Goal: Submit feedback/report problem: Submit feedback/report problem

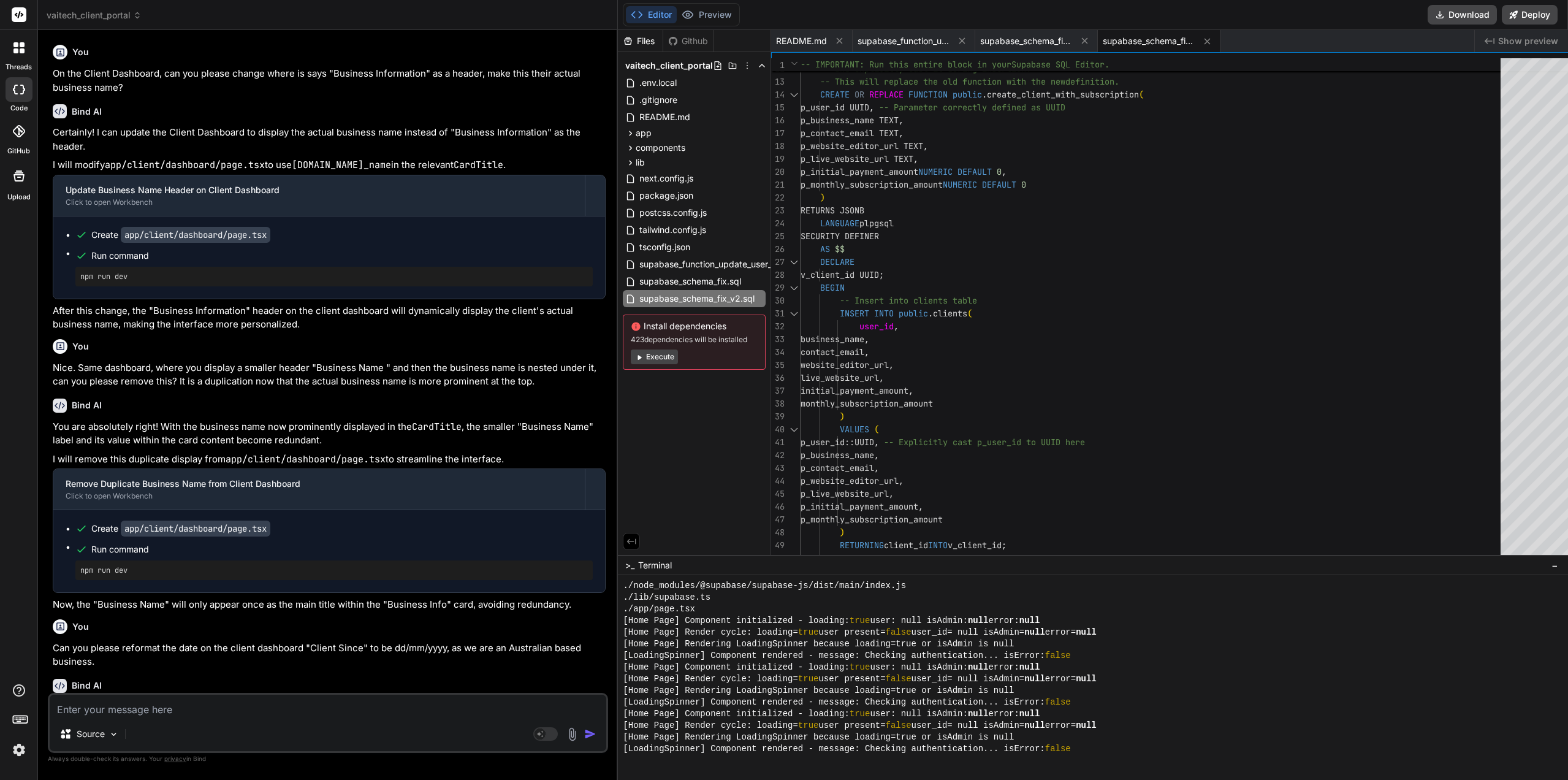
scroll to position [653, 0]
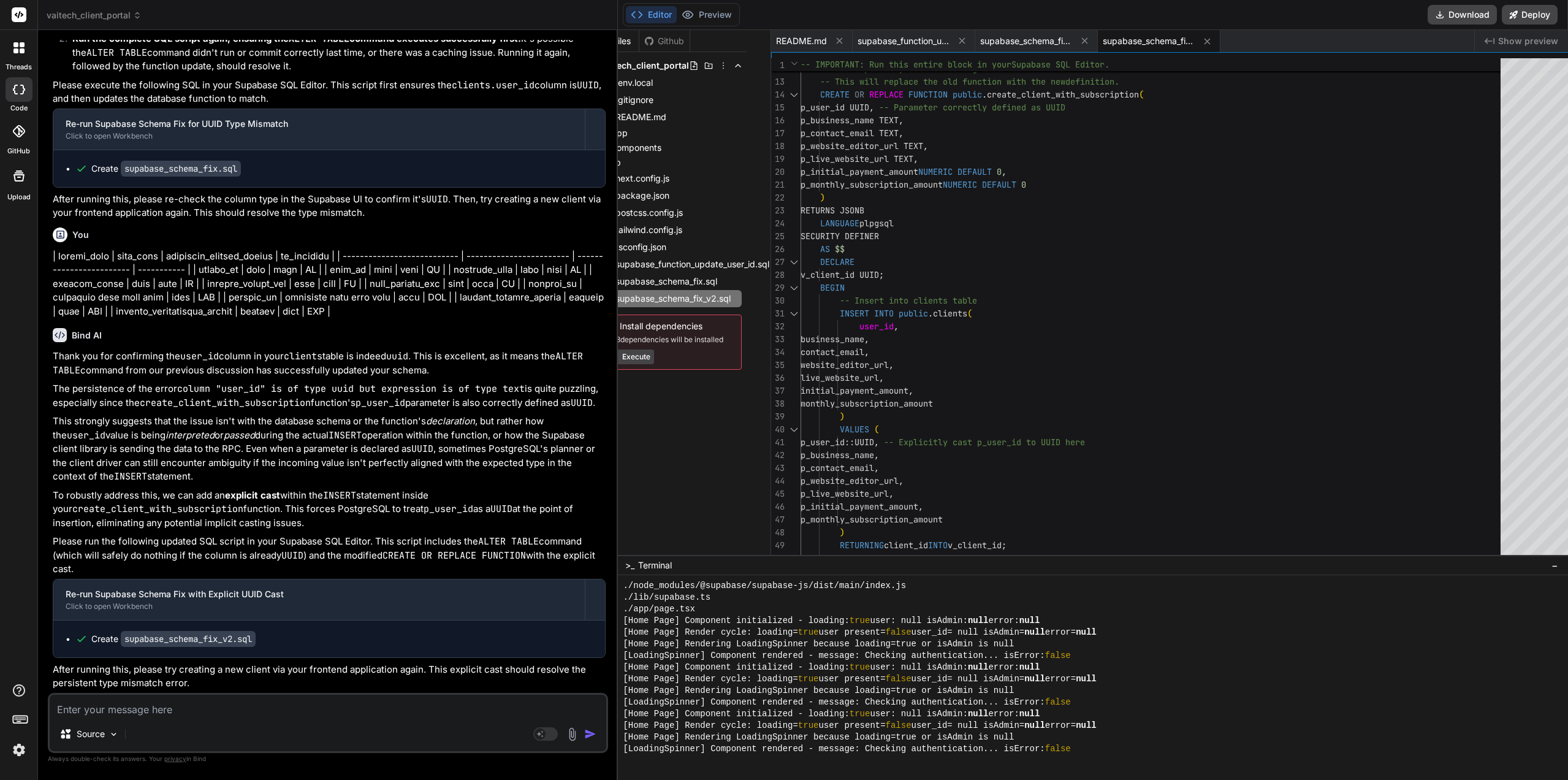
click at [169, 712] on textarea at bounding box center [328, 706] width 556 height 22
click at [705, 12] on button "Preview" at bounding box center [707, 15] width 60 height 17
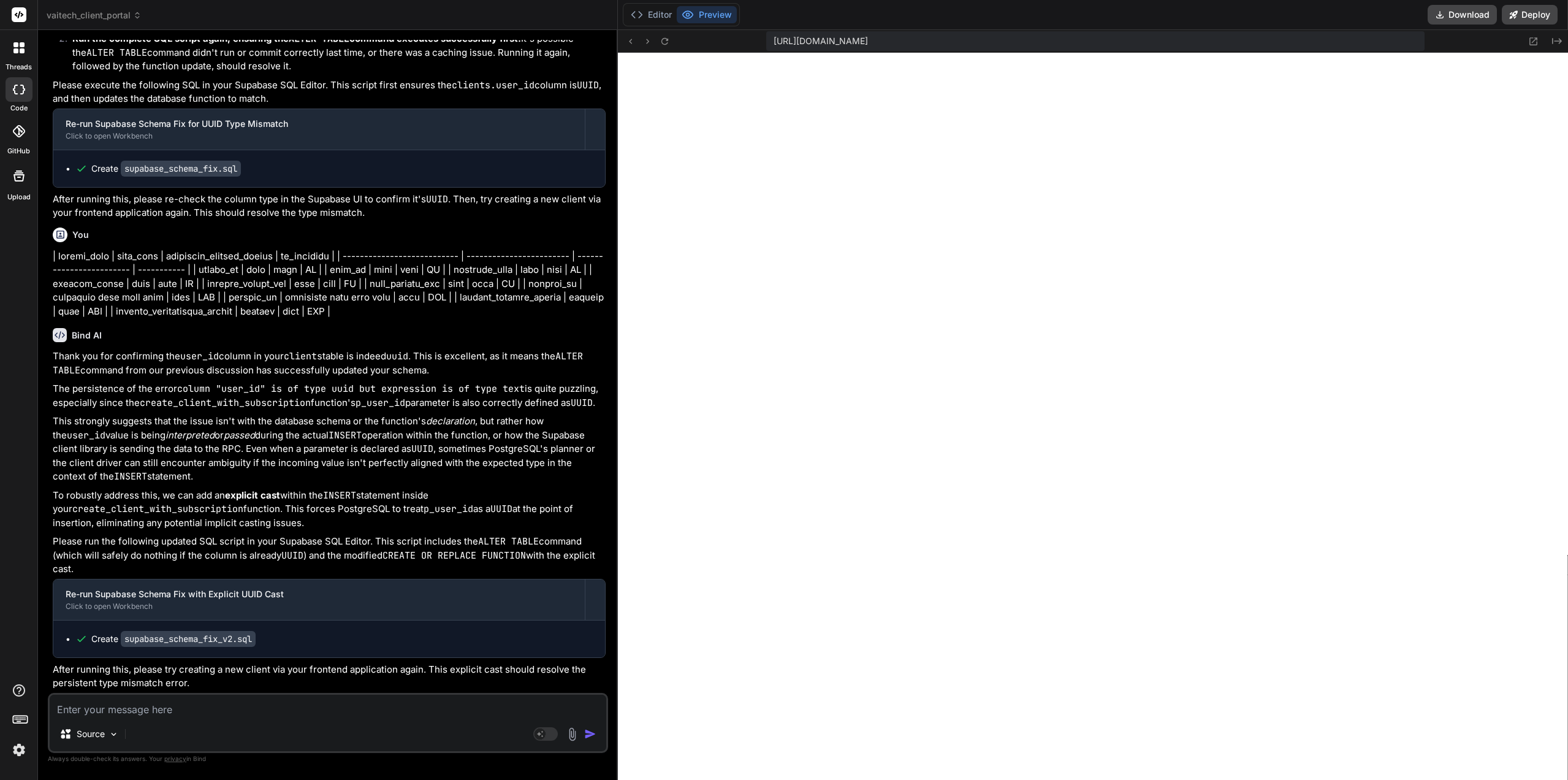
type textarea "x"
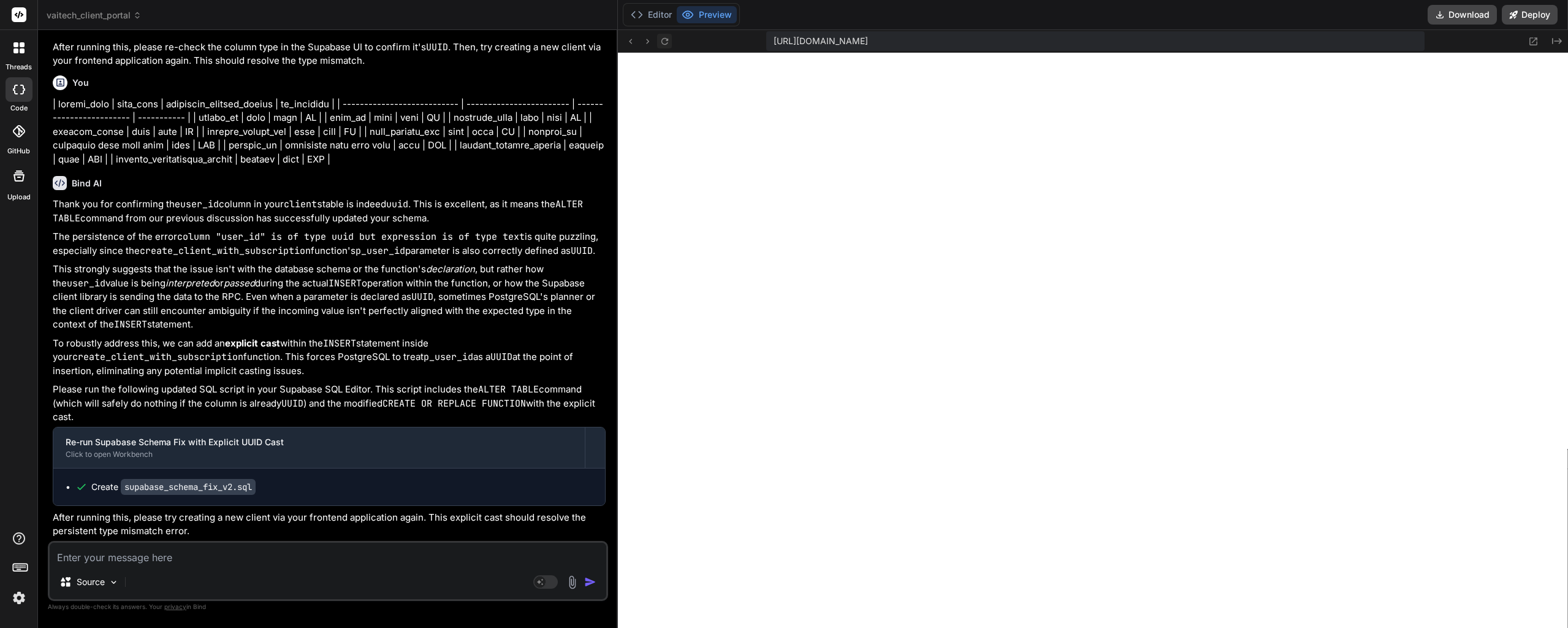
click at [659, 42] on icon at bounding box center [665, 41] width 10 height 10
click at [177, 563] on div "Source Agent Mode. When this toggle is activated, AI automatically makes decisi…" at bounding box center [328, 571] width 560 height 60
click at [181, 555] on textarea at bounding box center [328, 554] width 556 height 22
click at [173, 557] on textarea at bounding box center [328, 554] width 556 height 22
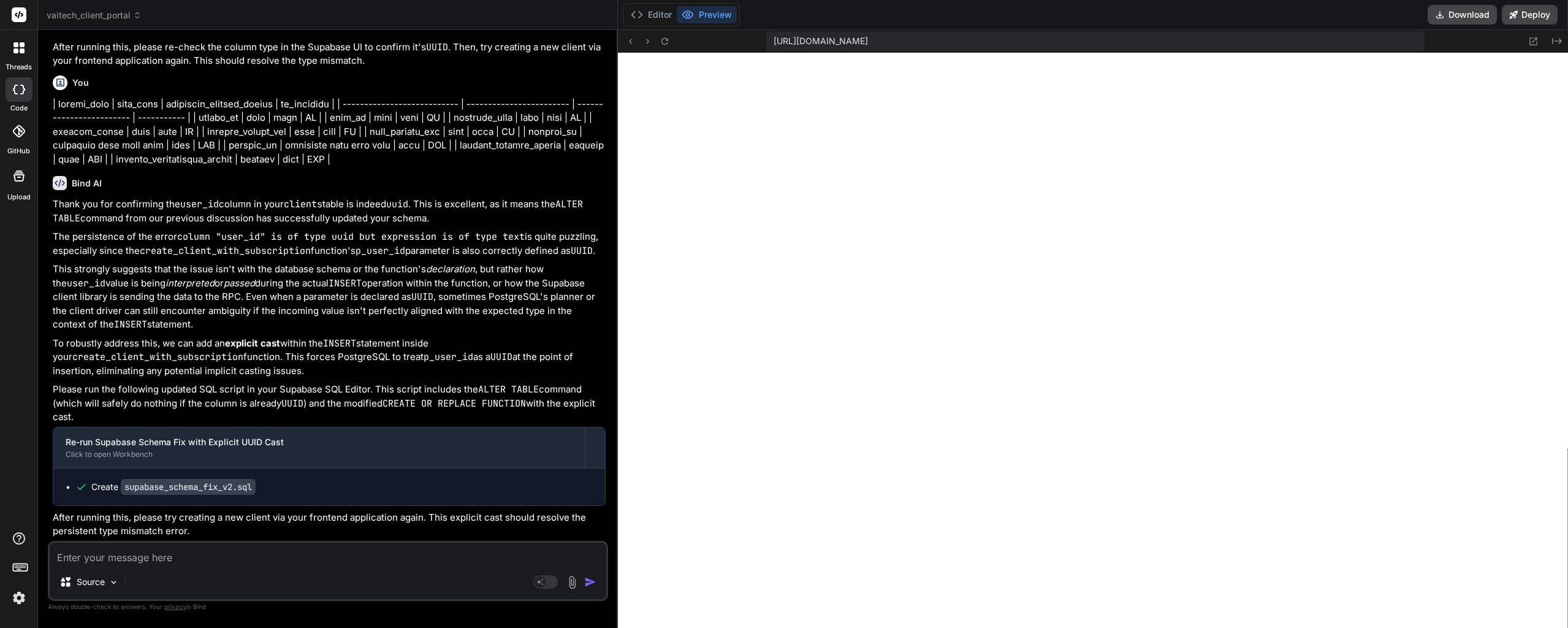
type textarea "W"
type textarea "x"
type textarea "Wh"
type textarea "x"
type textarea "Whe"
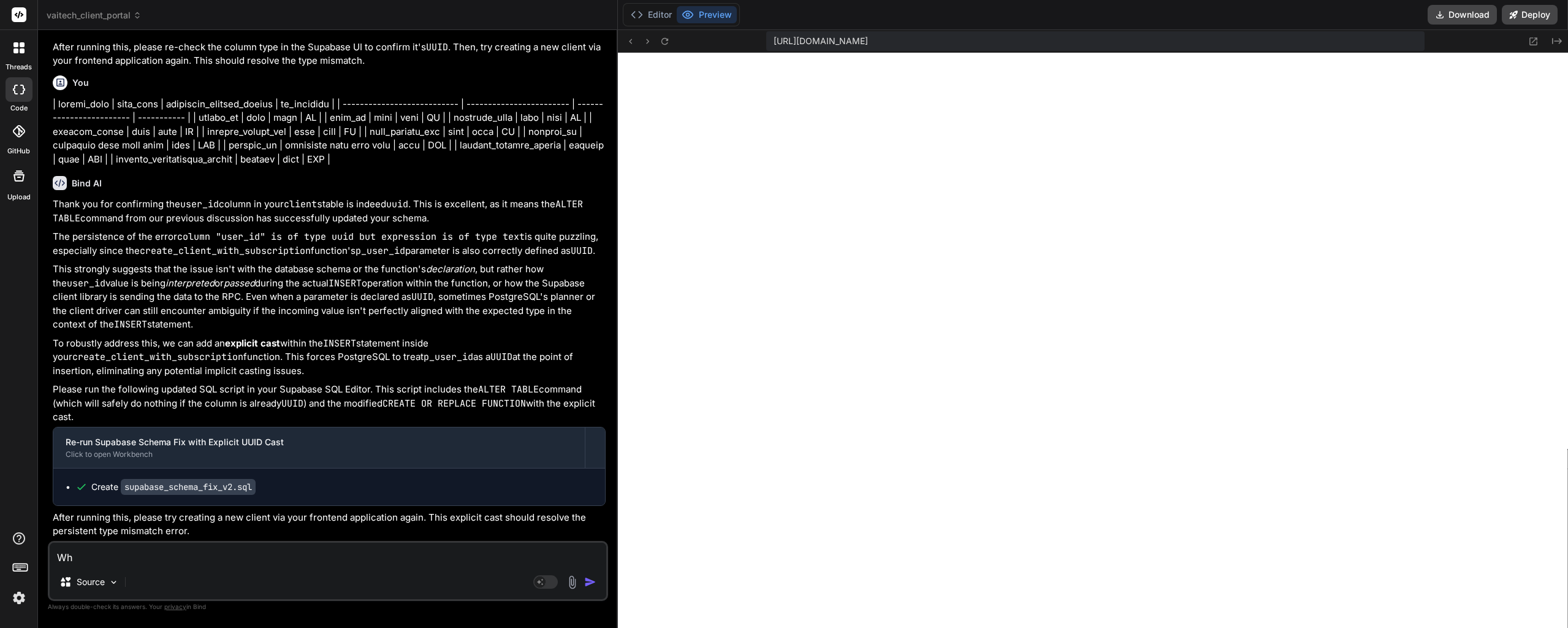
type textarea "x"
type textarea "Whemn"
type textarea "x"
type textarea "Whemn"
type textarea "x"
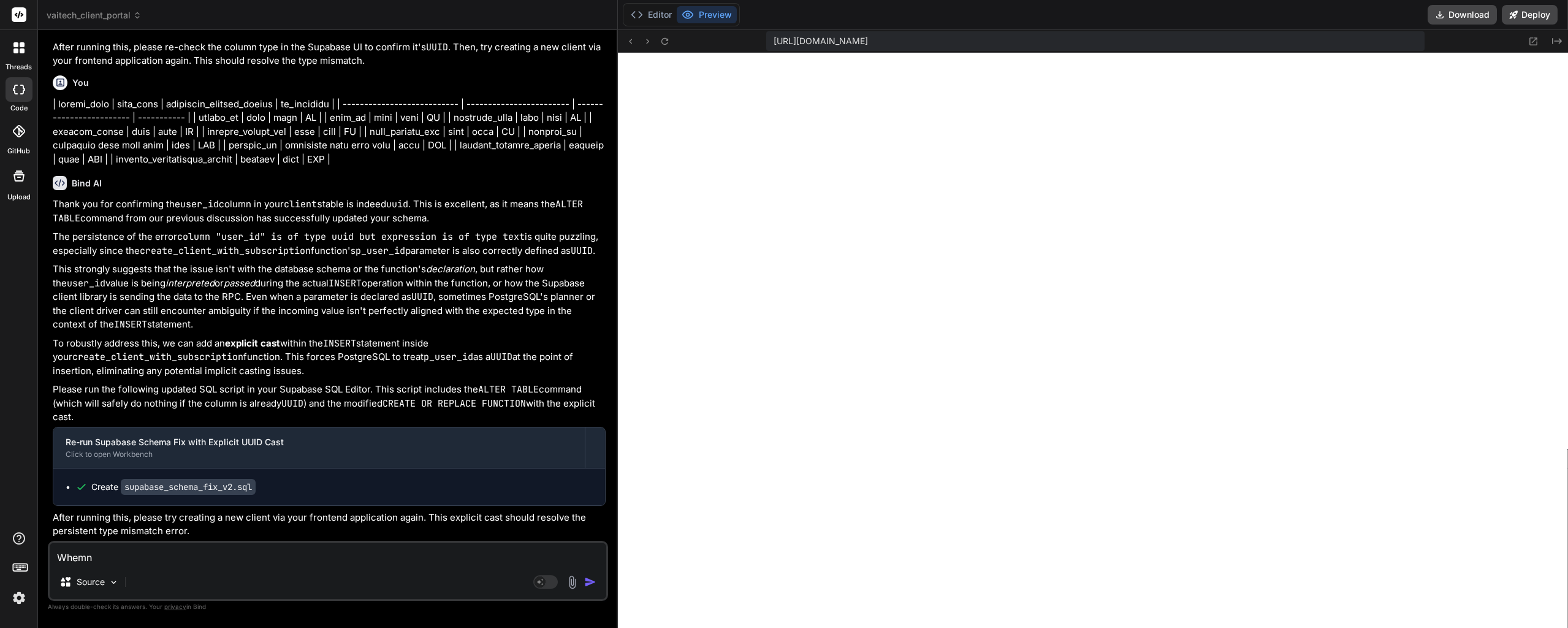
type textarea "Whemn"
type textarea "x"
type textarea "Whem"
type textarea "x"
type textarea "Whe"
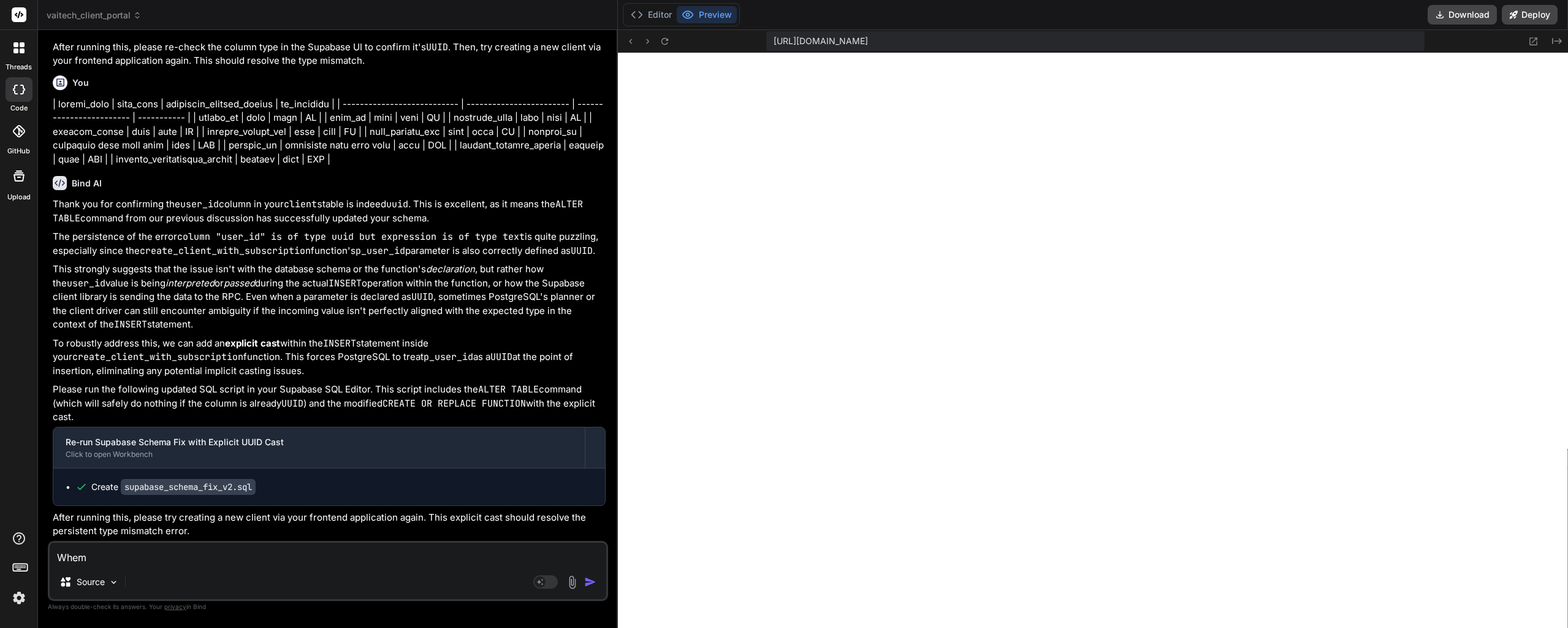
type textarea "x"
type textarea "When"
type textarea "x"
type textarea "When"
type textarea "x"
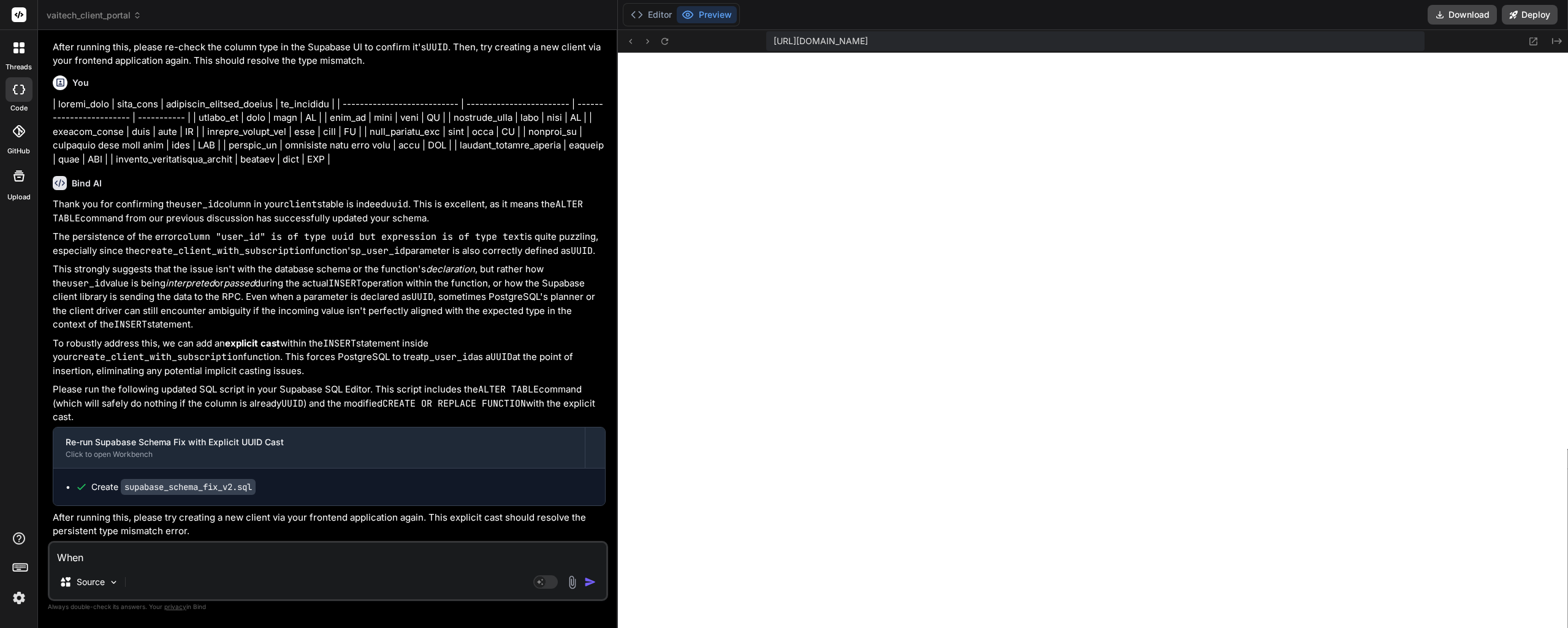
type textarea "When I"
type textarea "x"
type textarea "When I"
type textarea "x"
type textarea "When I a"
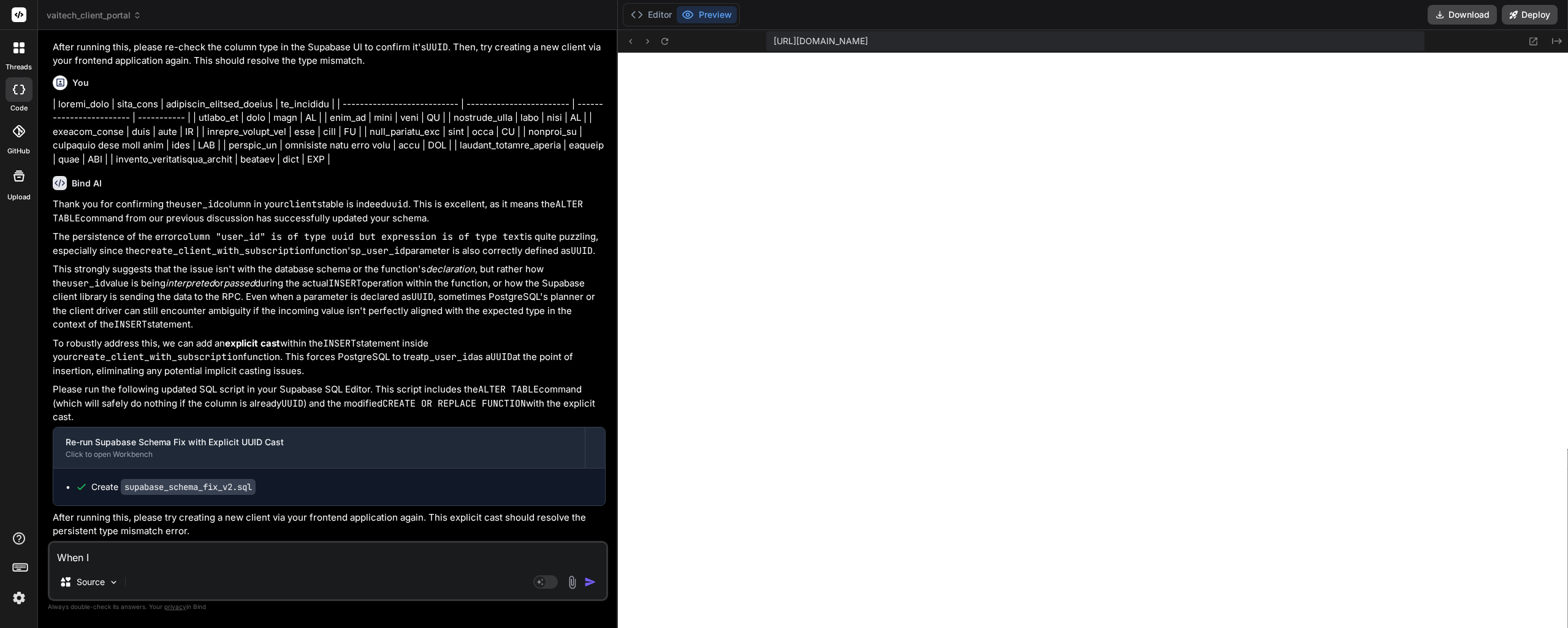
type textarea "x"
type textarea "When I ad"
type textarea "x"
type textarea "When I"
type textarea "x"
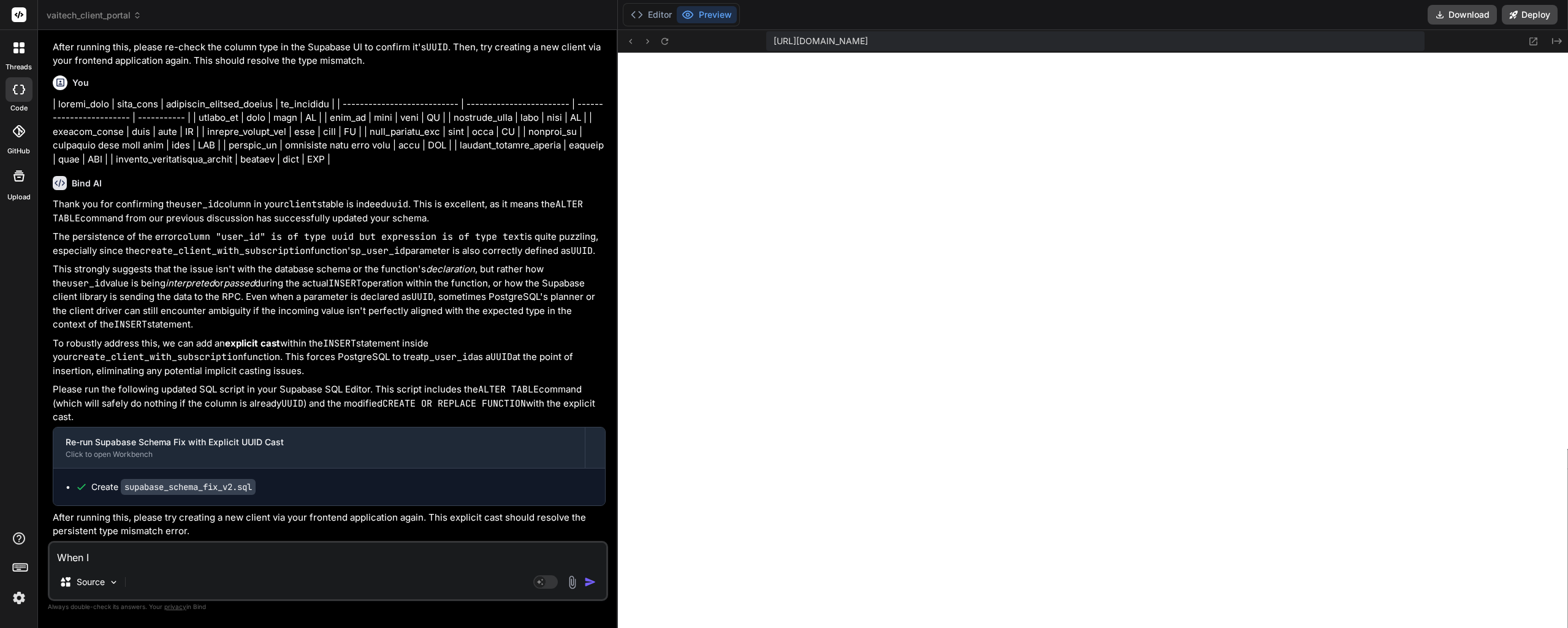
type textarea "When"
type textarea "x"
type textarea "I"
type textarea "x"
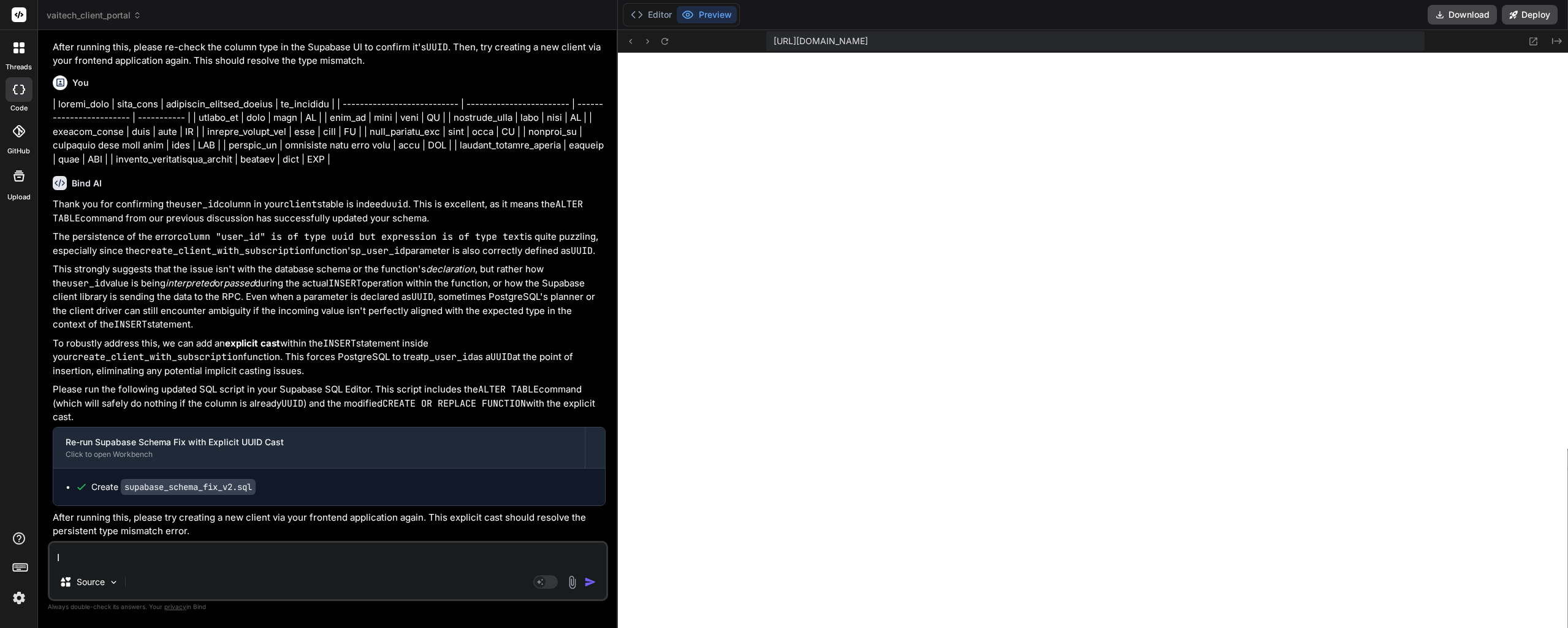
type textarea "I"
type textarea "x"
type textarea "I c"
type textarea "x"
type textarea "I ca"
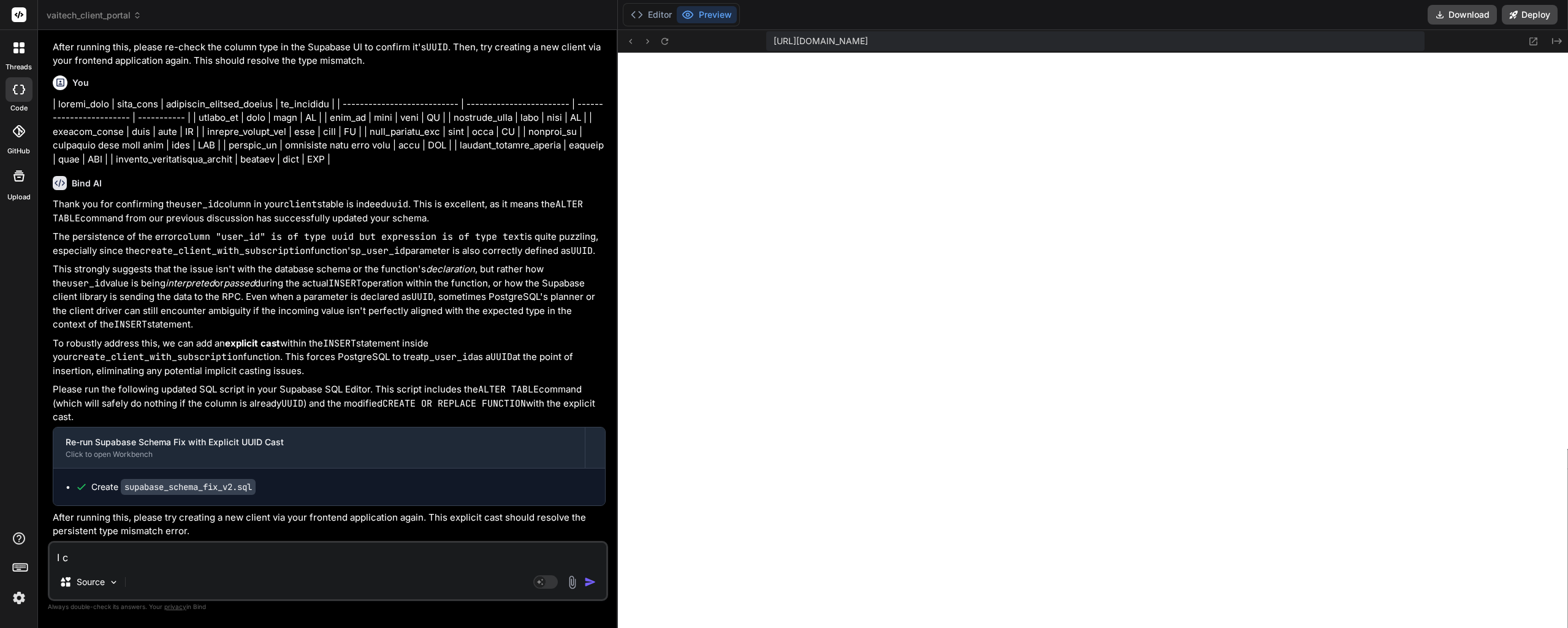
type textarea "x"
type textarea "I can"
type textarea "x"
type textarea "I can"
type textarea "x"
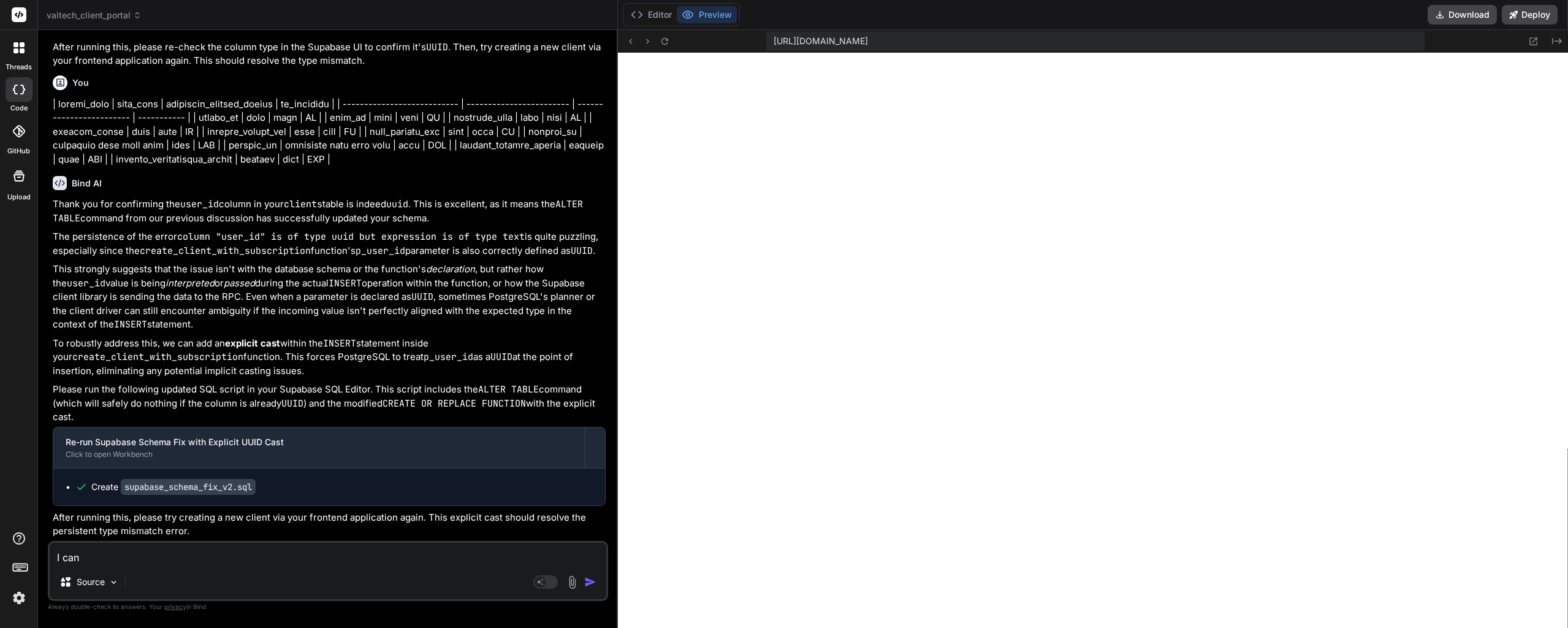
type textarea "I can n"
type textarea "x"
type textarea "I can no"
type textarea "x"
type textarea "I can now"
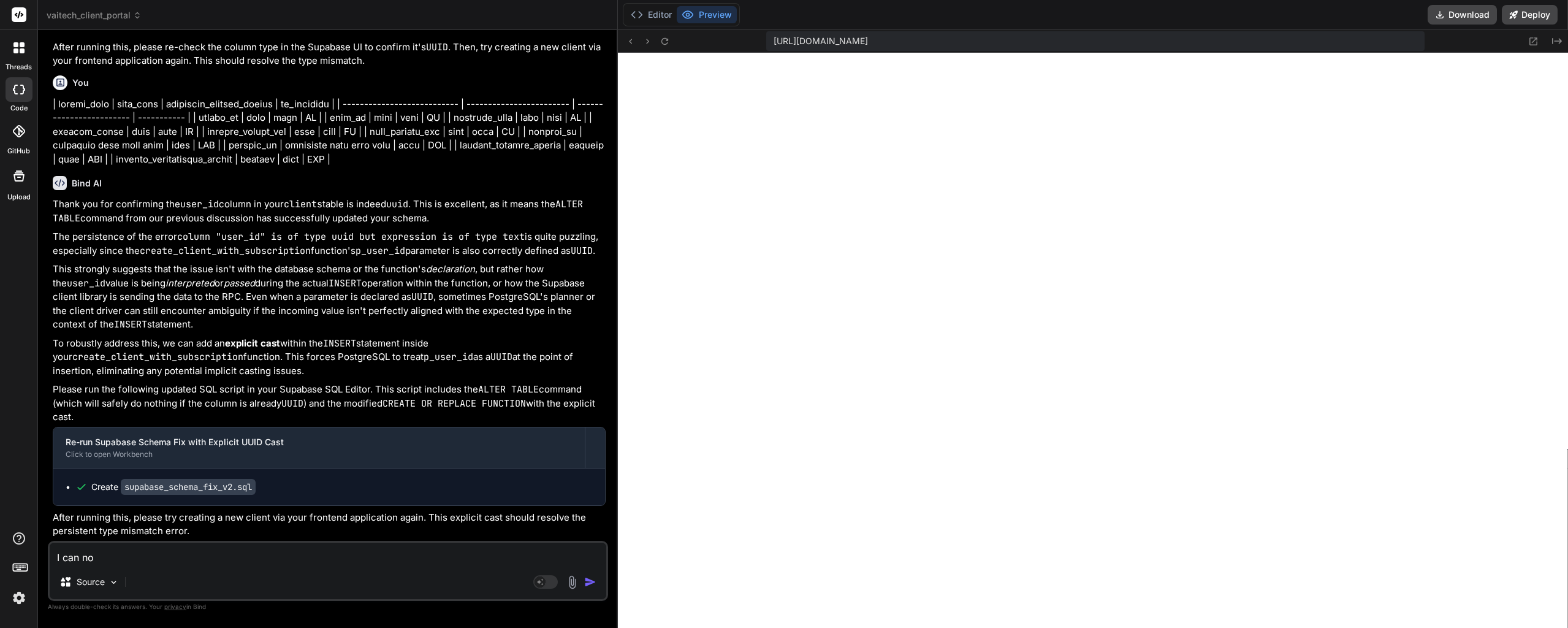
type textarea "x"
type textarea "I can now"
type textarea "x"
type textarea "I can now s"
type textarea "x"
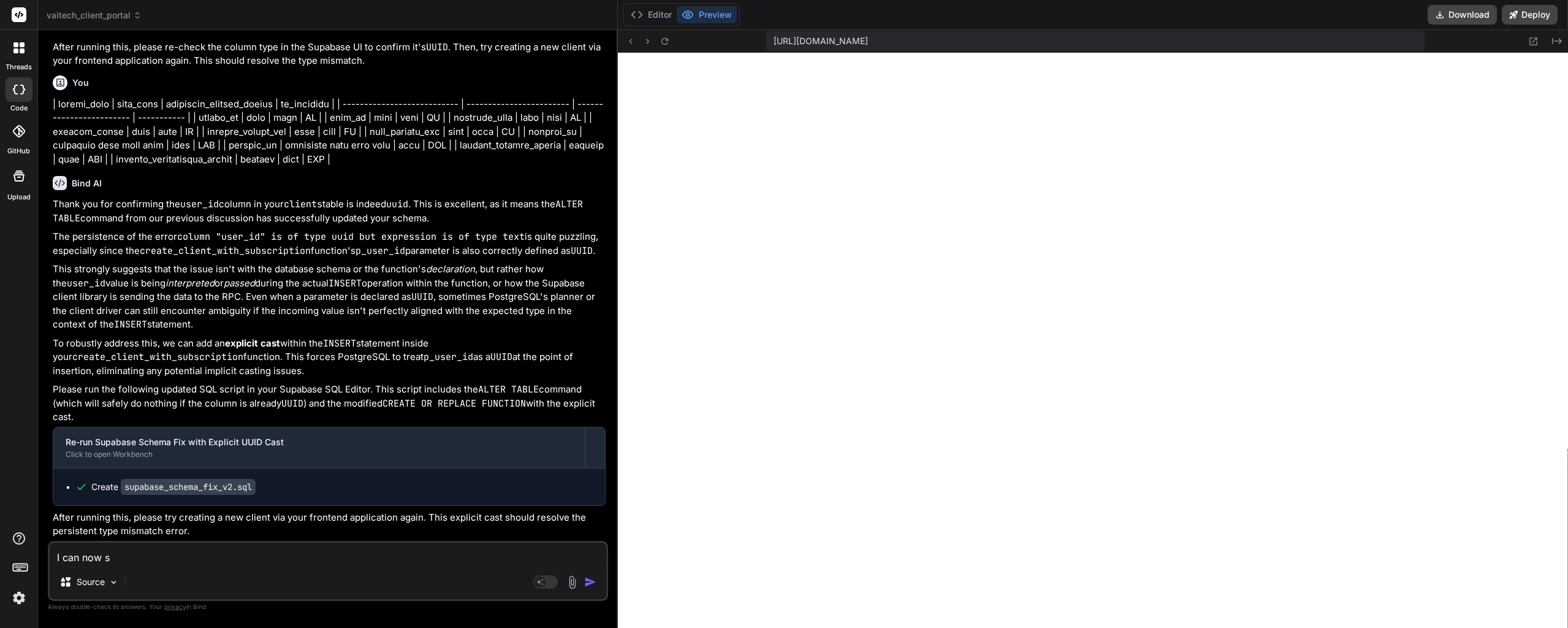
type textarea "I can now su"
type textarea "x"
type textarea "I can now suc"
type textarea "x"
type textarea "I can now succ"
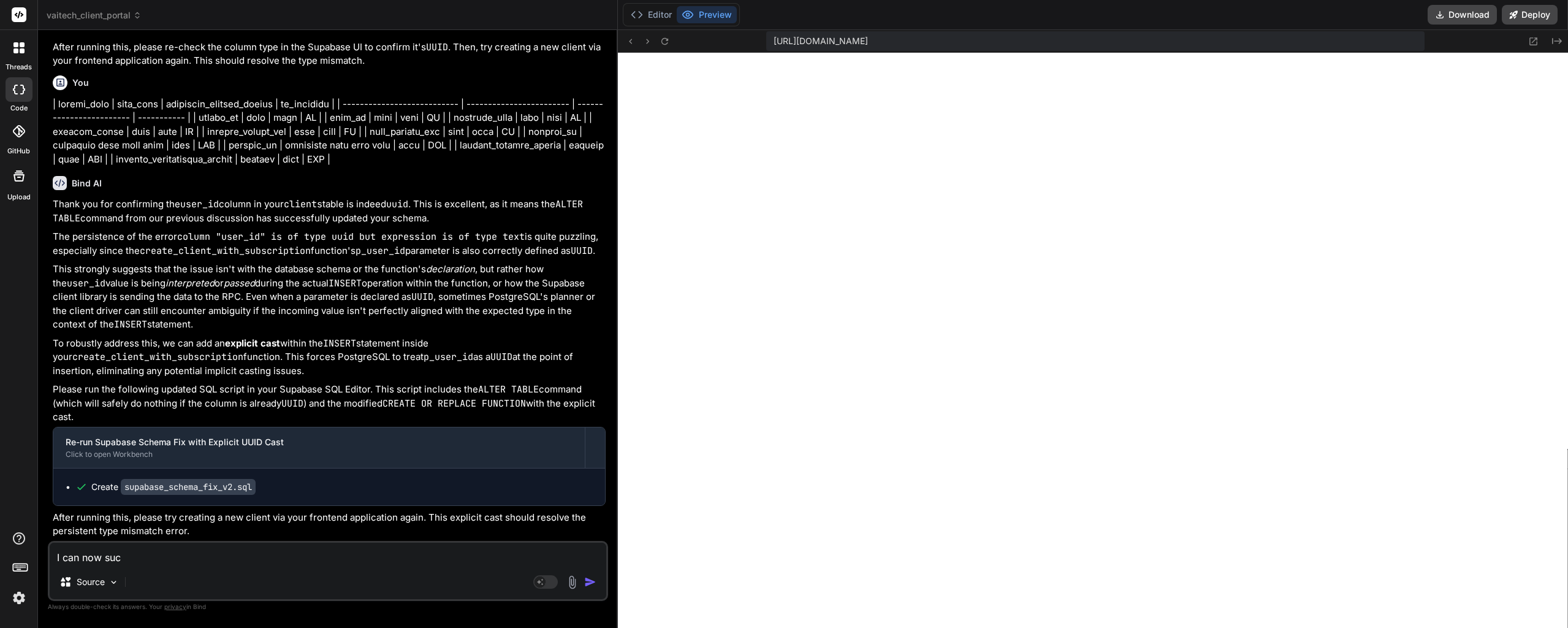
type textarea "x"
type textarea "I can now succs"
type textarea "x"
type textarea "I can now succ"
type textarea "x"
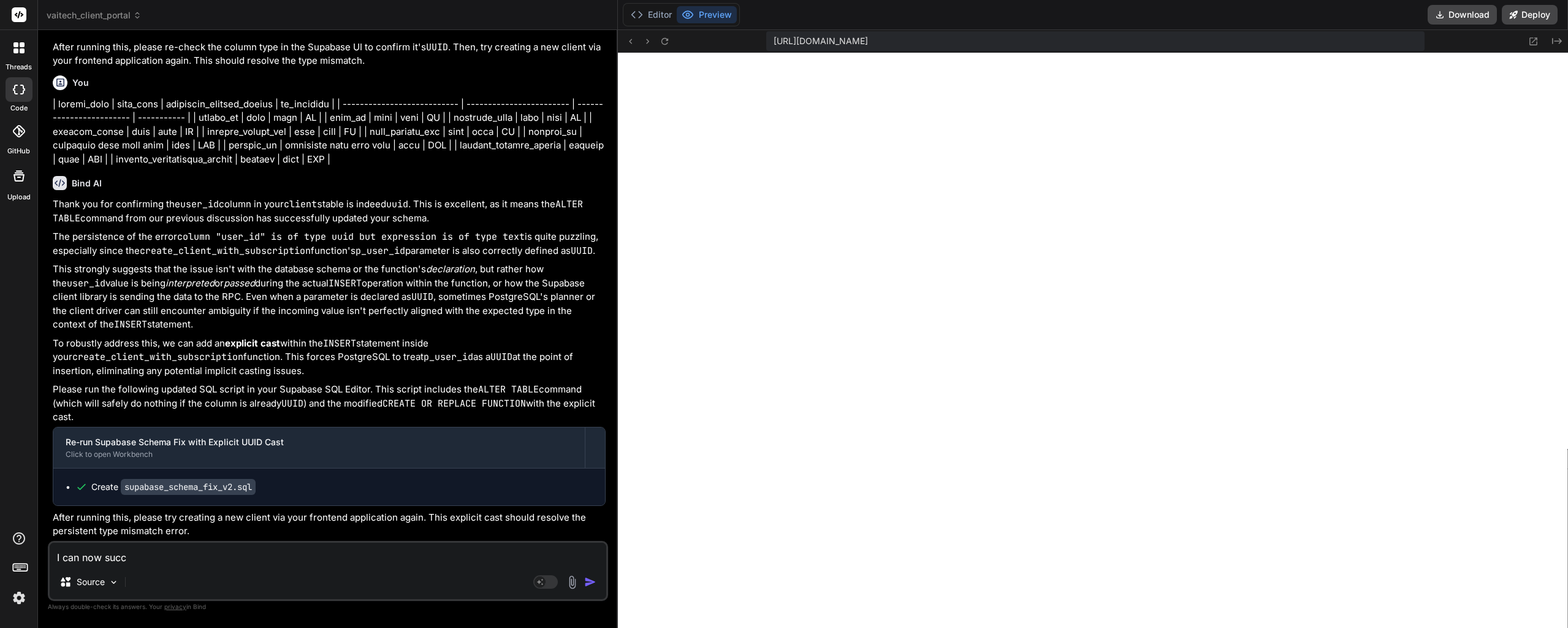
type textarea "I can now succe"
type textarea "x"
type textarea "I can now succes"
type textarea "x"
type textarea "I can now success"
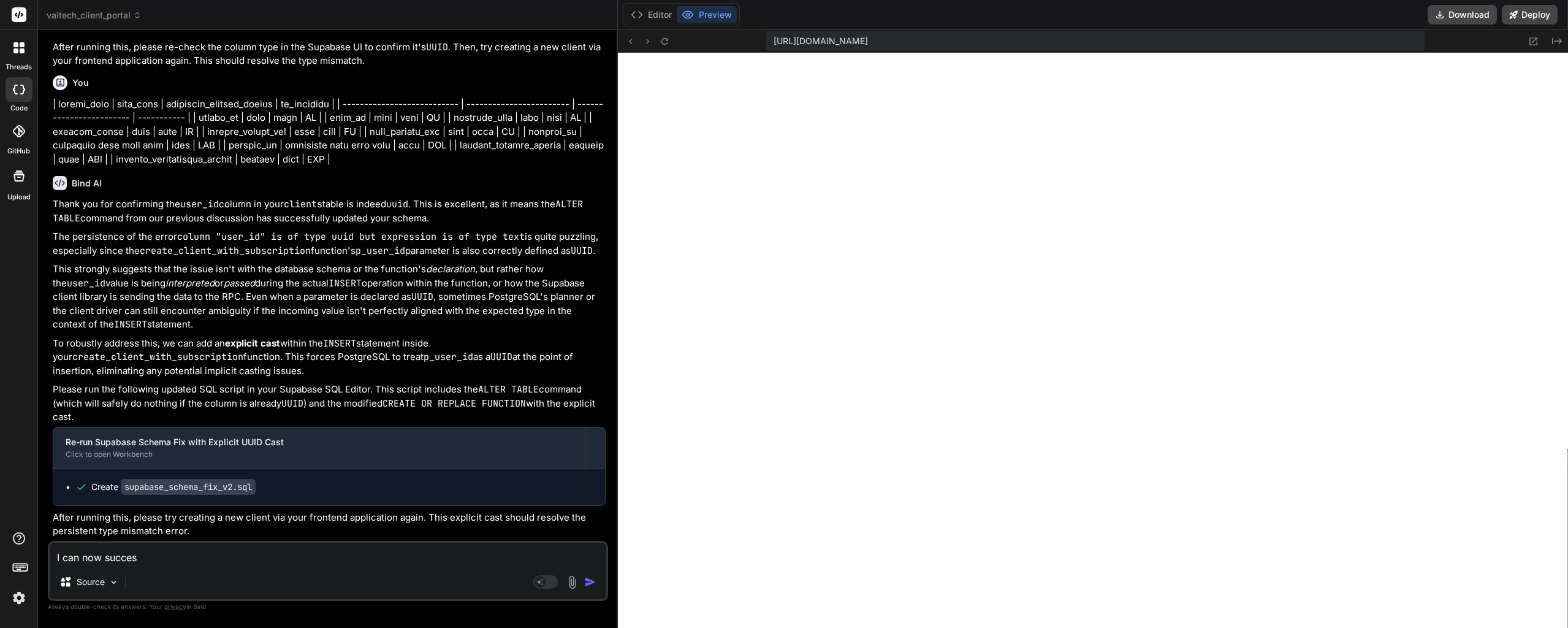
type textarea "x"
type textarea "I can now successf"
type textarea "x"
type textarea "I can now successfu"
type textarea "x"
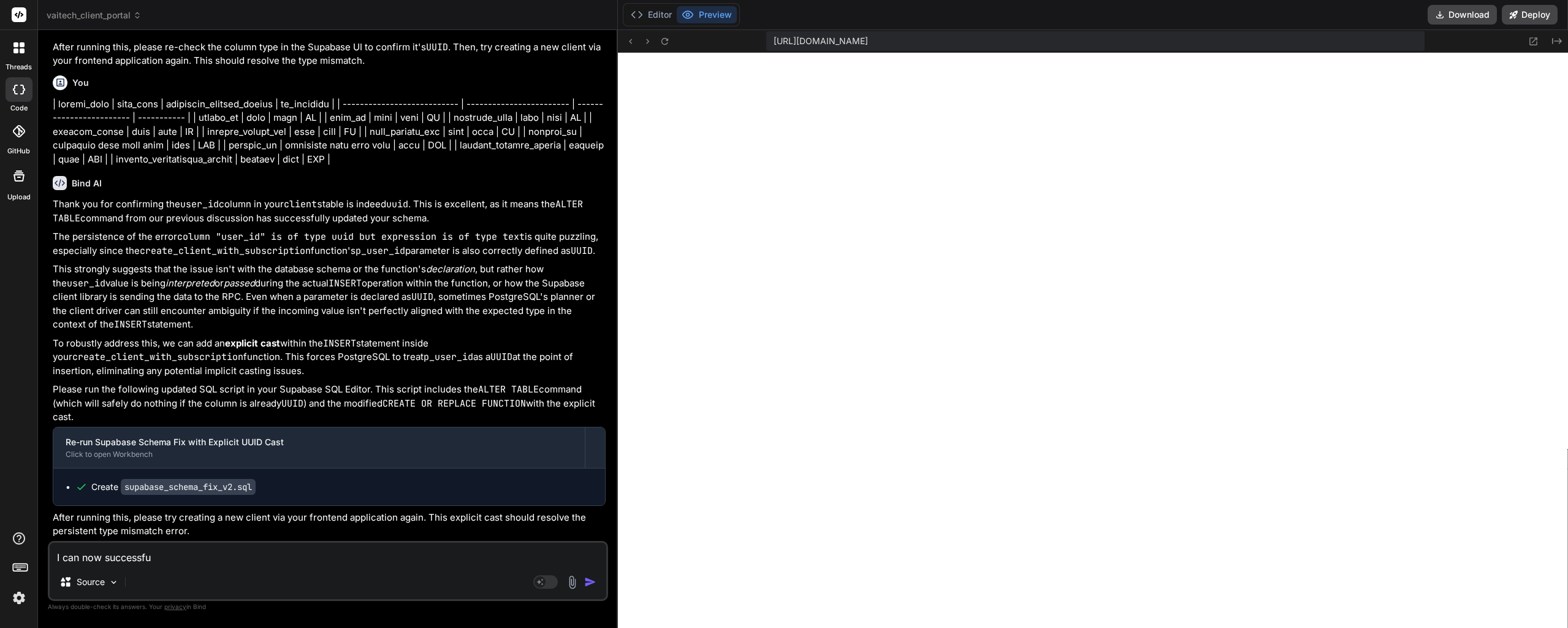
type textarea "I can now successful"
type textarea "x"
type textarea "I can now successfull"
type textarea "x"
type textarea "I can now successfully"
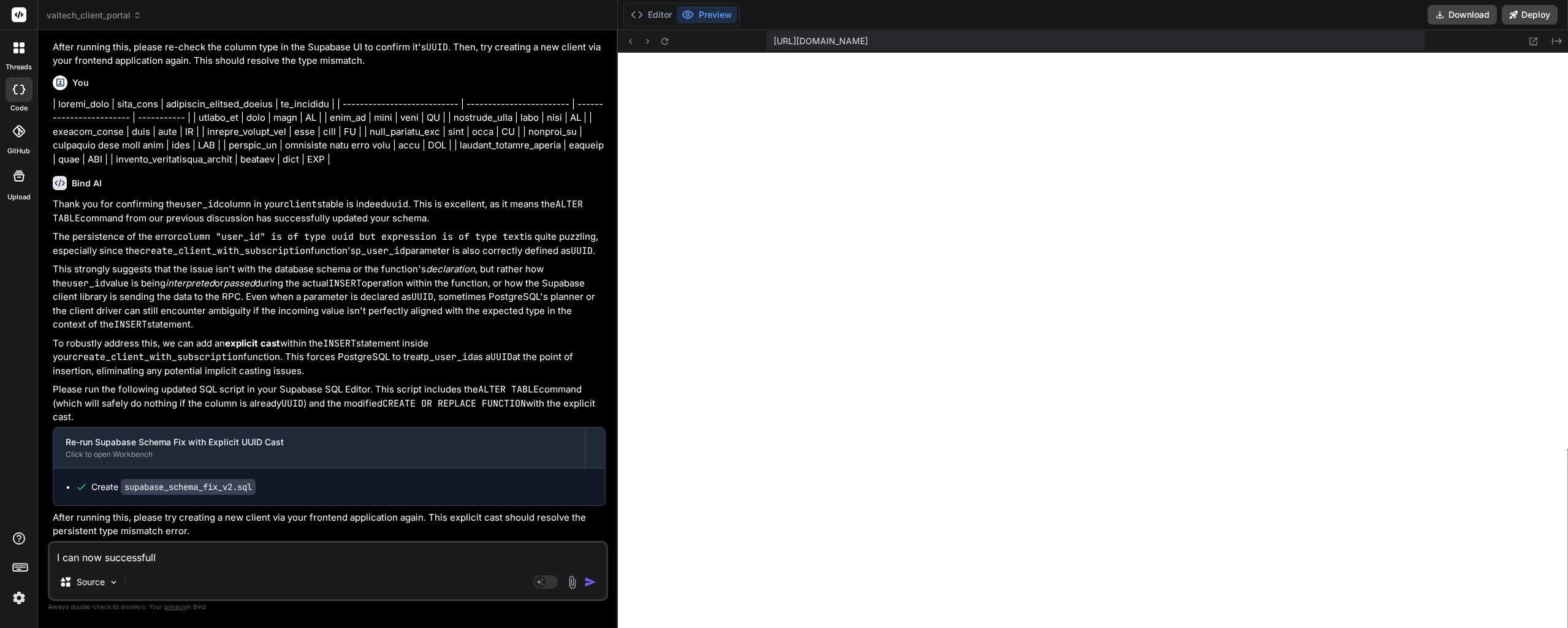
type textarea "x"
type textarea "I can now successfully"
type textarea "x"
type textarea "I can now successfully a"
type textarea "x"
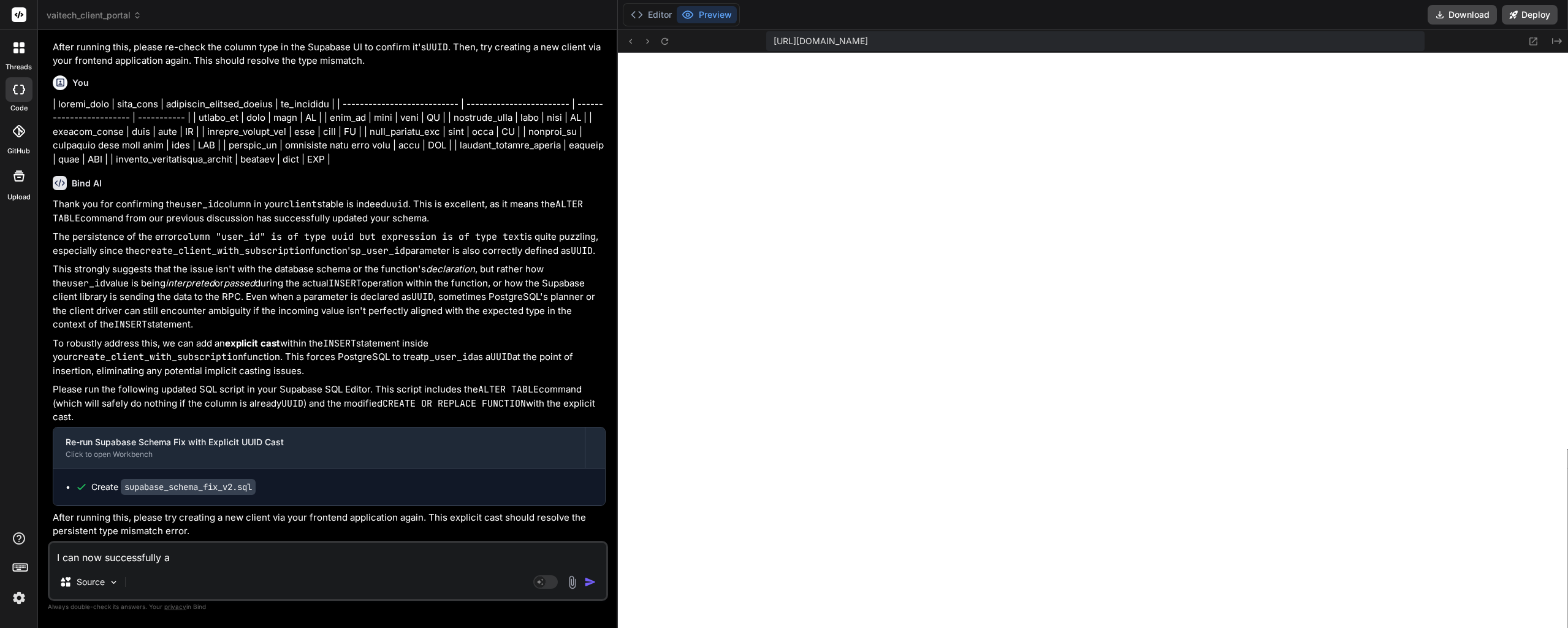
type textarea "I can now successfully ad"
type textarea "x"
type textarea "I can now successfully add"
type textarea "x"
type textarea "I can now successfully add"
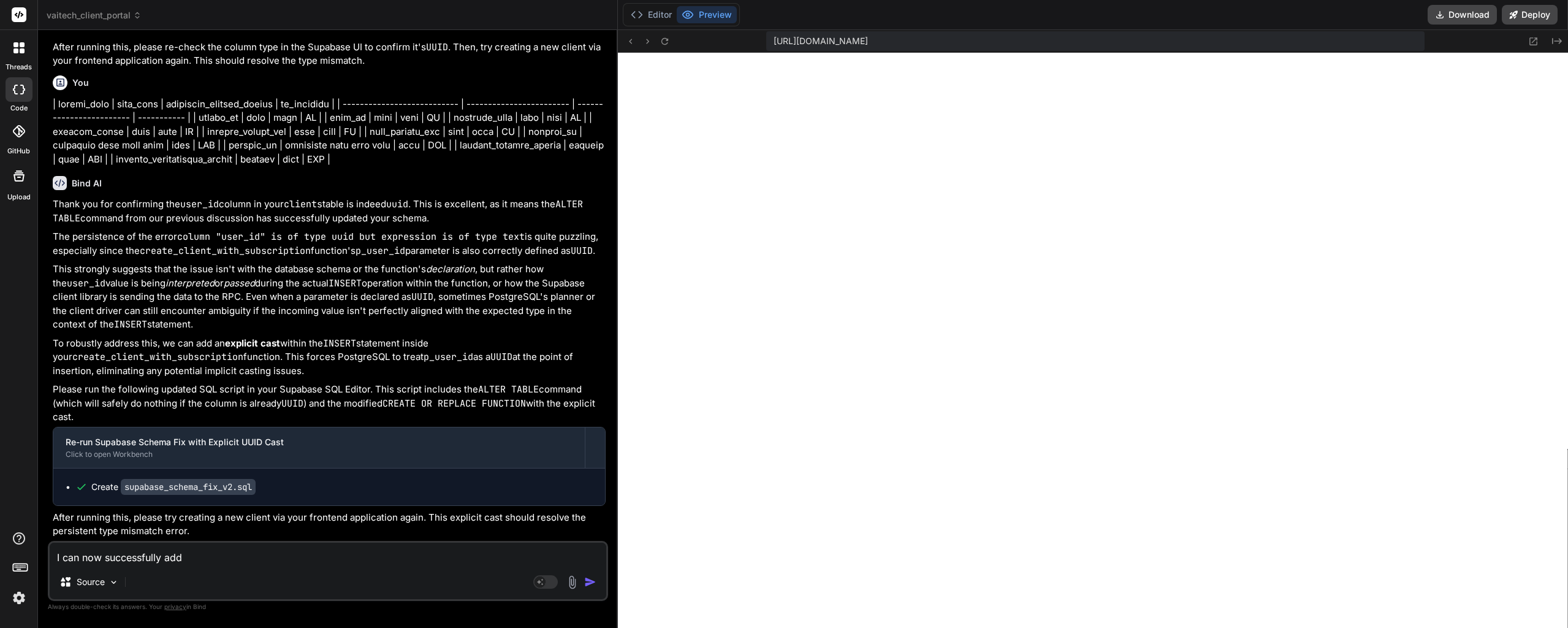
type textarea "x"
type textarea "I can now successfully add n"
type textarea "x"
type textarea "I can now successfully add ne"
type textarea "x"
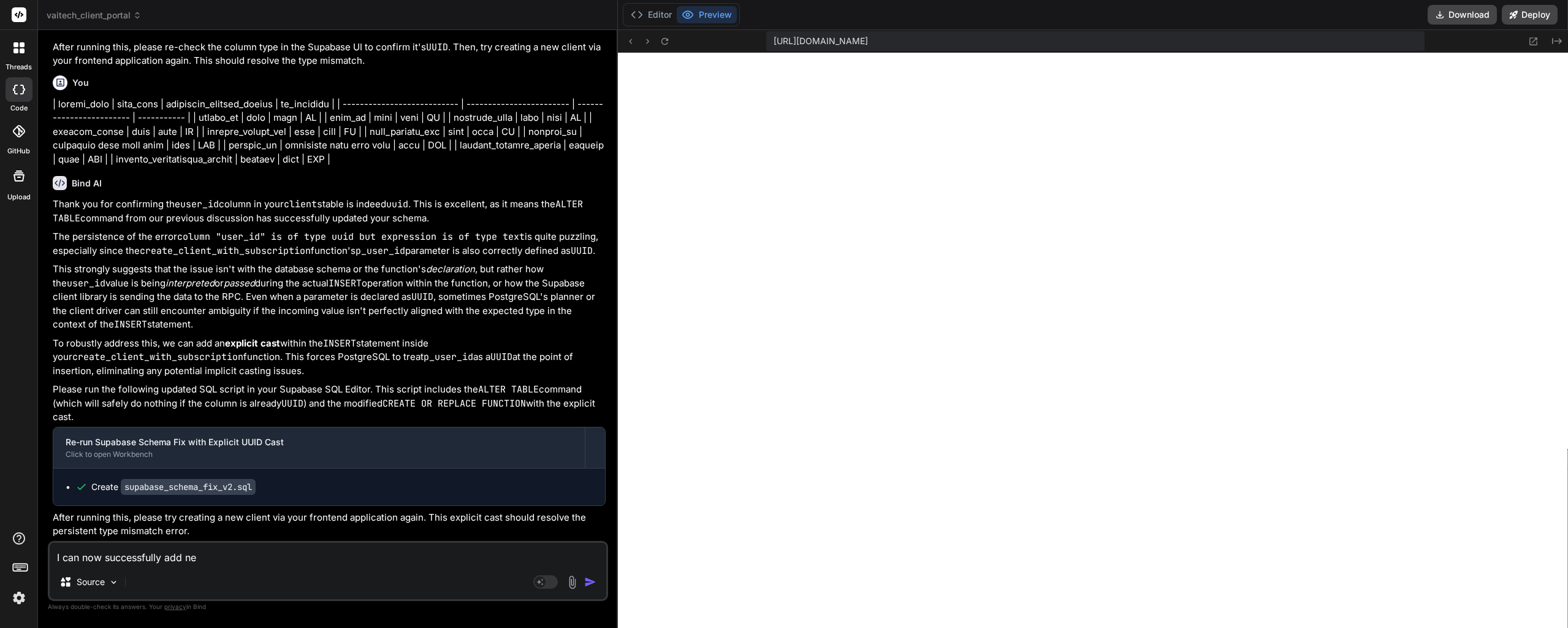
type textarea "I can now successfully add new"
type textarea "x"
type textarea "I can now successfully add new"
type textarea "x"
type textarea "I can now successfully add new c"
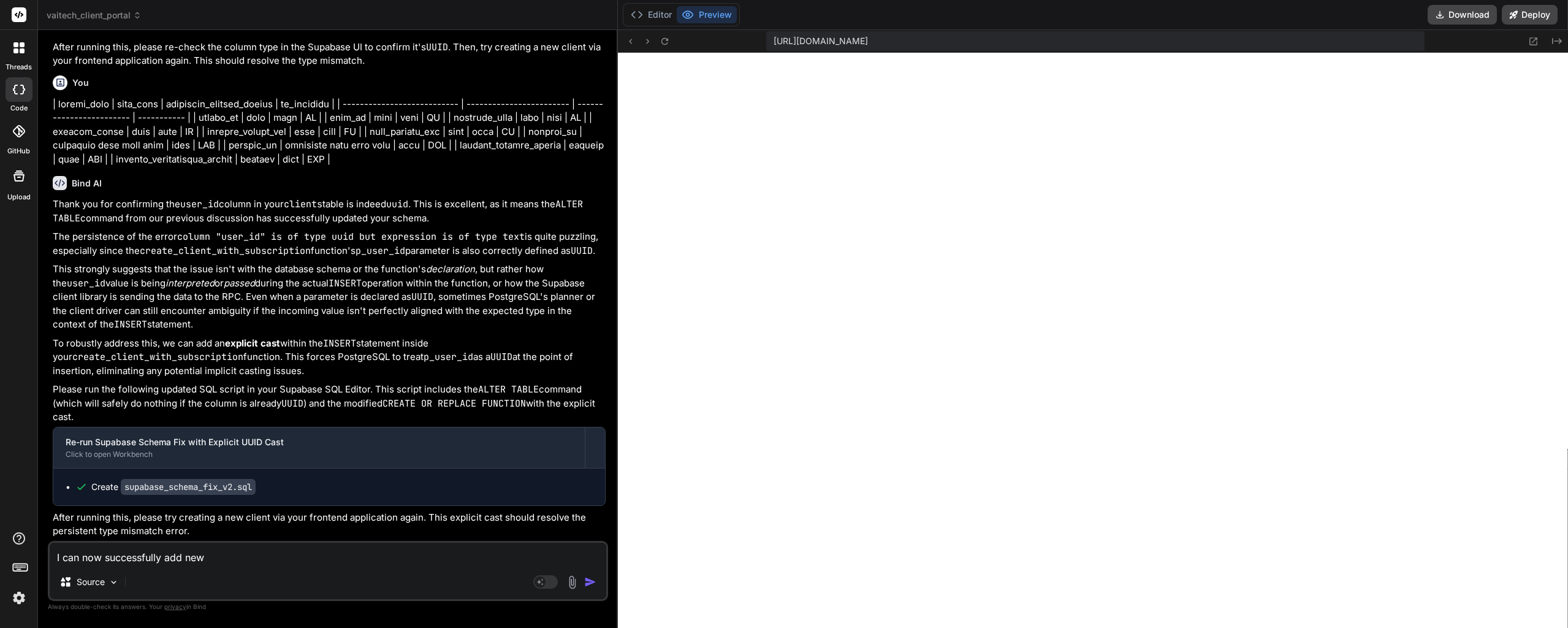
type textarea "x"
type textarea "I can now successfully add new cl"
type textarea "x"
type textarea "I can now successfully add new cli"
type textarea "x"
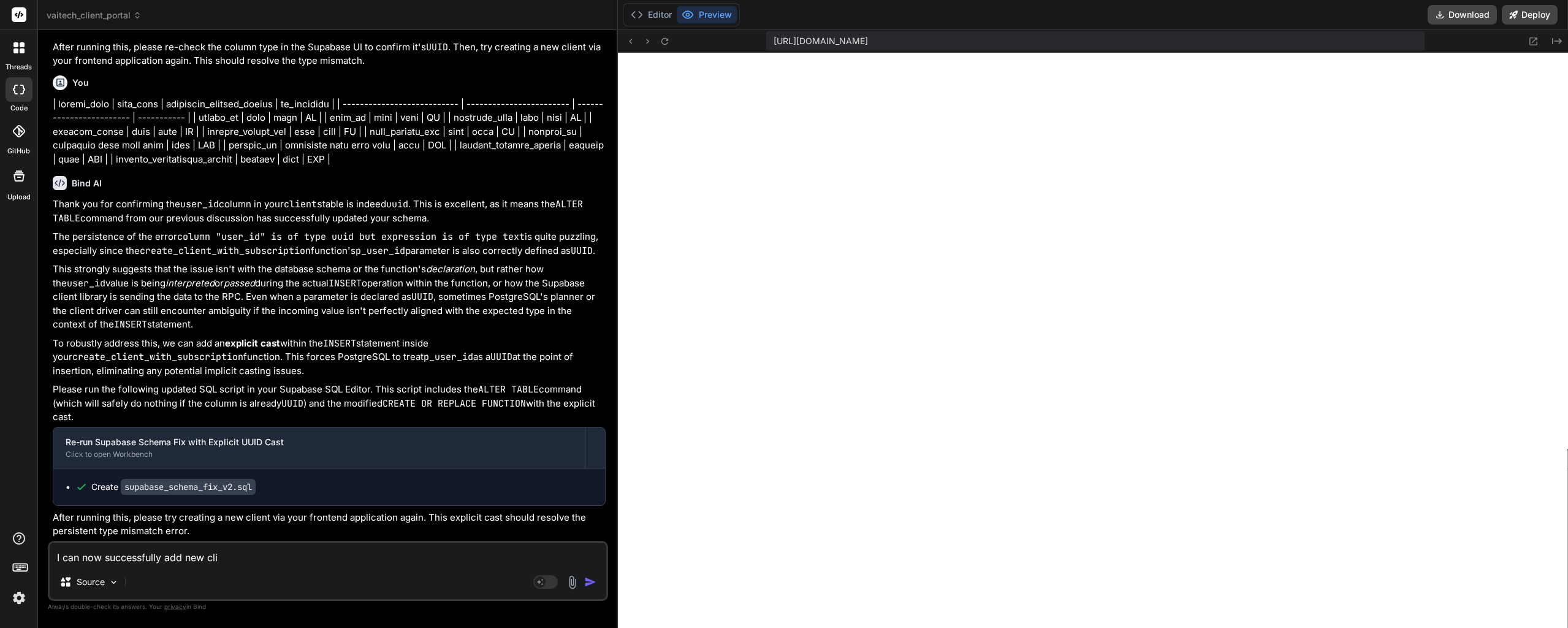
type textarea "I can now successfully add new clie"
type textarea "x"
type textarea "I can now successfully add new clien"
type textarea "x"
type textarea "I can now successfully add new client"
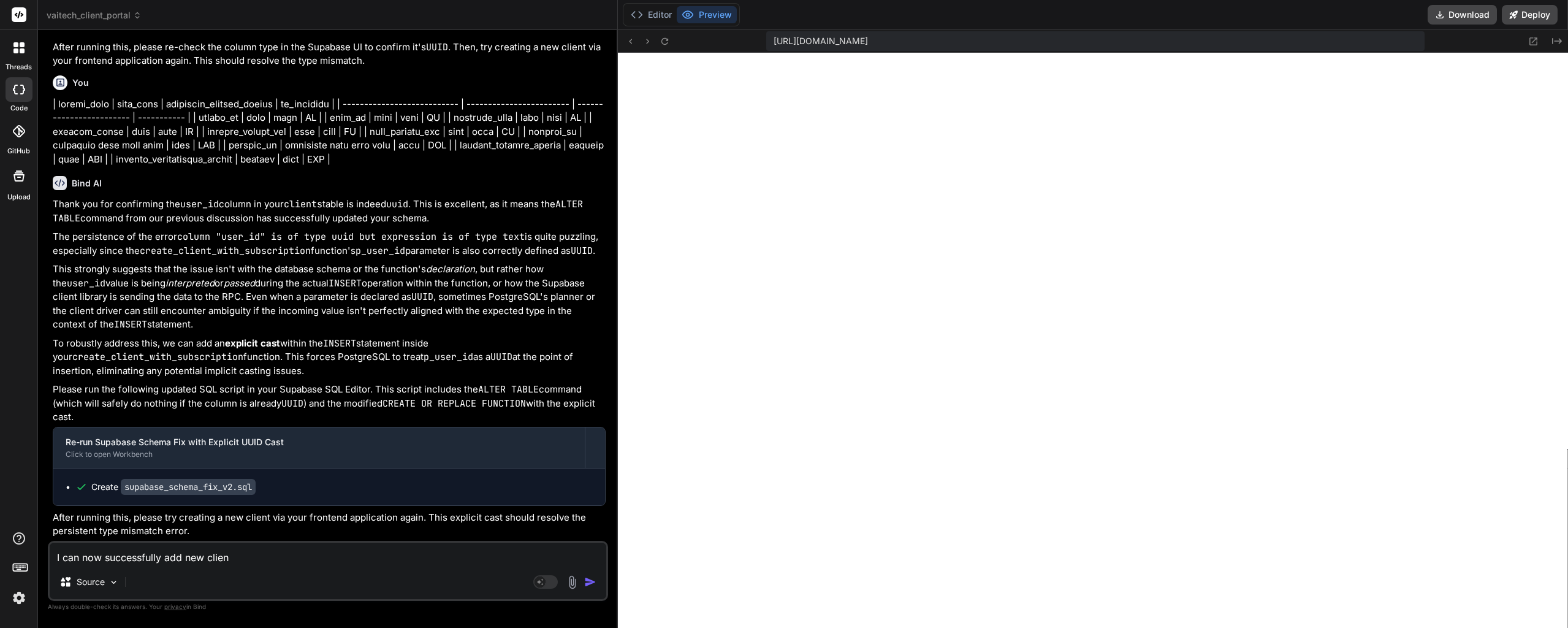
type textarea "x"
type textarea "I can now successfully add new clients"
type textarea "x"
type textarea "I can now successfully add new clients."
type textarea "x"
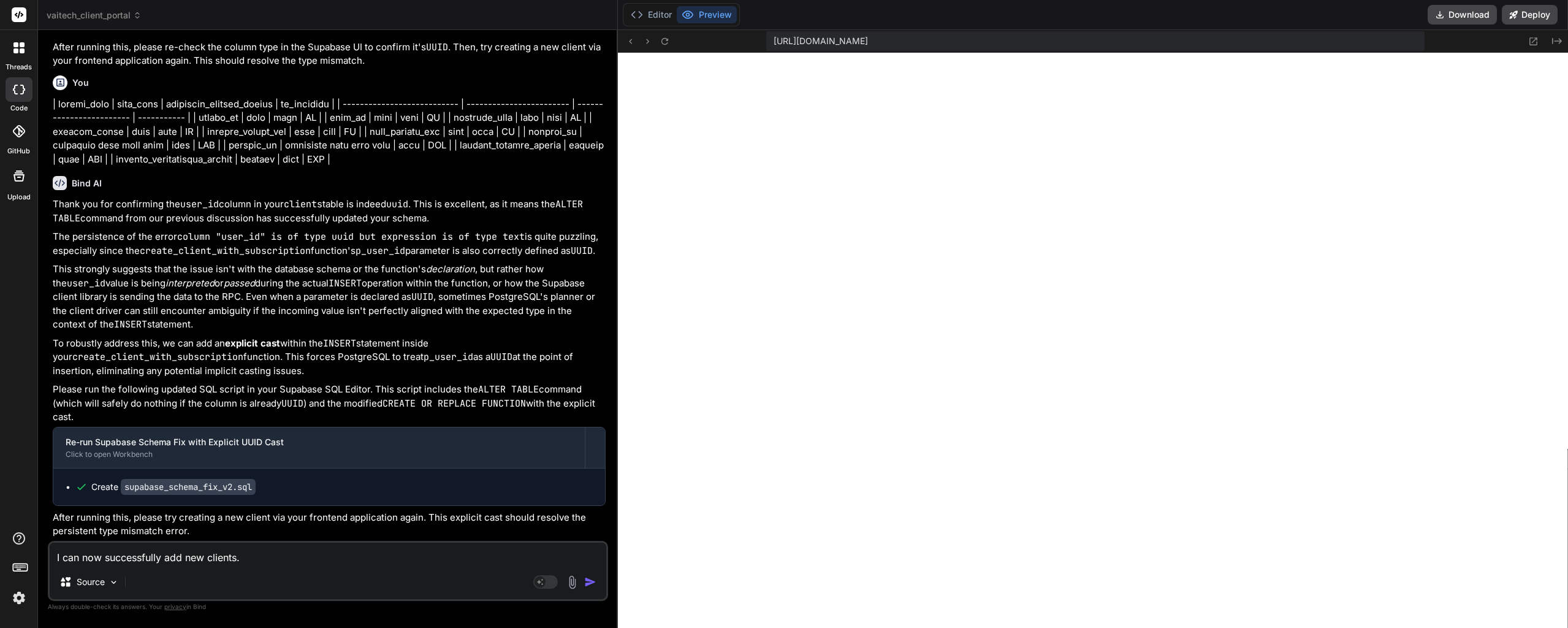
type textarea "I can now successfully add new clients."
type textarea "x"
type textarea "I can now successfully add new clients. W"
type textarea "x"
type textarea "I can now successfully add new clients. Wh"
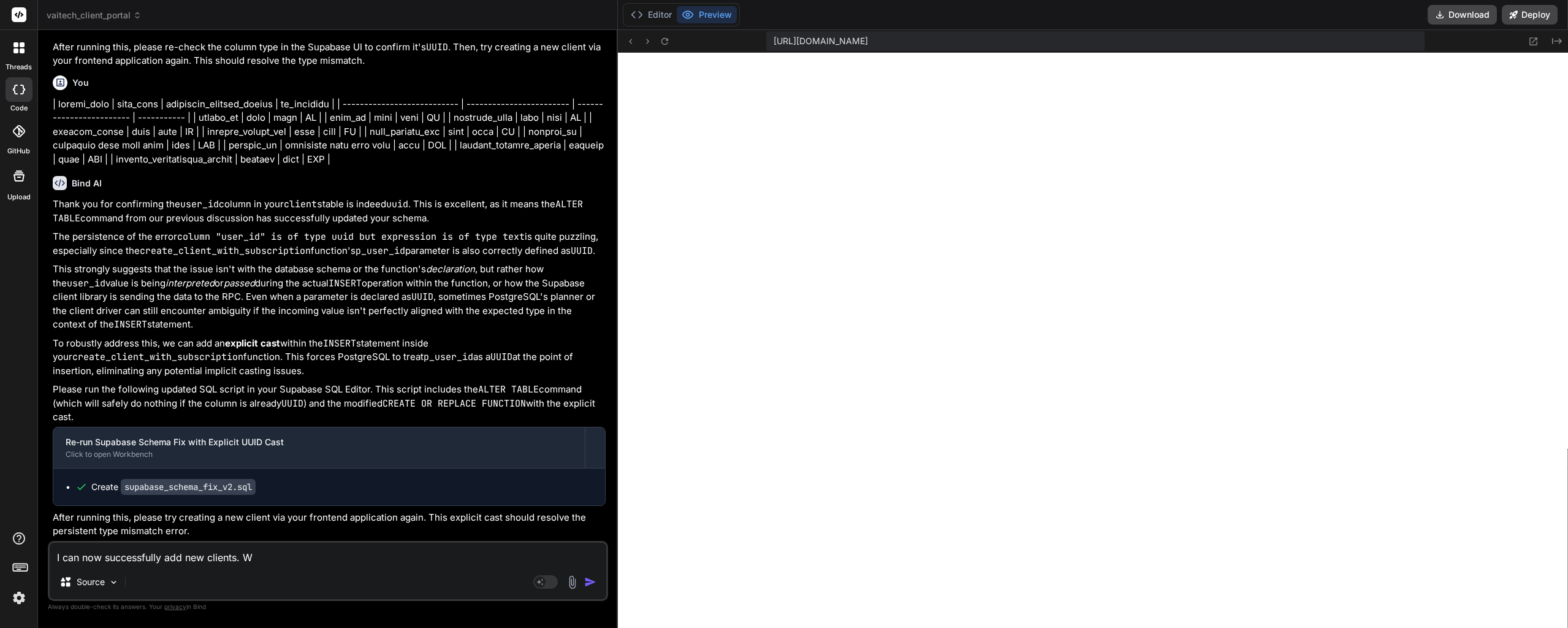
type textarea "x"
type textarea "I can now successfully add new clients. Whe"
type textarea "x"
type textarea "I can now successfully add new clients. When"
type textarea "x"
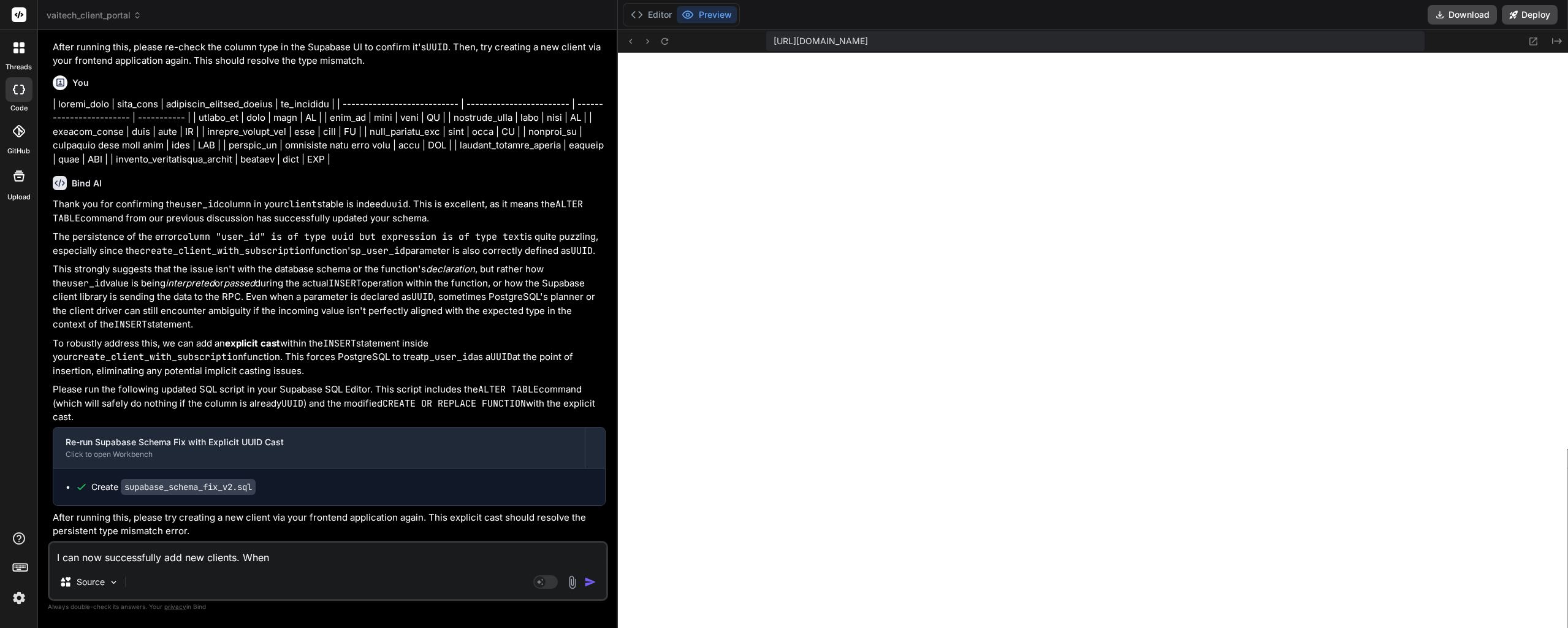
type textarea "I can now successfully add new clients. When"
type textarea "x"
type textarea "I can now successfully add new clients. When I"
type textarea "x"
type textarea "I can now successfully add new clients. When I"
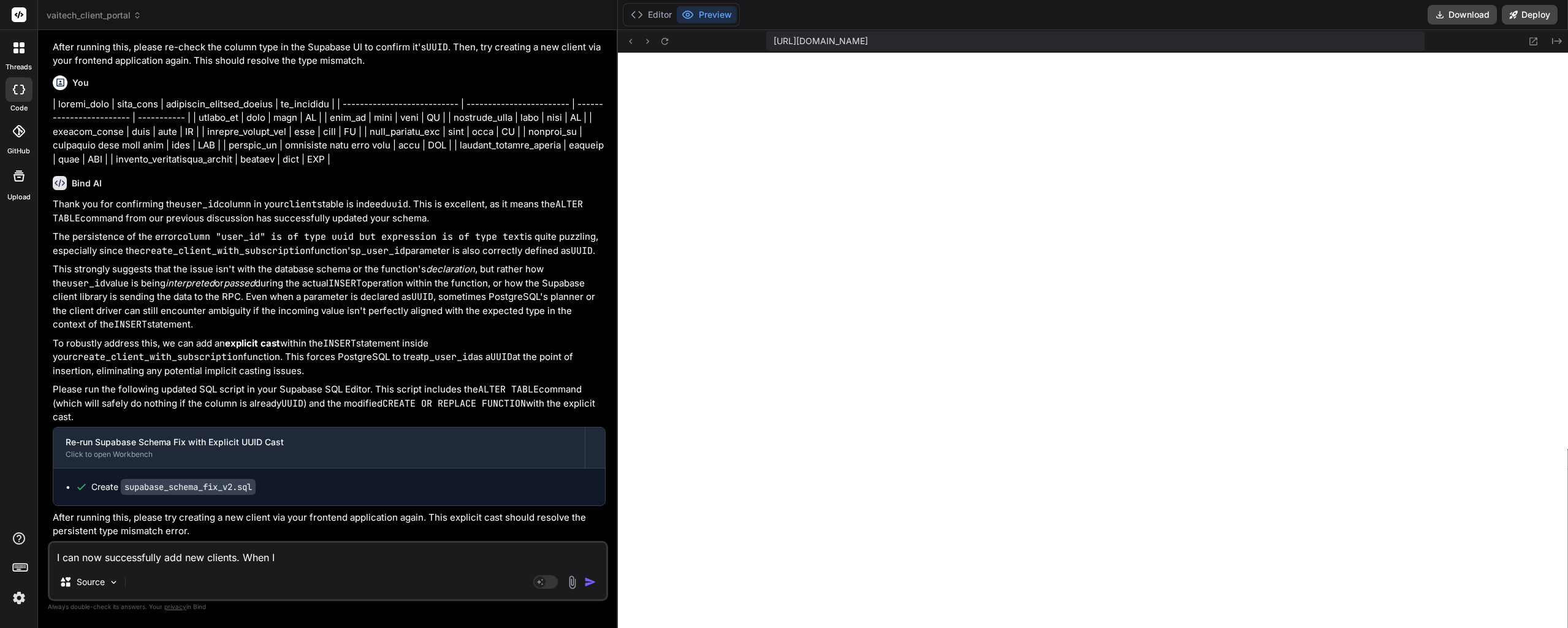
type textarea "x"
type textarea "I can now successfully add new clients. When I d"
type textarea "x"
type textarea "I can now successfully add new clients. When I do"
type textarea "x"
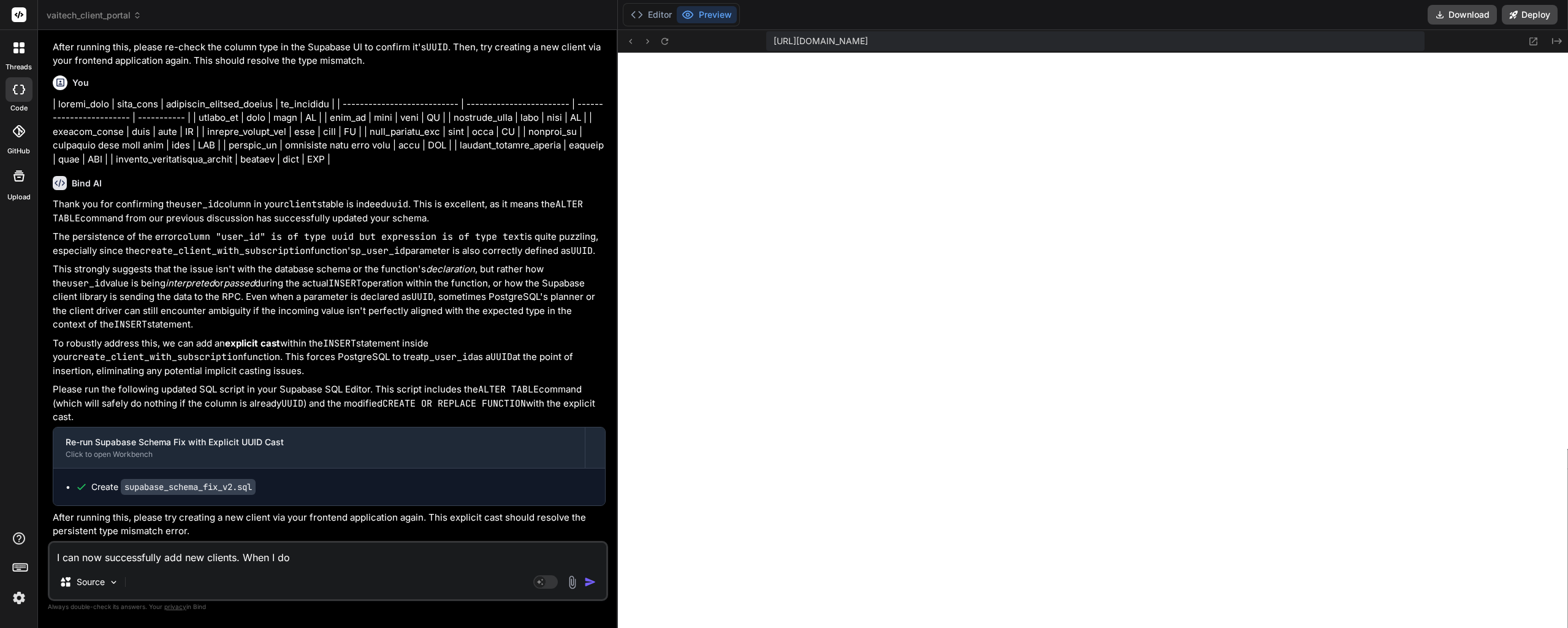
type textarea "I can now successfully add new clients. When I do"
type textarea "x"
type textarea "I can now successfully add new clients. When I do a"
type textarea "x"
type textarea "I can now successfully add new clients. When I do ad"
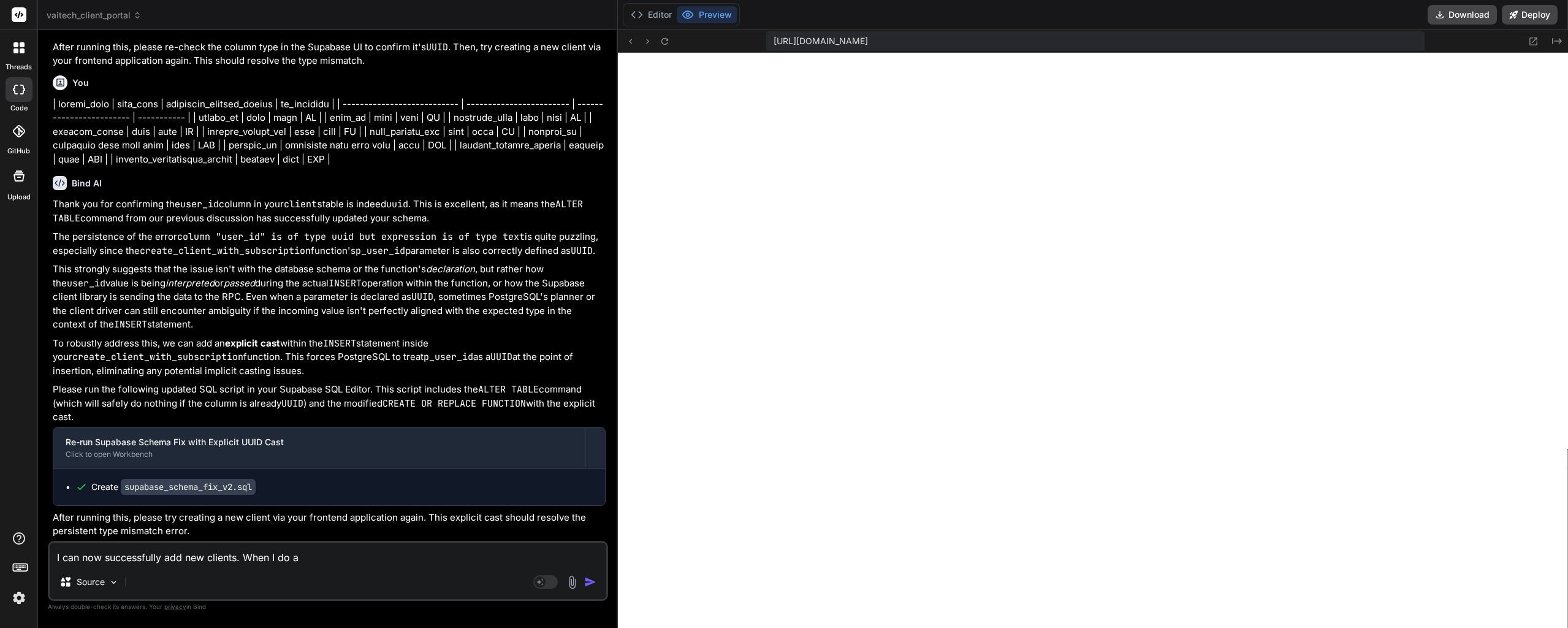
type textarea "x"
type textarea "I can now successfully add new clients. When I do add"
type textarea "x"
type textarea "I can now successfully add new clients. When I do add"
type textarea "x"
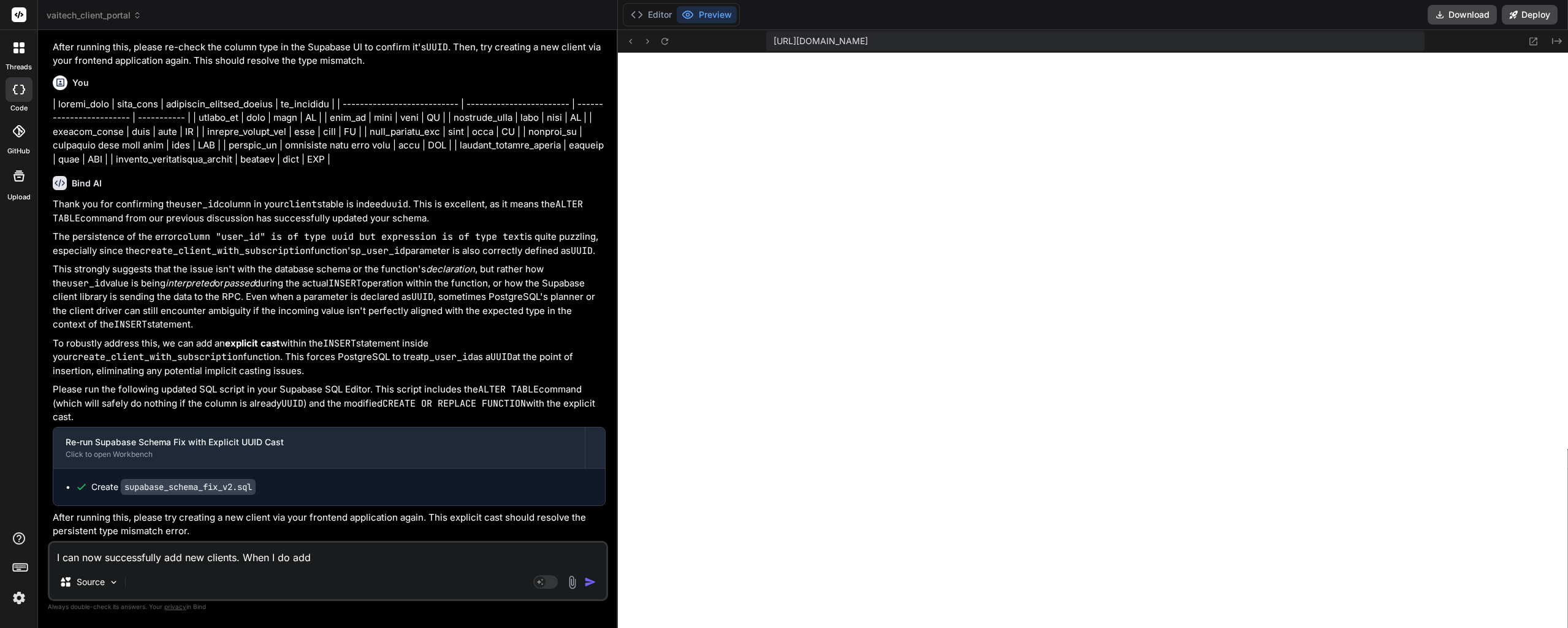
type textarea "I can now successfully add new clients. When I do add a"
type textarea "x"
type textarea "I can now successfully add new clients. When I do add a"
type textarea "x"
type textarea "I can now successfully add new clients. When I do add a n"
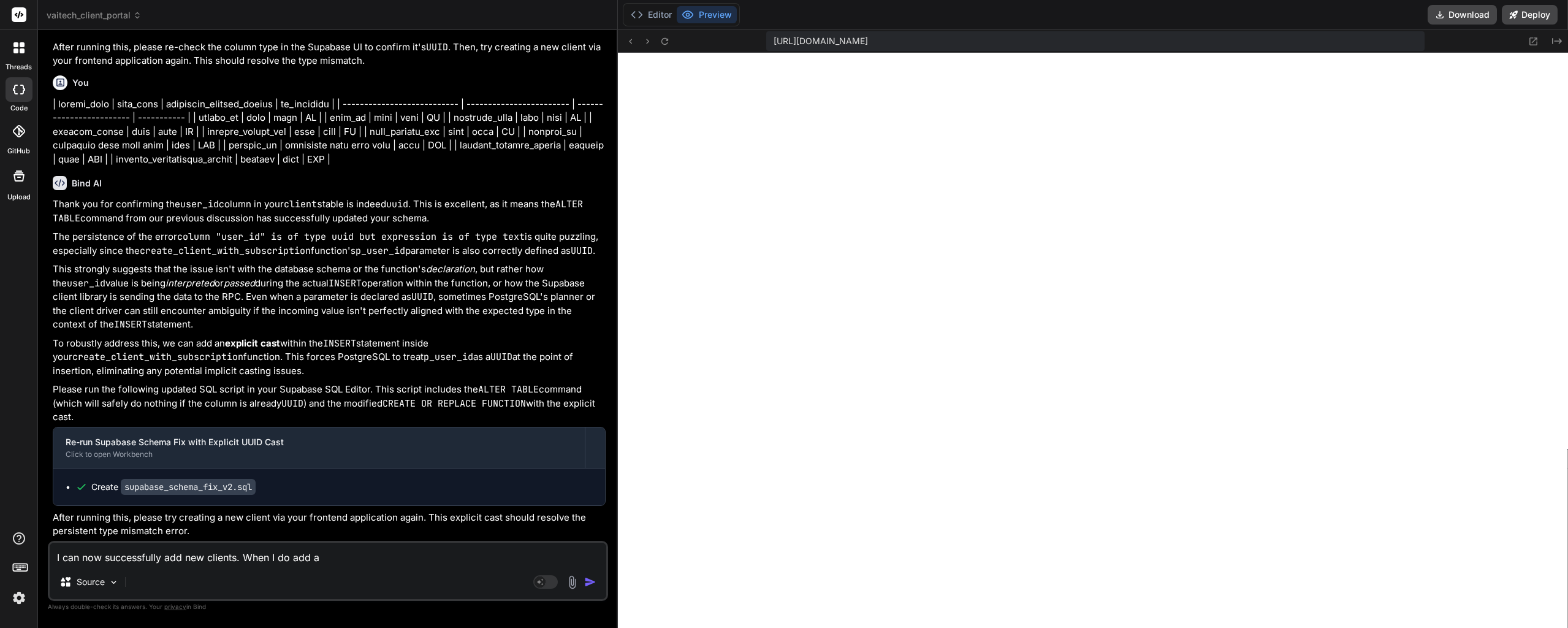
type textarea "x"
type textarea "I can now successfully add new clients. When I do add a ne"
type textarea "x"
type textarea "I can now successfully add new clients. When I do add a new"
type textarea "x"
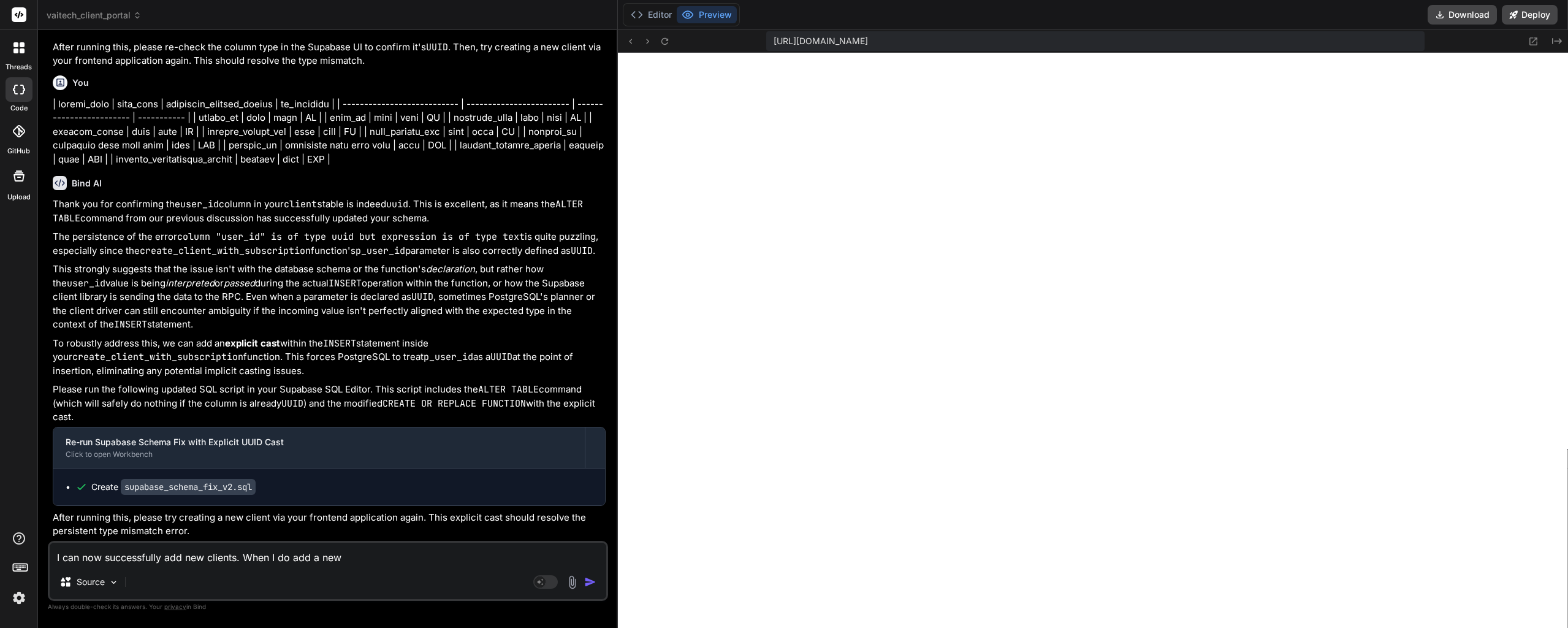
type textarea "I can now successfully add new clients. When I do add a new"
type textarea "x"
type textarea "I can now successfully add new clients. When I do add a new c"
type textarea "x"
type textarea "I can now successfully add new clients. When I do add a new cl"
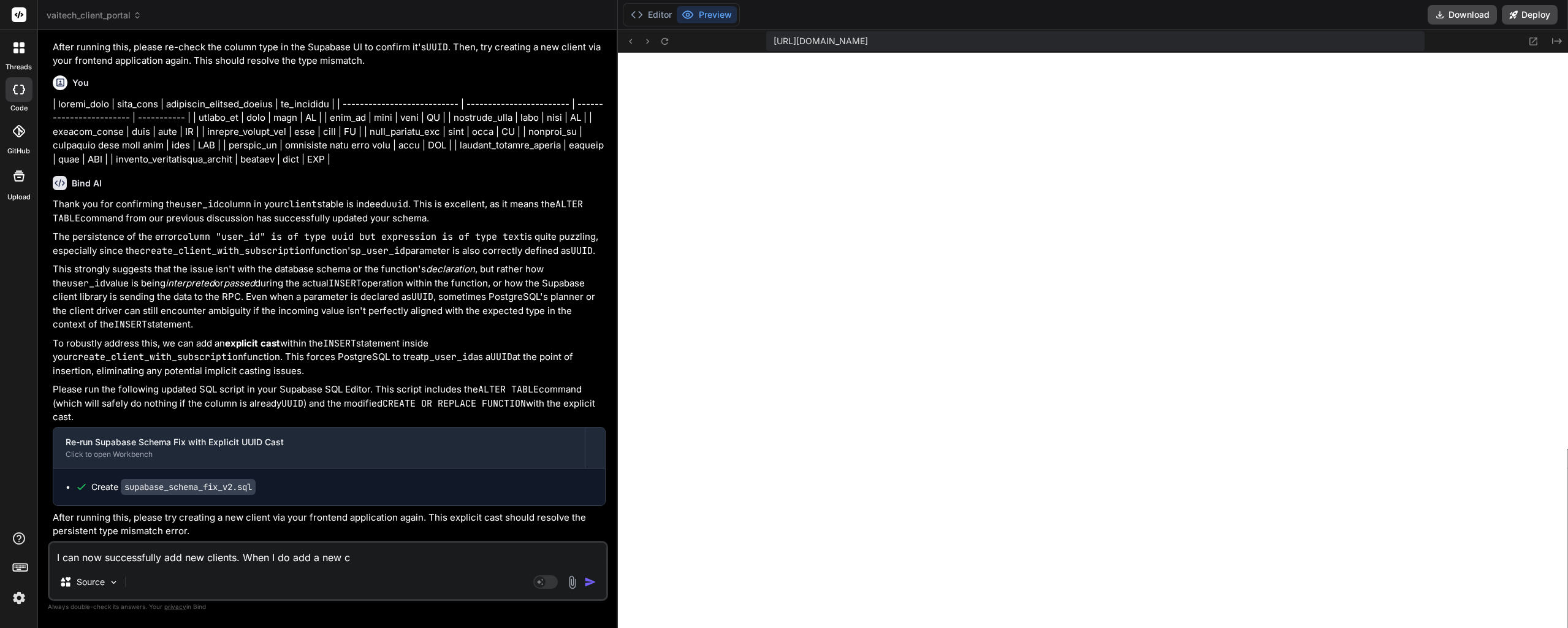
type textarea "x"
type textarea "I can now successfully add new clients. When I do add a new cli"
type textarea "x"
type textarea "I can now successfully add new clients. When I do add a new clie"
type textarea "x"
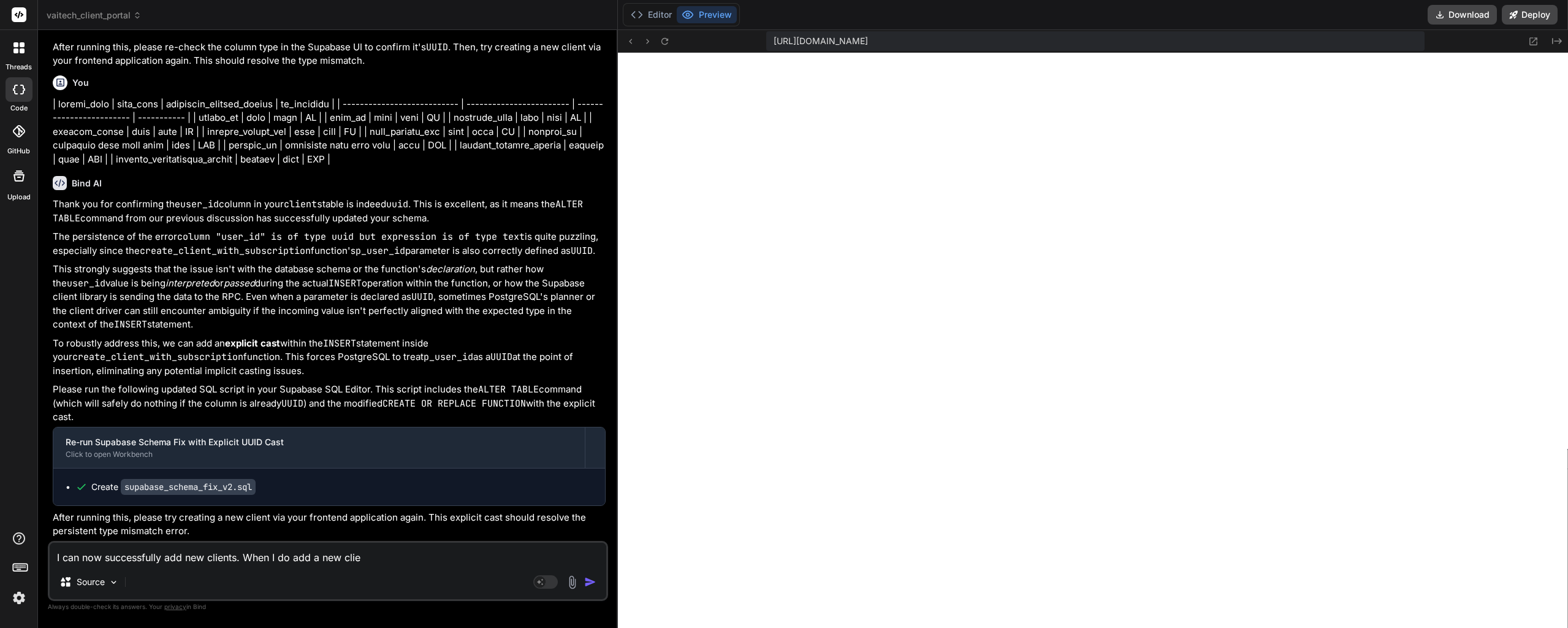
type textarea "I can now successfully add new clients. When I do add a new clien"
type textarea "x"
type textarea "I can now successfully add new clients. When I do add a new client"
type textarea "x"
type textarea "I can now successfully add new clients. When I do add a new client,"
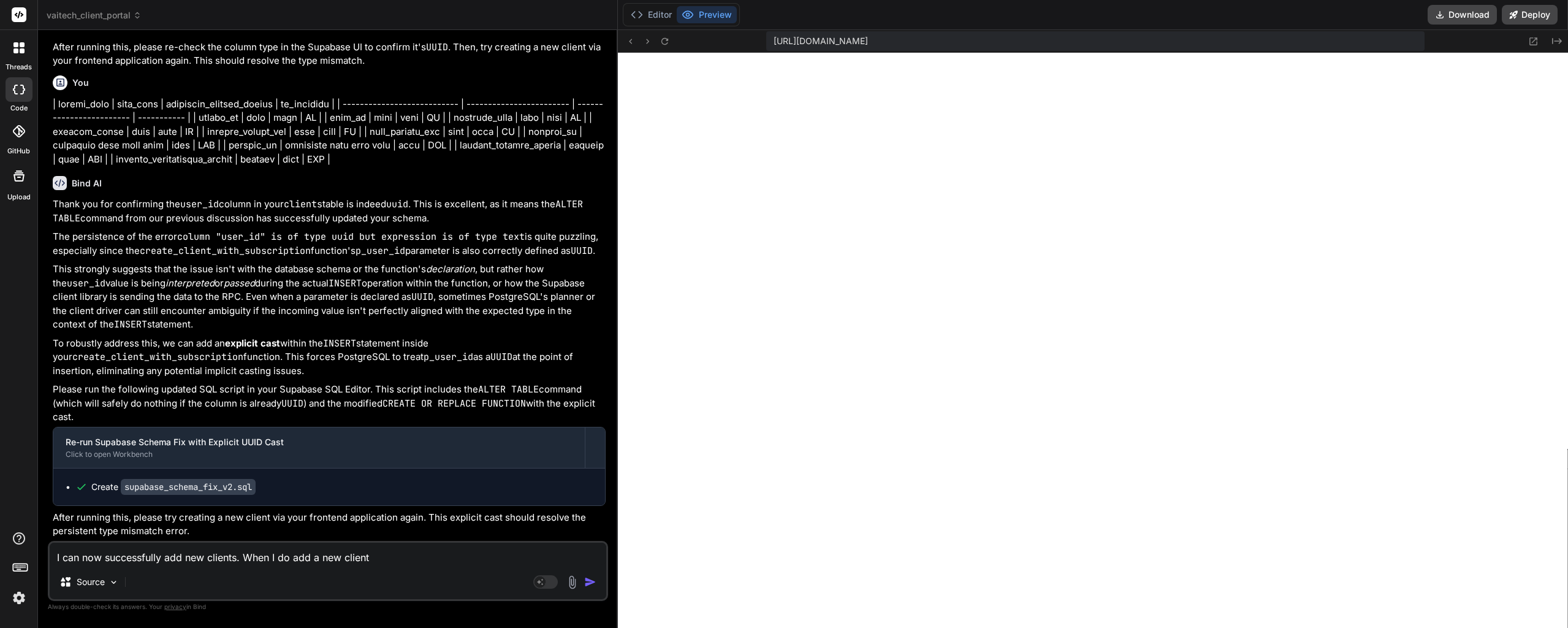
type textarea "x"
type textarea "I can now successfully add new clients. When I do add a new client,"
type textarea "x"
type textarea "I can now successfully add new clients. When I do add a new client, c"
type textarea "x"
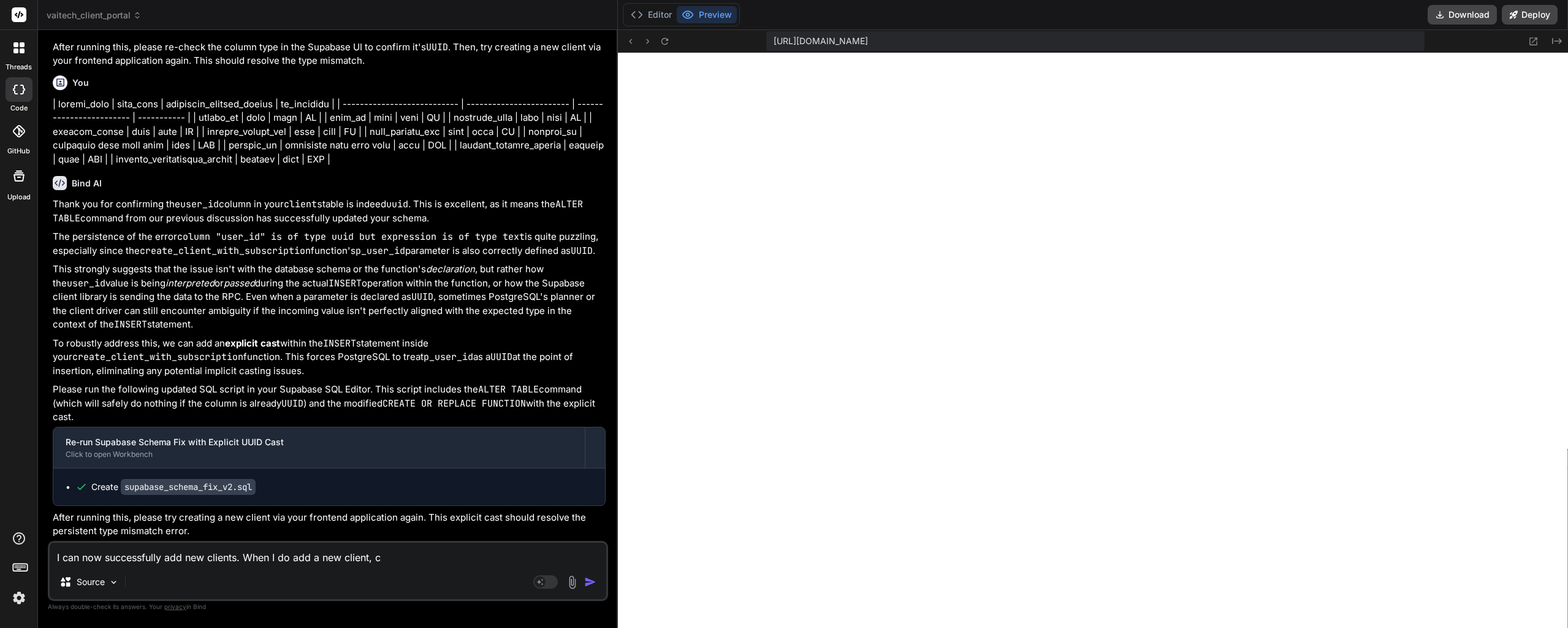
type textarea "I can now successfully add new clients. When I do add a new client, ca"
type textarea "x"
type textarea "I can now successfully add new clients. When I do add a new client, can"
type textarea "x"
type textarea "I can now successfully add new clients. When I do add a new client, can"
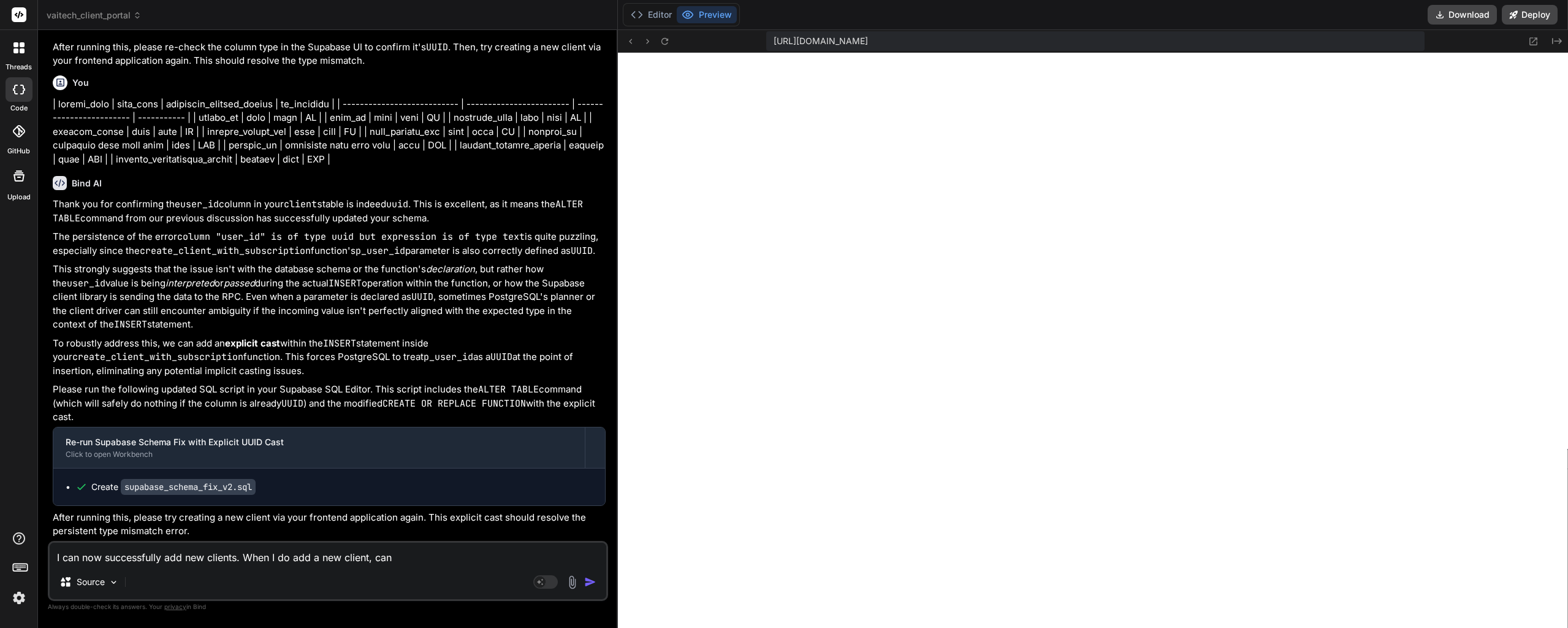
type textarea "x"
type textarea "I can now successfully add new clients. When I do add a new client, can t"
type textarea "x"
type textarea "I can now successfully add new clients. When I do add a new client, can th"
type textarea "x"
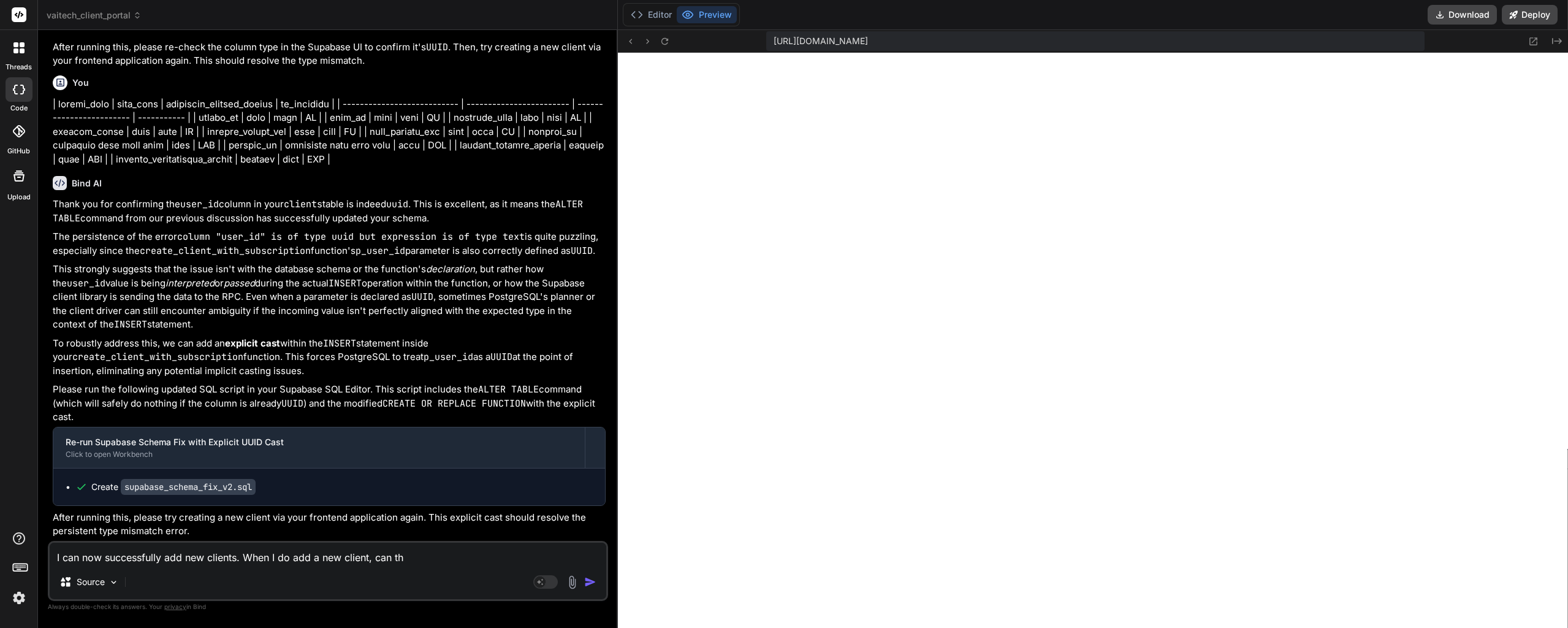
type textarea "I can now successfully add new clients. When I do add a new client, can the"
type textarea "x"
type textarea "I can now successfully add new clients. When I do add a new client, can the"
type textarea "x"
type textarea "I can now successfully add new clients. When I do add a new client, can the a"
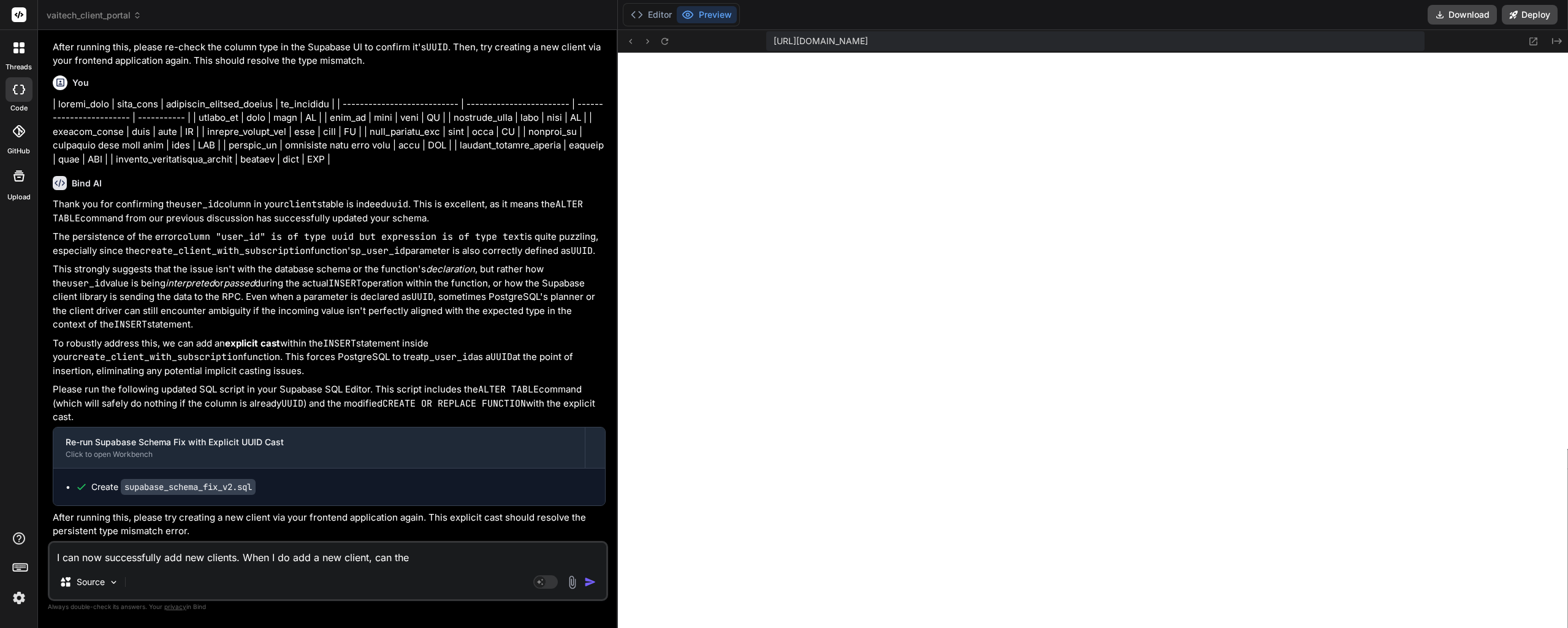
type textarea "x"
type textarea "I can now successfully add new clients. When I do add a new client, can the ap"
type textarea "x"
type textarea "I can now successfully add new clients. When I do add a new client, can the app"
type textarea "x"
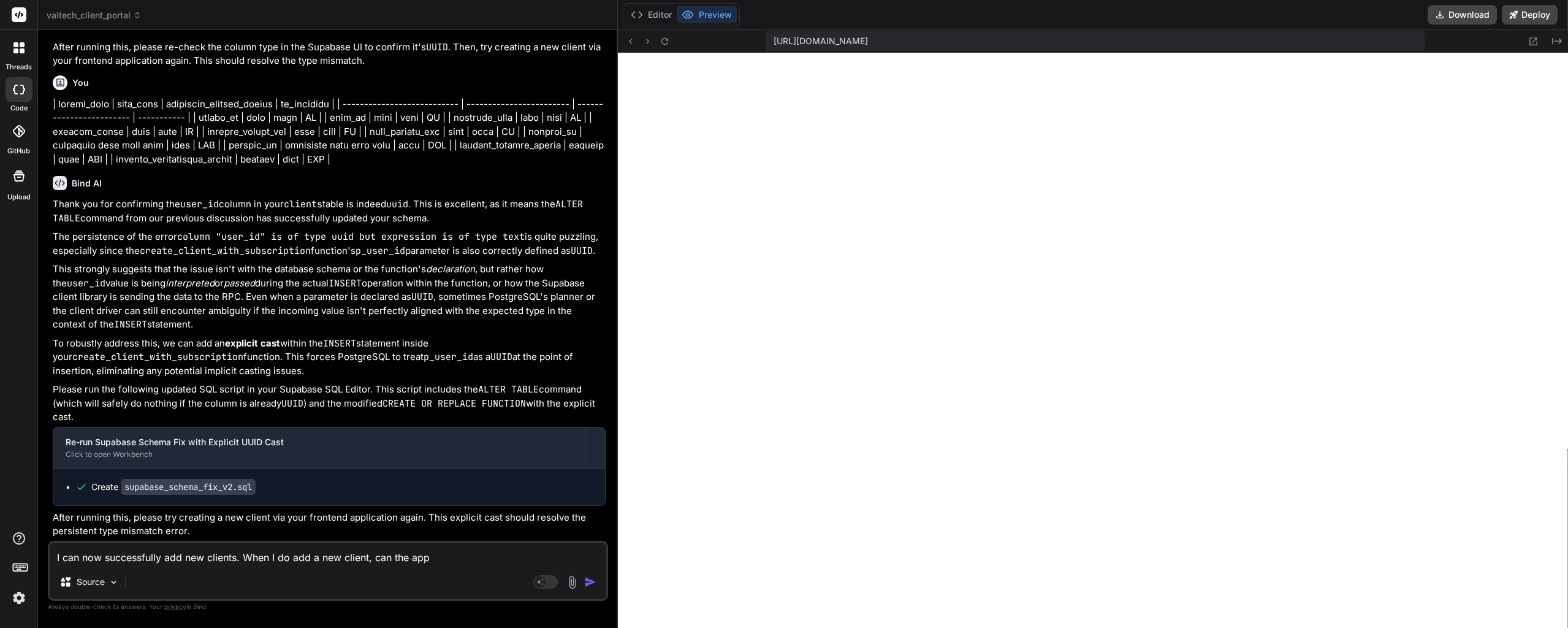
type textarea "I can now successfully add new clients. When I do add a new client, can the app"
type textarea "x"
type textarea "I can now successfully add new clients. When I do add a new client, can the app…"
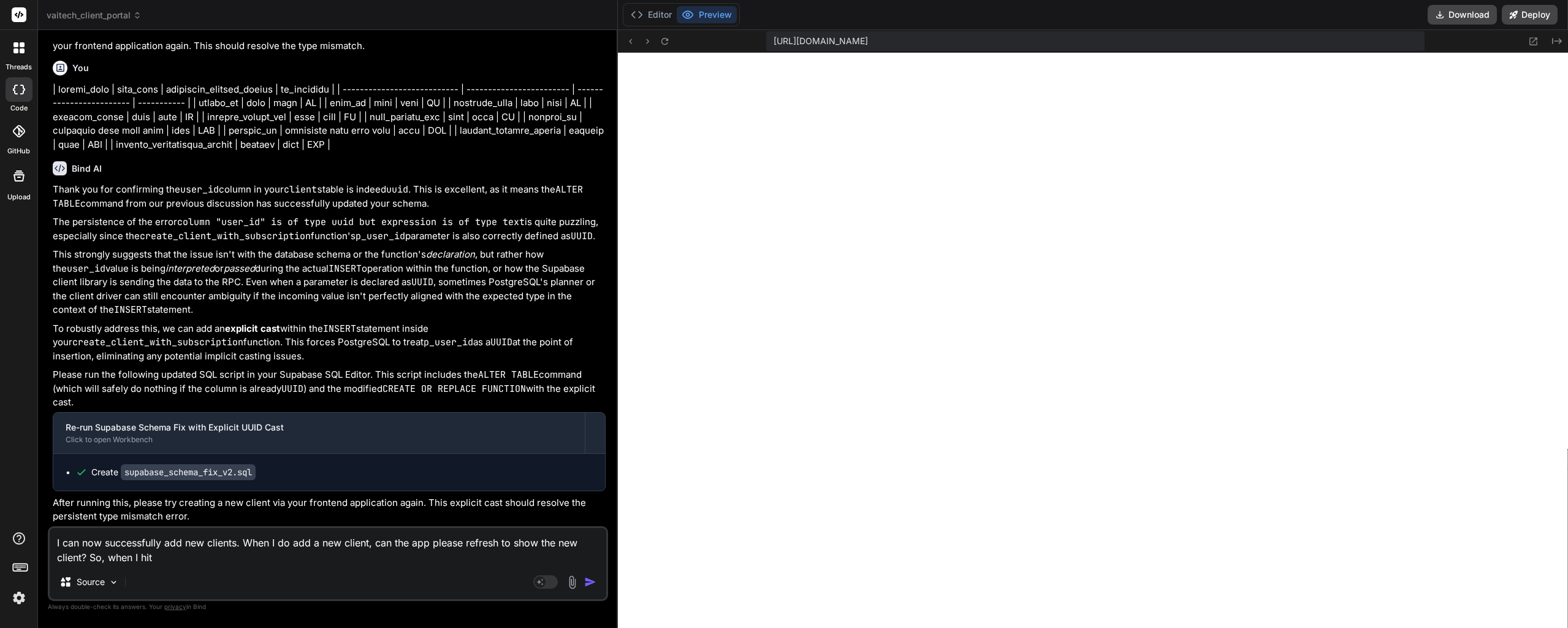
click at [225, 546] on textarea "I can now successfully add new clients. When I do add a new client, can the app…" at bounding box center [328, 546] width 556 height 37
click at [222, 560] on textarea "I can now successfully add new clients. When I do add a new client, can the app…" at bounding box center [328, 546] width 556 height 37
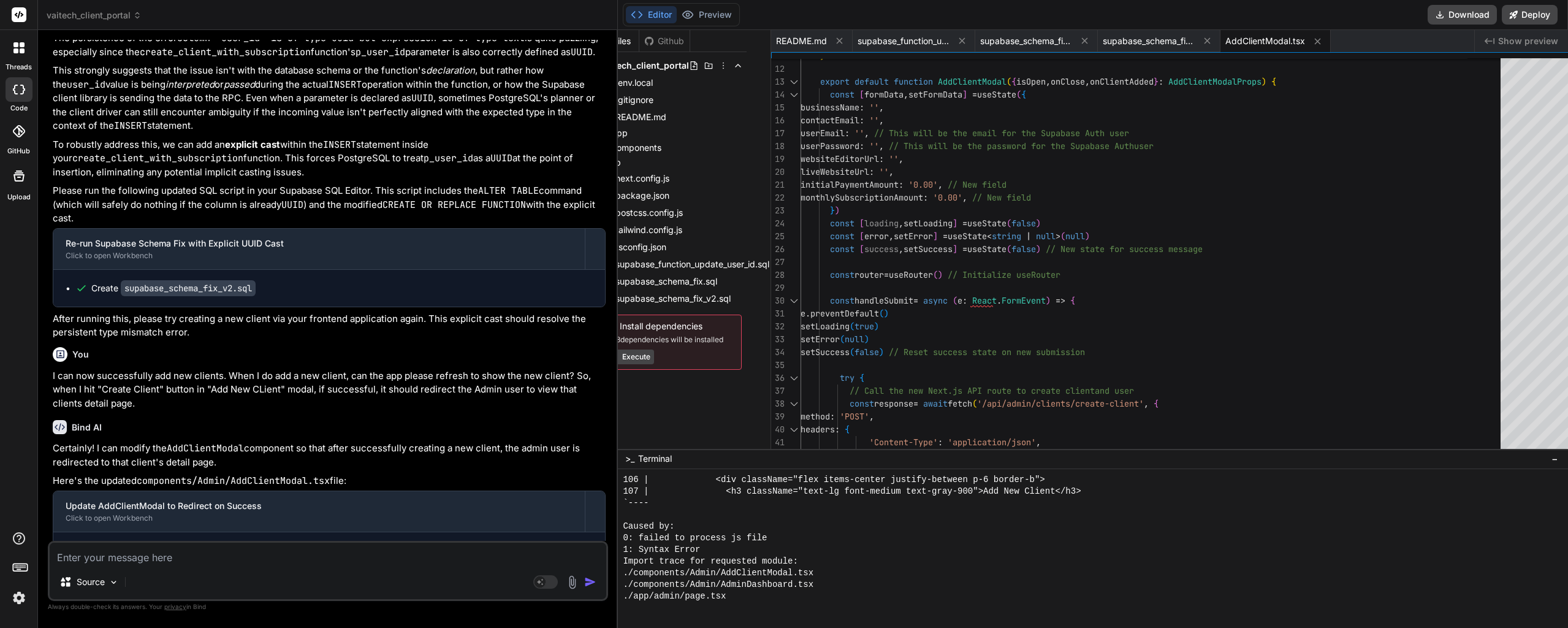
scroll to position [9088, 0]
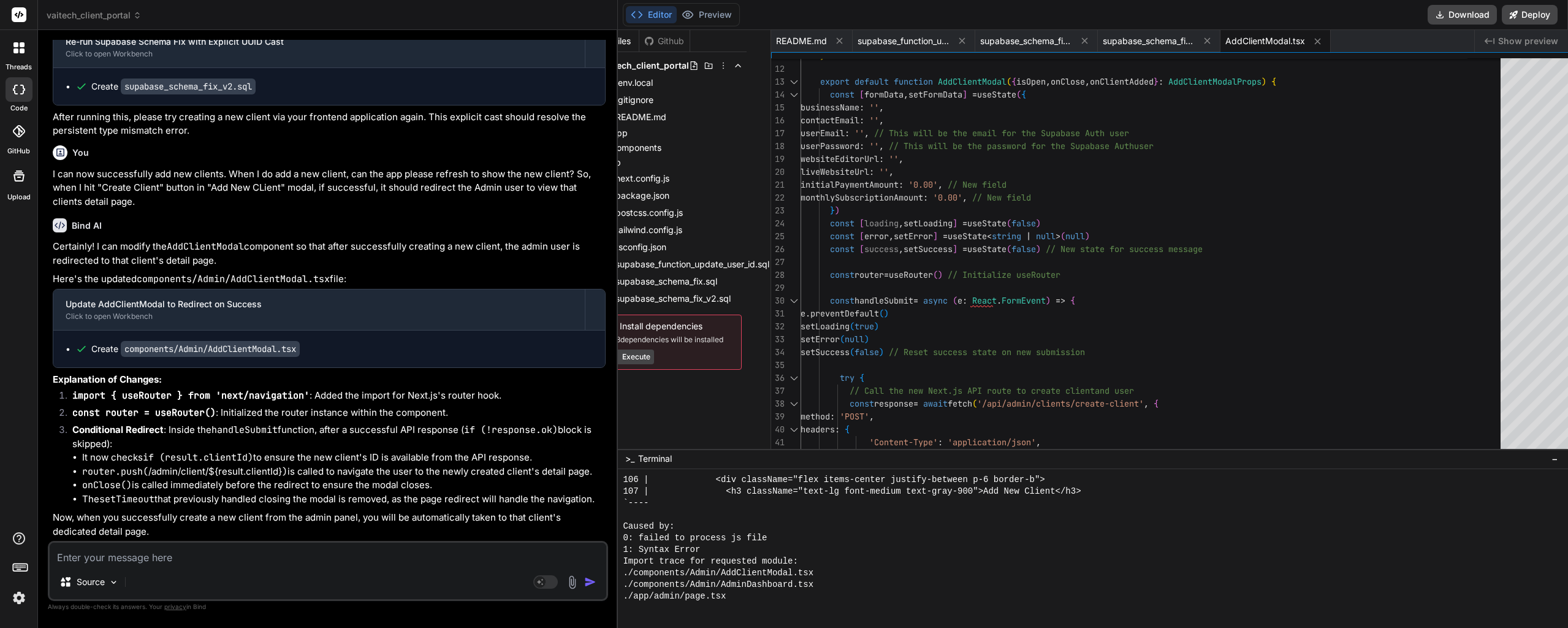
drag, startPoint x: 377, startPoint y: 360, endPoint x: 354, endPoint y: 490, distance: 132.0
click at [353, 451] on li "It now checks if (result.clientId) to ensure the new client's ID is available f…" at bounding box center [344, 458] width 524 height 14
click at [959, 40] on icon at bounding box center [962, 40] width 6 height 6
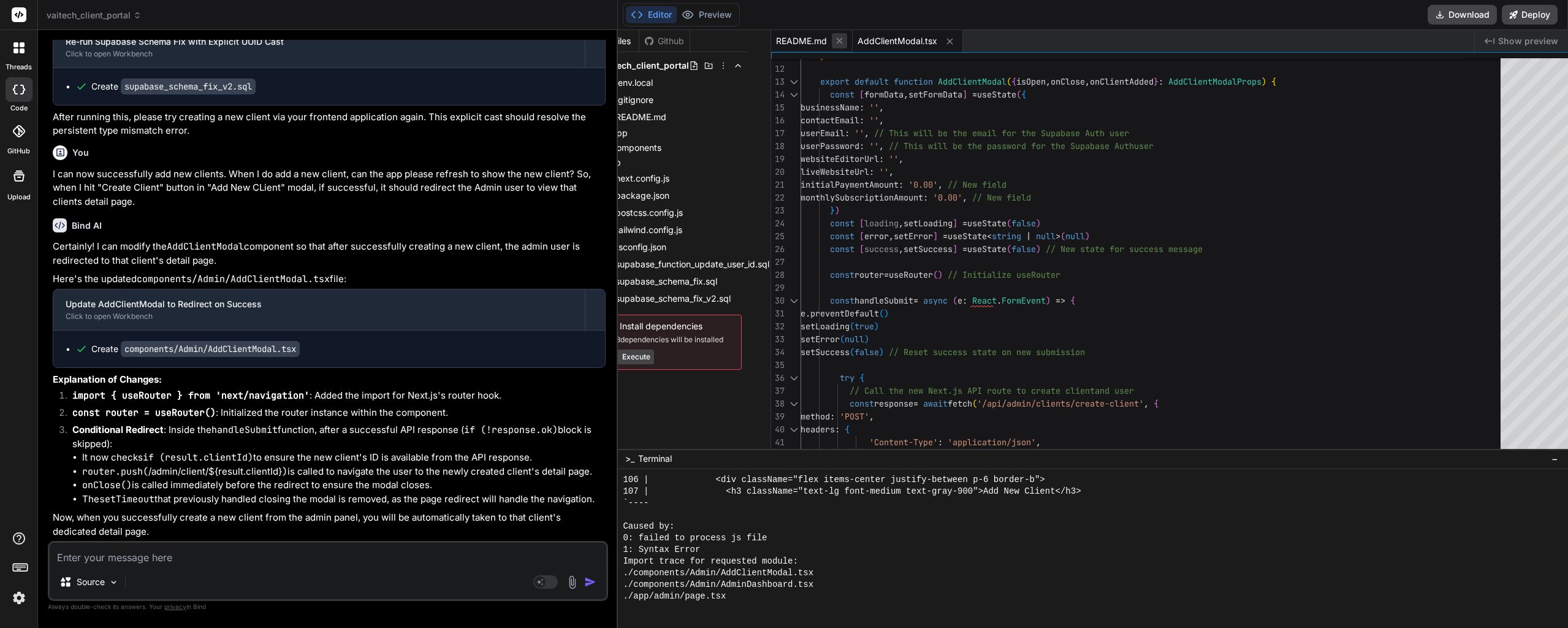
click at [832, 44] on button at bounding box center [840, 41] width 15 height 15
click at [706, 18] on button "Preview" at bounding box center [707, 15] width 60 height 17
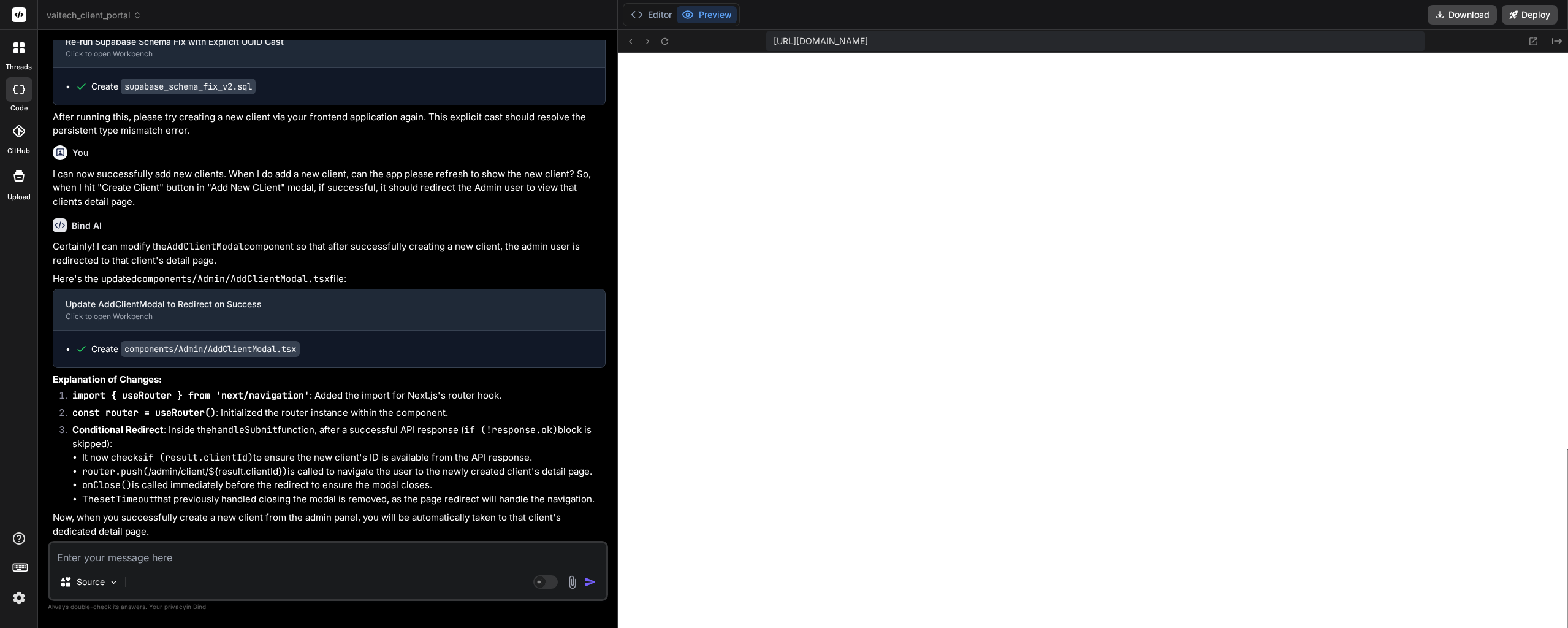
scroll to position [4674, 0]
click at [643, 20] on button "Editor" at bounding box center [651, 15] width 51 height 17
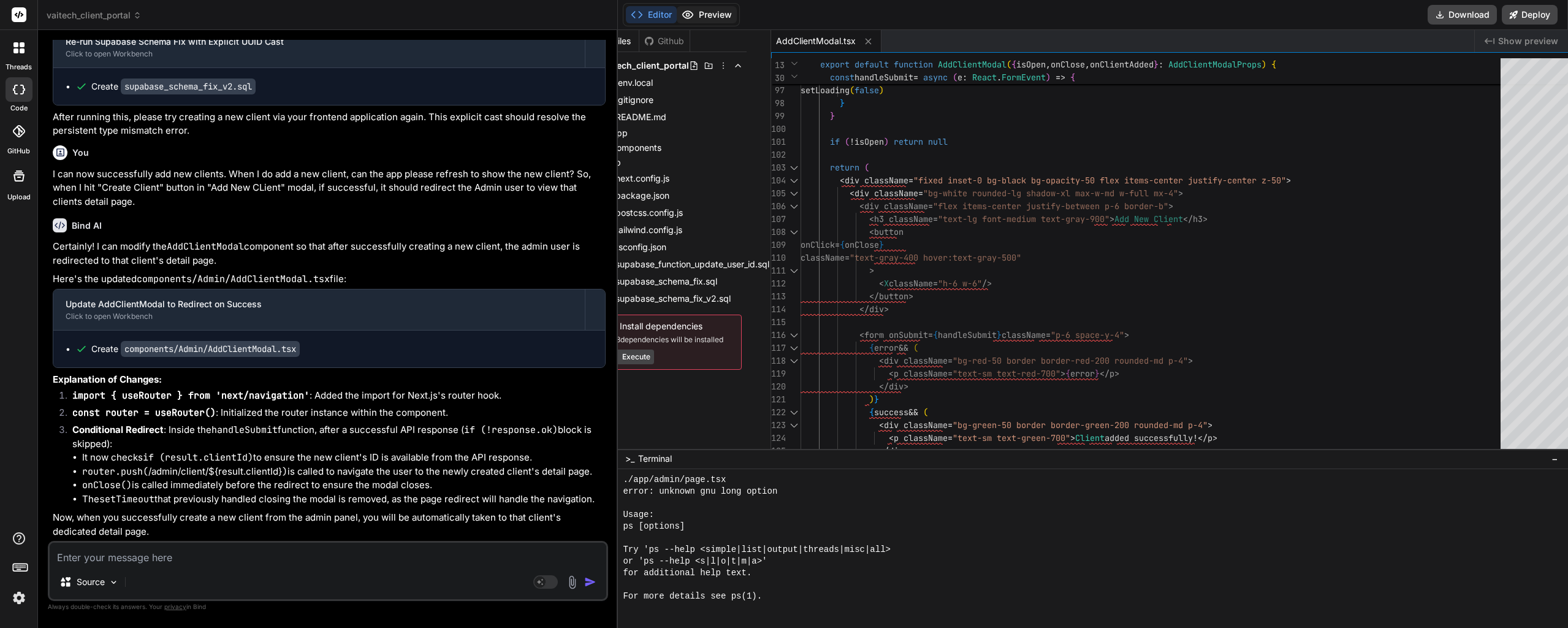
click at [683, 14] on button "Preview" at bounding box center [707, 15] width 60 height 17
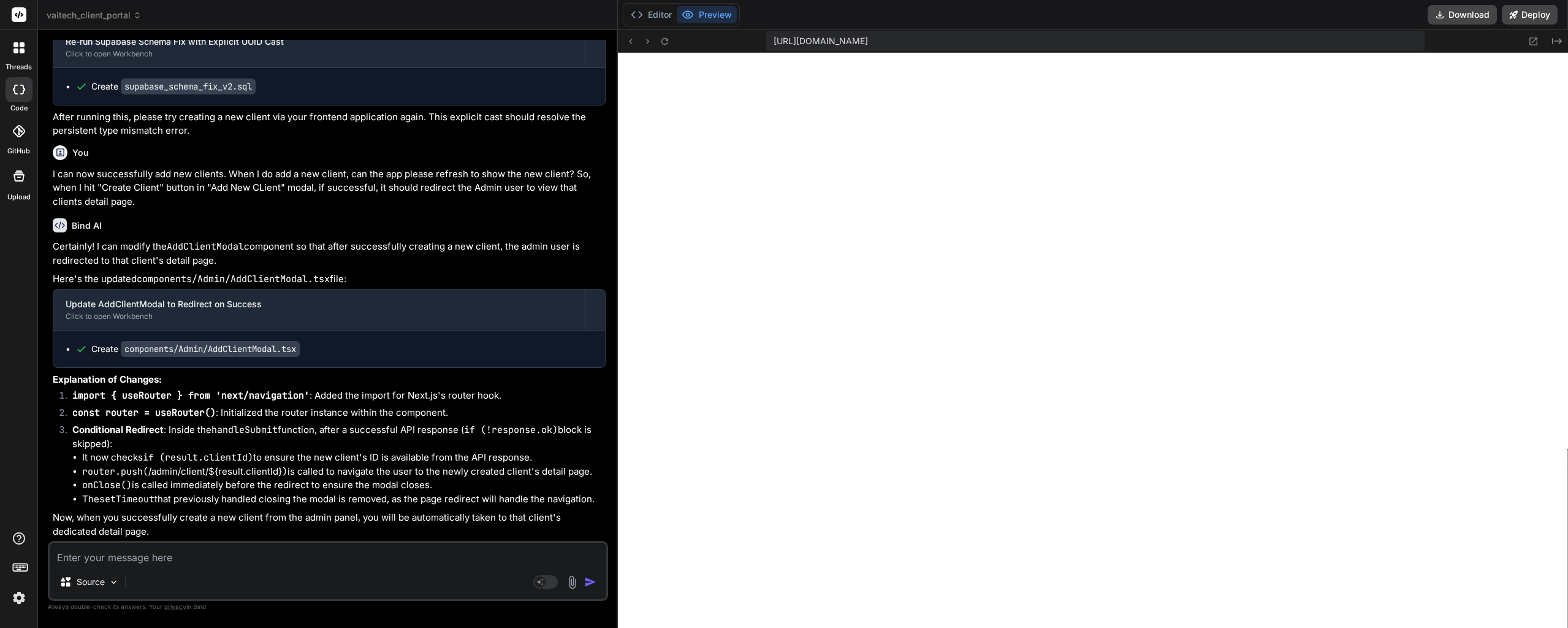
click at [202, 551] on textarea at bounding box center [328, 554] width 556 height 22
paste textarea "Failed to compile ./components/Admin/AddClientModal.tsx NonErrorEmittedError: (…"
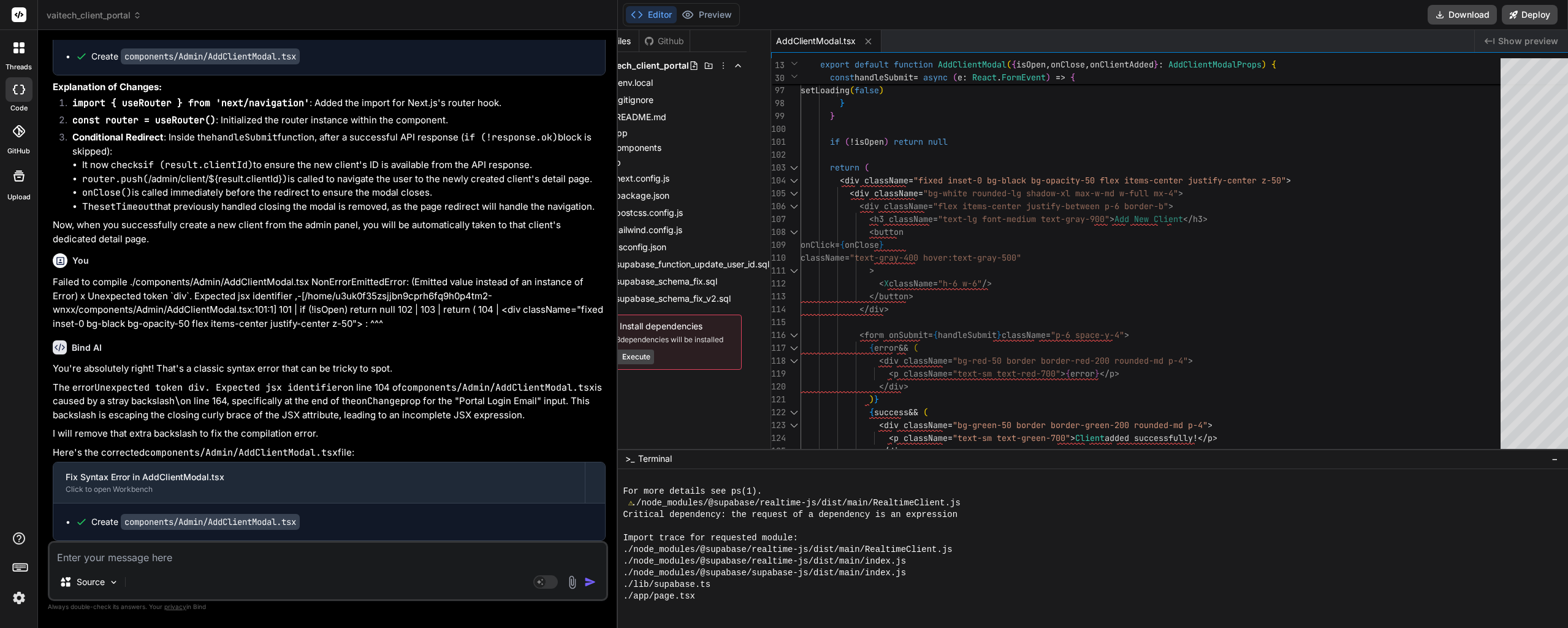
scroll to position [9318, 0]
click at [693, 12] on button "Preview" at bounding box center [707, 15] width 60 height 17
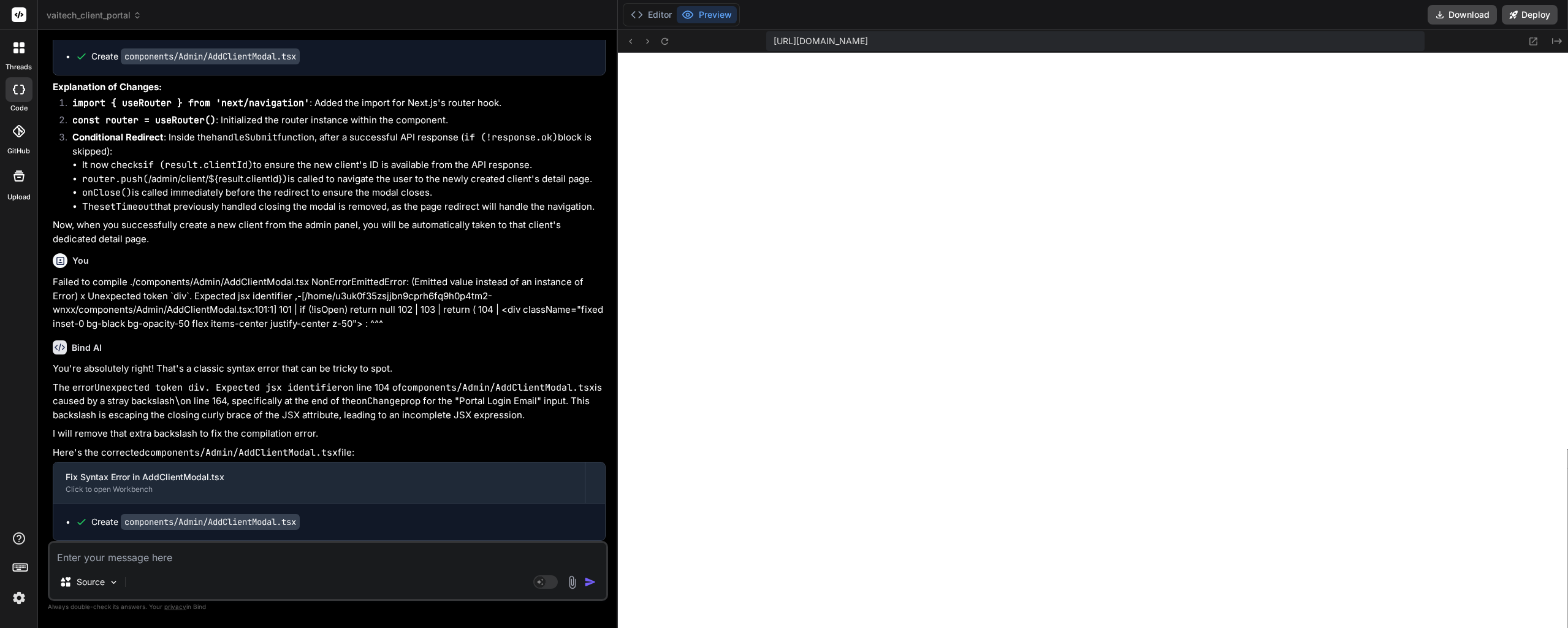
scroll to position [6504, 0]
click at [168, 561] on textarea at bounding box center [328, 554] width 556 height 22
click at [640, 14] on button "Editor" at bounding box center [651, 15] width 51 height 17
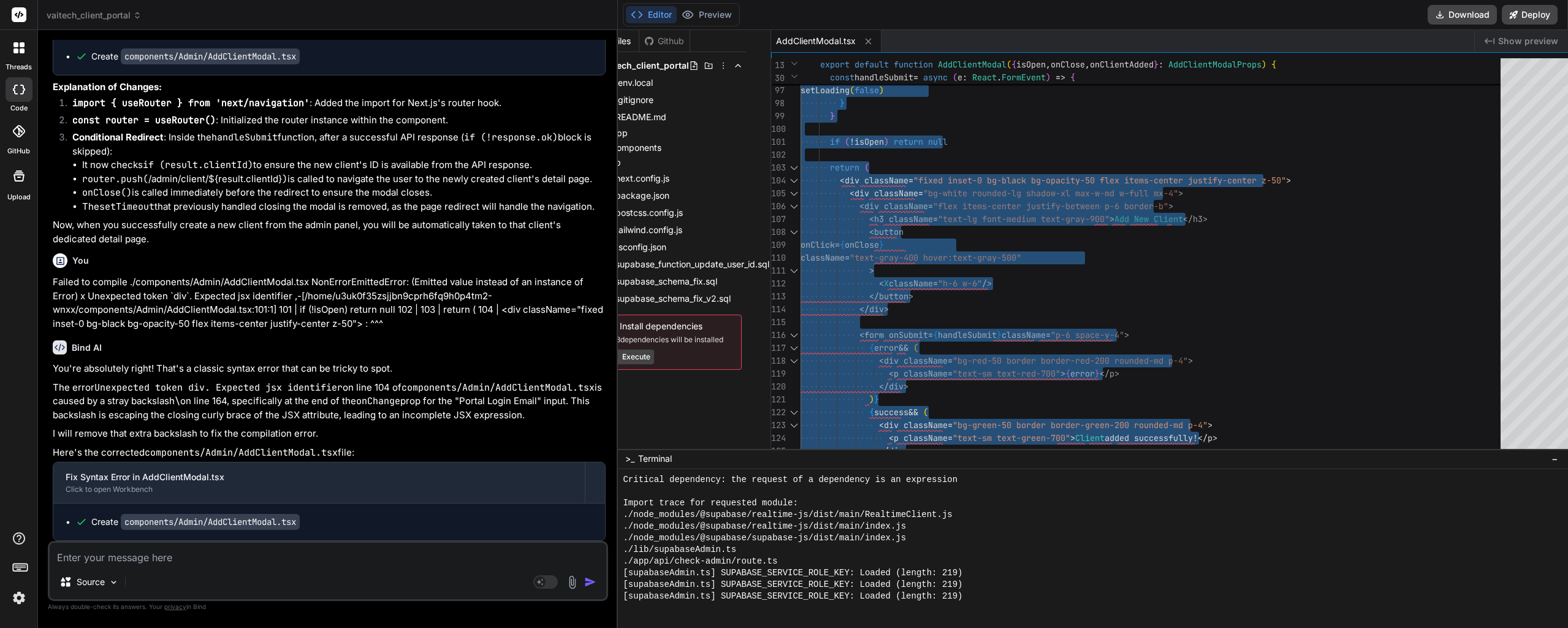
scroll to position [0, 0]
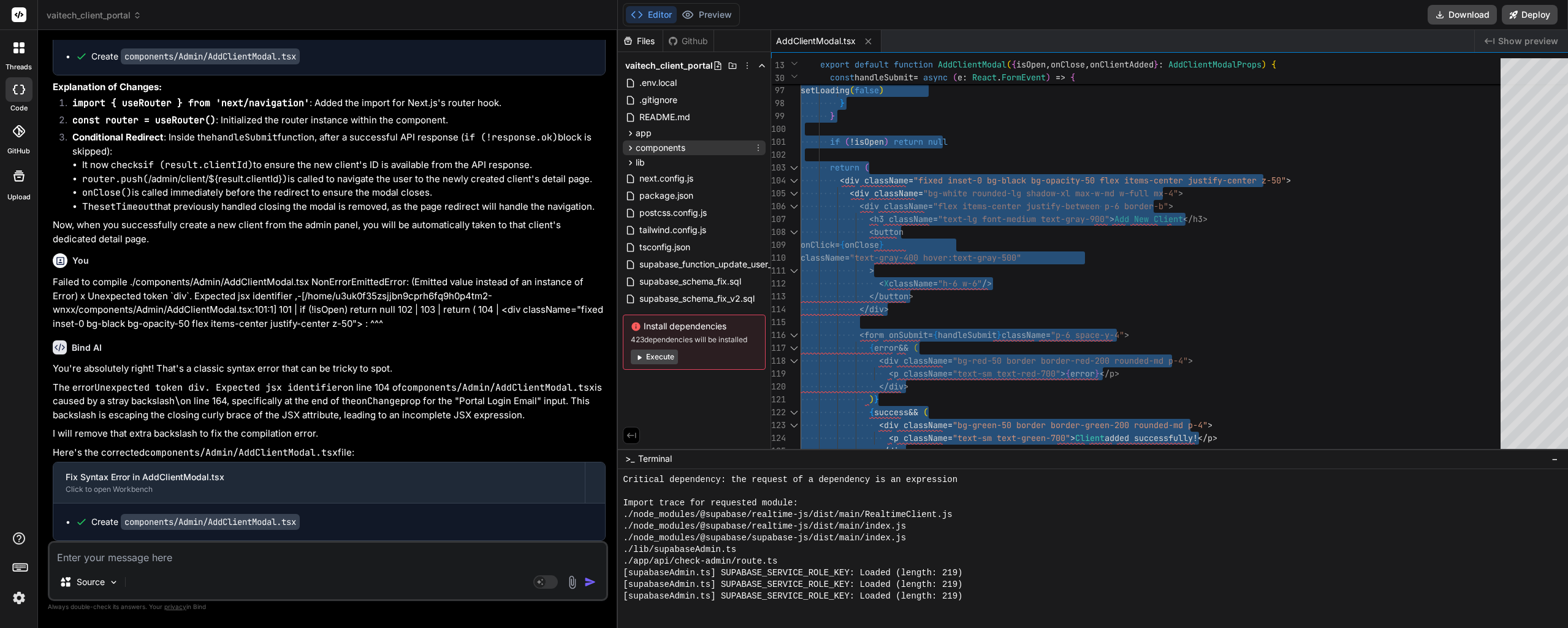
click at [625, 149] on icon at bounding box center [630, 148] width 10 height 10
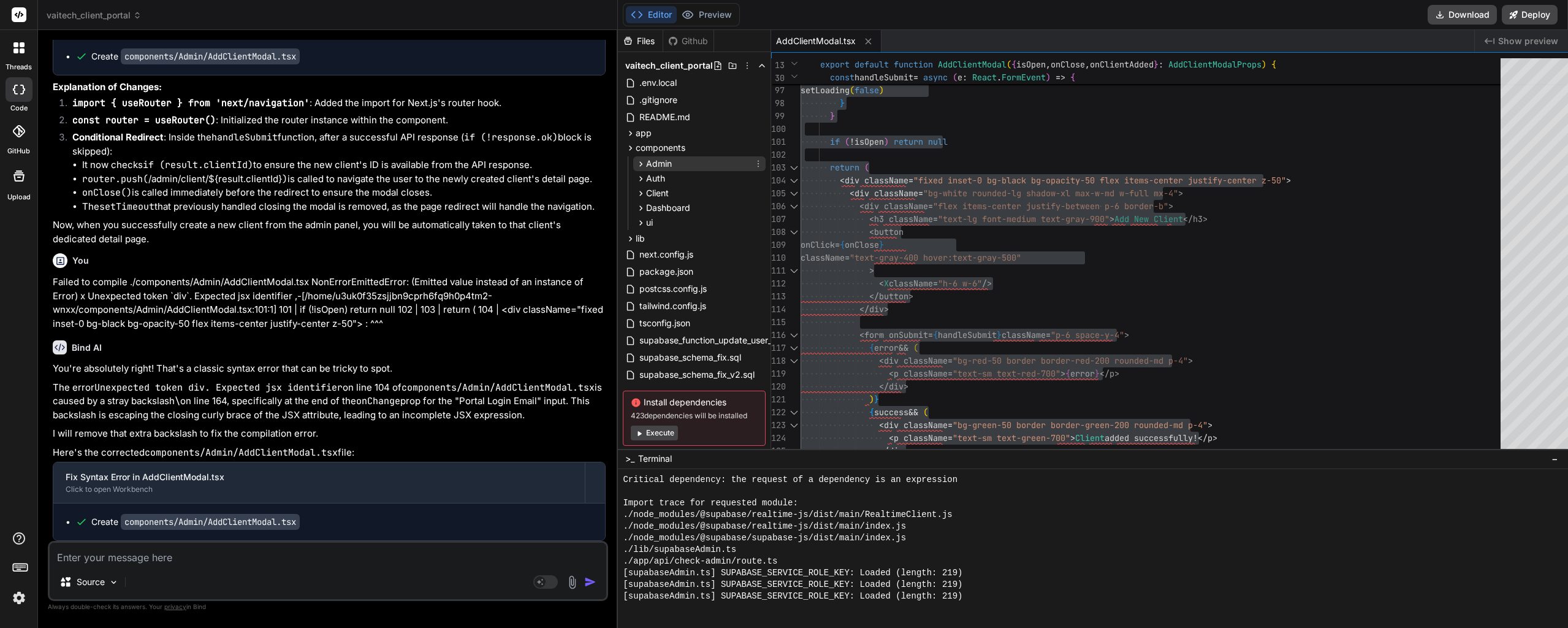
click at [640, 163] on icon at bounding box center [641, 164] width 3 height 5
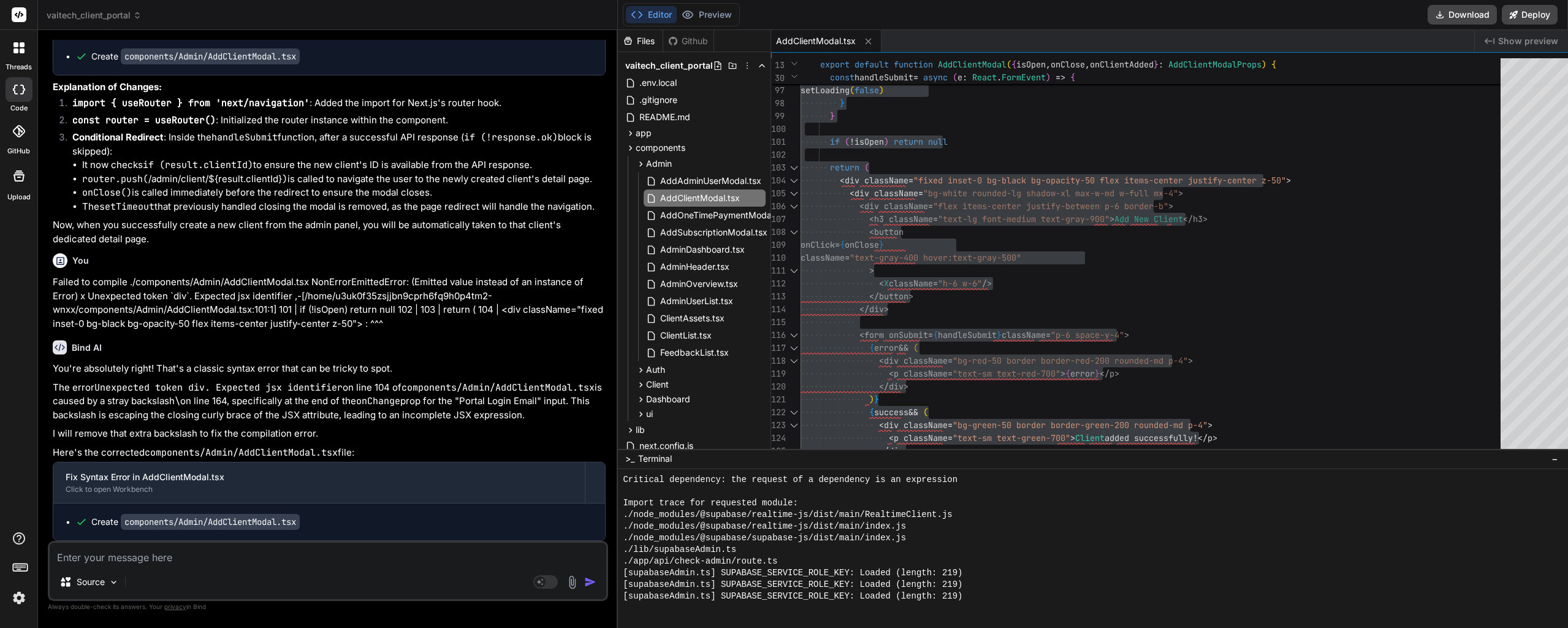
click at [148, 557] on textarea at bounding box center [328, 554] width 556 height 22
click at [358, 559] on textarea "As Admin, when deleteing a client.. nothing seems to happen." at bounding box center [328, 554] width 556 height 22
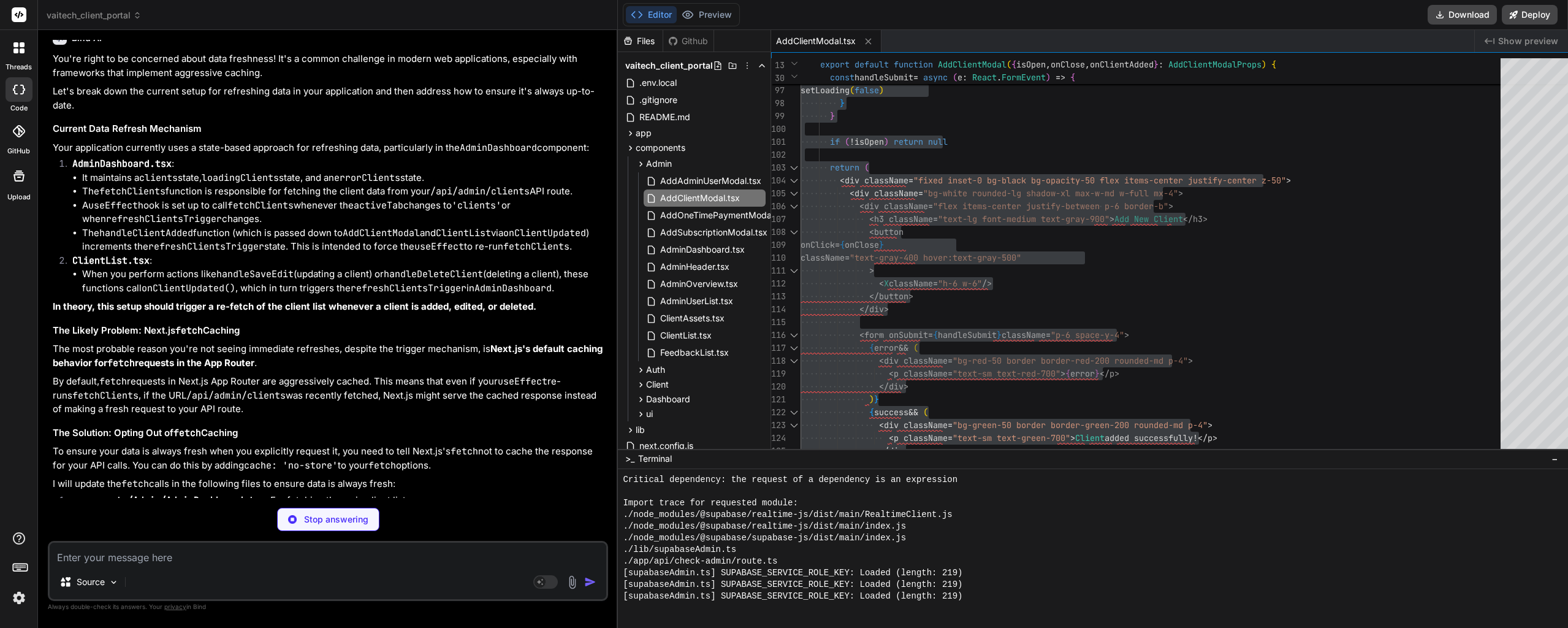
scroll to position [9719, 0]
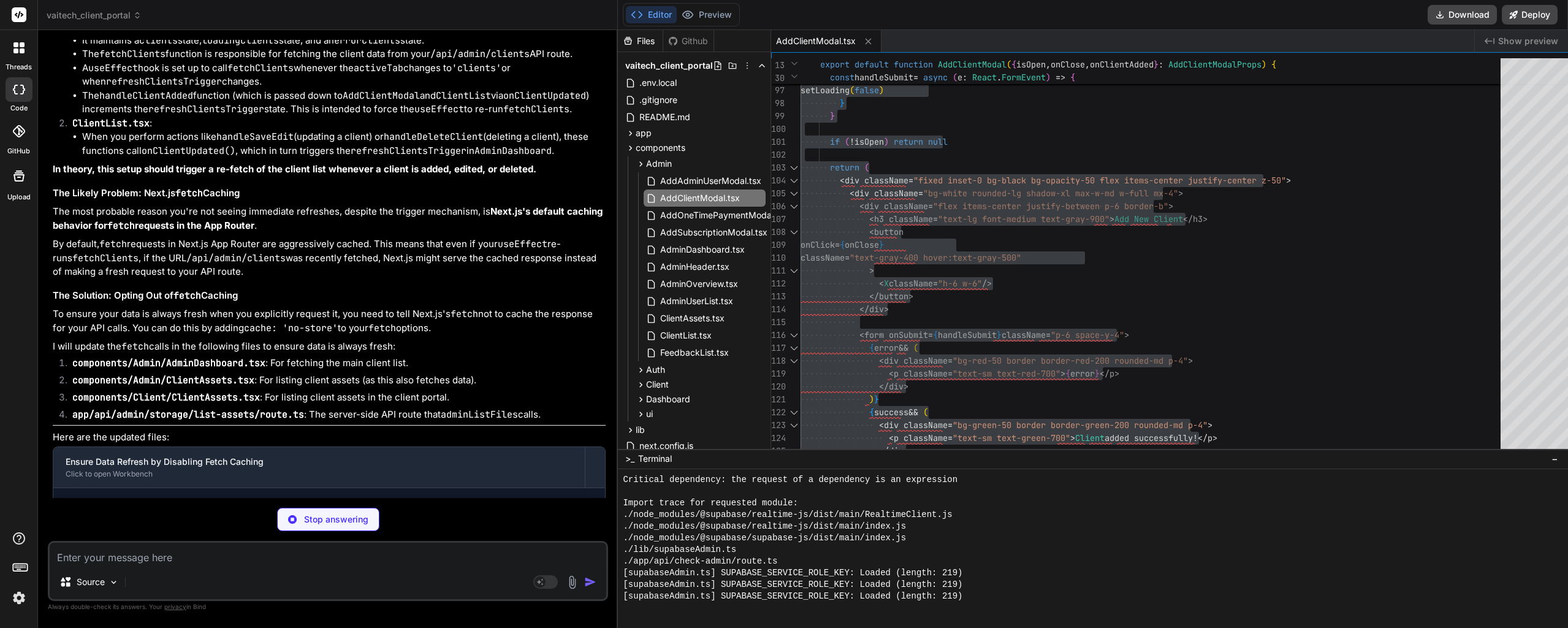
drag, startPoint x: 338, startPoint y: 354, endPoint x: 338, endPoint y: 381, distance: 27.0
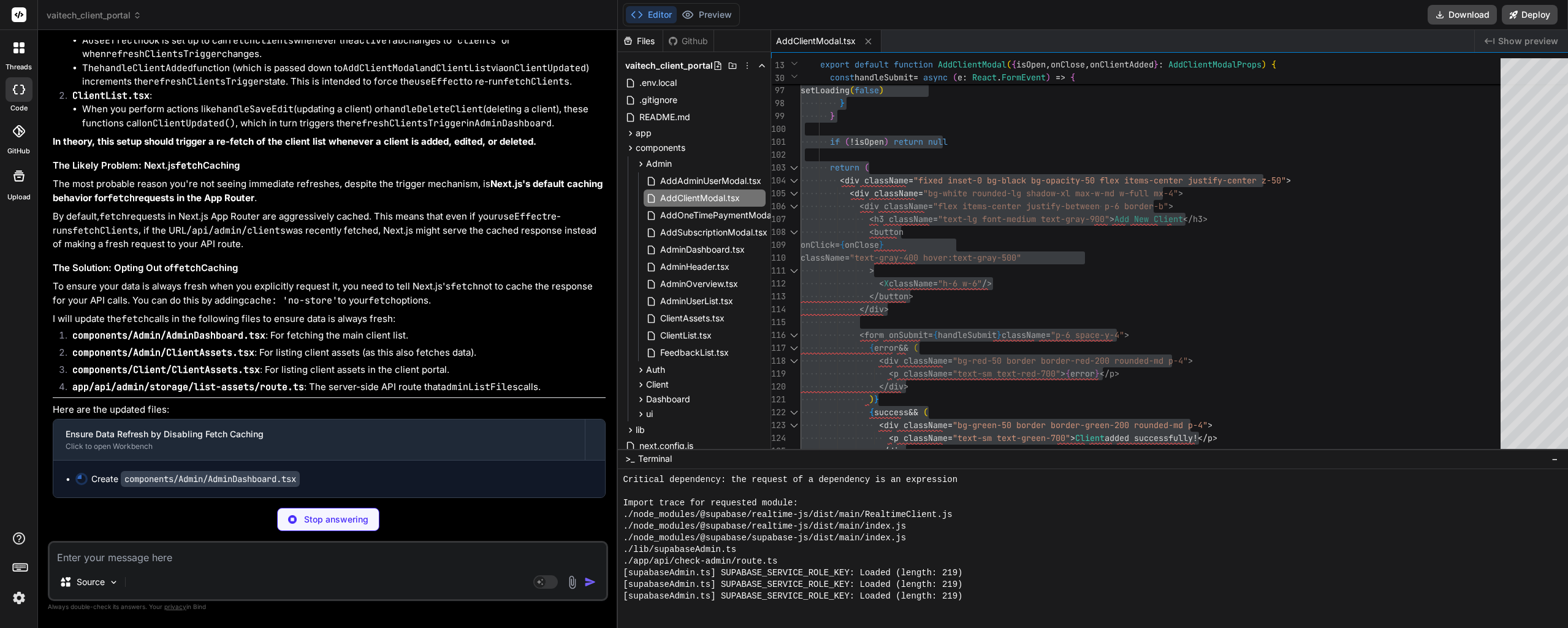
drag, startPoint x: 334, startPoint y: 303, endPoint x: 334, endPoint y: 319, distance: 16.0
drag, startPoint x: 334, startPoint y: 319, endPoint x: 331, endPoint y: 345, distance: 26.2
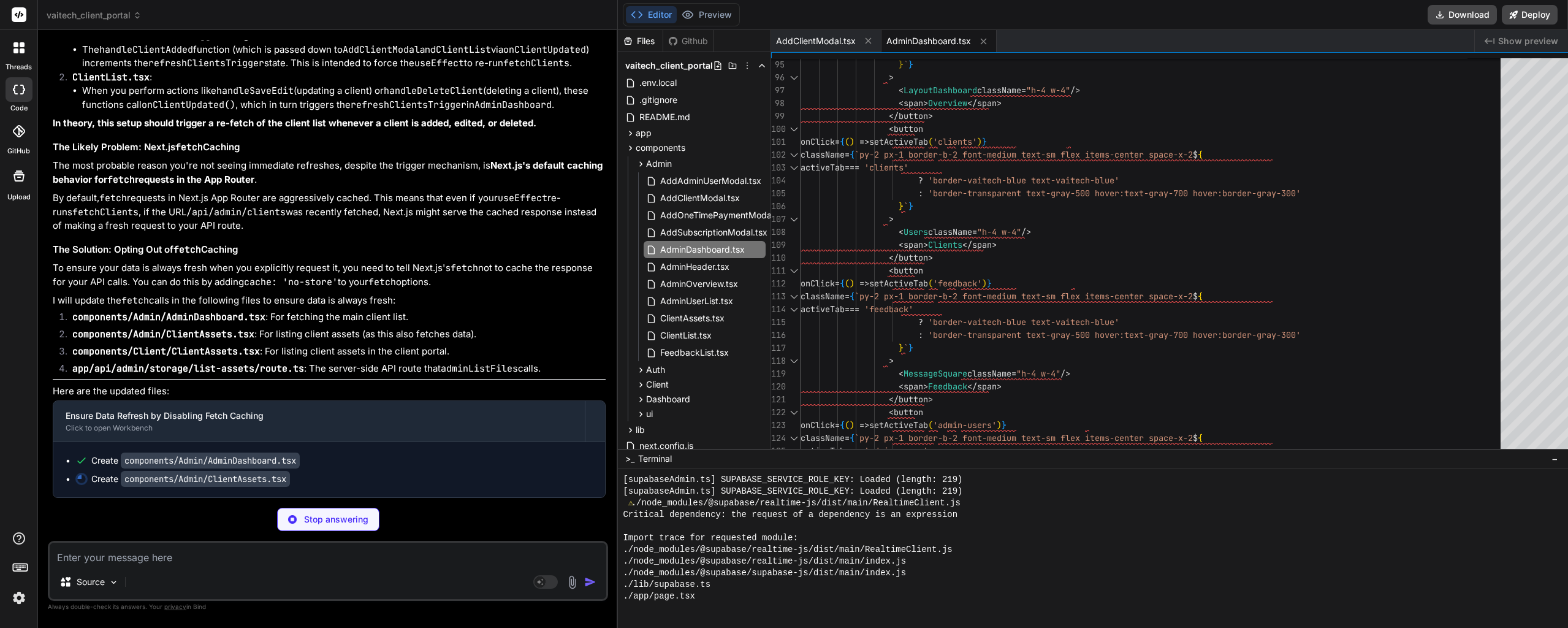
scroll to position [9873, 0]
click at [866, 41] on icon at bounding box center [868, 40] width 6 height 6
drag, startPoint x: 369, startPoint y: 225, endPoint x: 371, endPoint y: 241, distance: 16.1
drag, startPoint x: 371, startPoint y: 209, endPoint x: 371, endPoint y: 221, distance: 12.0
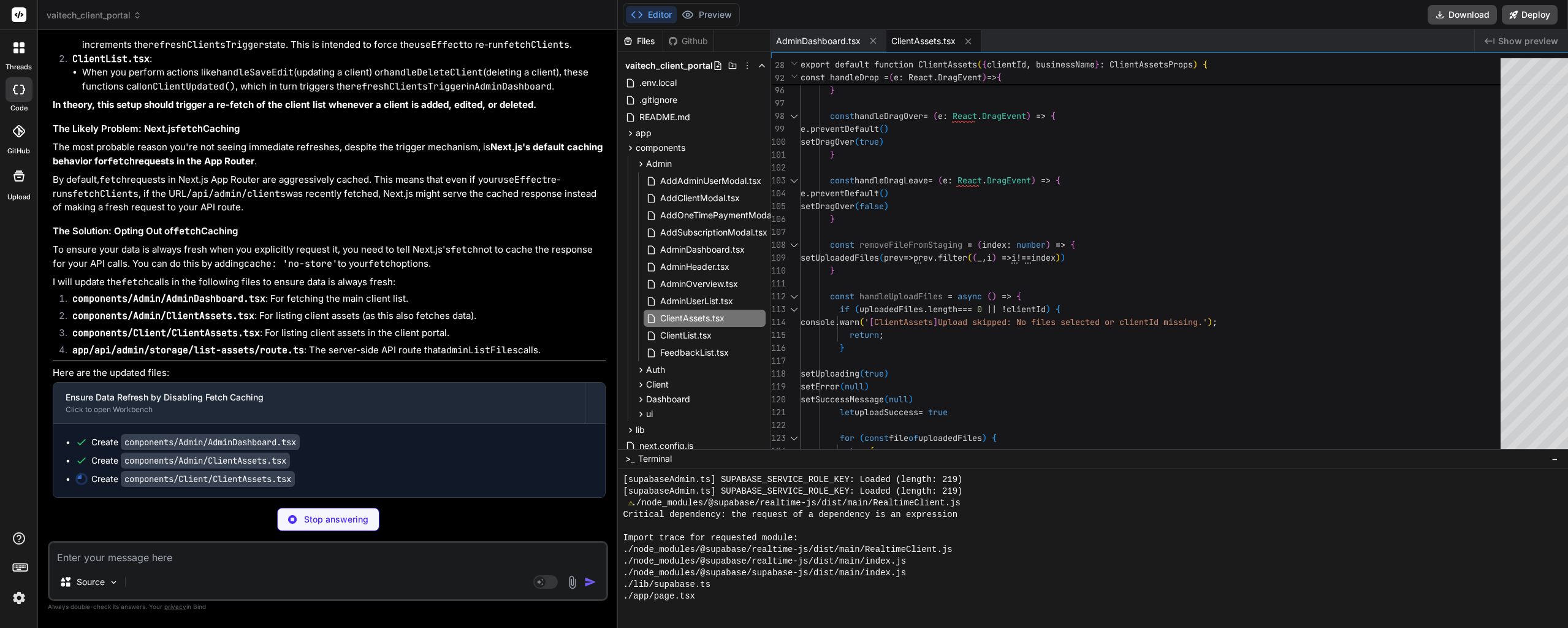
scroll to position [8357, 0]
drag, startPoint x: 365, startPoint y: 224, endPoint x: 365, endPoint y: 237, distance: 13.0
click at [221, 566] on div "Source Agent Mode. When this toggle is activated, AI automatically makes decisi…" at bounding box center [328, 571] width 560 height 60
click at [219, 555] on textarea at bounding box center [328, 554] width 556 height 22
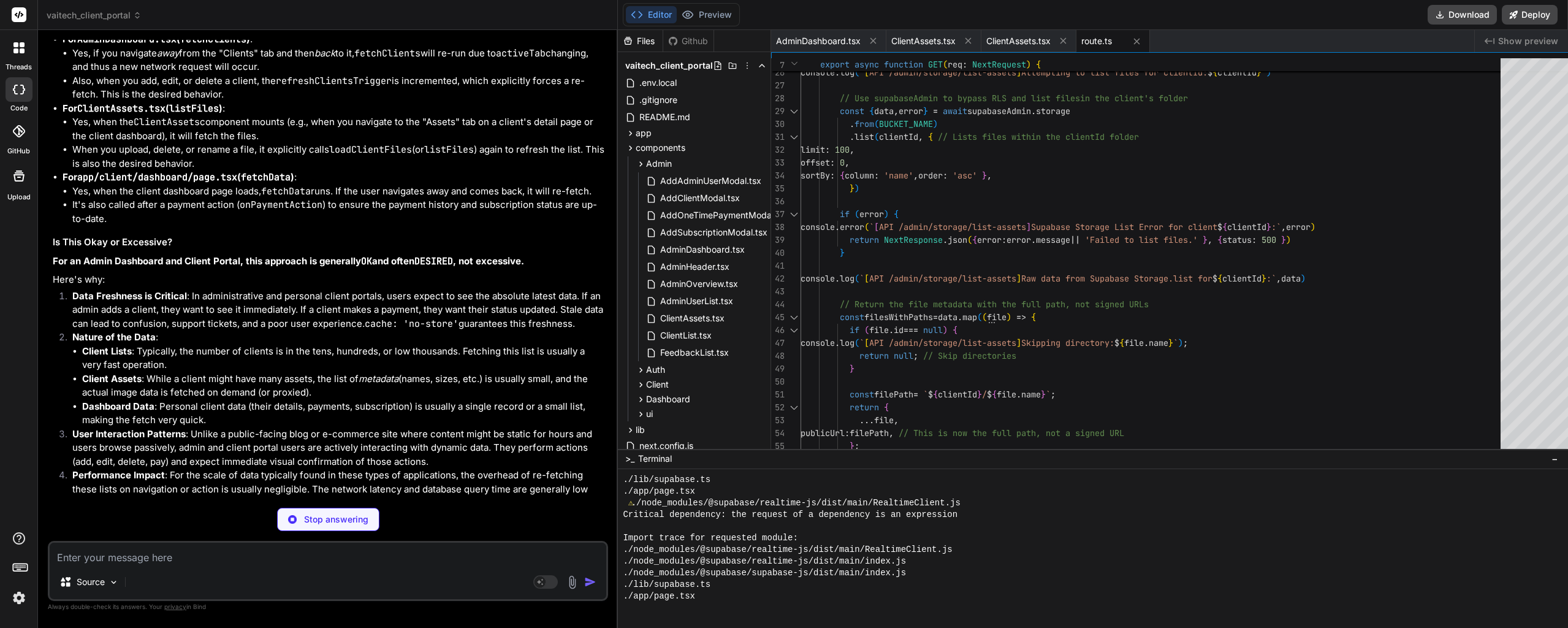
scroll to position [10729, 0]
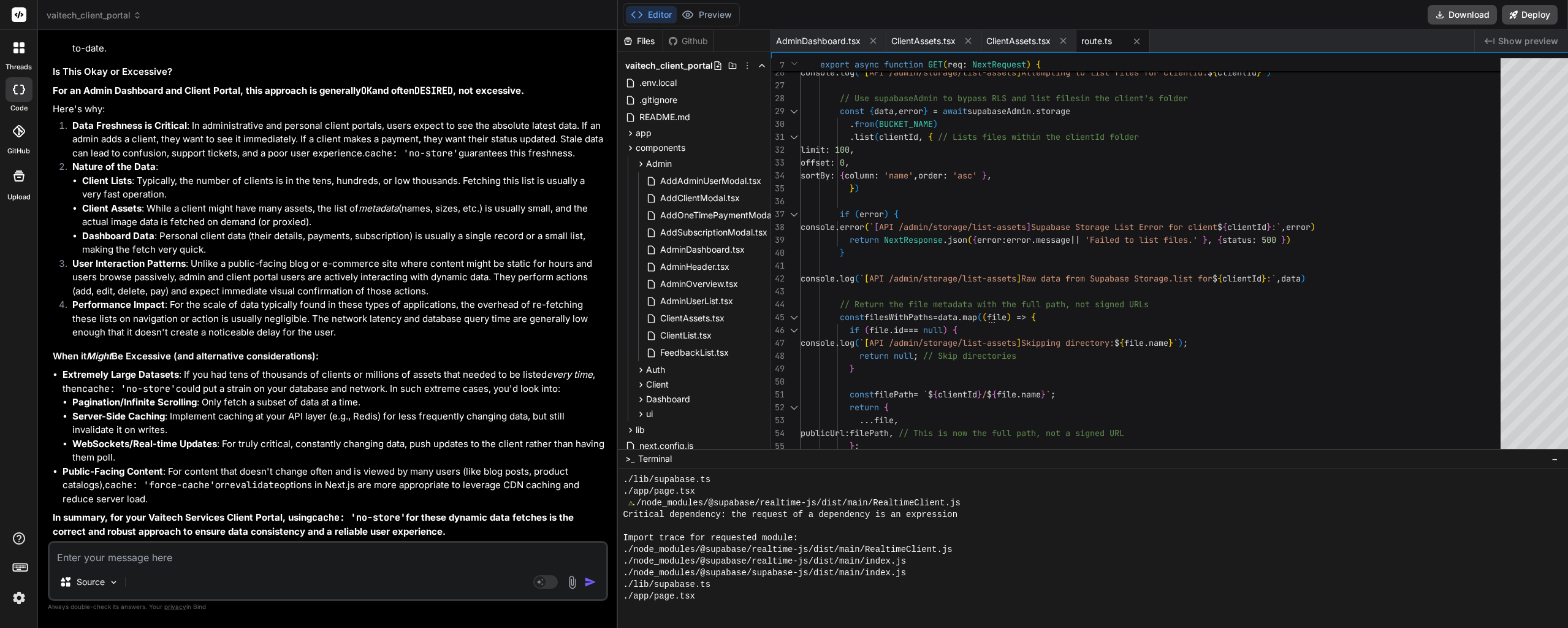
drag, startPoint x: 322, startPoint y: 324, endPoint x: 321, endPoint y: 343, distance: 19.0
drag, startPoint x: 347, startPoint y: 237, endPoint x: 347, endPoint y: 249, distance: 12.0
drag, startPoint x: 338, startPoint y: 234, endPoint x: 337, endPoint y: 249, distance: 15.0
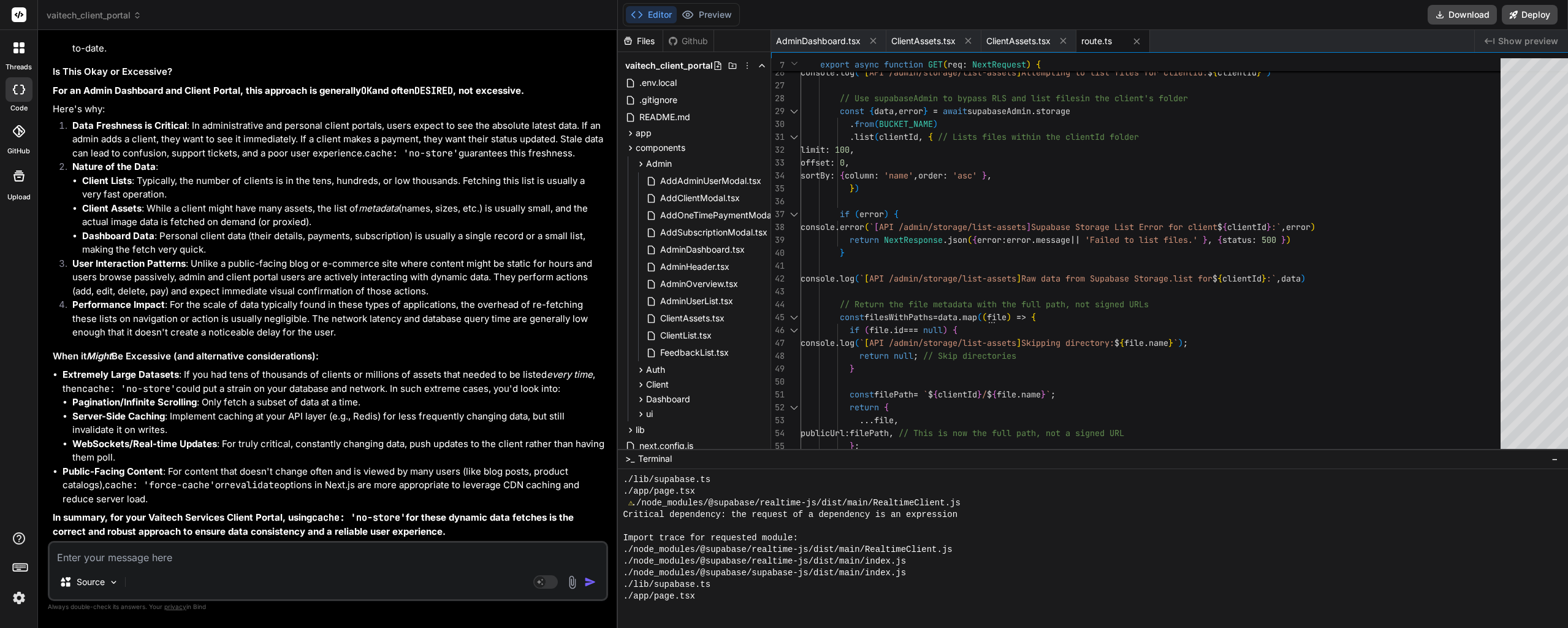
drag, startPoint x: 339, startPoint y: 238, endPoint x: 339, endPoint y: 254, distance: 16.0
drag, startPoint x: 309, startPoint y: 256, endPoint x: 310, endPoint y: 267, distance: 11.0
click at [695, 12] on button "Preview" at bounding box center [707, 15] width 60 height 17
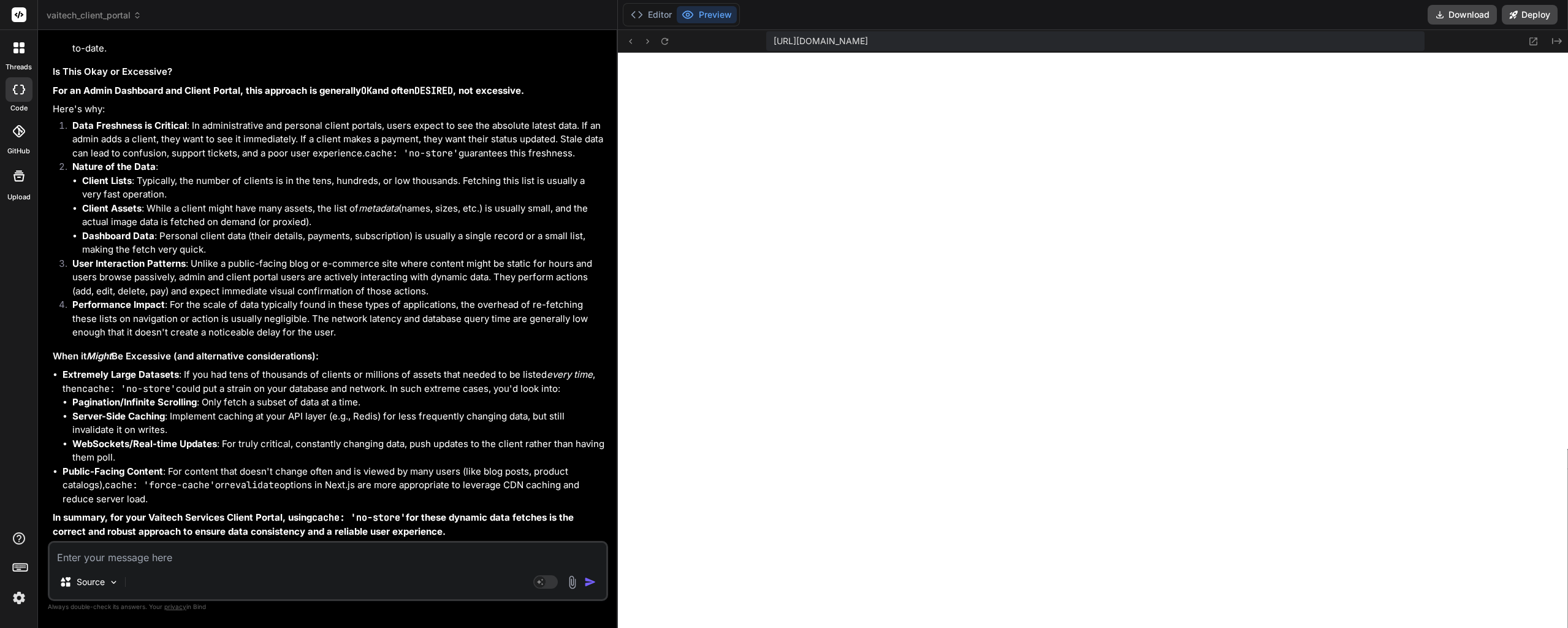
scroll to position [11189, 0]
click at [637, 15] on button "Editor" at bounding box center [651, 15] width 51 height 17
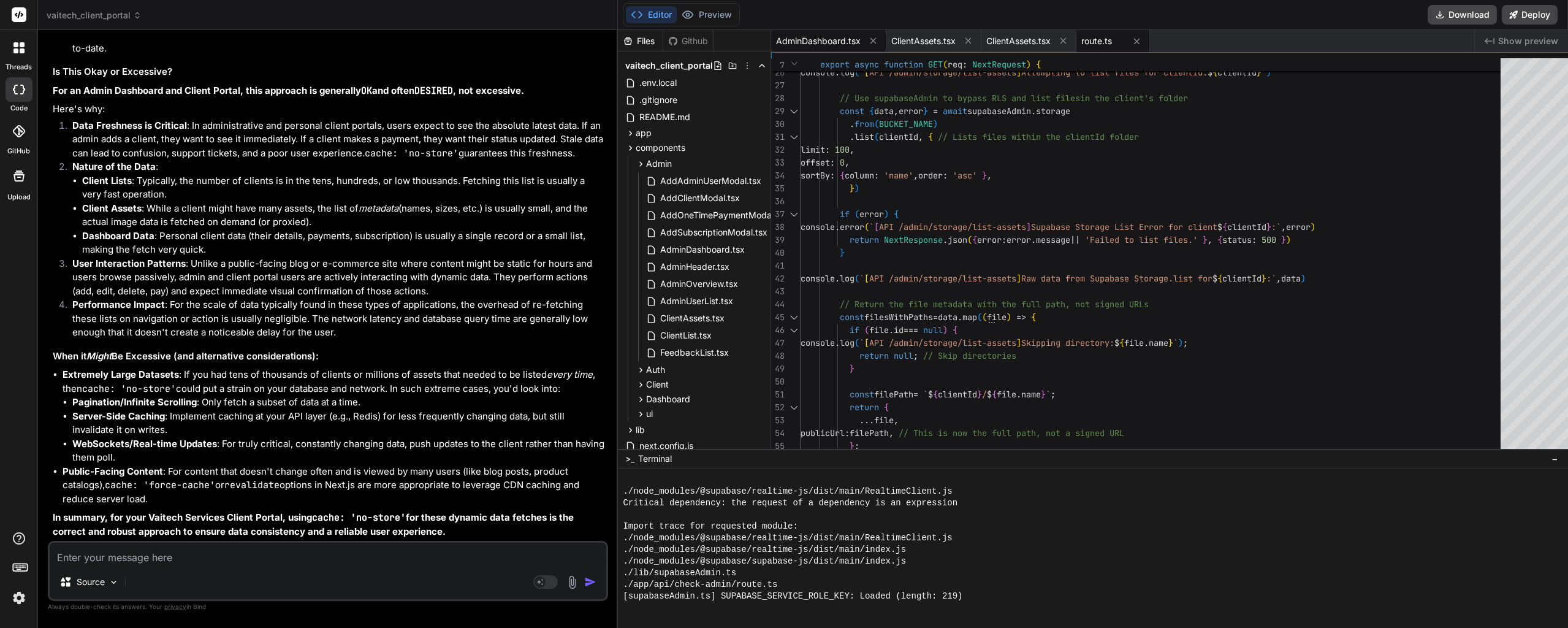
click at [813, 44] on span "AdminDashboard.tsx" at bounding box center [818, 41] width 84 height 12
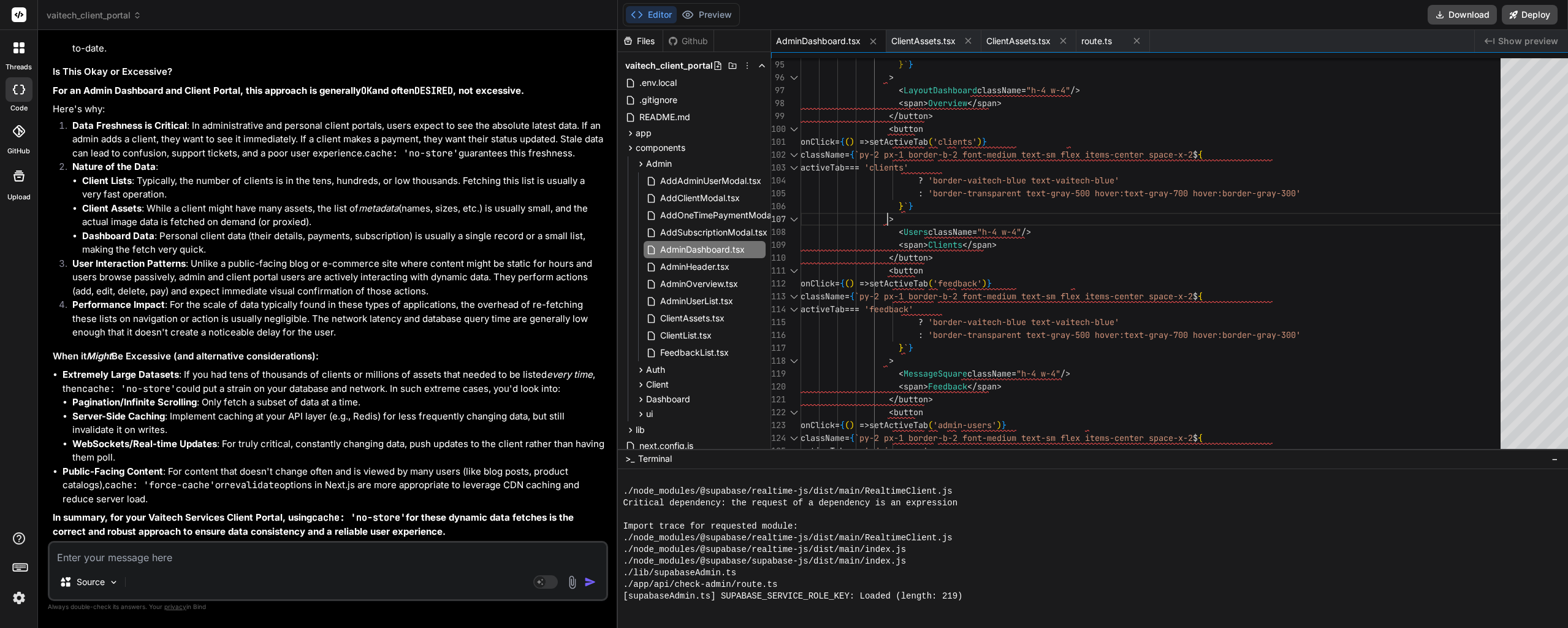
click at [1004, 212] on div "} ` } > < LayoutDashboard className = "h-4 w-4" /> < span > Overview </ span > …" at bounding box center [1154, 193] width 707 height 2692
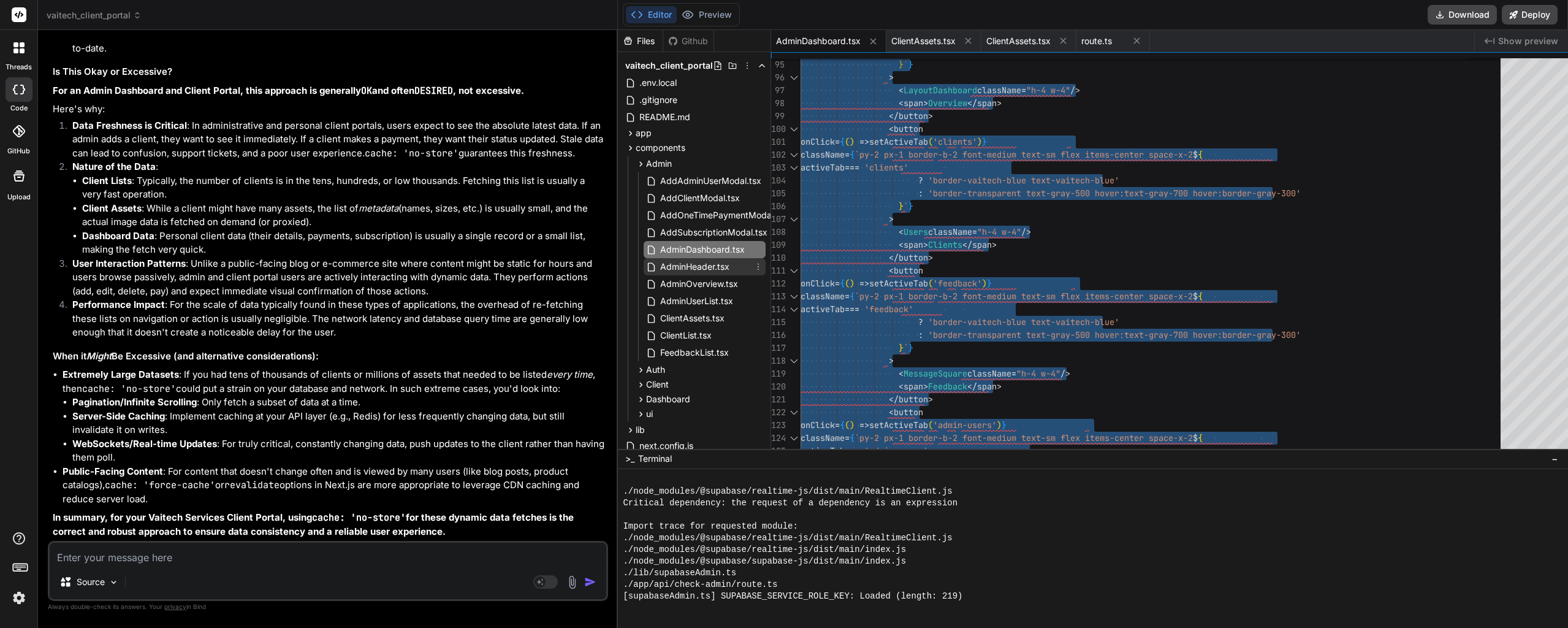
scroll to position [11200, 0]
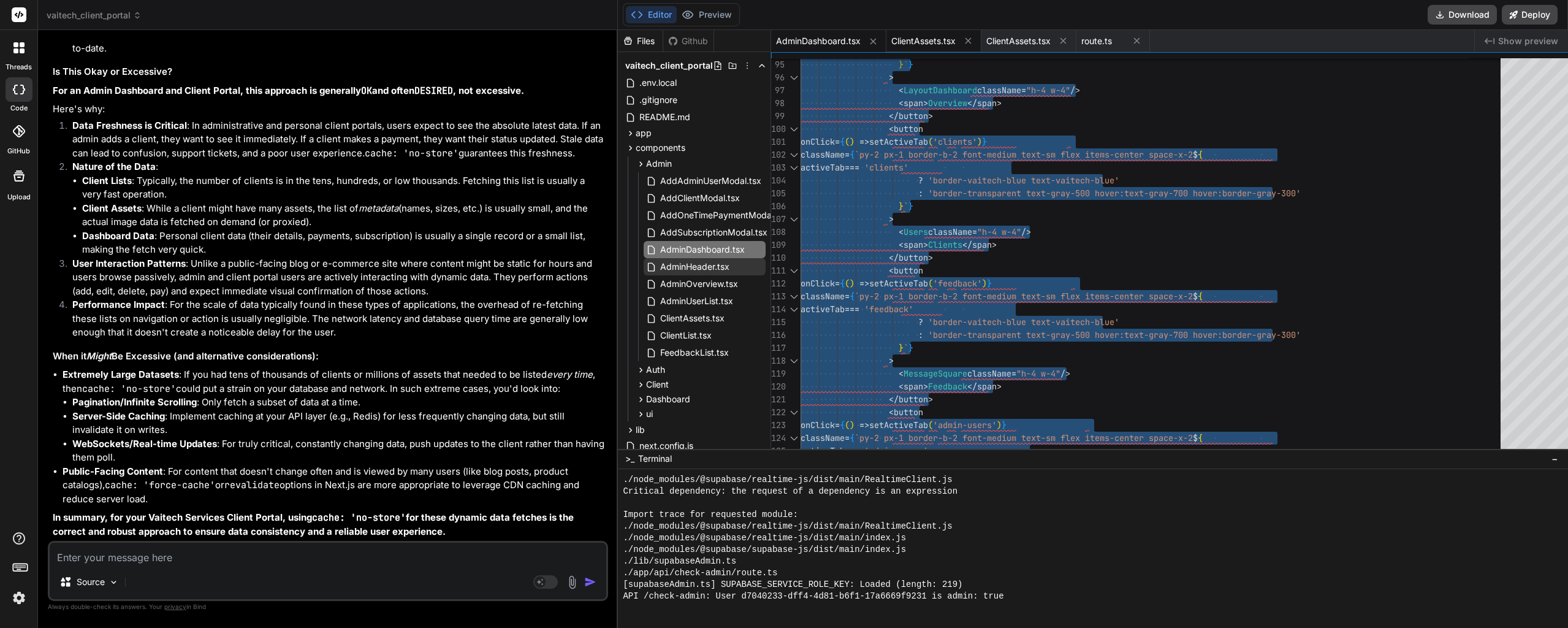
click at [912, 46] on span "ClientAssets.tsx" at bounding box center [923, 41] width 64 height 12
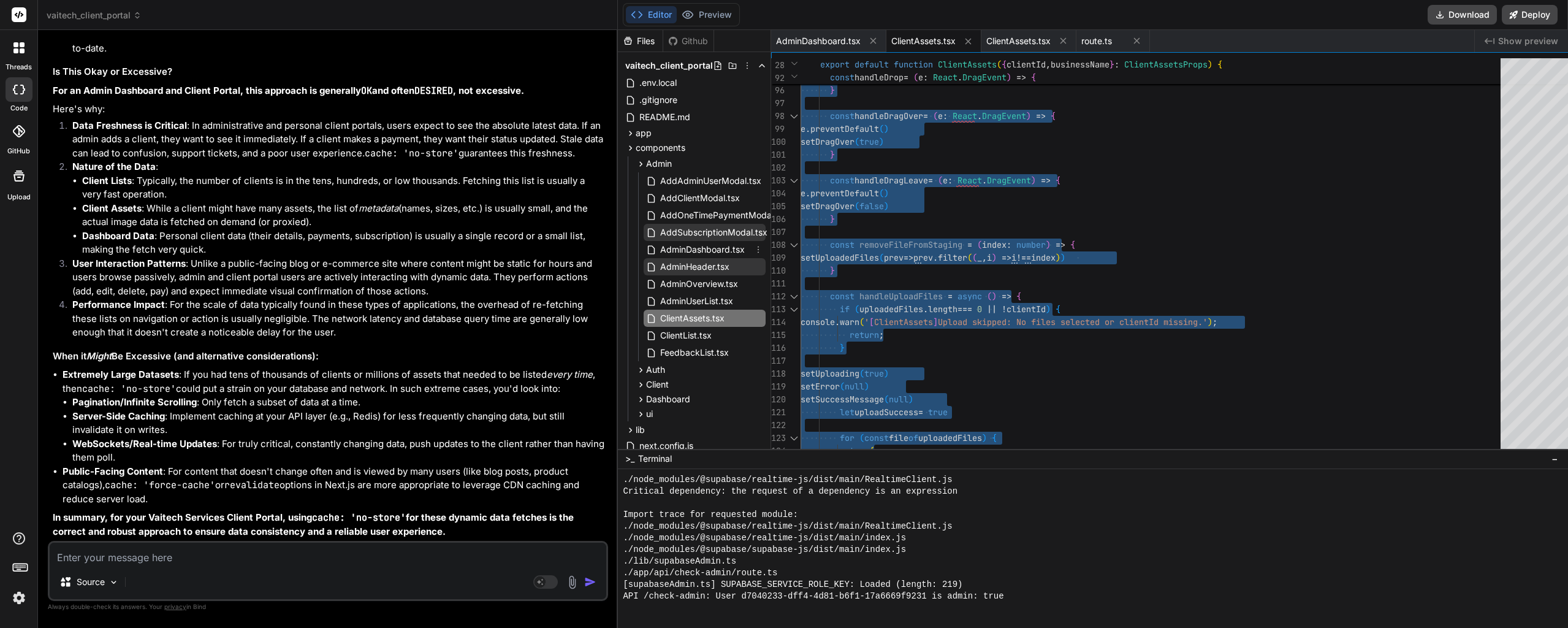
scroll to position [11212, 0]
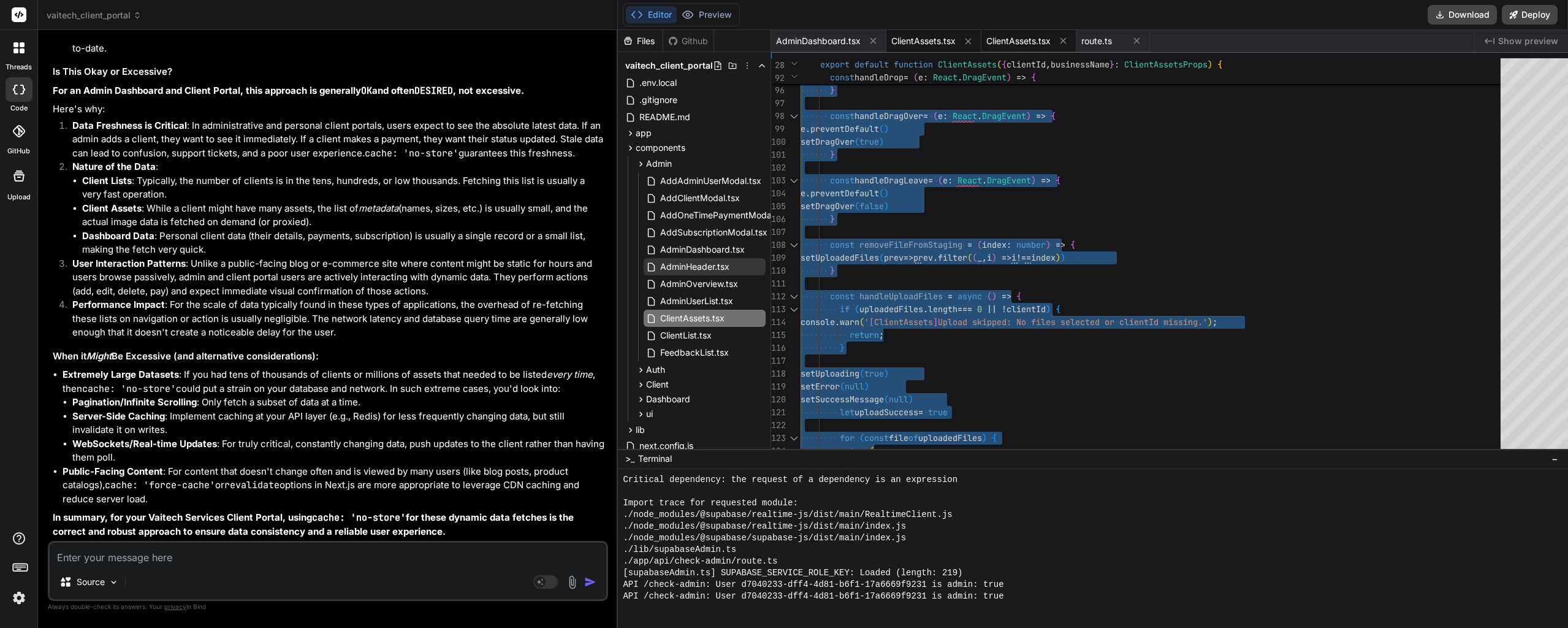
click at [993, 46] on span "ClientAssets.tsx" at bounding box center [1018, 41] width 64 height 12
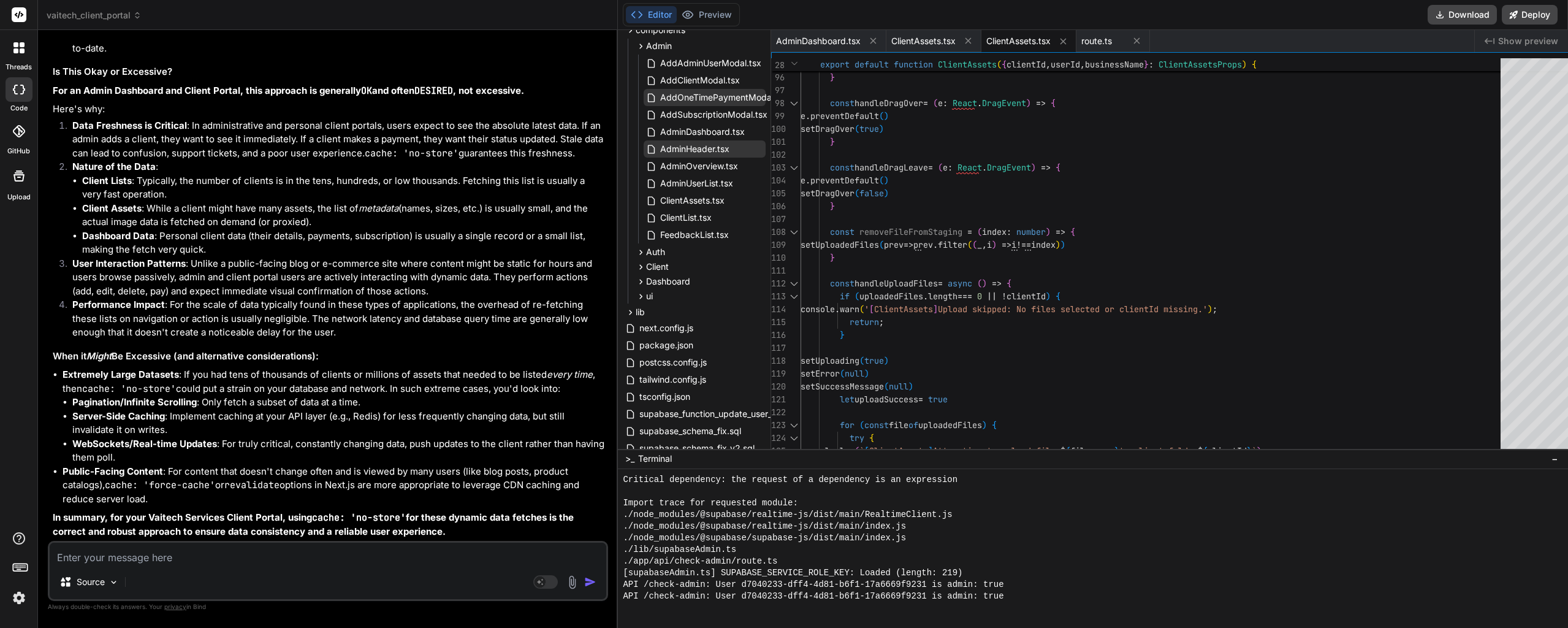
scroll to position [123, 0]
click at [635, 264] on icon at bounding box center [640, 262] width 10 height 10
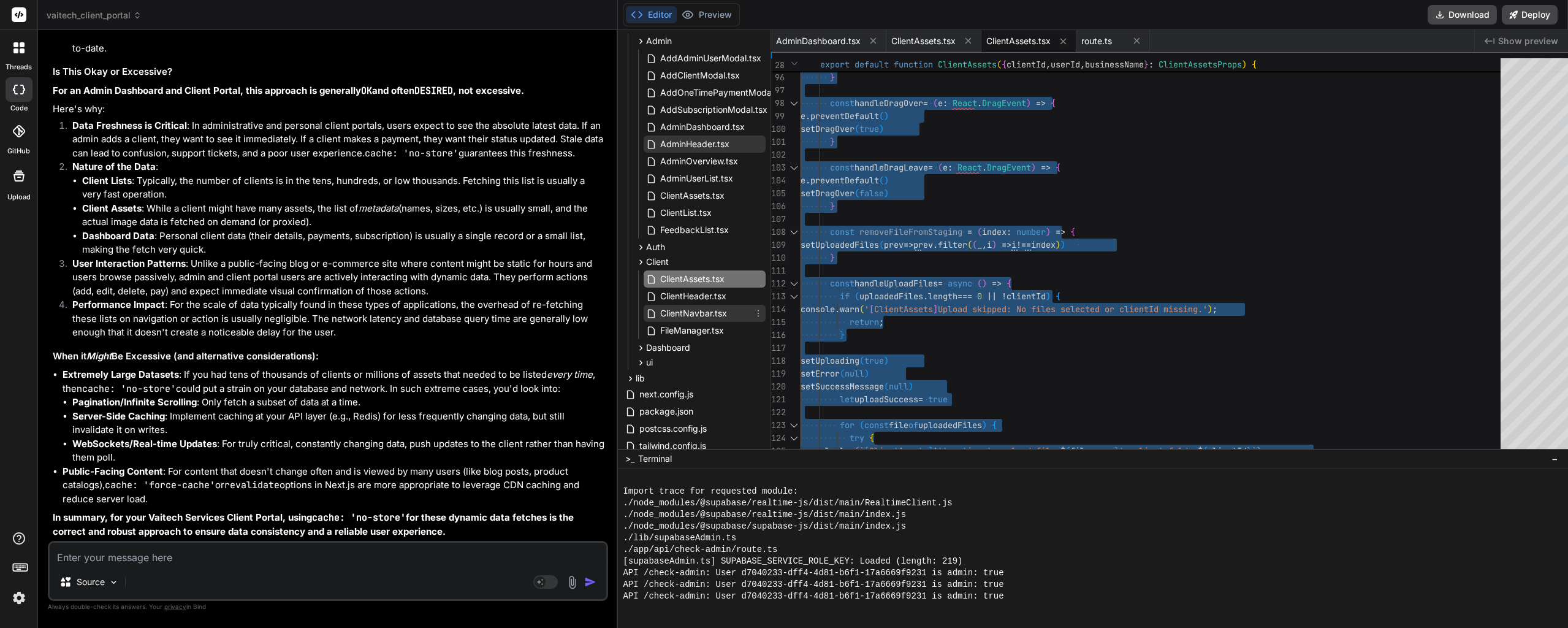
scroll to position [11223, 0]
click at [1089, 40] on span "route.ts" at bounding box center [1097, 41] width 31 height 12
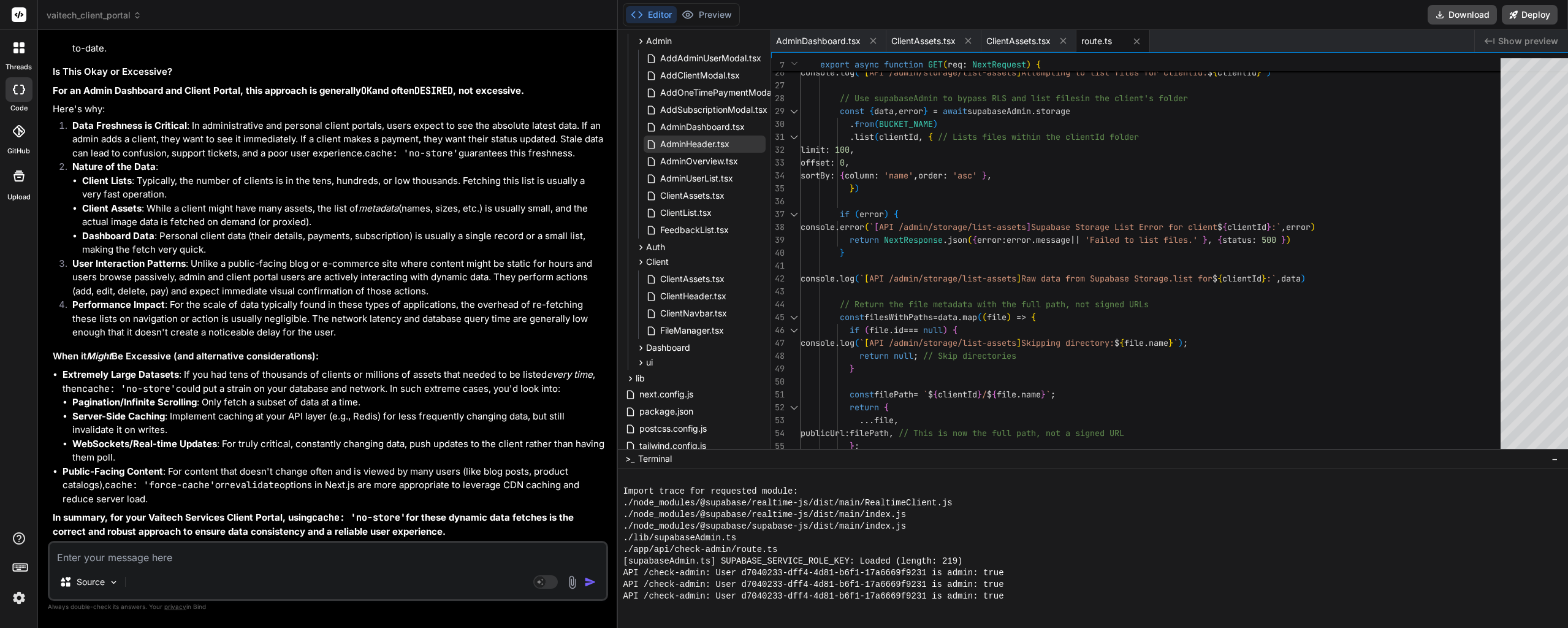
click at [993, 173] on div "} console . log ( ` [ API /admin/storage/list-assets ] Attempting to list files…" at bounding box center [1154, 169] width 707 height 850
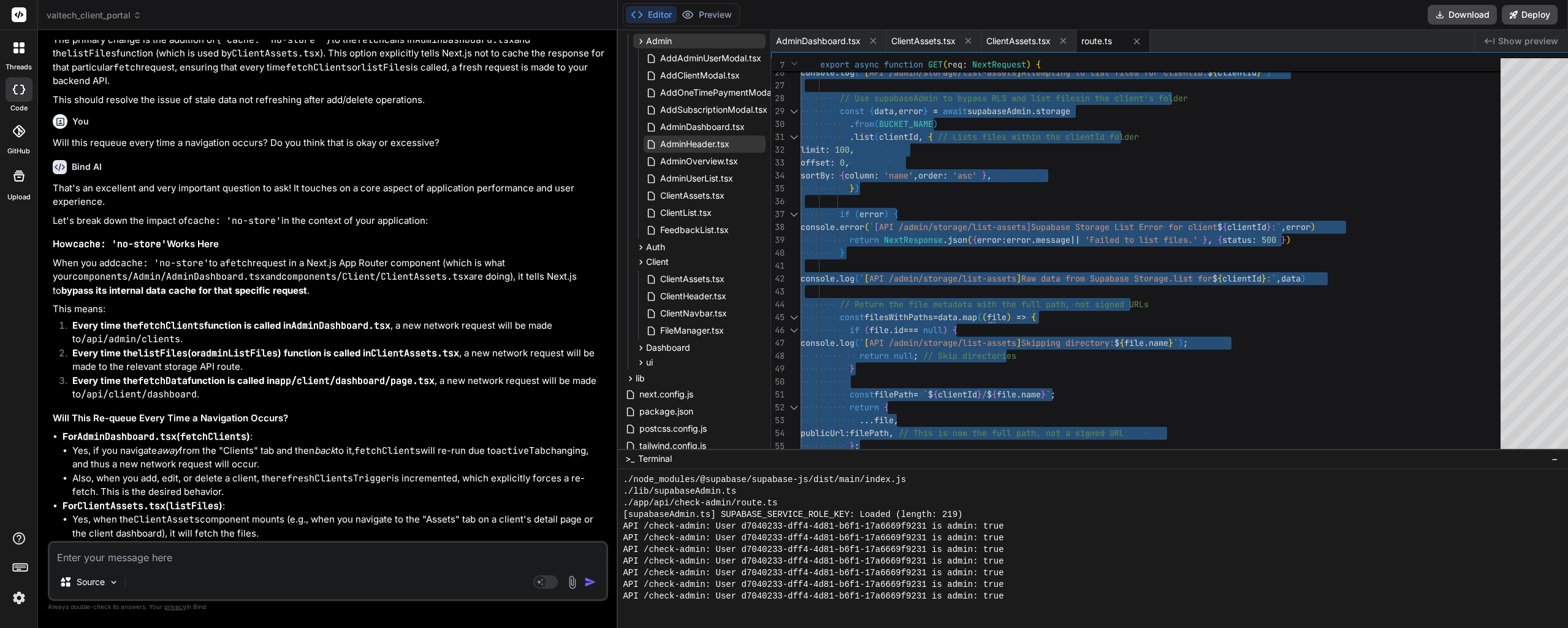
scroll to position [11270, 0]
click at [221, 556] on textarea at bounding box center [328, 554] width 556 height 22
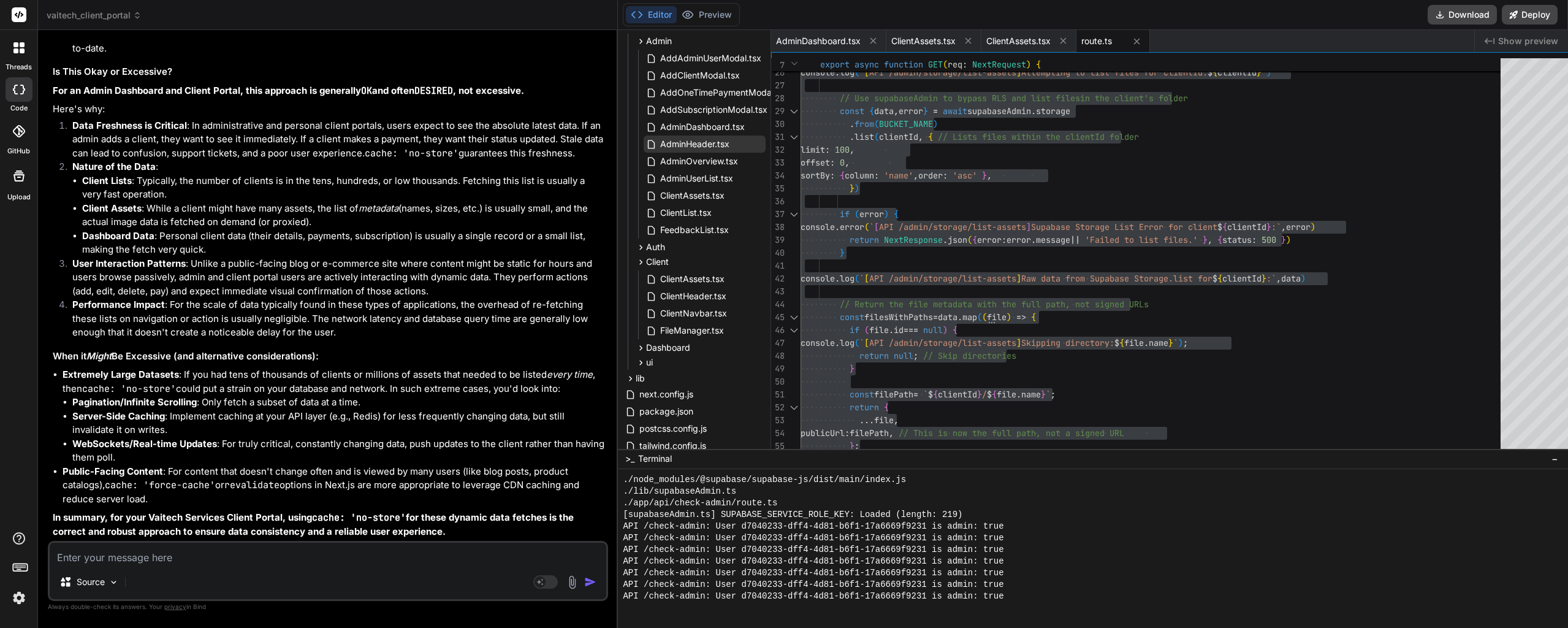
scroll to position [11282, 0]
click at [166, 546] on textarea at bounding box center [328, 554] width 556 height 22
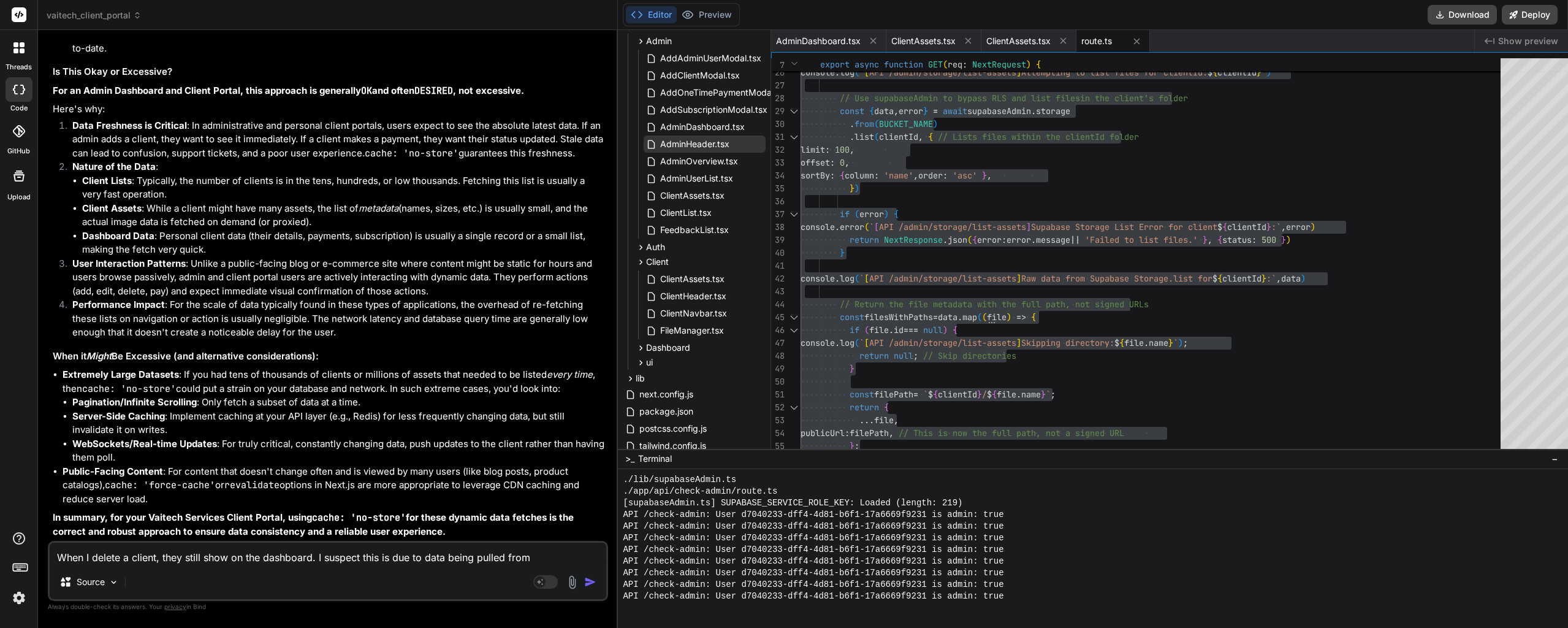
scroll to position [11294, 0]
click at [368, 562] on textarea "When I delete a client, they still show on the dashboard. I suspect this is due…" at bounding box center [328, 554] width 556 height 22
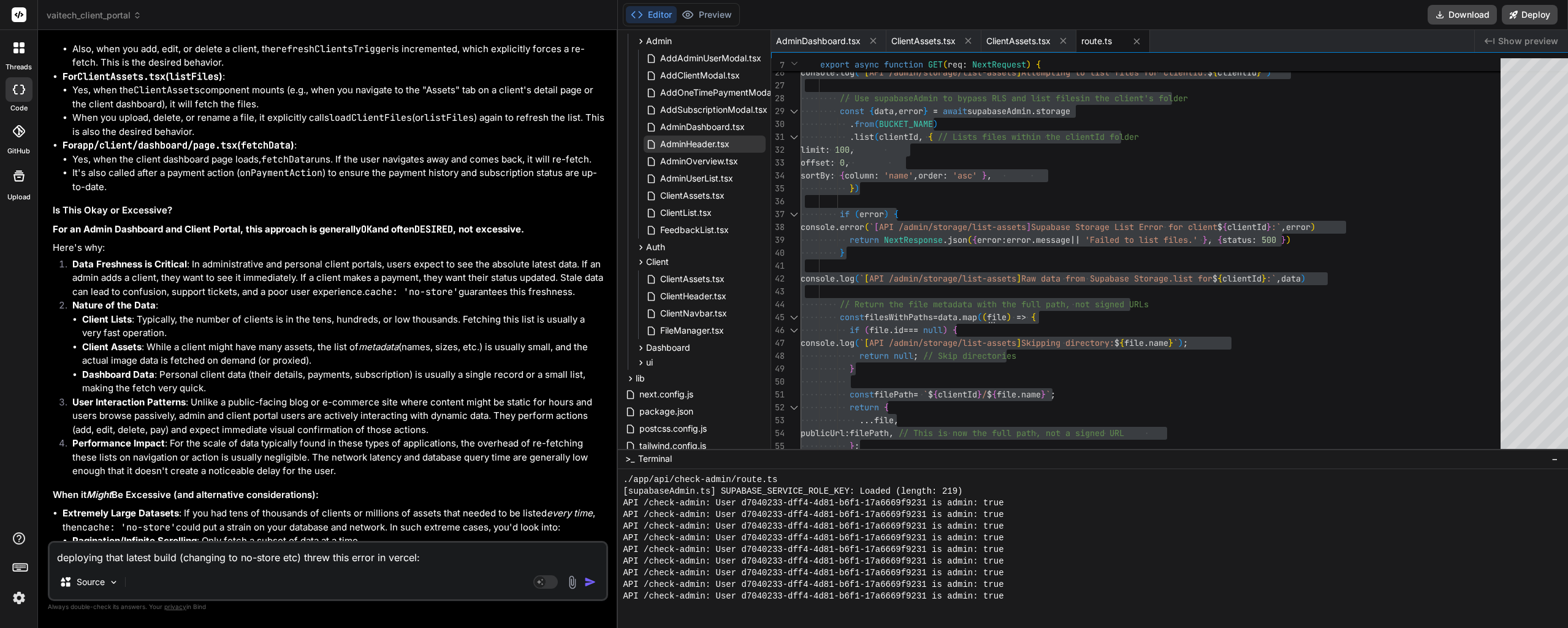
paste textarea "[94:90:65.736] Loremip dolor si Ametconsec, A.E., SED (Doei) – tem1 [41:09:06.0…"
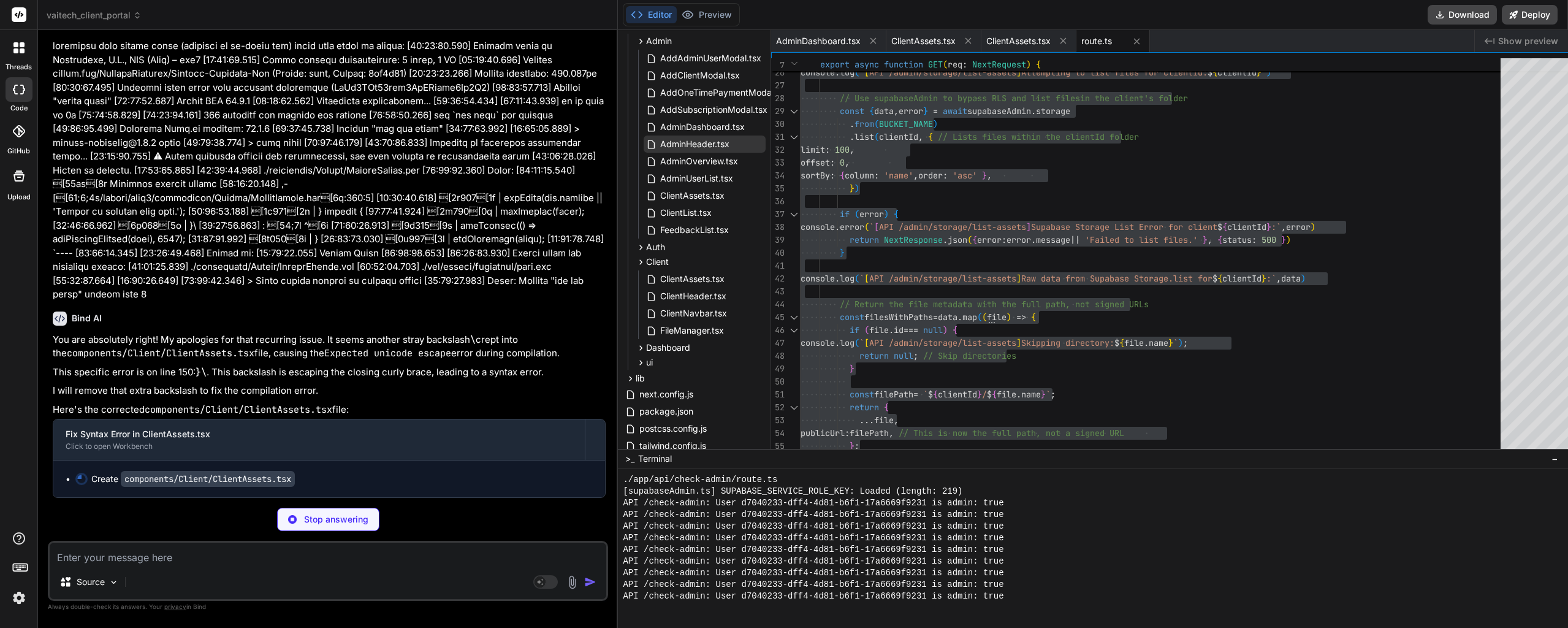
scroll to position [11830, 0]
click at [1009, 35] on span "ClientAssets.tsx" at bounding box center [1018, 41] width 64 height 12
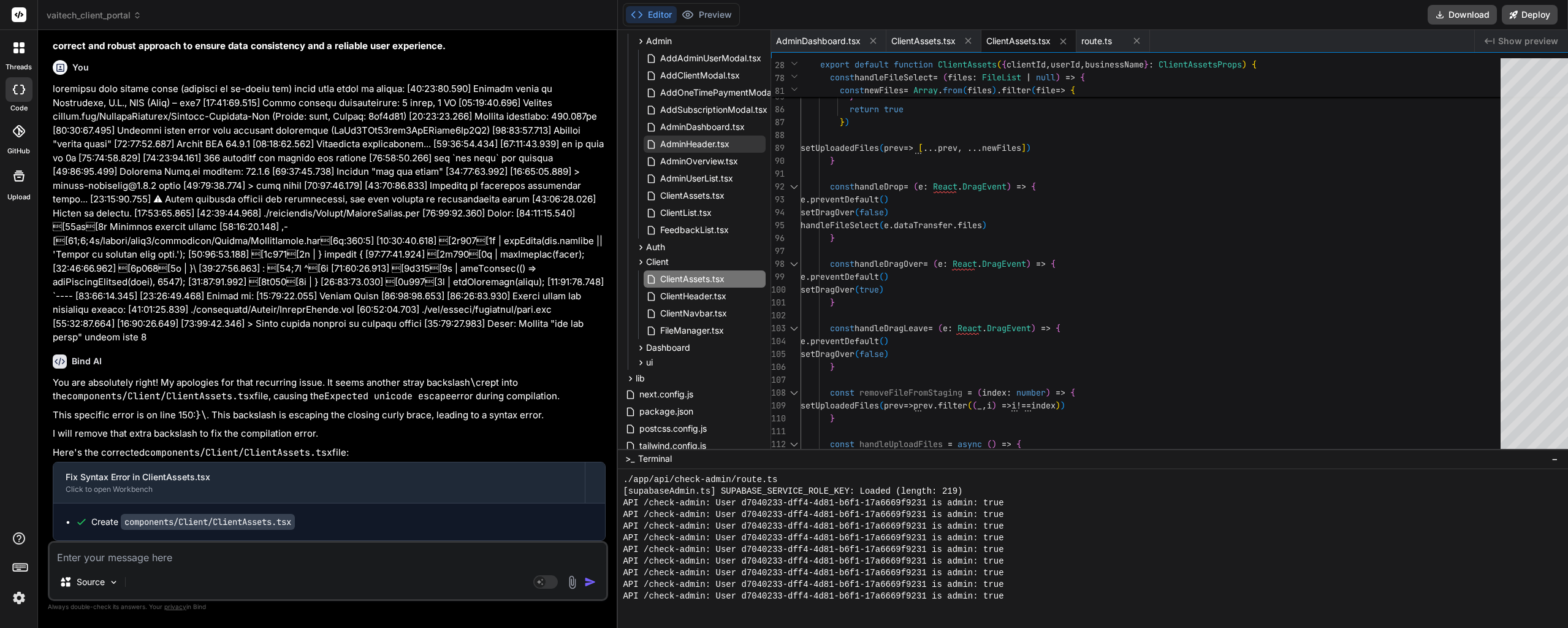
scroll to position [11515, 0]
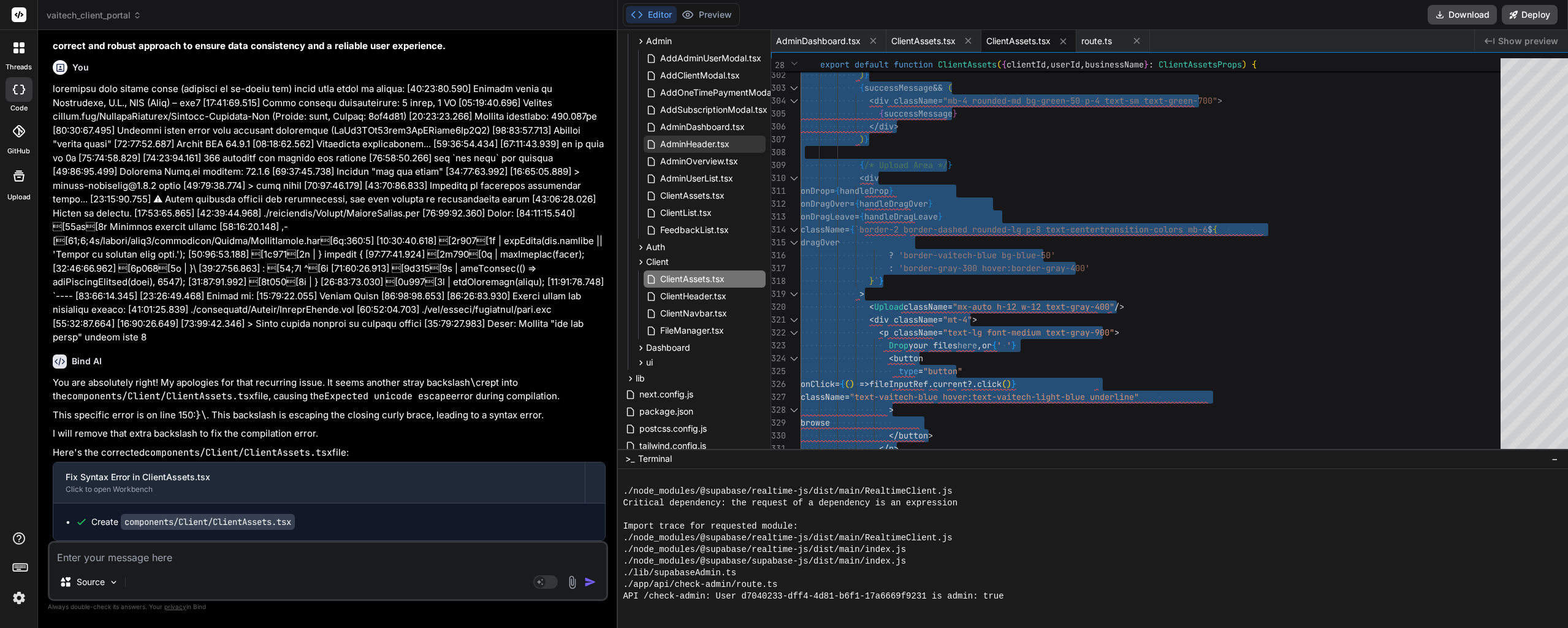
scroll to position [11527, 0]
click at [336, 332] on p at bounding box center [328, 213] width 553 height 262
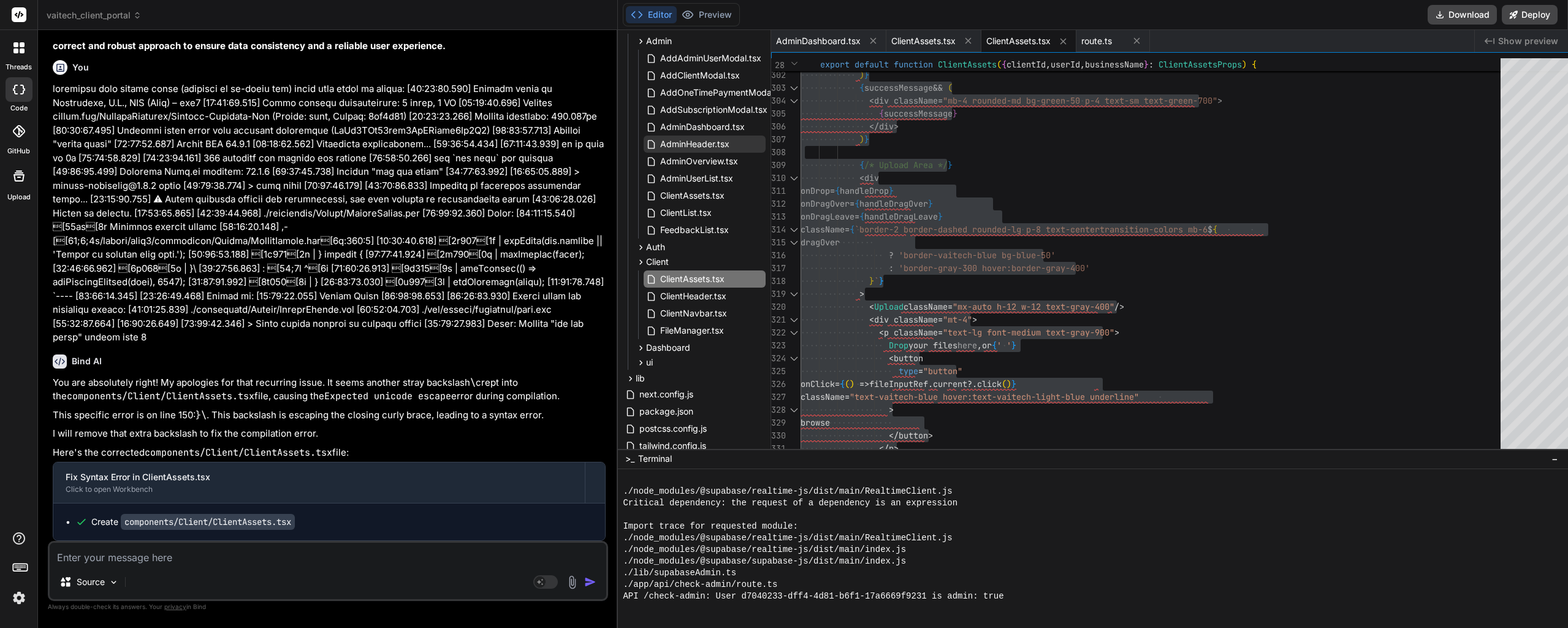
scroll to position [11787, 0]
click at [127, 553] on textarea at bounding box center [328, 554] width 556 height 22
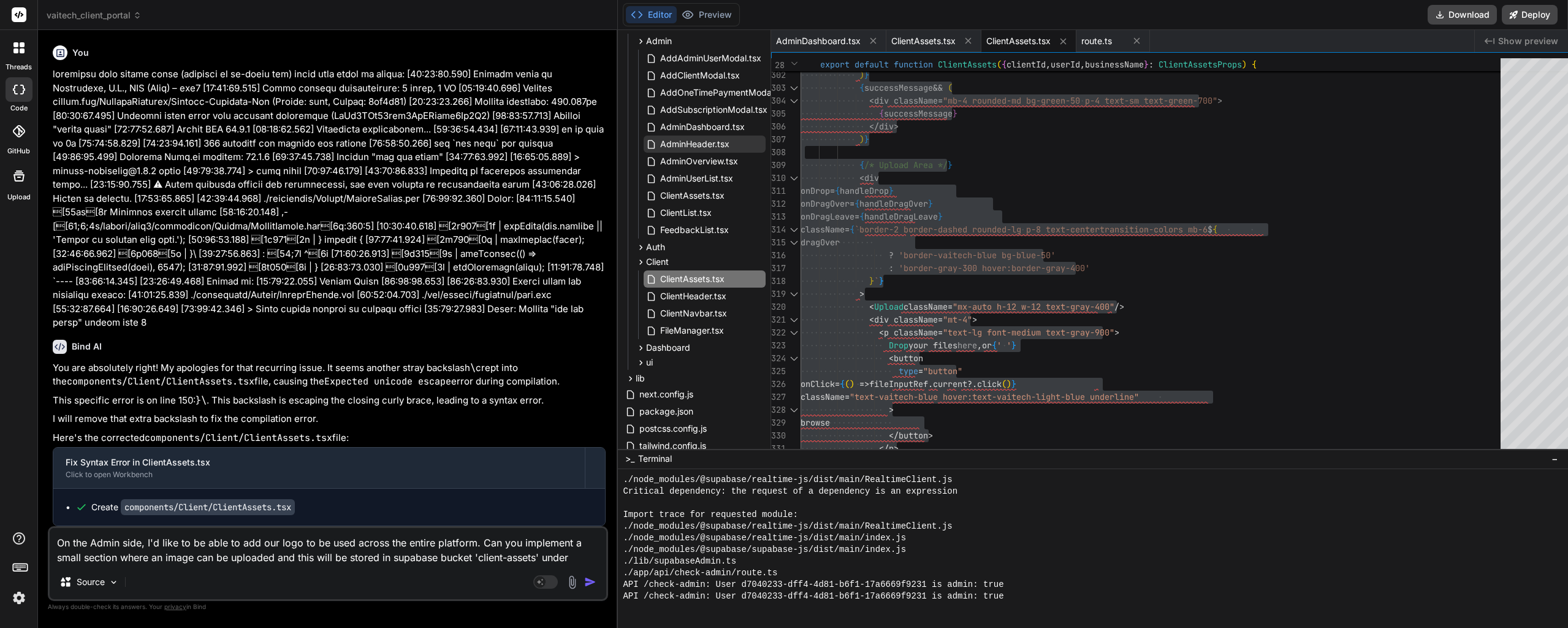
scroll to position [11538, 0]
click at [388, 542] on textarea "On the Admin side, I'd like to be able to add our logo to be used across the en…" at bounding box center [328, 546] width 556 height 37
click at [388, 549] on textarea "On the Admin side, I'd like to be able to add our logo to be used across the en…" at bounding box center [328, 546] width 556 height 37
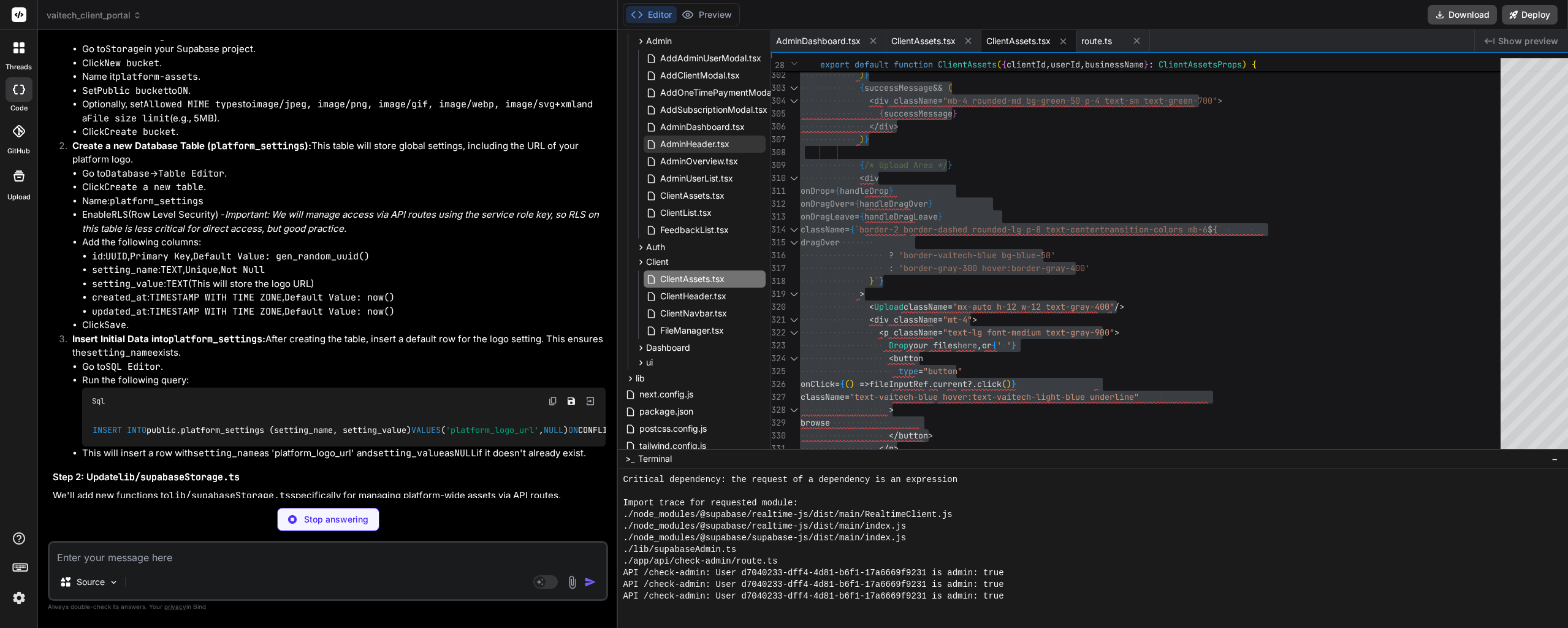
scroll to position [12310, 0]
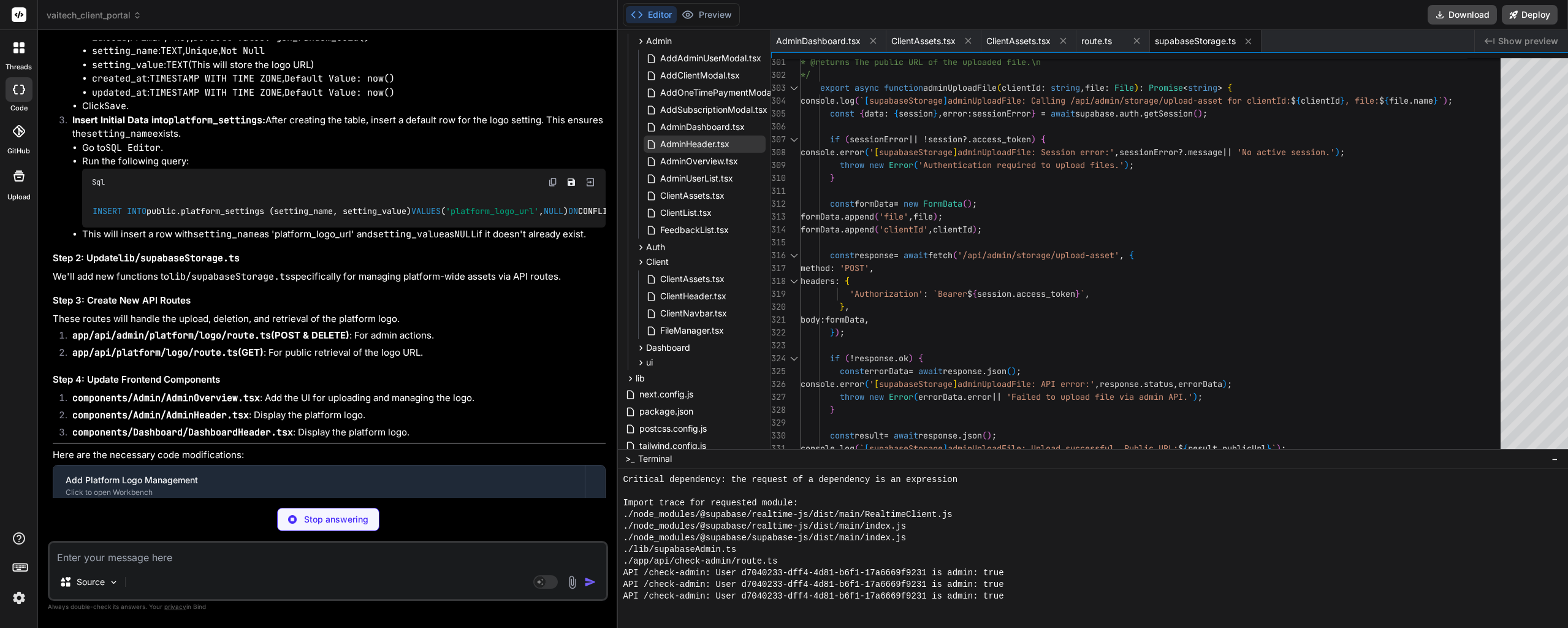
drag, startPoint x: 258, startPoint y: 299, endPoint x: 292, endPoint y: 299, distance: 34.0
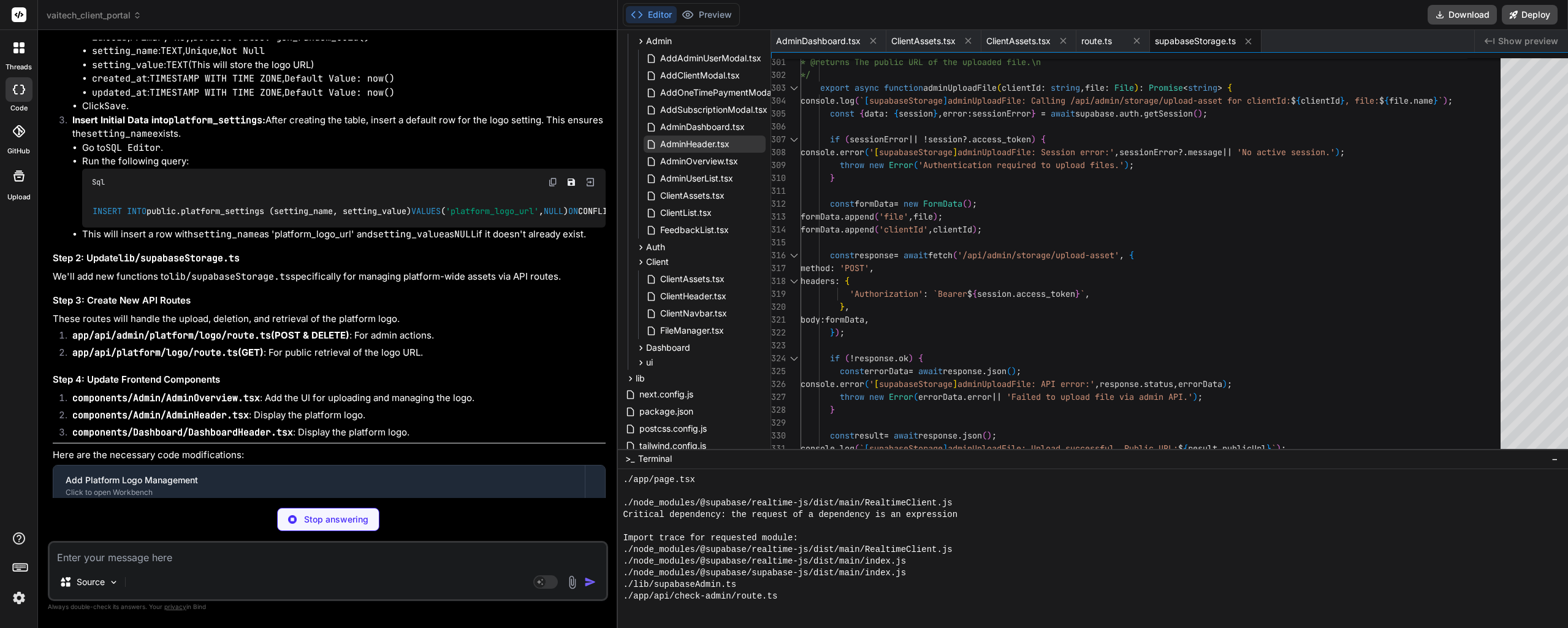
drag, startPoint x: 283, startPoint y: 300, endPoint x: 257, endPoint y: 299, distance: 26.0
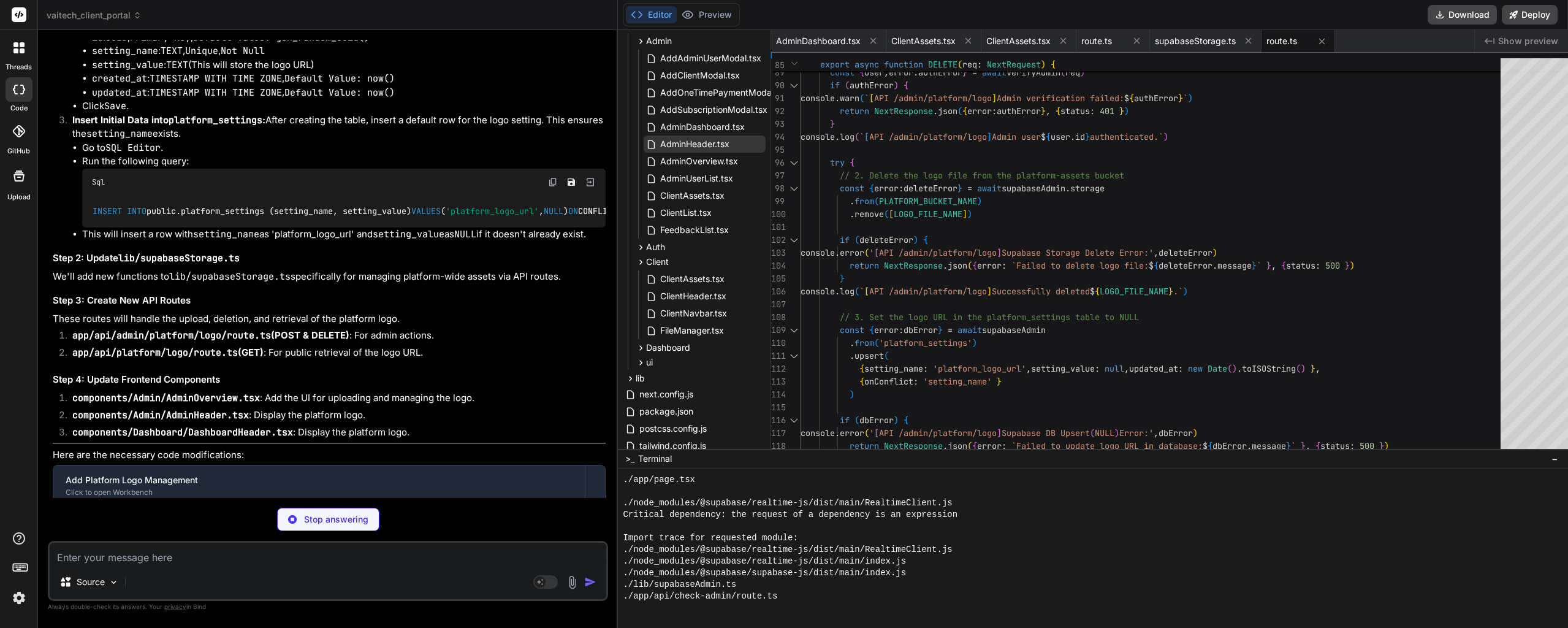
drag, startPoint x: 201, startPoint y: 270, endPoint x: 119, endPoint y: 273, distance: 82.1
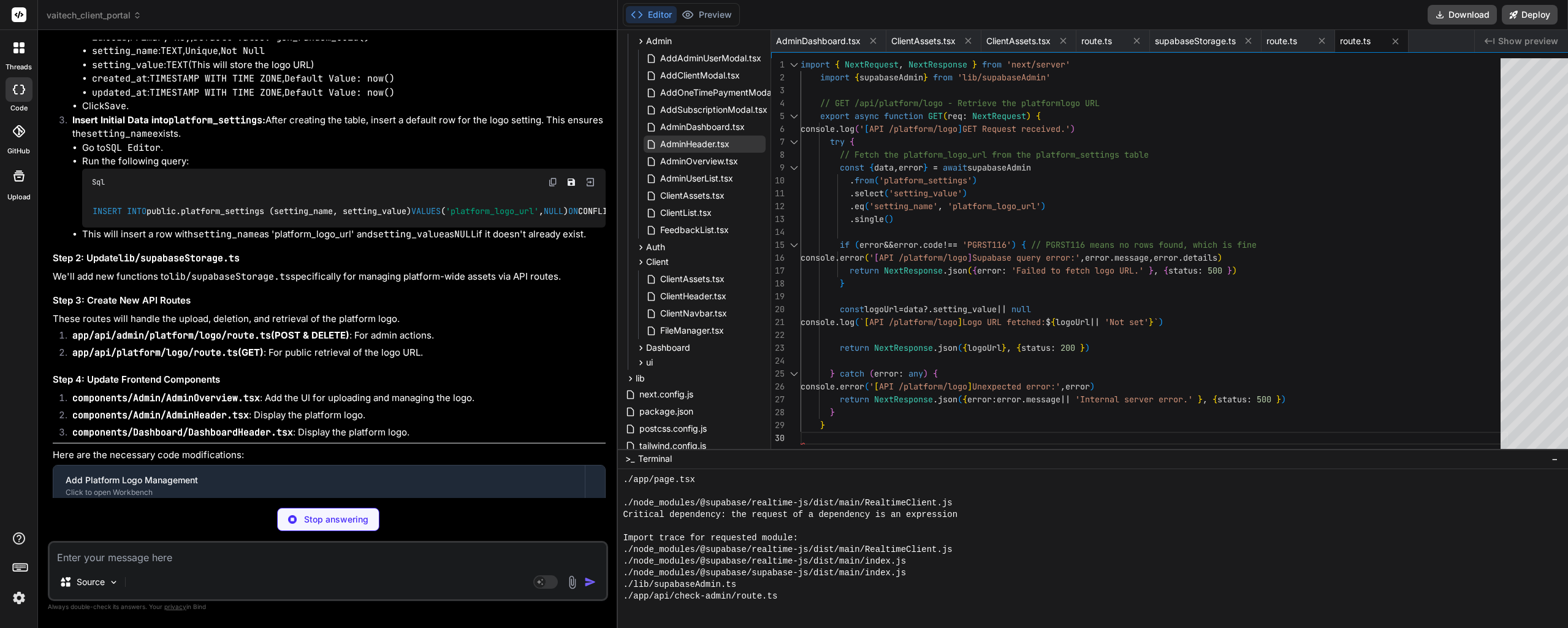
copy code "platform-assets"
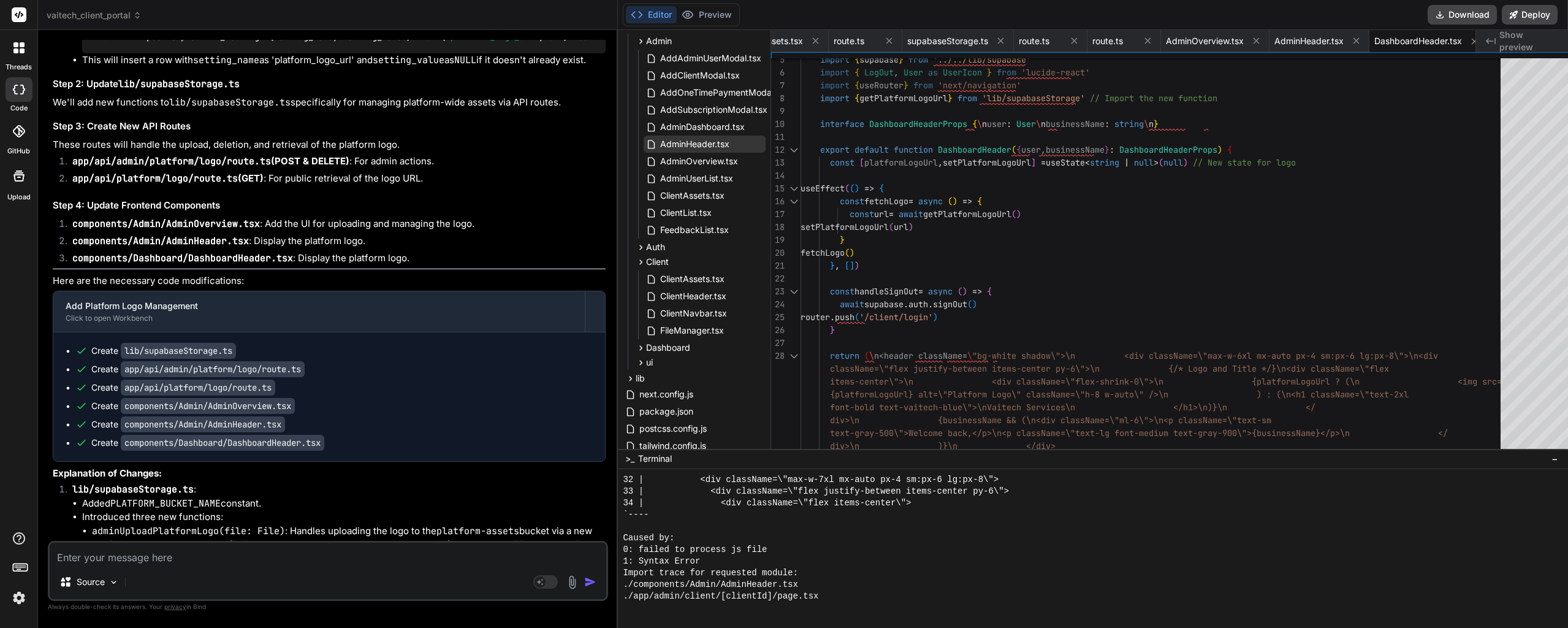
scroll to position [12494, 0]
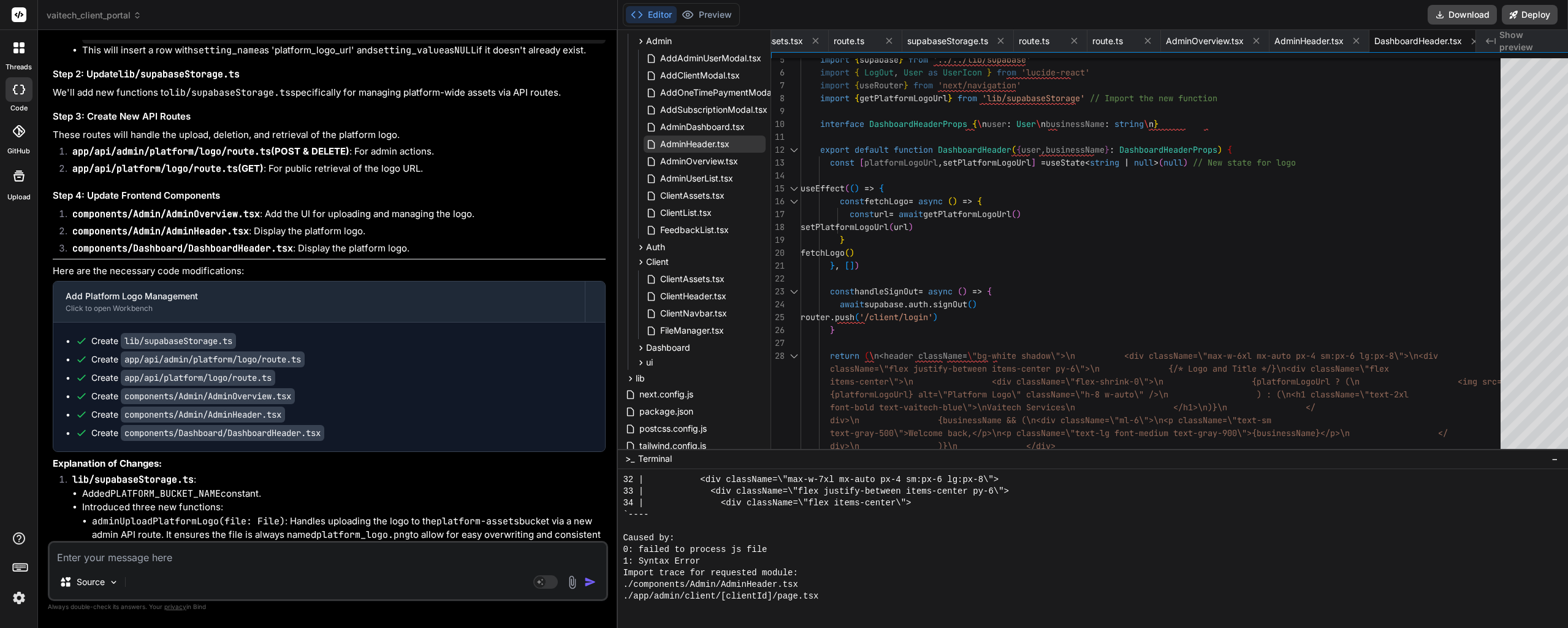
drag, startPoint x: 73, startPoint y: 157, endPoint x: 193, endPoint y: 332, distance: 212.2
copy li "Create a new Database Table ( platform_settings ): This table will store global…"
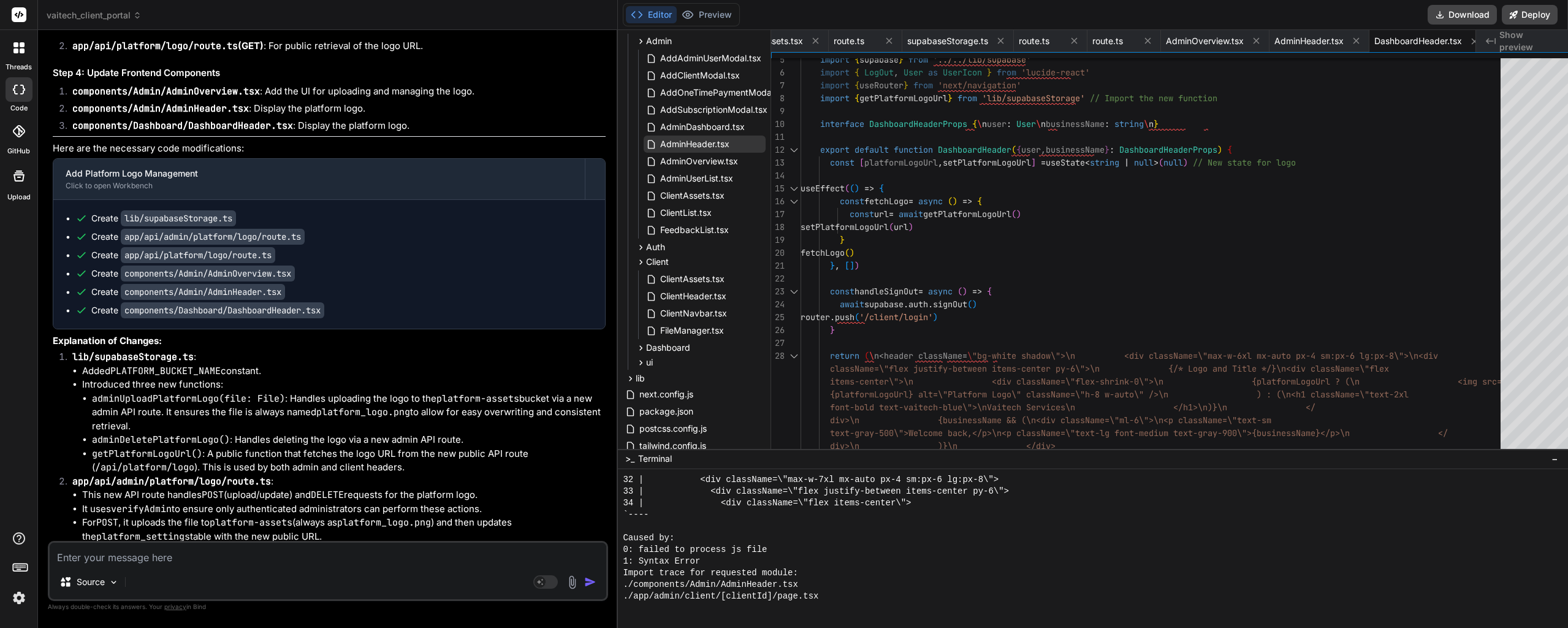
drag, startPoint x: 221, startPoint y: 333, endPoint x: 138, endPoint y: 329, distance: 83.1
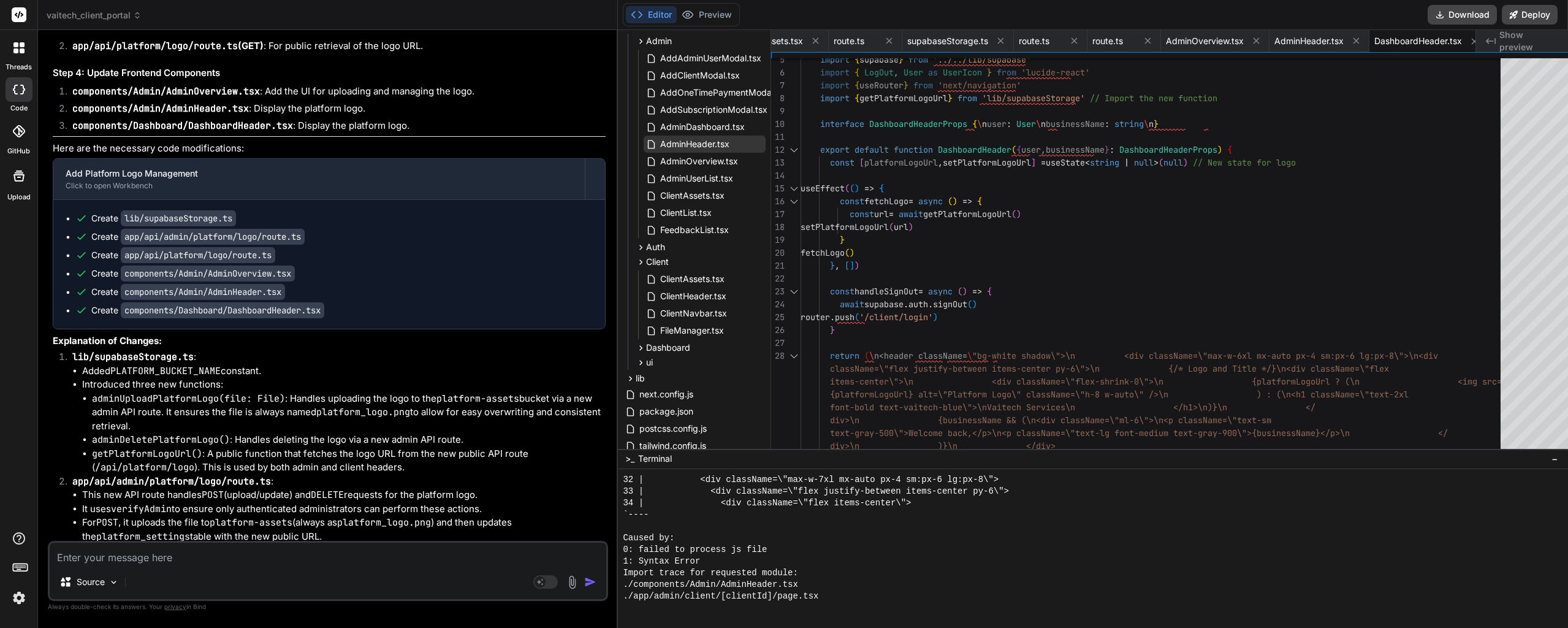
copy span "platform_logo_url"
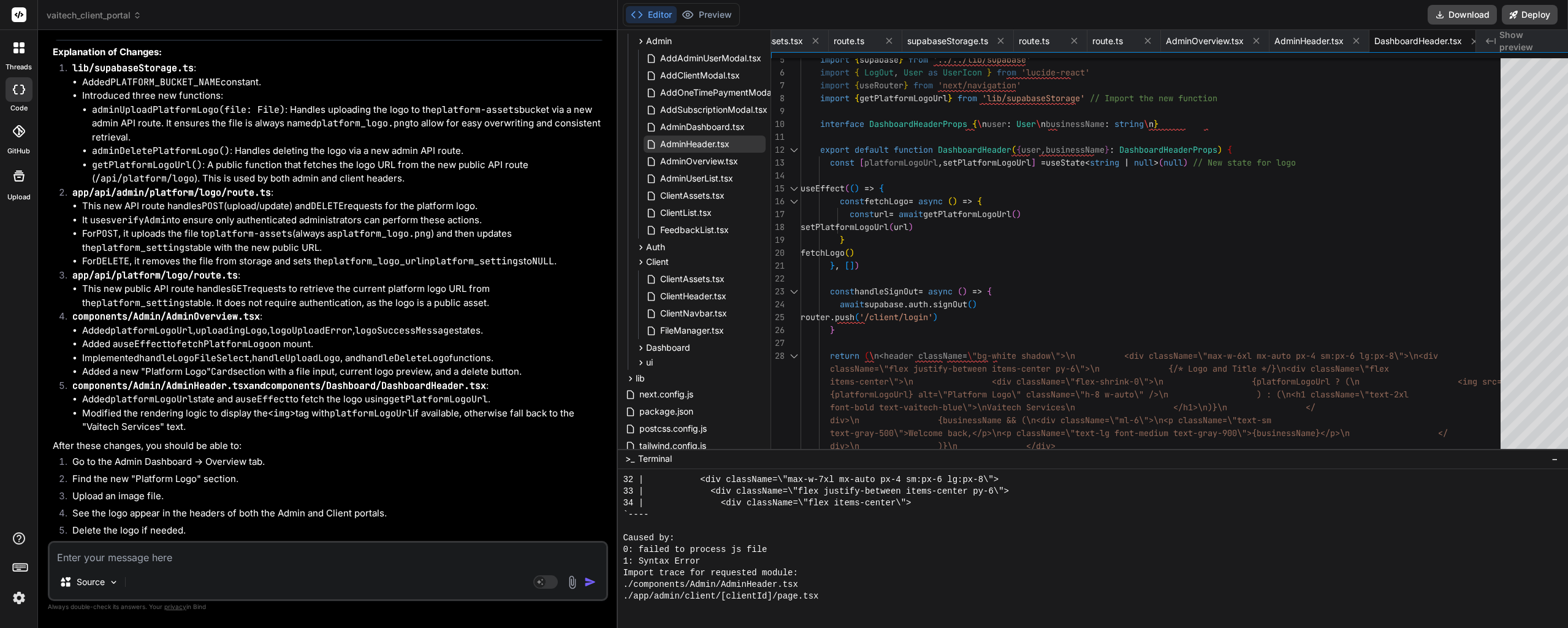
scroll to position [12923, 0]
drag, startPoint x: 270, startPoint y: 175, endPoint x: 73, endPoint y: 174, distance: 197.0
copy code "app/api/admin/platform/logo/route.ts"
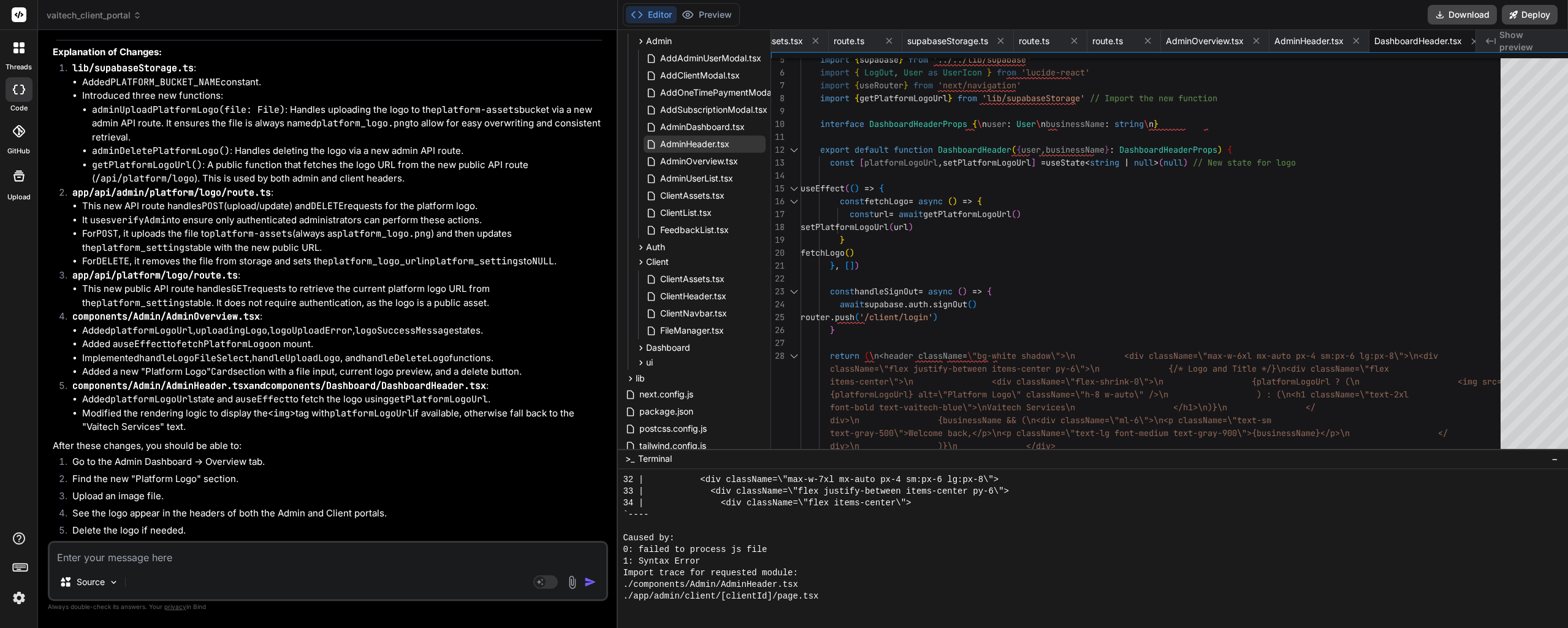
drag, startPoint x: 225, startPoint y: 172, endPoint x: 270, endPoint y: 174, distance: 45.0
copy code "route.ts"
click at [695, 14] on button "Preview" at bounding box center [707, 15] width 60 height 17
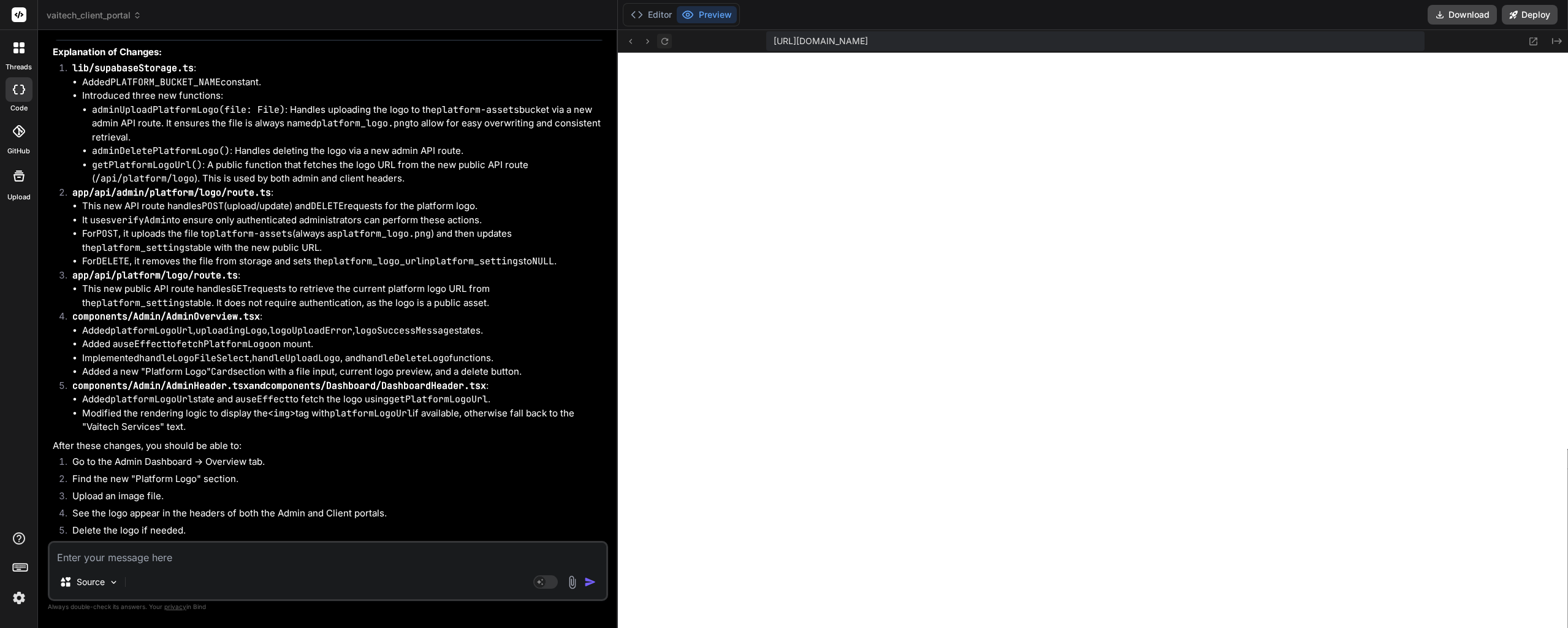
click at [659, 37] on icon at bounding box center [665, 41] width 10 height 10
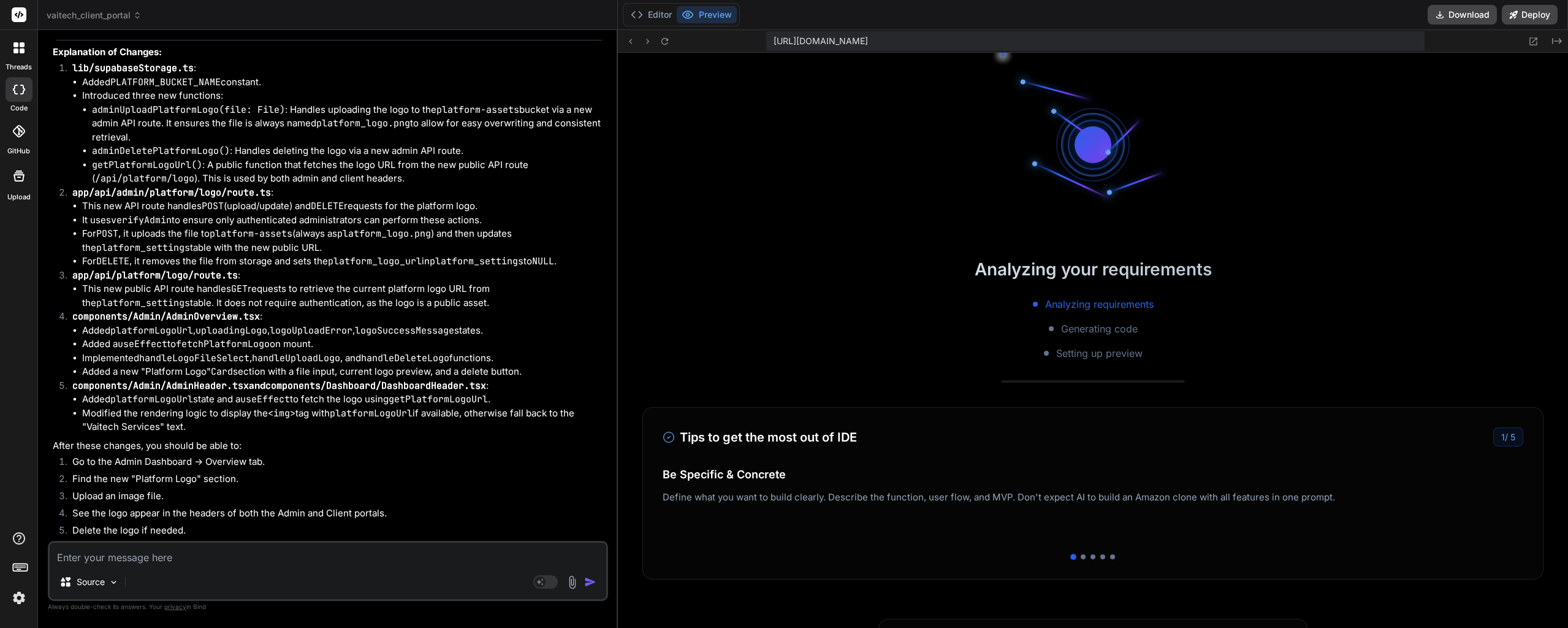
scroll to position [13168, 0]
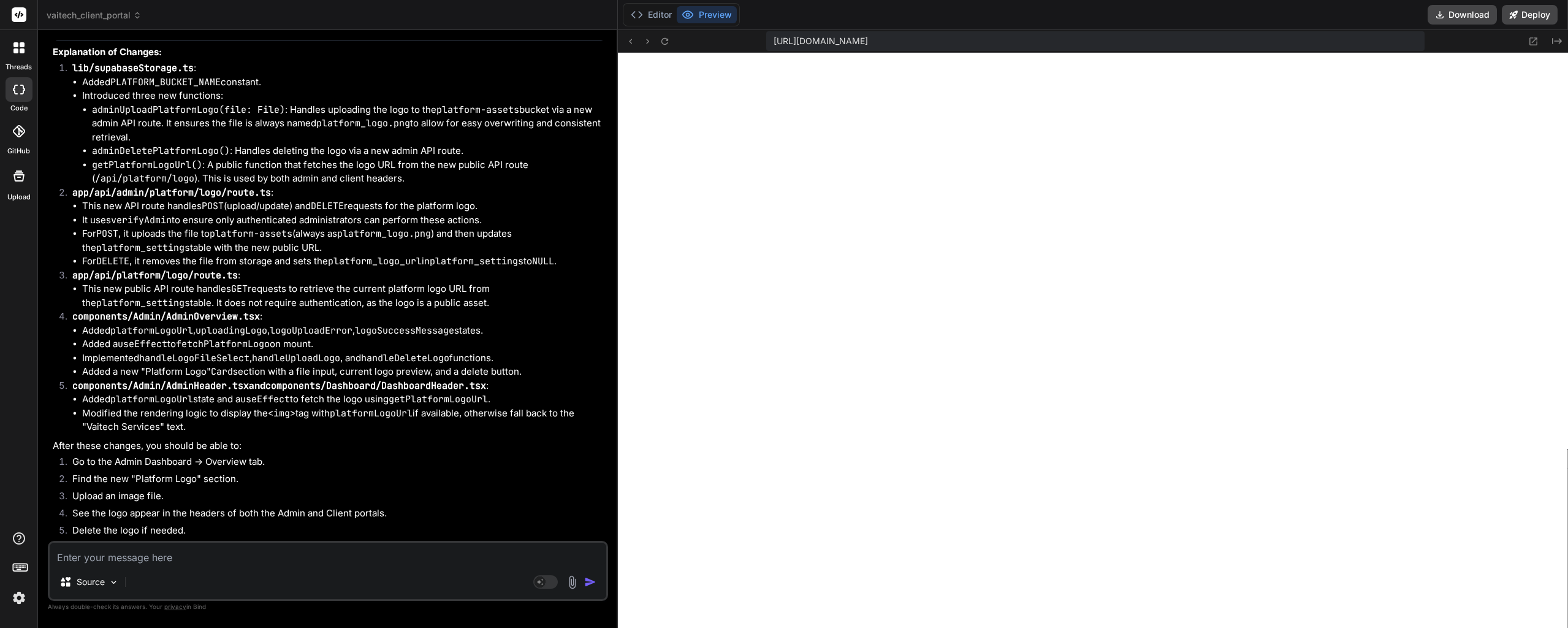
click at [196, 551] on textarea at bounding box center [328, 554] width 556 height 22
paste textarea "Failed to compile ./components/Admin/AdminHeader.tsx NonErrorEmittedError: (Emi…"
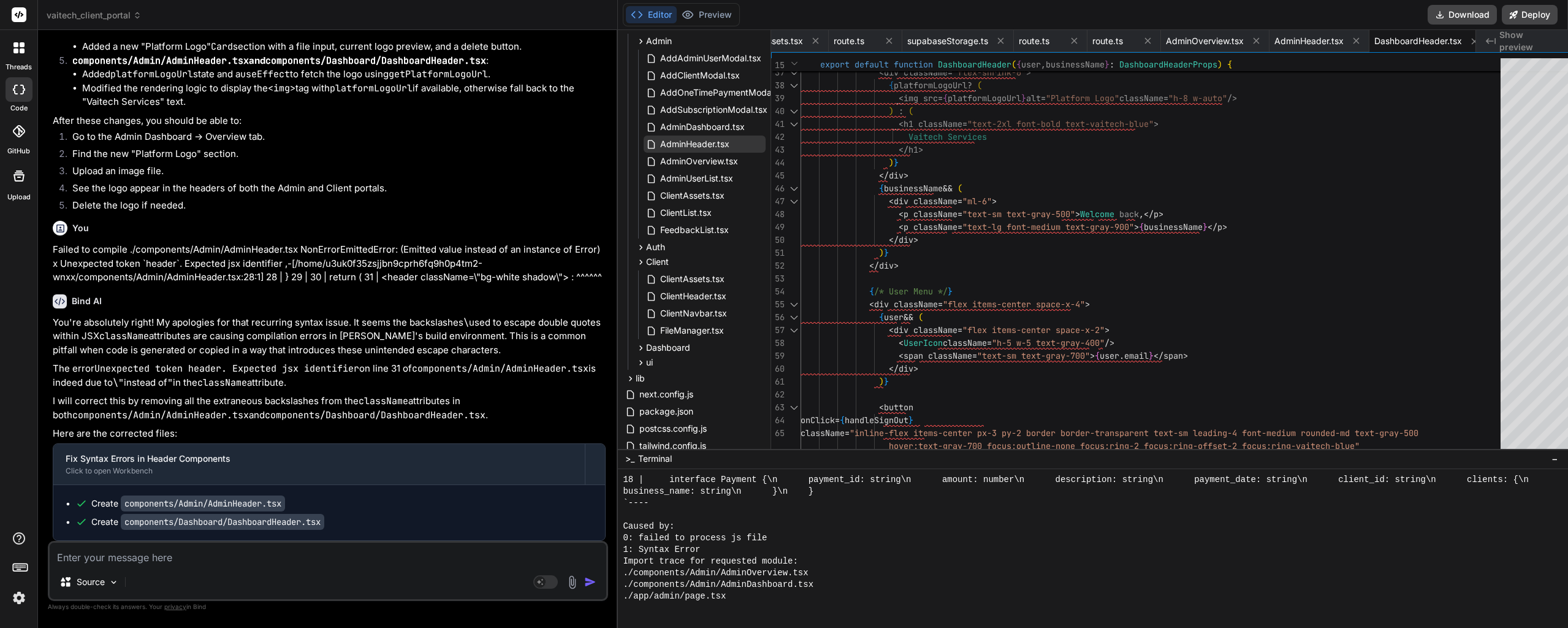
scroll to position [13696, 0]
click at [686, 14] on button "Preview" at bounding box center [707, 15] width 60 height 17
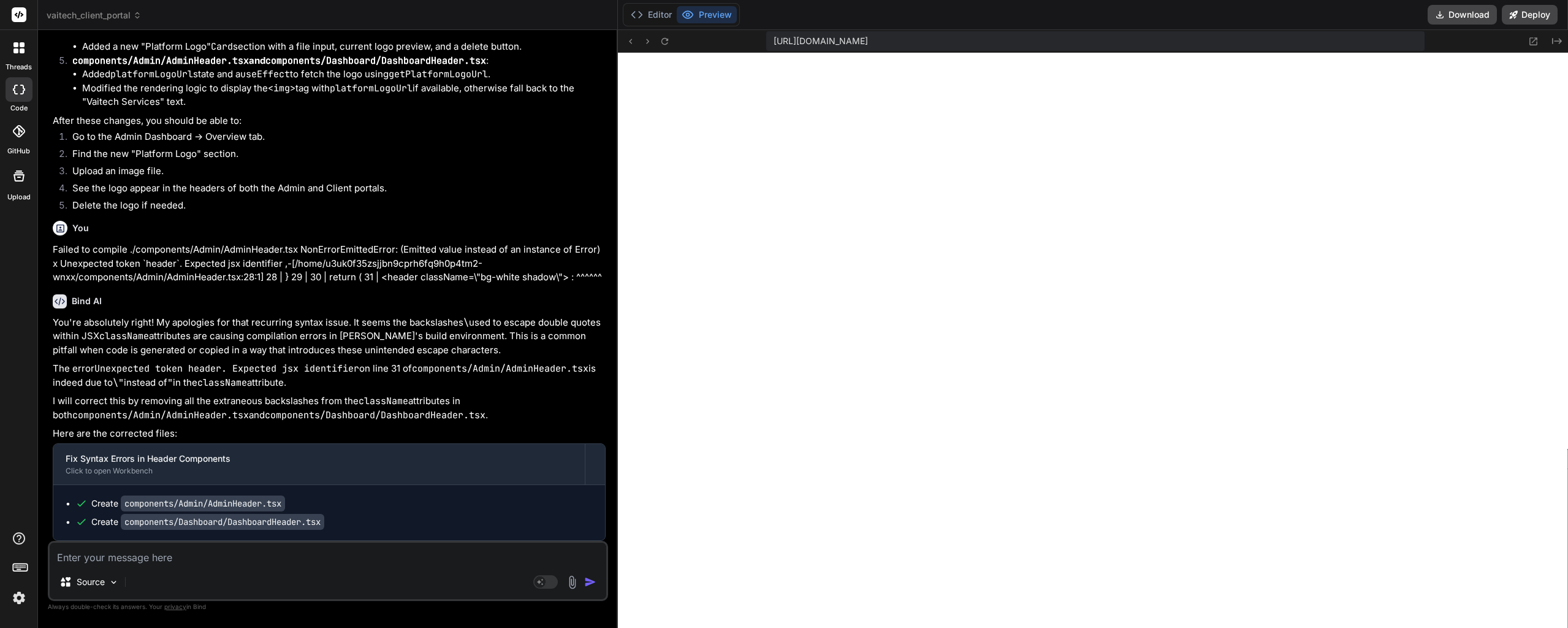
click at [170, 563] on textarea at bounding box center [328, 554] width 556 height 22
paste textarea "Failed to compile ./components/Admin/AdminOverview.tsx NonErrorEmittedError: (E…"
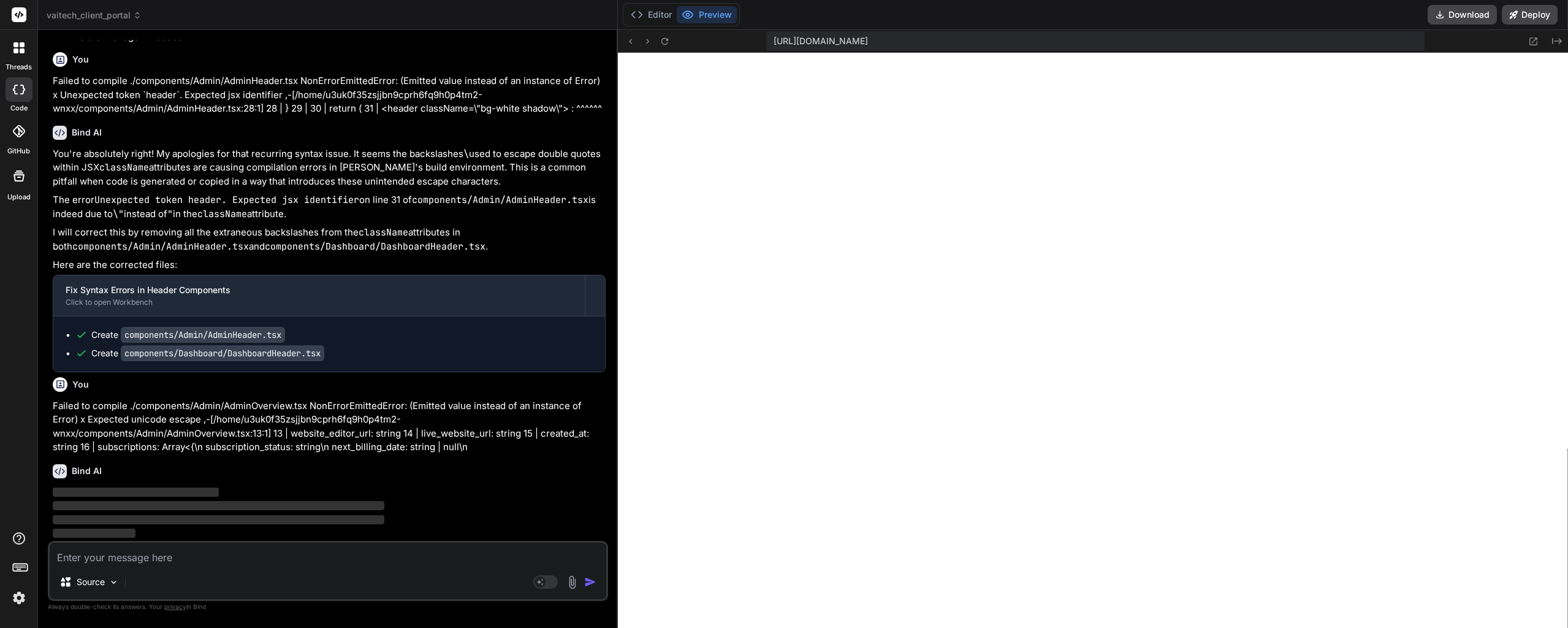
scroll to position [13865, 0]
click at [634, 19] on button "Editor" at bounding box center [651, 15] width 51 height 17
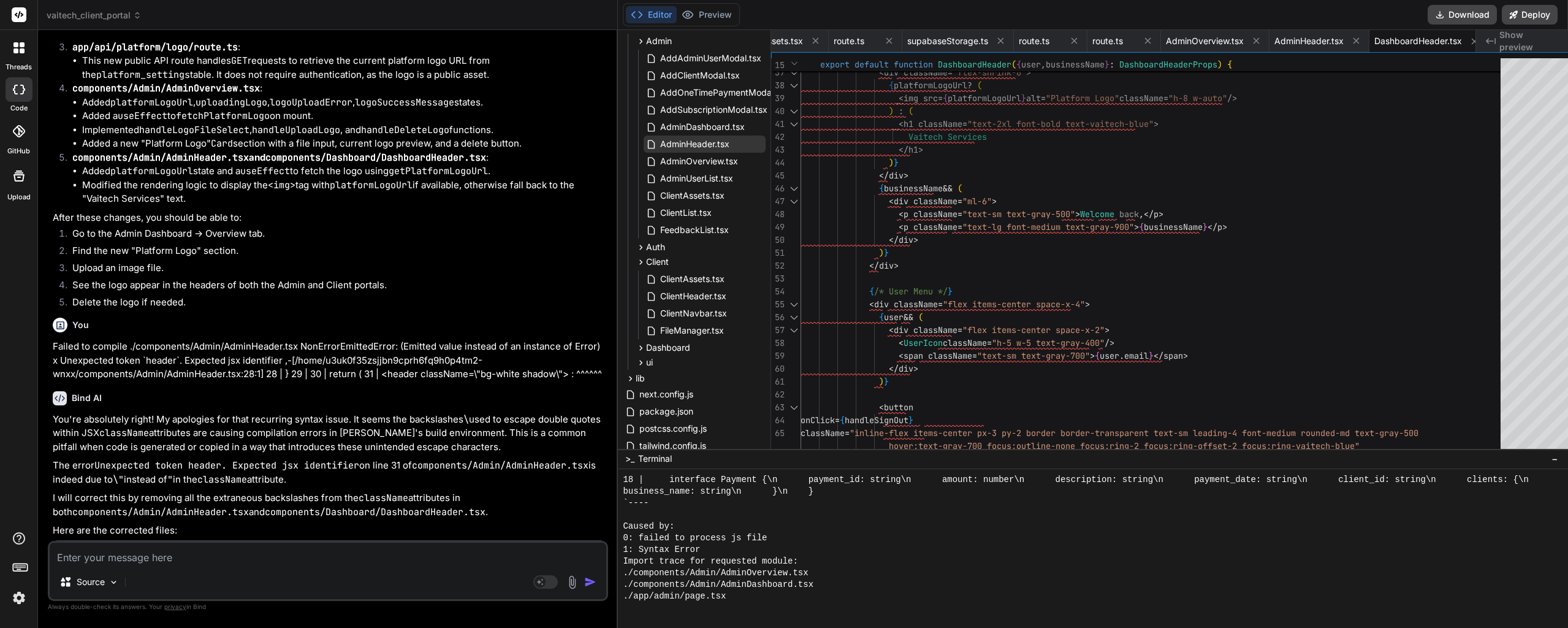
scroll to position [13006, 0]
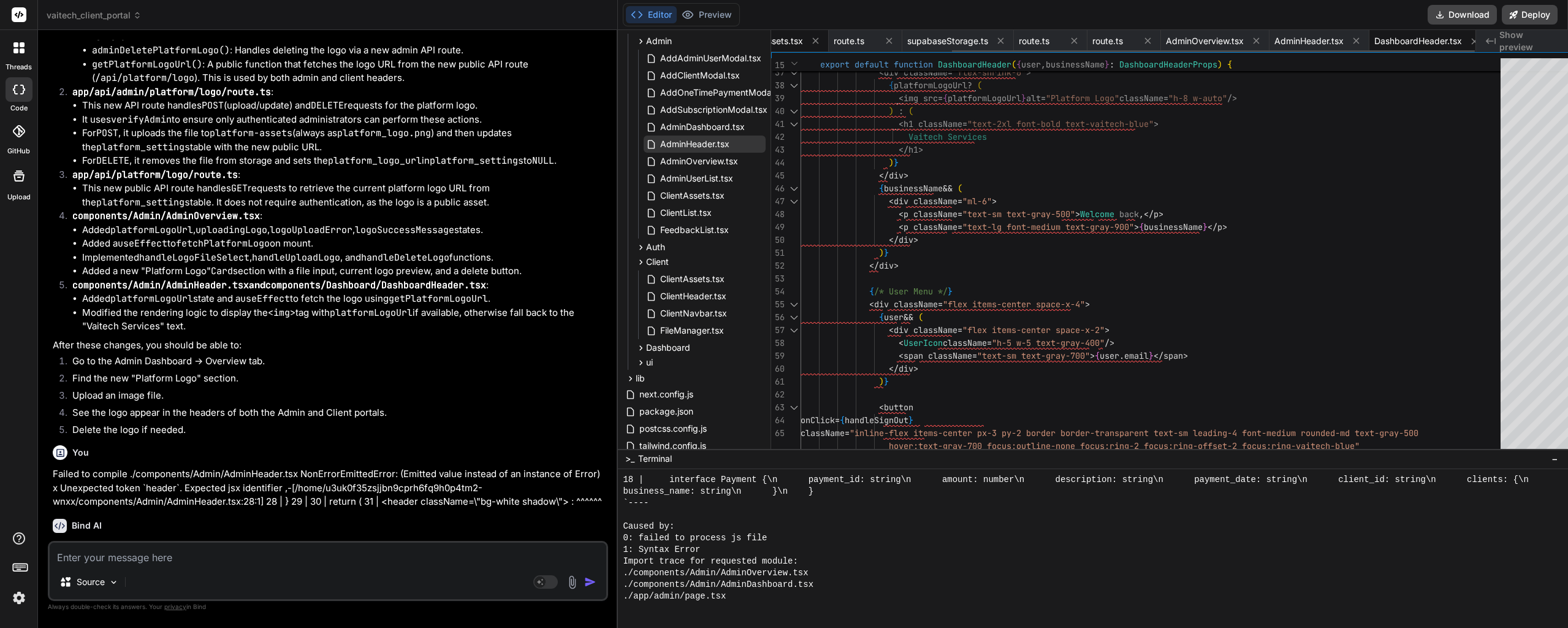
click at [759, 33] on div "ClientAssets.tsx" at bounding box center [781, 41] width 95 height 22
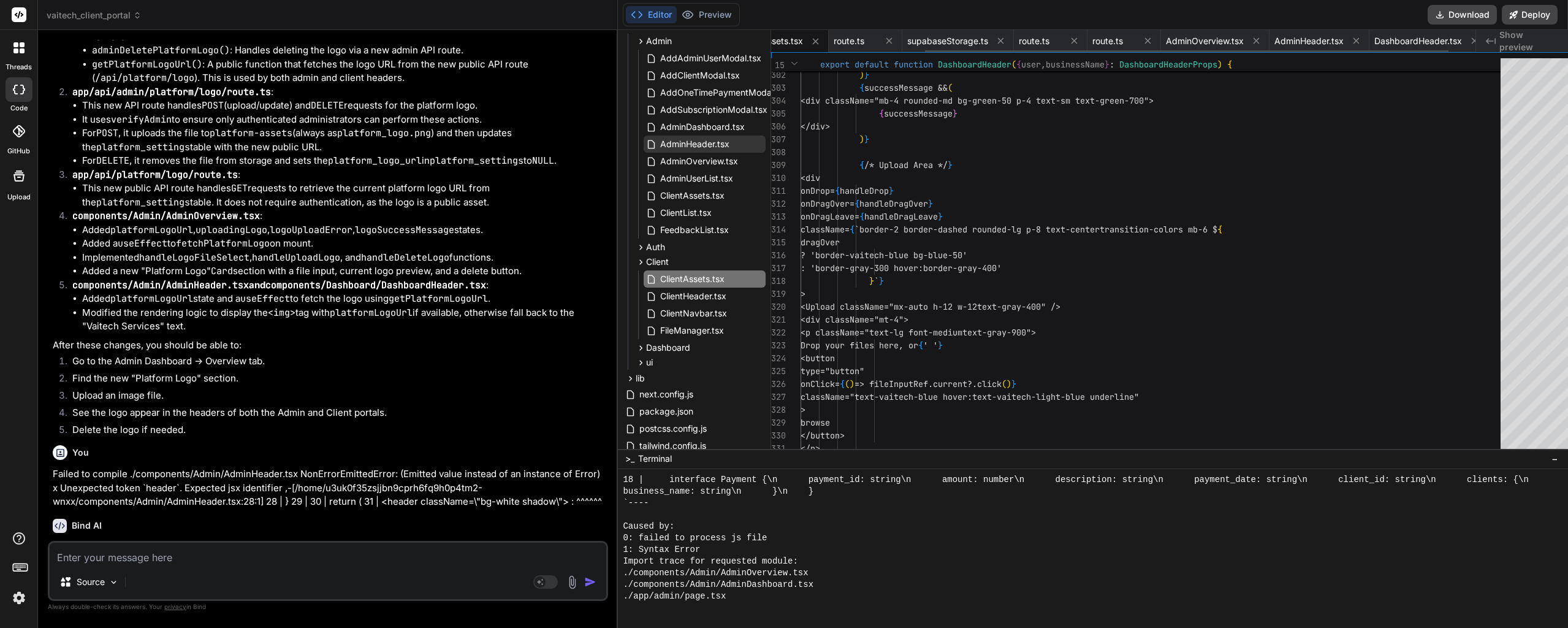
scroll to position [0, 211]
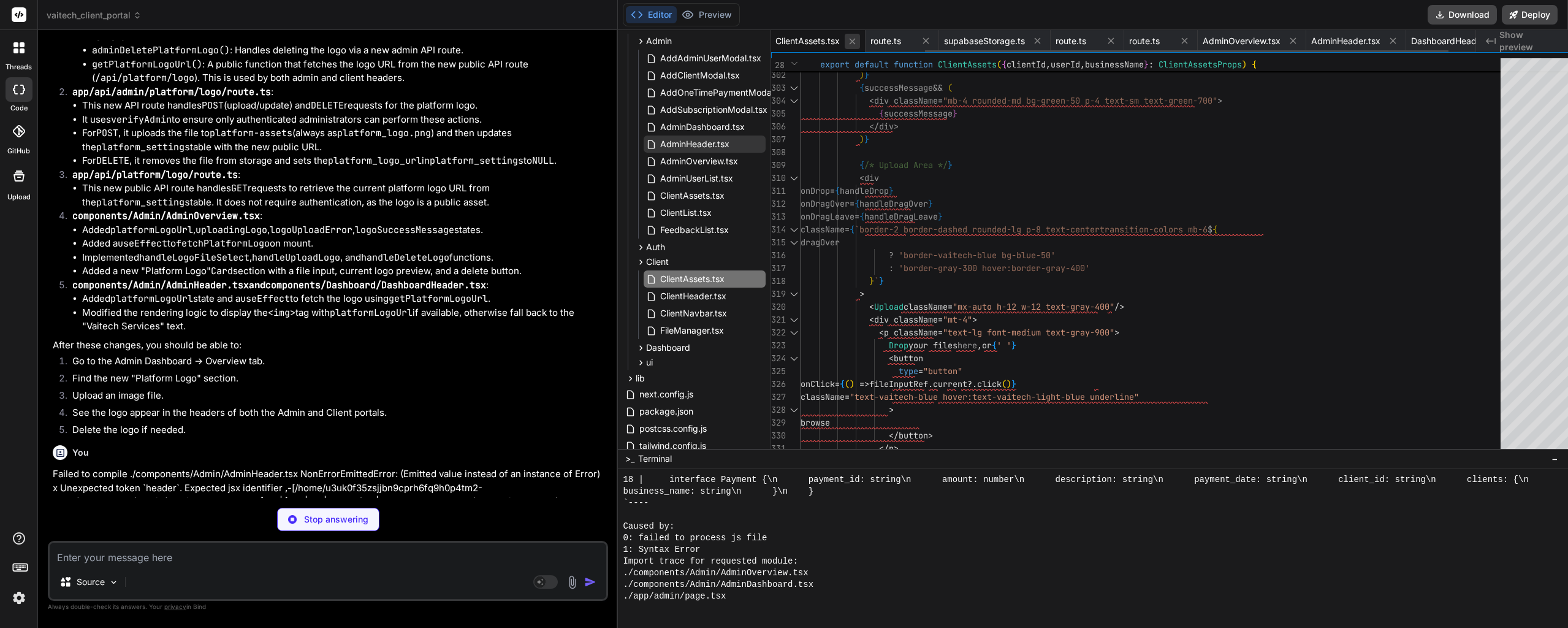
click at [847, 44] on icon at bounding box center [852, 41] width 10 height 10
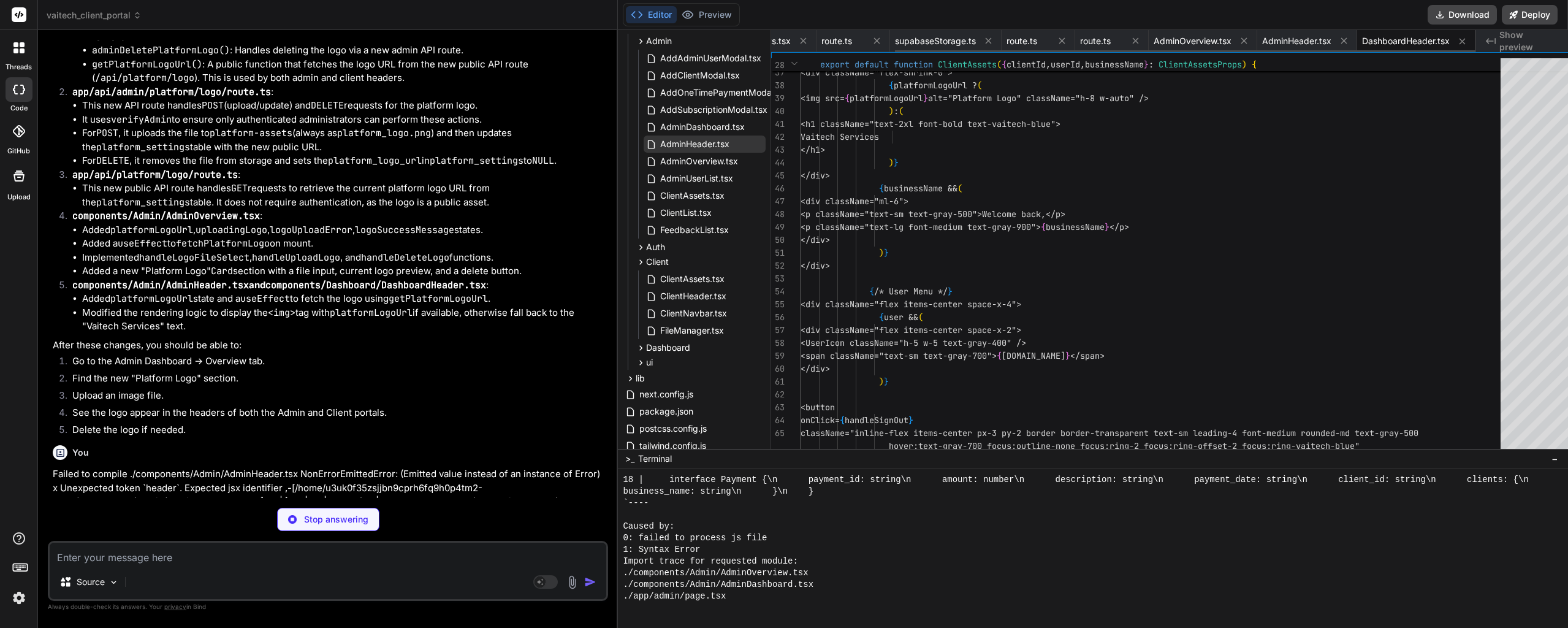
scroll to position [0, 153]
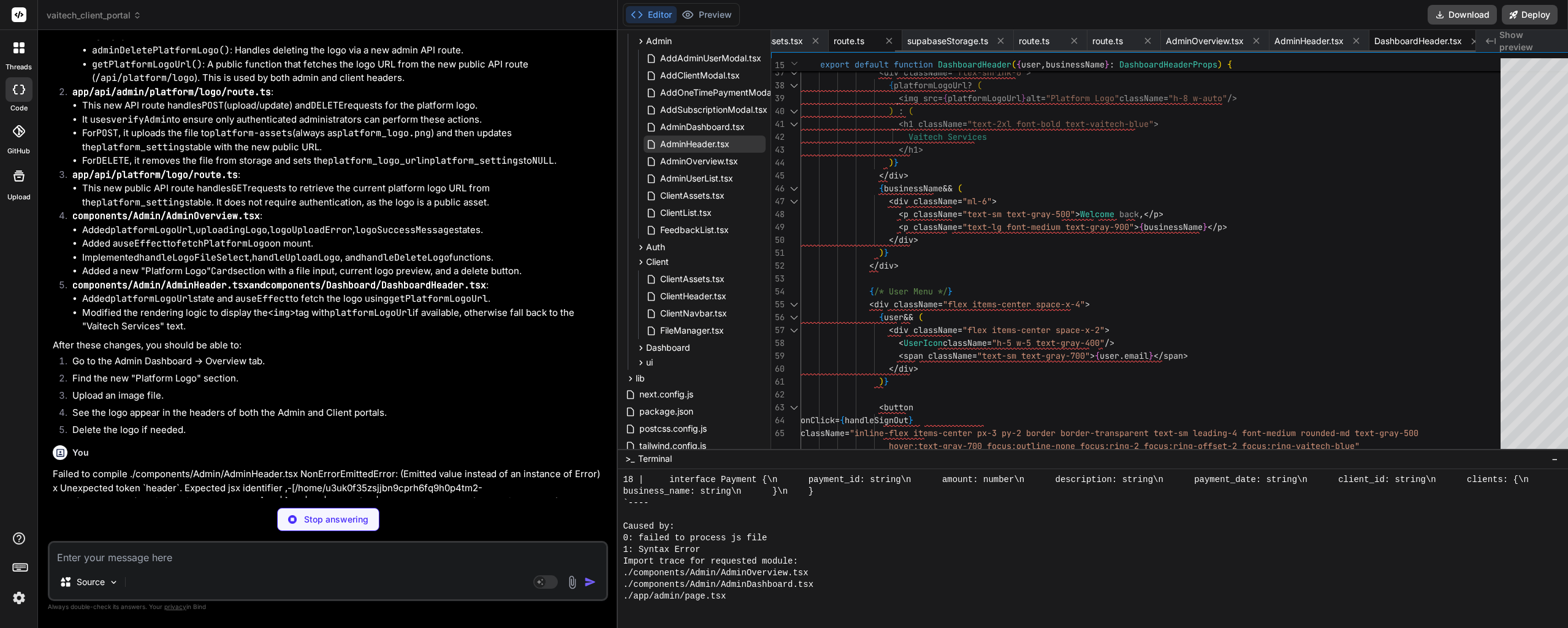
click at [836, 40] on span "route.ts" at bounding box center [849, 41] width 31 height 12
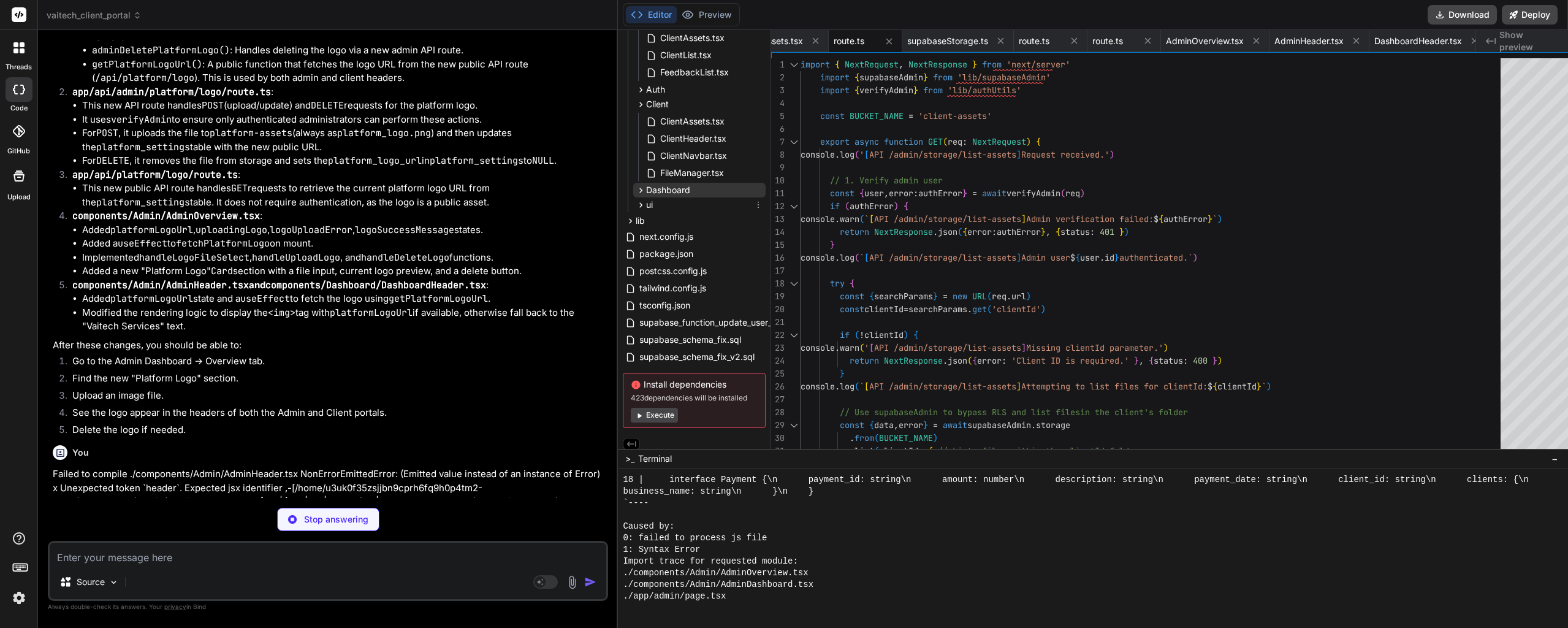
scroll to position [289, 0]
click at [776, 42] on span "ClientAssets.tsx" at bounding box center [770, 41] width 64 height 12
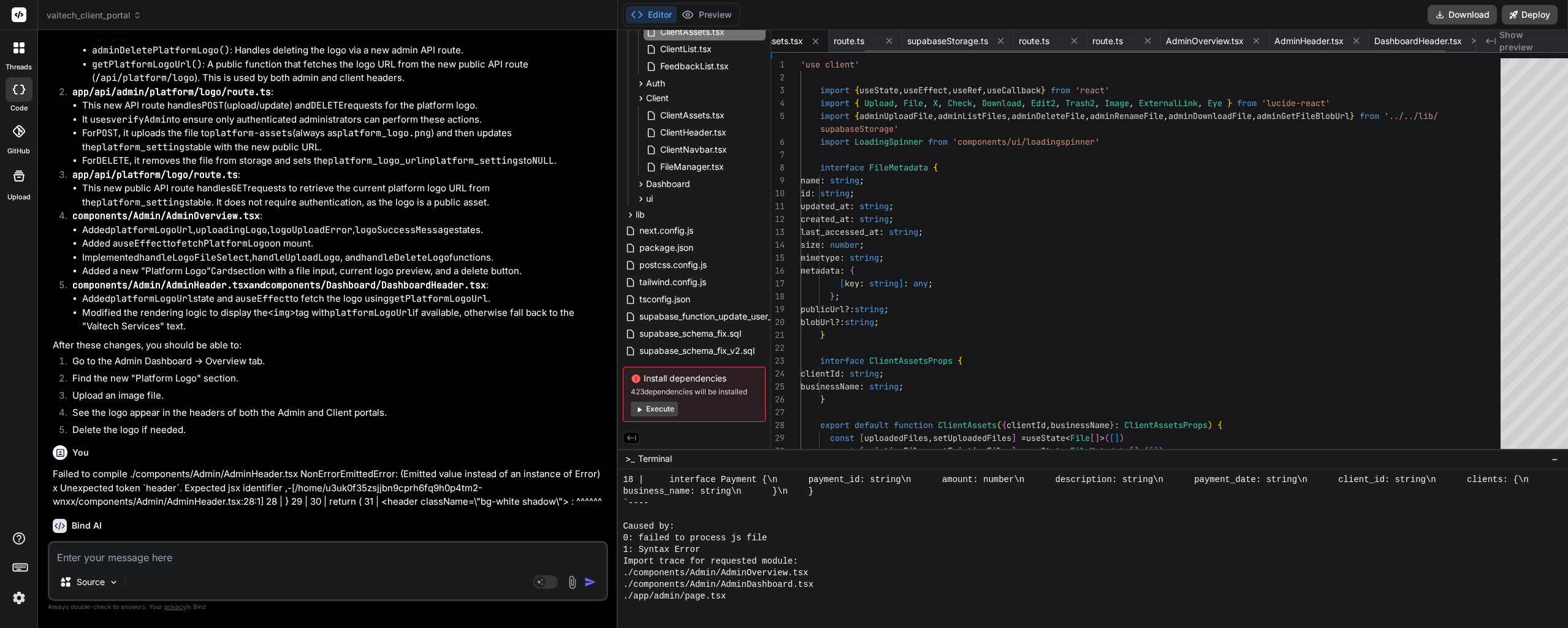
scroll to position [0, 115]
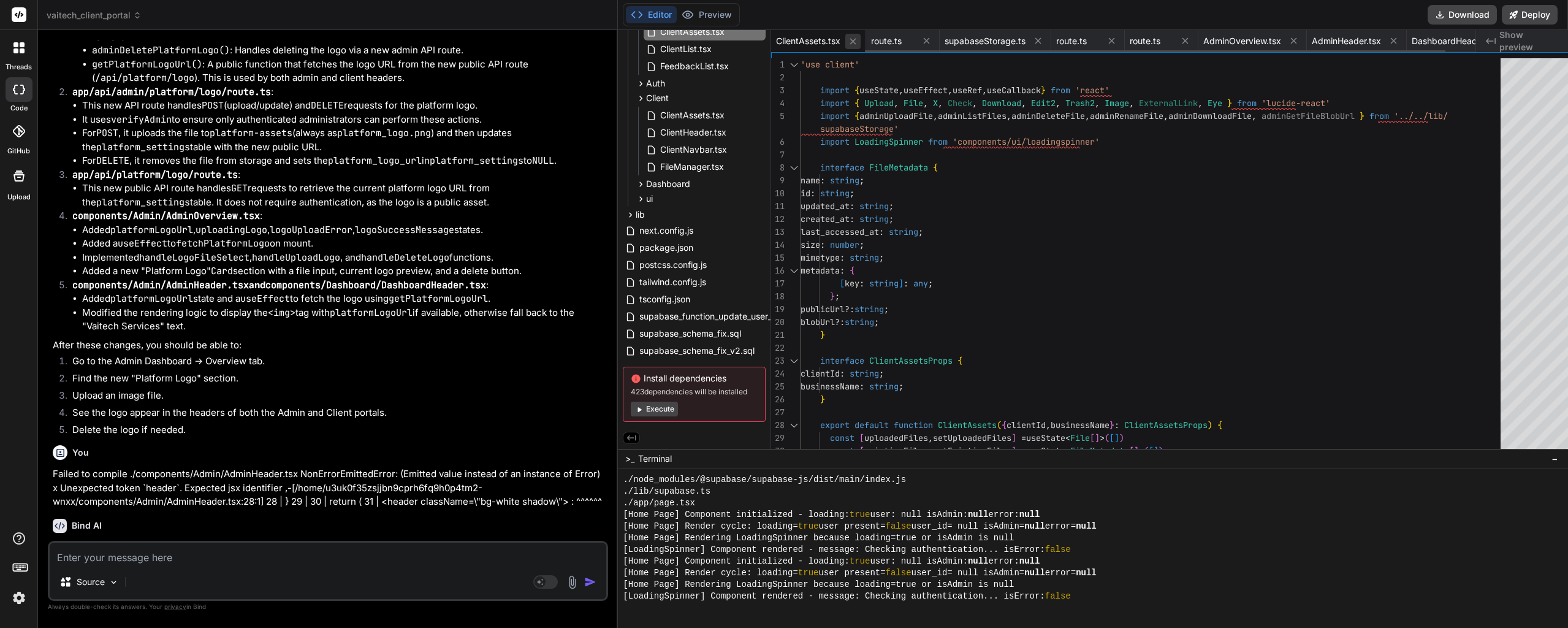
click at [848, 42] on icon at bounding box center [853, 41] width 10 height 10
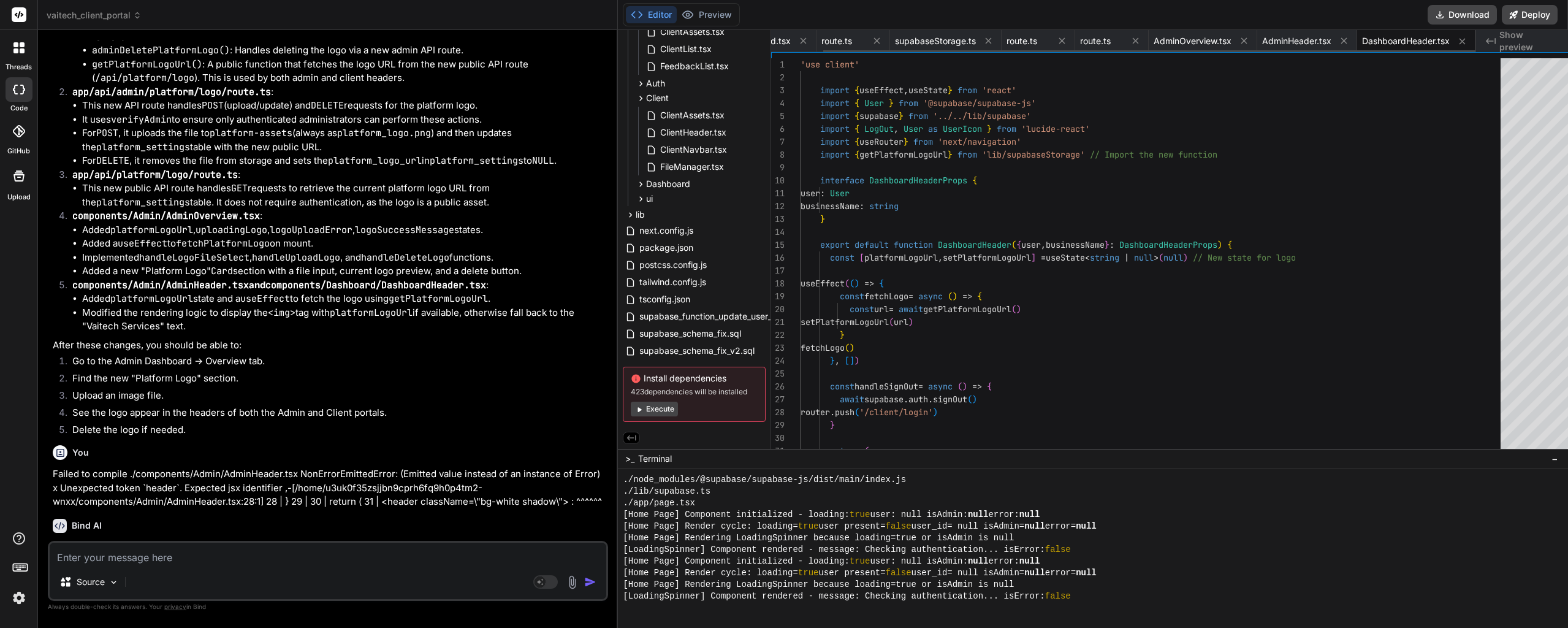
scroll to position [0, 57]
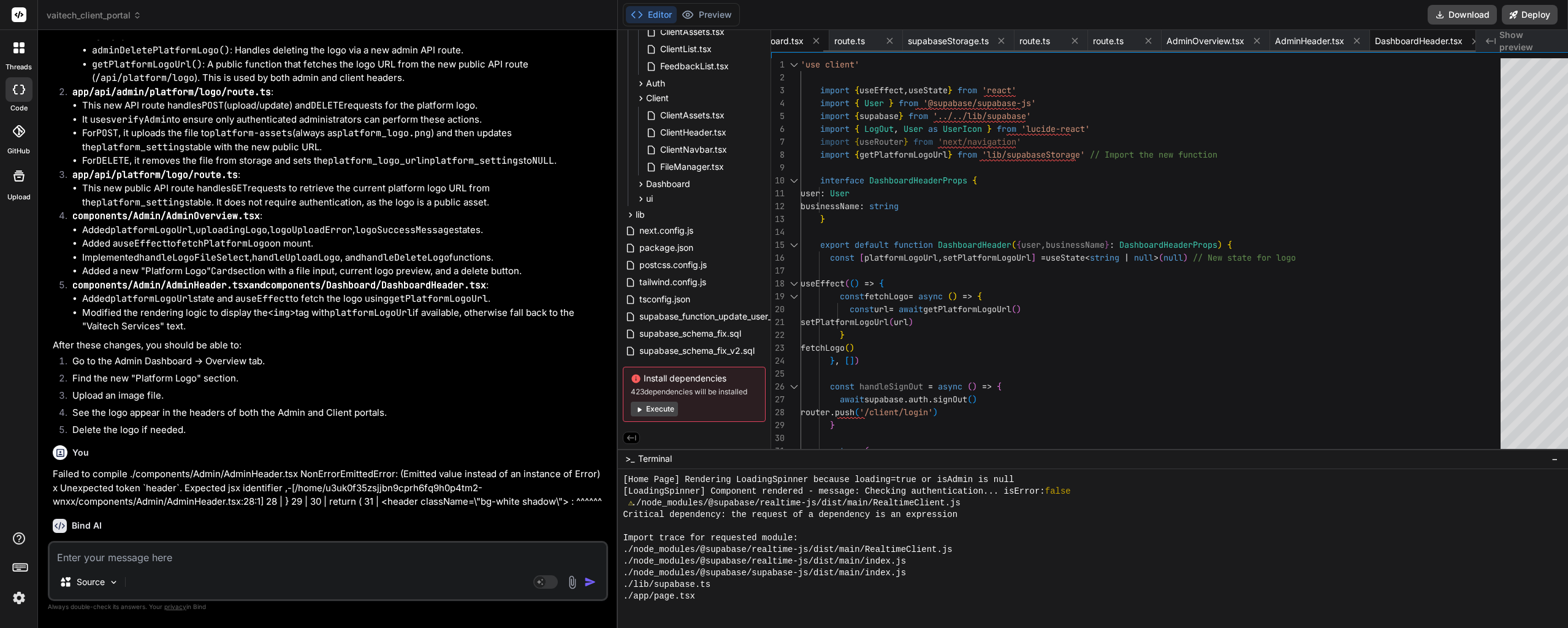
click at [782, 41] on span "AdminDashboard.tsx" at bounding box center [761, 41] width 84 height 12
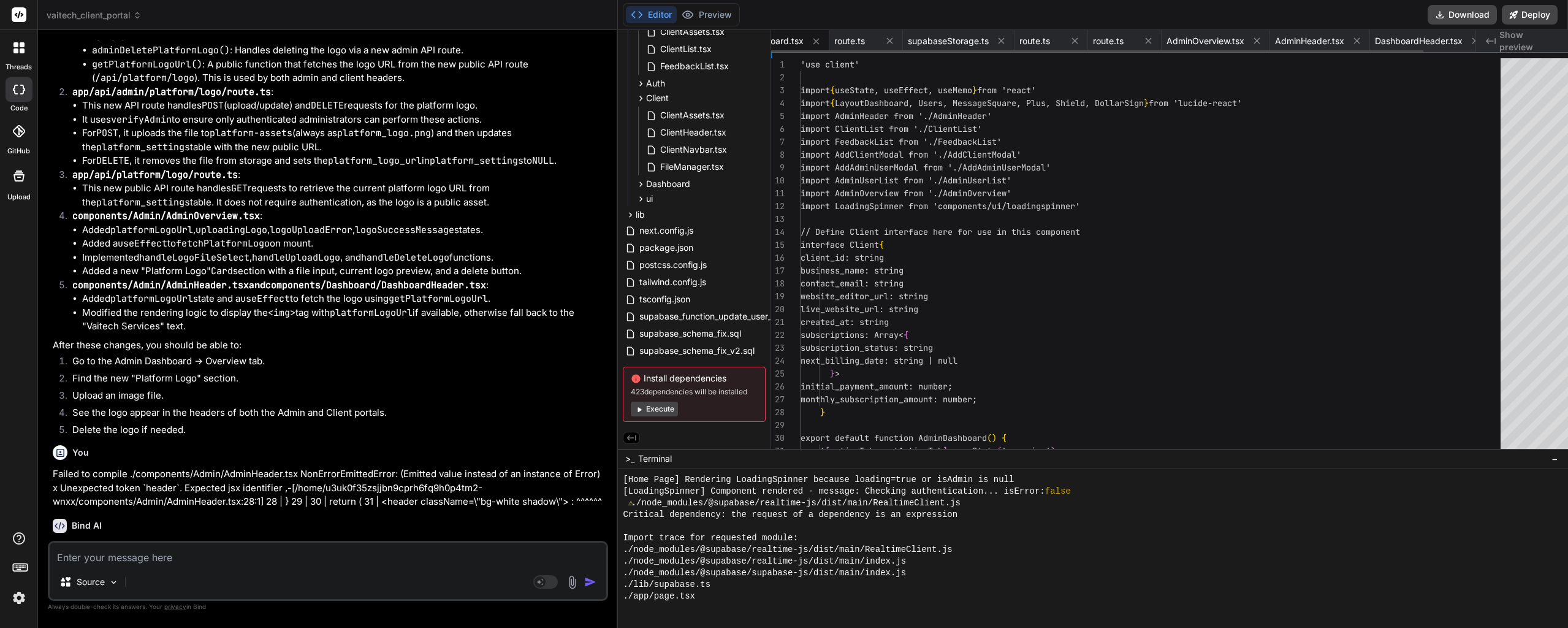
scroll to position [0, 0]
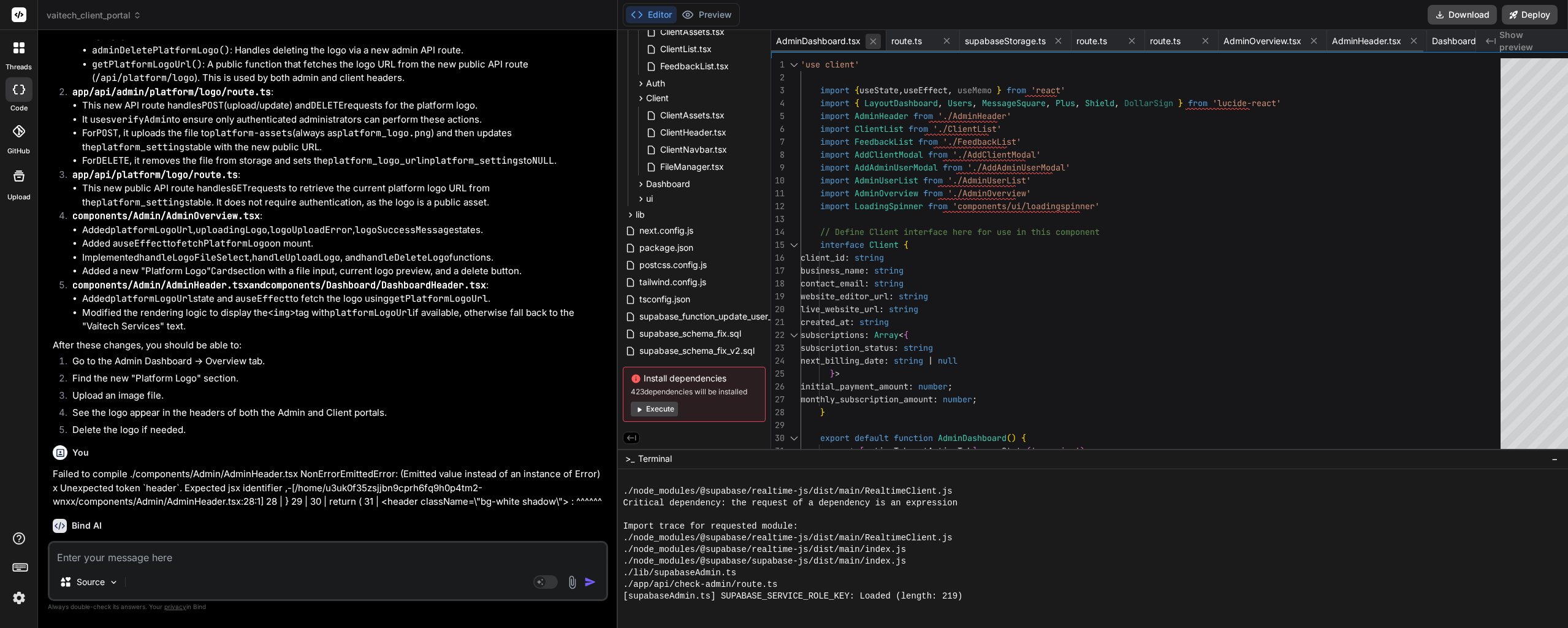
click at [870, 44] on icon at bounding box center [873, 40] width 6 height 6
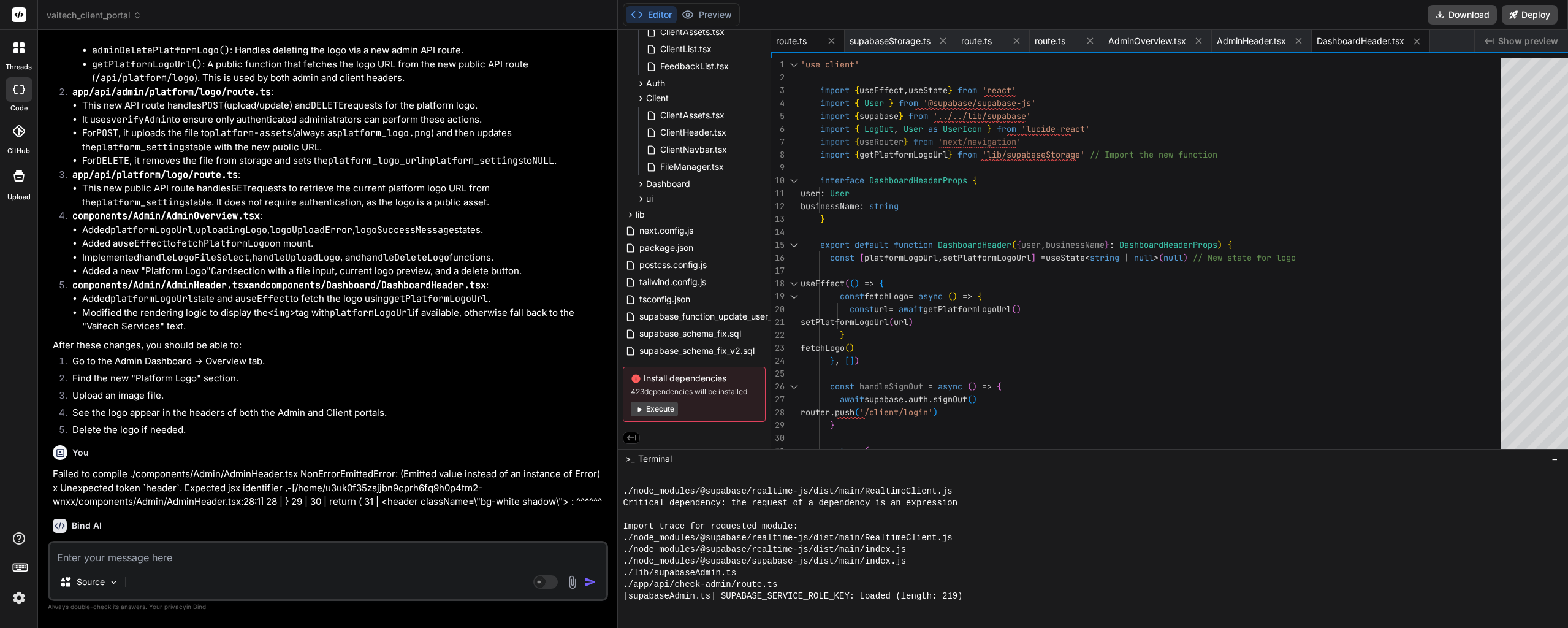
click at [797, 43] on div "route.ts" at bounding box center [798, 41] width 43 height 12
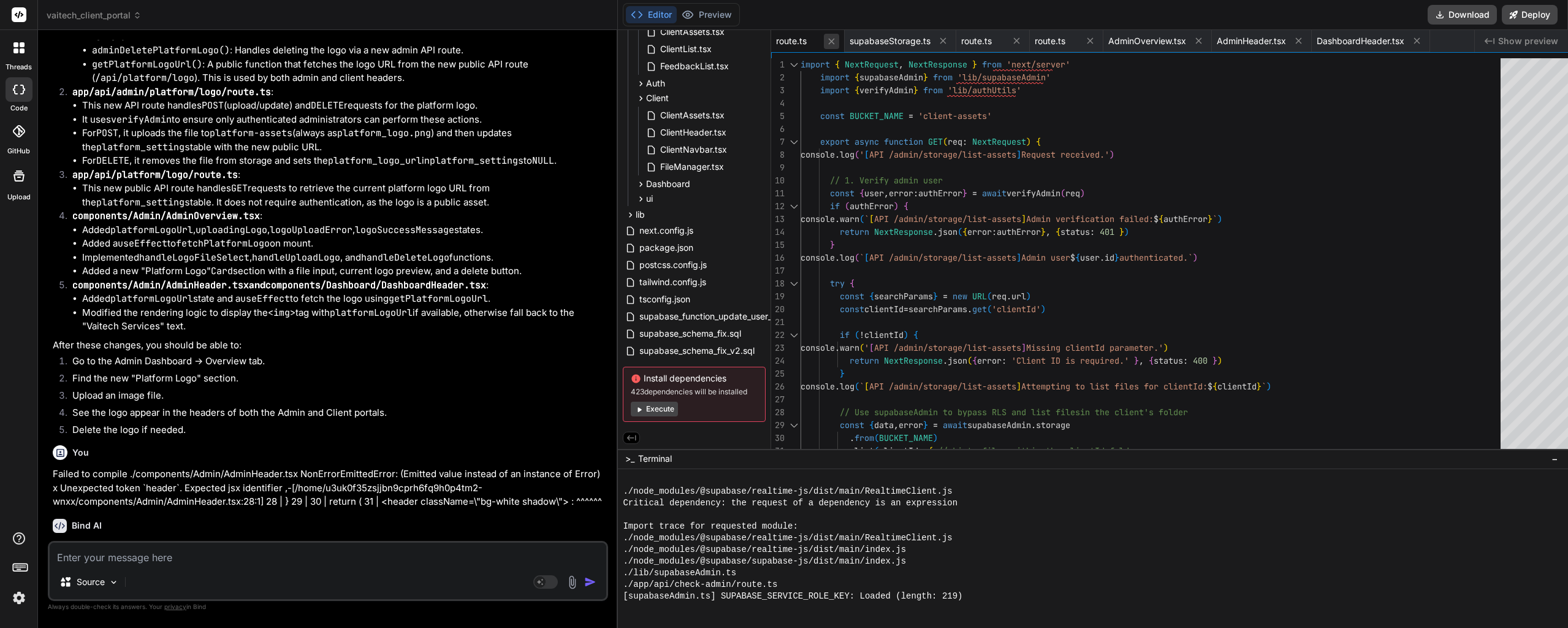
click at [826, 43] on icon at bounding box center [831, 41] width 10 height 10
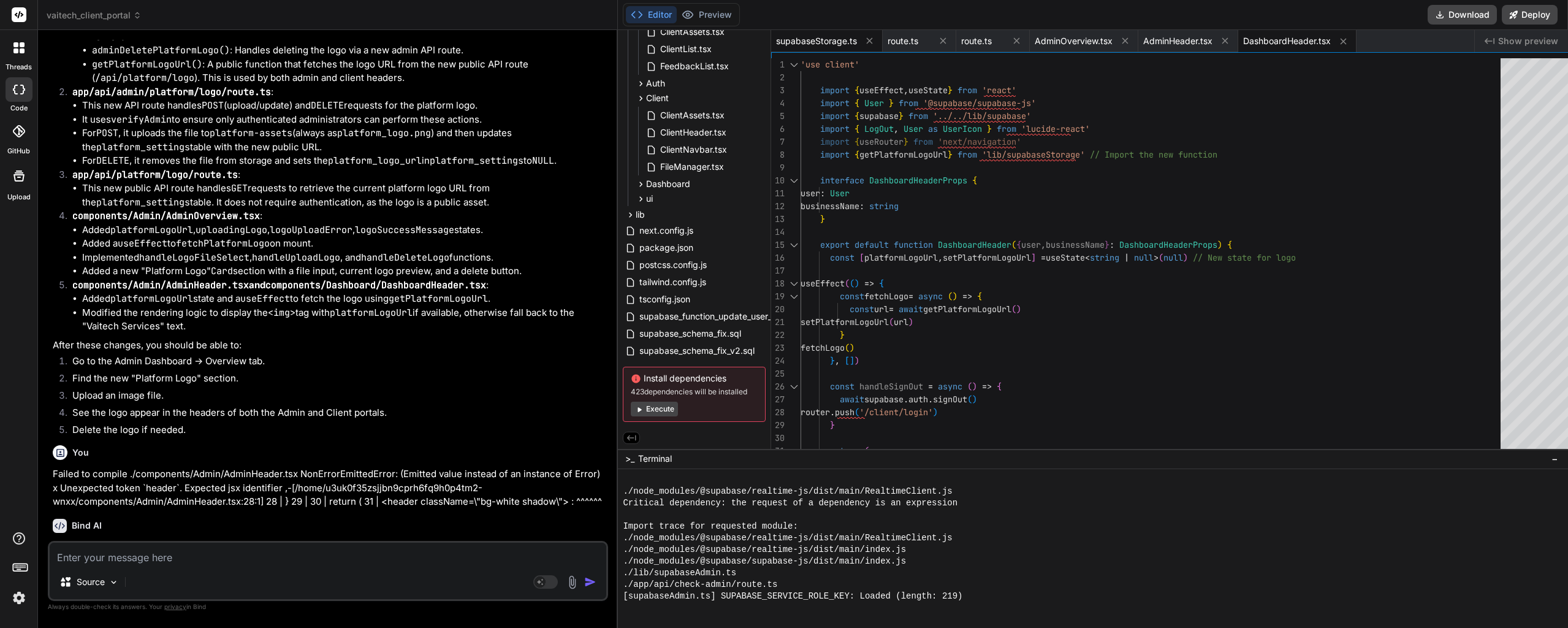
click at [814, 41] on span "supabaseStorage.ts" at bounding box center [817, 41] width 81 height 12
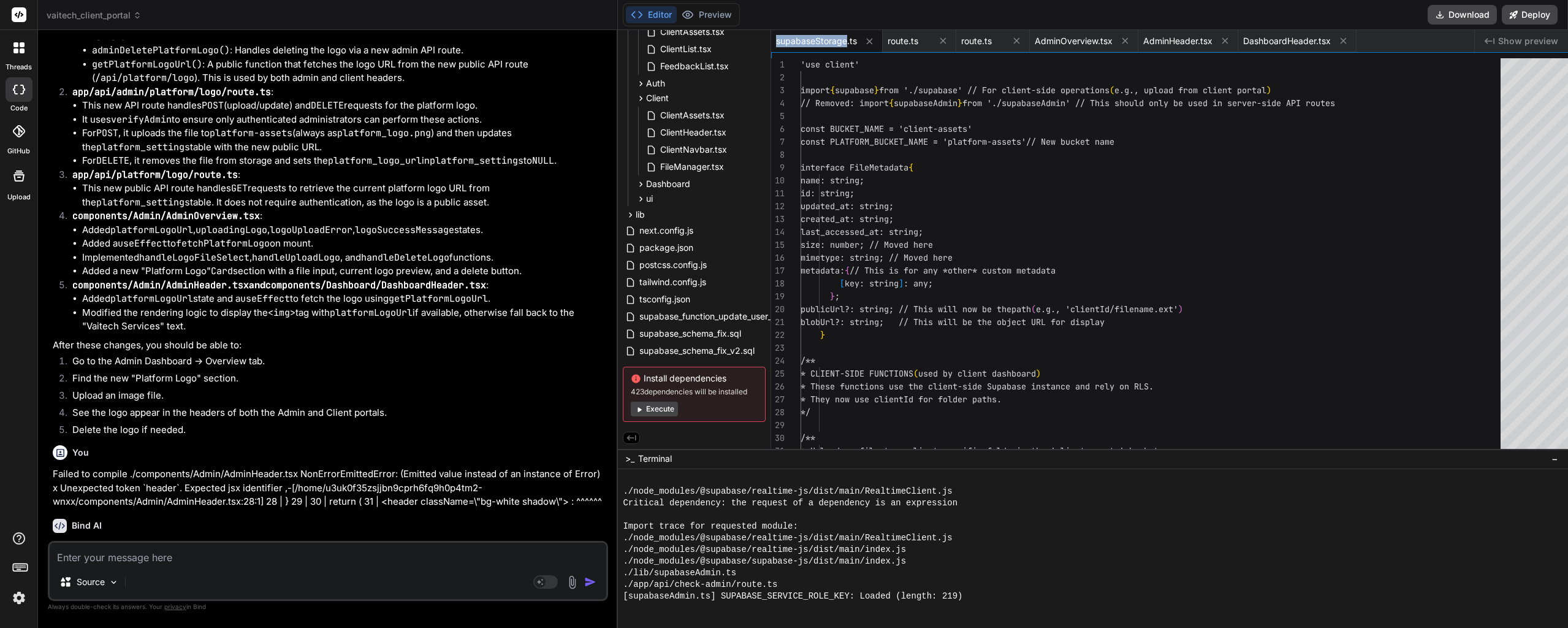
click at [814, 41] on span "supabaseStorage.ts" at bounding box center [817, 41] width 81 height 12
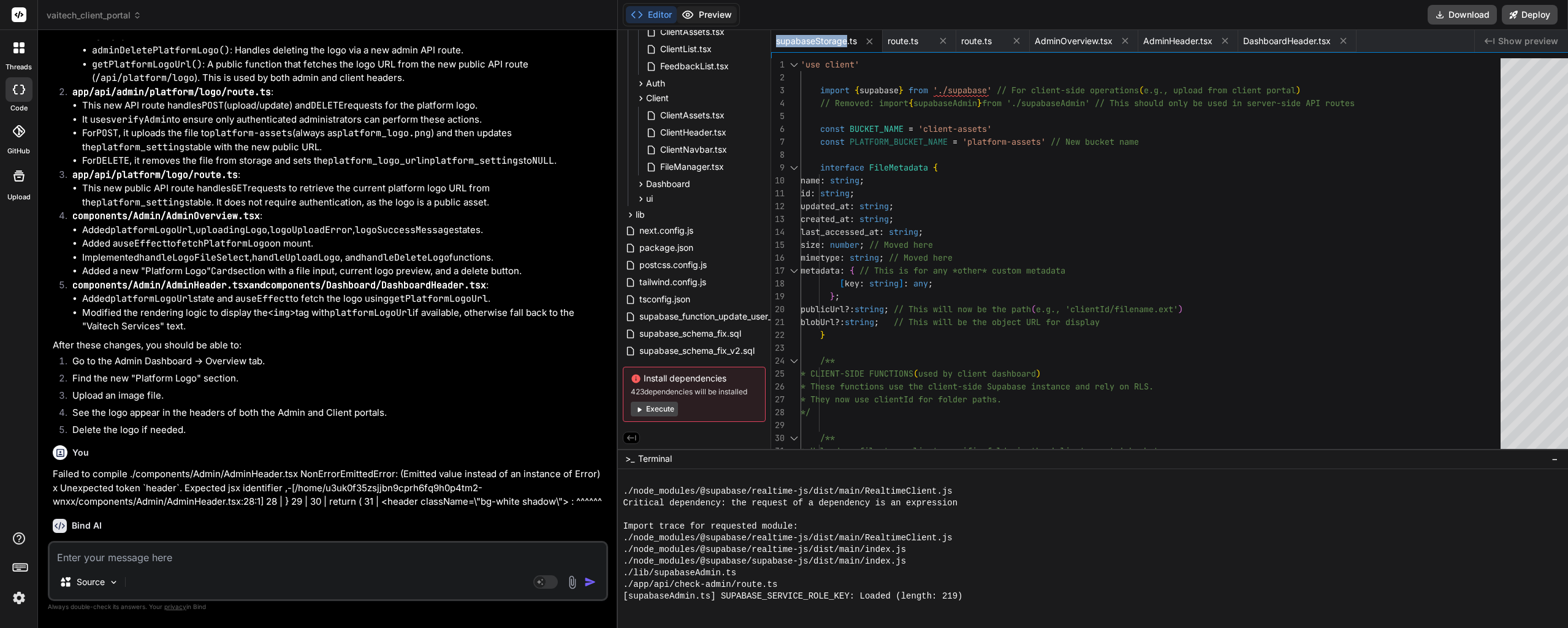
click at [702, 16] on button "Preview" at bounding box center [707, 15] width 60 height 17
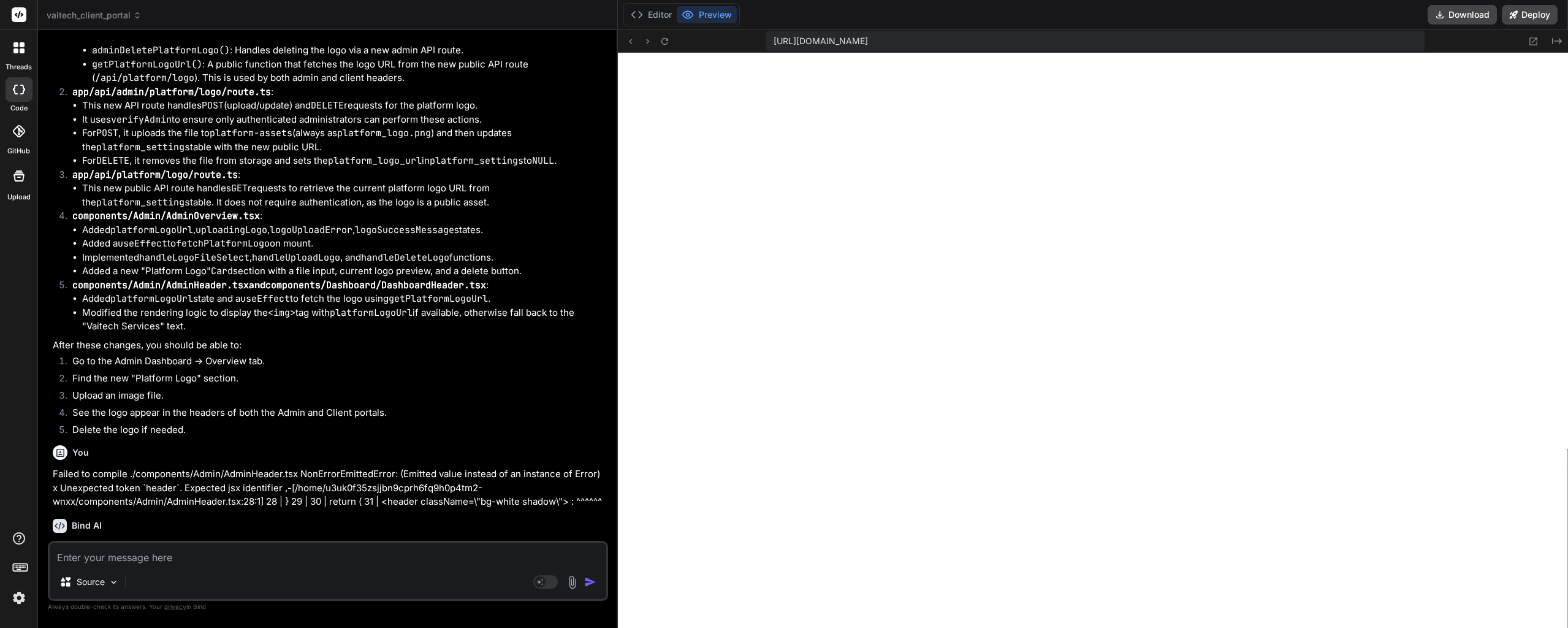
click at [120, 546] on textarea at bounding box center [328, 554] width 556 height 22
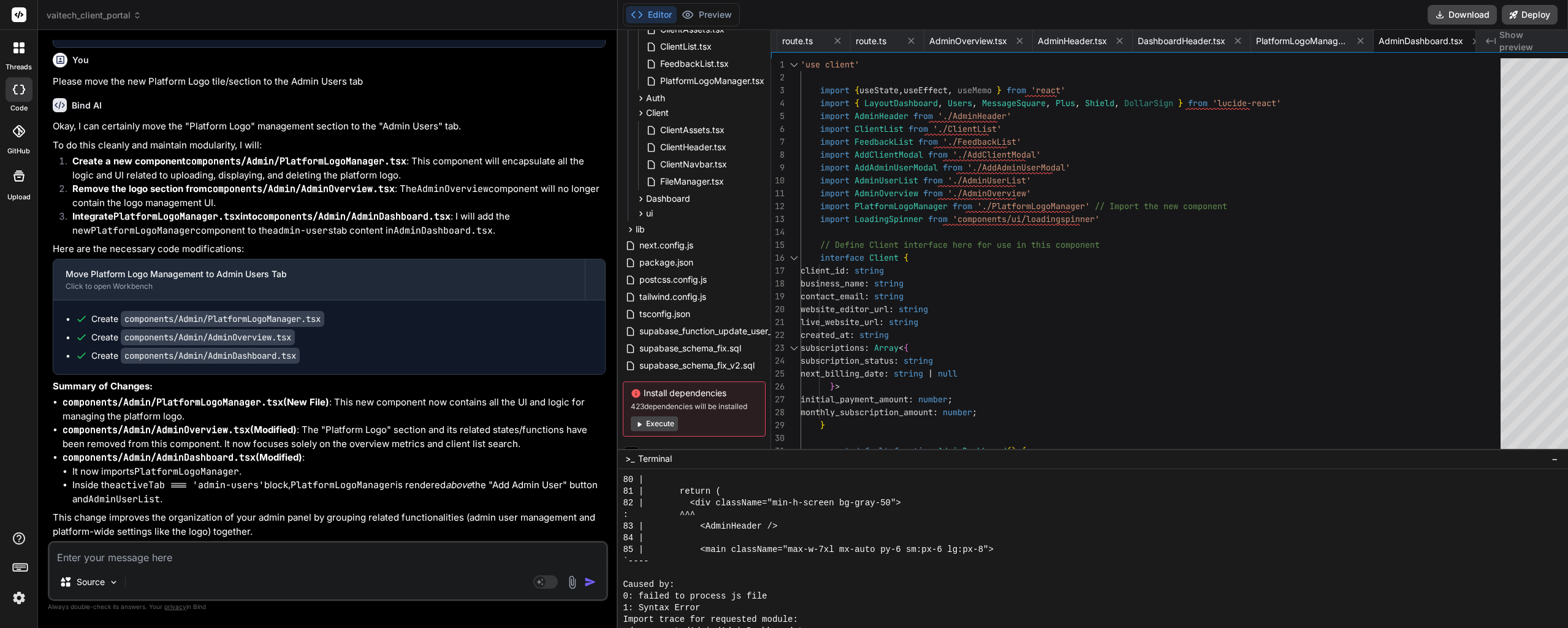
scroll to position [289, 0]
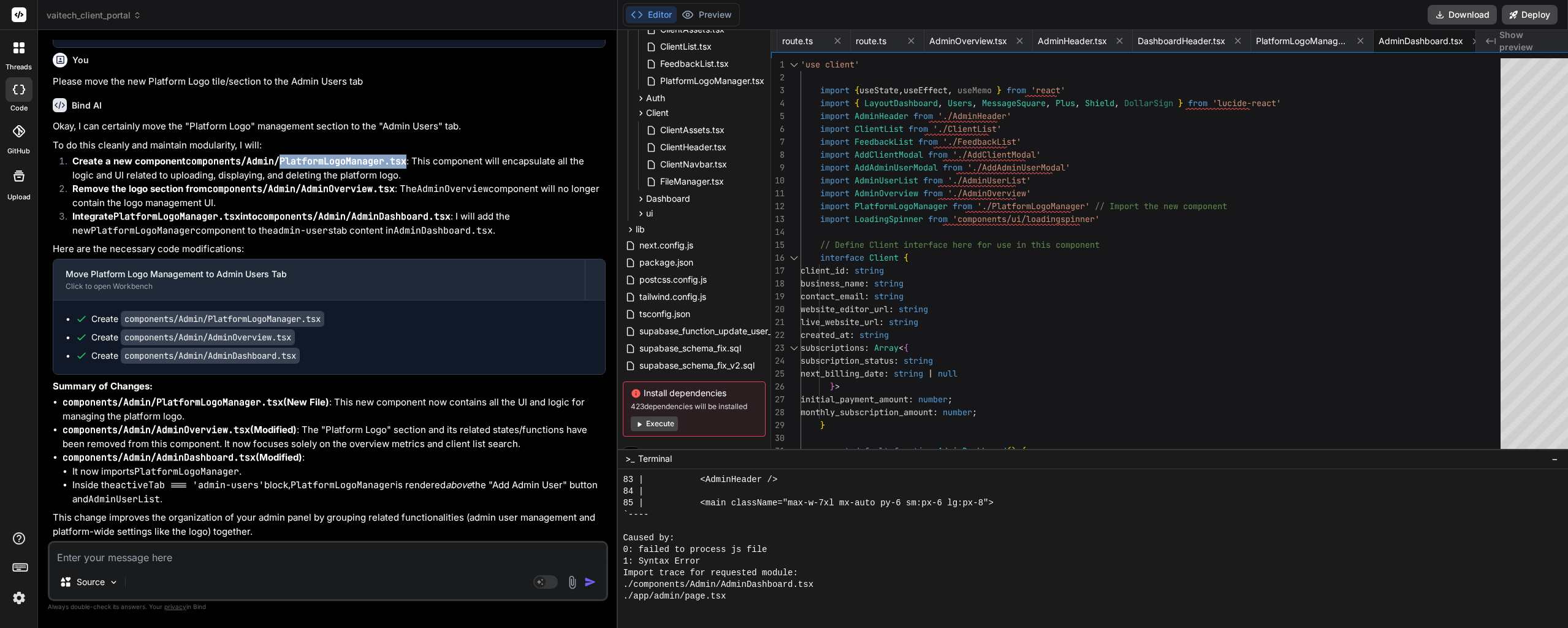
drag, startPoint x: 407, startPoint y: 304, endPoint x: 280, endPoint y: 304, distance: 127.0
click at [280, 168] on code "components/Admin/PlatformLogoManager.tsx" at bounding box center [296, 161] width 221 height 12
copy code "PlatformLogoManager.tsx"
click at [339, 237] on li "Integrate PlatformLogoManager.tsx into components/Admin/AdminDashboard.tsx : I …" at bounding box center [334, 224] width 543 height 28
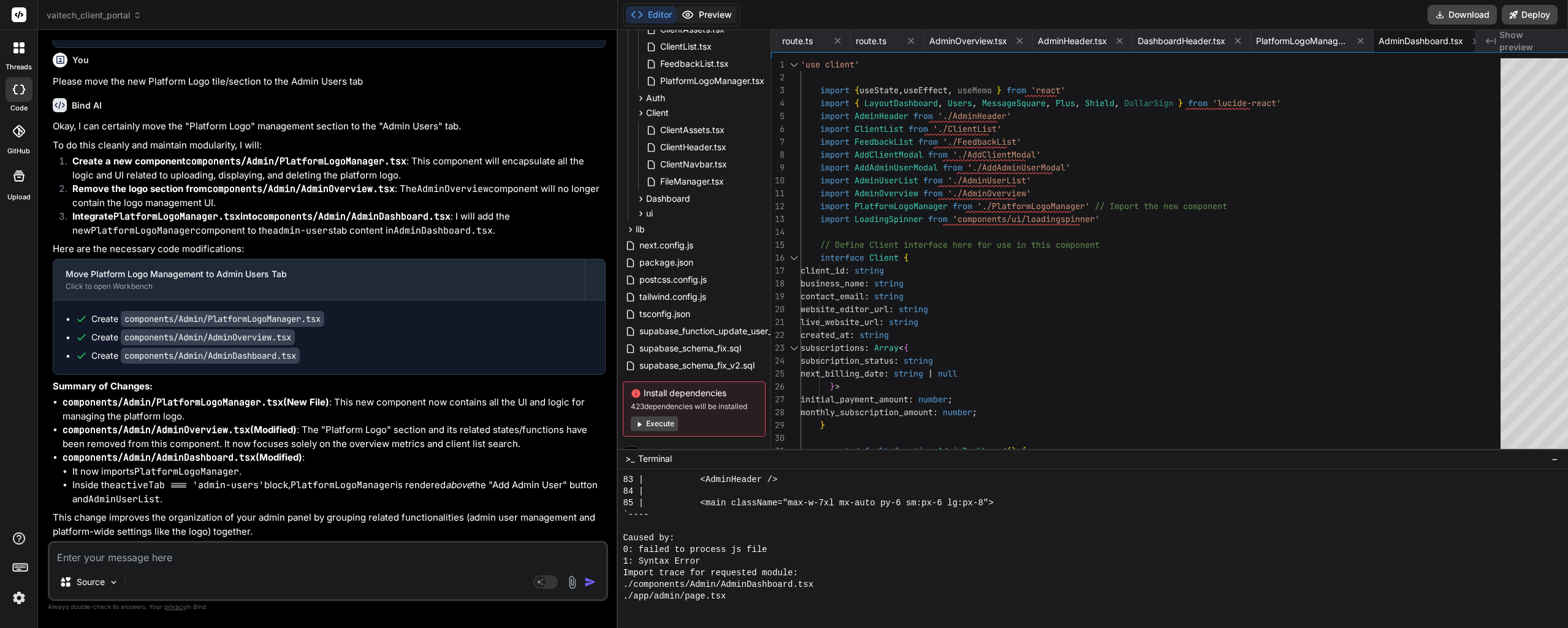
click at [689, 20] on button "Preview" at bounding box center [707, 15] width 60 height 17
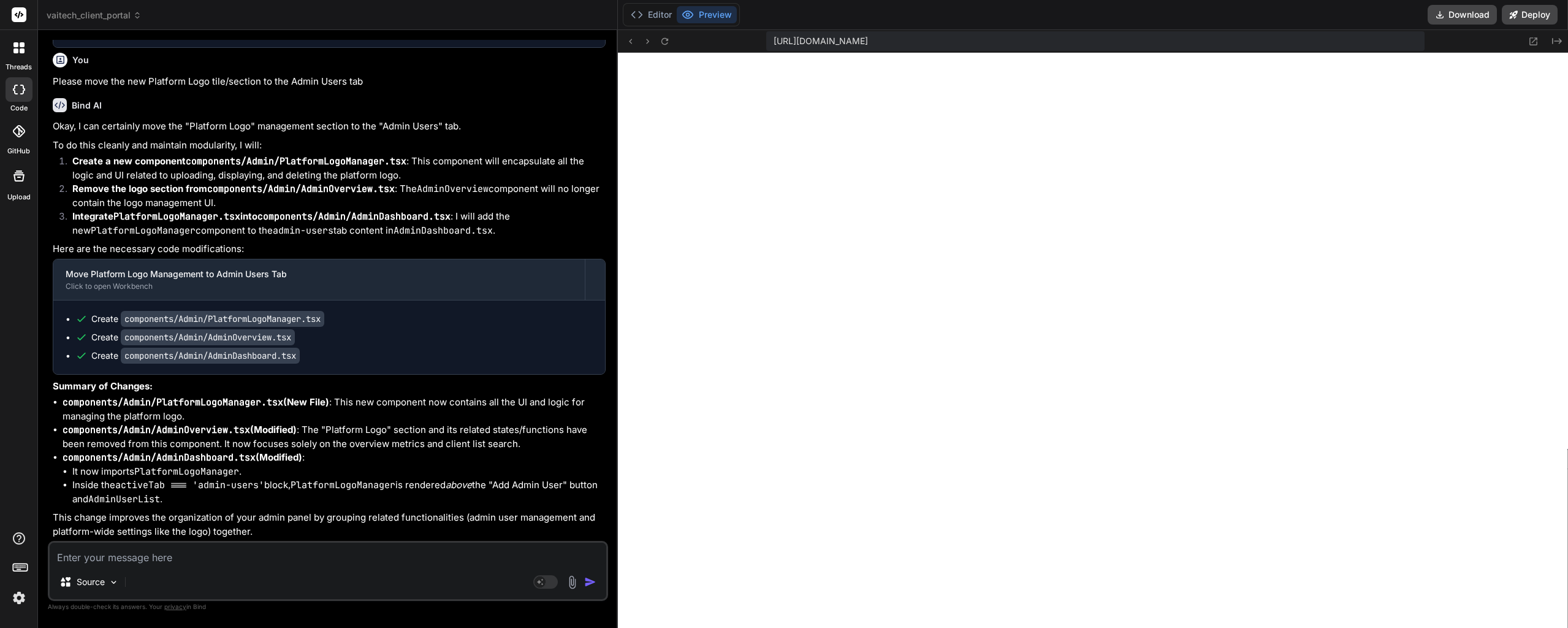
click at [167, 558] on textarea at bounding box center [328, 554] width 556 height 22
paste textarea "Failed to compile ./components/Admin/AdminDashboard.tsx NonErrorEmittedError: (…"
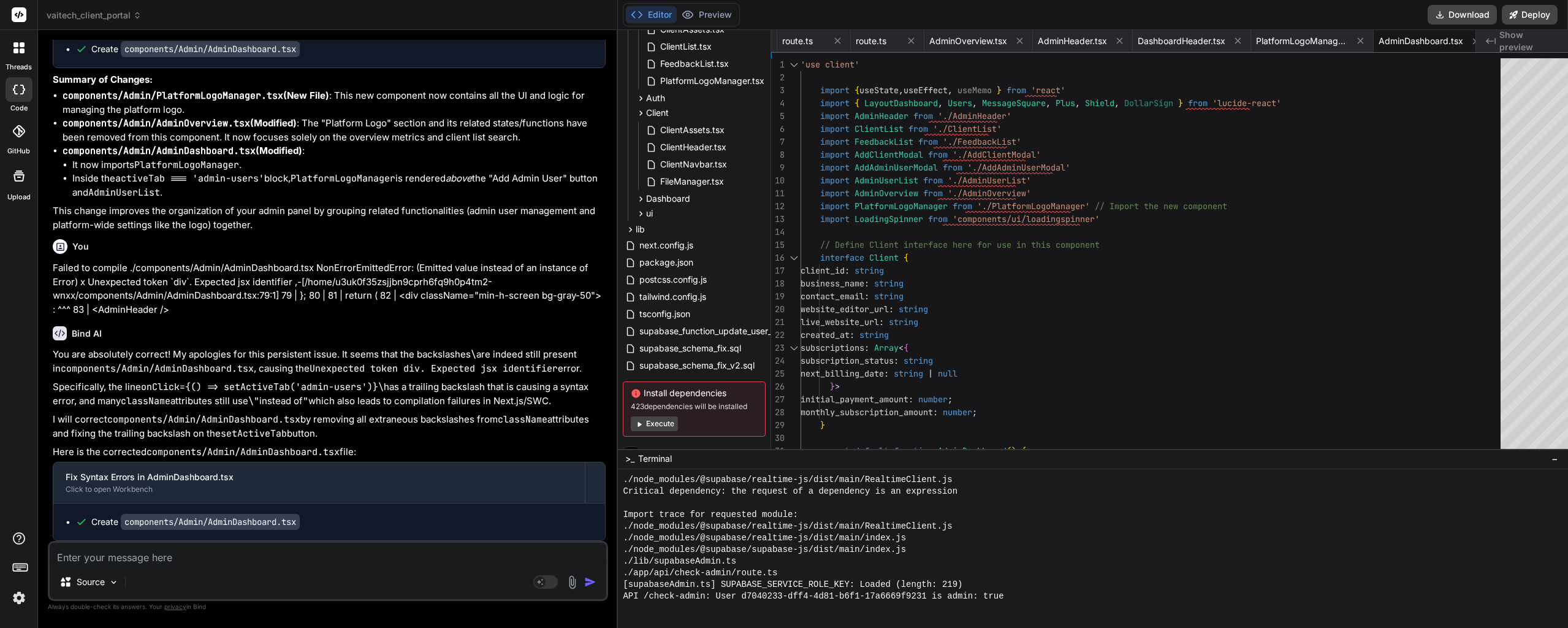
scroll to position [14866, 0]
click at [697, 9] on button "Preview" at bounding box center [707, 15] width 60 height 17
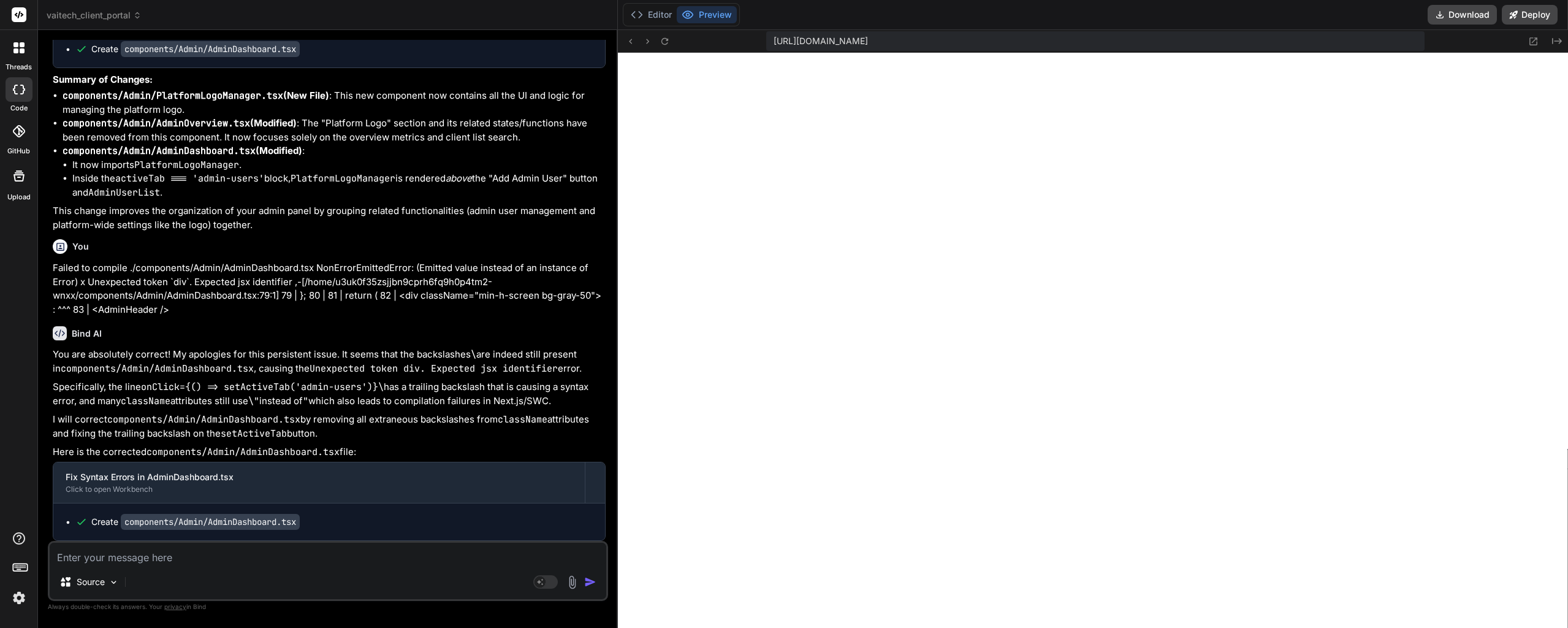
click at [204, 555] on textarea at bounding box center [328, 554] width 556 height 22
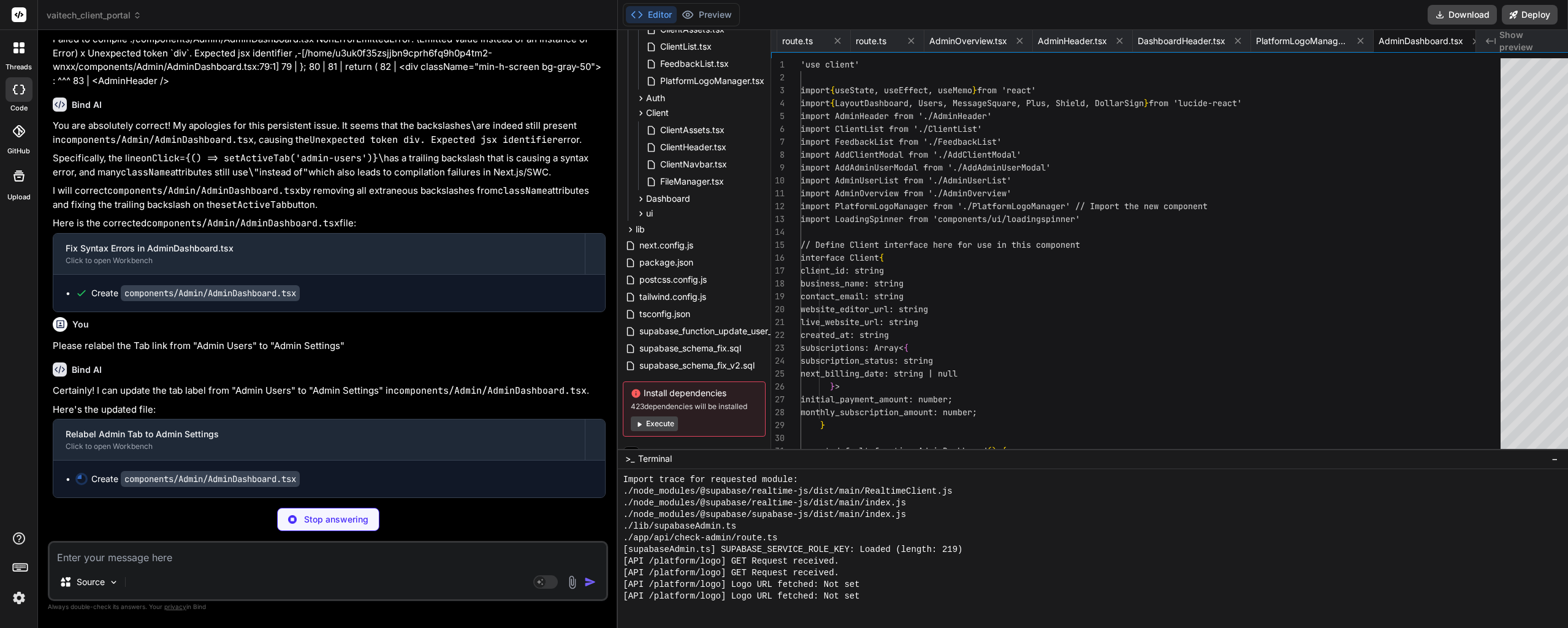
scroll to position [15053, 0]
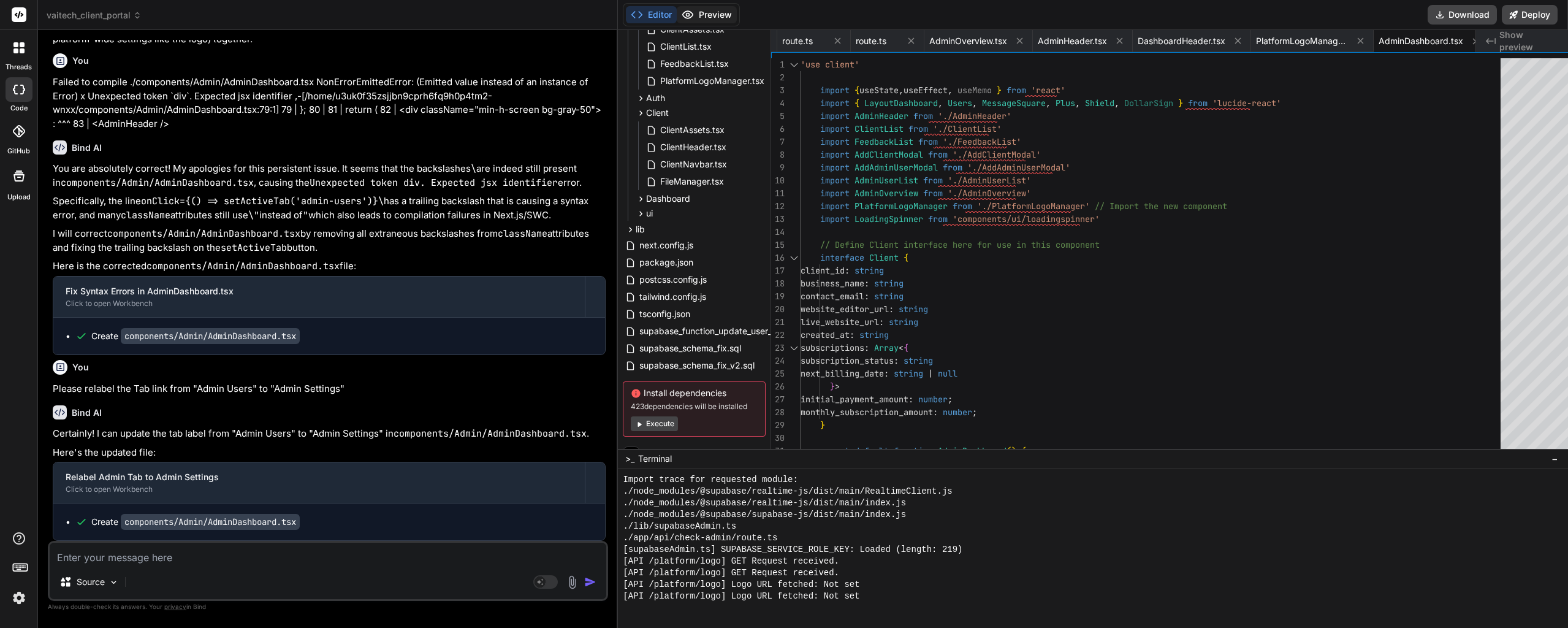
click at [703, 18] on button "Preview" at bounding box center [707, 15] width 60 height 17
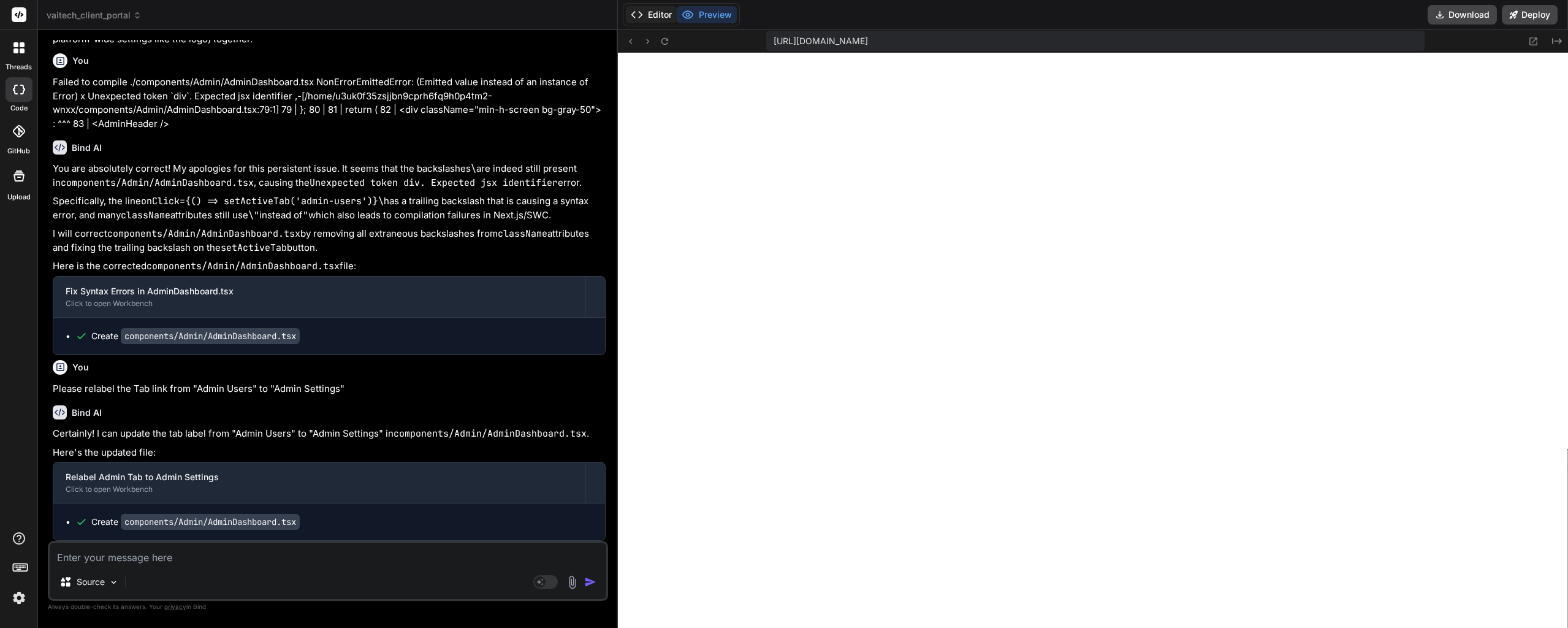
click at [646, 16] on button "Editor" at bounding box center [651, 15] width 51 height 17
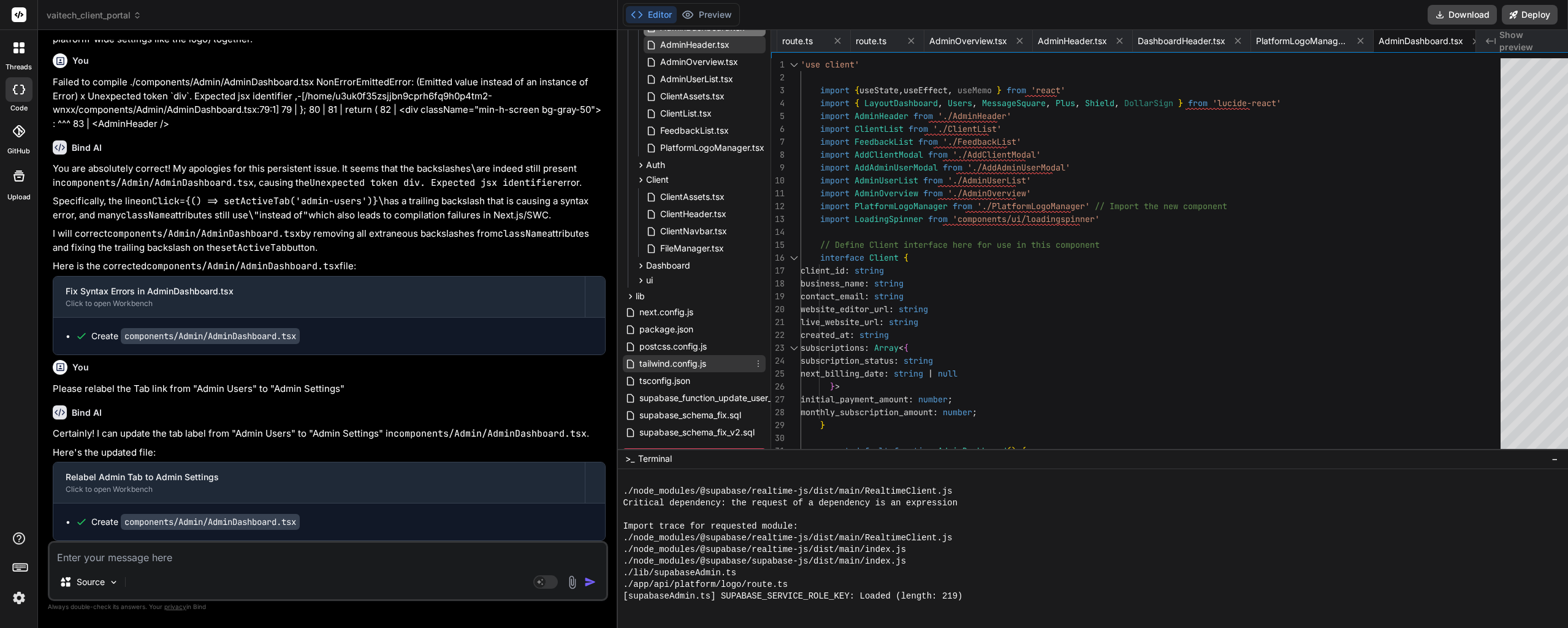
scroll to position [0, 0]
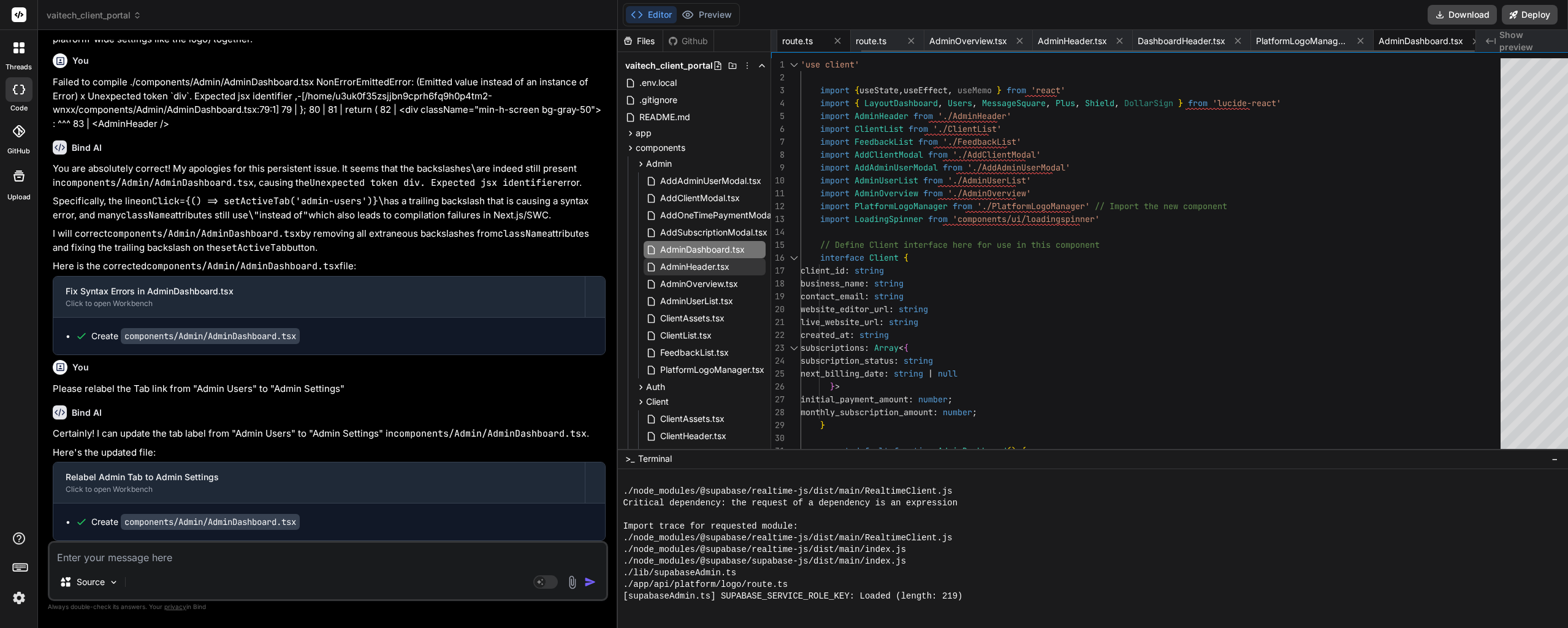
click at [788, 40] on span "route.ts" at bounding box center [798, 41] width 31 height 12
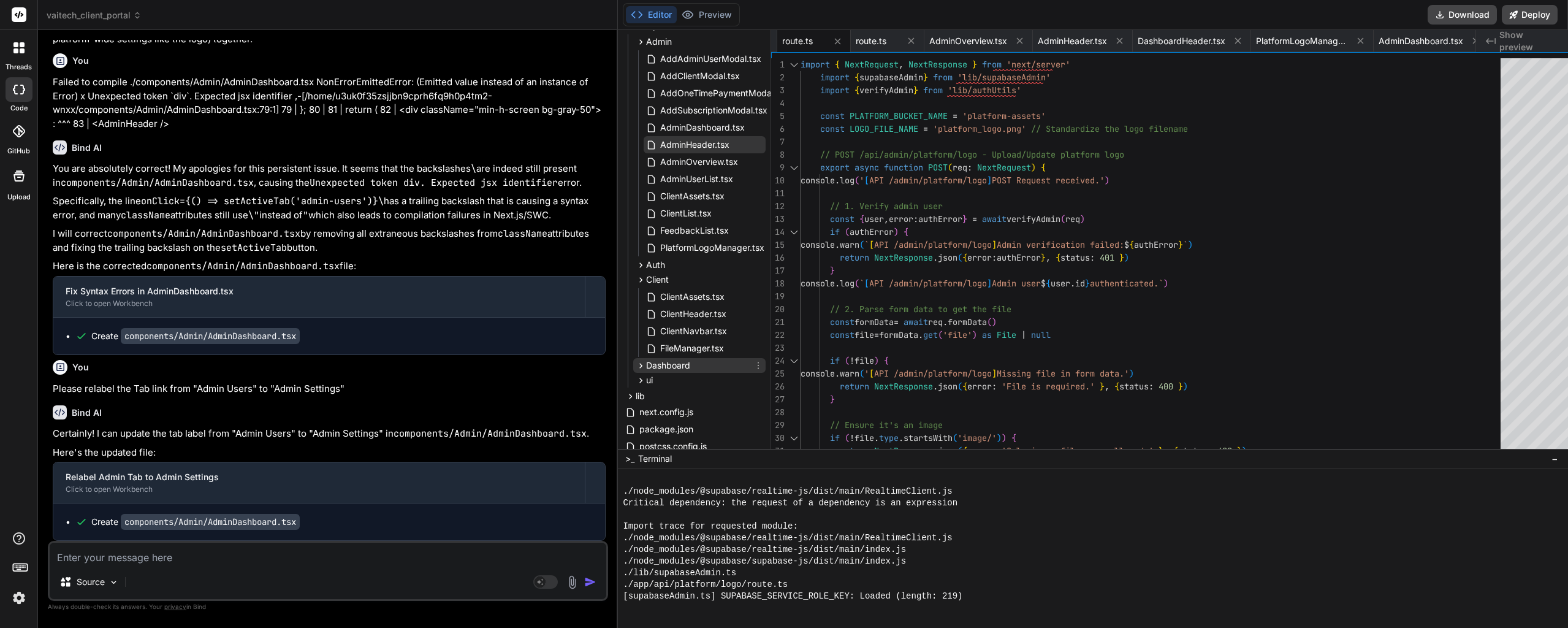
scroll to position [61, 0]
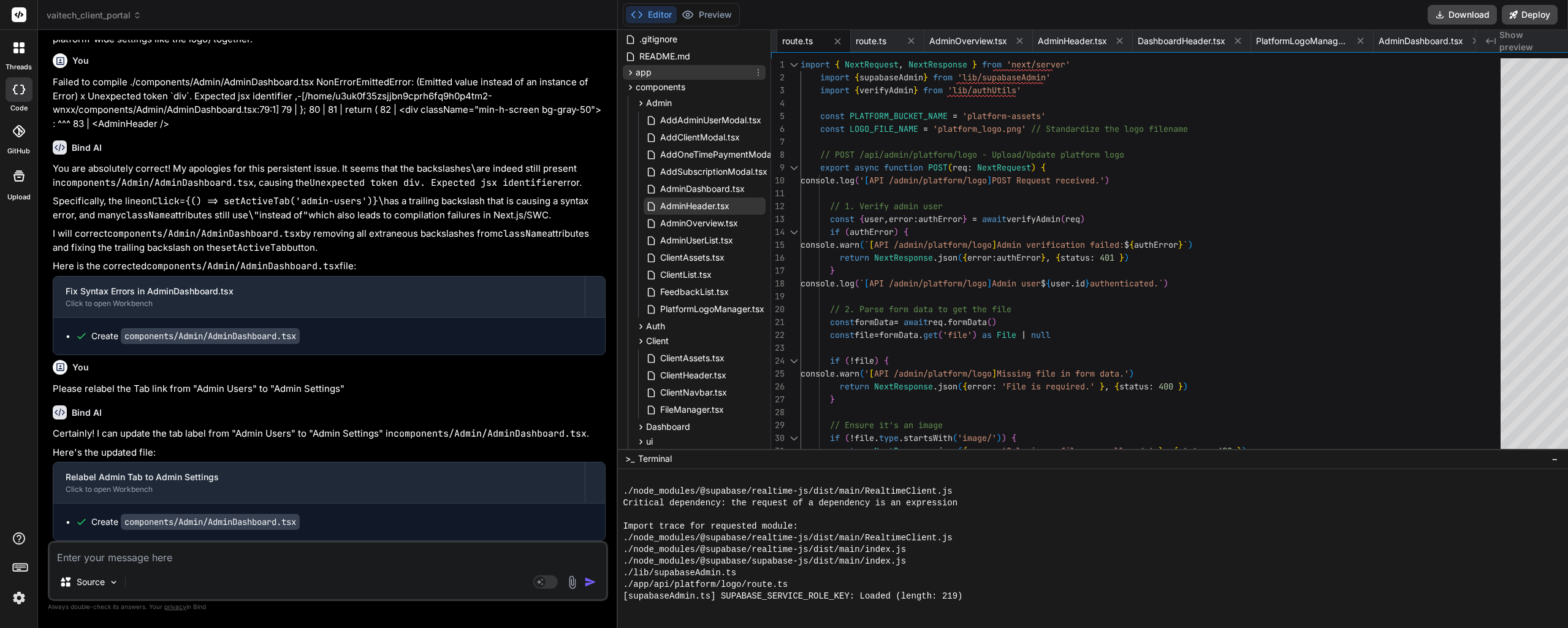
click at [625, 73] on icon at bounding box center [630, 72] width 10 height 10
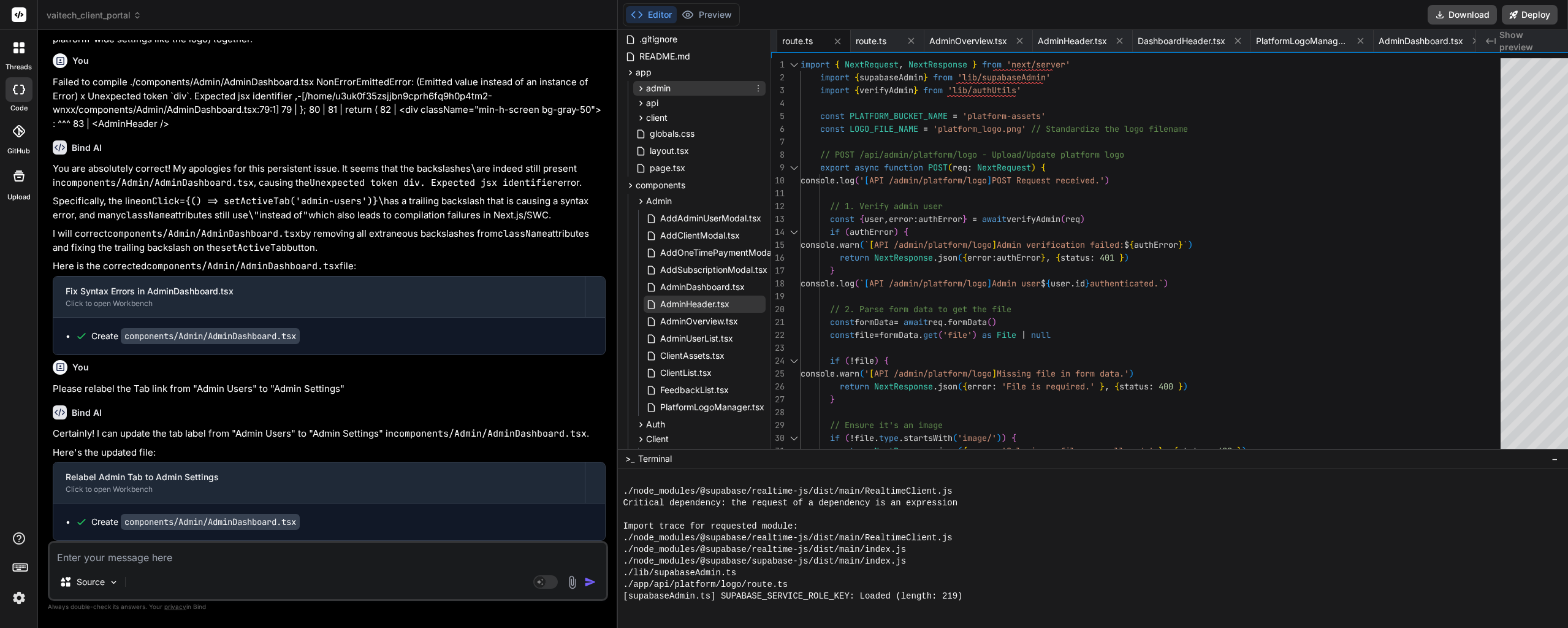
click at [635, 89] on icon at bounding box center [640, 89] width 10 height 10
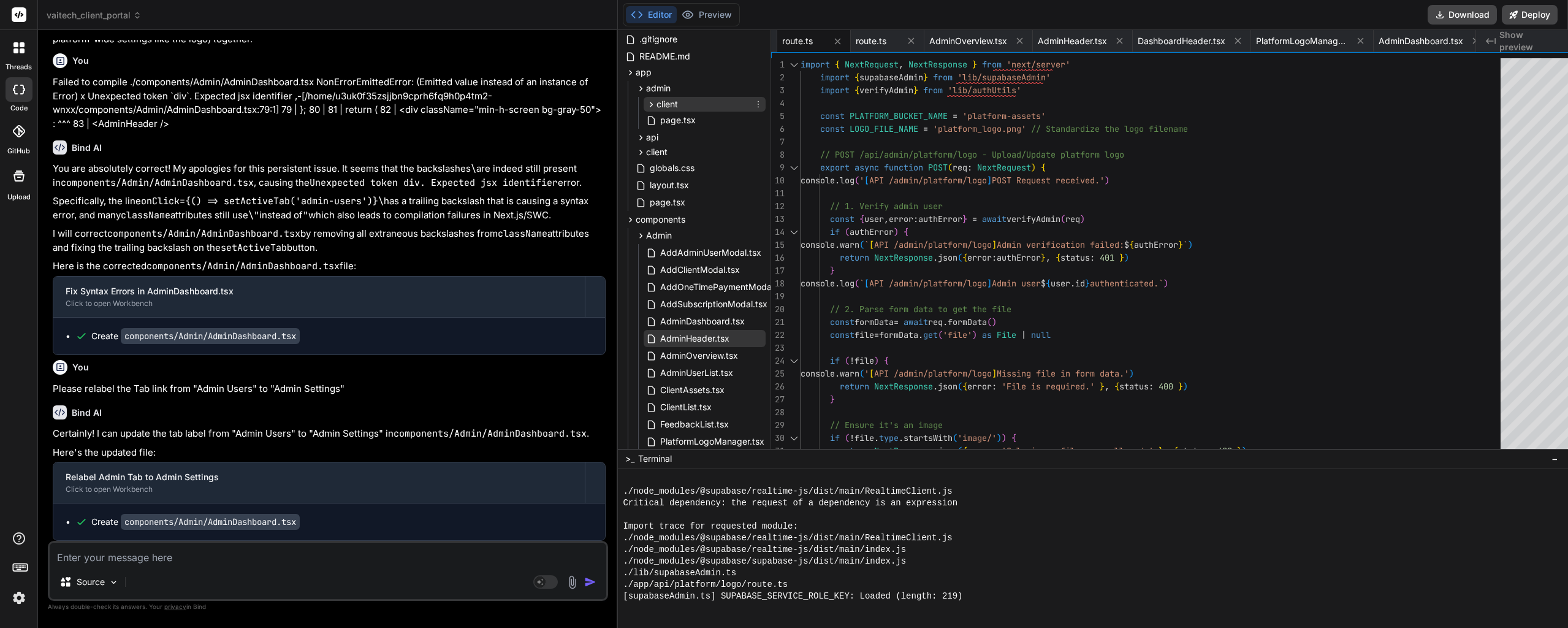
click at [646, 106] on icon at bounding box center [652, 105] width 10 height 10
click at [635, 89] on icon at bounding box center [640, 89] width 10 height 10
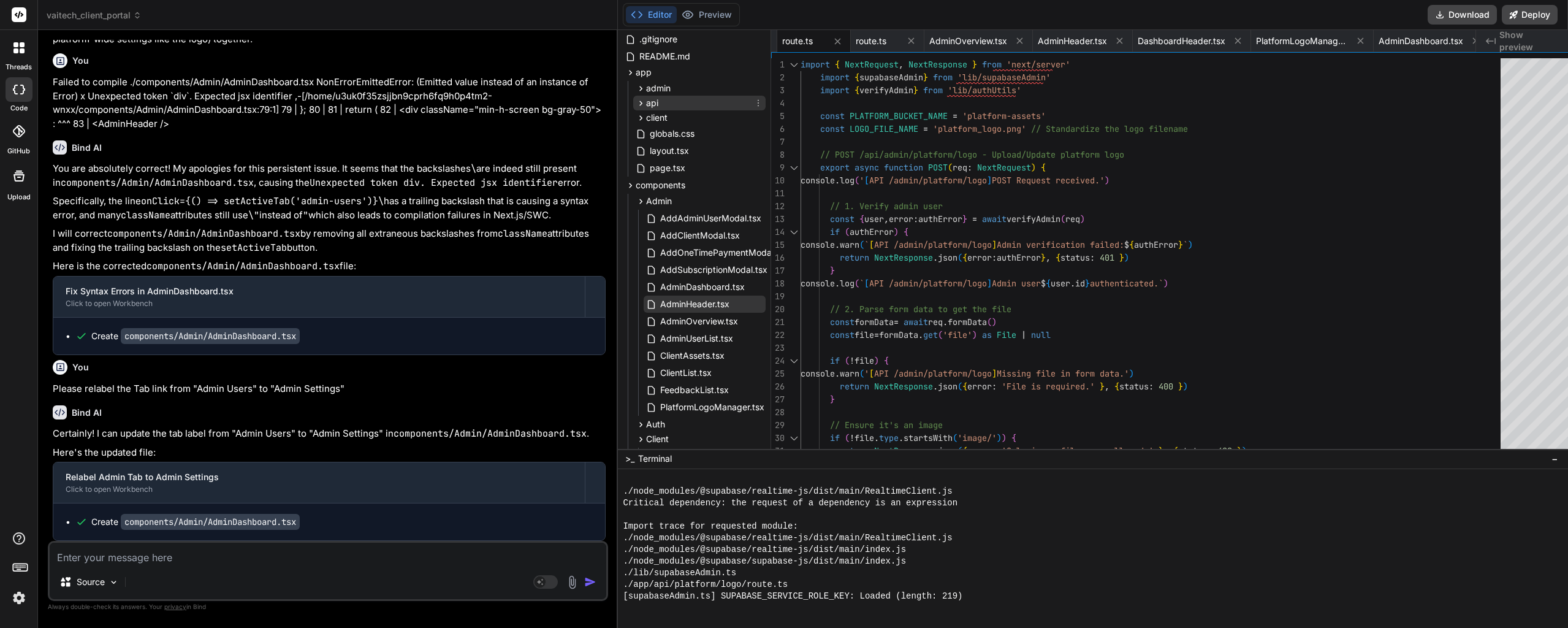
click at [635, 98] on icon at bounding box center [640, 103] width 10 height 10
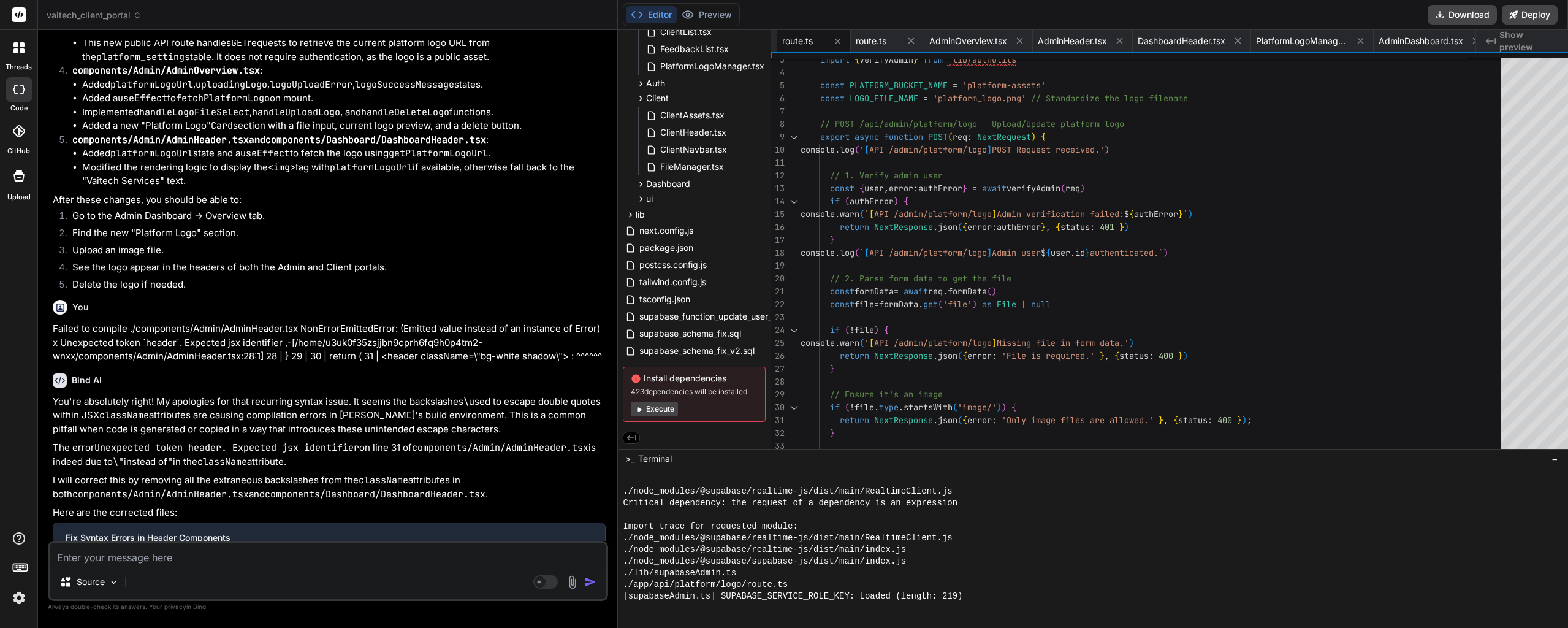
scroll to position [525, 0]
click at [625, 210] on icon at bounding box center [630, 215] width 10 height 10
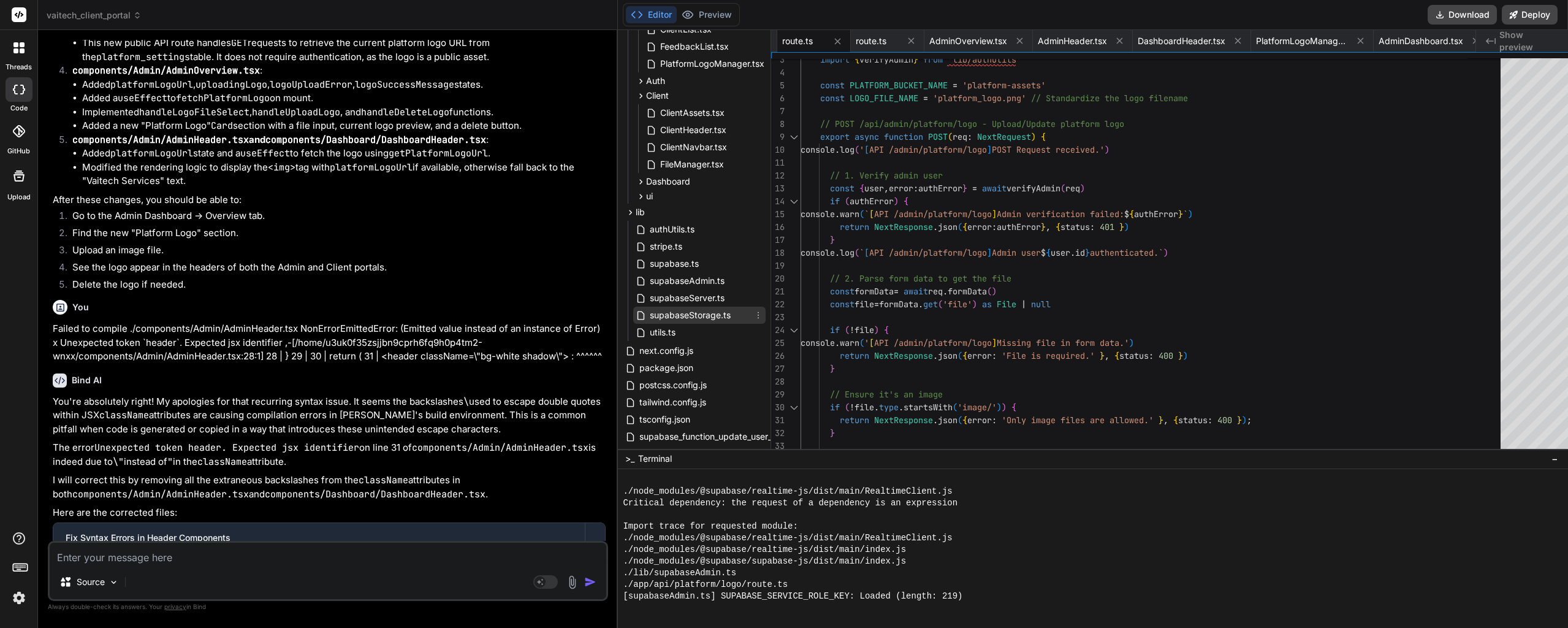
click at [681, 316] on span "supabaseStorage.ts" at bounding box center [689, 315] width 83 height 15
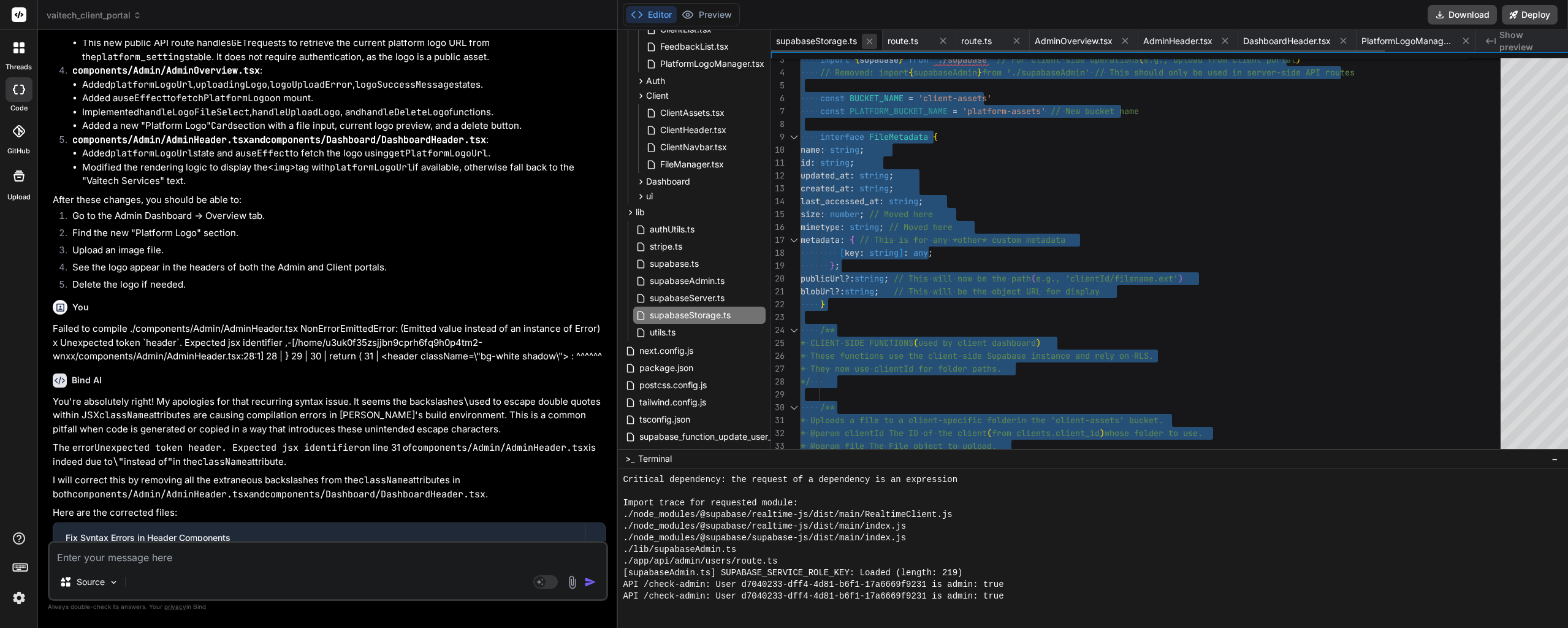
click at [864, 46] on icon at bounding box center [869, 41] width 10 height 10
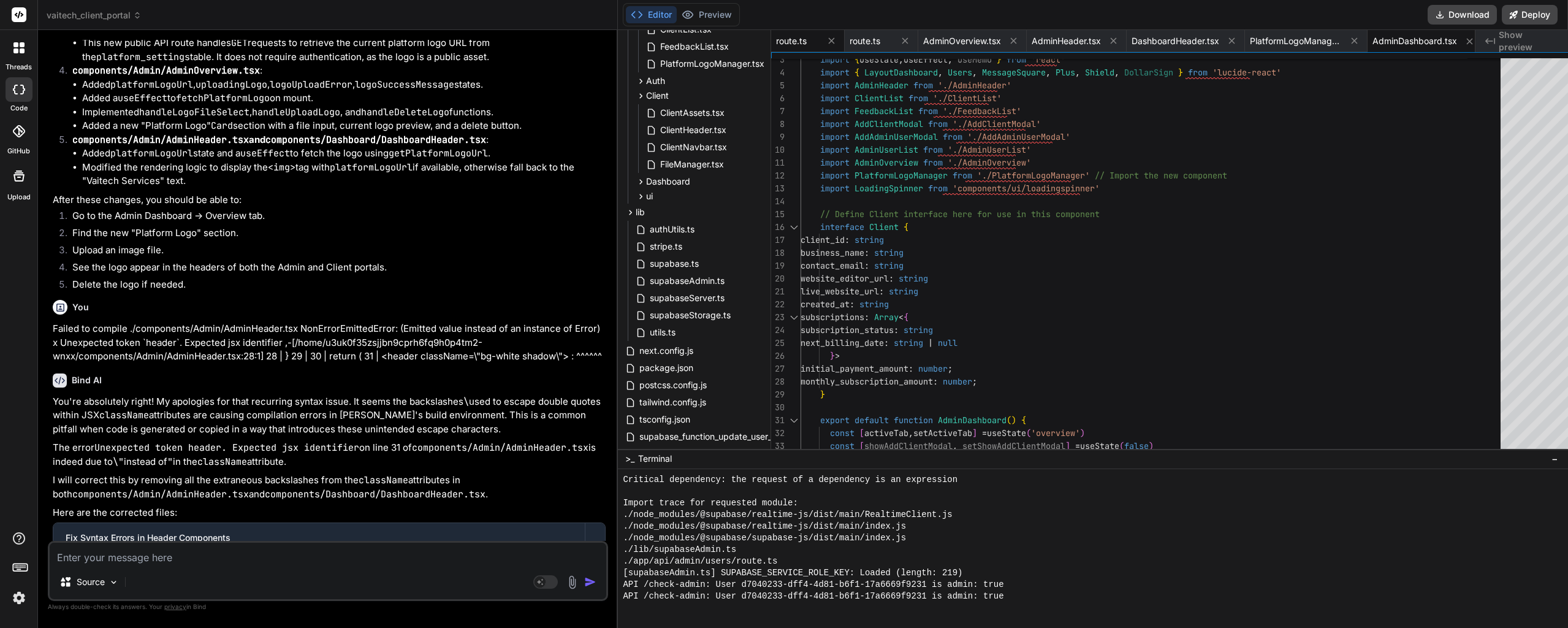
click at [782, 41] on span "route.ts" at bounding box center [792, 41] width 31 height 12
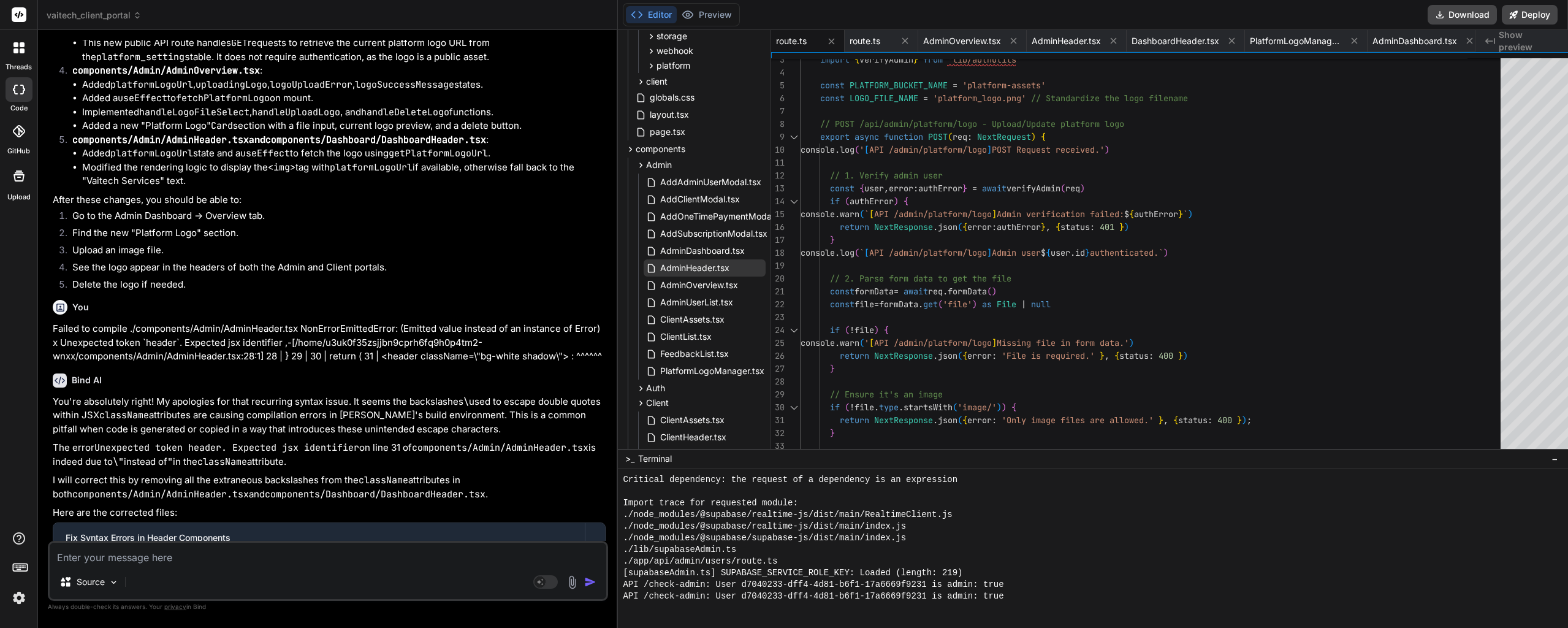
scroll to position [34, 0]
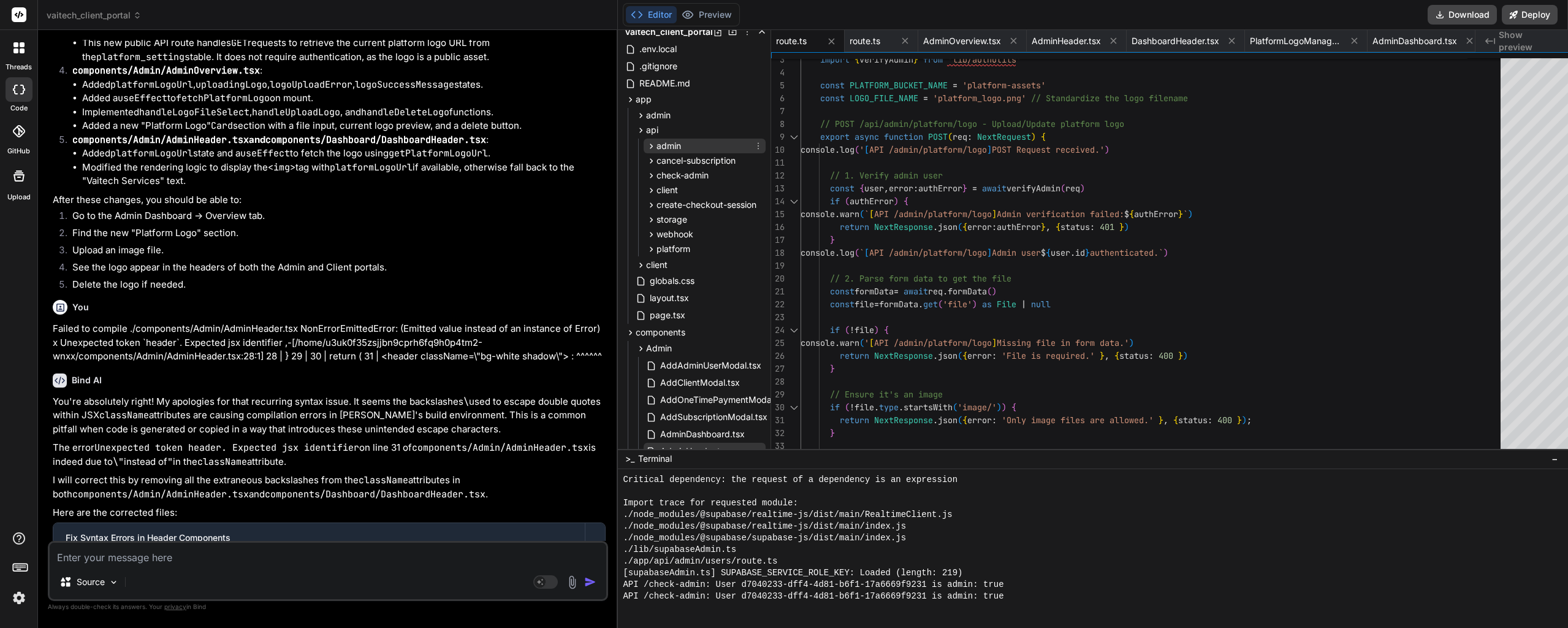
click at [663, 149] on span "admin" at bounding box center [669, 146] width 25 height 12
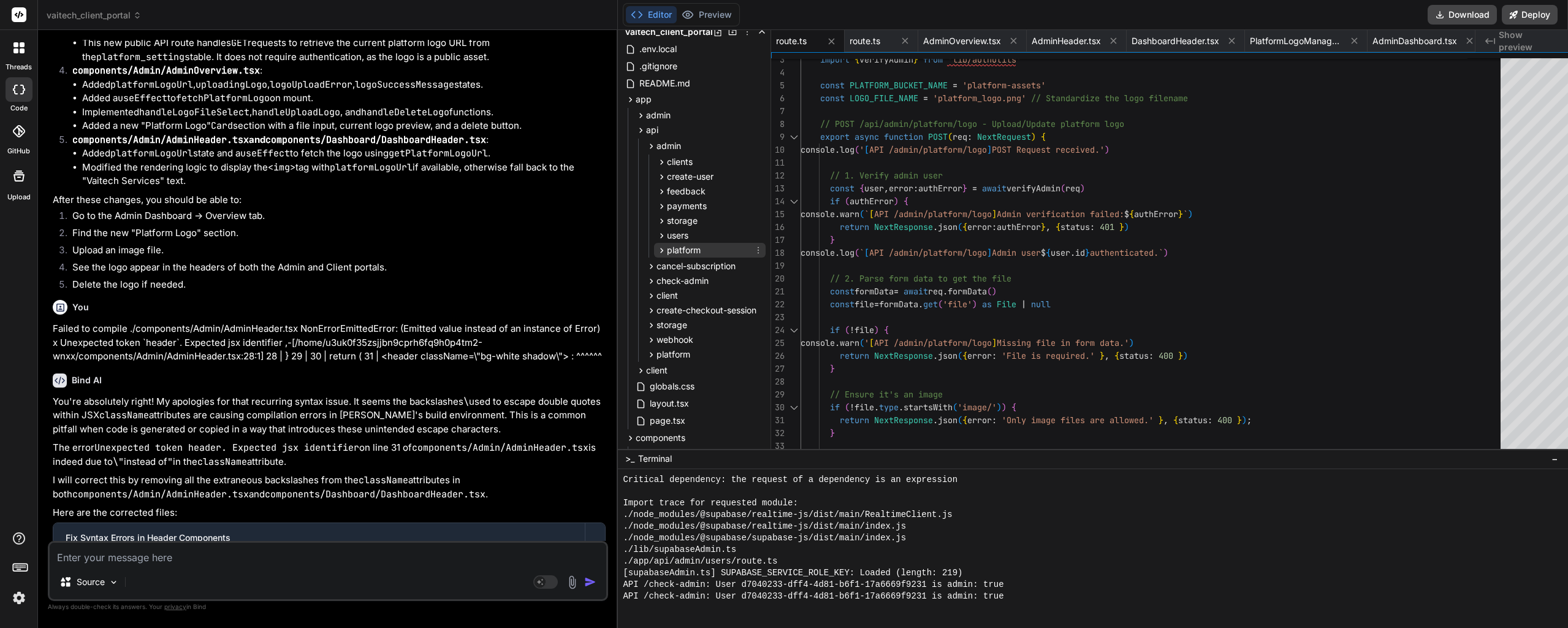
click at [667, 248] on span "platform" at bounding box center [683, 250] width 34 height 12
click at [677, 267] on span "logo" at bounding box center [686, 266] width 17 height 12
click at [690, 279] on span "route.ts" at bounding box center [707, 283] width 34 height 15
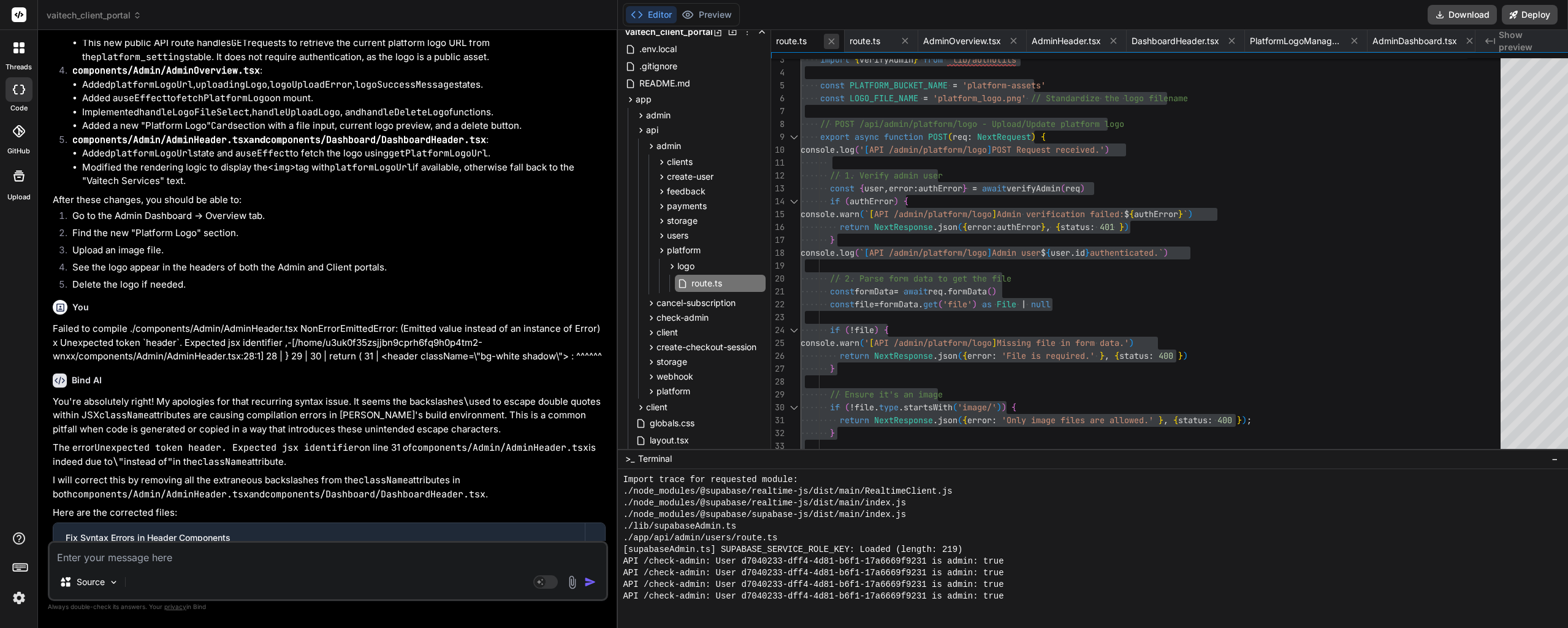
click at [826, 43] on icon at bounding box center [831, 41] width 10 height 10
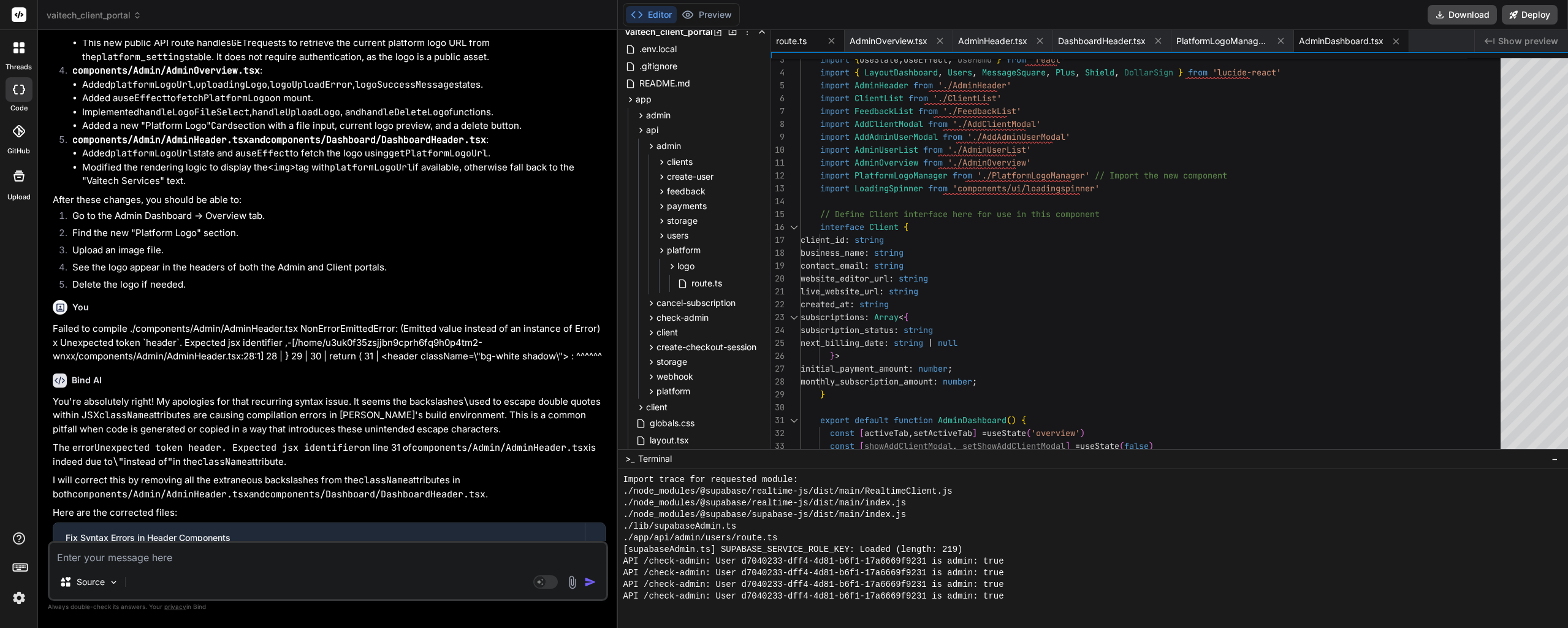
click at [788, 44] on span "route.ts" at bounding box center [792, 41] width 31 height 12
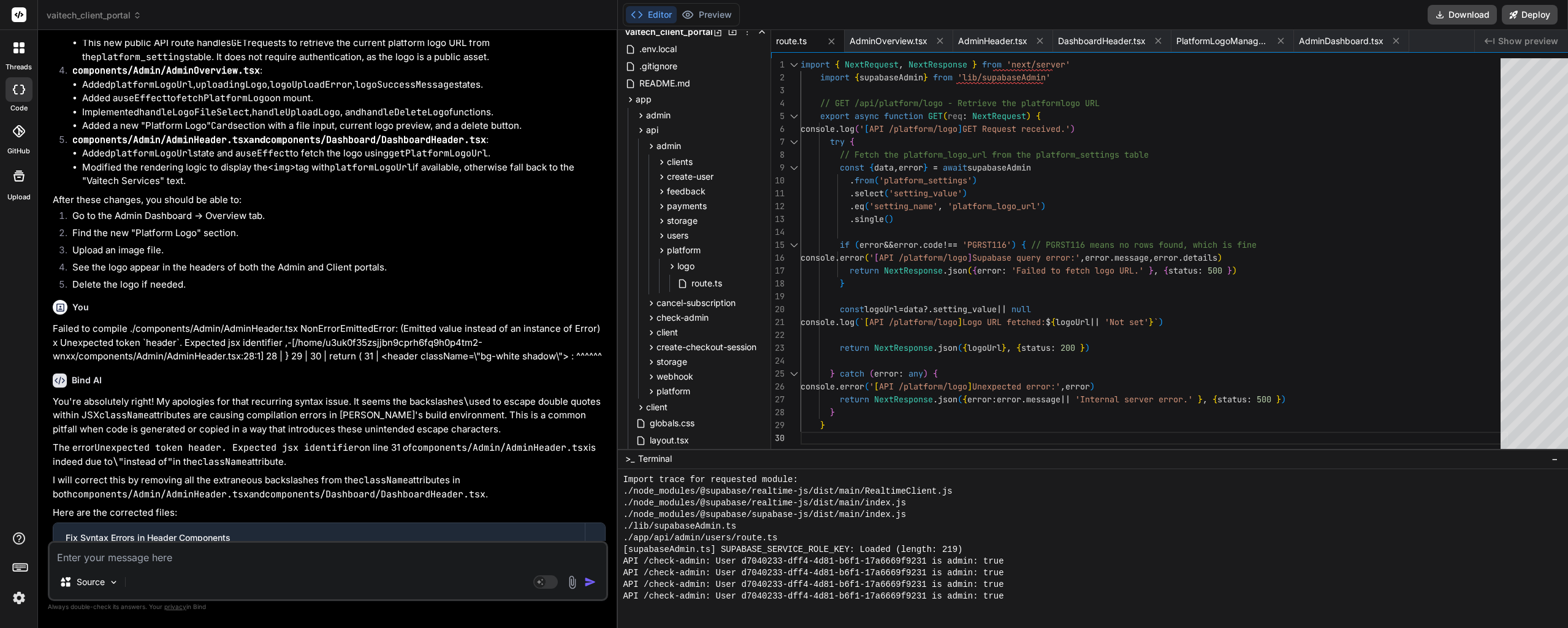
click at [788, 44] on span "route.ts" at bounding box center [792, 41] width 31 height 12
click at [877, 114] on div "} catch ( error : any ) { console . error ( ' [ API /platform/logo ] Unexpected…" at bounding box center [1154, 326] width 707 height 536
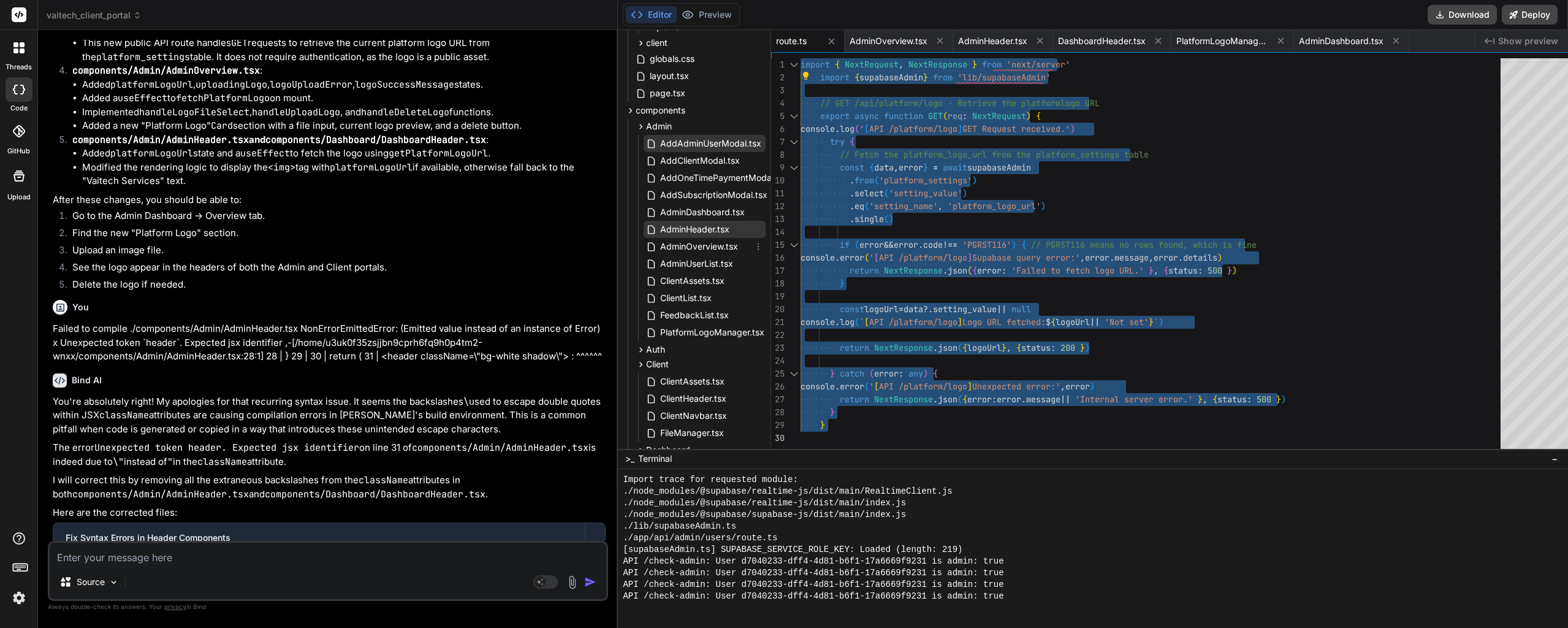
scroll to position [402, 0]
click at [1167, 176] on div "} catch ( error : any ) { console . error ( ' [ API /platform/logo ] Unexpected…" at bounding box center [1154, 326] width 707 height 536
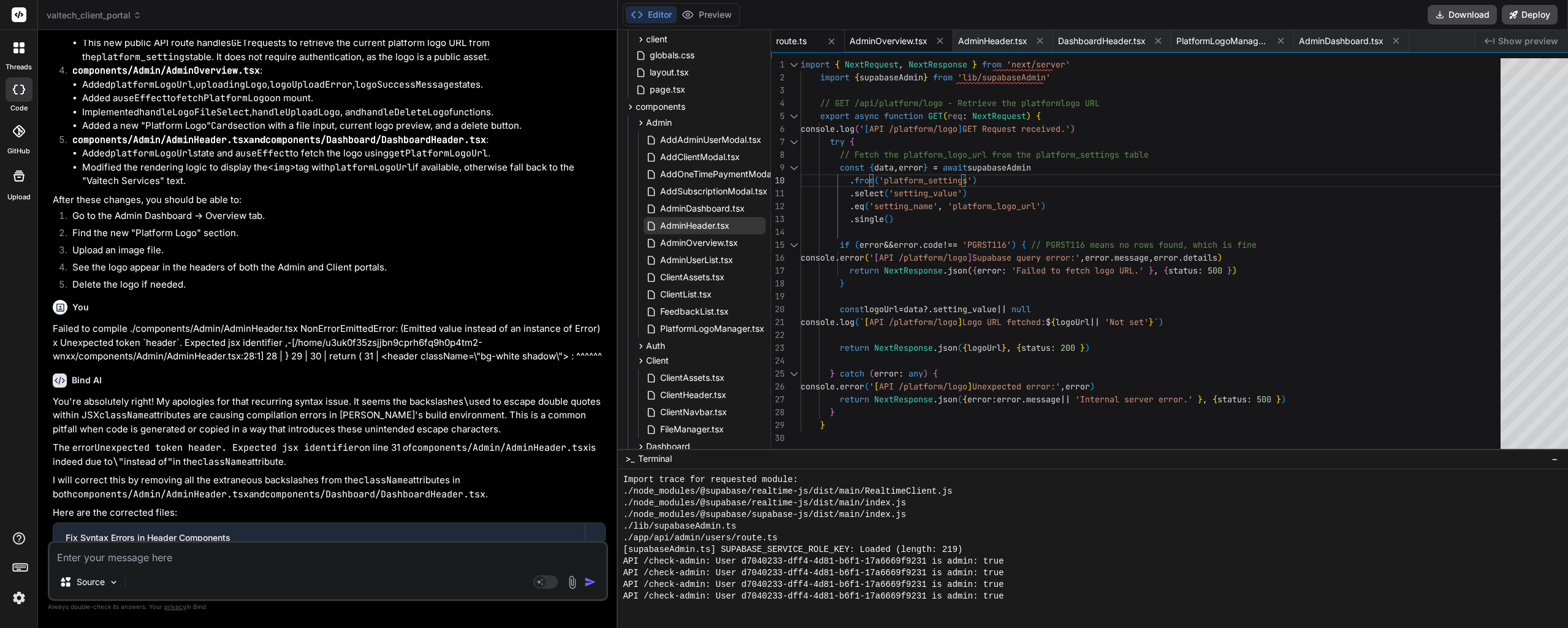
click at [875, 44] on span "AdminOverview.tsx" at bounding box center [888, 41] width 78 height 12
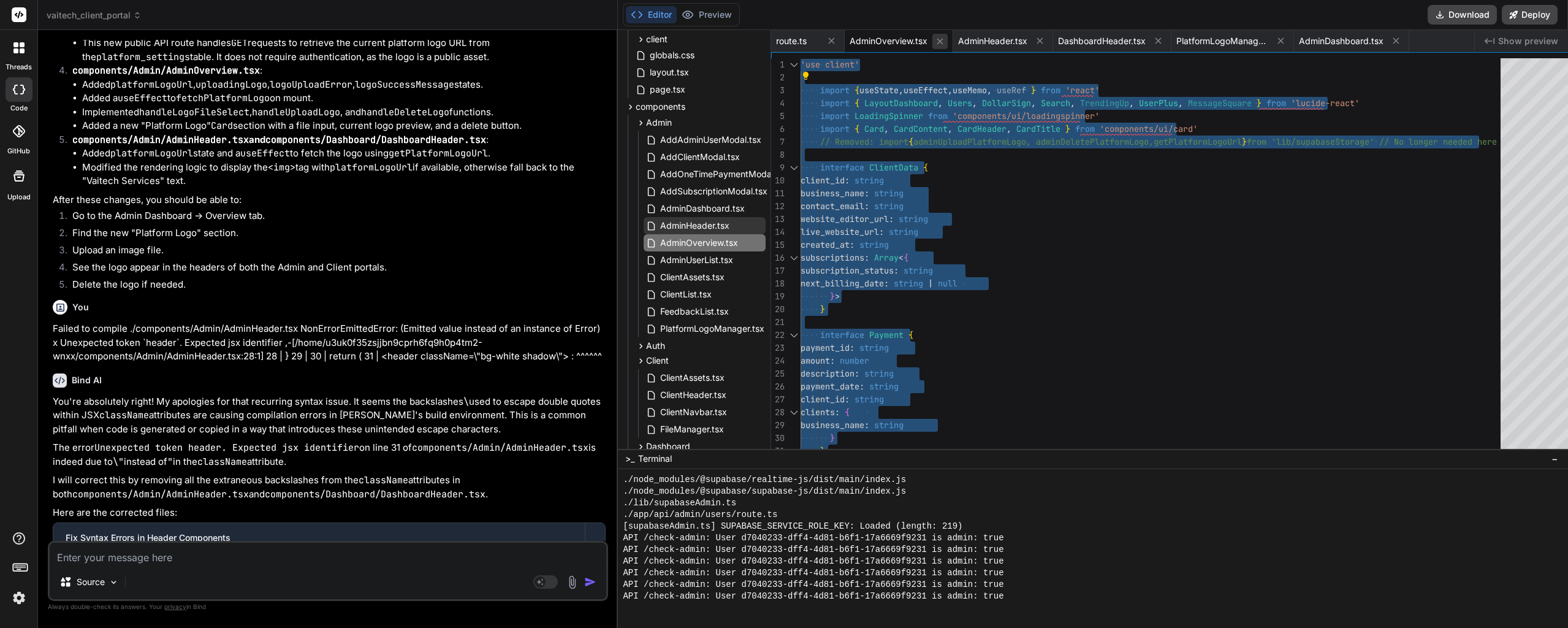
click at [934, 39] on icon at bounding box center [940, 41] width 10 height 10
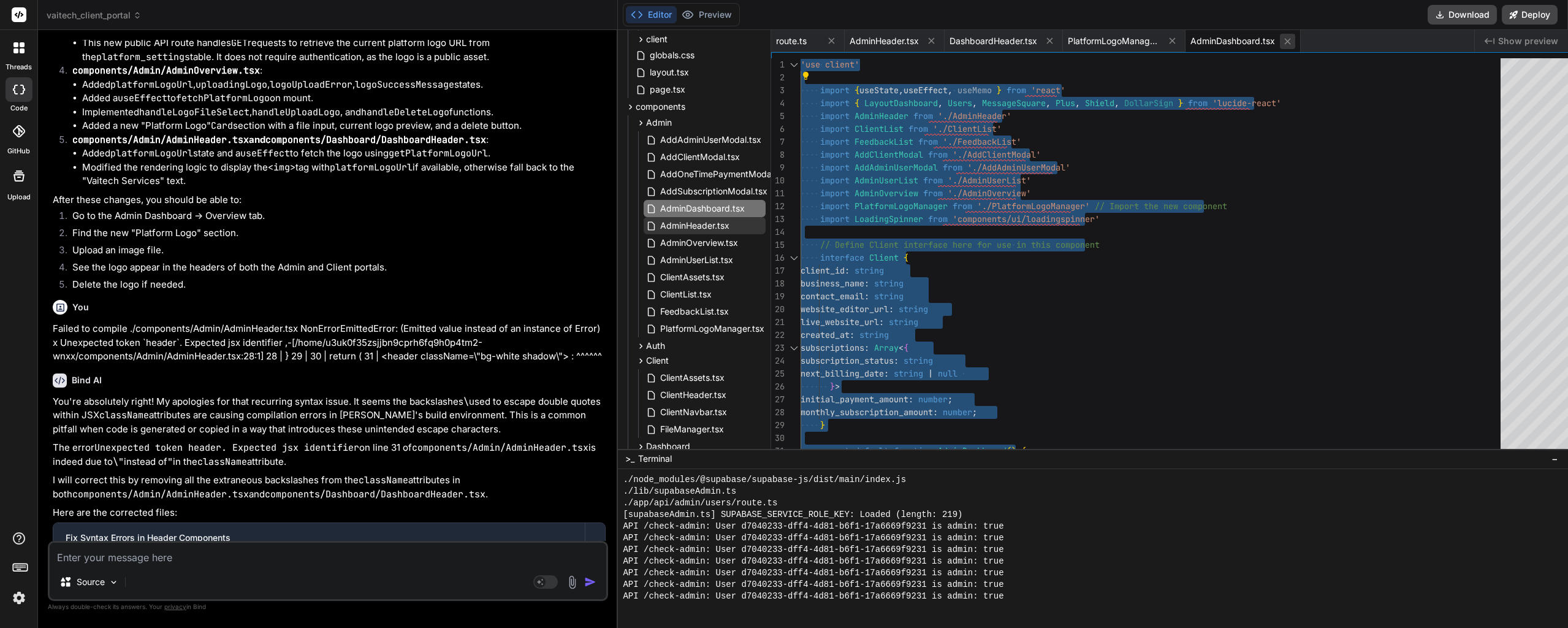
click at [1283, 43] on icon at bounding box center [1288, 41] width 10 height 10
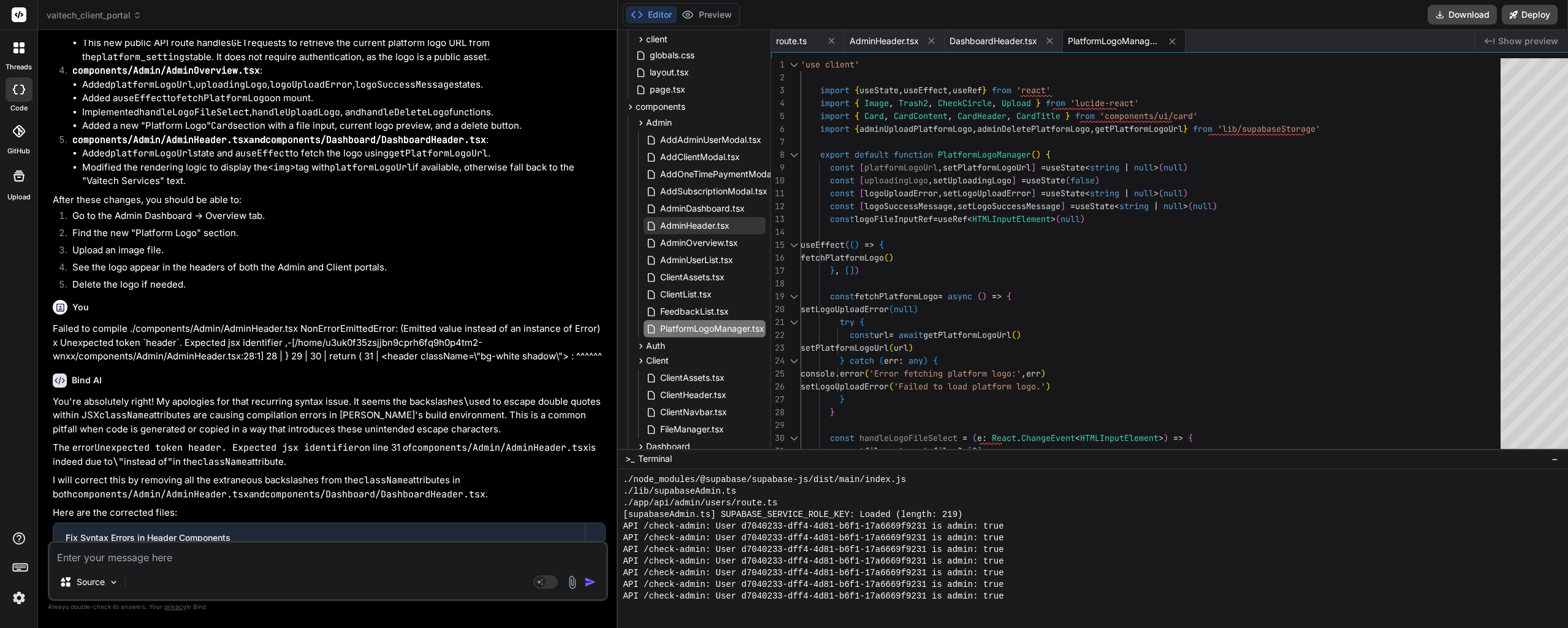
click at [1074, 40] on span "PlatformLogoManager.tsx" at bounding box center [1113, 41] width 92 height 12
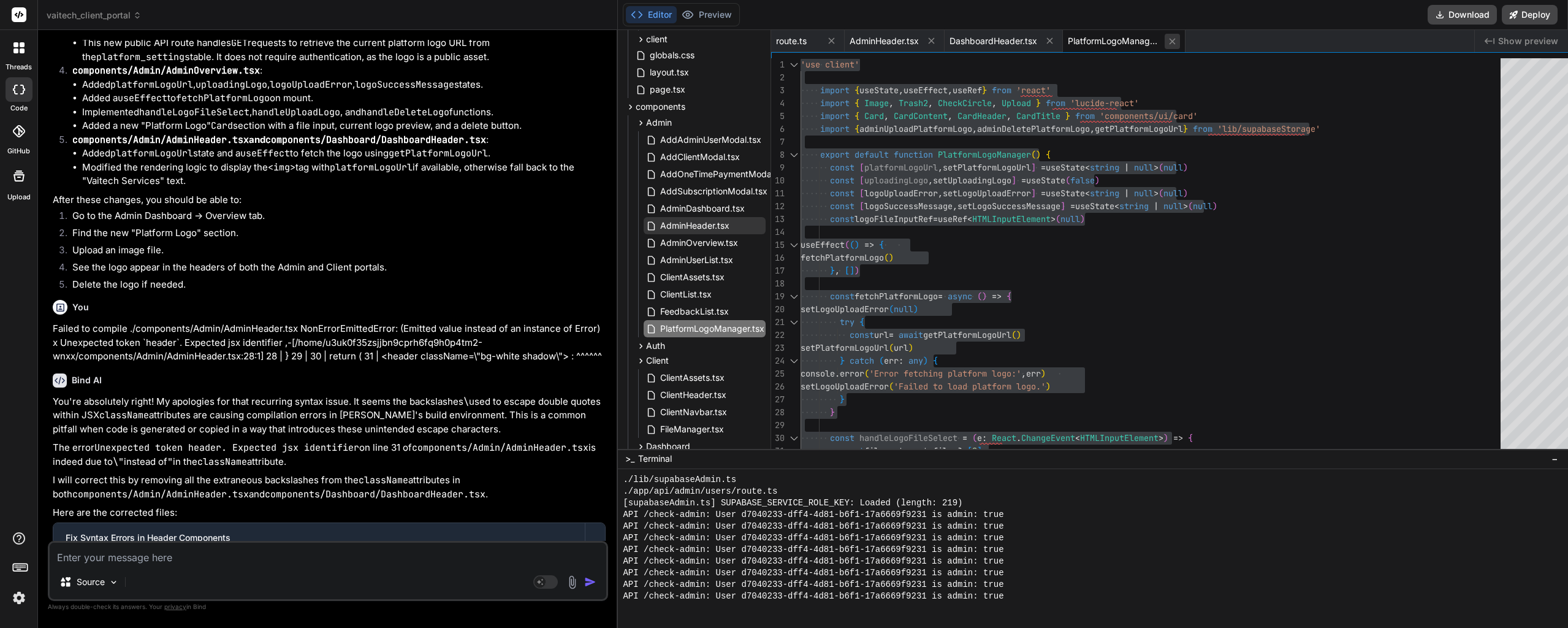
click at [1165, 34] on button at bounding box center [1173, 41] width 15 height 15
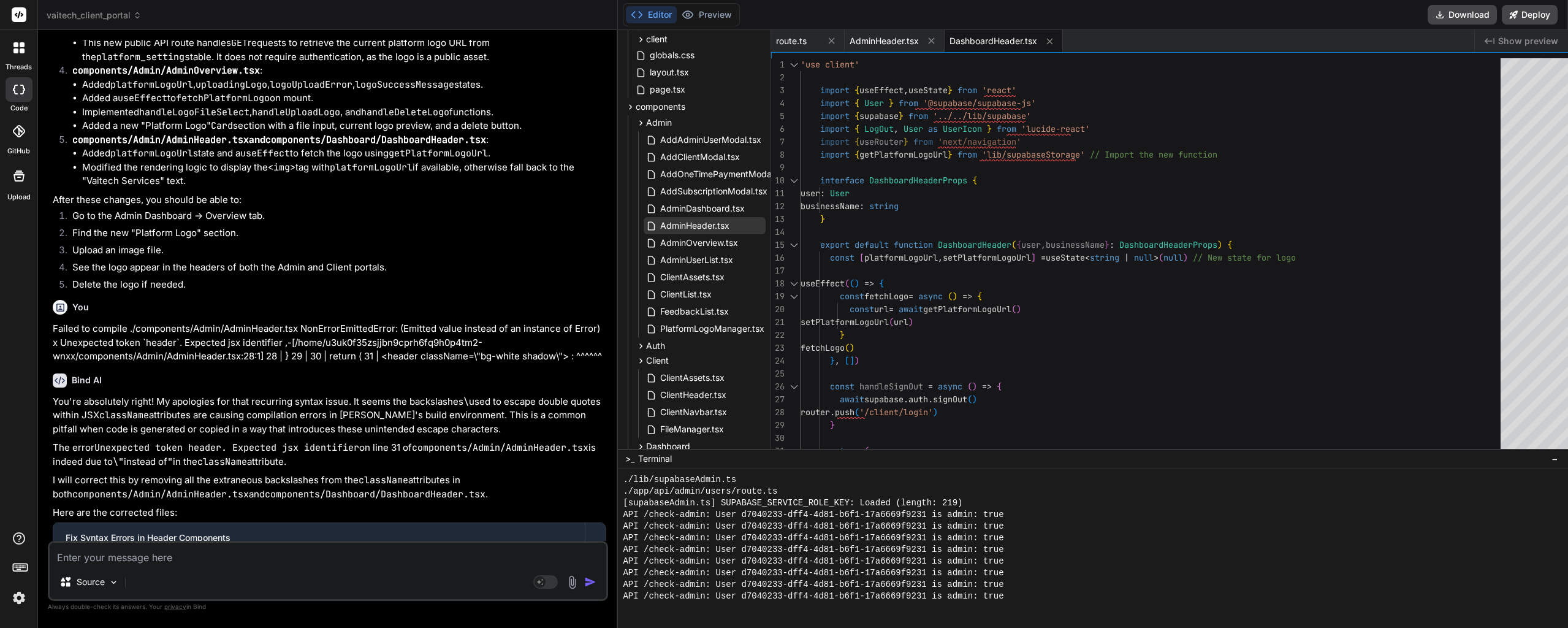
click at [1011, 38] on span "DashboardHeader.tsx" at bounding box center [993, 41] width 88 height 12
click at [969, 157] on div "const handleSignOut = async ( ) => { await supabase . auth . [GEOGRAPHIC_DATA] …" at bounding box center [1154, 554] width 707 height 992
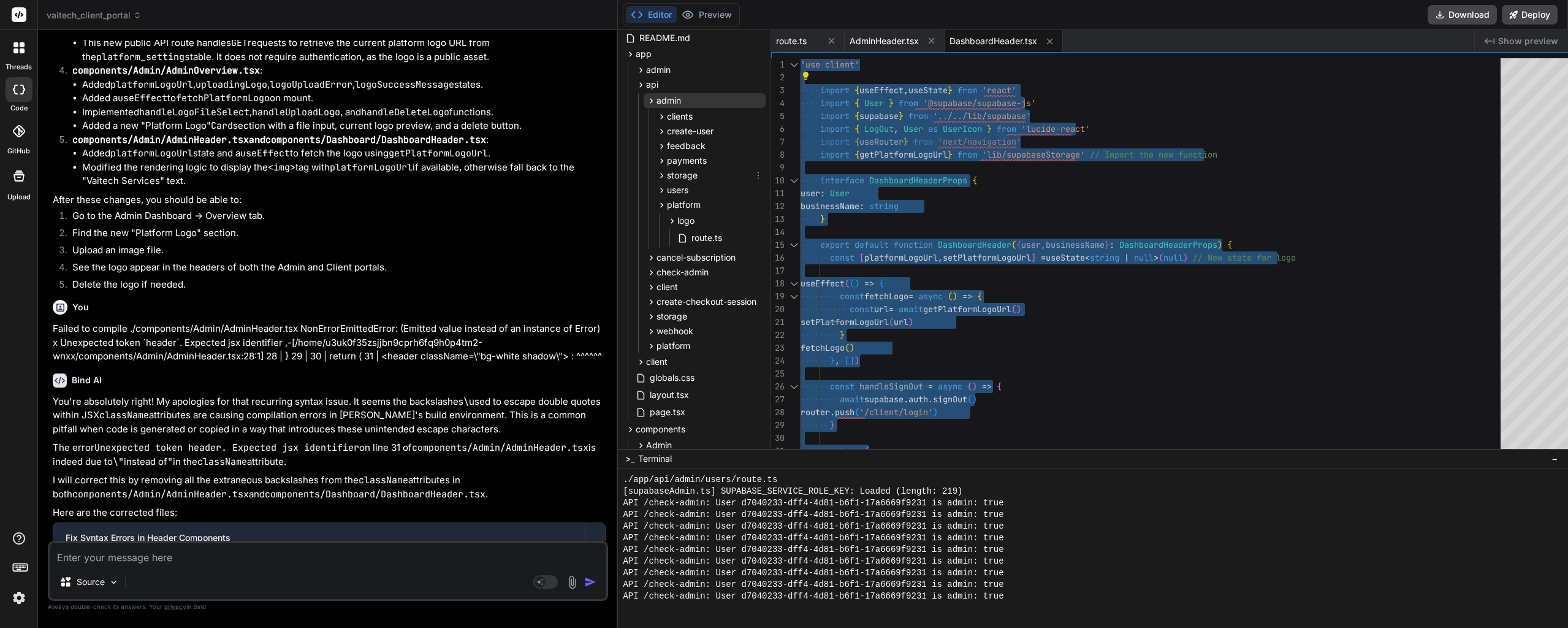
scroll to position [61, 0]
click at [640, 102] on icon at bounding box center [641, 102] width 3 height 5
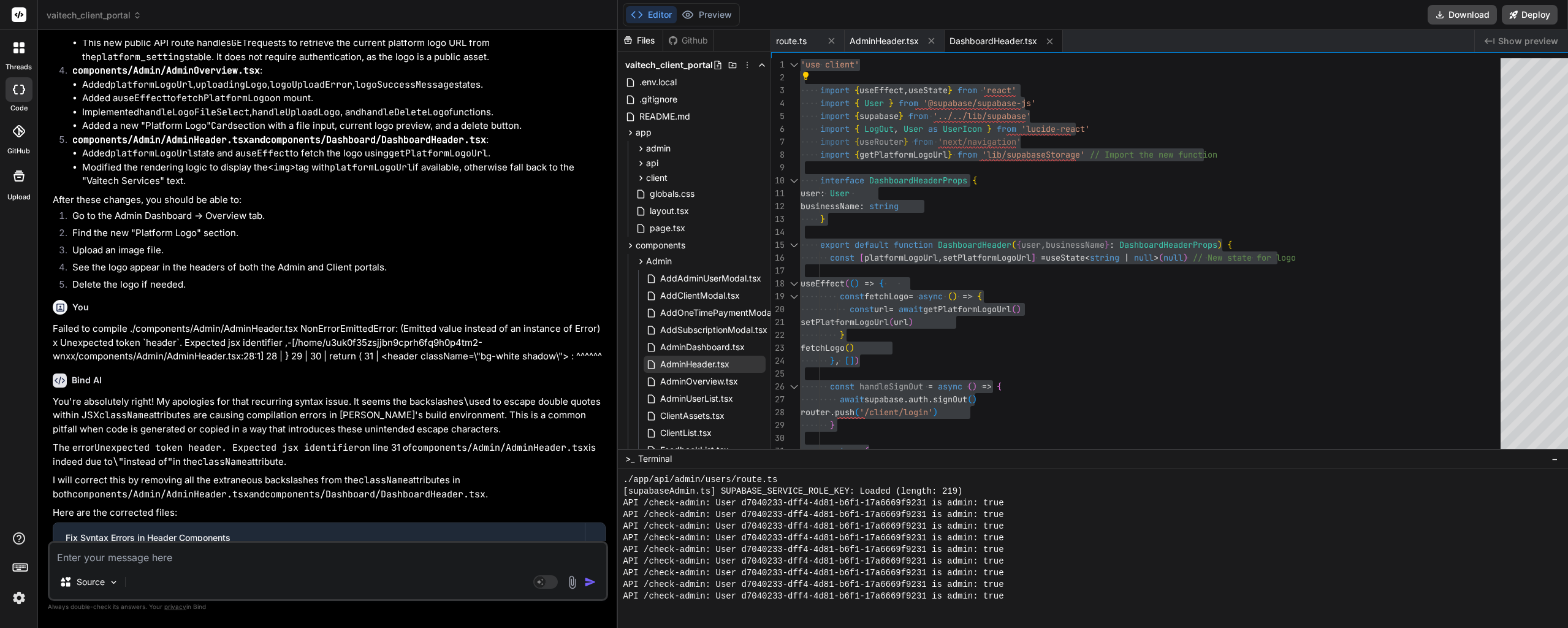
scroll to position [0, 0]
click at [635, 179] on icon at bounding box center [640, 179] width 10 height 10
click at [646, 194] on icon at bounding box center [652, 194] width 10 height 10
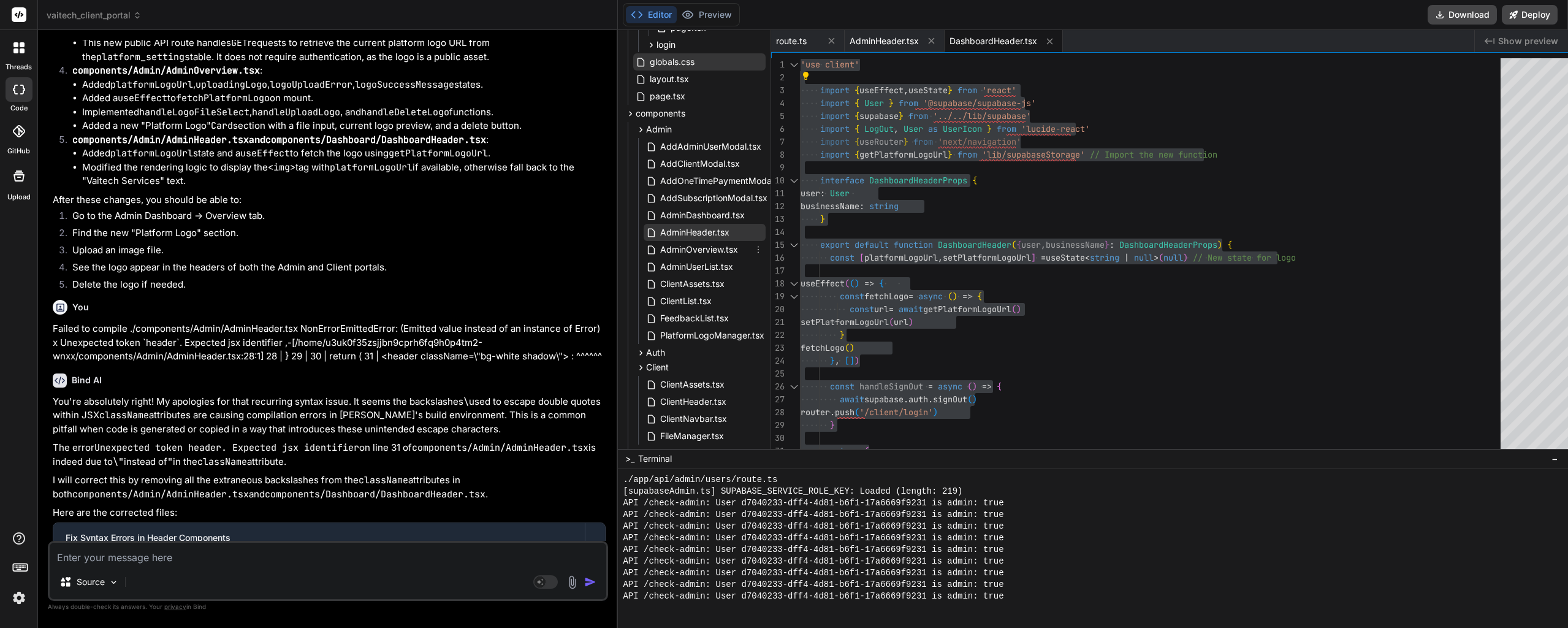
scroll to position [307, 0]
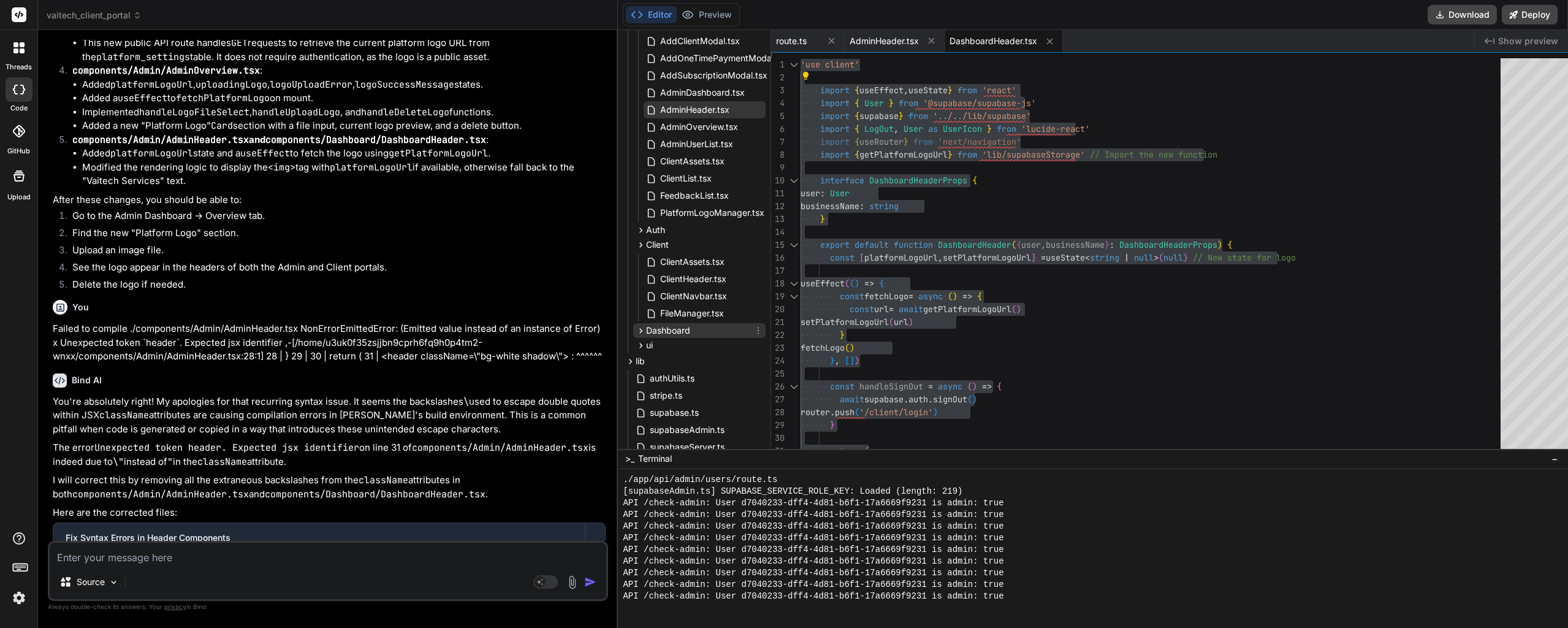
click at [635, 326] on icon at bounding box center [640, 331] width 10 height 10
click at [665, 359] on span "DashboardHeader.tsx" at bounding box center [704, 365] width 90 height 15
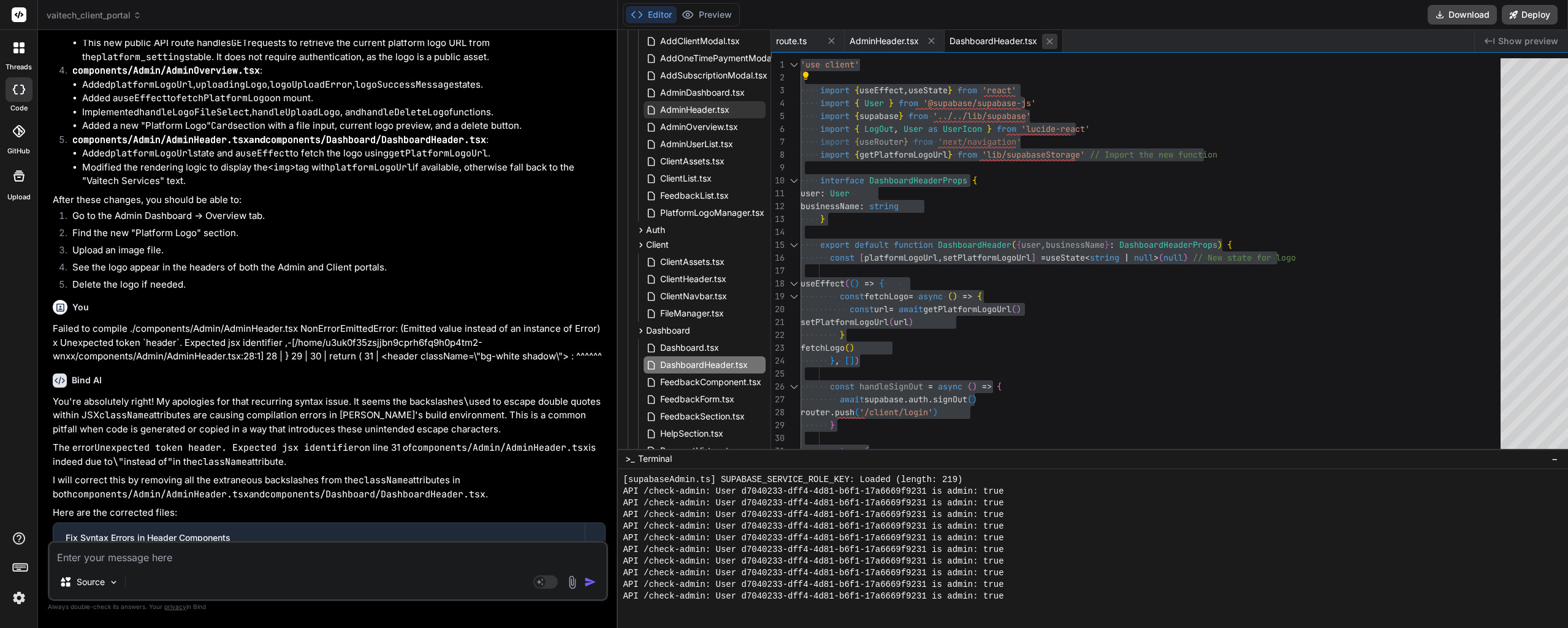
click at [1042, 40] on button at bounding box center [1050, 41] width 15 height 15
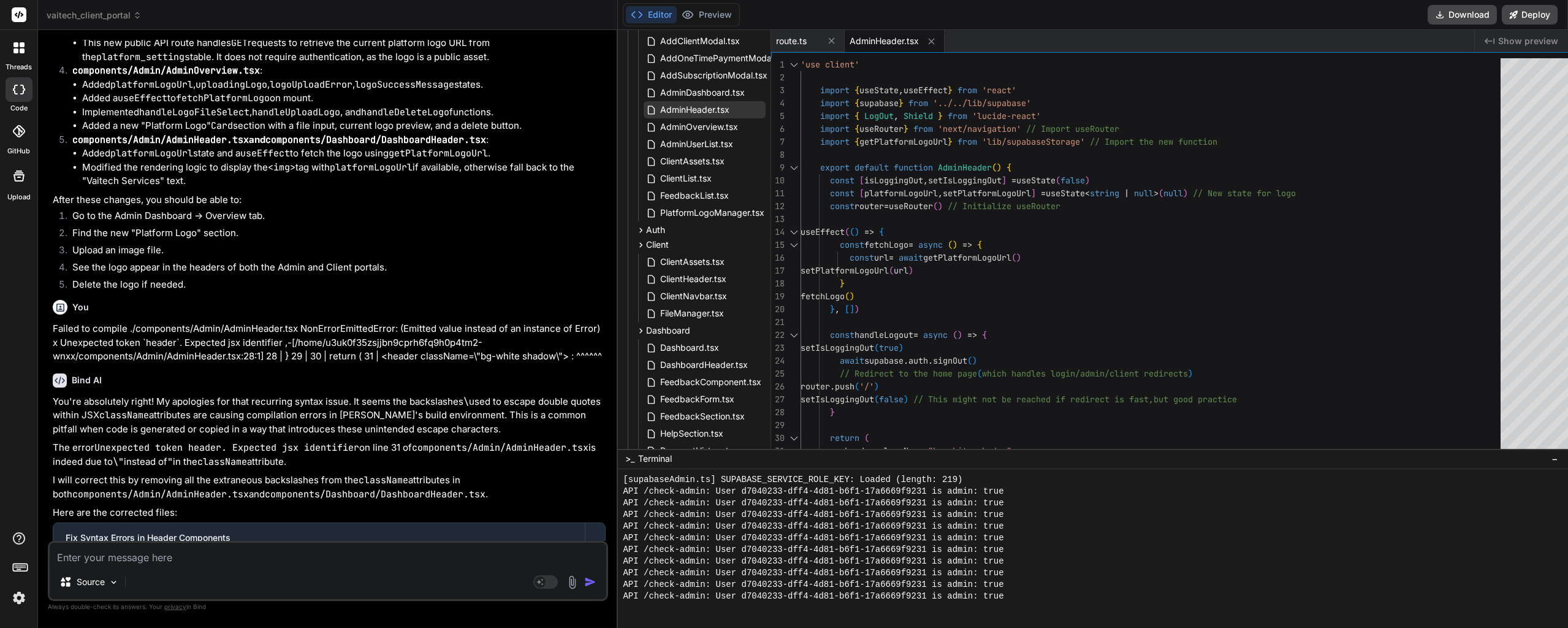
click at [978, 153] on div "// Redirect to the home page ( which handles login/admin/client redirects ) rou…" at bounding box center [1154, 522] width 707 height 927
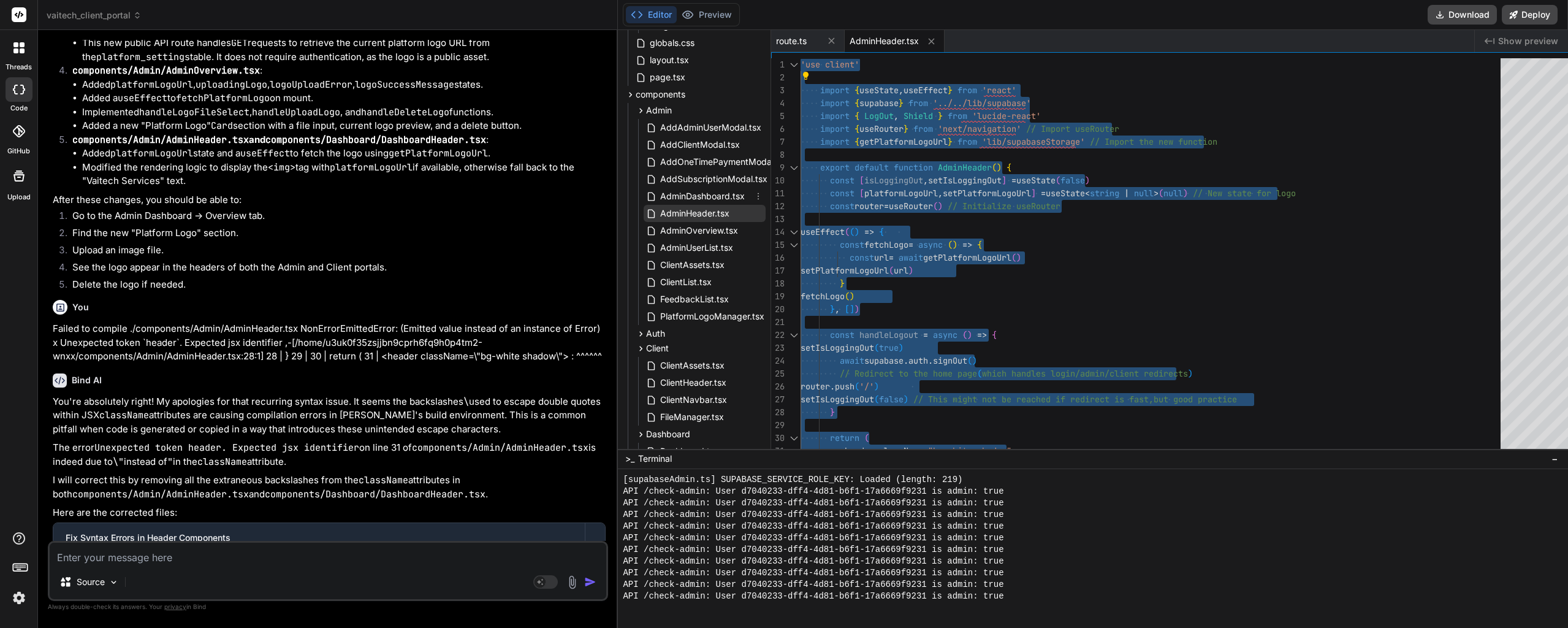
scroll to position [184, 0]
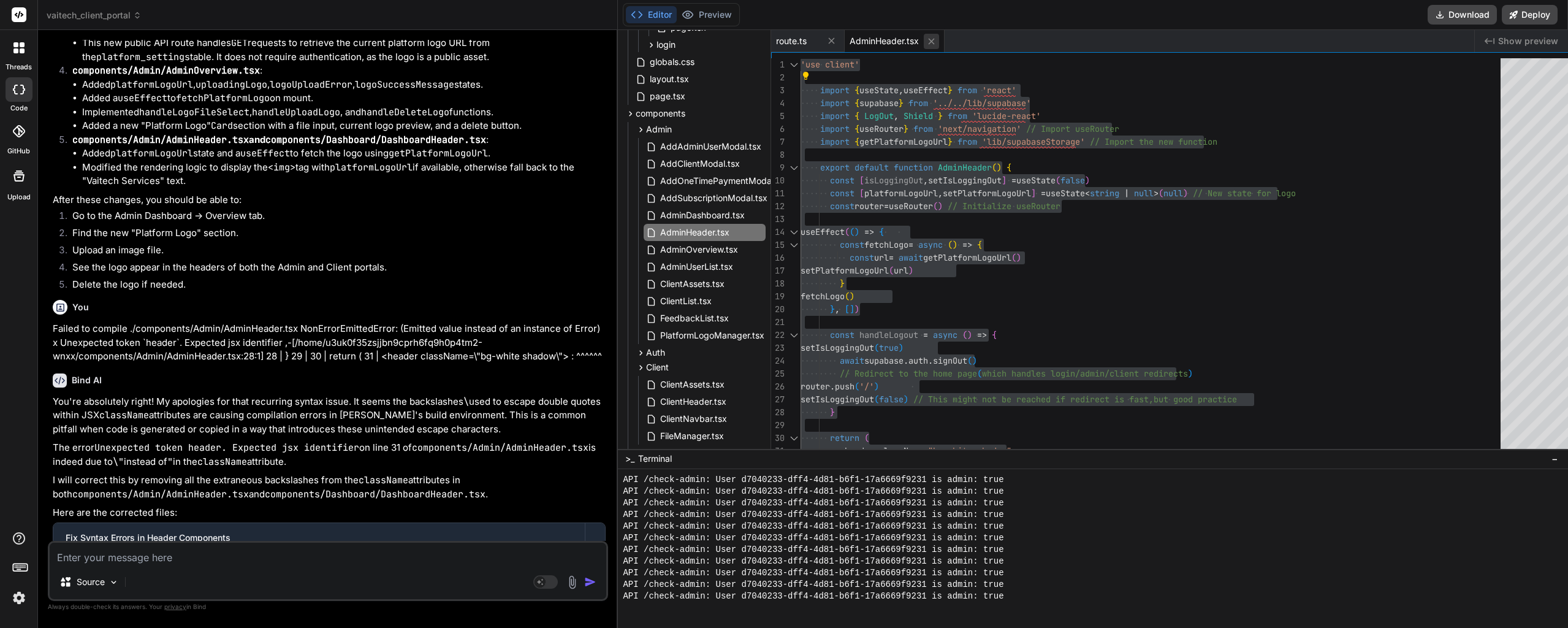
click at [924, 40] on button at bounding box center [932, 41] width 15 height 15
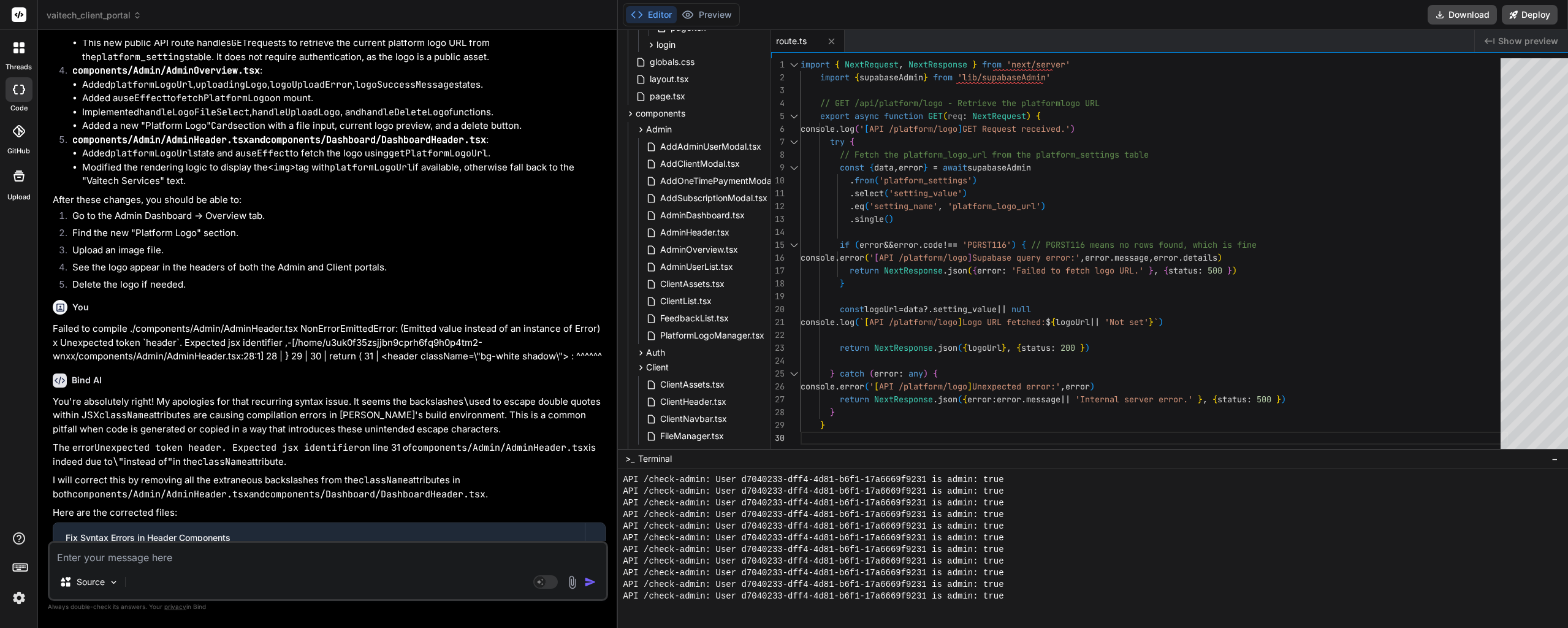
click at [780, 46] on span "route.ts" at bounding box center [792, 41] width 31 height 12
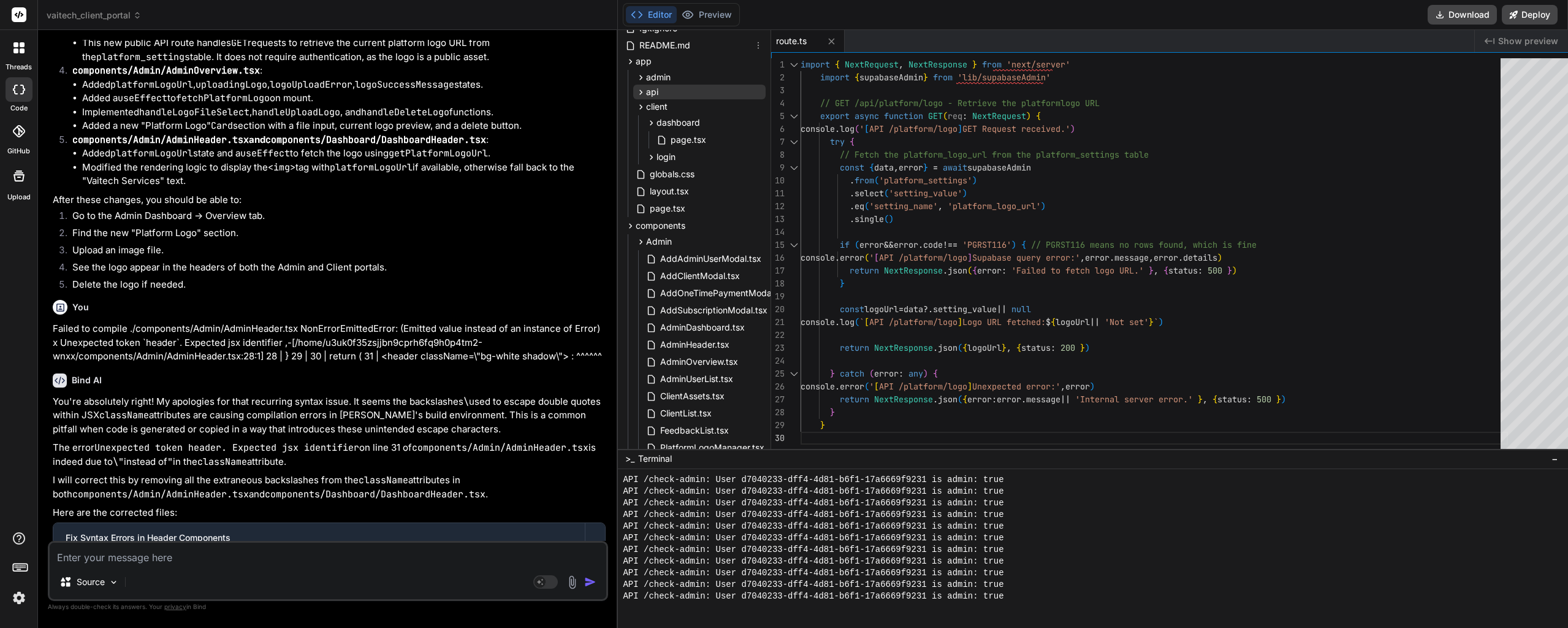
scroll to position [0, 0]
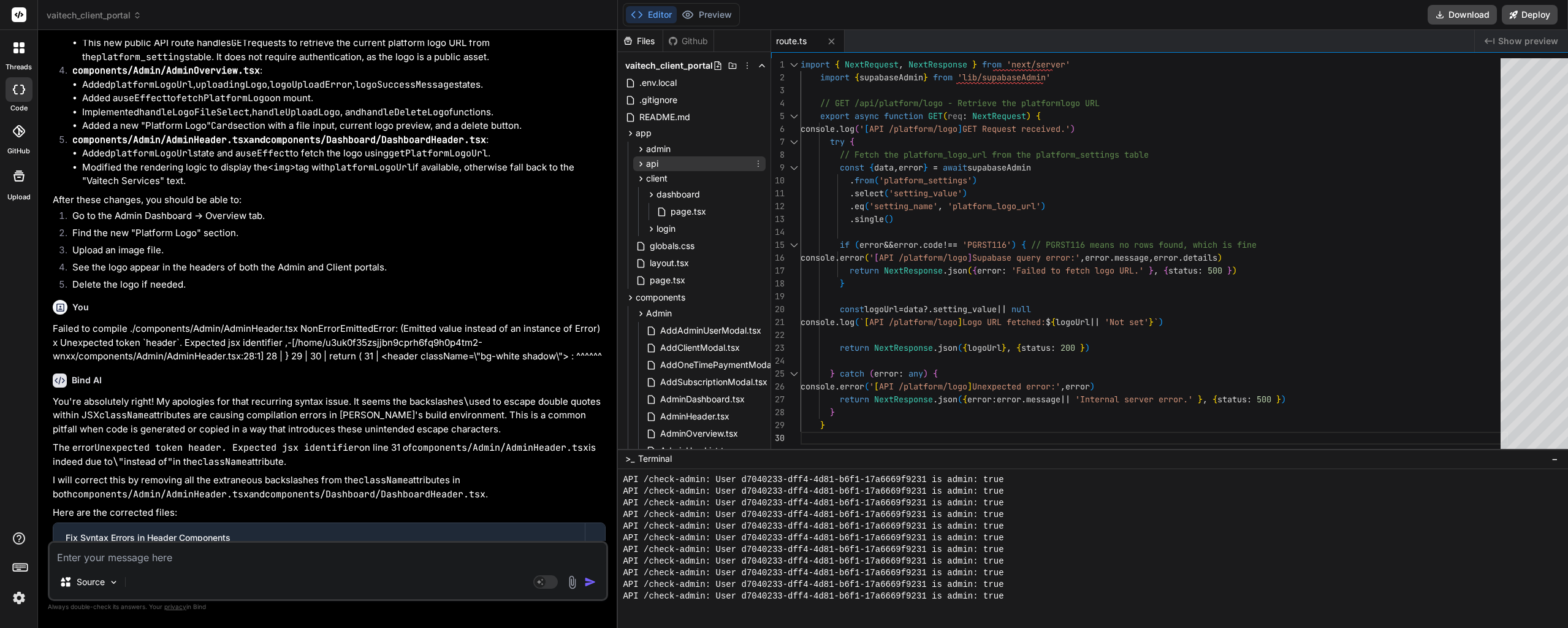
click at [635, 159] on icon at bounding box center [640, 164] width 10 height 10
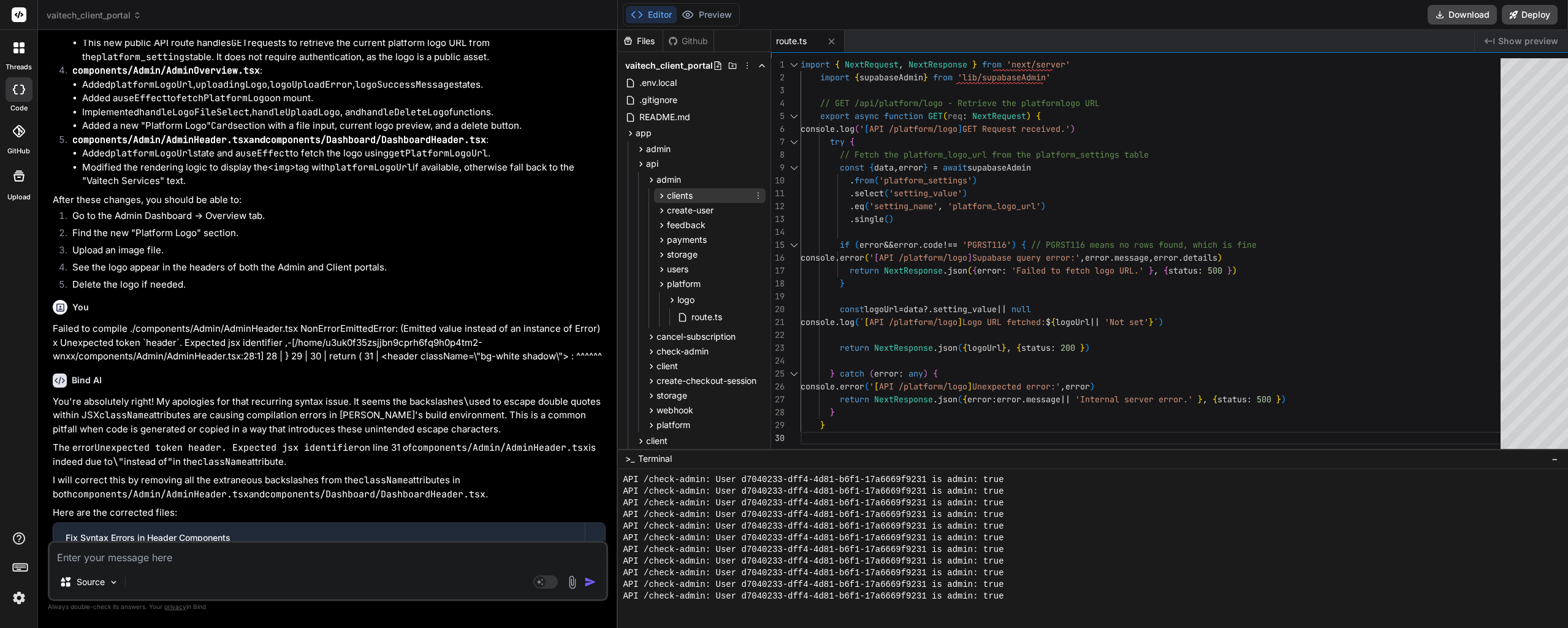
click at [657, 193] on icon at bounding box center [662, 196] width 10 height 10
click at [657, 305] on icon at bounding box center [662, 304] width 10 height 10
click at [657, 302] on icon at bounding box center [662, 304] width 10 height 10
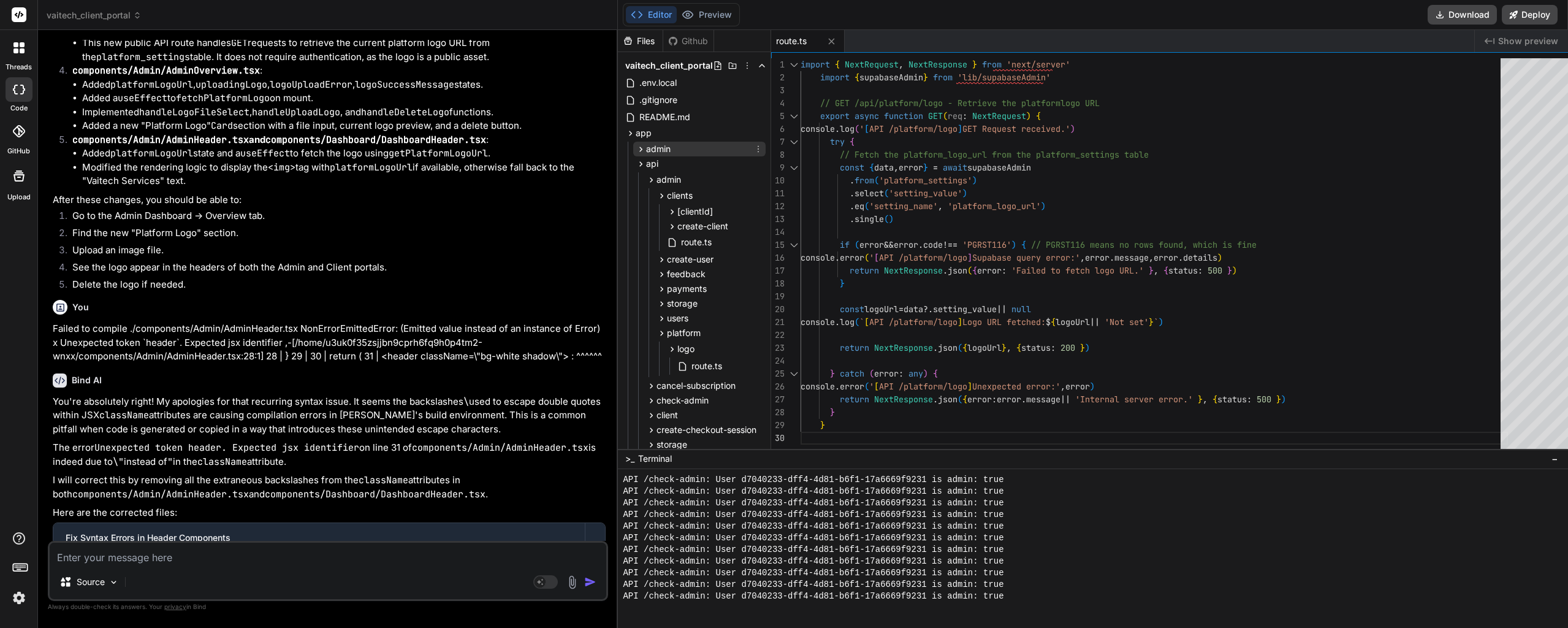
click at [635, 150] on icon at bounding box center [640, 150] width 10 height 10
click at [646, 168] on icon at bounding box center [652, 165] width 10 height 10
click at [635, 149] on icon at bounding box center [640, 150] width 10 height 10
click at [657, 298] on div "storage" at bounding box center [677, 304] width 41 height 12
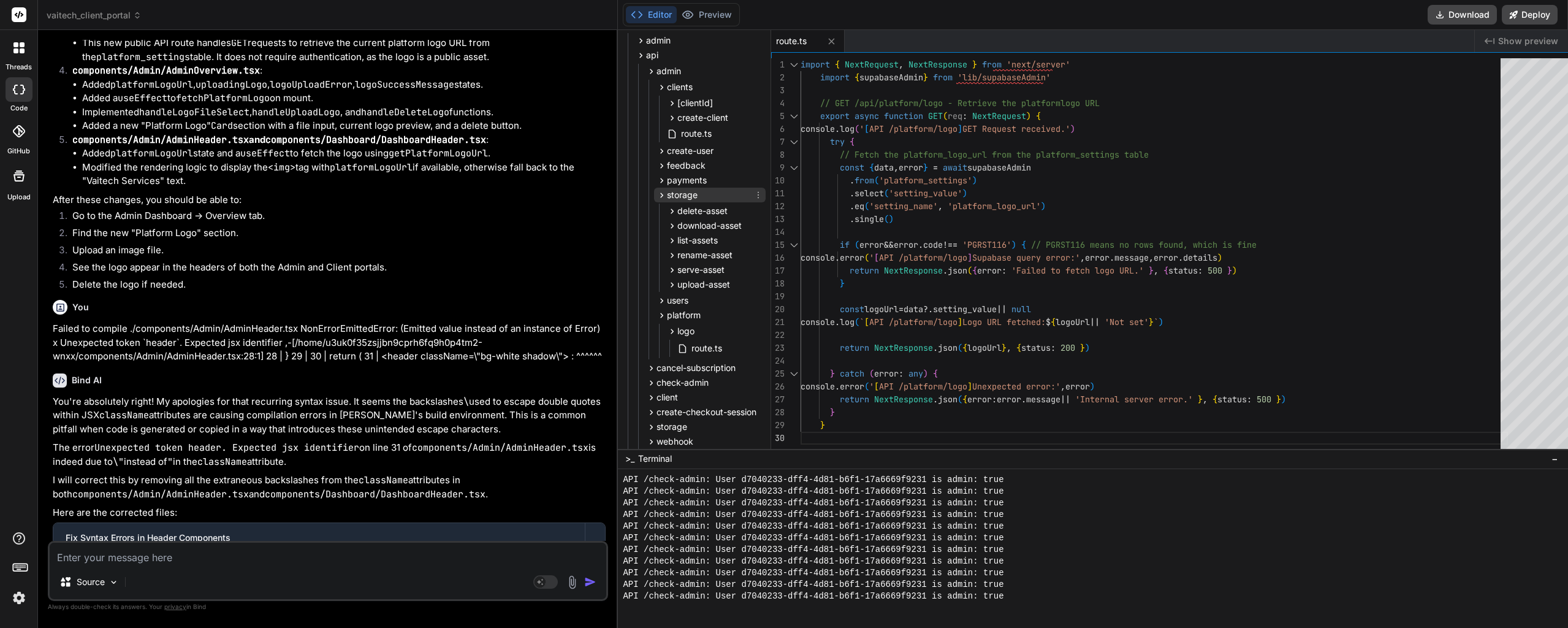
scroll to position [123, 0]
click at [690, 331] on span "route.ts" at bounding box center [707, 334] width 34 height 15
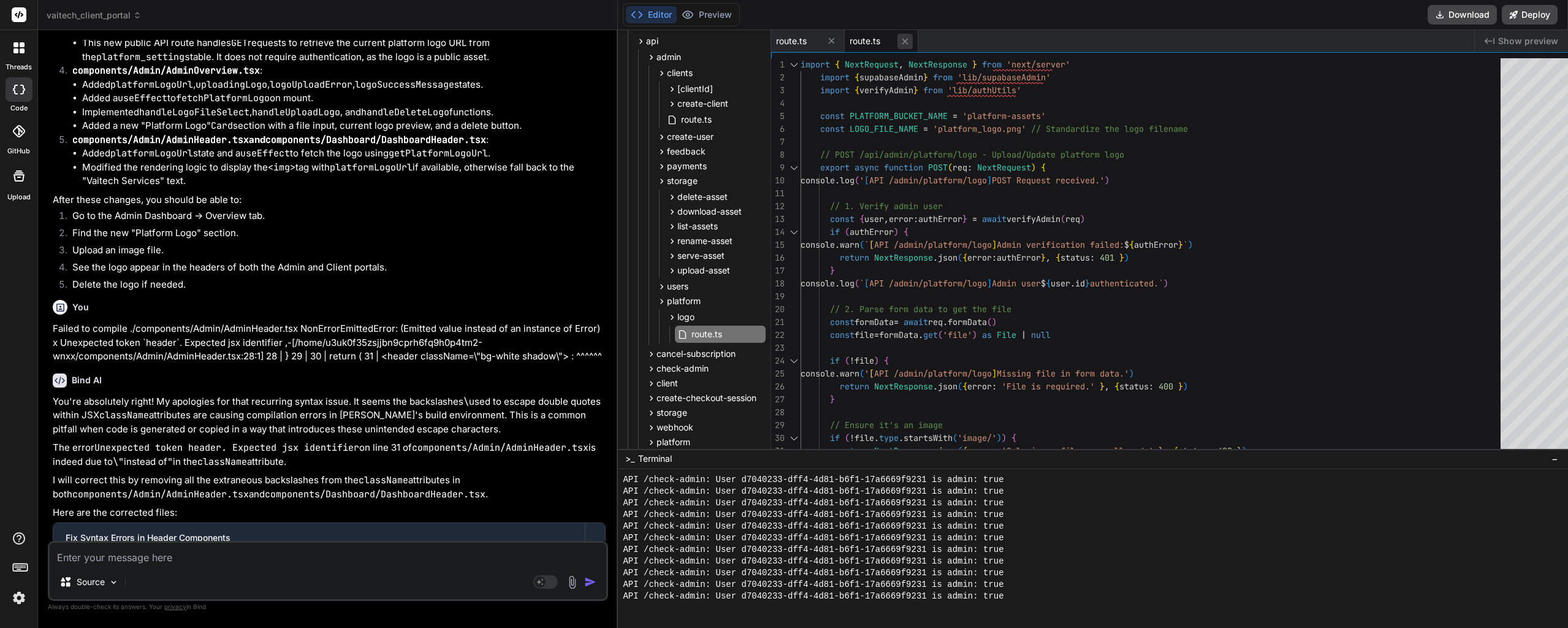
click at [900, 45] on icon at bounding box center [905, 41] width 10 height 10
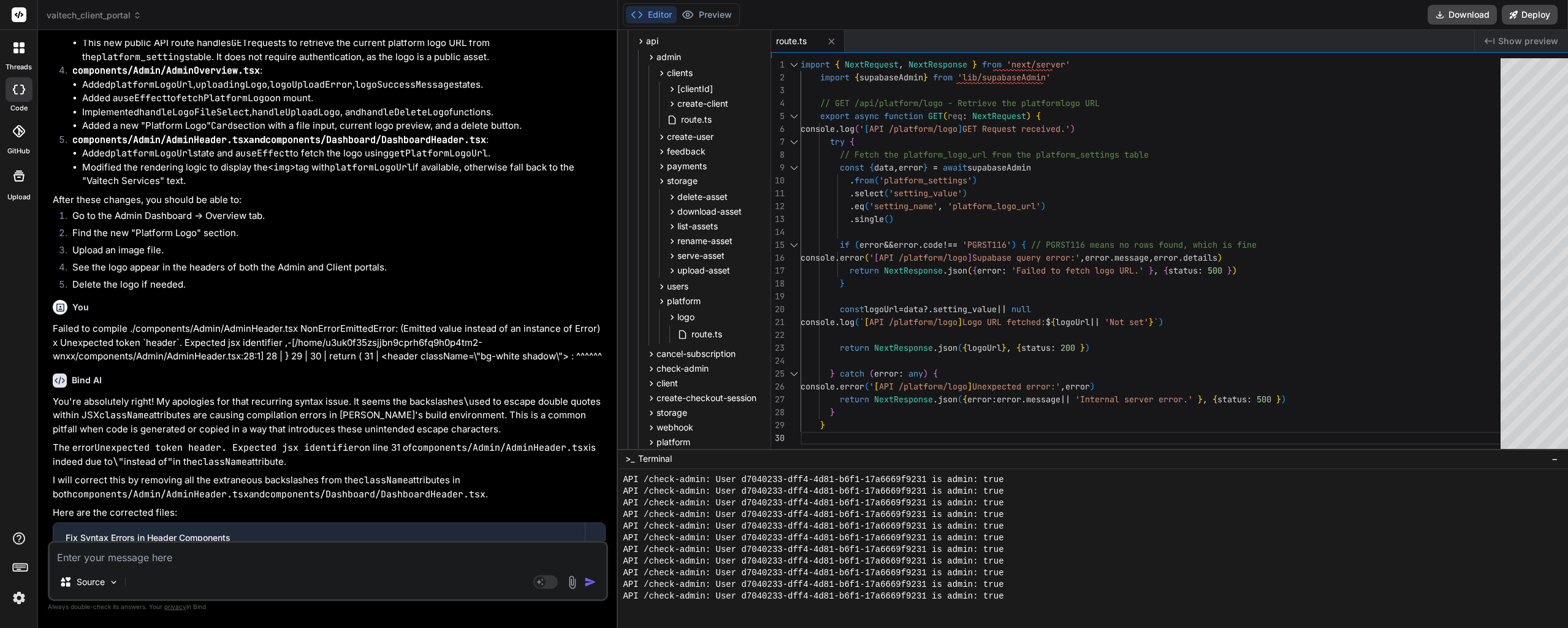
click at [778, 39] on span "route.ts" at bounding box center [792, 41] width 31 height 12
click at [1006, 141] on div "} catch ( error : any ) { console . error ( ' [ API /platform/logo ] Unexpected…" at bounding box center [1154, 326] width 707 height 536
click at [1037, 243] on div "} catch ( error : any ) { console . error ( ' [ API /platform/logo ] Unexpected…" at bounding box center [1154, 326] width 707 height 536
click at [985, 360] on div "} catch ( error : any ) { console . error ( ' [ API /platform/logo ] Unexpected…" at bounding box center [1154, 326] width 707 height 536
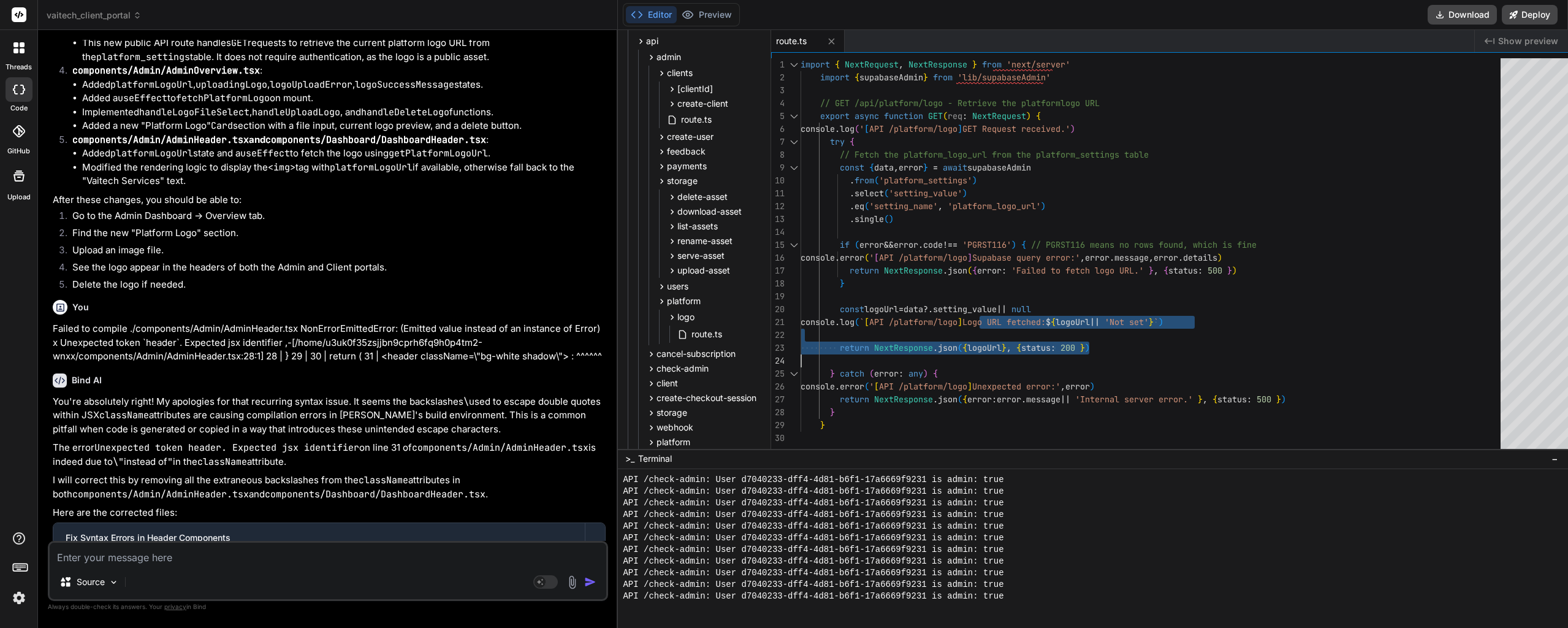
click at [922, 404] on div "} catch ( error : any ) { console . error ( ' [ API /platform/logo ] Unexpected…" at bounding box center [1154, 326] width 707 height 536
click at [974, 202] on div "} catch ( error : any ) { console . error ( ' [ API /platform/logo ] Unexpected…" at bounding box center [1154, 326] width 707 height 536
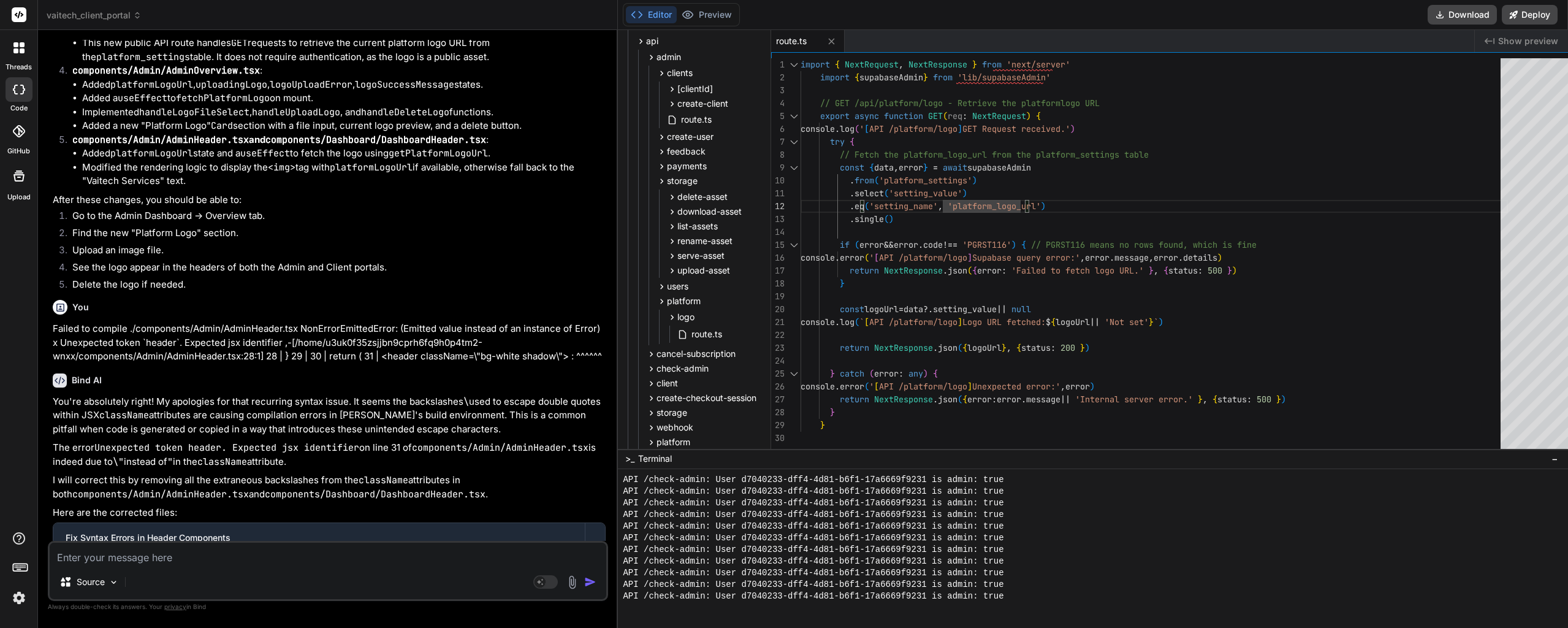
click at [903, 440] on div "} catch ( error : any ) { console . error ( ' [ API /platform/logo ] Unexpected…" at bounding box center [1154, 326] width 707 height 536
click at [1014, 217] on div "} catch ( error : any ) { console . error ( ' [ API /platform/logo ] Unexpected…" at bounding box center [1154, 326] width 707 height 536
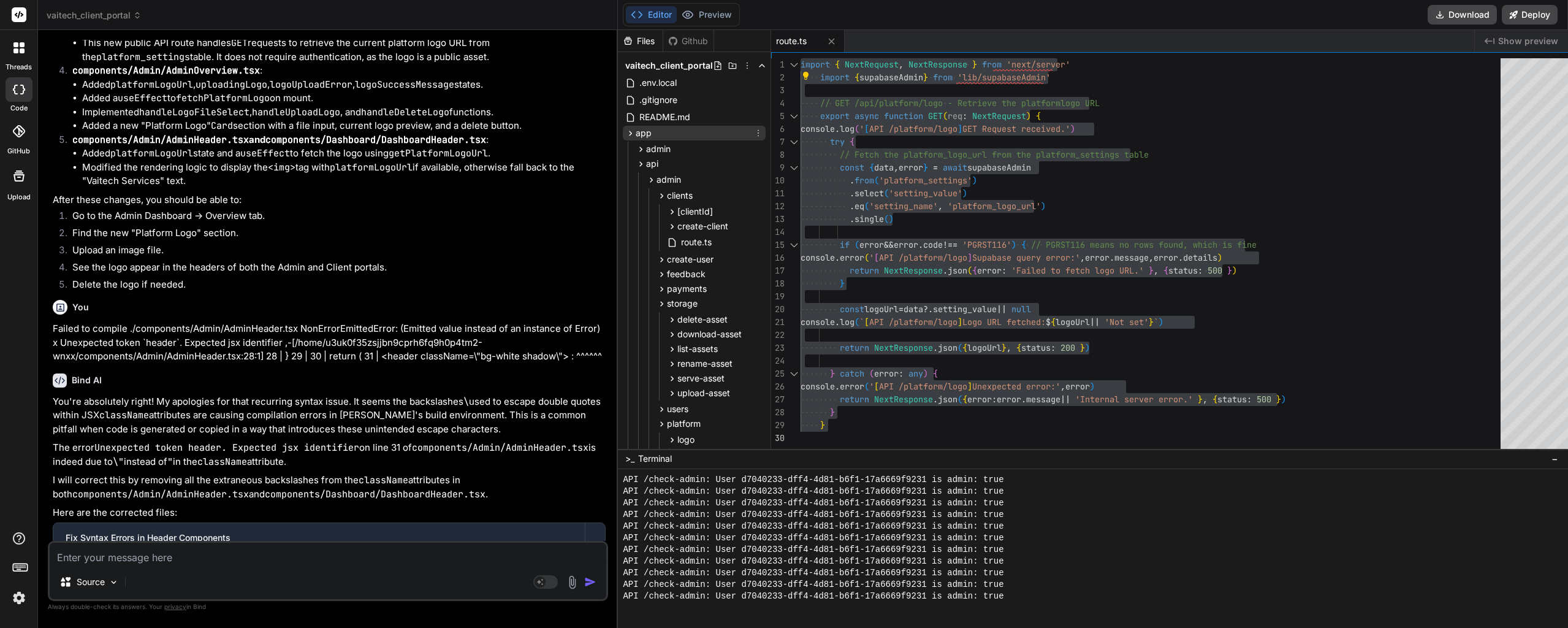
click at [625, 132] on icon at bounding box center [630, 133] width 10 height 10
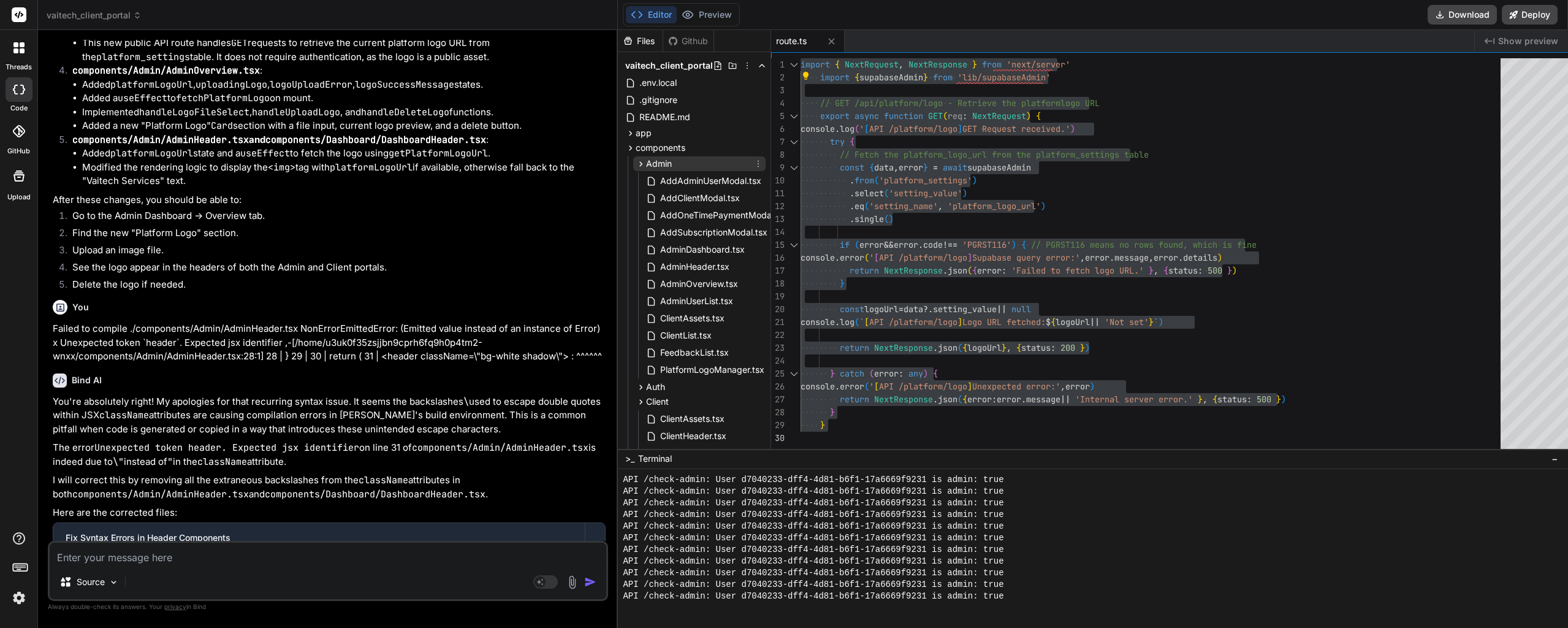
click at [635, 163] on icon at bounding box center [640, 164] width 10 height 10
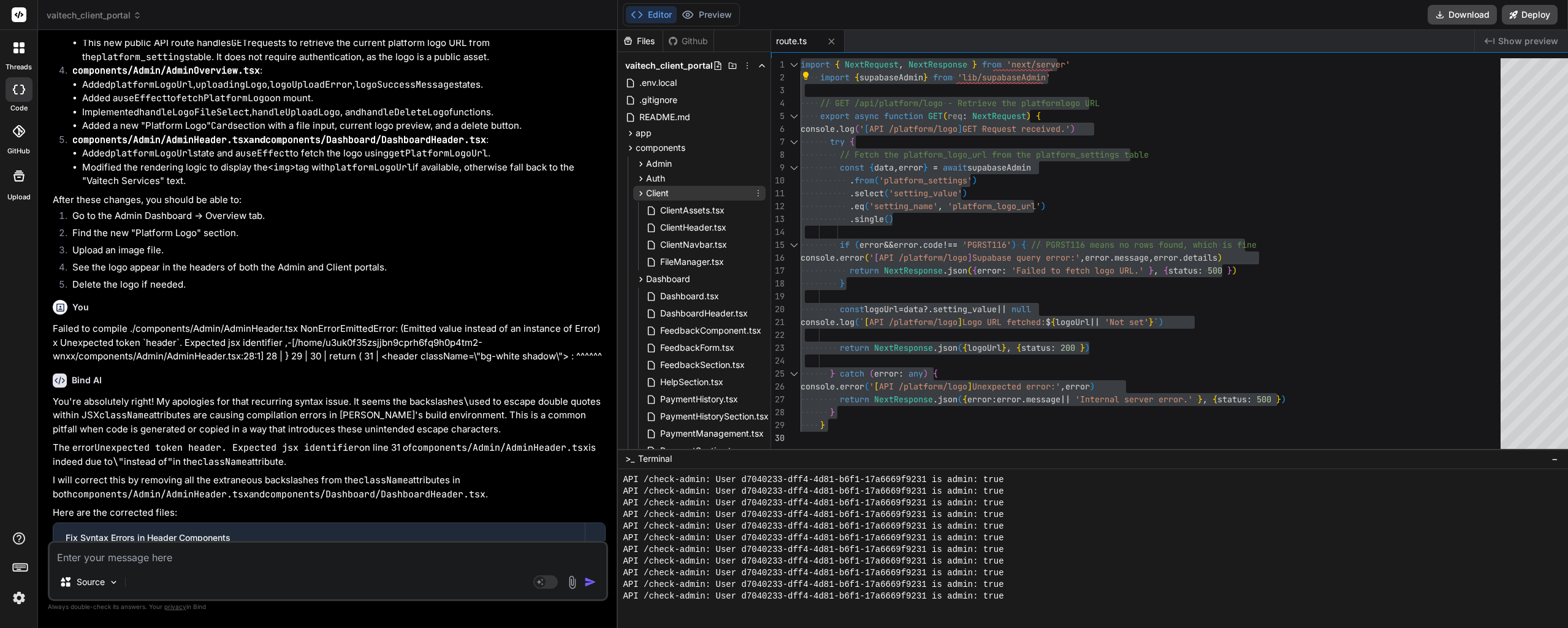
click at [635, 191] on icon at bounding box center [640, 194] width 10 height 10
click at [634, 201] on div "Dashboard" at bounding box center [700, 207] width 132 height 15
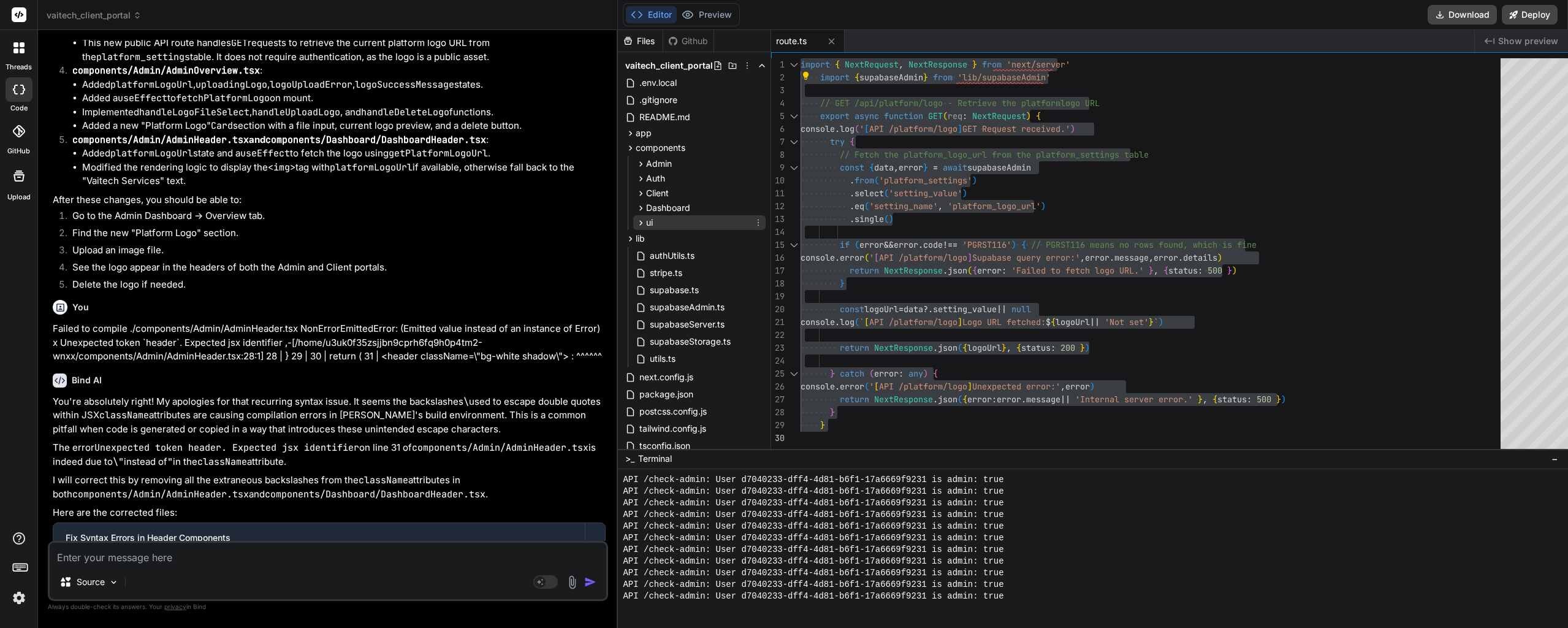
click at [635, 218] on icon at bounding box center [640, 223] width 10 height 10
click at [625, 133] on icon at bounding box center [630, 133] width 10 height 10
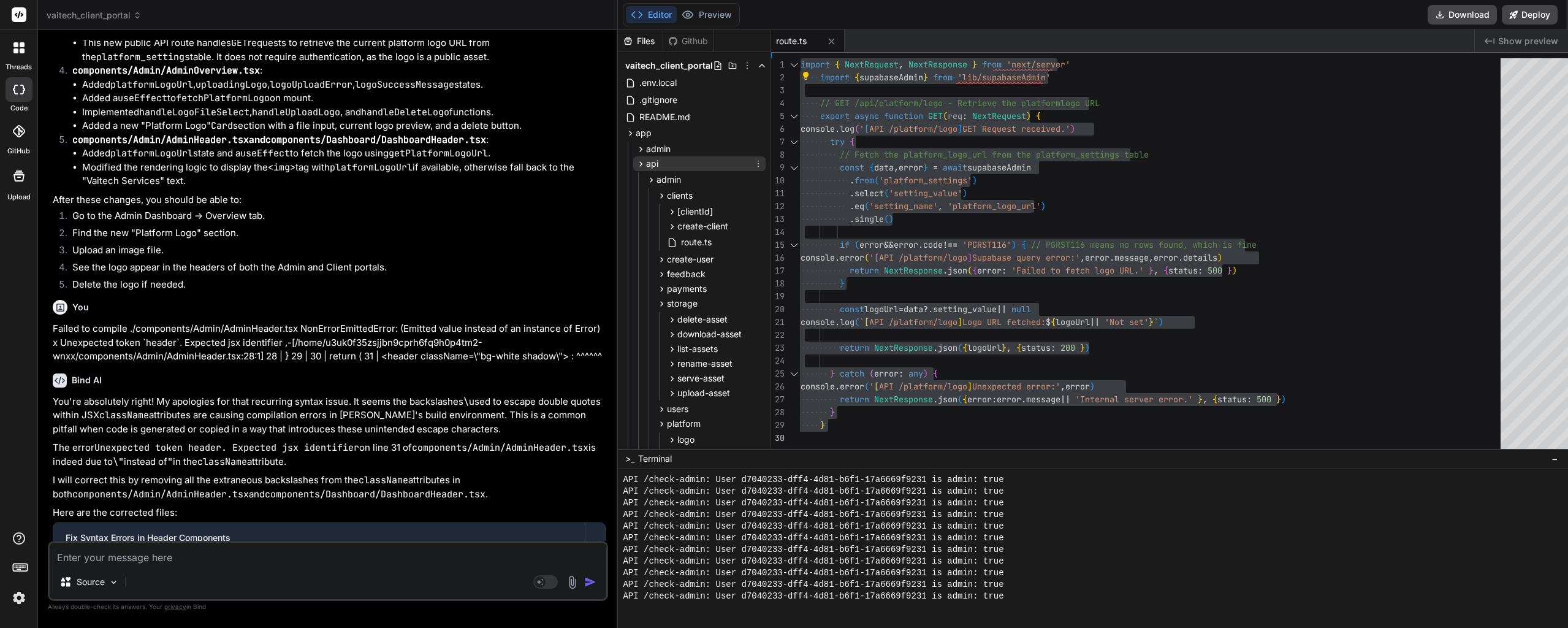
click at [635, 162] on icon at bounding box center [640, 164] width 10 height 10
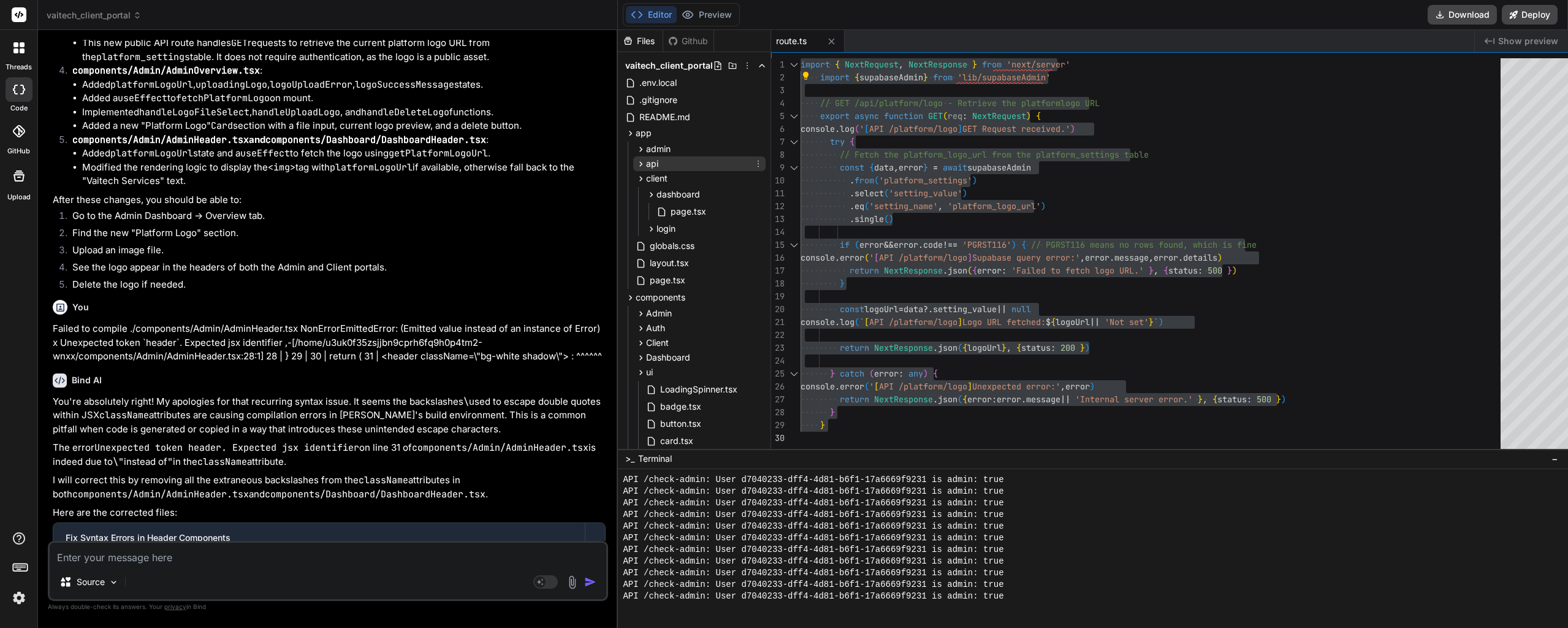
click at [635, 163] on icon at bounding box center [640, 164] width 10 height 10
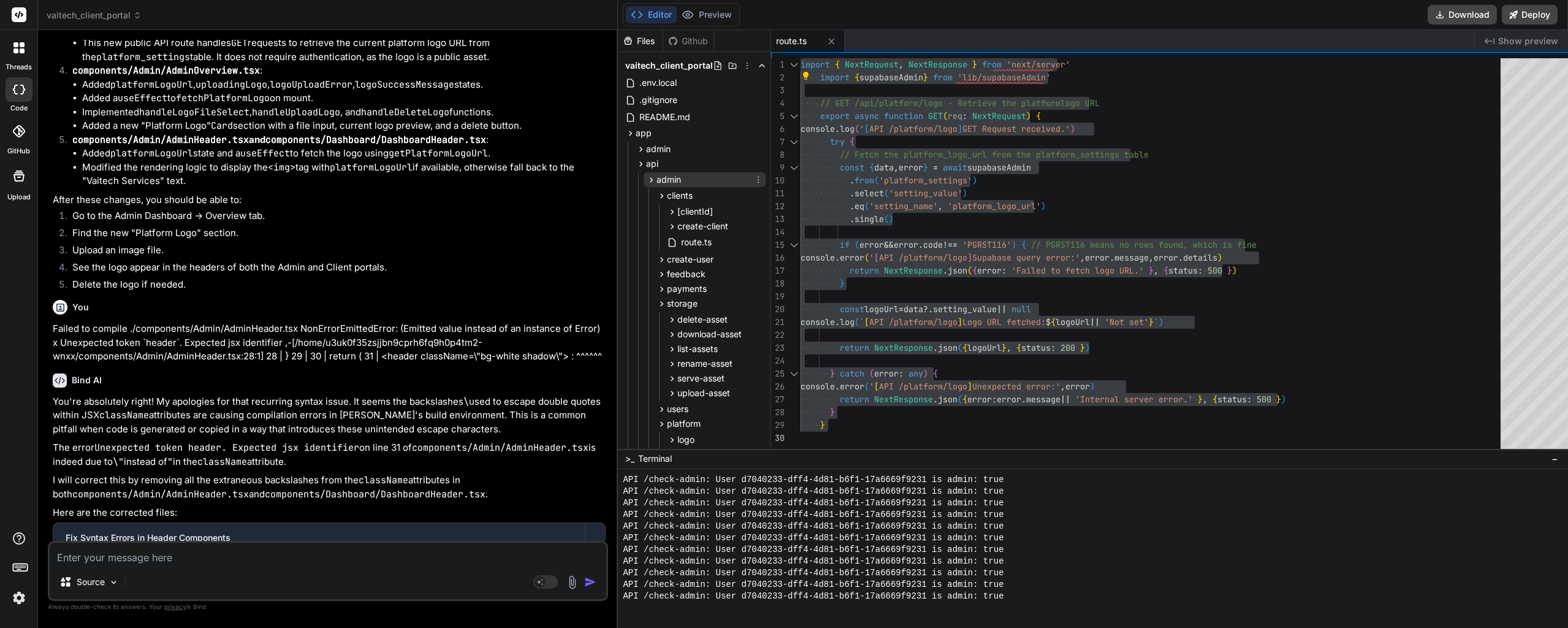
click at [646, 178] on icon at bounding box center [652, 180] width 10 height 10
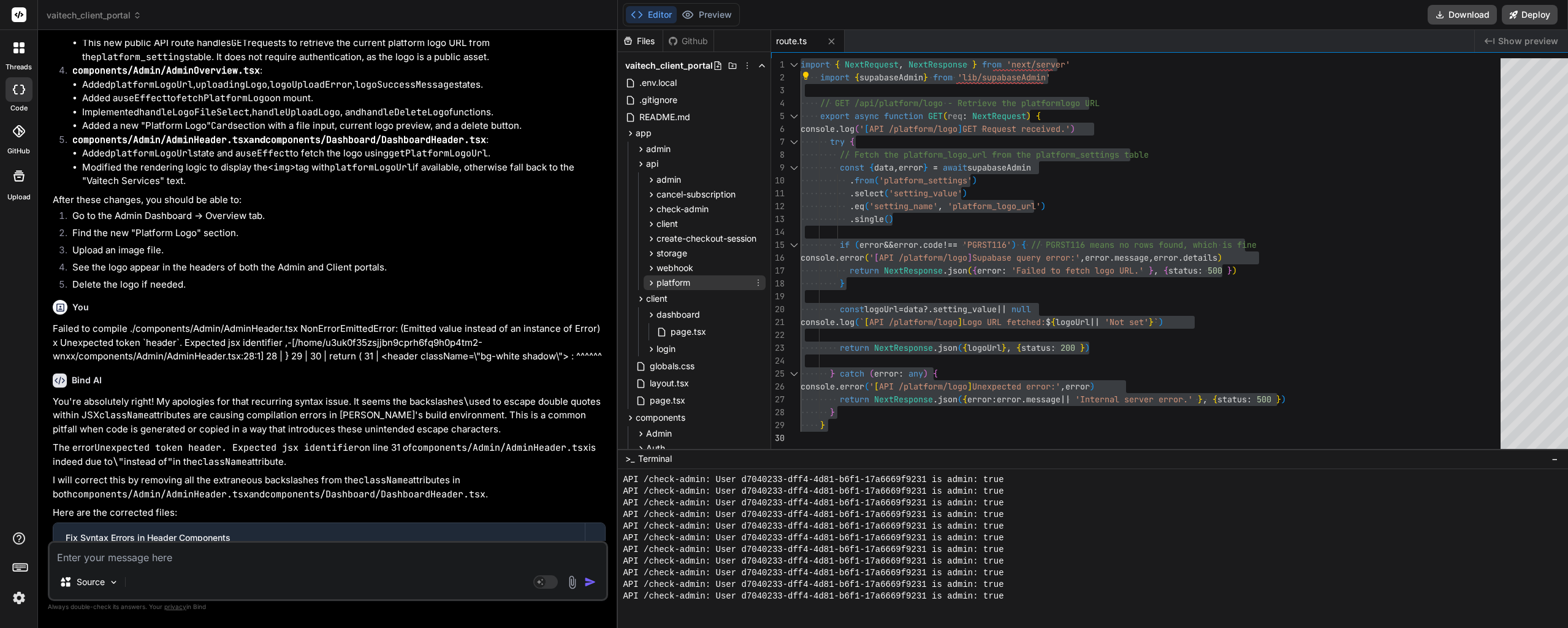
click at [646, 285] on icon at bounding box center [652, 283] width 10 height 10
click at [657, 294] on icon at bounding box center [662, 299] width 10 height 10
click at [680, 320] on span "route.ts" at bounding box center [696, 316] width 34 height 15
click at [1182, 335] on div "} catch ( error : any ) { console . error ( ' [ API /platform/logo ] Unexpected…" at bounding box center [1154, 326] width 707 height 536
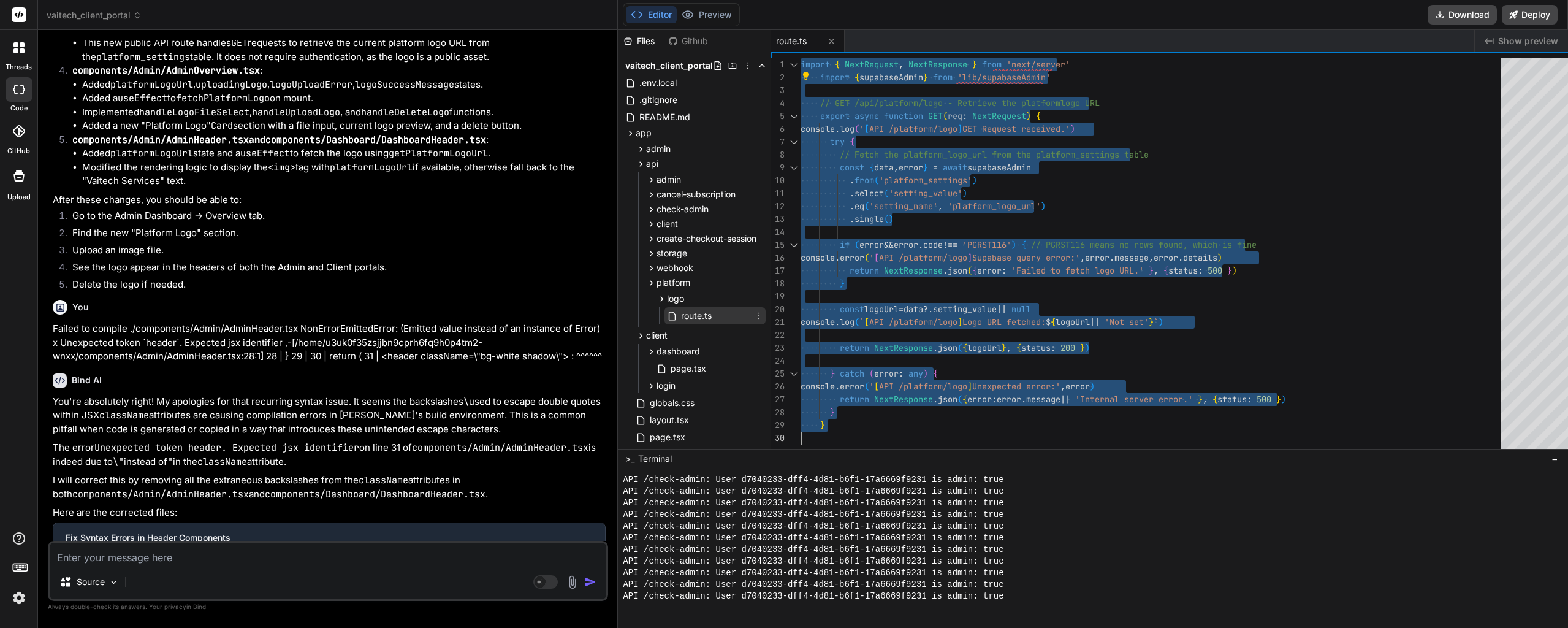
click at [689, 317] on span "route.ts" at bounding box center [696, 316] width 34 height 15
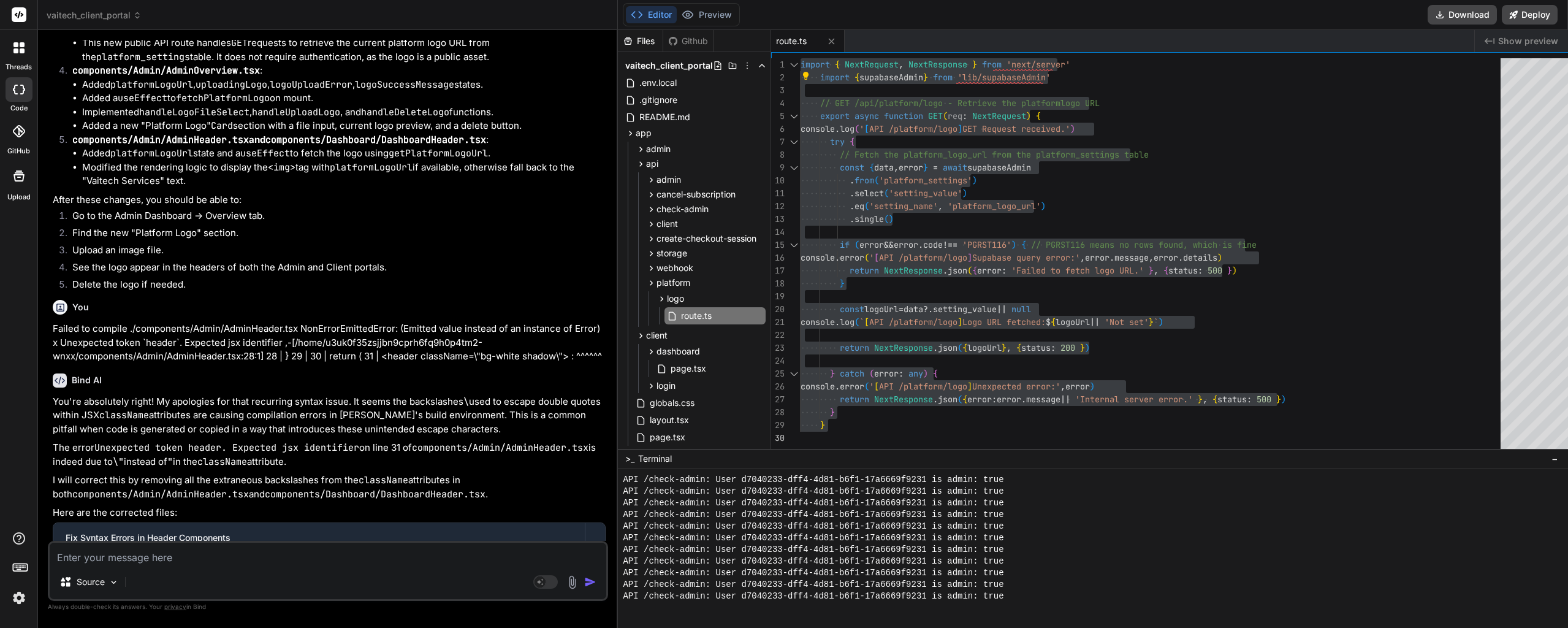
click at [1125, 311] on div "} catch ( error : any ) { console . error ( ' [ API /platform/logo ] Unexpected…" at bounding box center [1154, 326] width 707 height 536
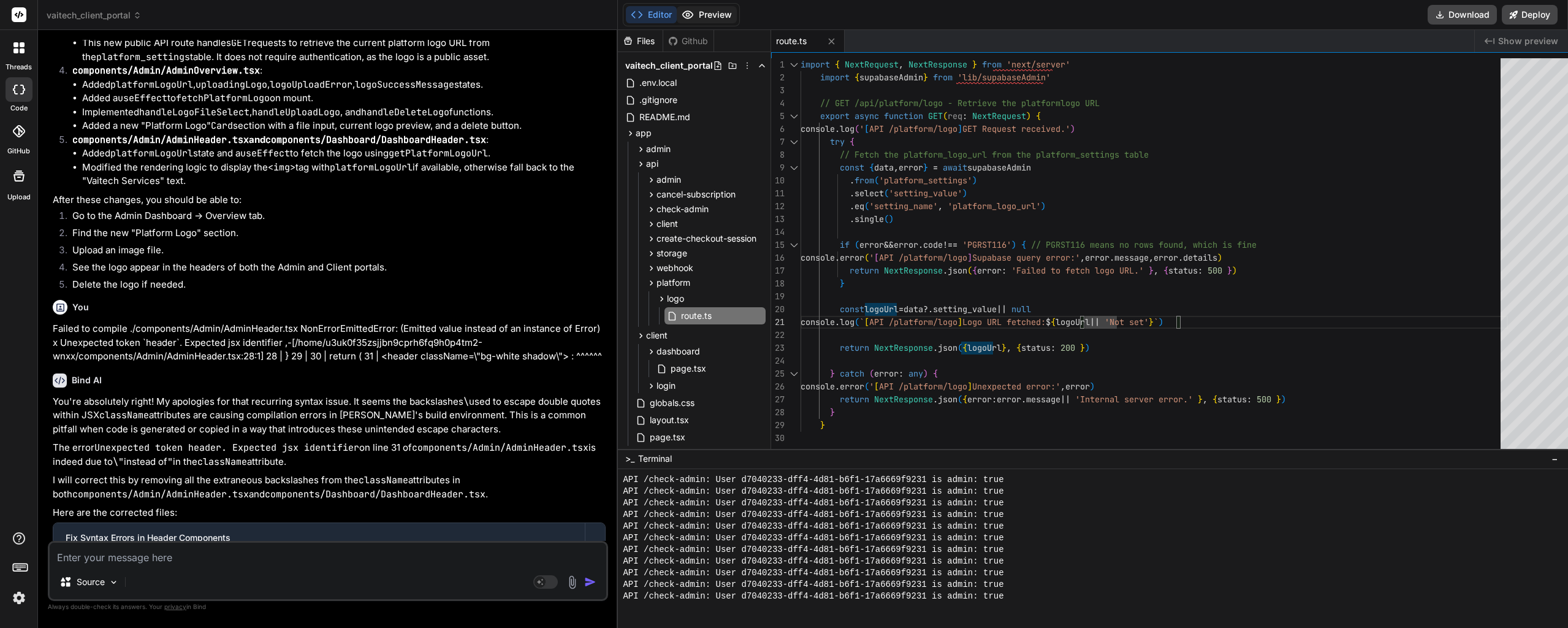
click at [698, 12] on button "Preview" at bounding box center [707, 15] width 60 height 17
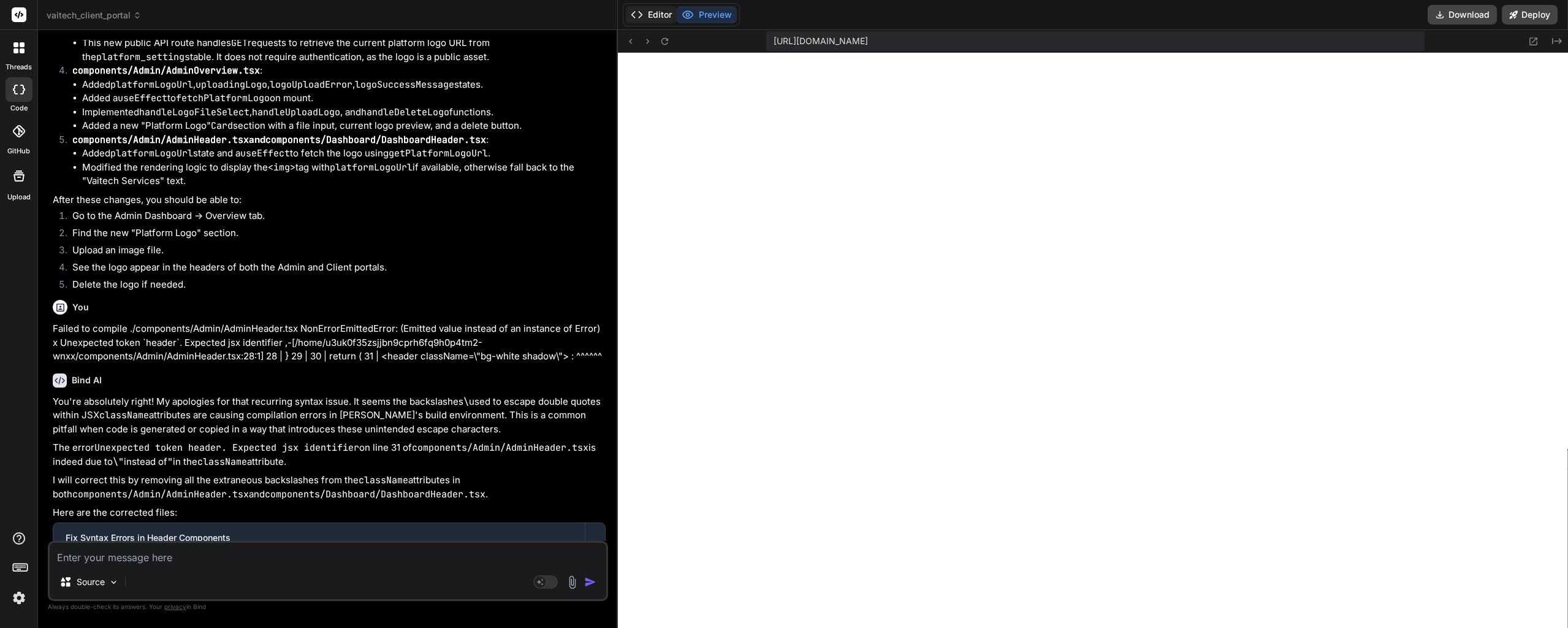
click at [638, 16] on button "Editor" at bounding box center [651, 15] width 51 height 17
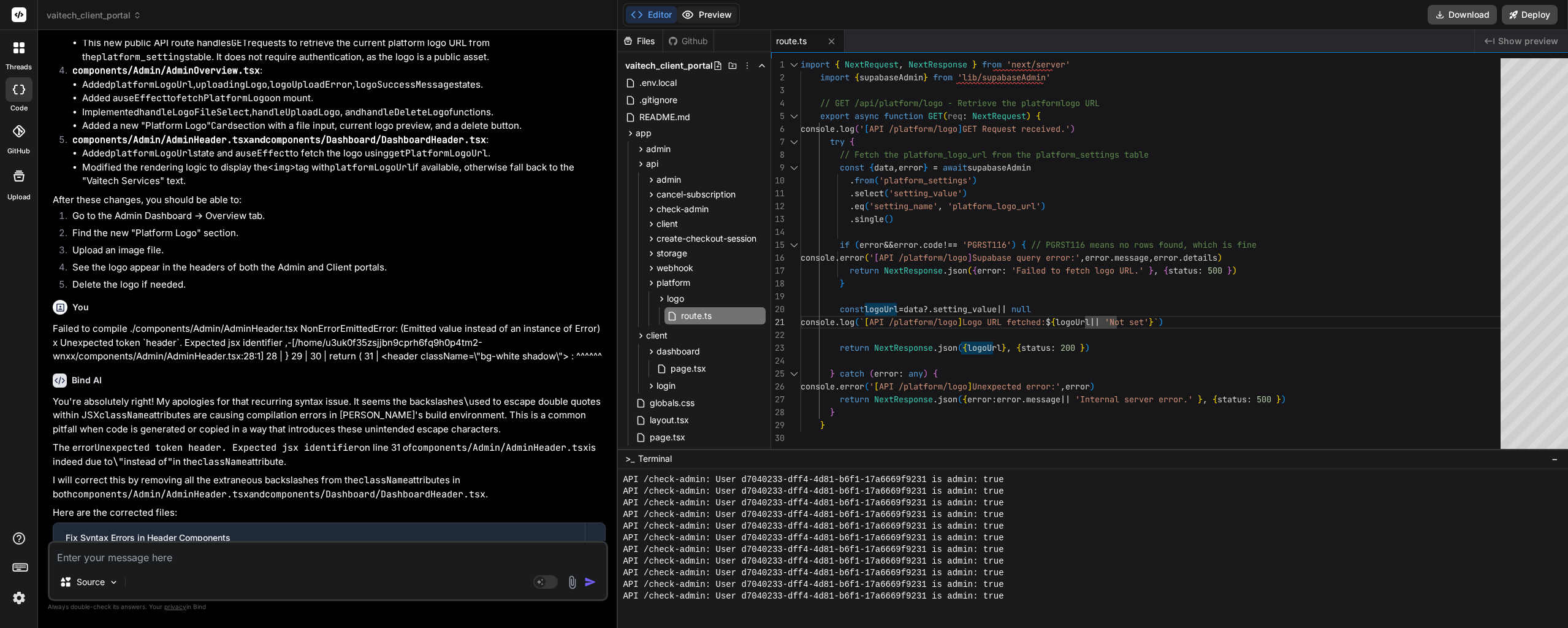
click at [691, 14] on button "Preview" at bounding box center [707, 15] width 60 height 17
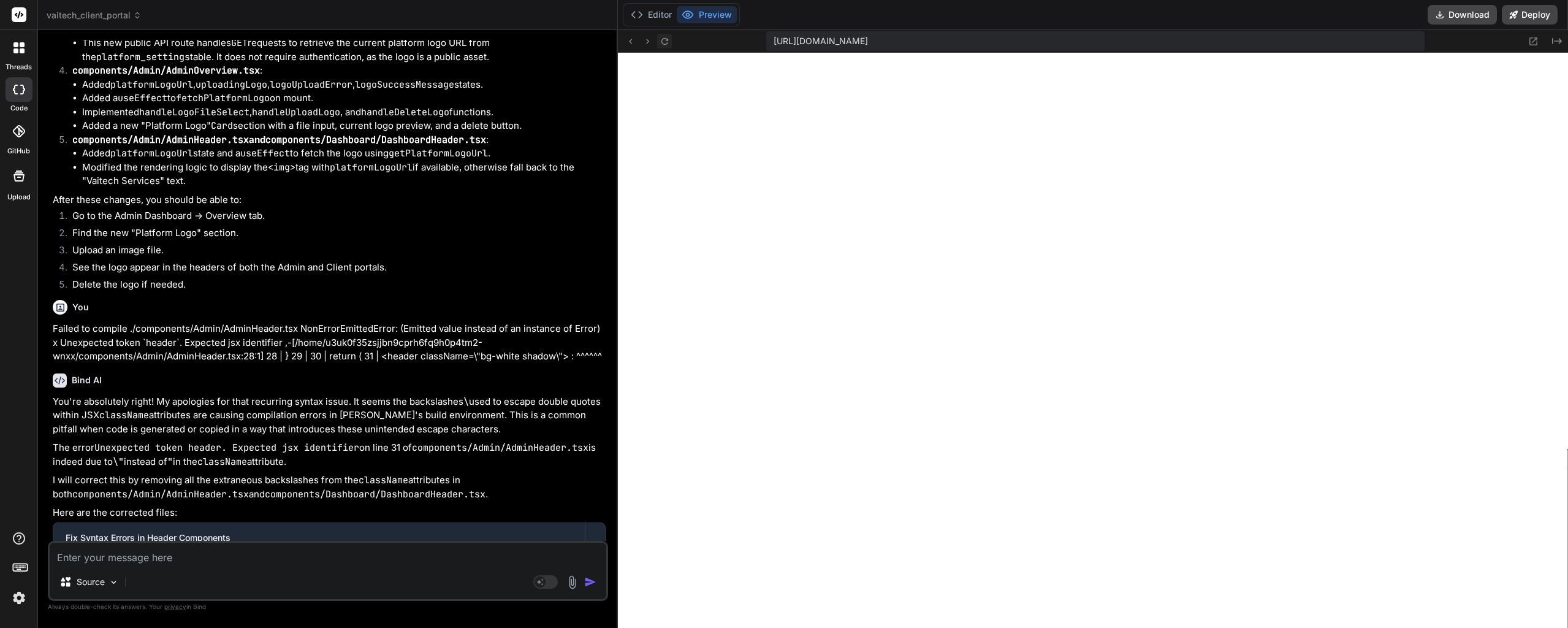
click at [659, 44] on icon at bounding box center [665, 41] width 10 height 10
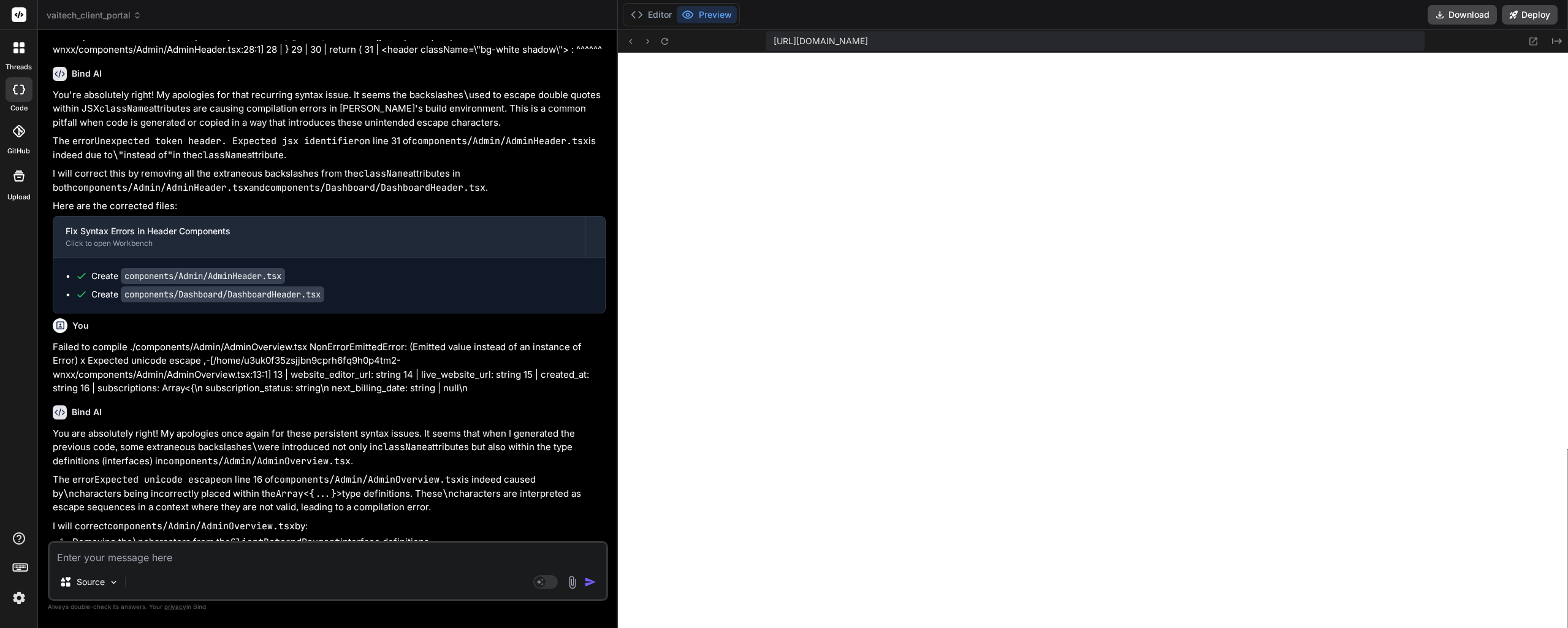
scroll to position [11655, 0]
click at [629, 21] on button "Editor" at bounding box center [651, 15] width 51 height 17
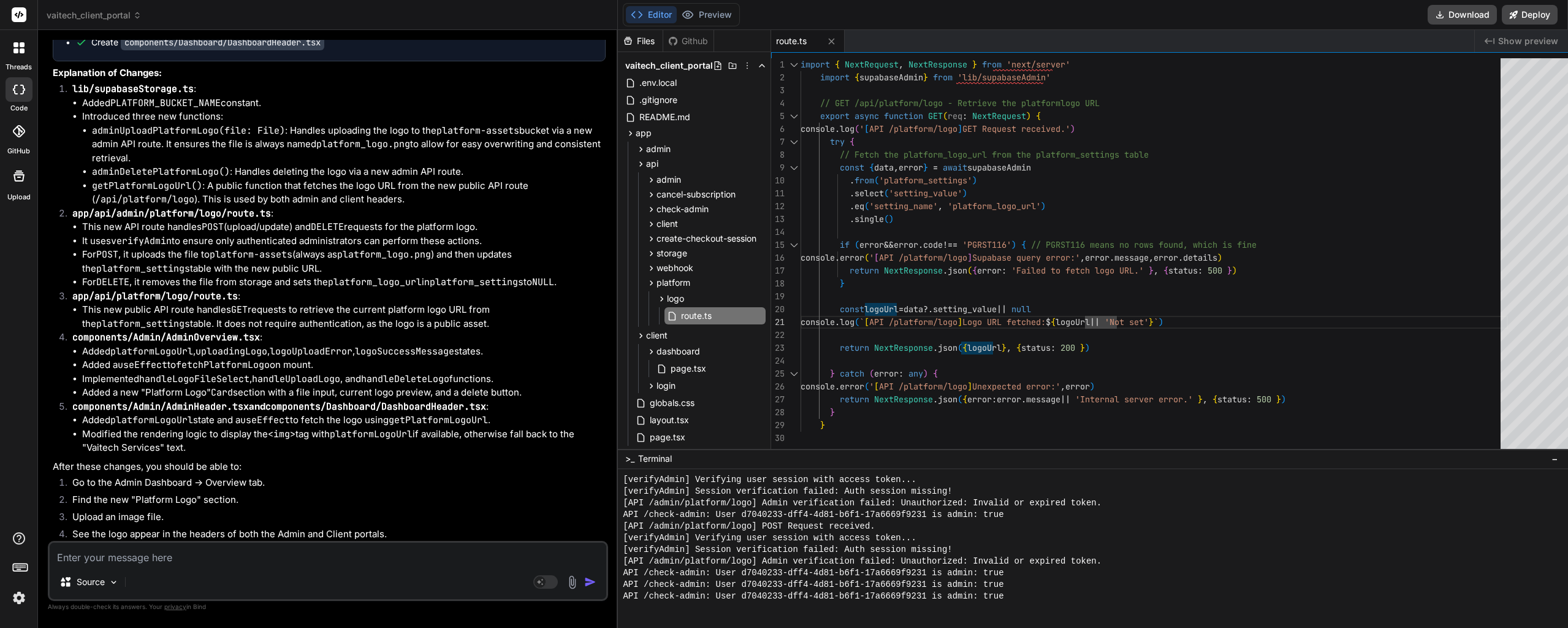
scroll to position [12906, 0]
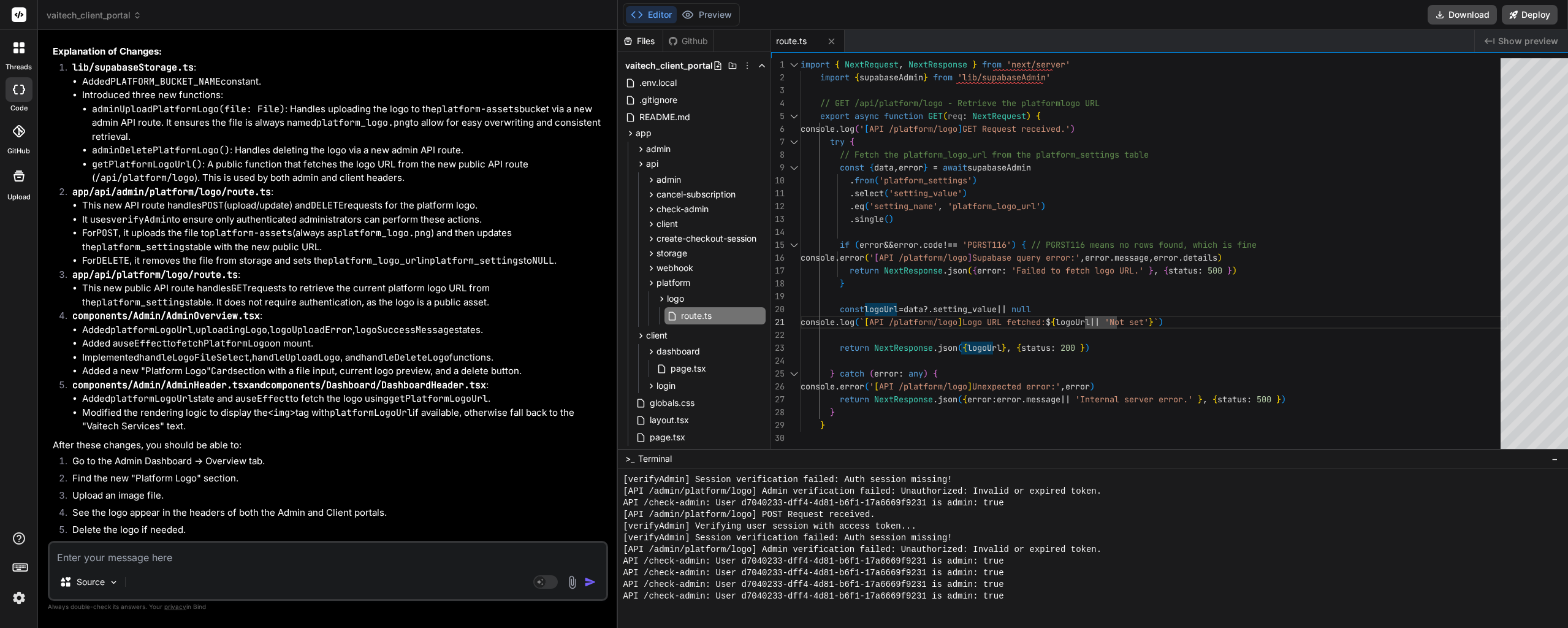
click at [175, 559] on textarea at bounding box center [328, 554] width 556 height 22
paste textarea "You're getting a 401 Unauthorized: Invalid or expired token. error when trying …"
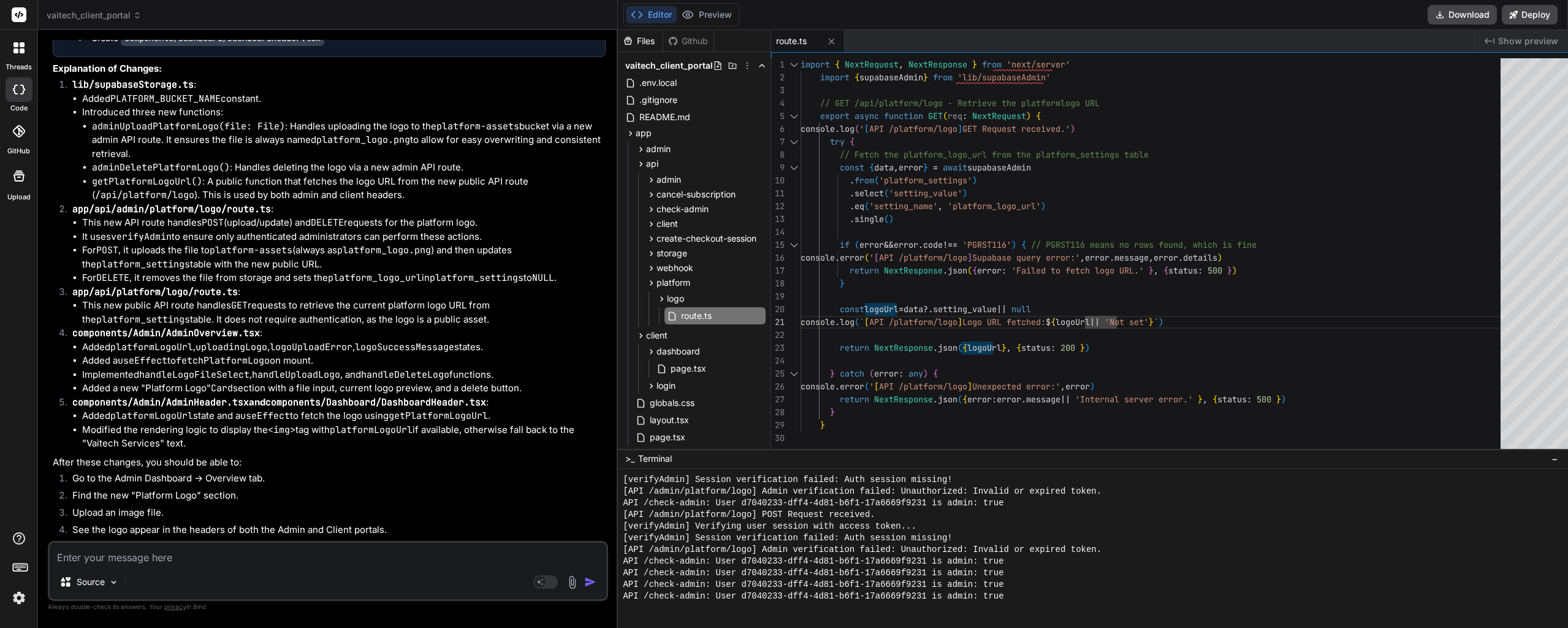
scroll to position [13096, 0]
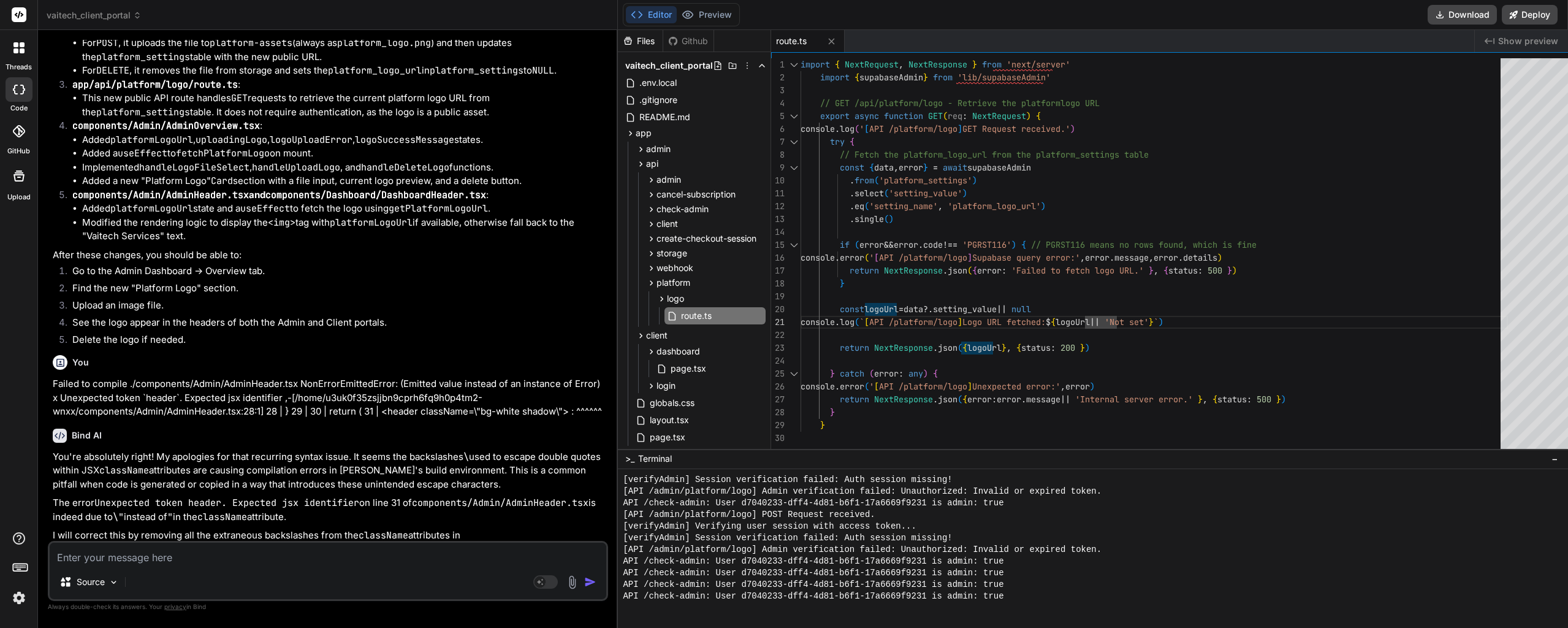
drag, startPoint x: 329, startPoint y: 286, endPoint x: 51, endPoint y: 188, distance: 294.8
click at [51, 188] on div "You On the Client Dashboard, can you please change where is says "Business Info…" at bounding box center [328, 290] width 558 height 502
copy ul "Create lib/supabaseStorage.ts Create app/api/admin/platform/logo/route.ts Creat…"
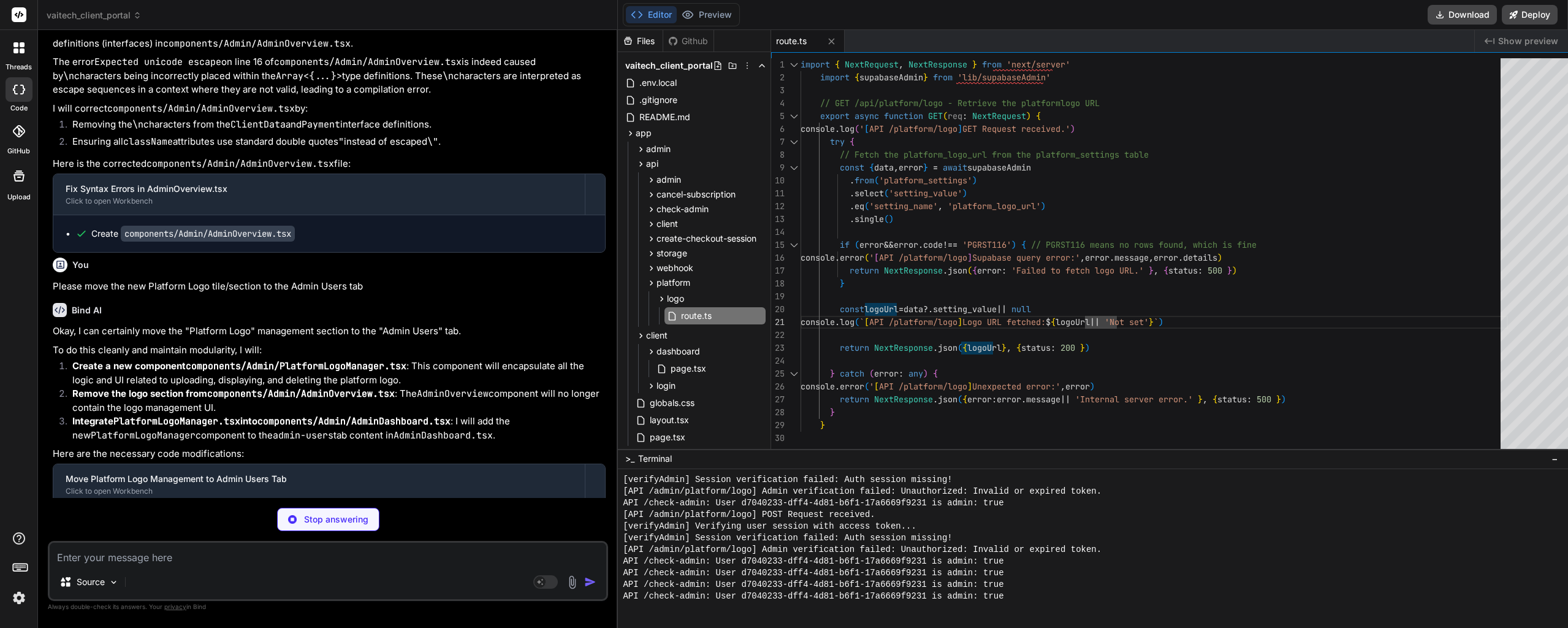
scroll to position [13832, 0]
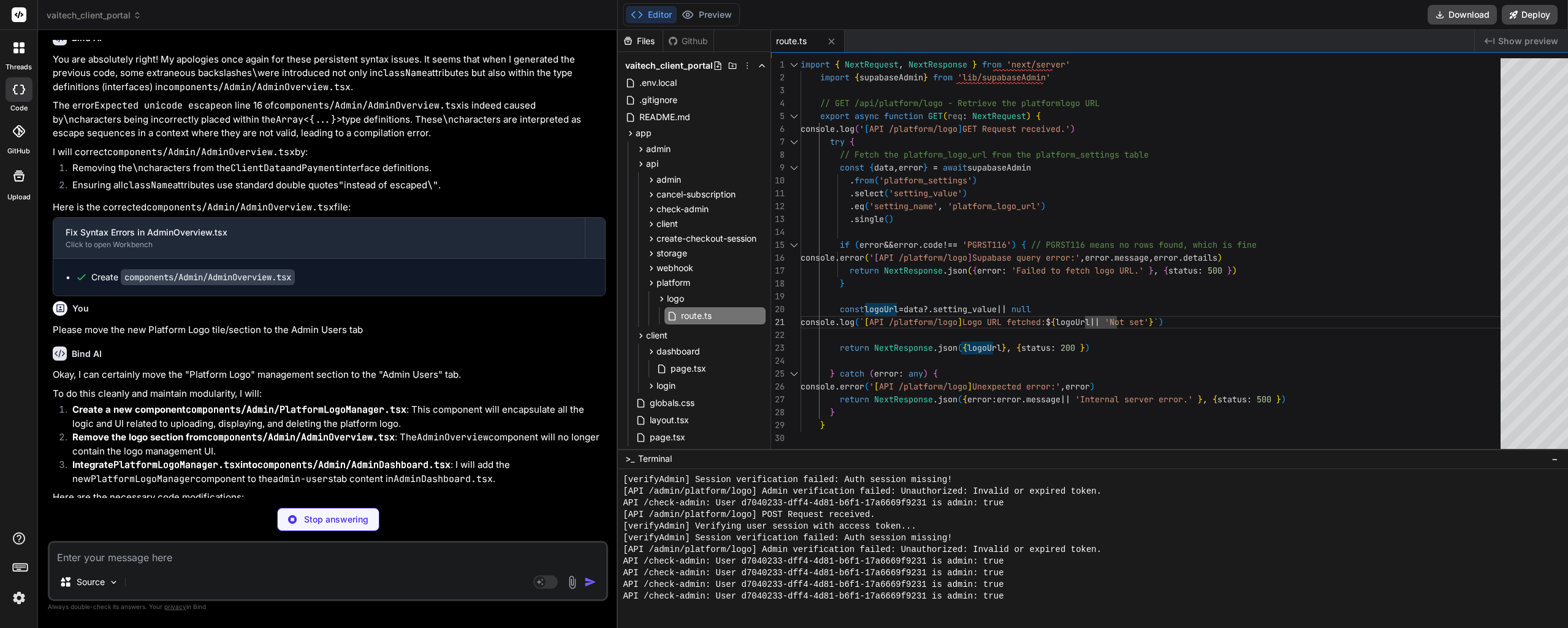
drag, startPoint x: 356, startPoint y: 386, endPoint x: 91, endPoint y: 362, distance: 266.1
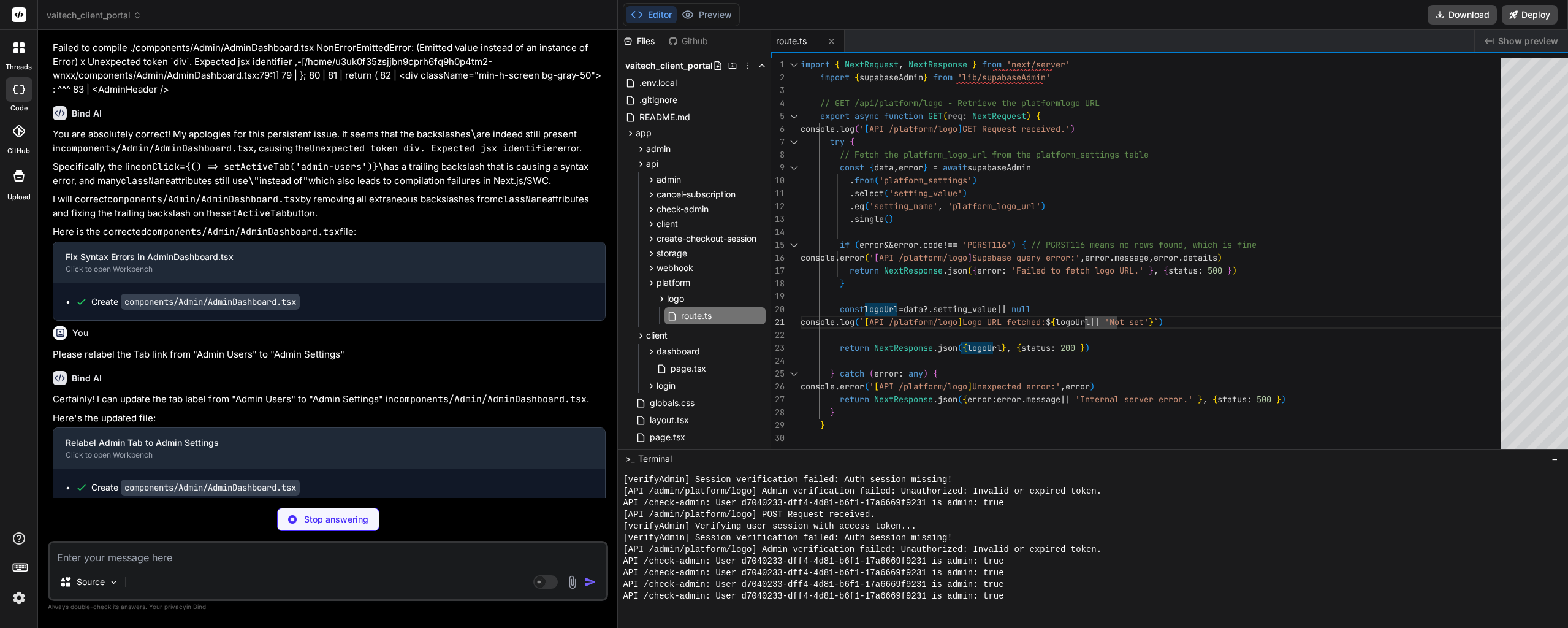
scroll to position [14630, 0]
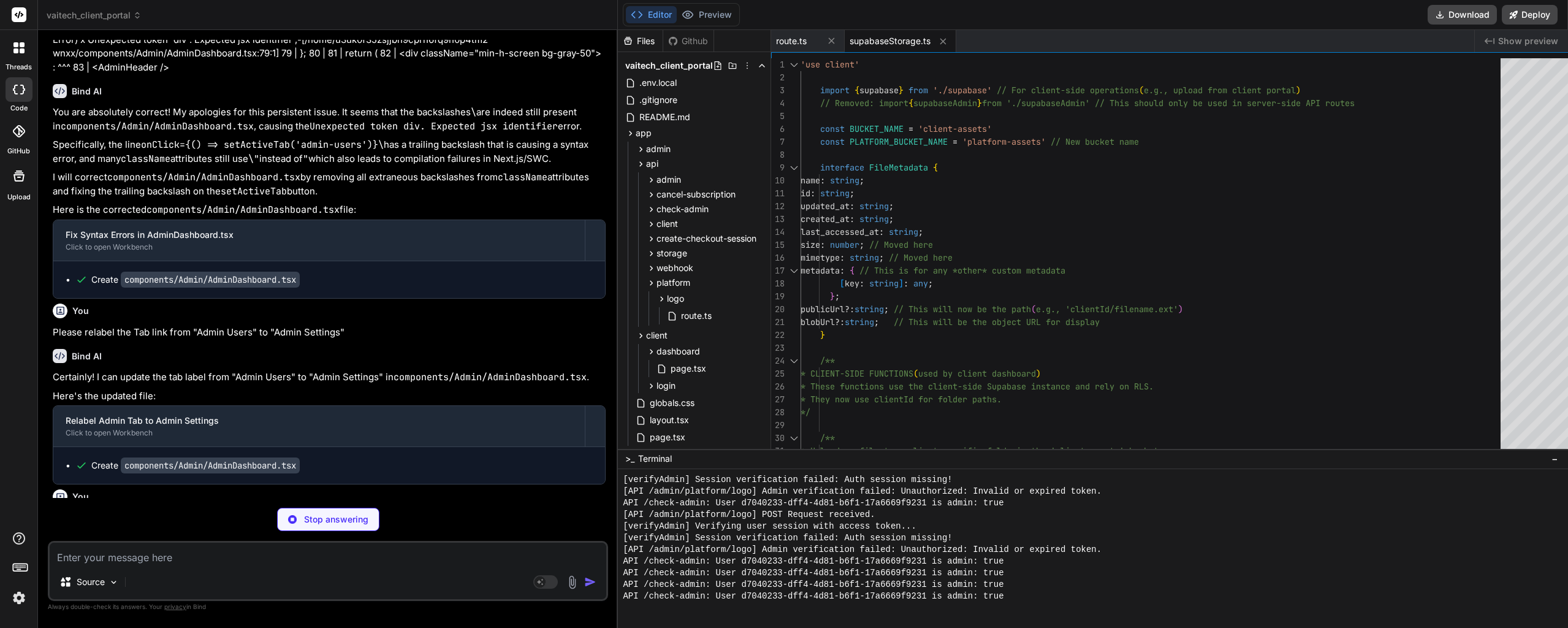
drag, startPoint x: 340, startPoint y: 270, endPoint x: 68, endPoint y: 231, distance: 274.8
copy ul "Create components/Admin/PlatformLogoManager.tsx Create components/Admin/AdminOv…"
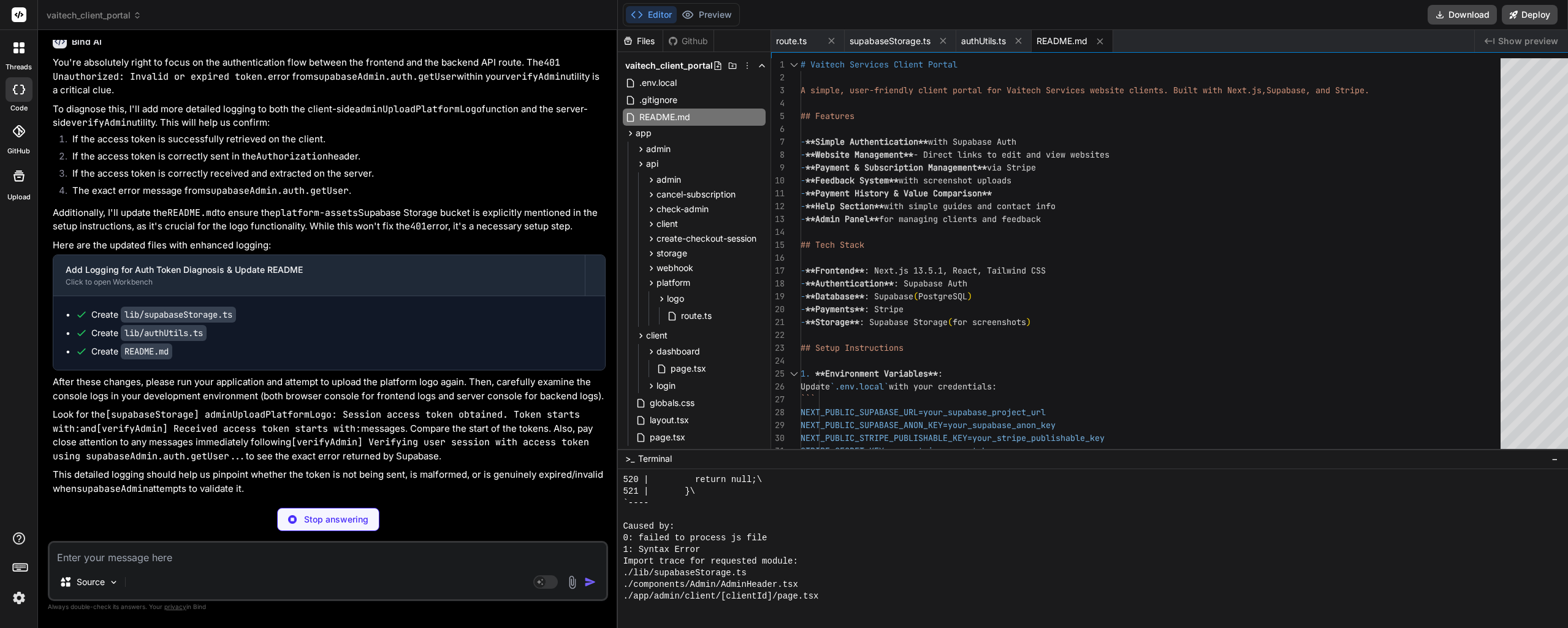
scroll to position [15705, 0]
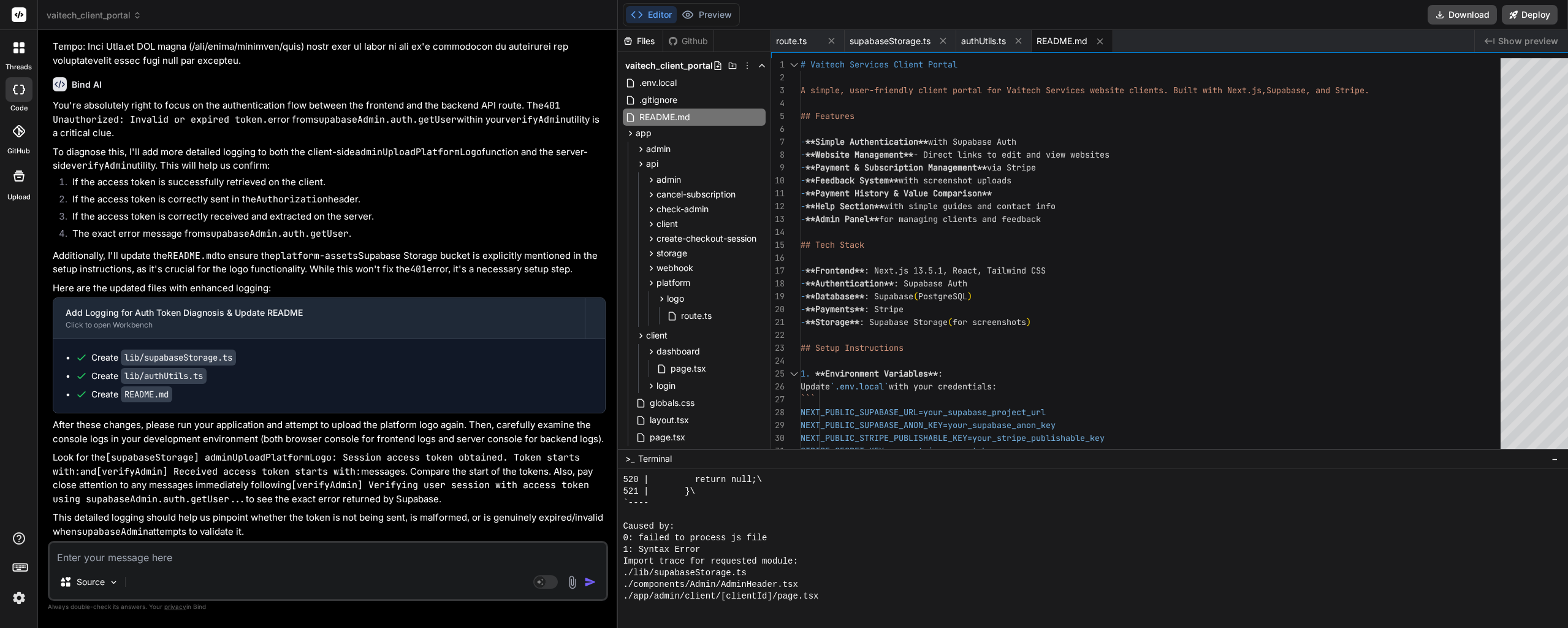
drag, startPoint x: 234, startPoint y: 362, endPoint x: 228, endPoint y: 445, distance: 83.2
click at [695, 12] on button "Preview" at bounding box center [707, 15] width 60 height 17
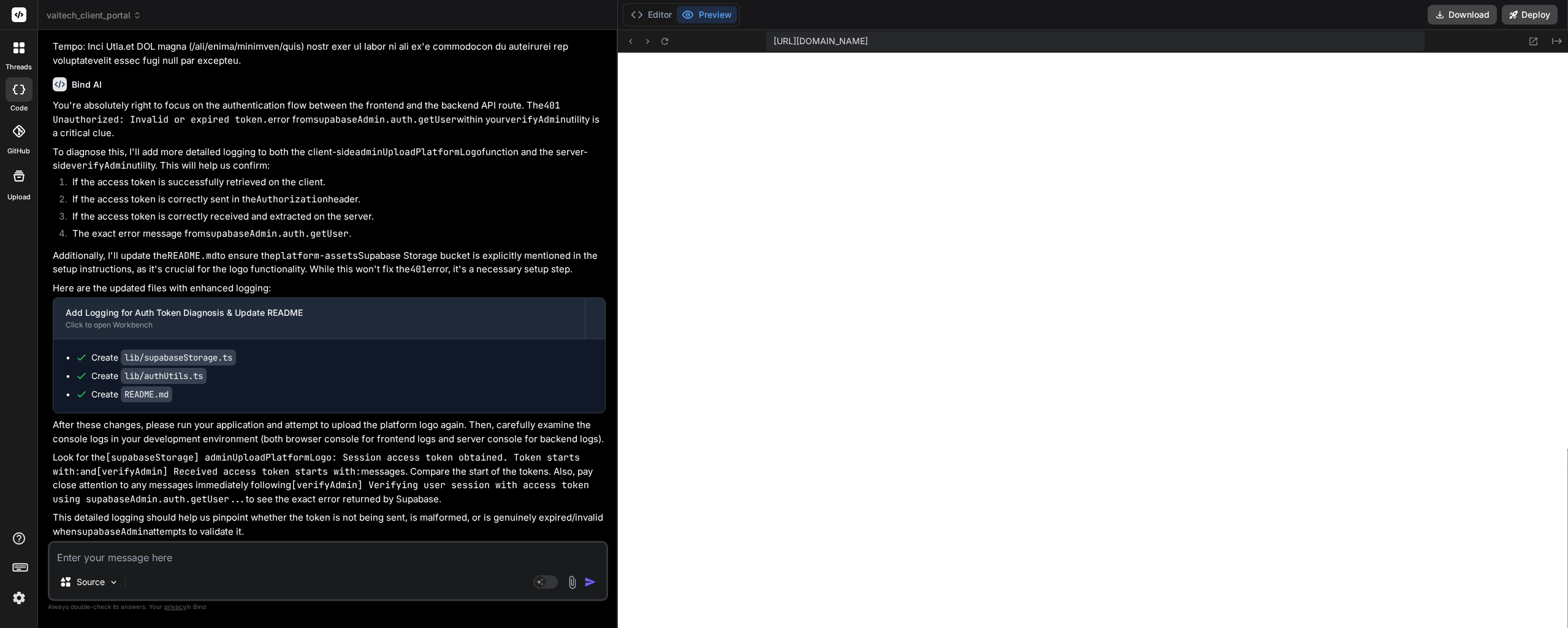
click at [183, 559] on textarea at bounding box center [328, 554] width 556 height 22
paste textarea "Failed to compile ./lib/supabaseStorage.ts NonErrorEmittedError: (Emitted value…"
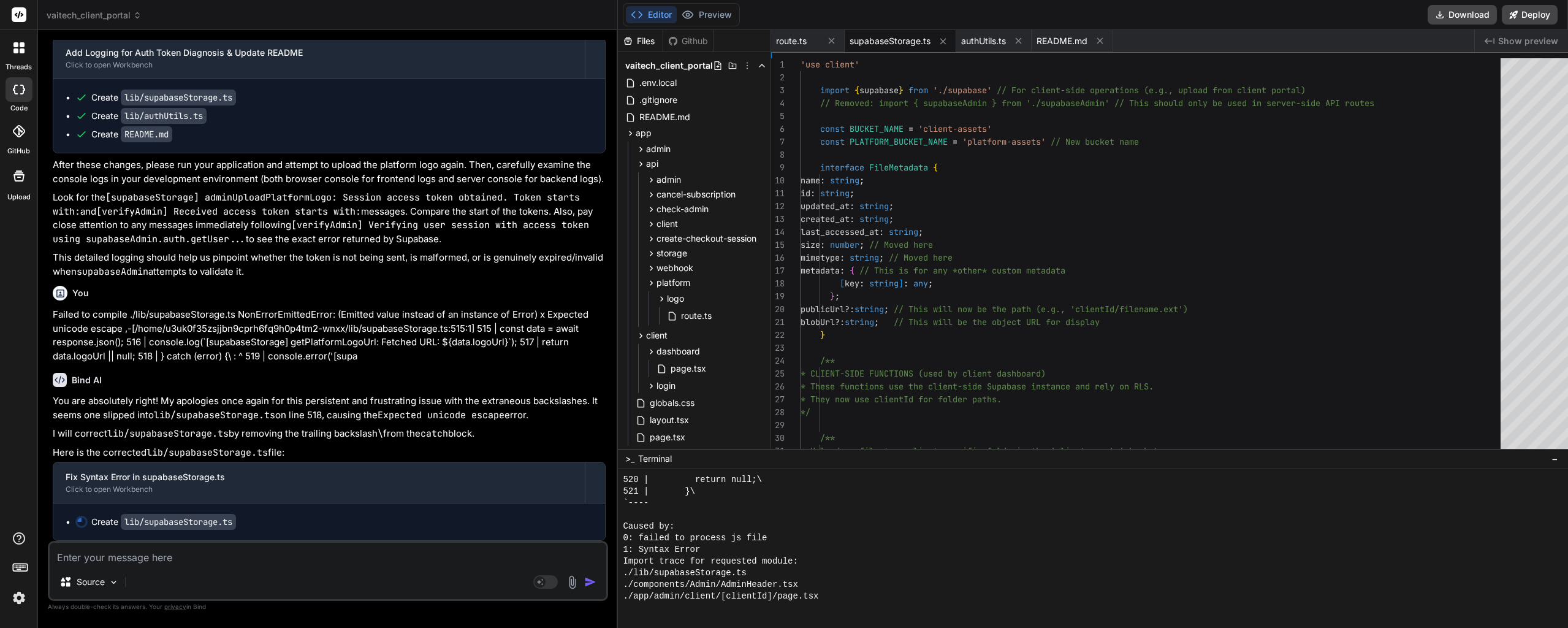
scroll to position [15965, 0]
click at [701, 14] on button "Preview" at bounding box center [707, 15] width 60 height 17
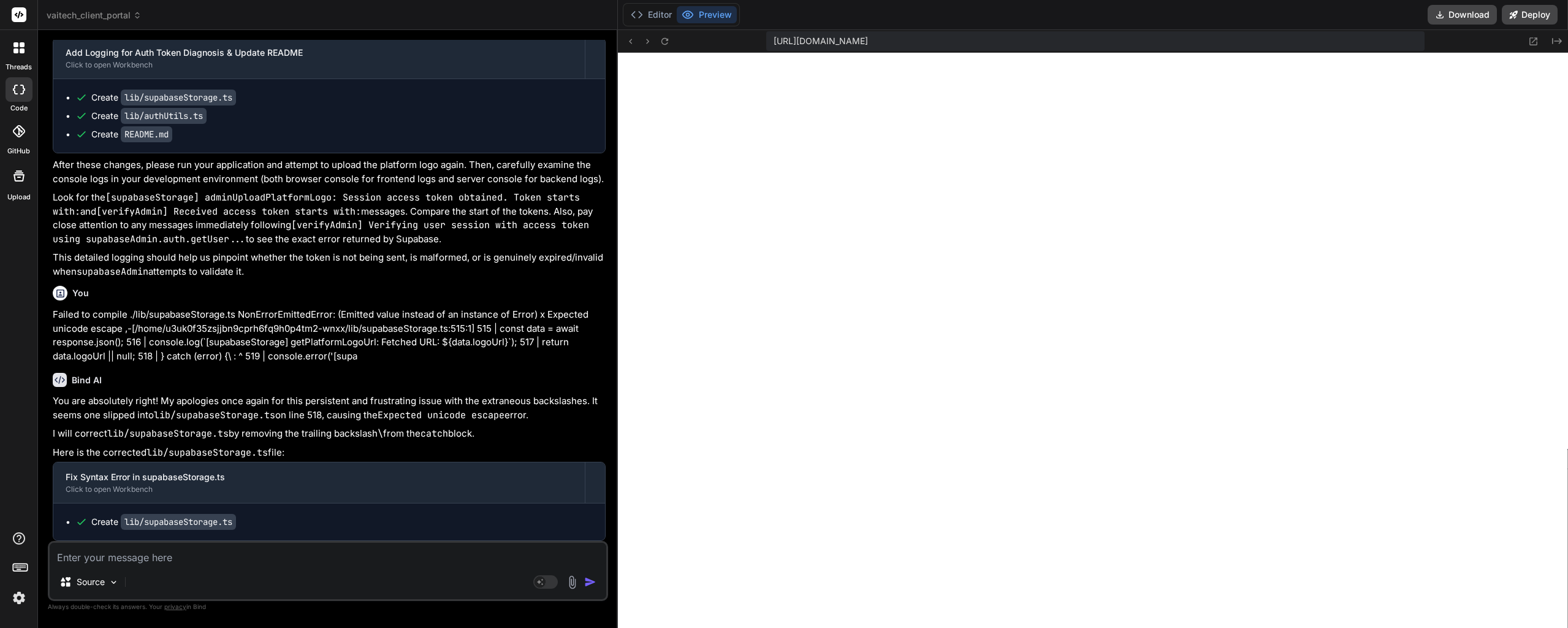
click at [119, 554] on textarea at bounding box center [328, 554] width 556 height 22
paste textarea "page.tsx:111 [AdminPage] onAuthStateChange: Completed processing. Final state s…"
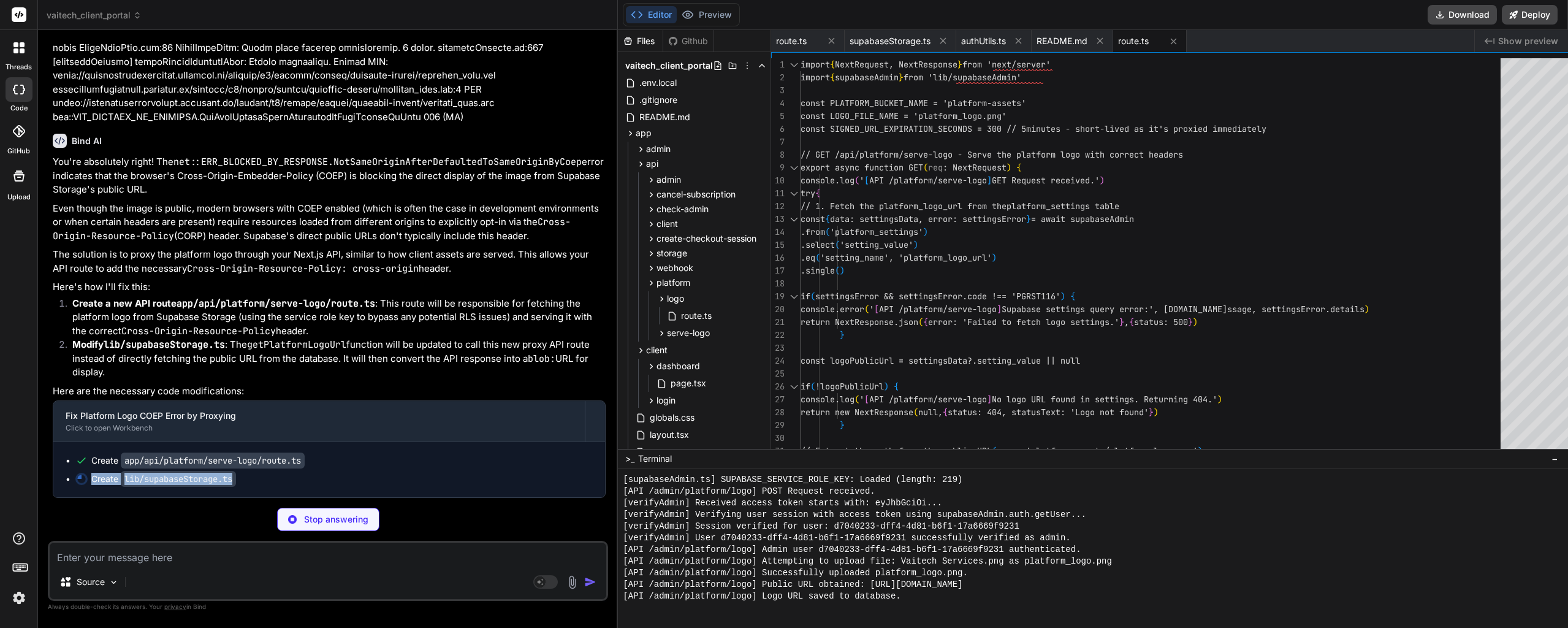
scroll to position [16879, 0]
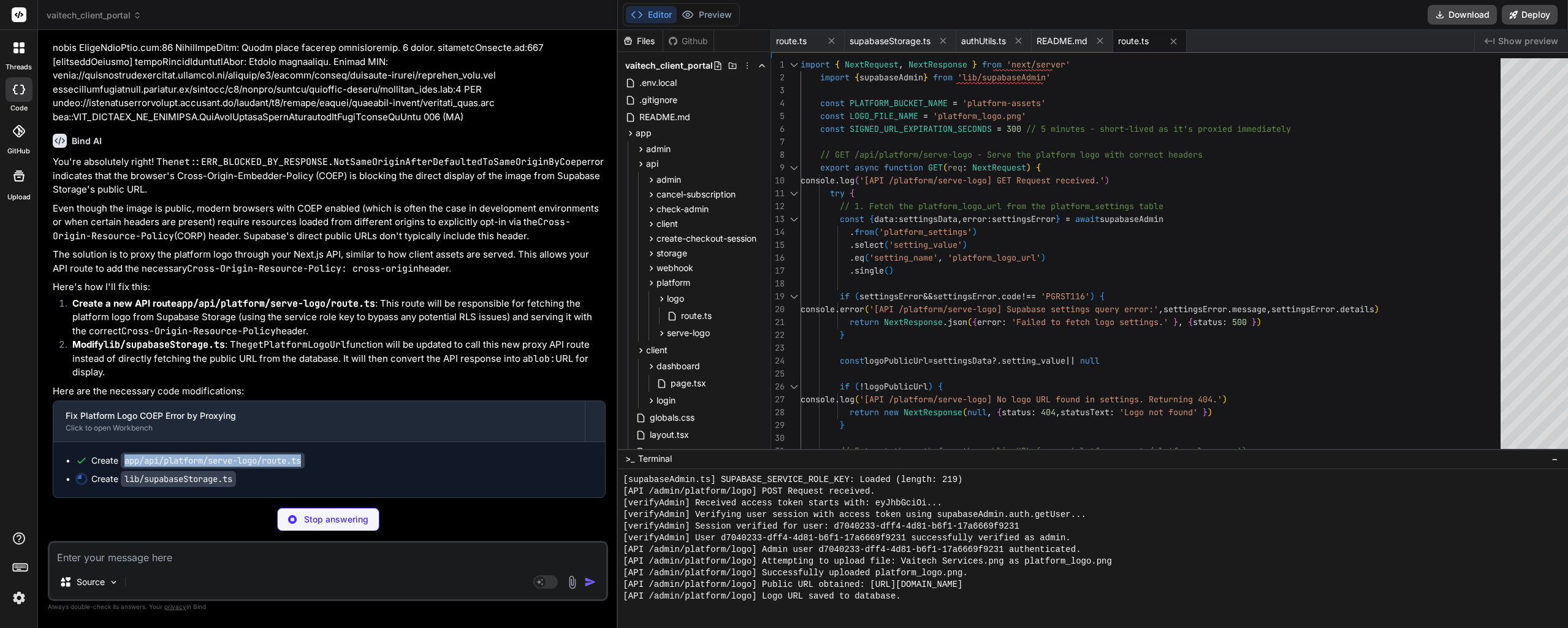
drag, startPoint x: 309, startPoint y: 480, endPoint x: 127, endPoint y: 459, distance: 183.2
click at [127, 459] on code "app/api/platform/serve-logo/route.ts" at bounding box center [212, 460] width 184 height 16
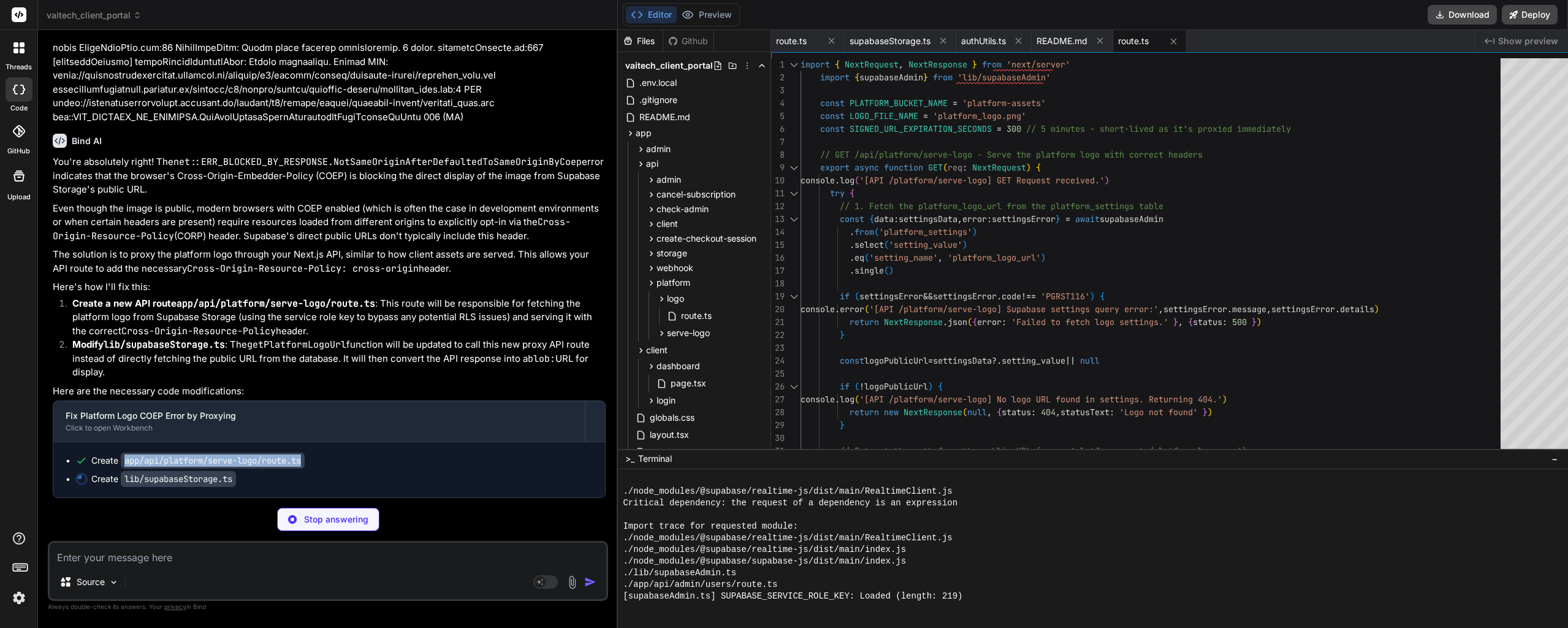
click at [127, 459] on code "app/api/platform/serve-logo/route.ts" at bounding box center [212, 460] width 184 height 16
drag, startPoint x: 307, startPoint y: 460, endPoint x: 216, endPoint y: 459, distance: 91.0
click at [211, 460] on code "app/api/platform/serve-logo/route.ts" at bounding box center [212, 460] width 184 height 16
click at [224, 463] on code "app/api/platform/serve-logo/route.ts" at bounding box center [212, 460] width 184 height 16
drag, startPoint x: 311, startPoint y: 459, endPoint x: 212, endPoint y: 463, distance: 99.1
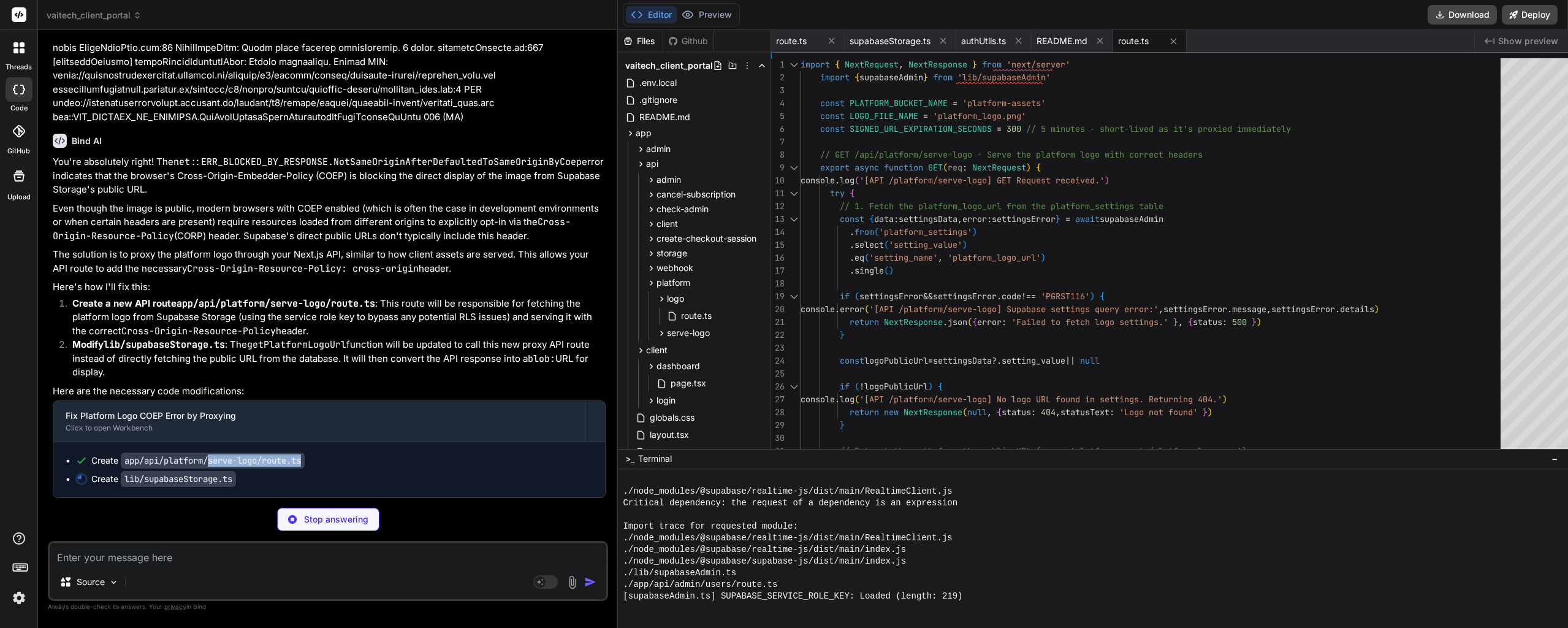
click at [212, 463] on code "app/api/platform/serve-logo/route.ts" at bounding box center [212, 460] width 184 height 16
copy code "serve-logo/route.ts"
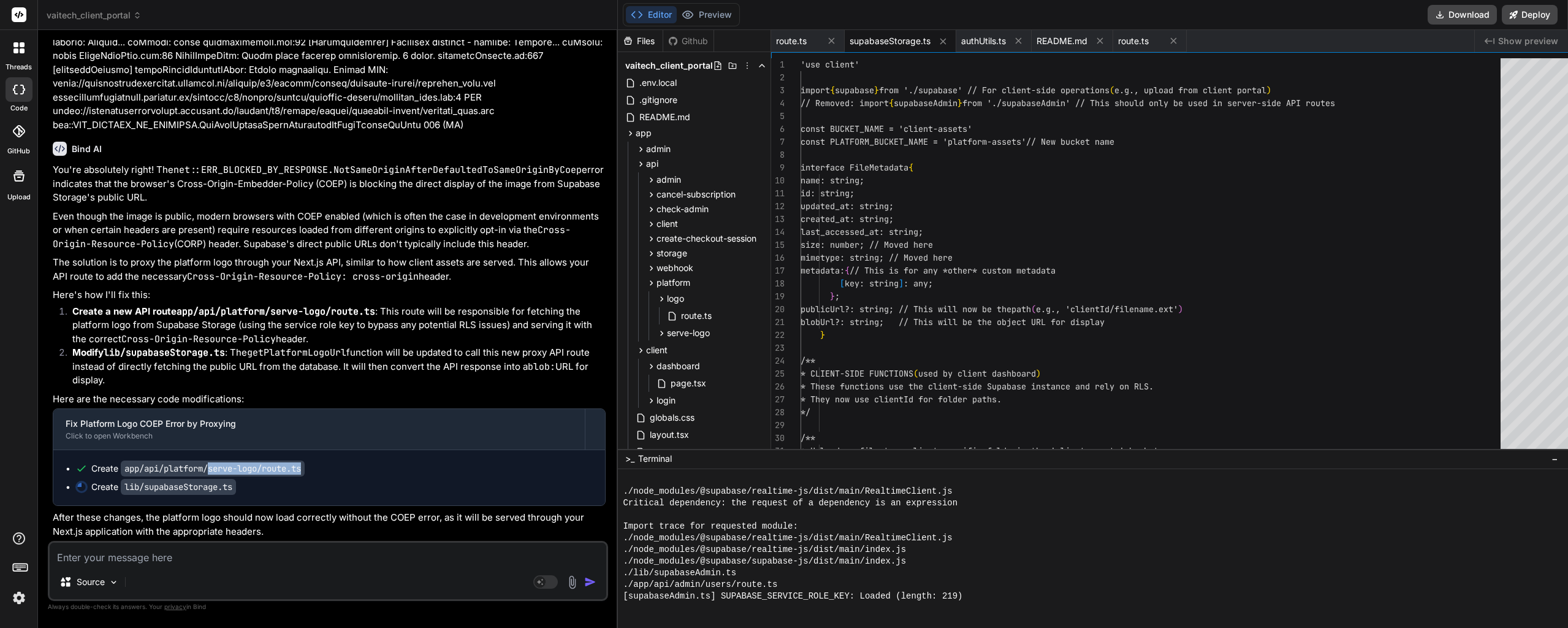
scroll to position [16870, 0]
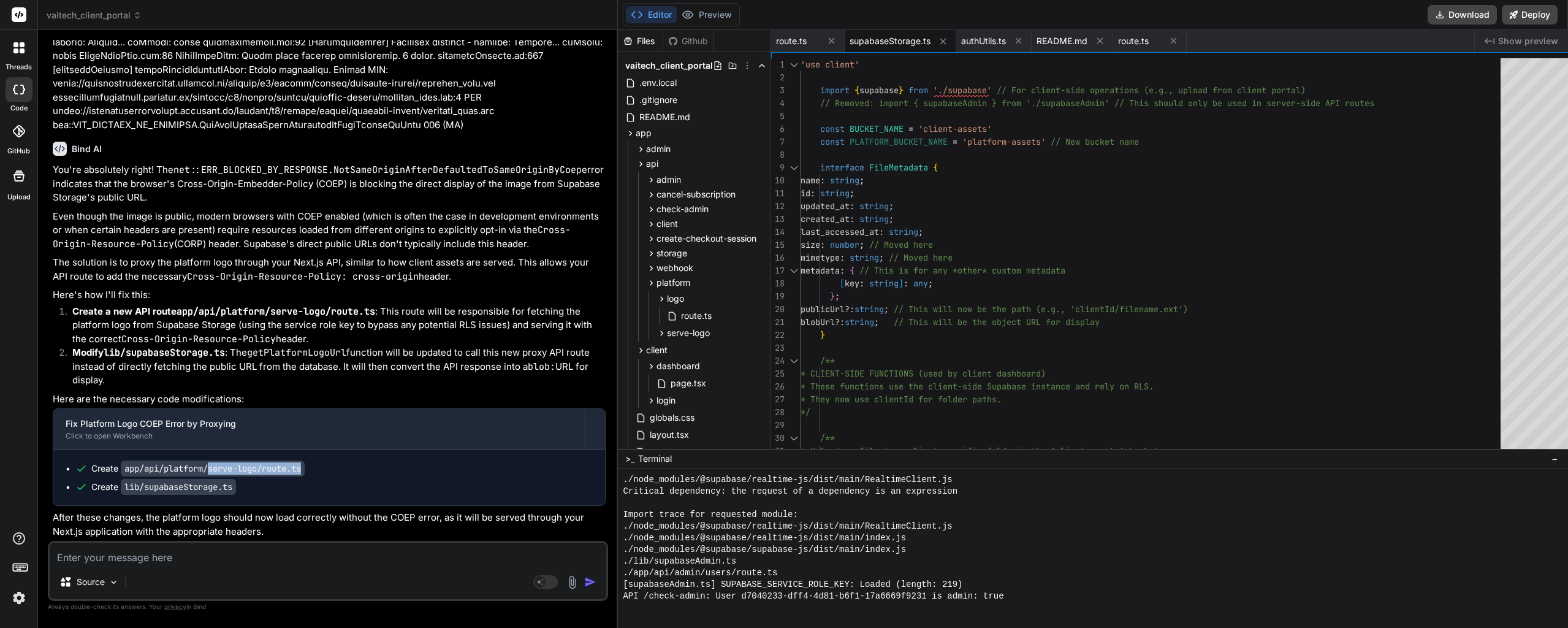
click at [317, 303] on div "You're absolutely right! The net::ERR_BLOCKED_BY_RESPONSE.NotSameOriginAfterDef…" at bounding box center [328, 351] width 553 height 375
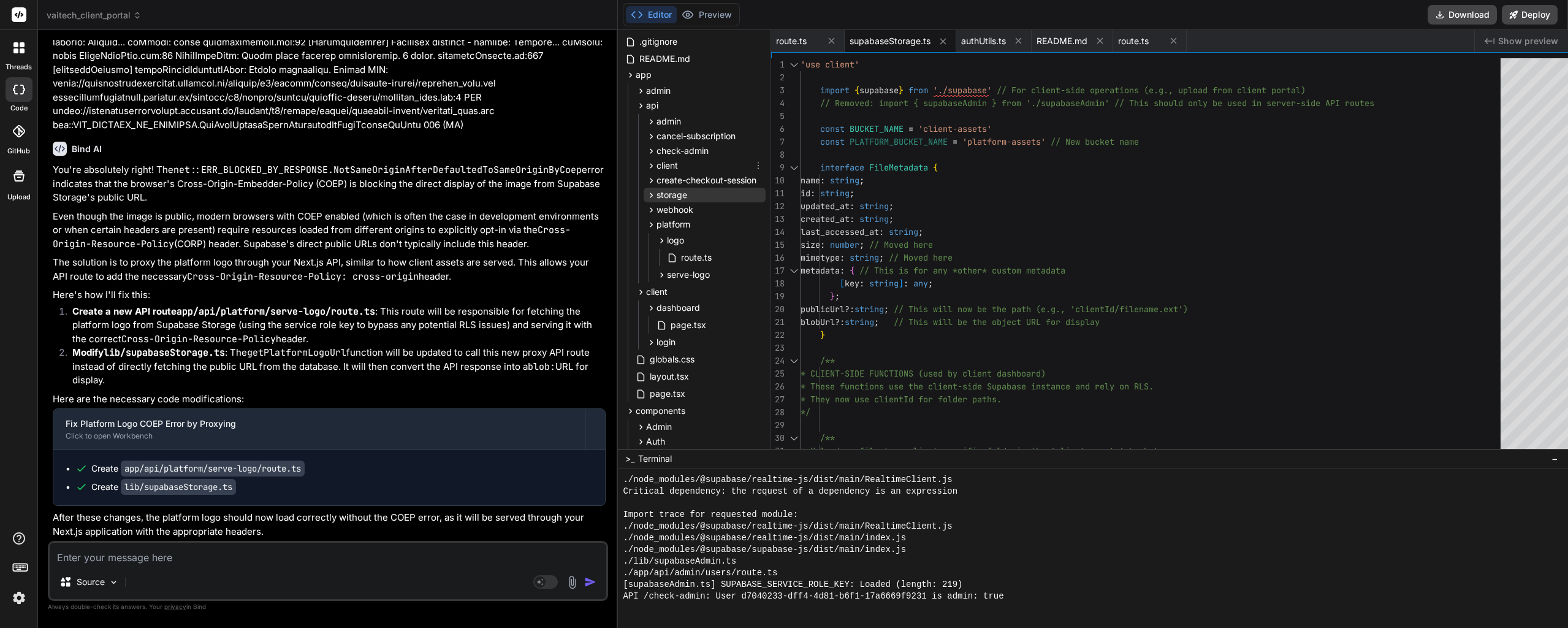
scroll to position [61, 0]
click at [678, 266] on span "serve-logo" at bounding box center [689, 272] width 43 height 12
click at [687, 288] on span "route.ts" at bounding box center [696, 288] width 34 height 15
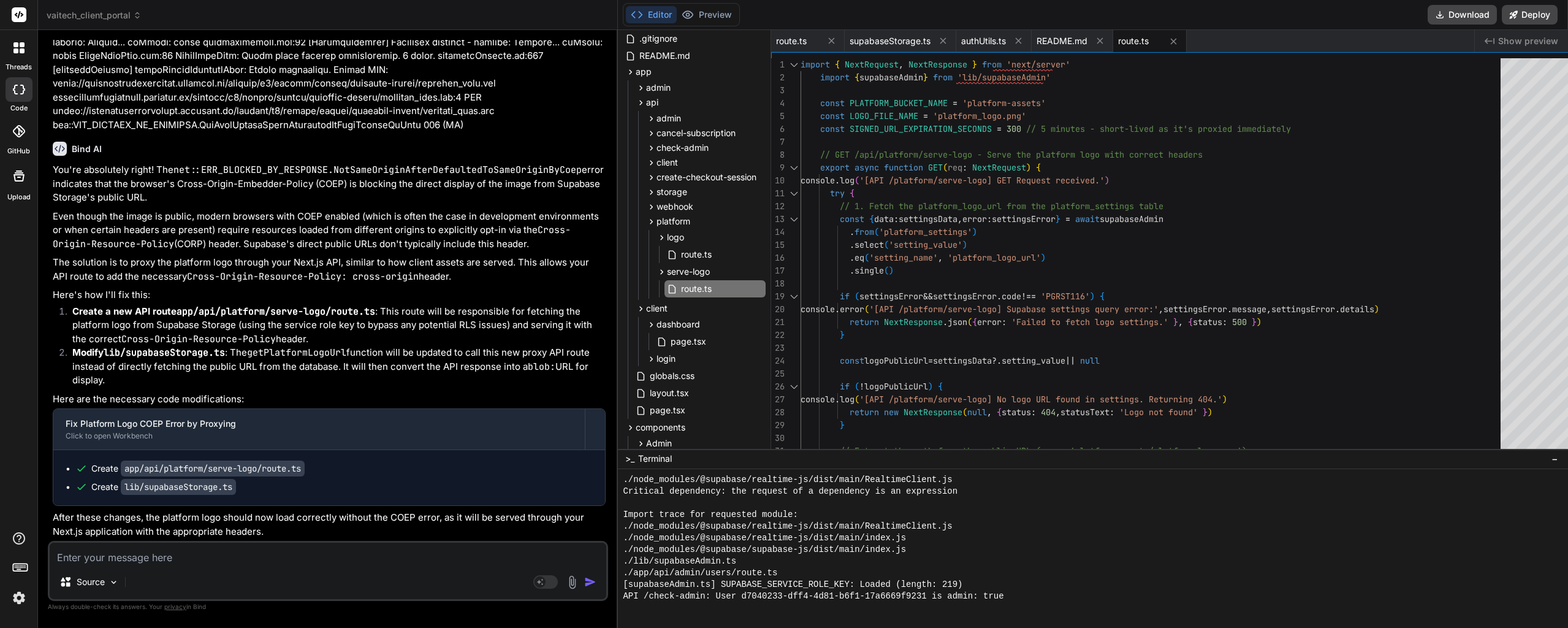
click at [1071, 270] on div "if ( ! logoPublicUrl ) { console . log ( '[API /platform/serve-logo] No logo UR…" at bounding box center [1154, 593] width 707 height 1069
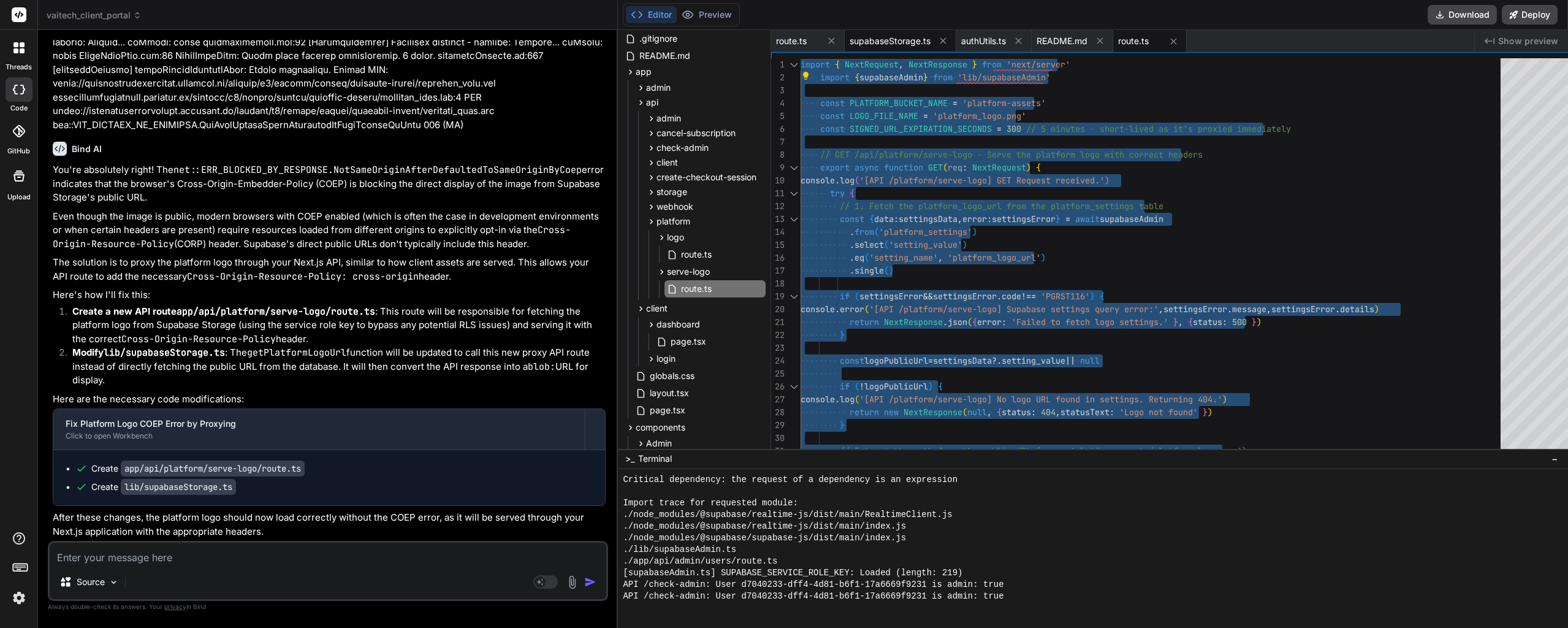
click at [890, 37] on span "supabaseStorage.ts" at bounding box center [890, 41] width 81 height 12
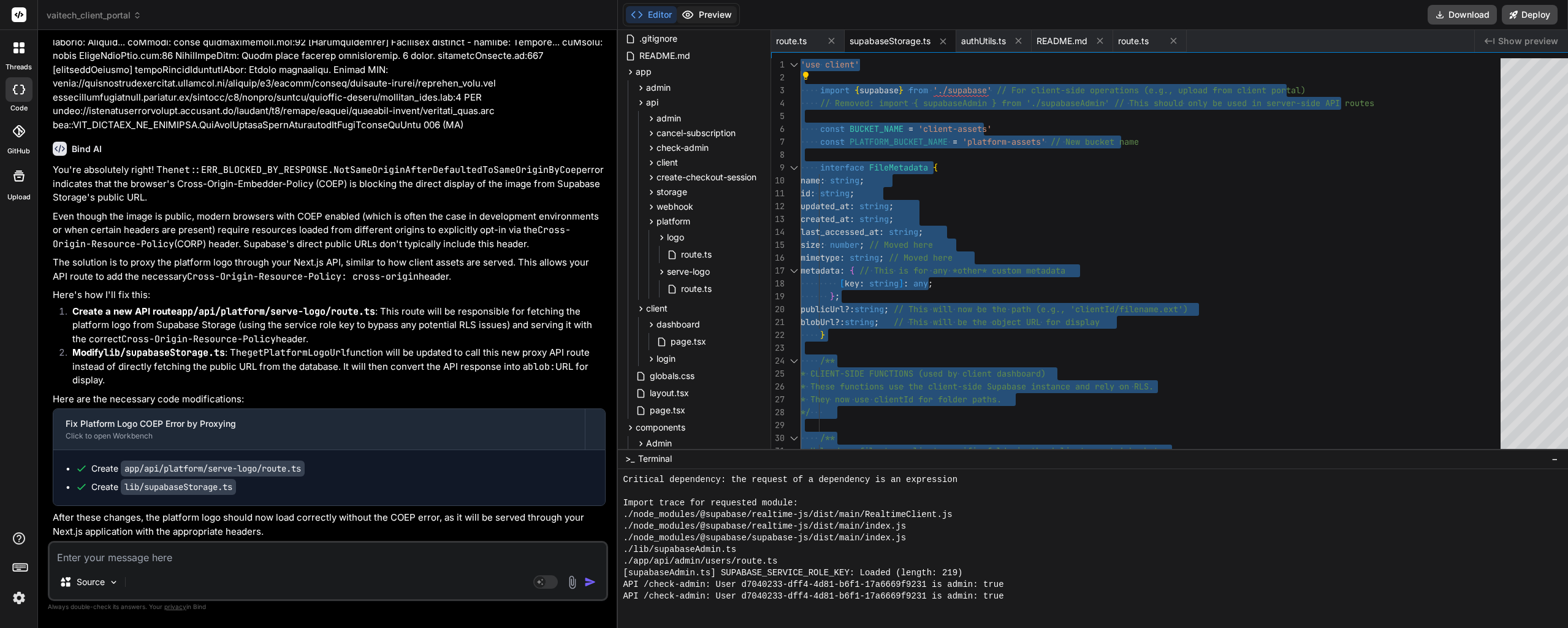
click at [706, 21] on button "Preview" at bounding box center [707, 15] width 60 height 17
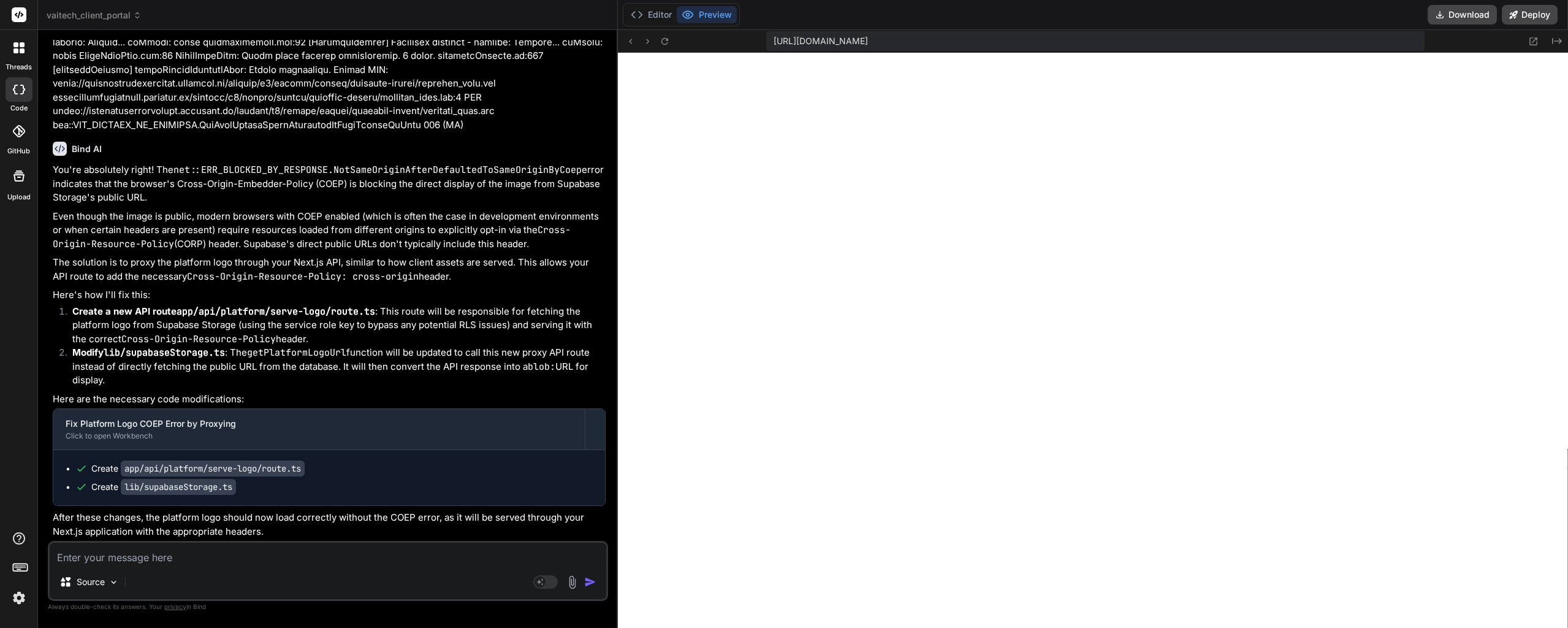
click at [495, 319] on li "Create a new API route app/api/platform/serve-logo/route.ts : This route will b…" at bounding box center [334, 325] width 543 height 41
click at [200, 562] on textarea at bounding box center [328, 554] width 556 height 22
paste textarea "page.tsx:37 [AdminPage] onAuthStateChange: Event received. Type: SIGNED_IN, Ses…"
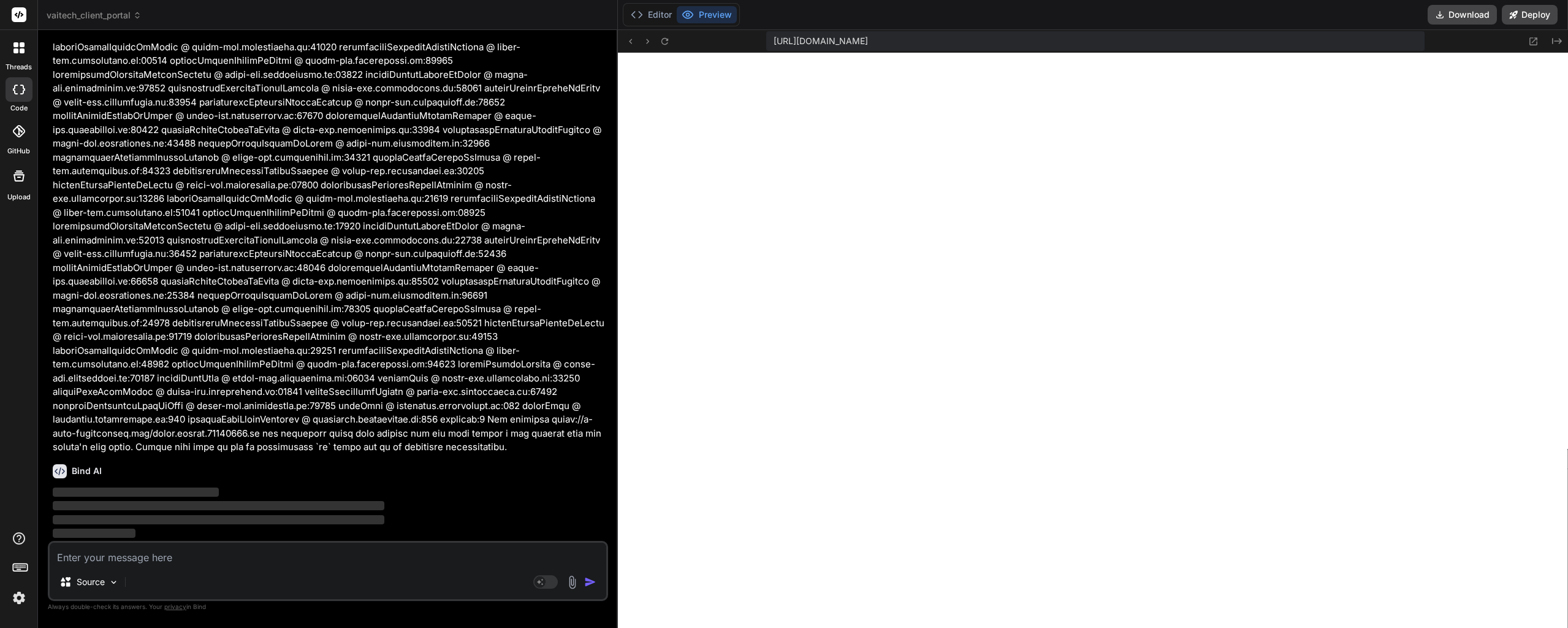
scroll to position [18654, 0]
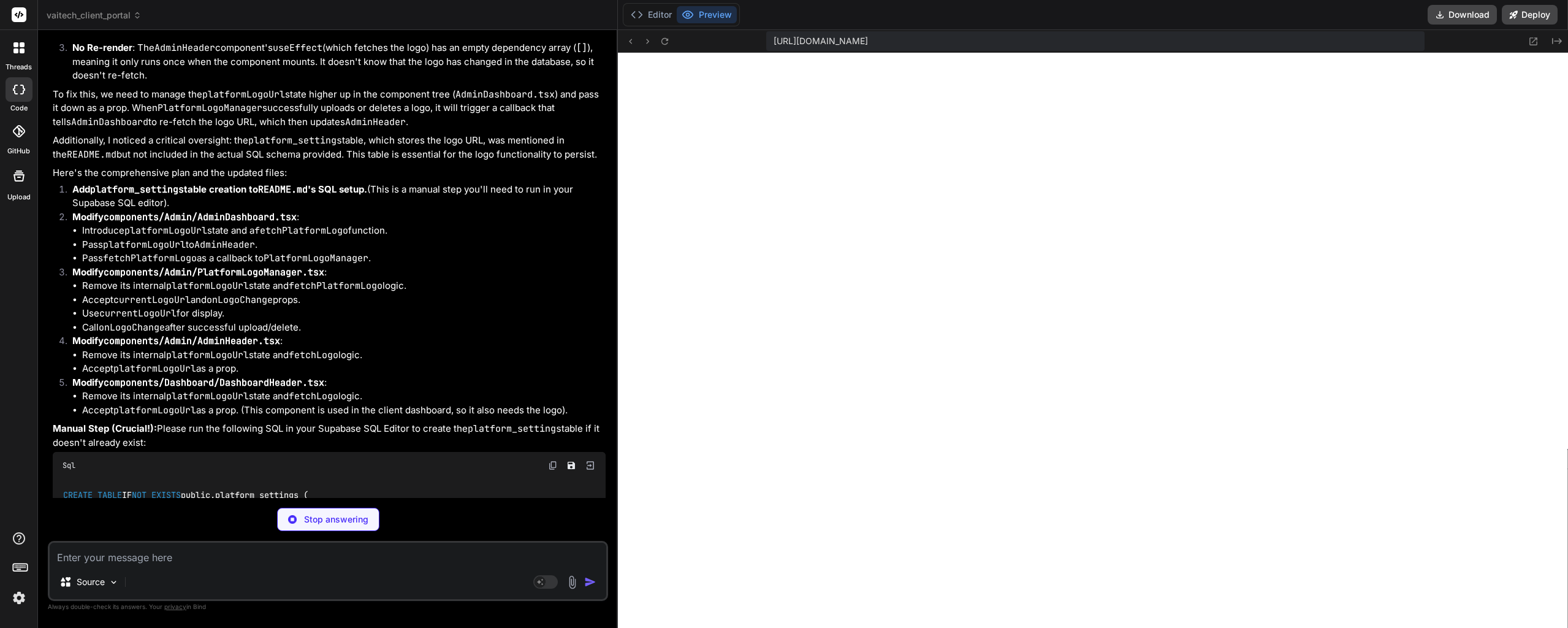
click at [339, 482] on div "Bind AI You're absolutely right to point out that the logo isn't displaying des…" at bounding box center [328, 286] width 553 height 871
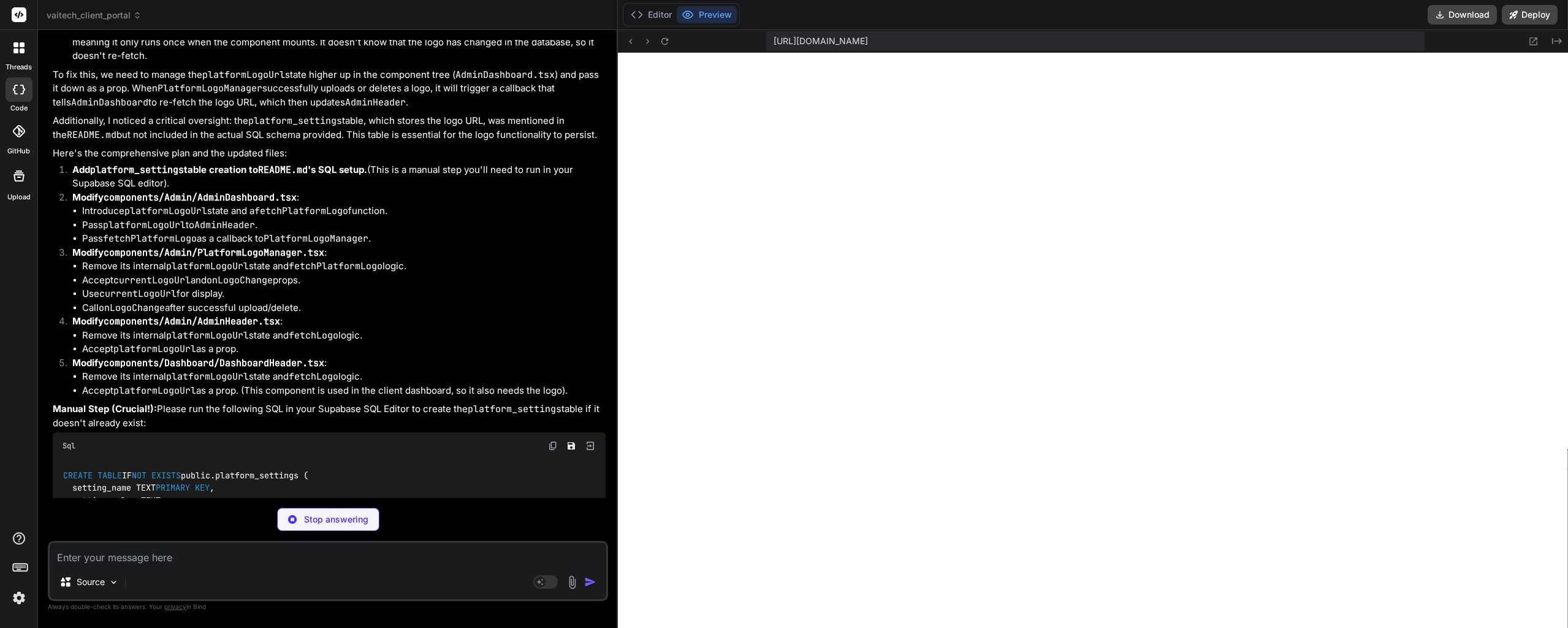
drag, startPoint x: 370, startPoint y: 366, endPoint x: 369, endPoint y: 395, distance: 29.0
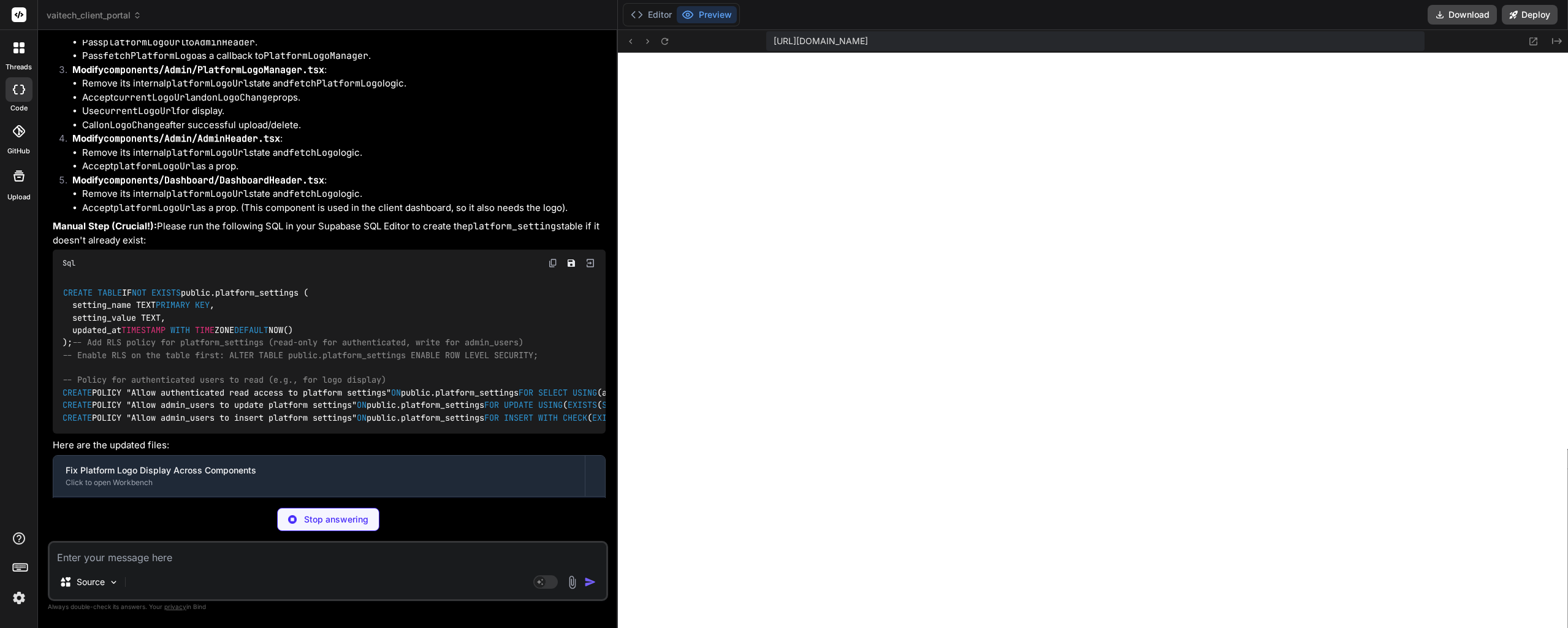
scroll to position [18864, 0]
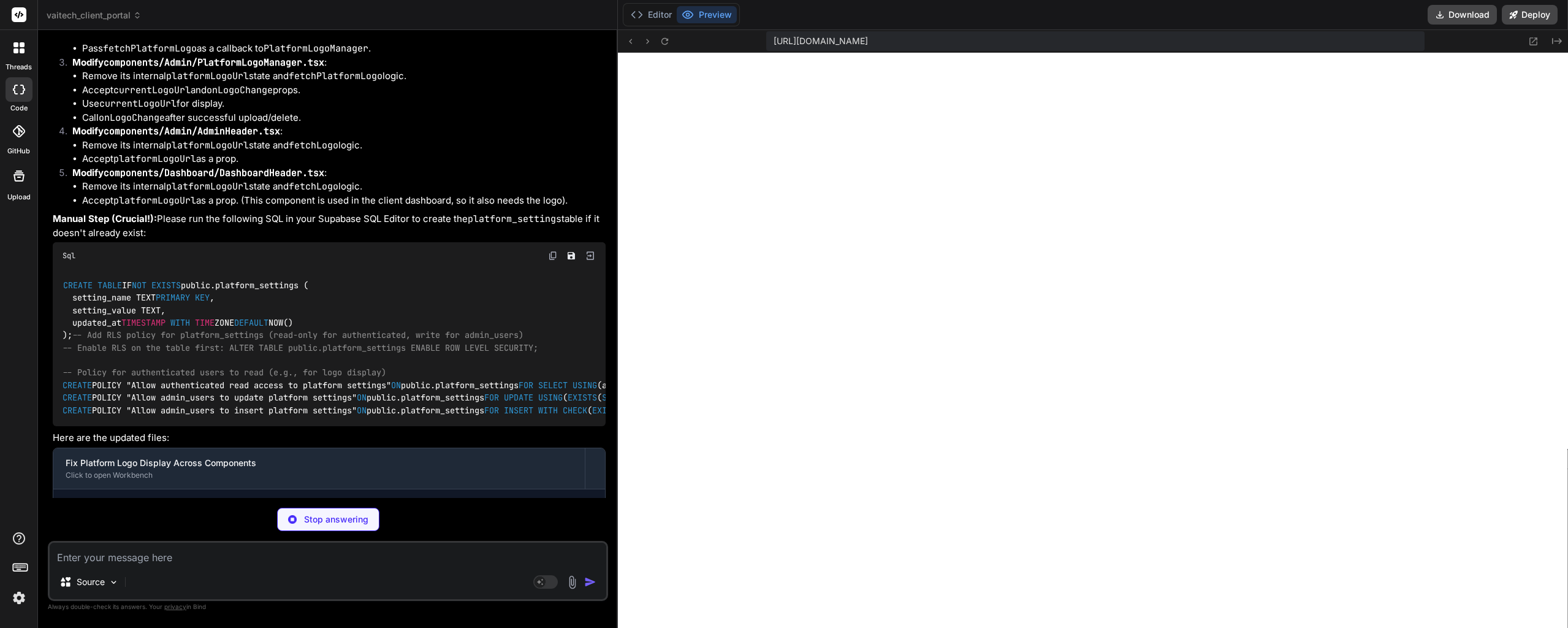
click at [182, 567] on div "Source Agent Mode. When this toggle is activated, AI automatically makes decisi…" at bounding box center [328, 571] width 560 height 60
click at [183, 563] on textarea at bounding box center [328, 554] width 556 height 22
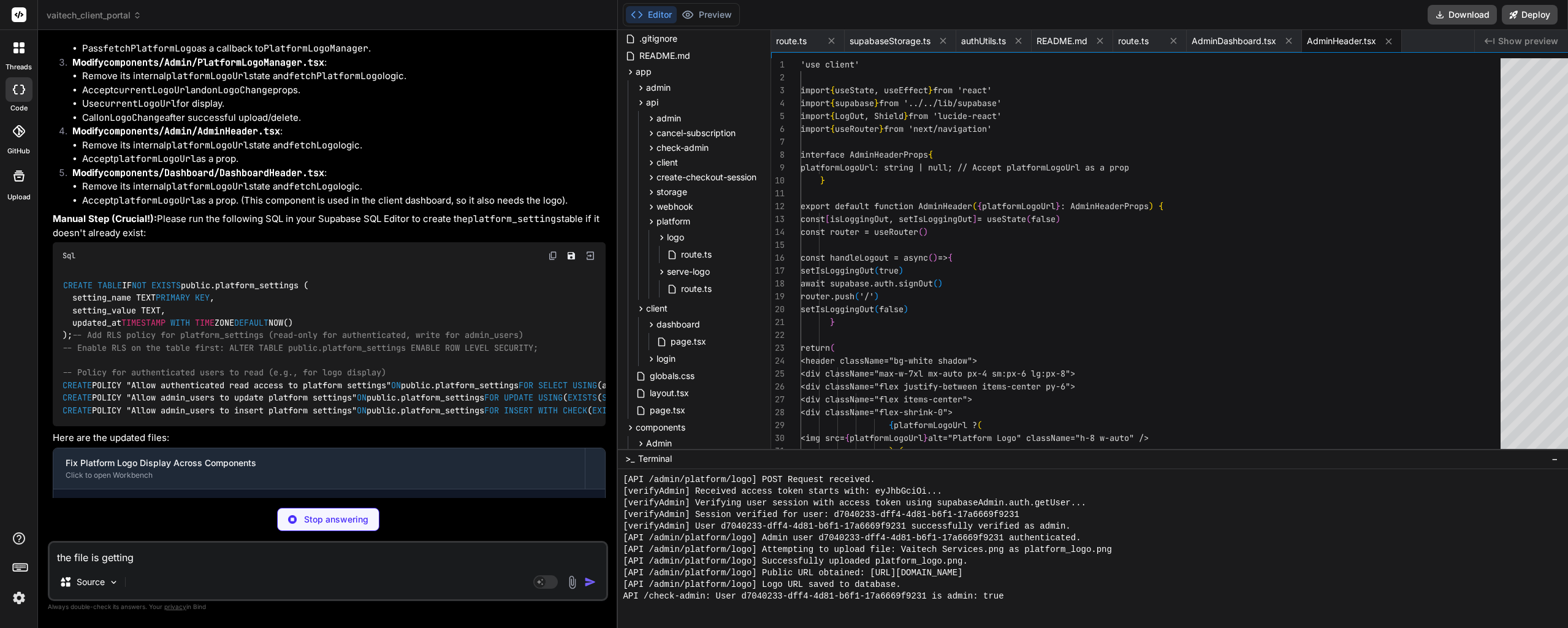
click at [230, 557] on textarea "the file is getting" at bounding box center [328, 554] width 556 height 22
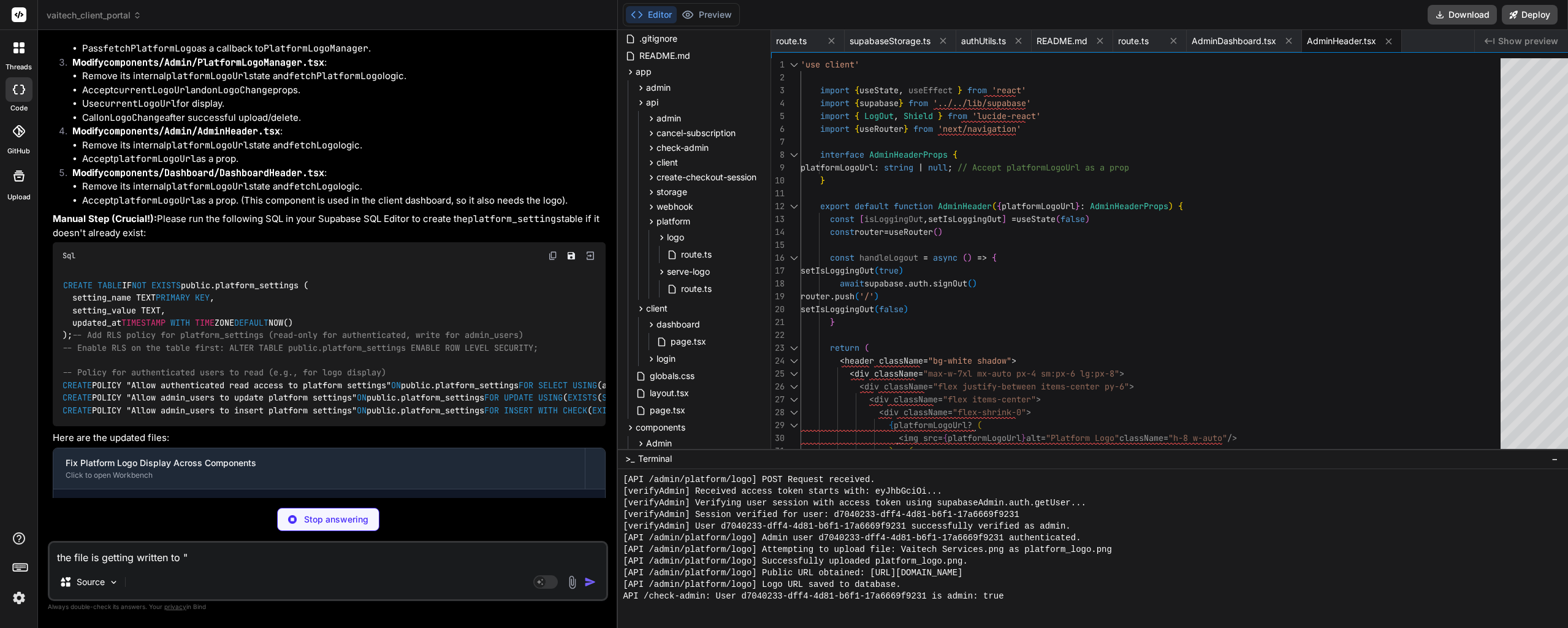
paste textarea "page.tsx:37 [AdminPage] onAuthStateChange: Event received. Type: SIGNED_IN, Ses…"
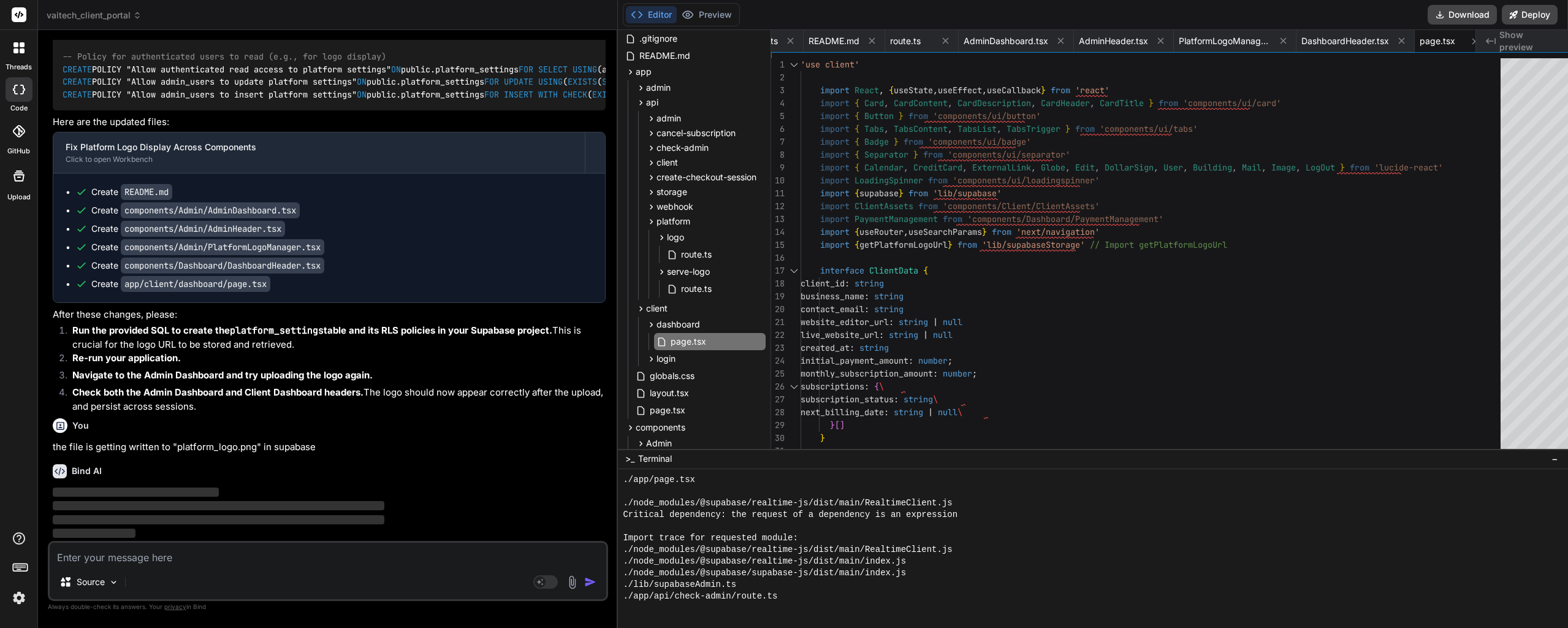
scroll to position [19909, 0]
click at [703, 3] on div "Editor Preview" at bounding box center [681, 15] width 117 height 23
click at [704, 19] on button "Preview" at bounding box center [707, 15] width 60 height 17
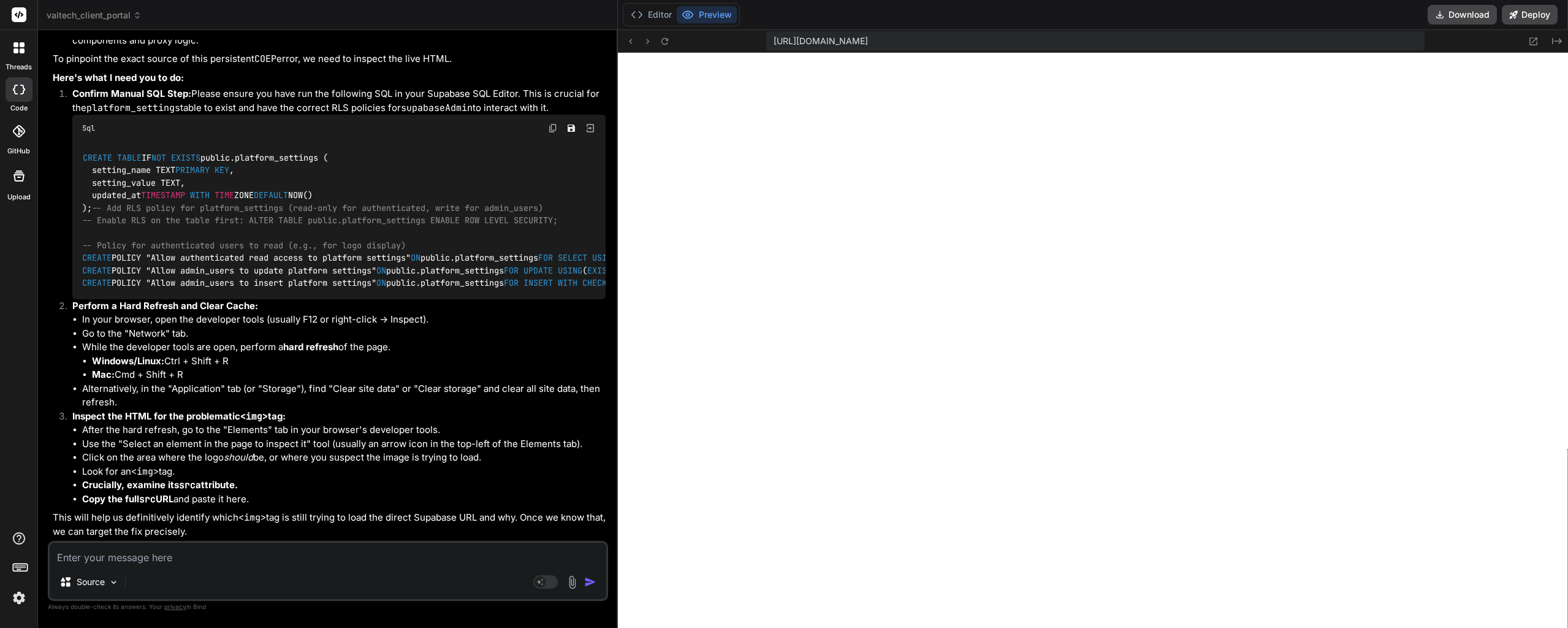
scroll to position [20899, 0]
drag, startPoint x: 370, startPoint y: 401, endPoint x: 352, endPoint y: 508, distance: 108.5
click at [366, 459] on li "Click on the area where the logo should be, or where you suspect the image is t…" at bounding box center [344, 458] width 524 height 14
drag, startPoint x: 322, startPoint y: 353, endPoint x: 322, endPoint y: 369, distance: 16.0
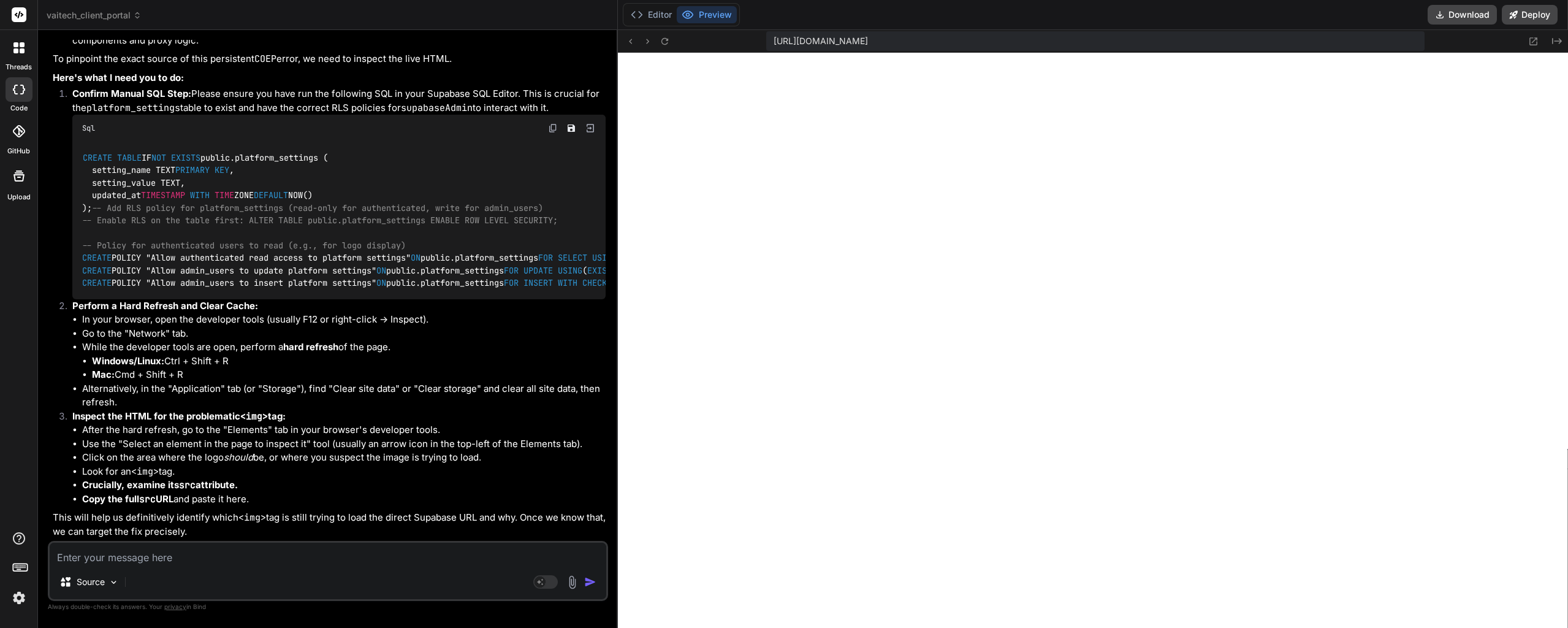
scroll to position [20543, 0]
drag, startPoint x: 347, startPoint y: 277, endPoint x: 346, endPoint y: 291, distance: 14.0
click at [548, 123] on img at bounding box center [552, 127] width 9 height 9
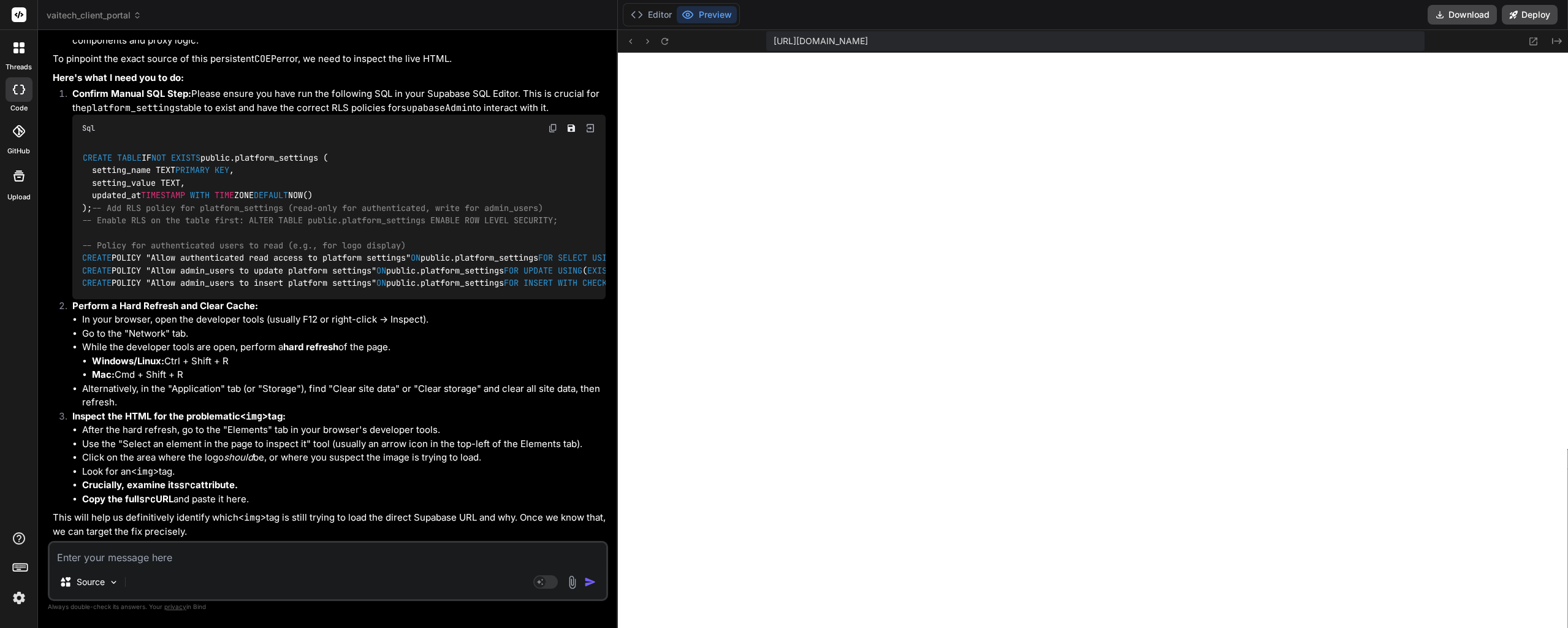
scroll to position [20899, 0]
click at [635, 14] on button "Editor" at bounding box center [651, 15] width 51 height 17
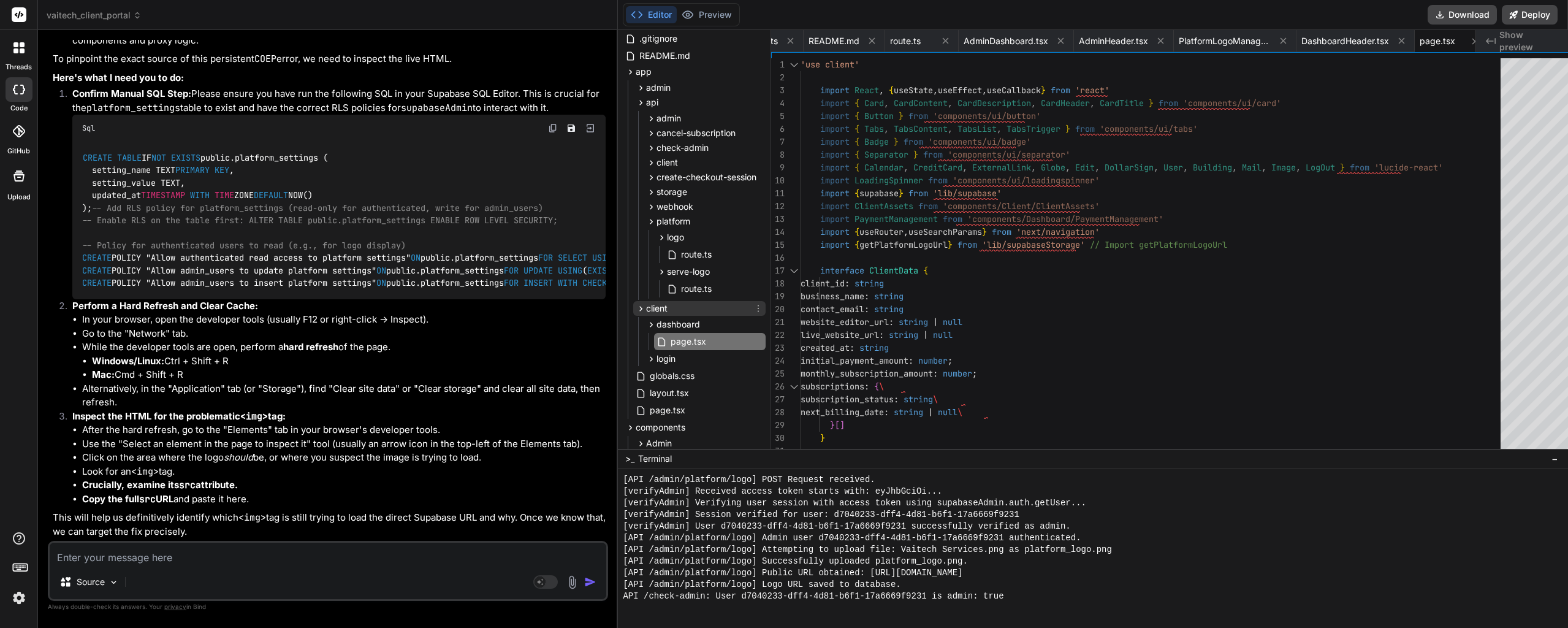
scroll to position [184, 0]
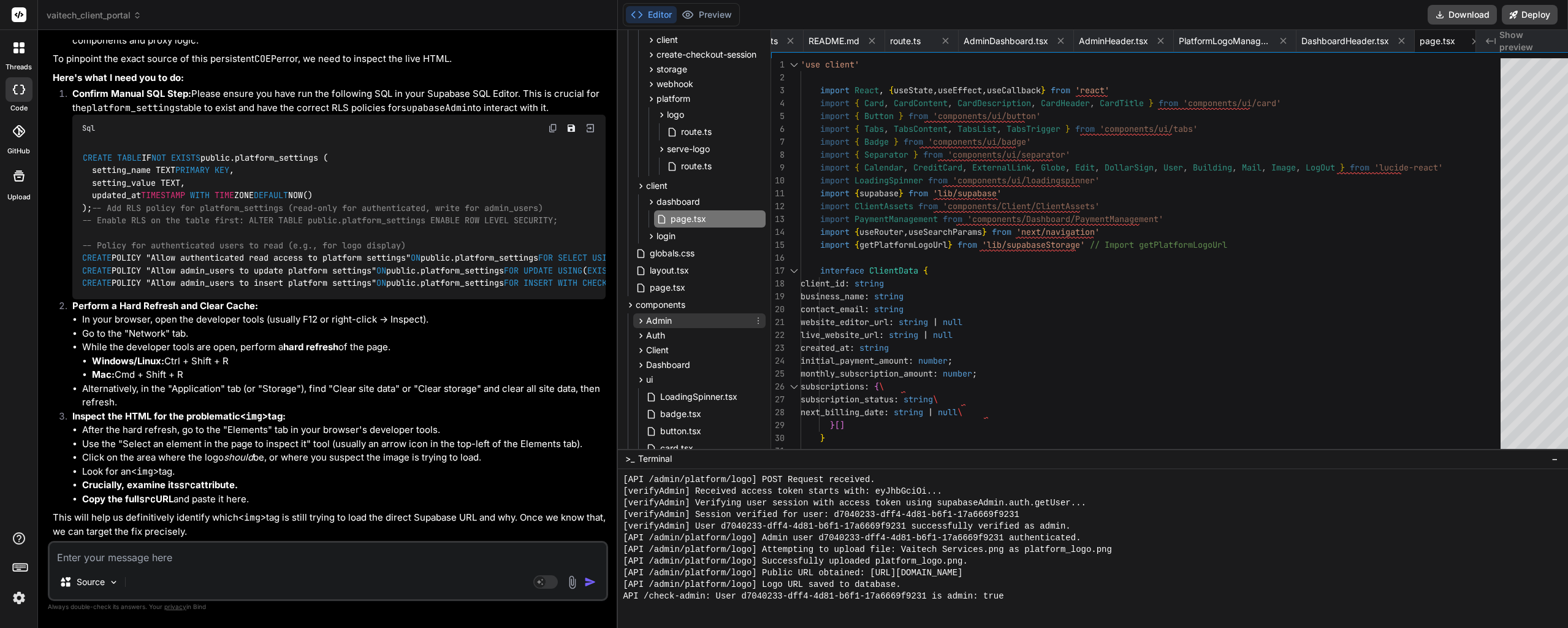
click at [652, 315] on span "Admin" at bounding box center [659, 321] width 26 height 12
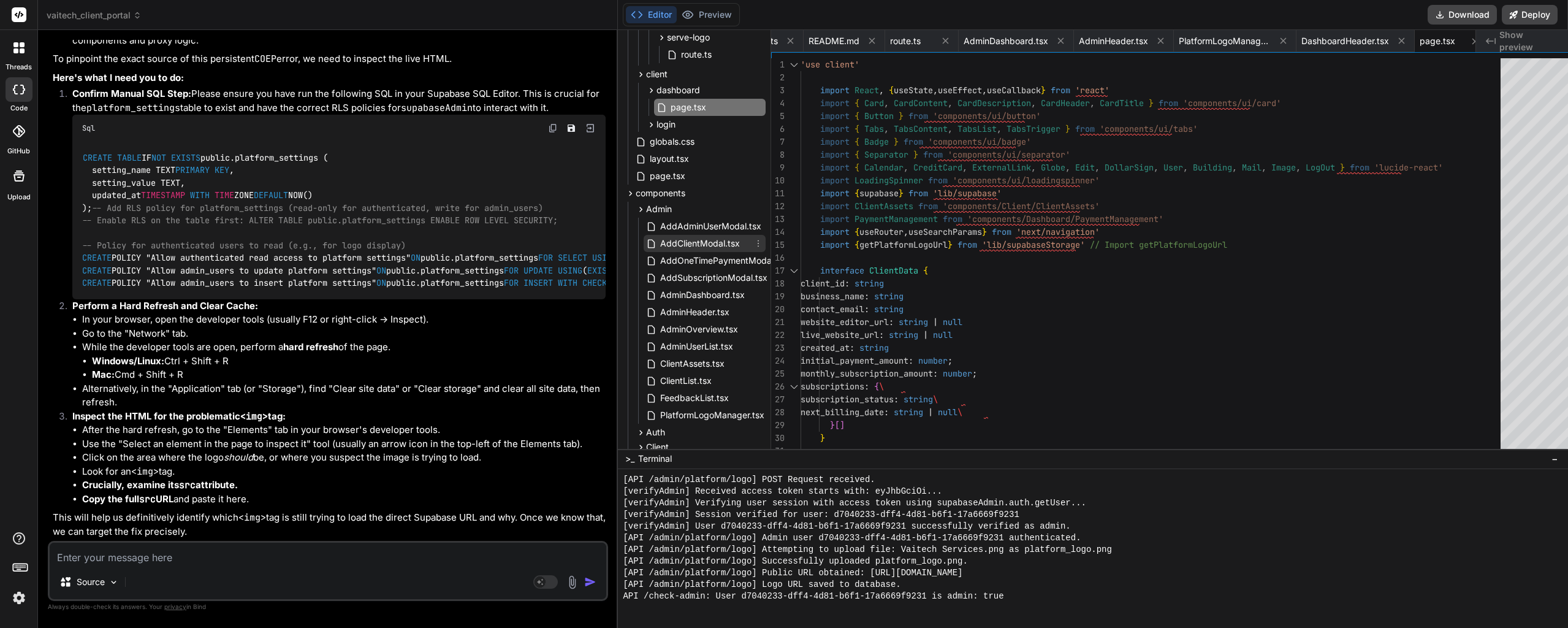
scroll to position [307, 0]
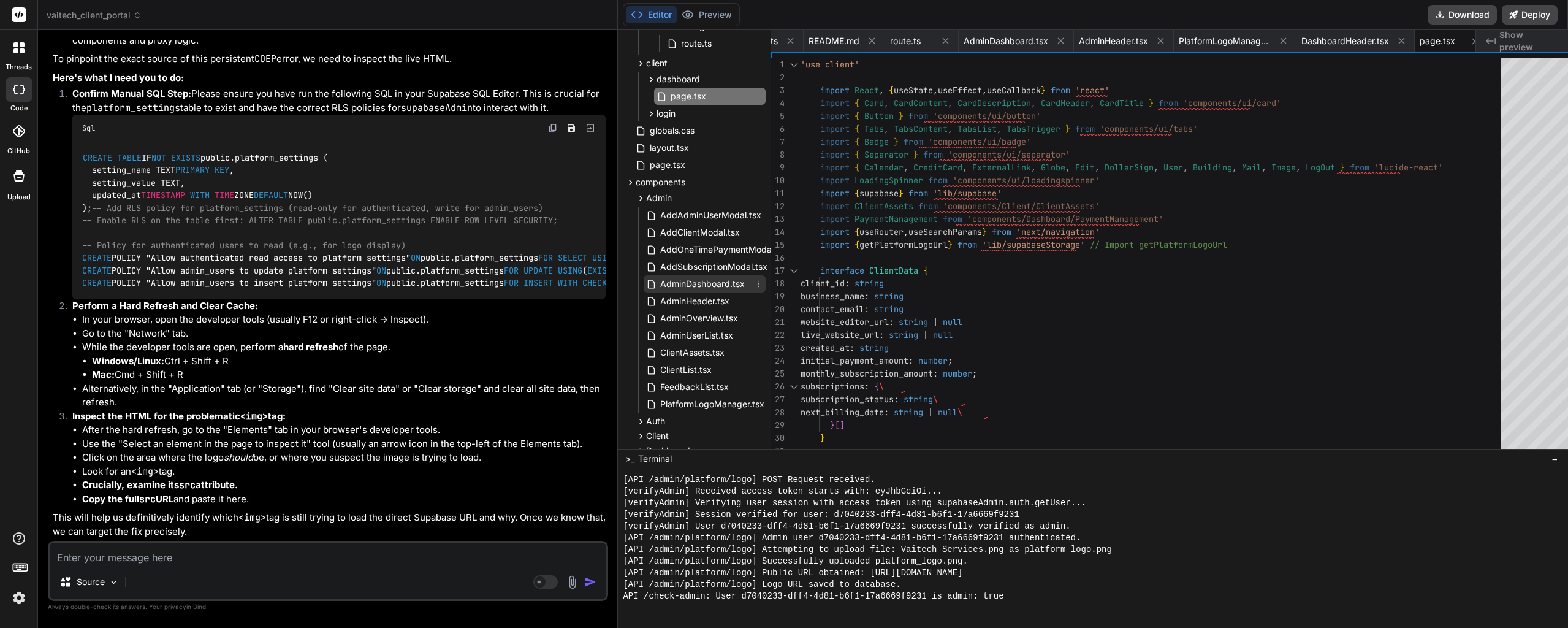
click at [669, 286] on span "AdminDashboard.tsx" at bounding box center [702, 284] width 87 height 15
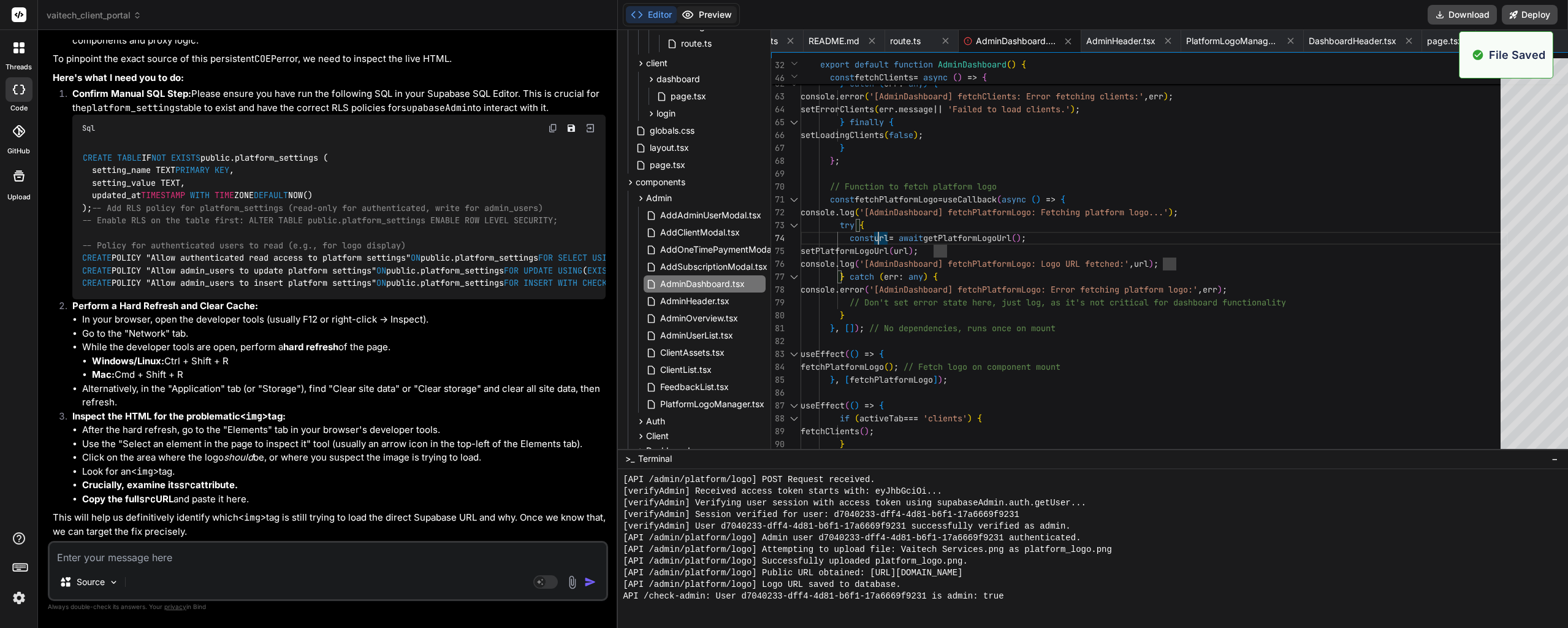
click at [688, 16] on button "Preview" at bounding box center [707, 15] width 60 height 17
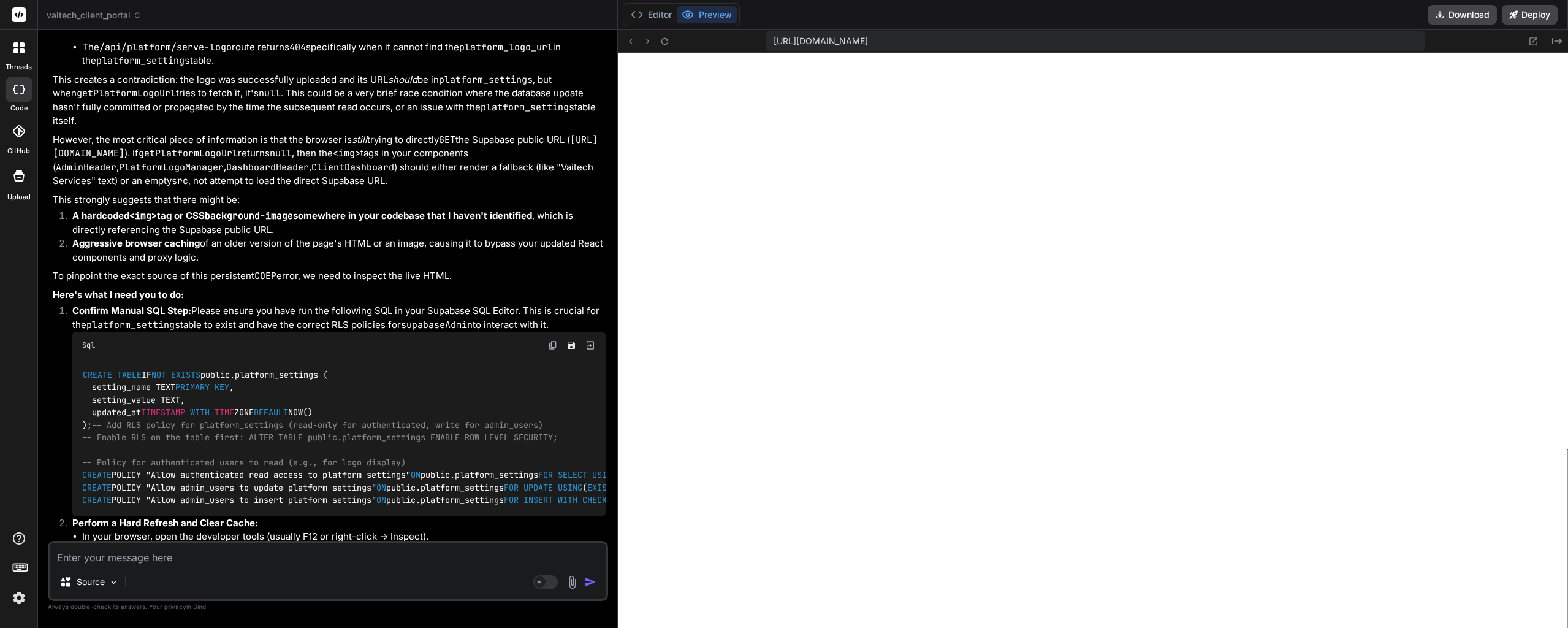
scroll to position [19796, 0]
click at [641, 11] on button "Editor" at bounding box center [651, 15] width 51 height 17
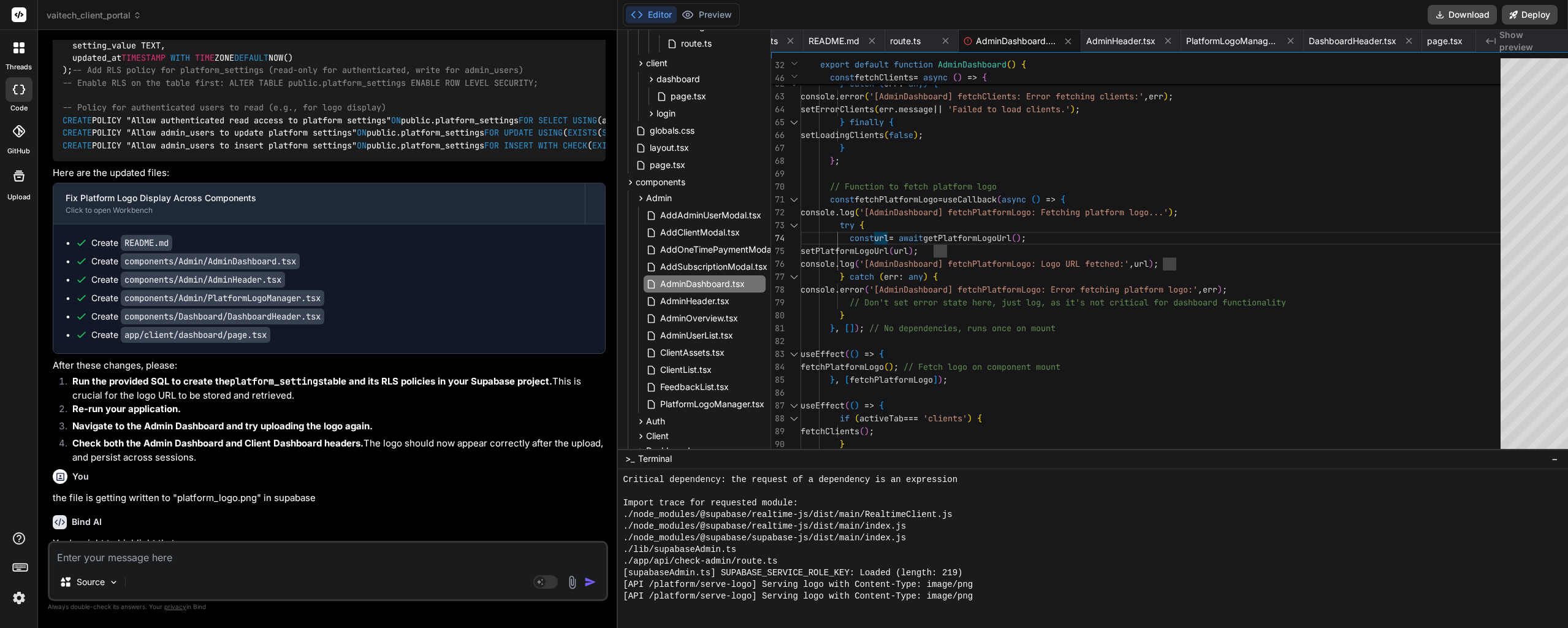
drag, startPoint x: 377, startPoint y: 333, endPoint x: 385, endPoint y: 218, distance: 115.3
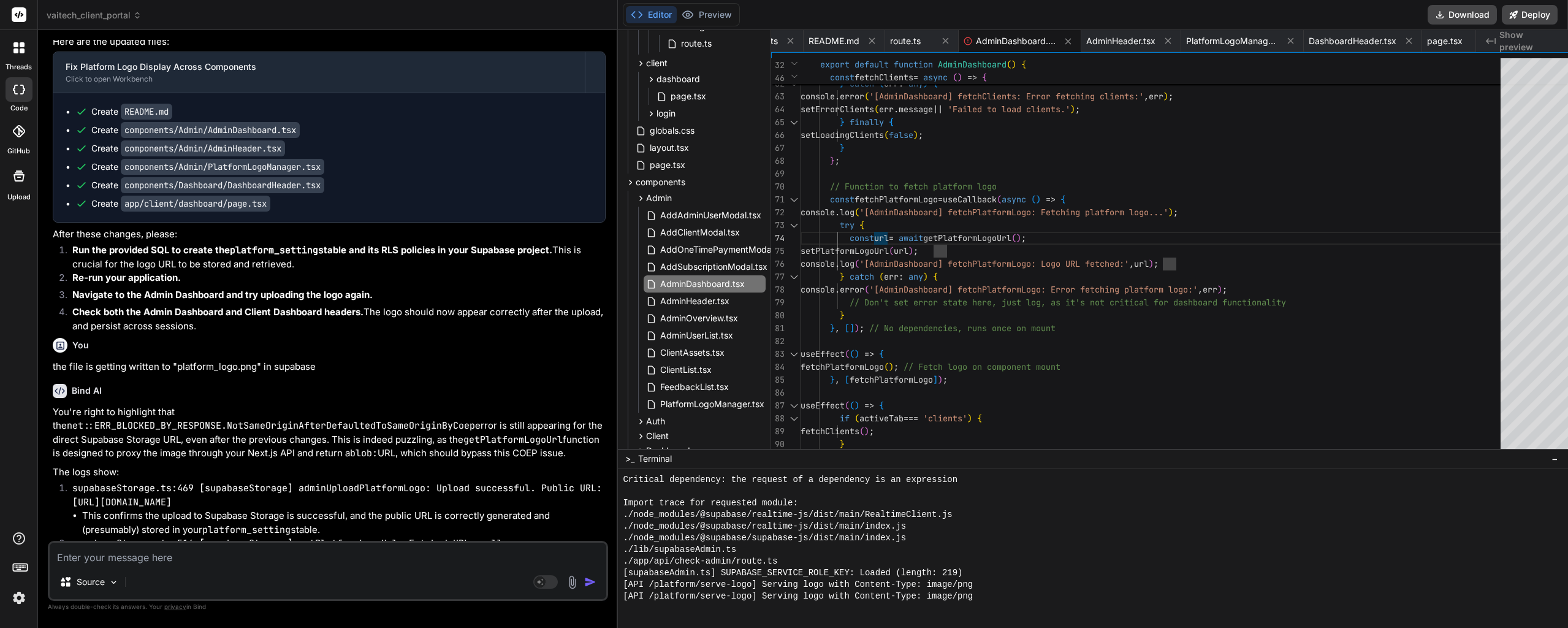
scroll to position [19933, 0]
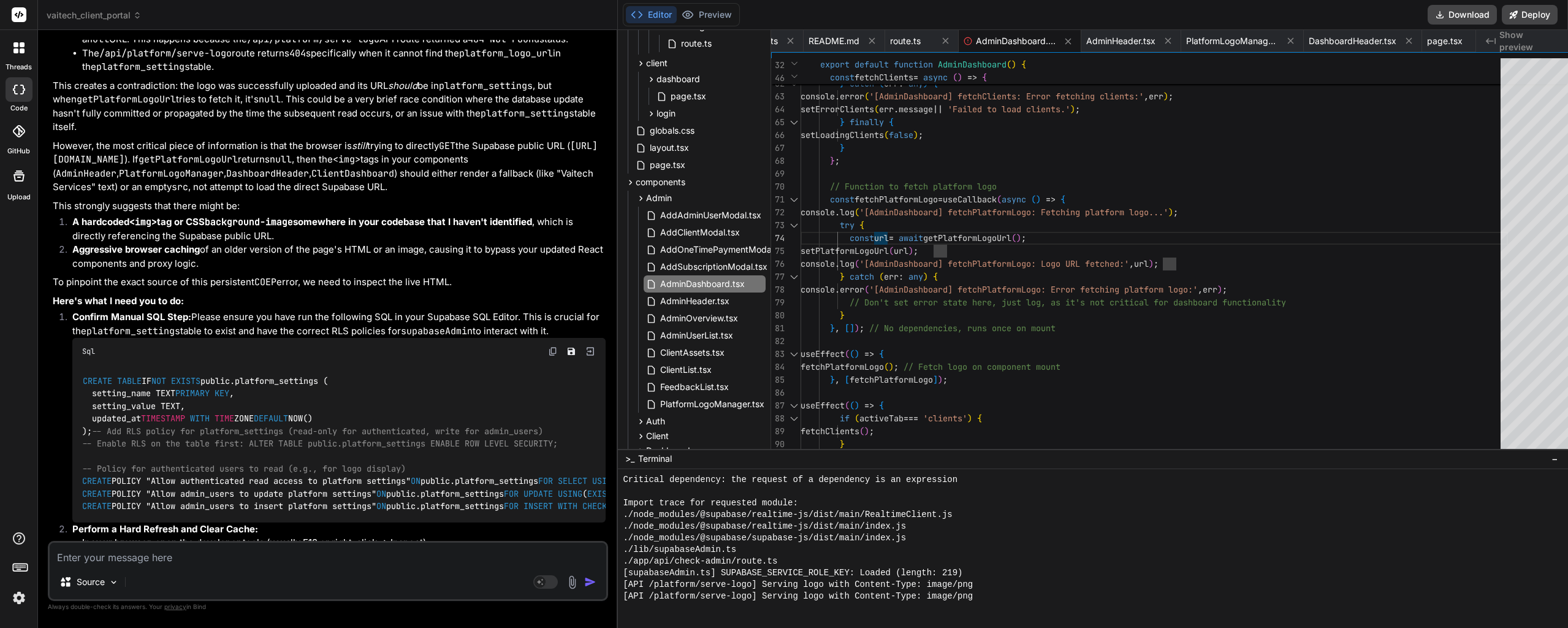
drag, startPoint x: 385, startPoint y: 218, endPoint x: 384, endPoint y: 369, distance: 151.0
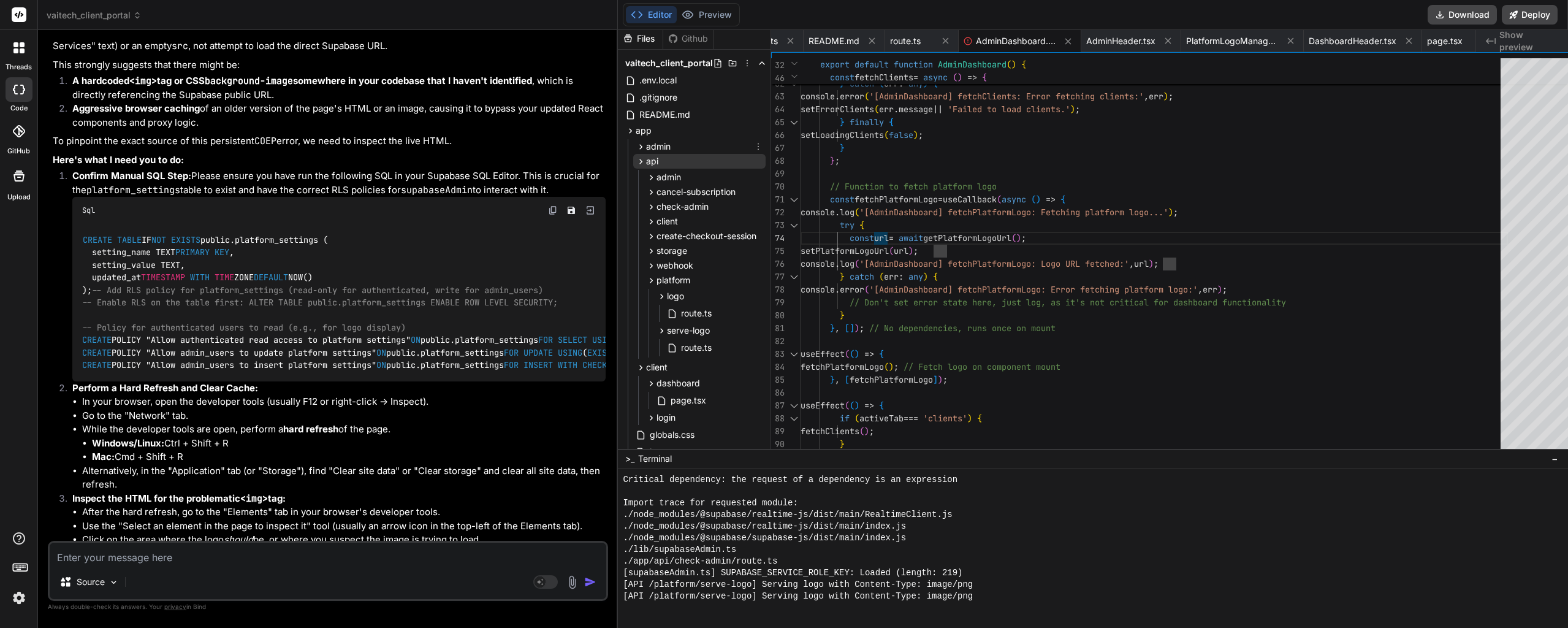
scroll to position [0, 0]
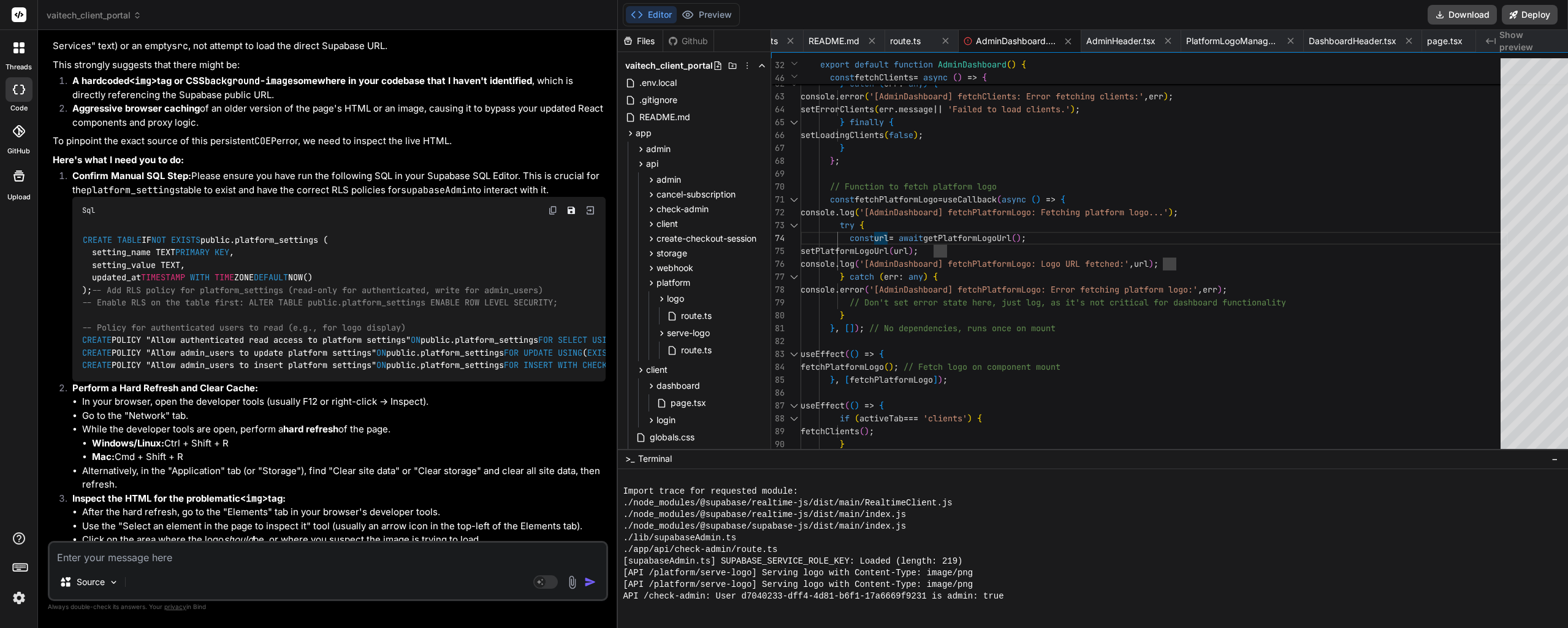
drag, startPoint x: 303, startPoint y: 256, endPoint x: 90, endPoint y: 174, distance: 228.2
copy ul "Create README.md Create components/Admin/AdminDashboard.tsx Create components/A…"
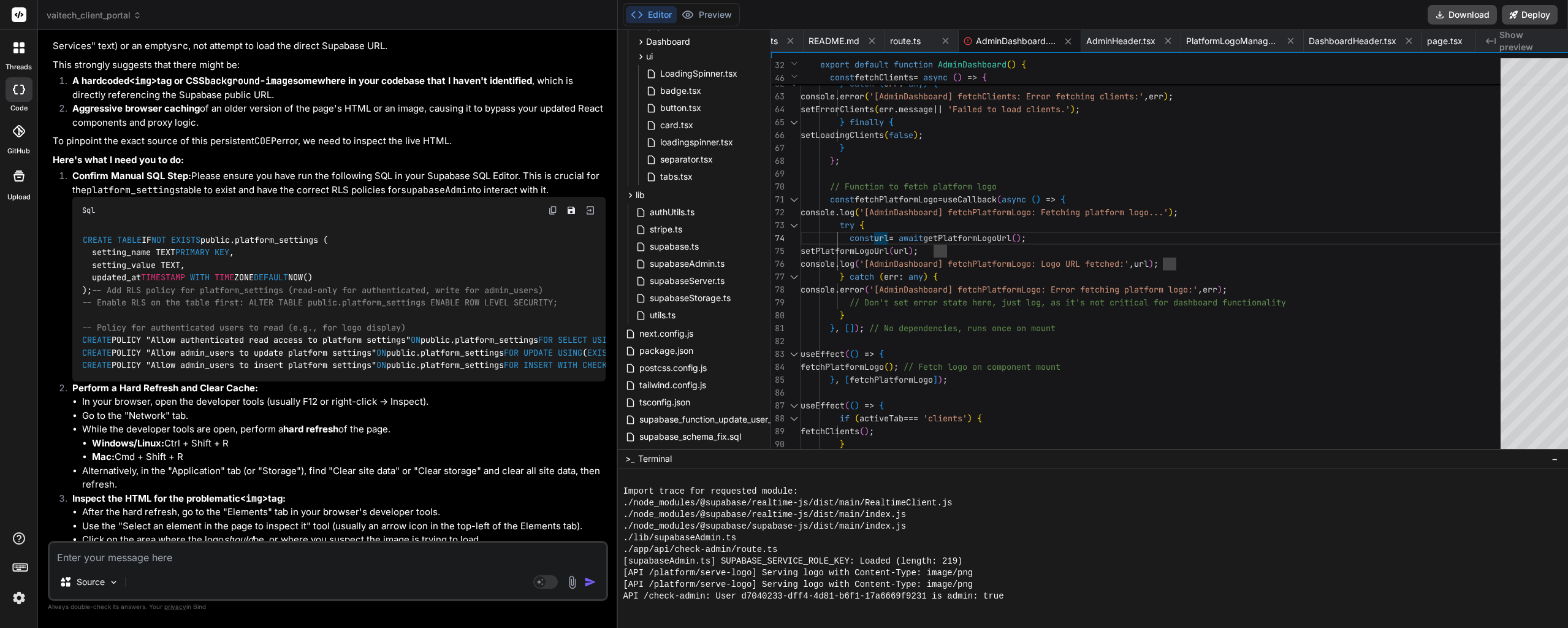
scroll to position [736, 0]
click at [670, 277] on span "supabaseStorage.ts" at bounding box center [689, 277] width 83 height 15
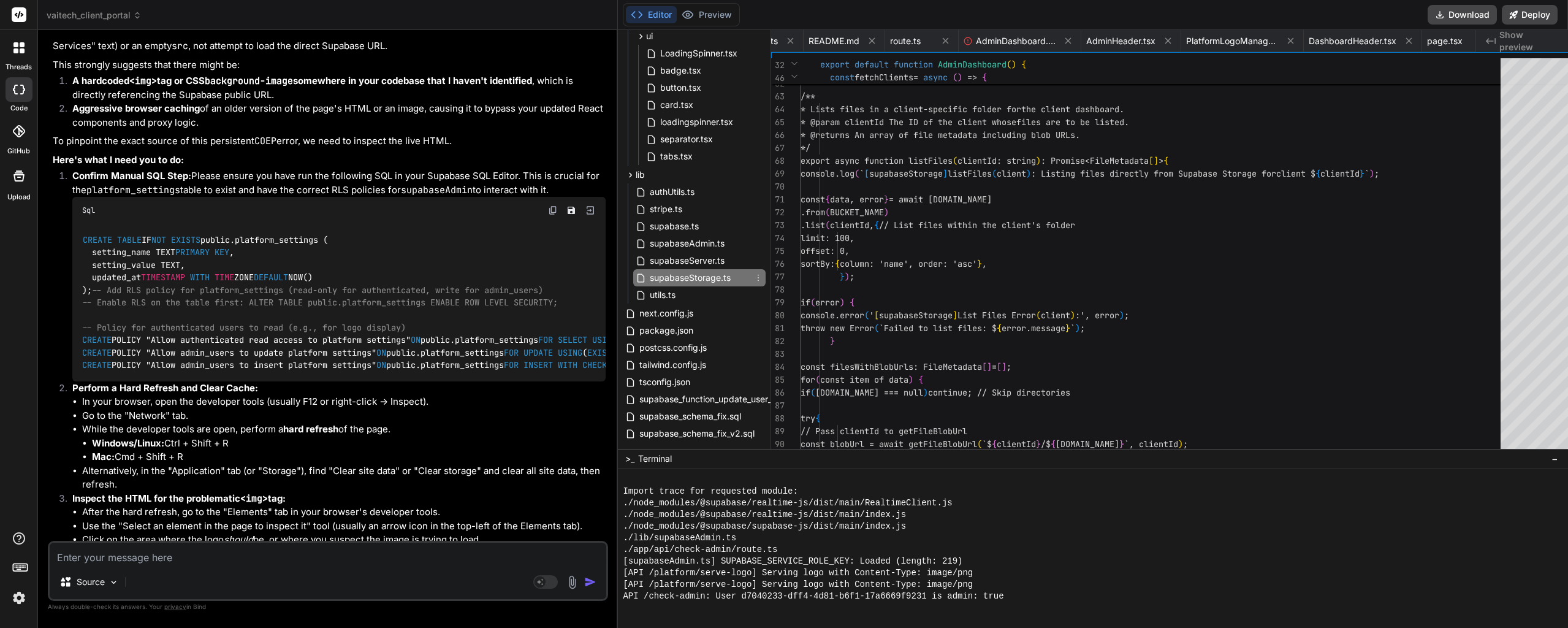
scroll to position [0, 74]
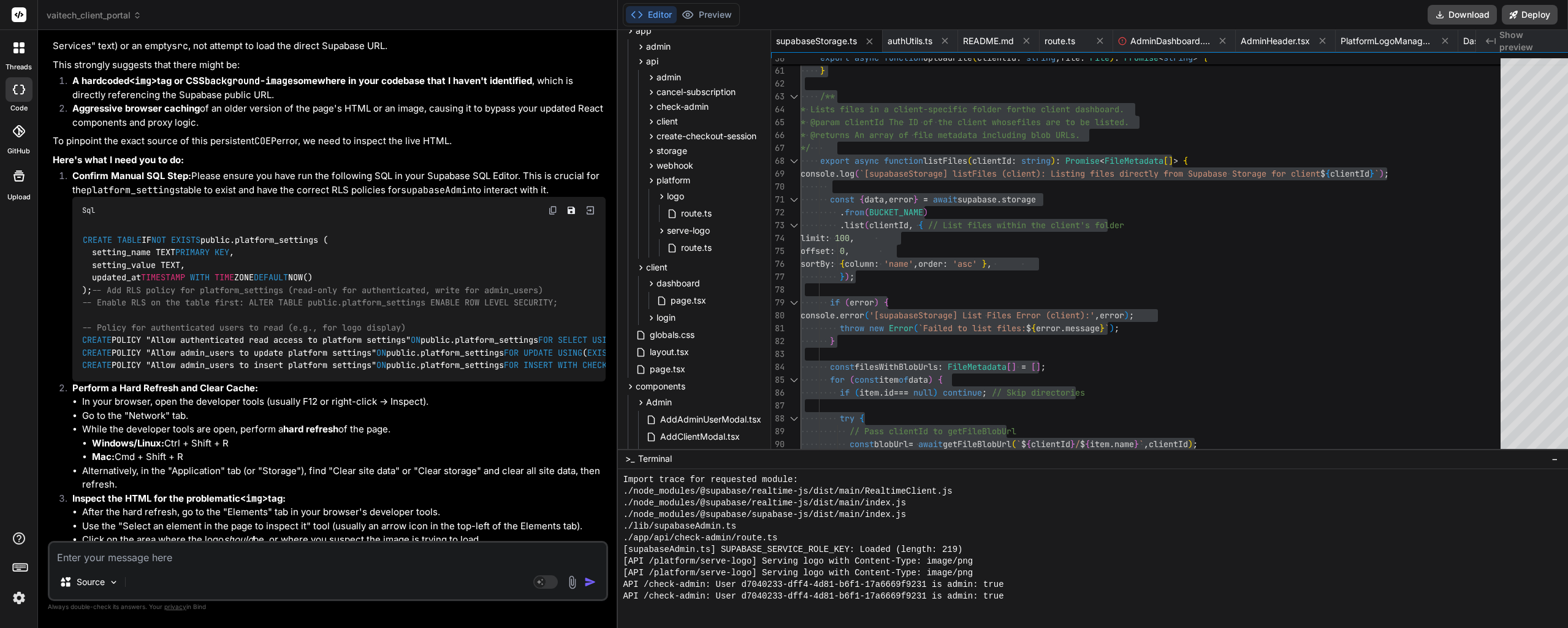
scroll to position [0, 0]
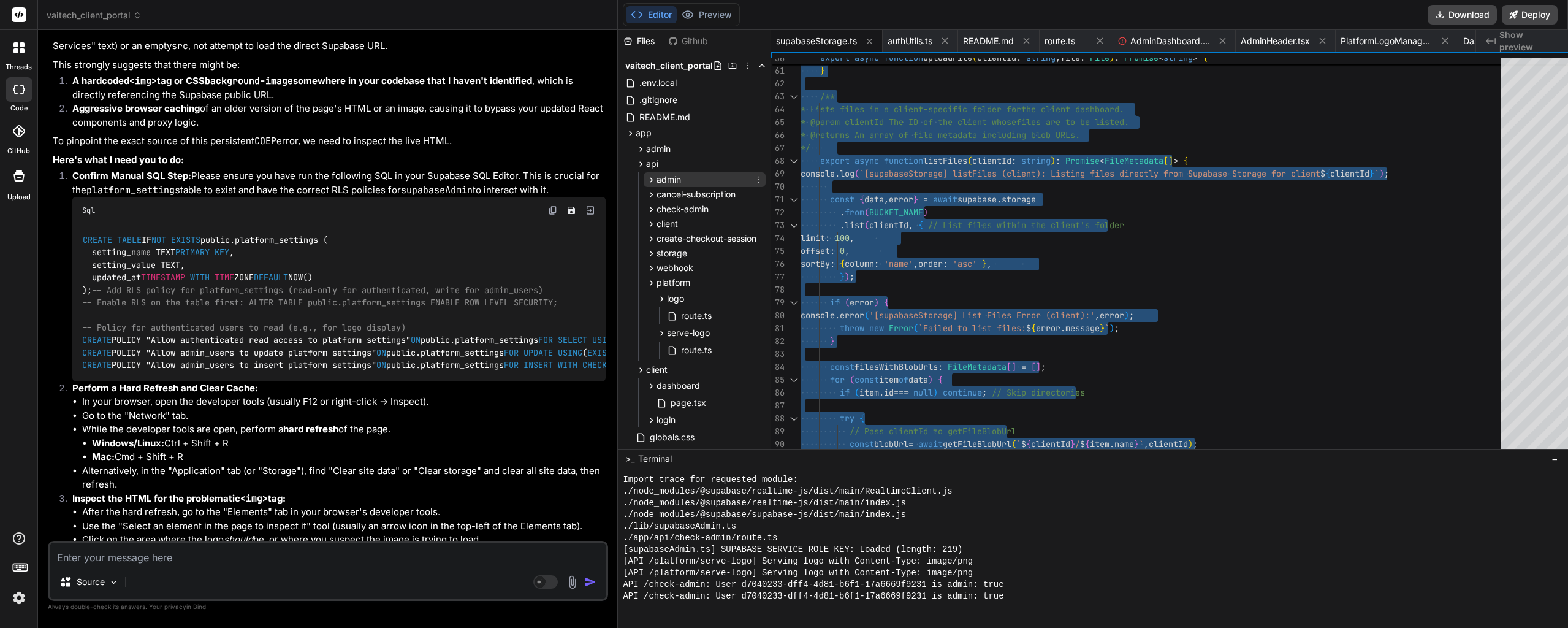
click at [646, 182] on icon at bounding box center [652, 180] width 10 height 10
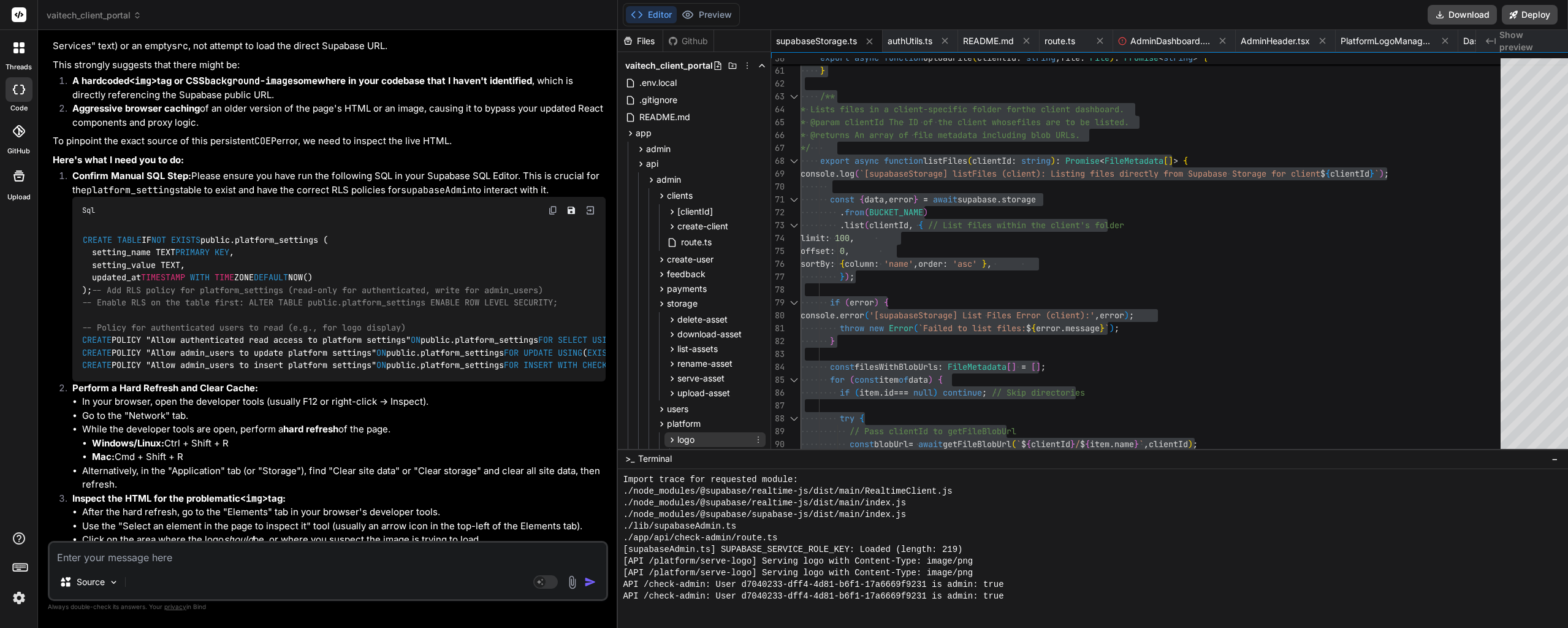
click at [677, 440] on span "logo" at bounding box center [686, 440] width 17 height 12
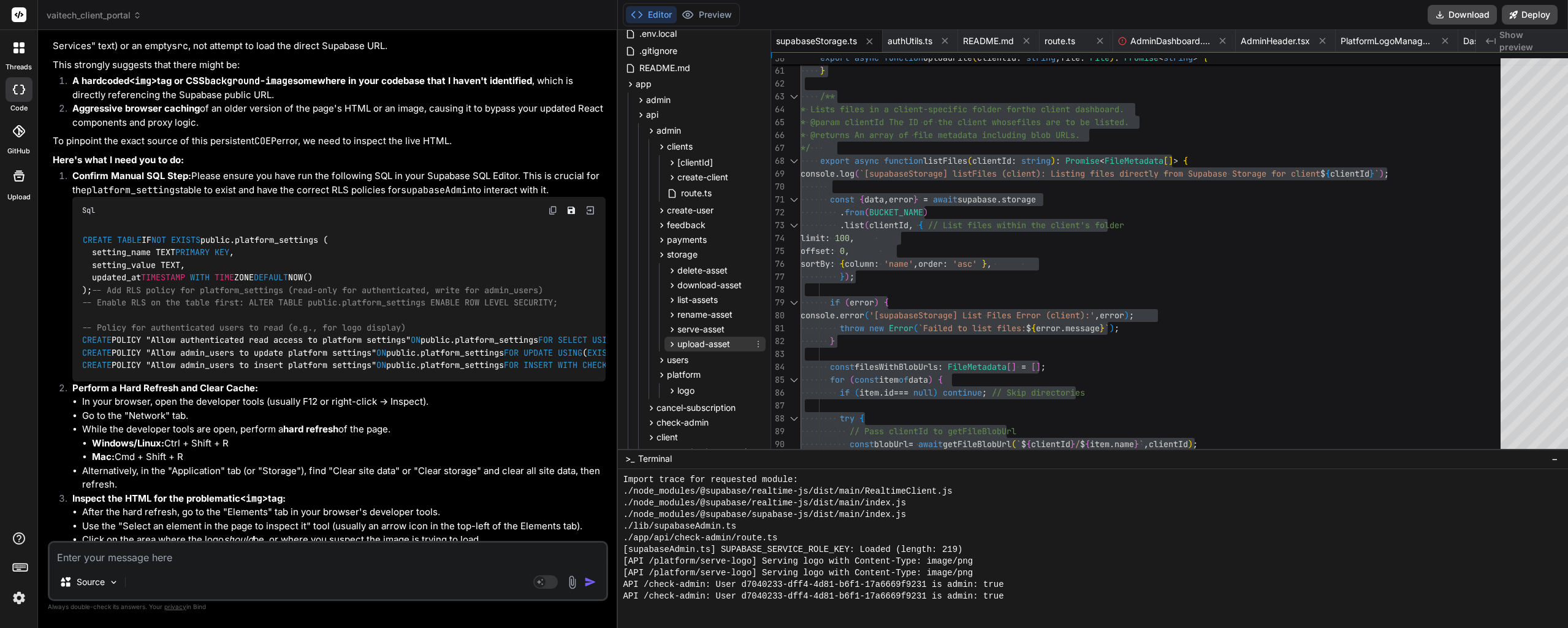
scroll to position [184, 0]
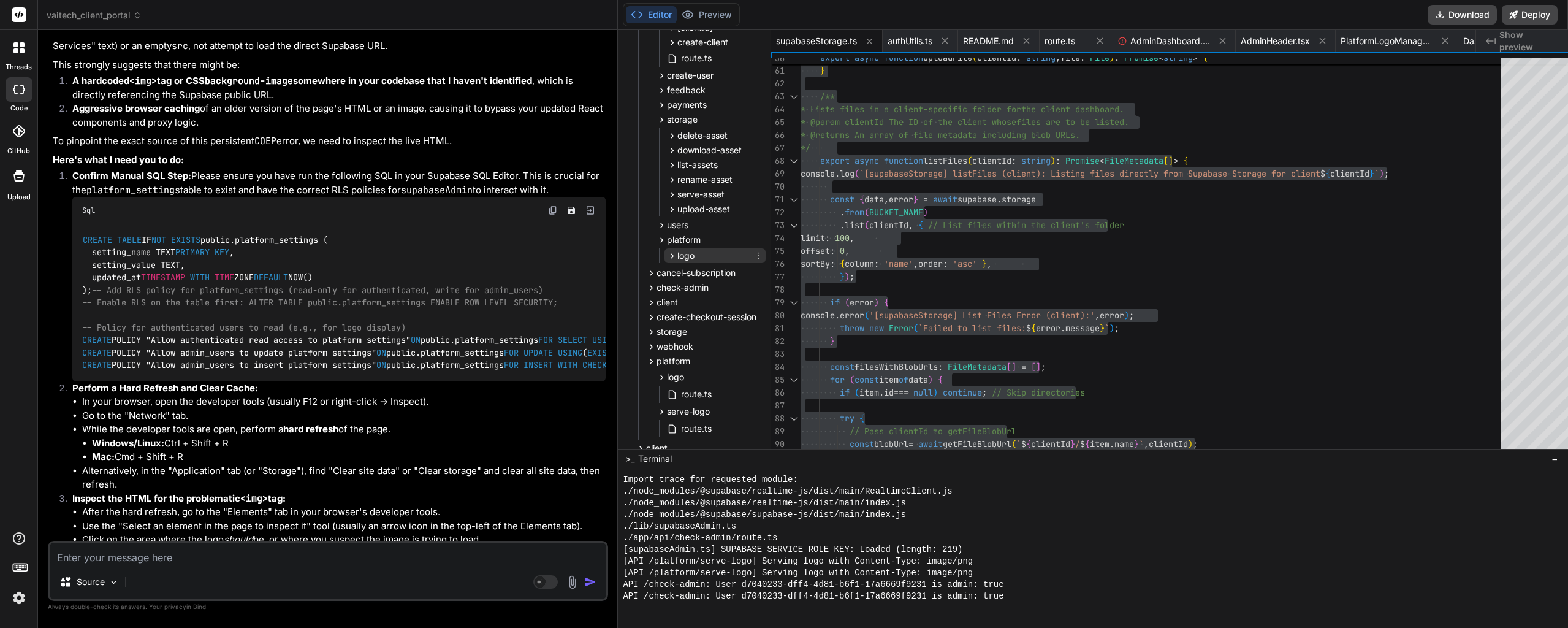
click at [667, 258] on icon at bounding box center [672, 256] width 10 height 10
click at [690, 274] on span "route.ts" at bounding box center [707, 273] width 34 height 15
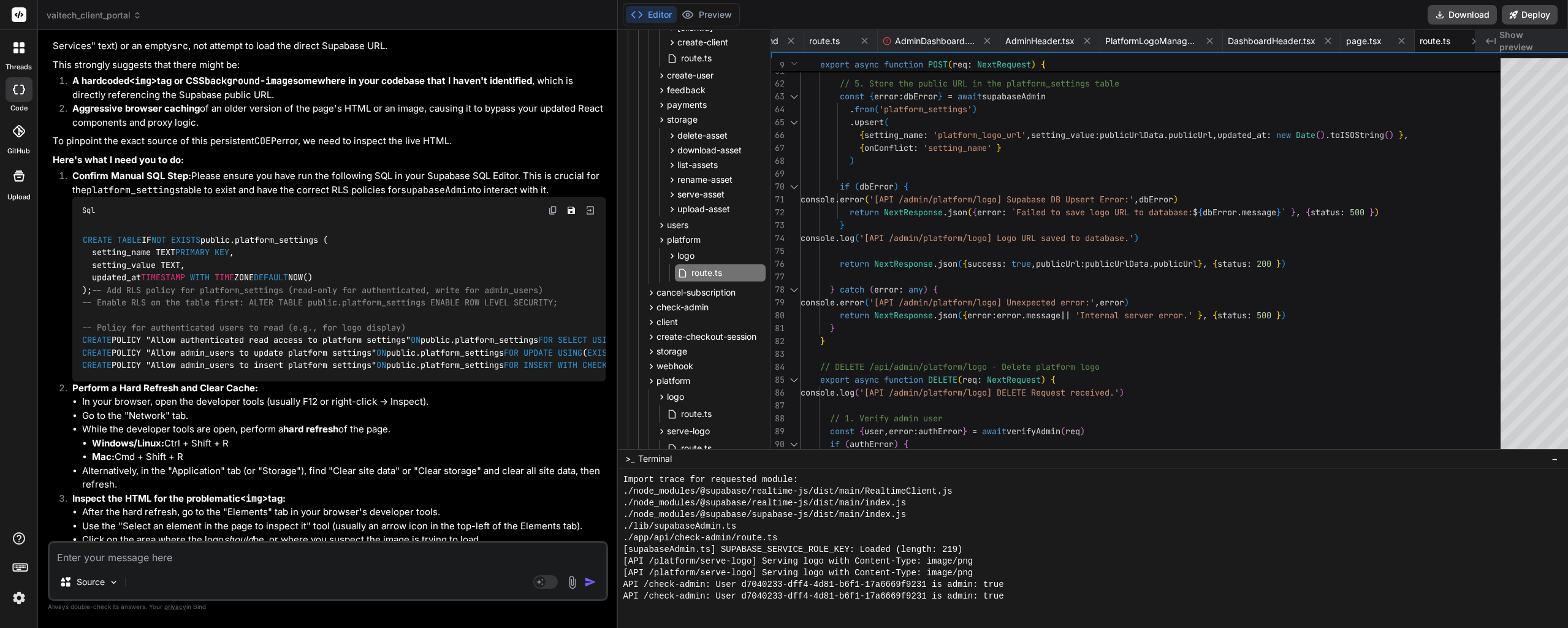
click at [962, 282] on div "console . log ( `[API /admin/platform/logo] Public URL obtained: $ { publicUrlD…" at bounding box center [1154, 122] width 707 height 1662
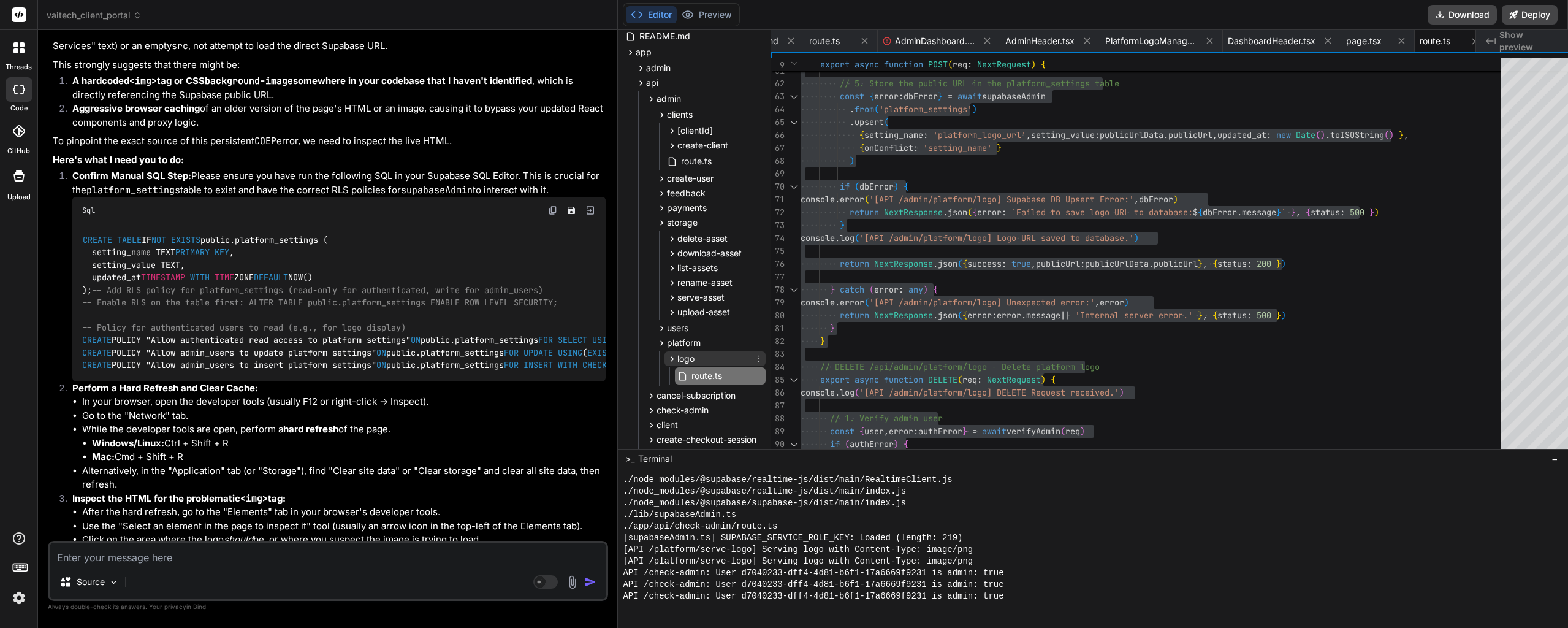
scroll to position [61, 0]
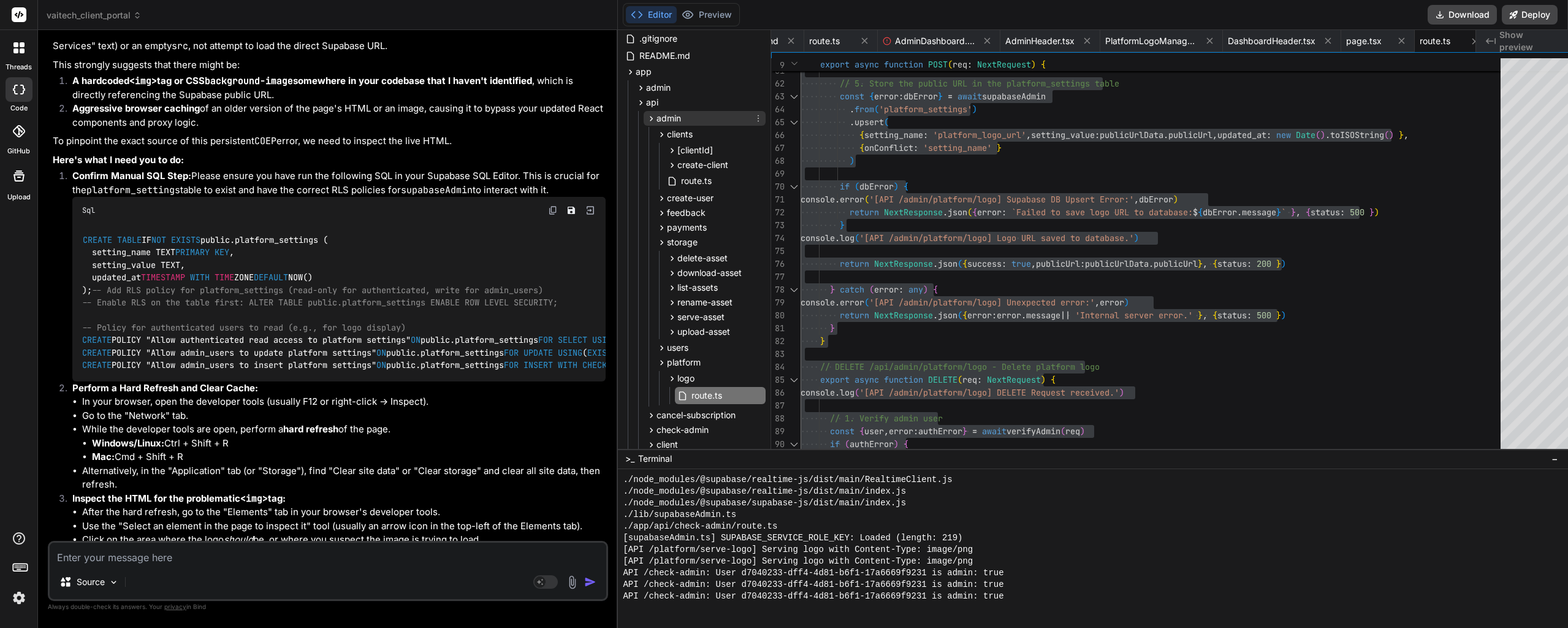
click at [646, 119] on icon at bounding box center [652, 119] width 10 height 10
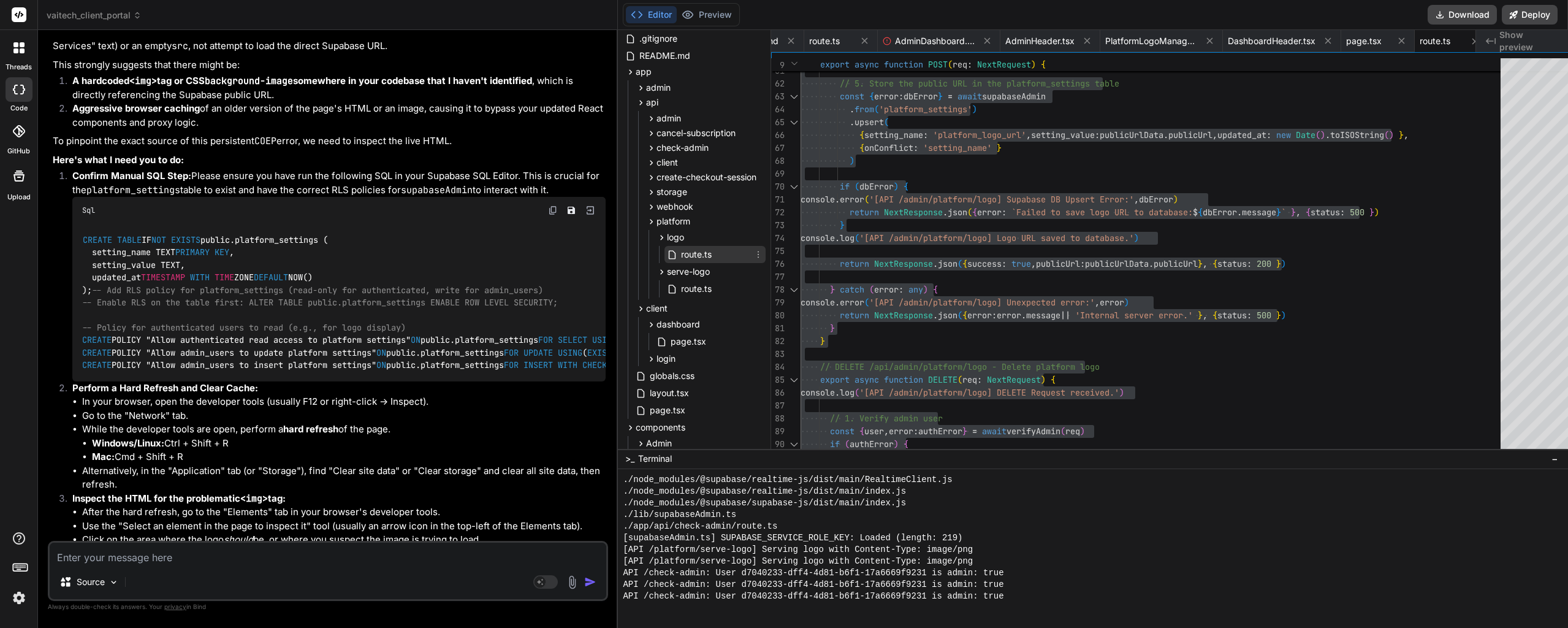
click at [680, 253] on span "route.ts" at bounding box center [696, 254] width 34 height 15
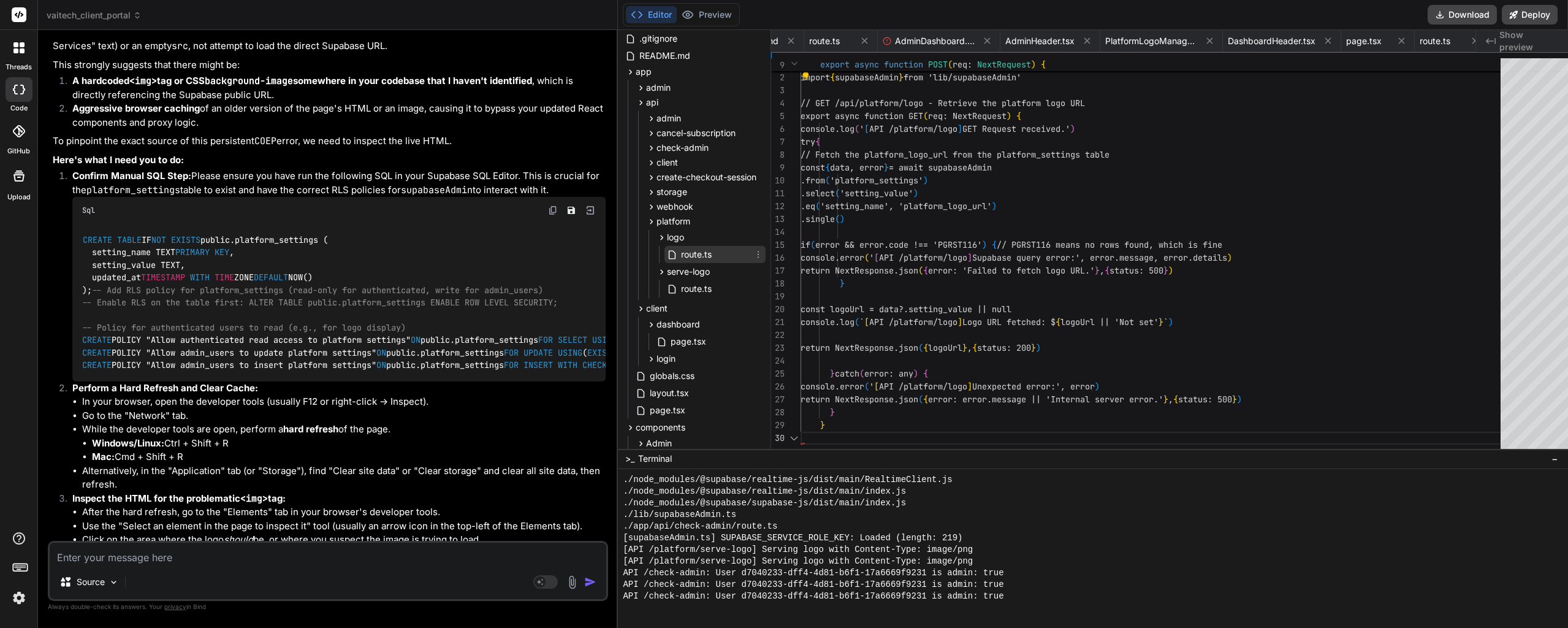
scroll to position [0, 0]
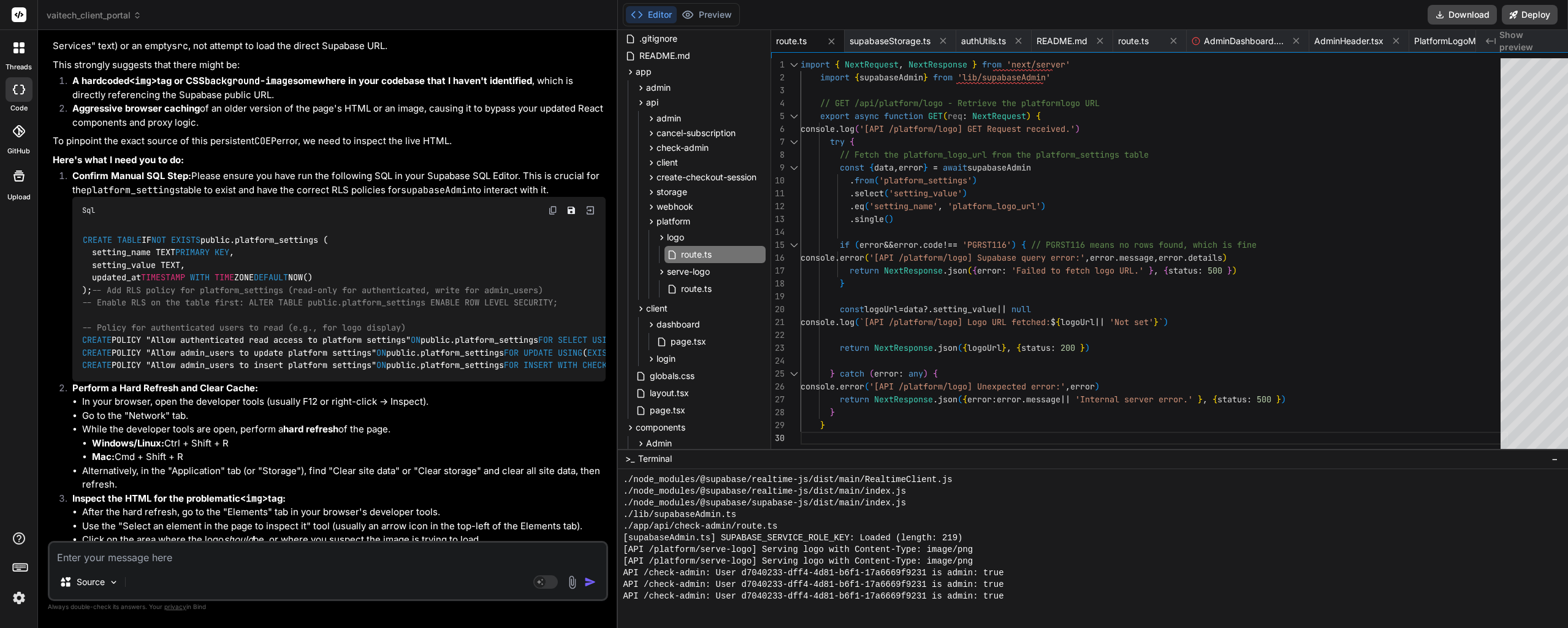
click at [1039, 253] on div "import { NextRequest , NextResponse } from 'next/server' import { supabaseAdmin…" at bounding box center [1154, 326] width 707 height 536
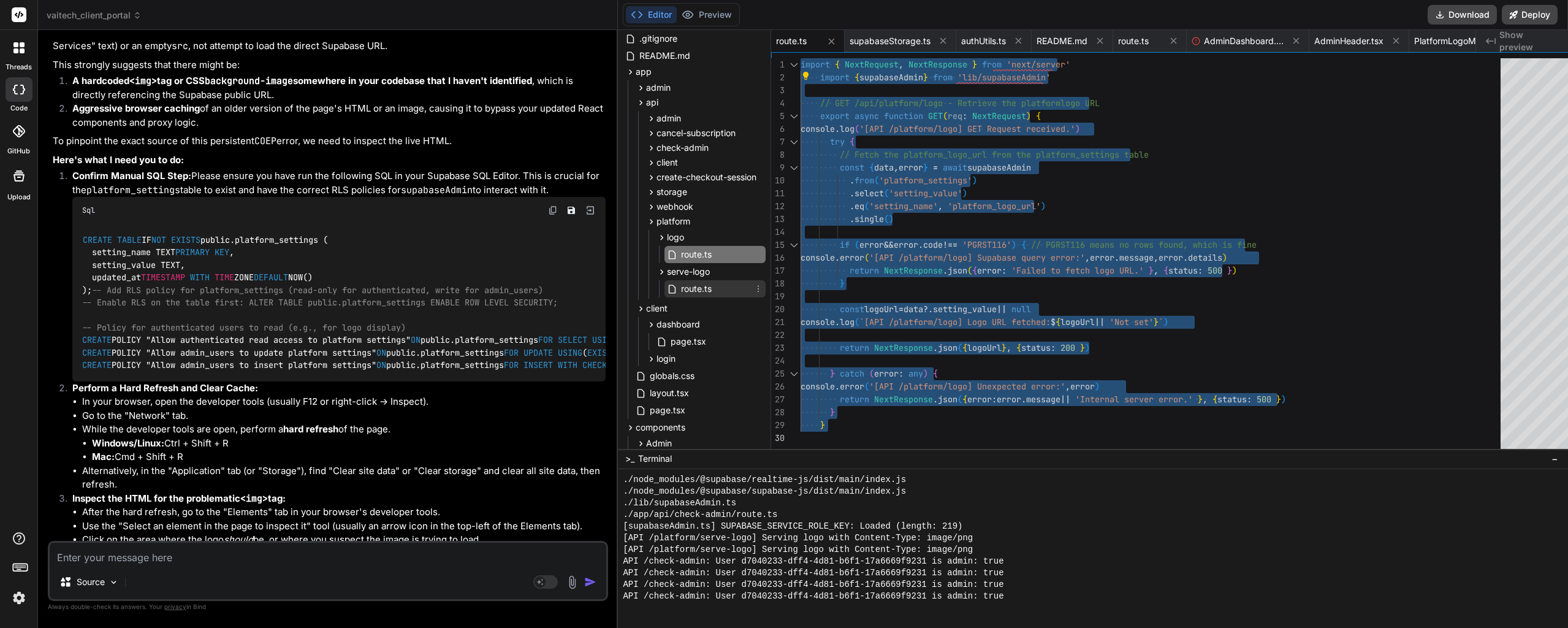
click at [680, 286] on span "route.ts" at bounding box center [696, 288] width 34 height 15
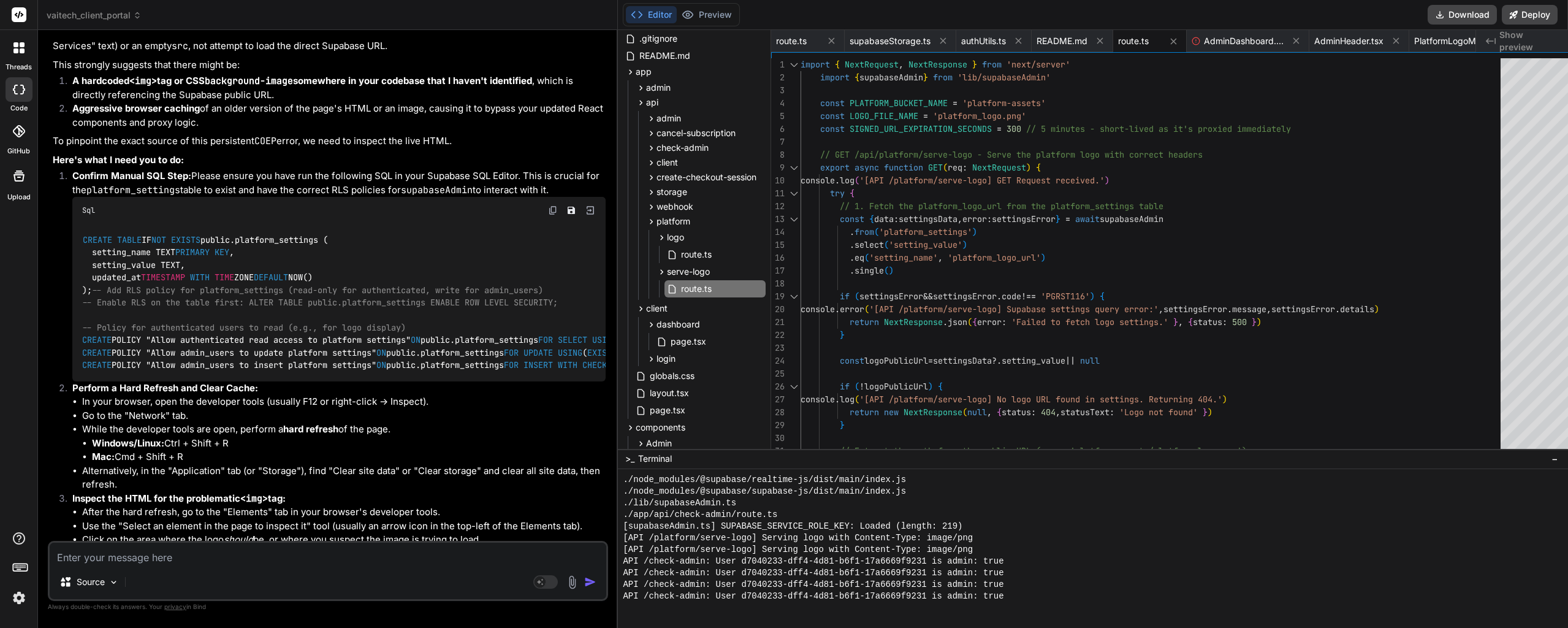
click at [1006, 270] on div "import { NextRequest , NextResponse } from 'next/server' import { supabaseAdmin…" at bounding box center [1154, 593] width 707 height 1069
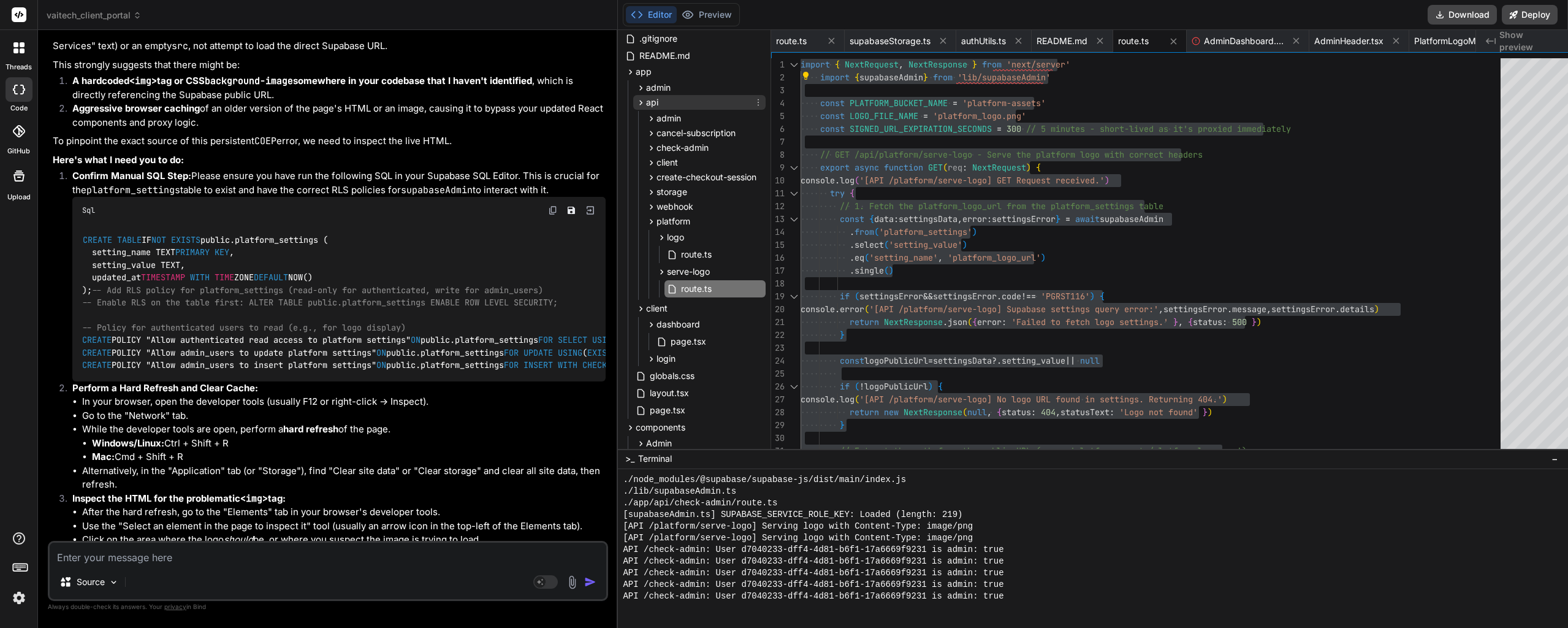
click at [635, 102] on icon at bounding box center [640, 102] width 10 height 10
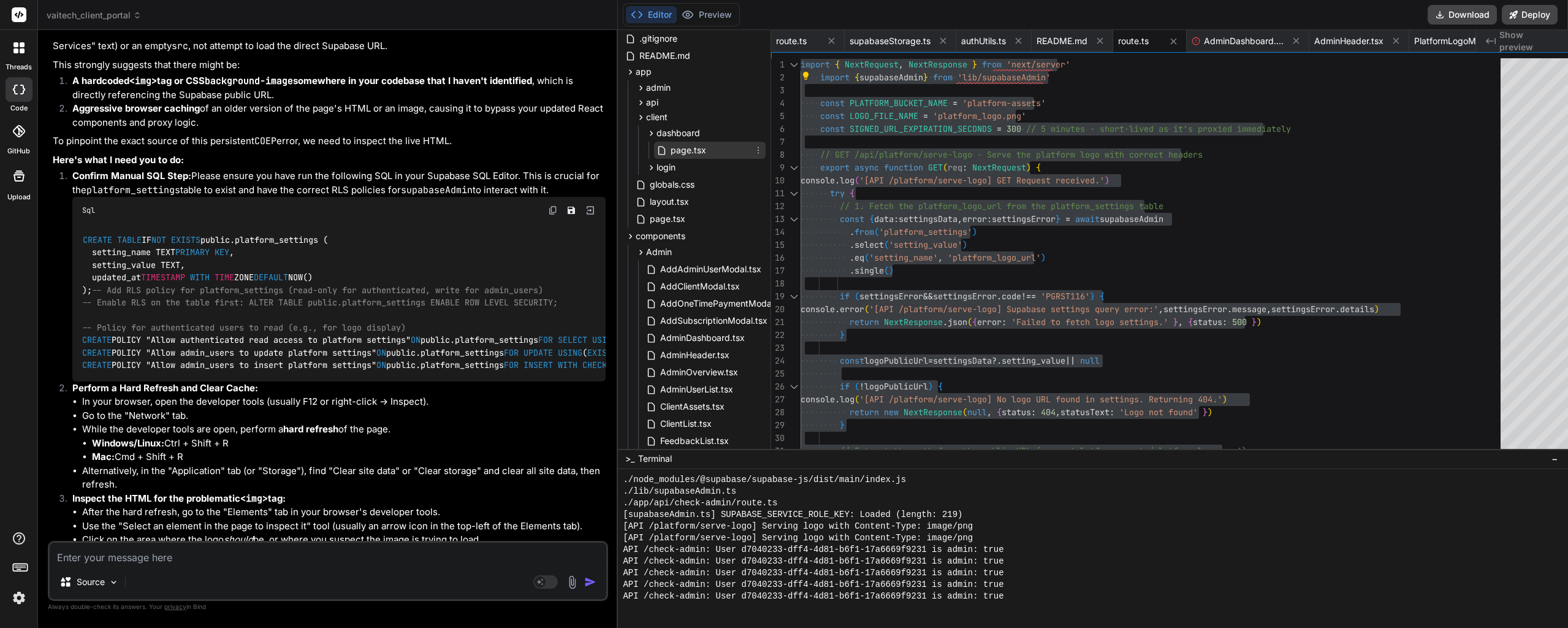
click at [670, 148] on span "page.tsx" at bounding box center [689, 150] width 38 height 15
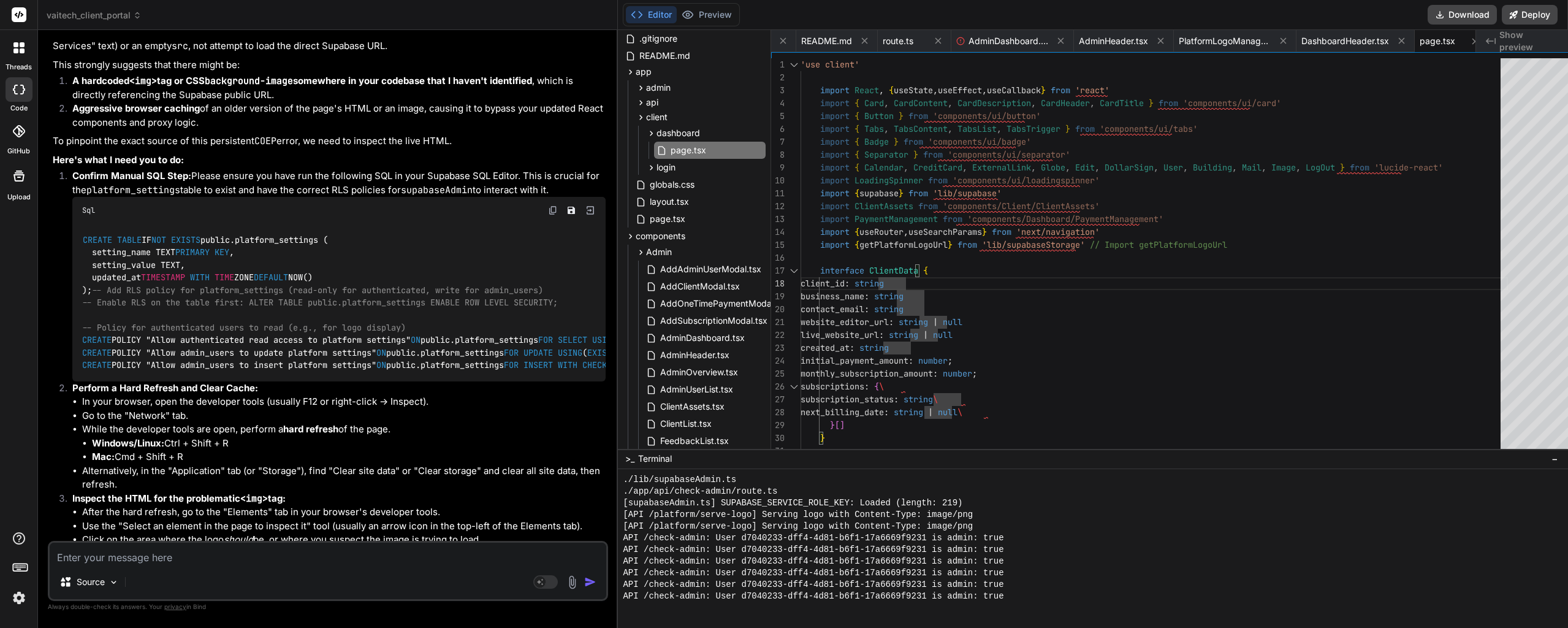
click at [1546, 305] on div at bounding box center [1537, 326] width 74 height 536
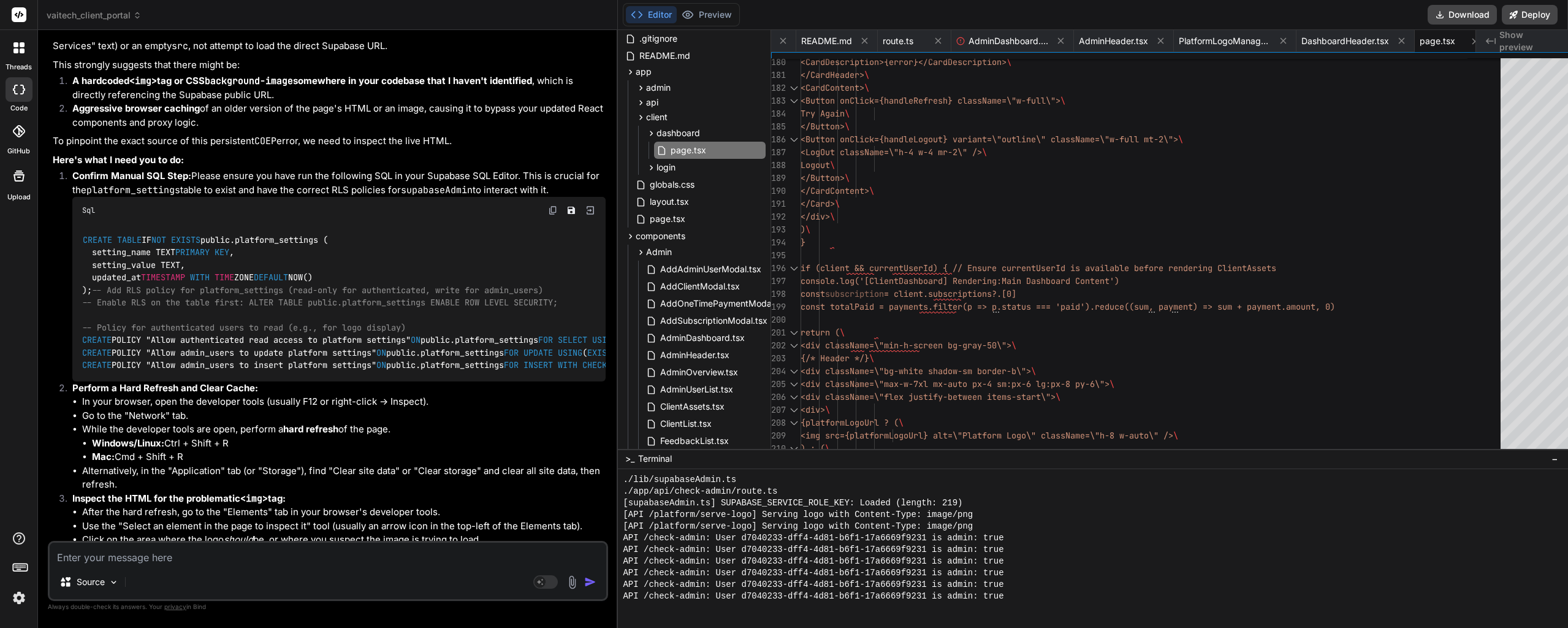
click at [177, 554] on textarea at bounding box center [328, 554] width 556 height 22
paste textarea "app/client/dashboard/page.tsx"
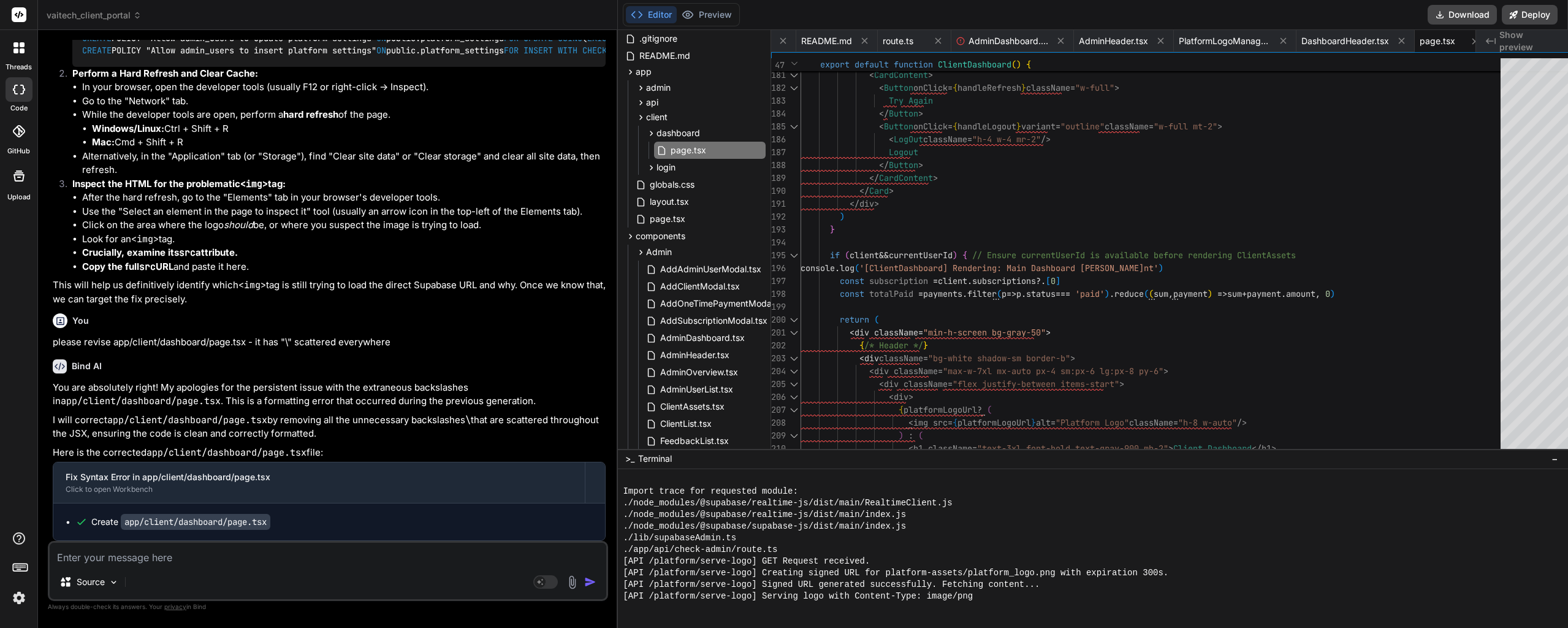
scroll to position [21133, 0]
click at [685, 153] on span "page.tsx" at bounding box center [689, 150] width 38 height 15
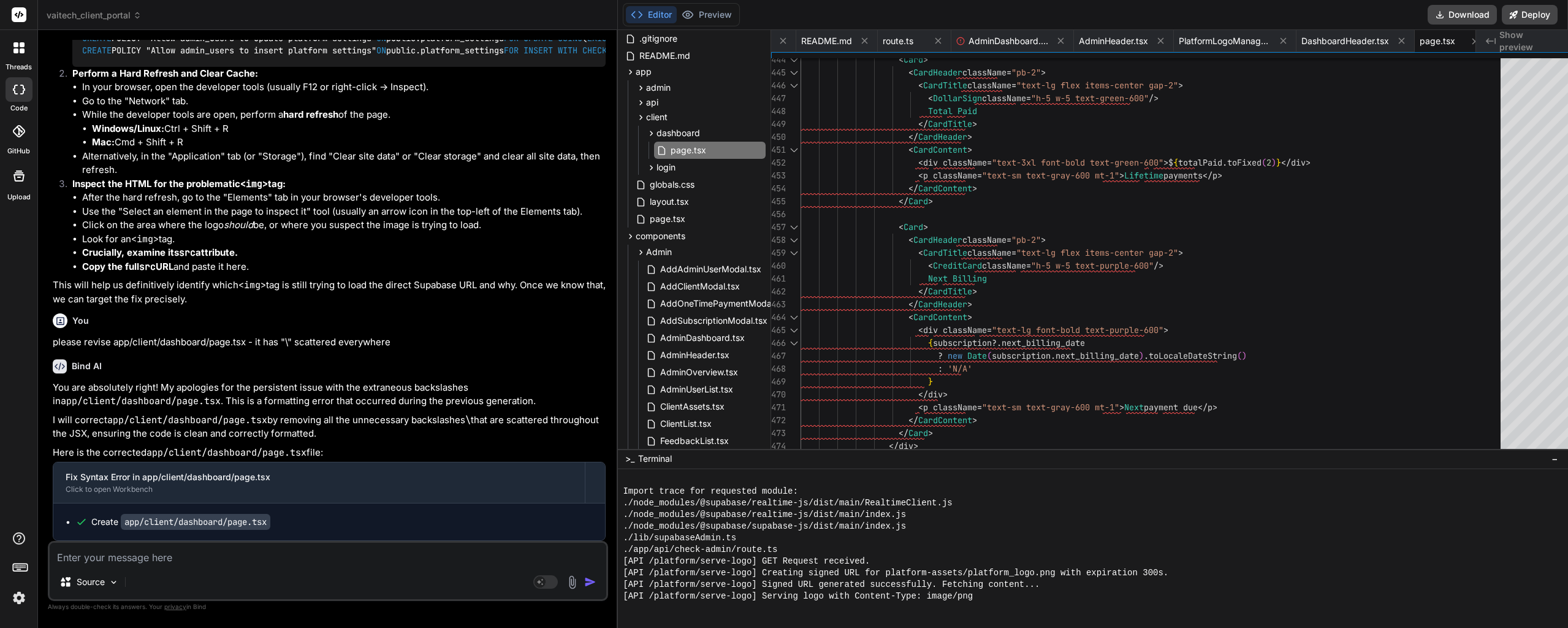
click at [1530, 595] on div at bounding box center [1537, 570] width 74 height 51
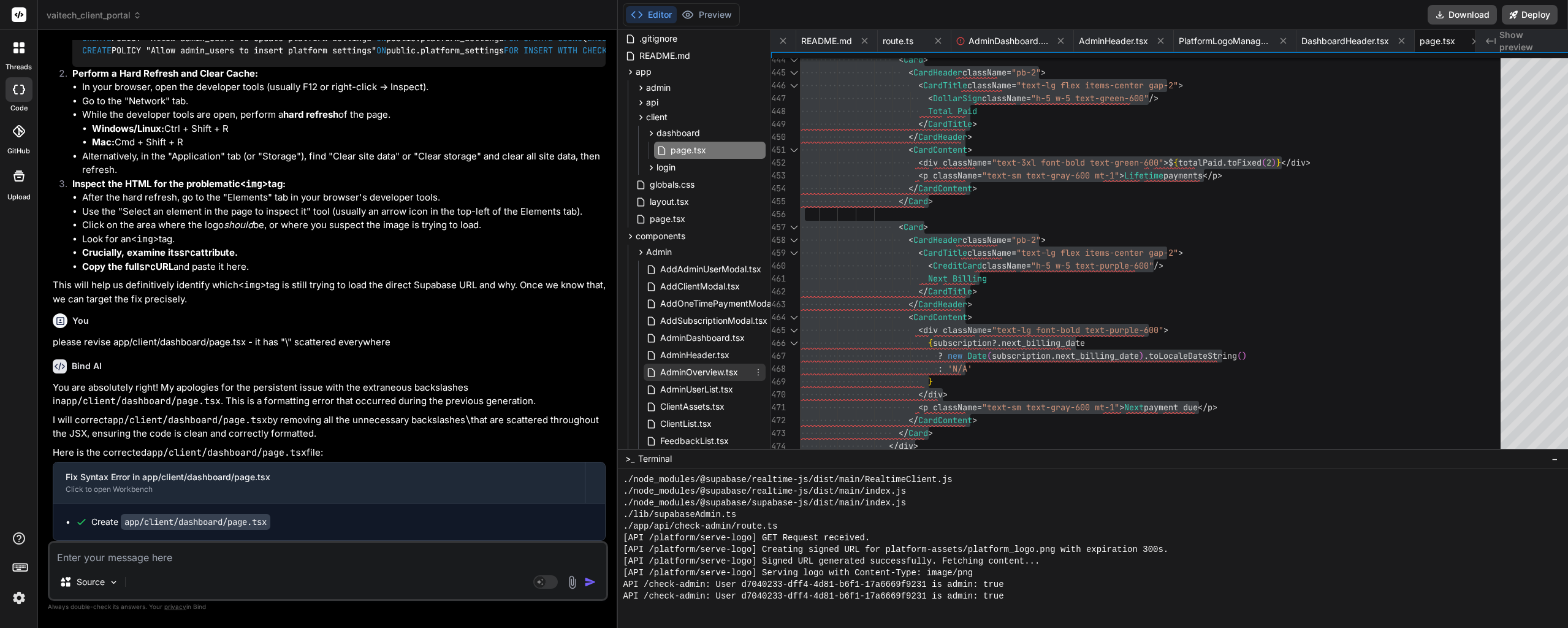
click at [671, 369] on span "AdminOverview.tsx" at bounding box center [699, 372] width 80 height 15
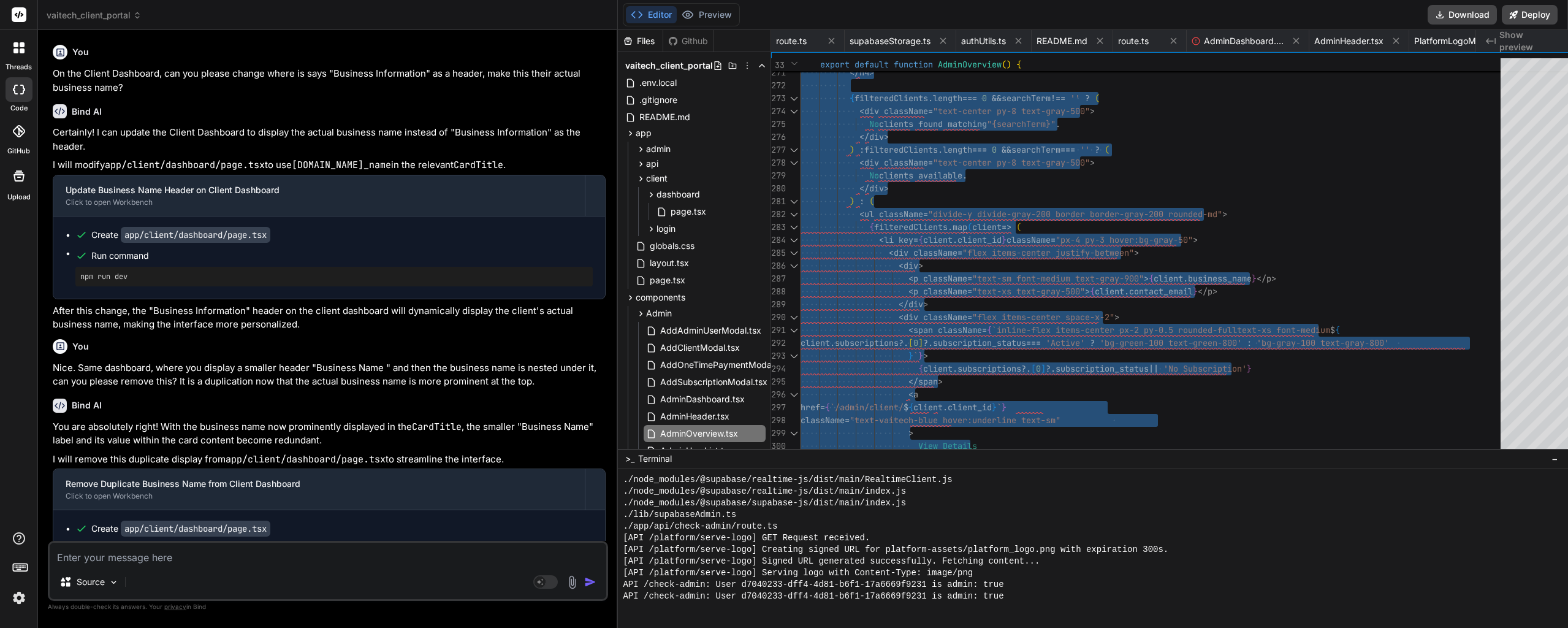
scroll to position [11655, 0]
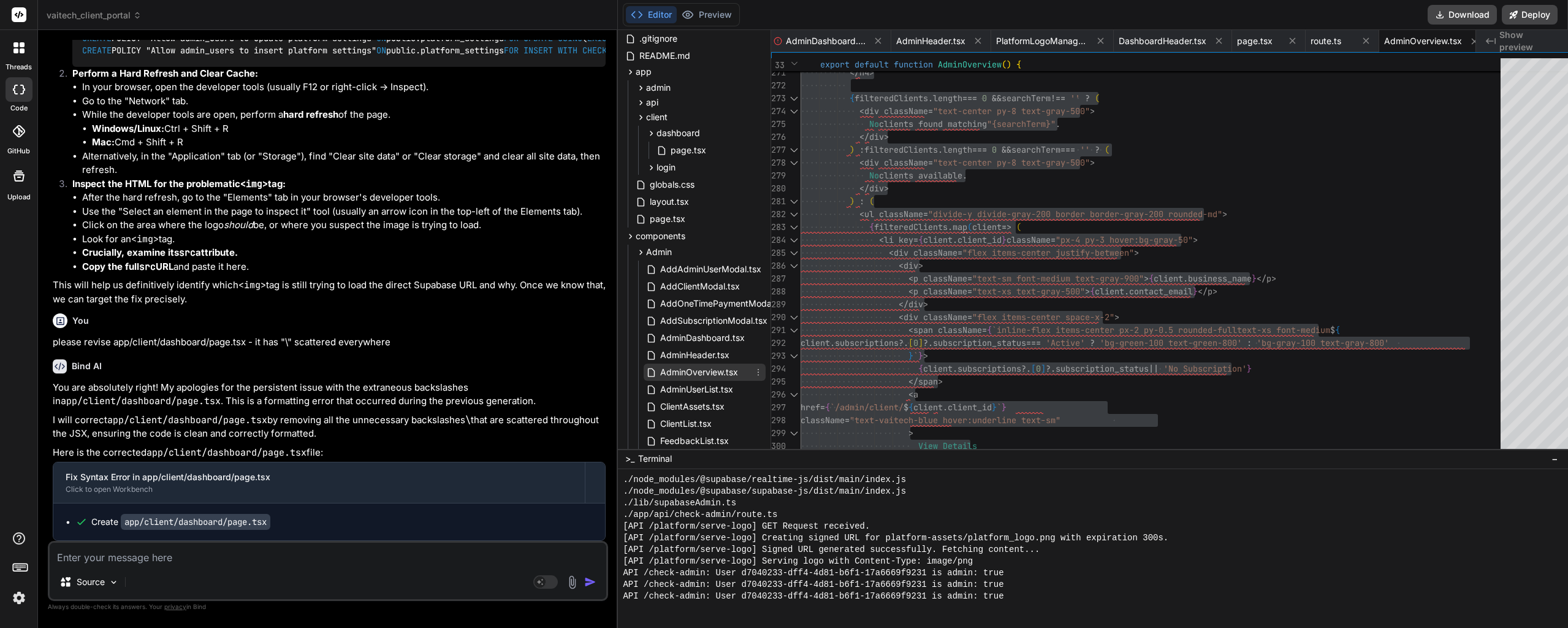
click at [684, 366] on span "AdminOverview.tsx" at bounding box center [699, 372] width 80 height 15
click at [684, 354] on span "AdminHeader.tsx" at bounding box center [695, 354] width 71 height 15
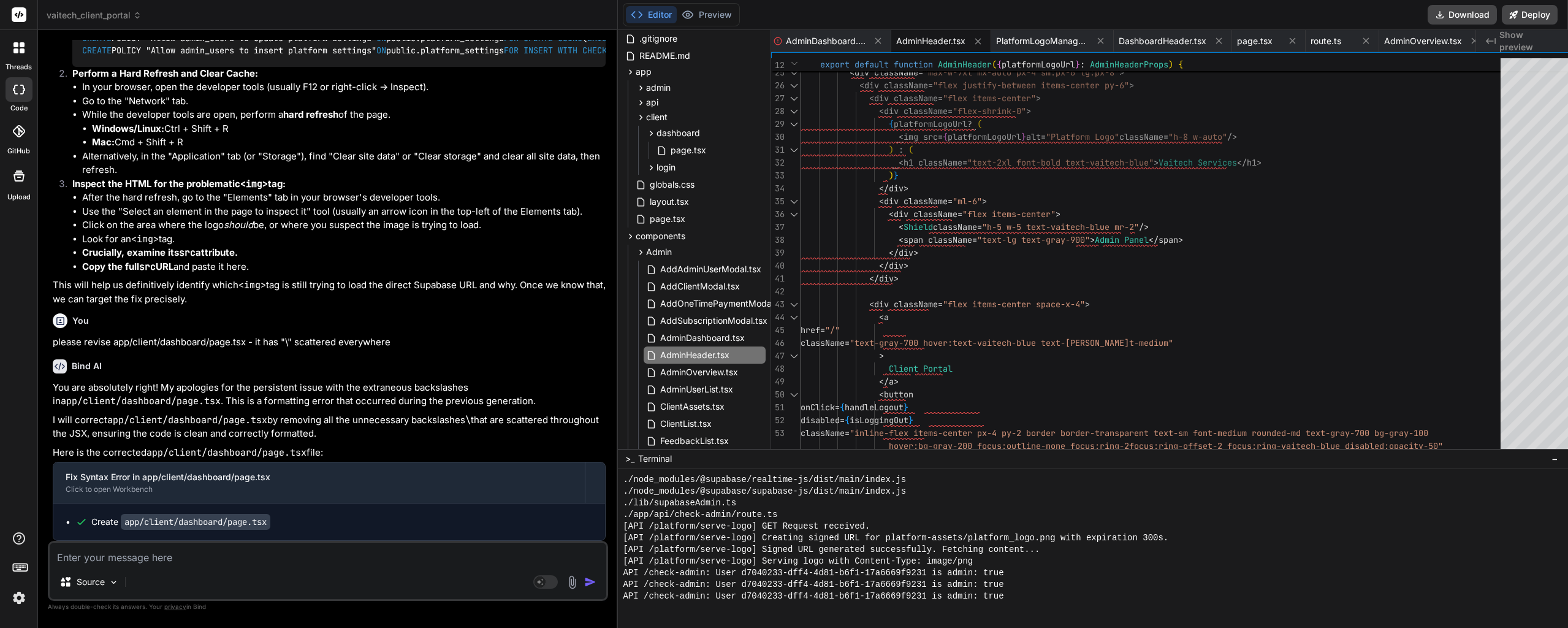
click at [1173, 355] on div "< header className = "bg-white shadow" > < div className = "max-w-7xl mx-auto p…" at bounding box center [1154, 175] width 707 height 837
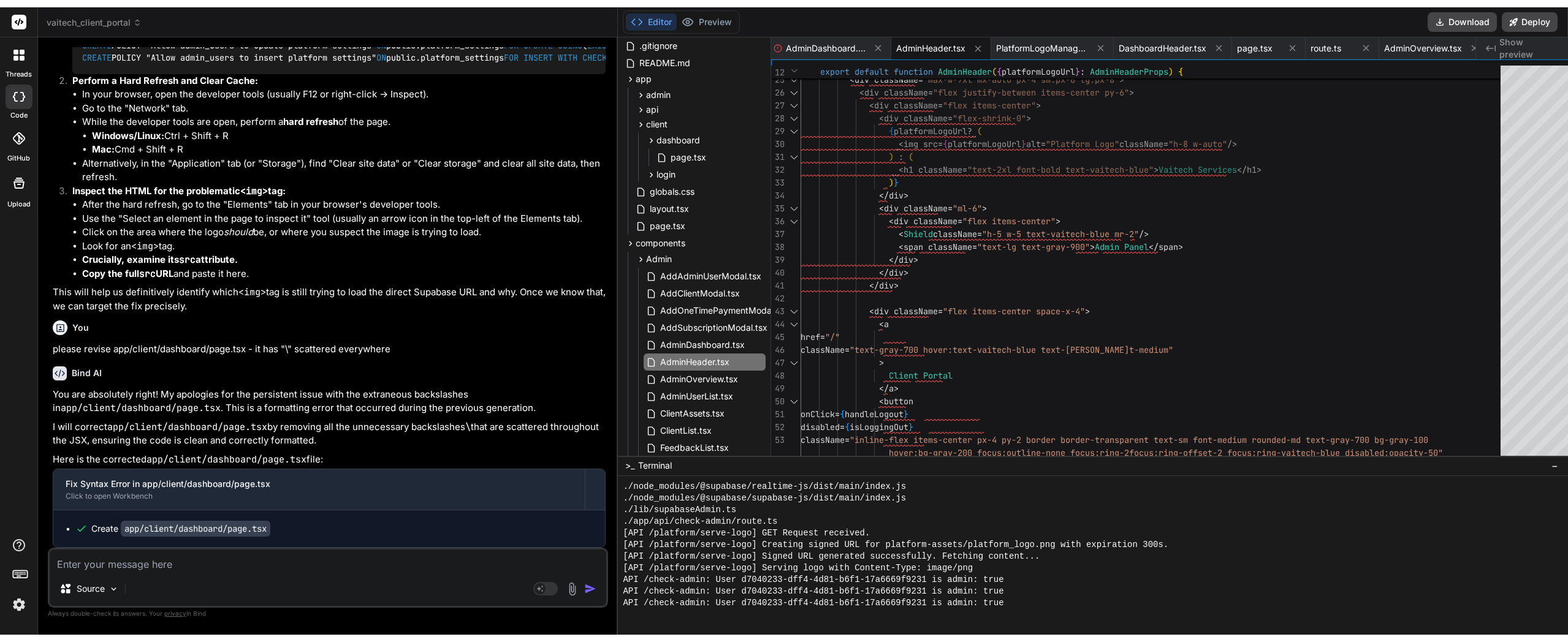
scroll to position [0, 0]
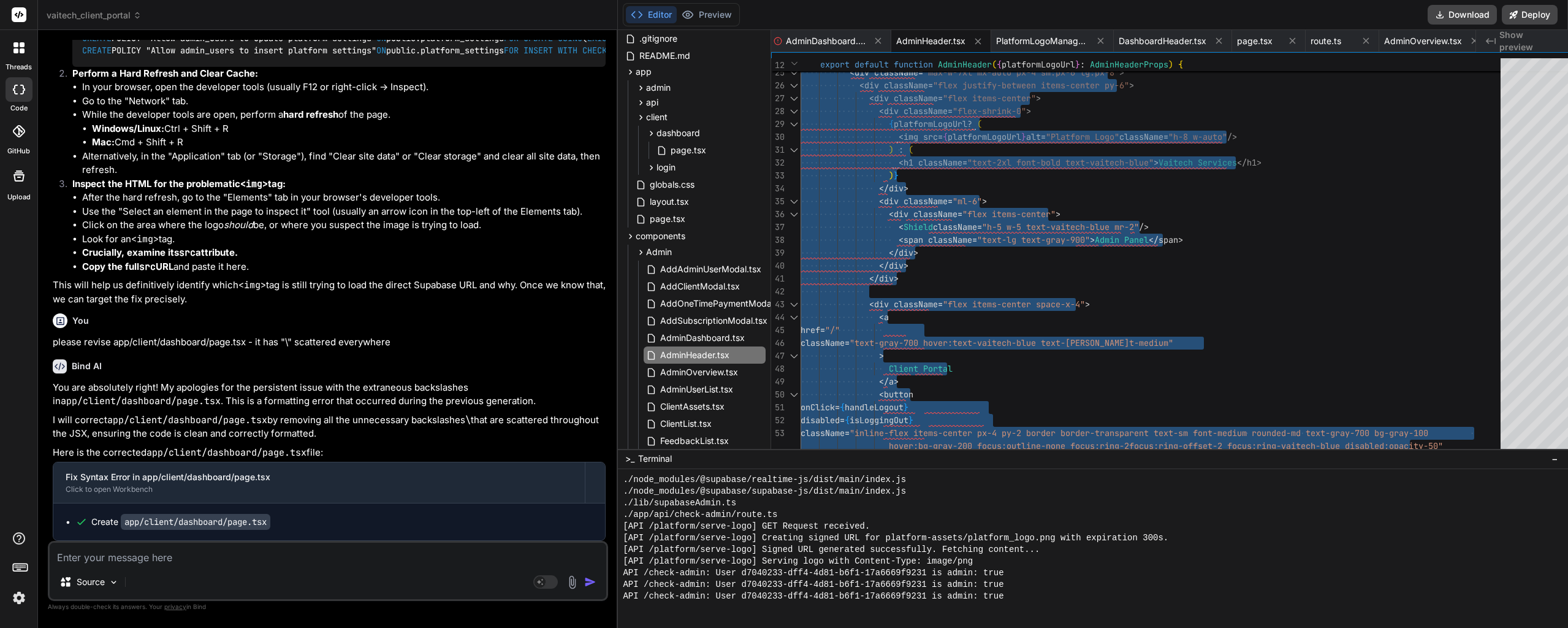
type textarea "</div> <div className="flex items-center space-x-4"> <a href="/" className="tex…"
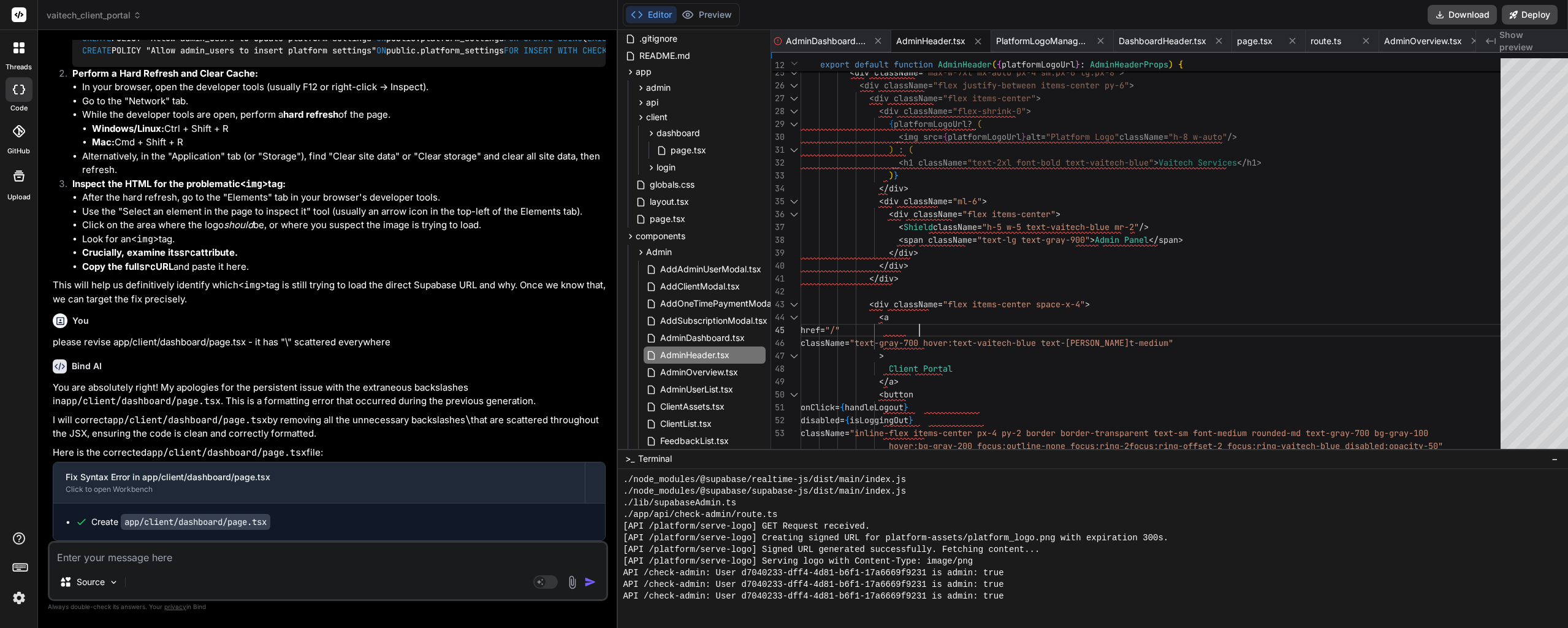
click at [1083, 323] on div "< header className = "bg-white shadow" > < div className = "max-w-7xl mx-auto p…" at bounding box center [1154, 175] width 707 height 837
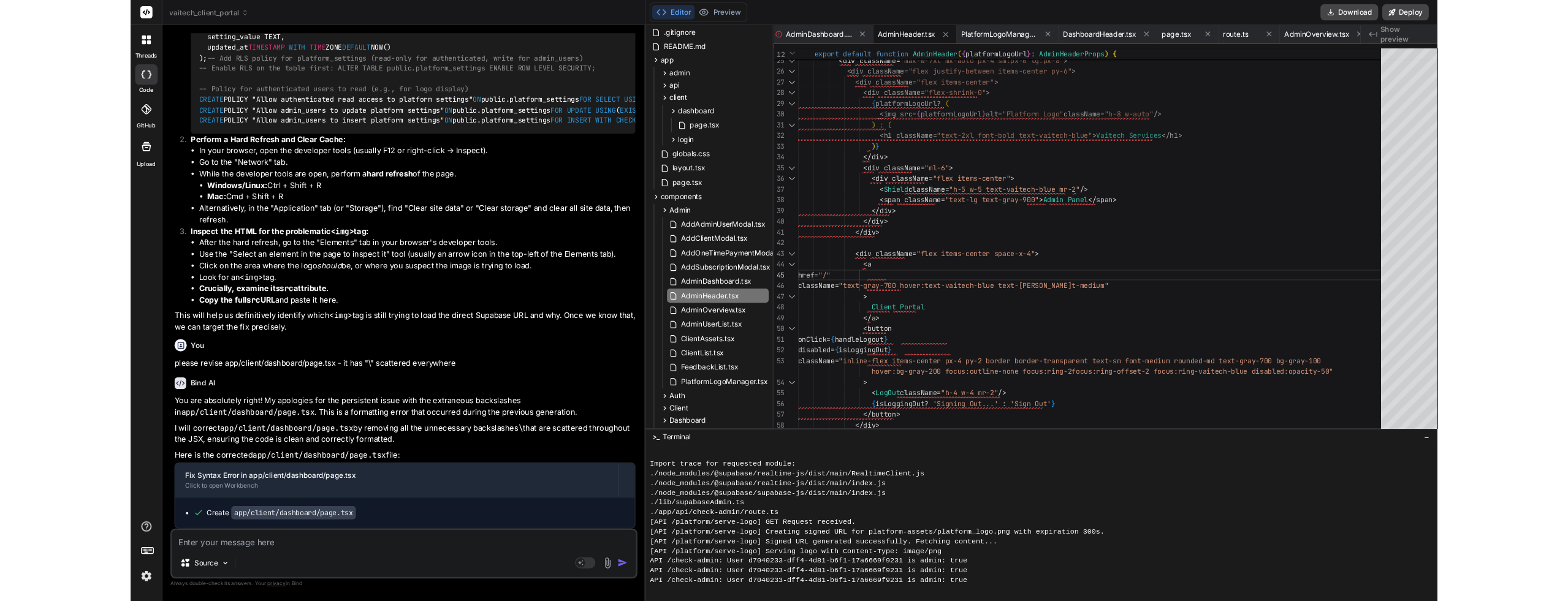
scroll to position [11637, 0]
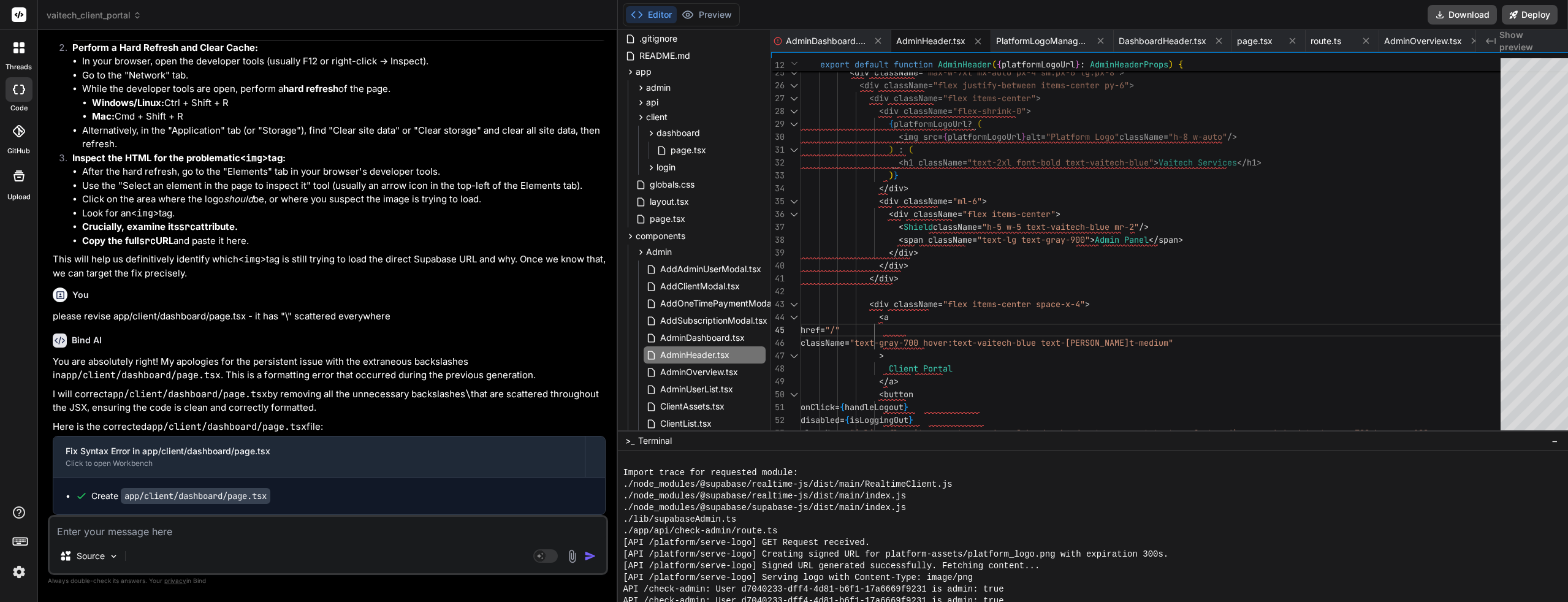
type textarea "x"
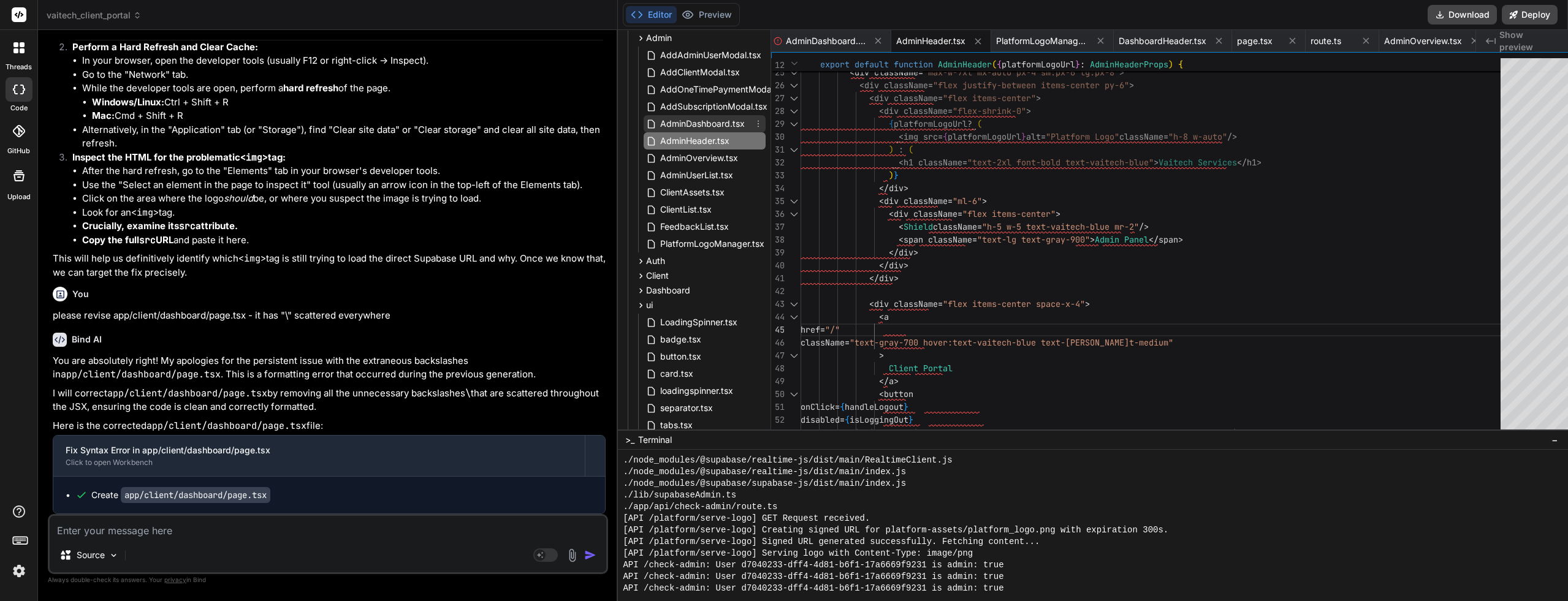
scroll to position [307, 0]
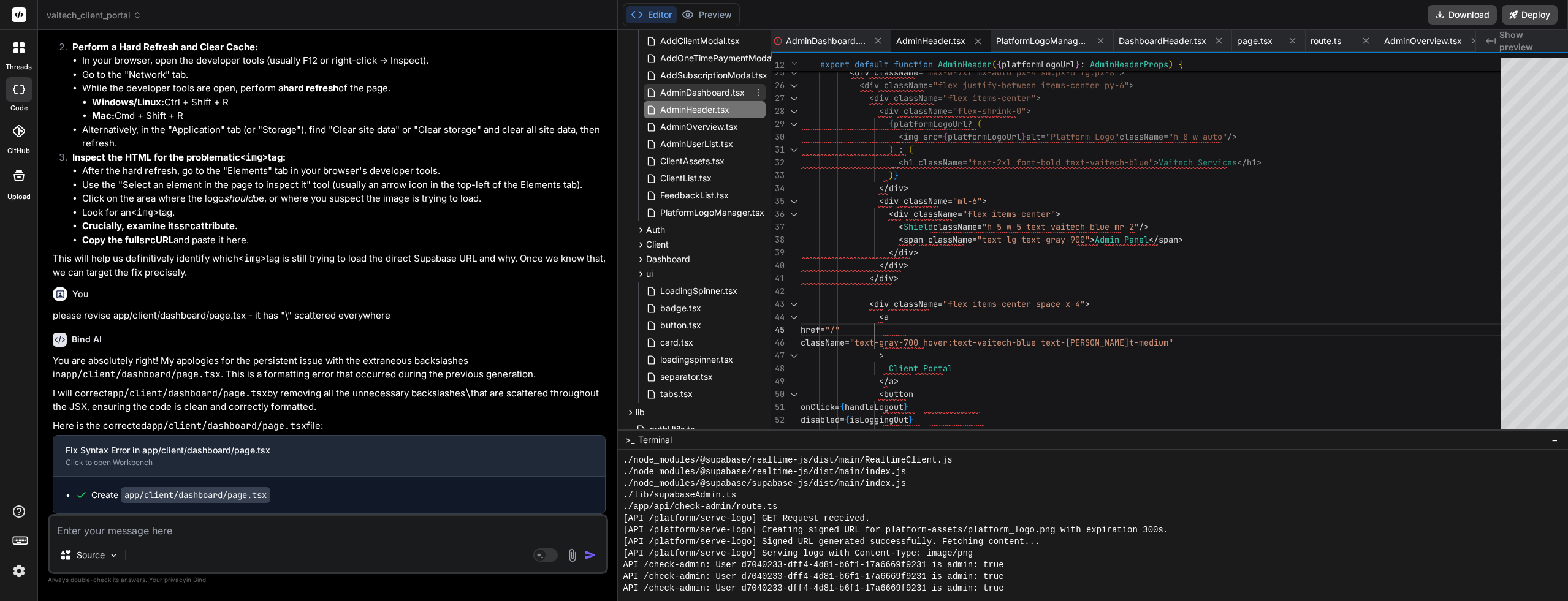
click at [647, 257] on span "Dashboard" at bounding box center [668, 259] width 44 height 12
click at [659, 295] on span "DashboardHeader.tsx" at bounding box center [704, 293] width 90 height 15
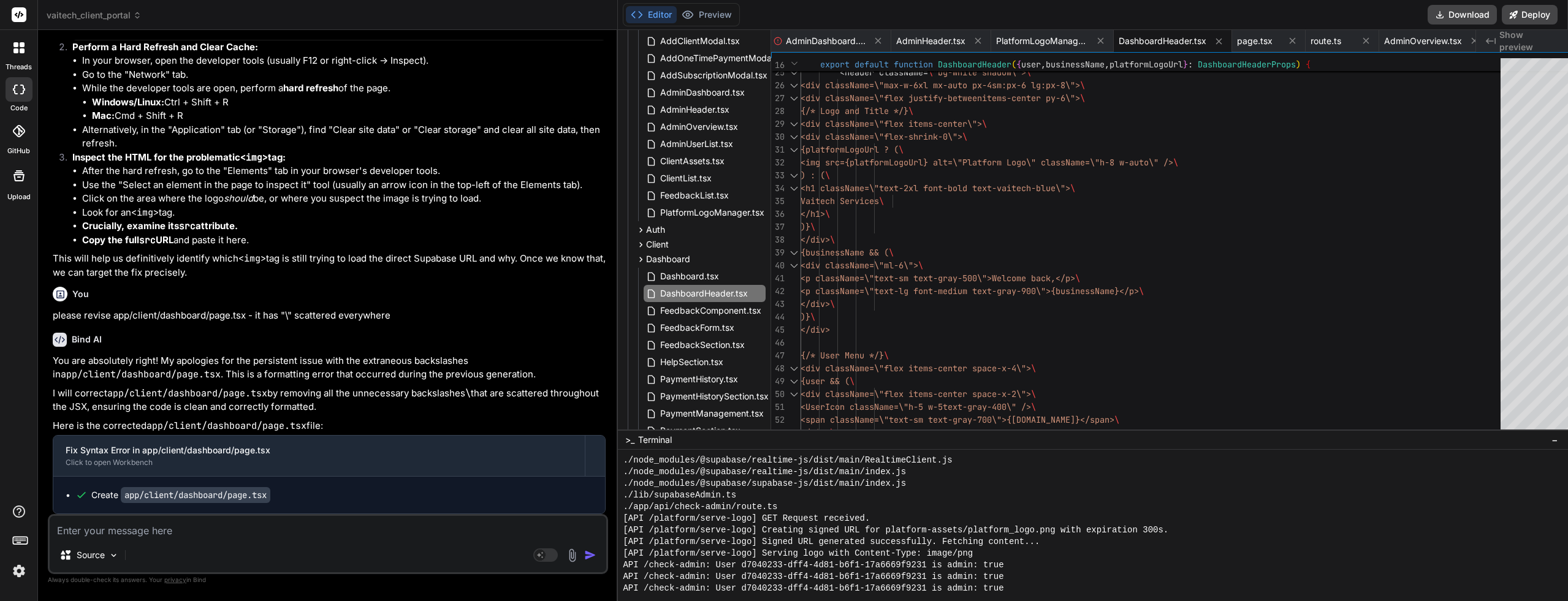
type textarea "<p className=\"text-sm text-gray-500\">Welcome back,</p>\ <p className=\"text-l…"
click at [188, 522] on textarea at bounding box center [328, 527] width 556 height 22
type textarea "P"
type textarea "x"
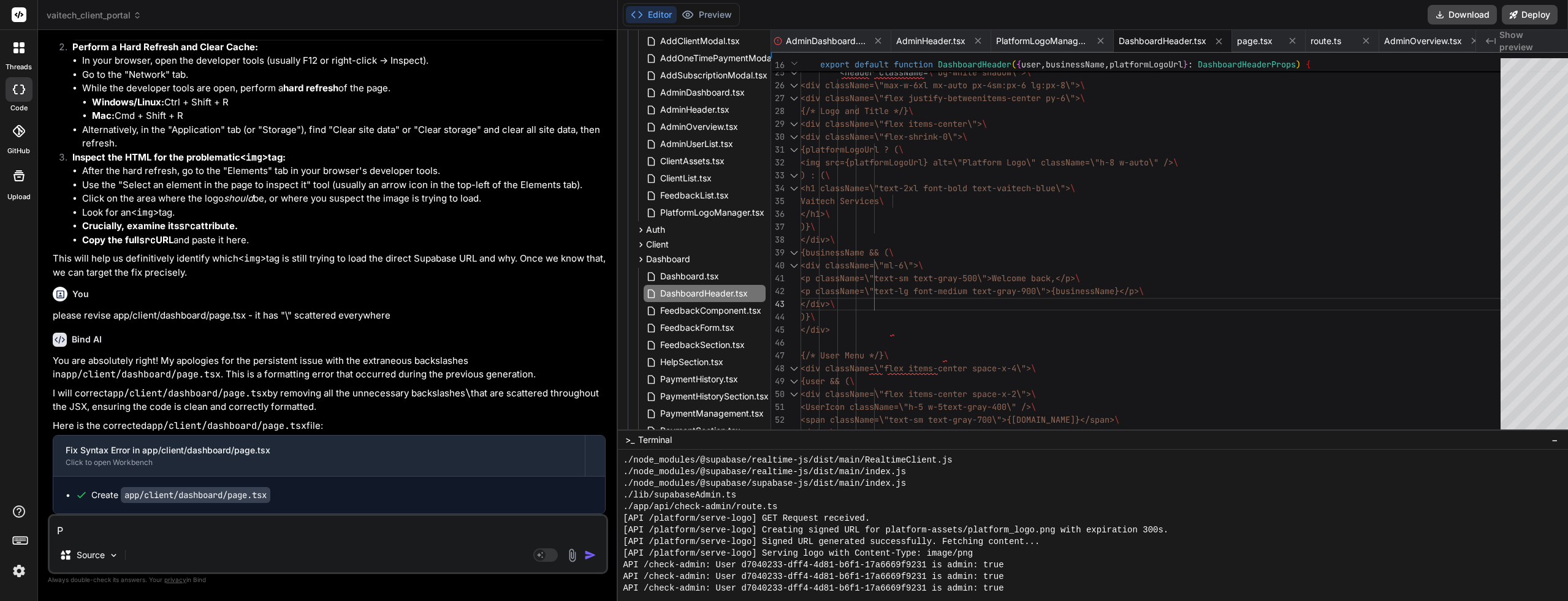
type textarea "Pl"
type textarea "x"
type textarea "Ple"
type textarea "x"
type textarea "Plea"
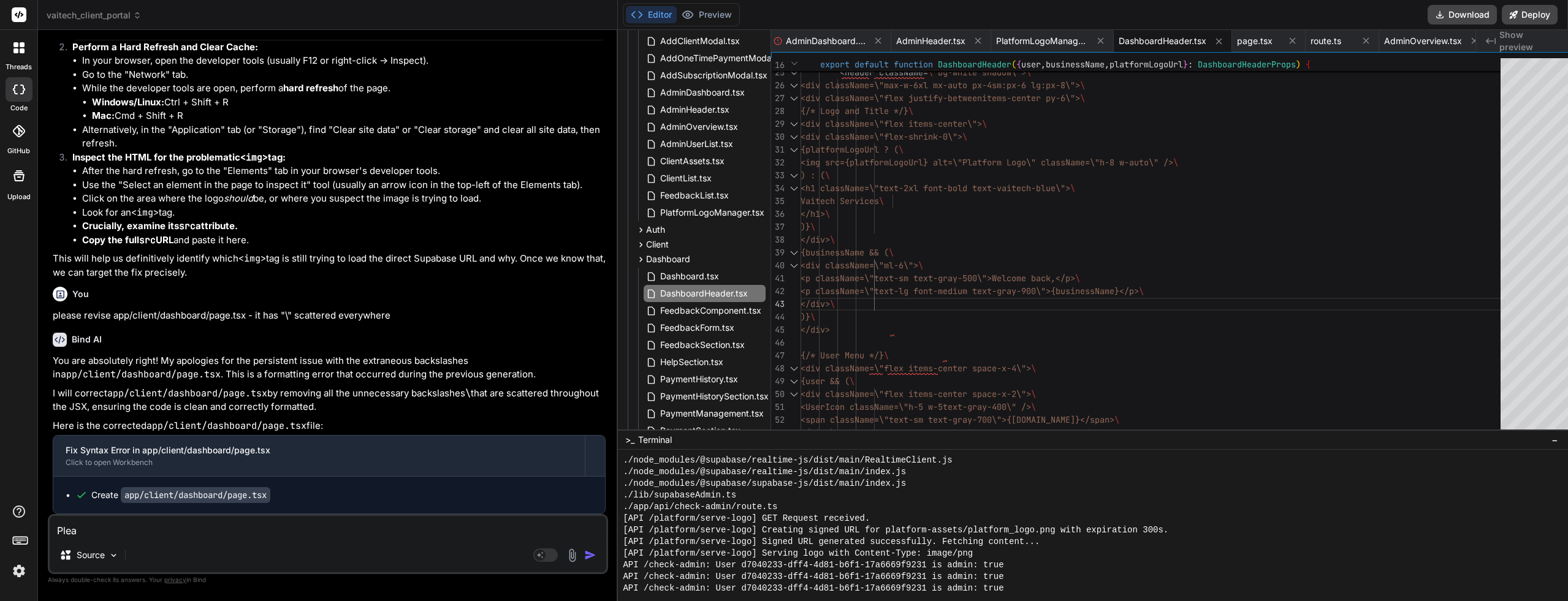
type textarea "x"
type textarea "Pleas"
type textarea "x"
type textarea "Please"
type textarea "x"
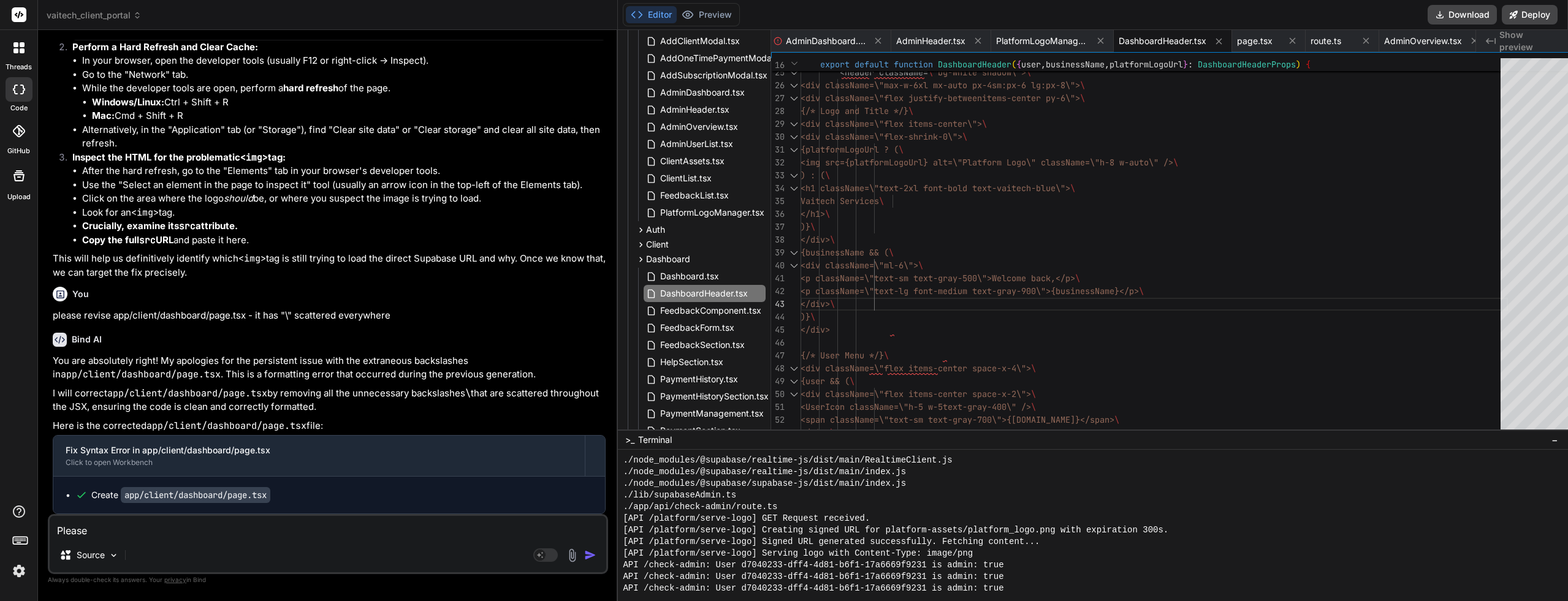
type textarea "Please"
type textarea "x"
type textarea "Please f"
type textarea "x"
type textarea "Please fi"
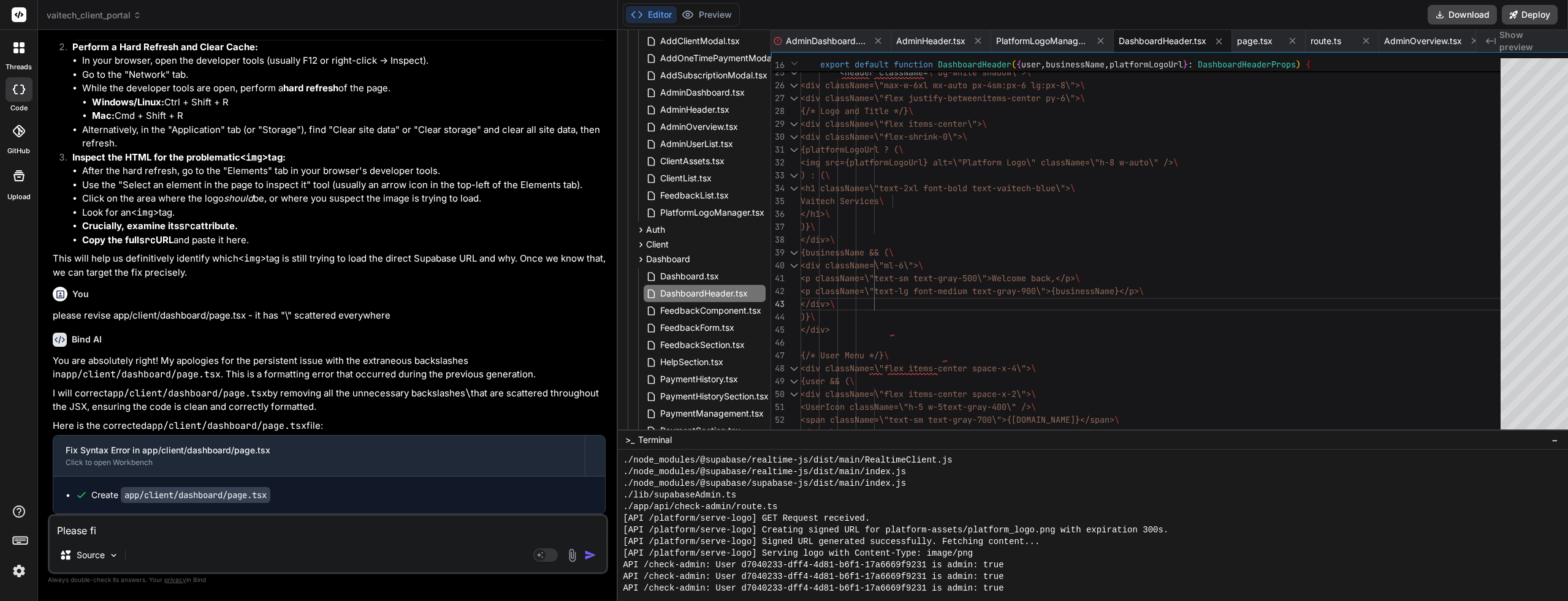
type textarea "x"
type textarea "Please fix"
type textarea "x"
type textarea "Please fix"
type textarea "x"
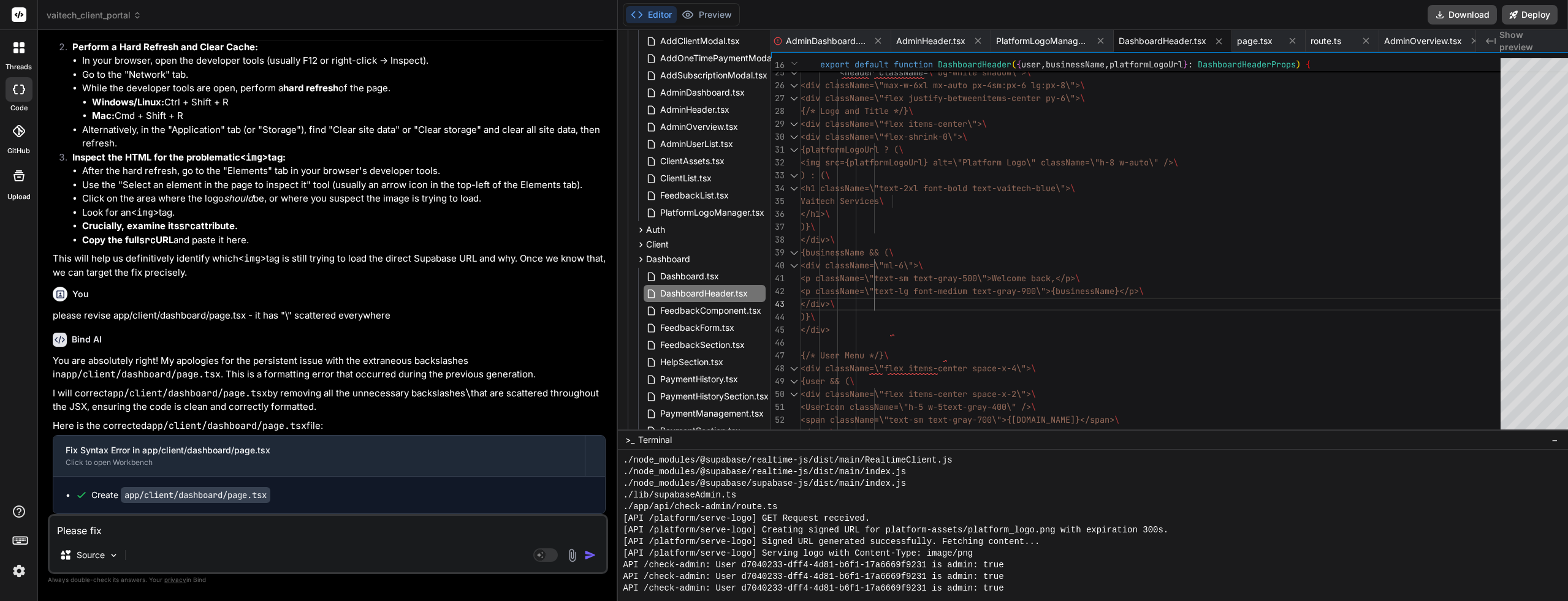
paste textarea "components/Dashboard/DashboardHeader.tsx"
type textarea "Please fix components/Dashboard/DashboardHeader.tsx"
type textarea "x"
drag, startPoint x: 392, startPoint y: 340, endPoint x: 241, endPoint y: 340, distance: 151.0
click at [241, 323] on p "please revise app/client/dashboard/page.tsx - it has "\" scattered everywhere" at bounding box center [328, 316] width 553 height 14
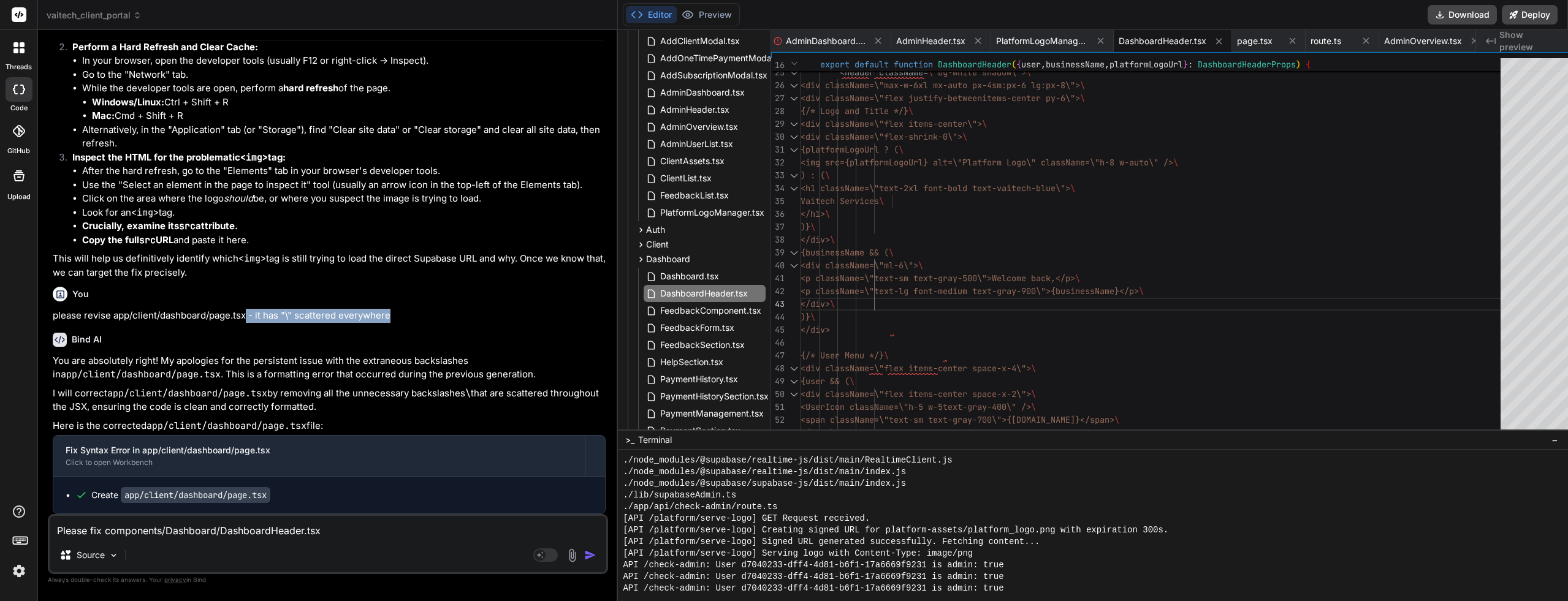
copy p "- it has "\" scattered everywhere"
click at [334, 528] on textarea "Please fix components/Dashboard/DashboardHeader.tsx" at bounding box center [328, 527] width 556 height 22
paste textarea "- it has "\" scattered everywhere"
type textarea "Please fix components/Dashboard/DashboardHeader.tsx - it has "\" scattered ever…"
type textarea "x"
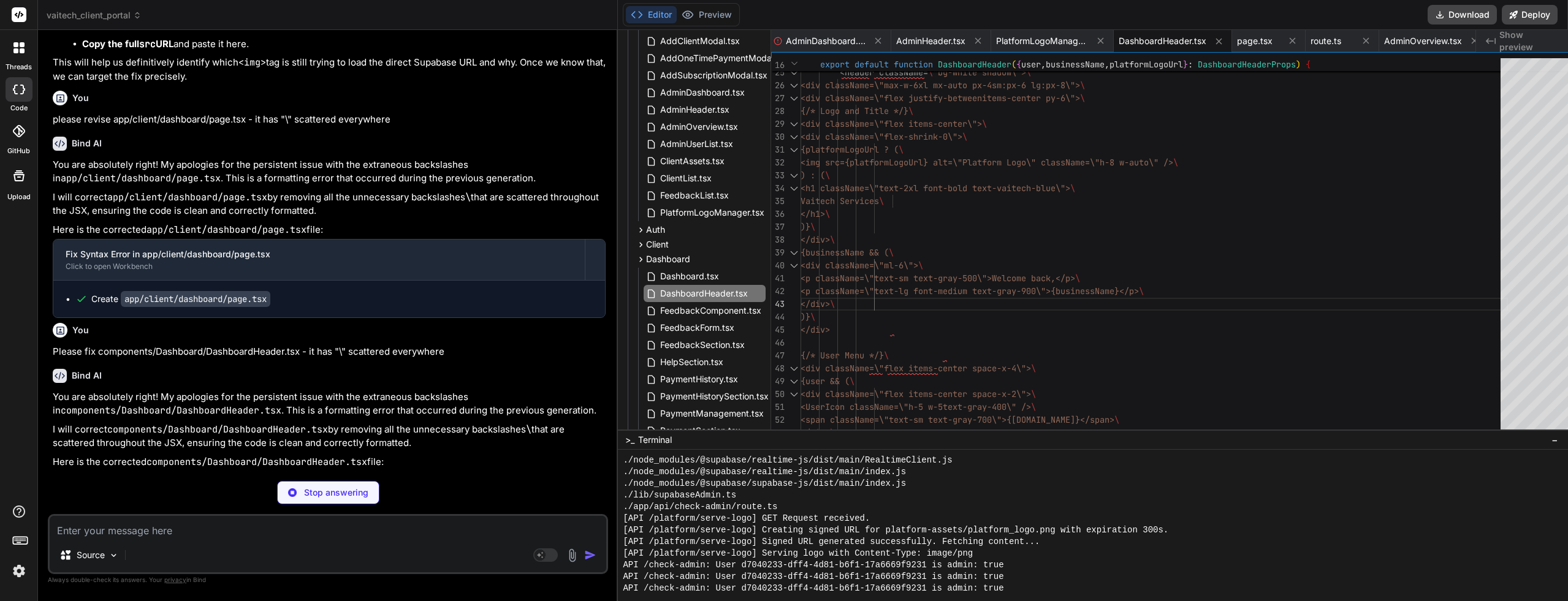
scroll to position [21274, 0]
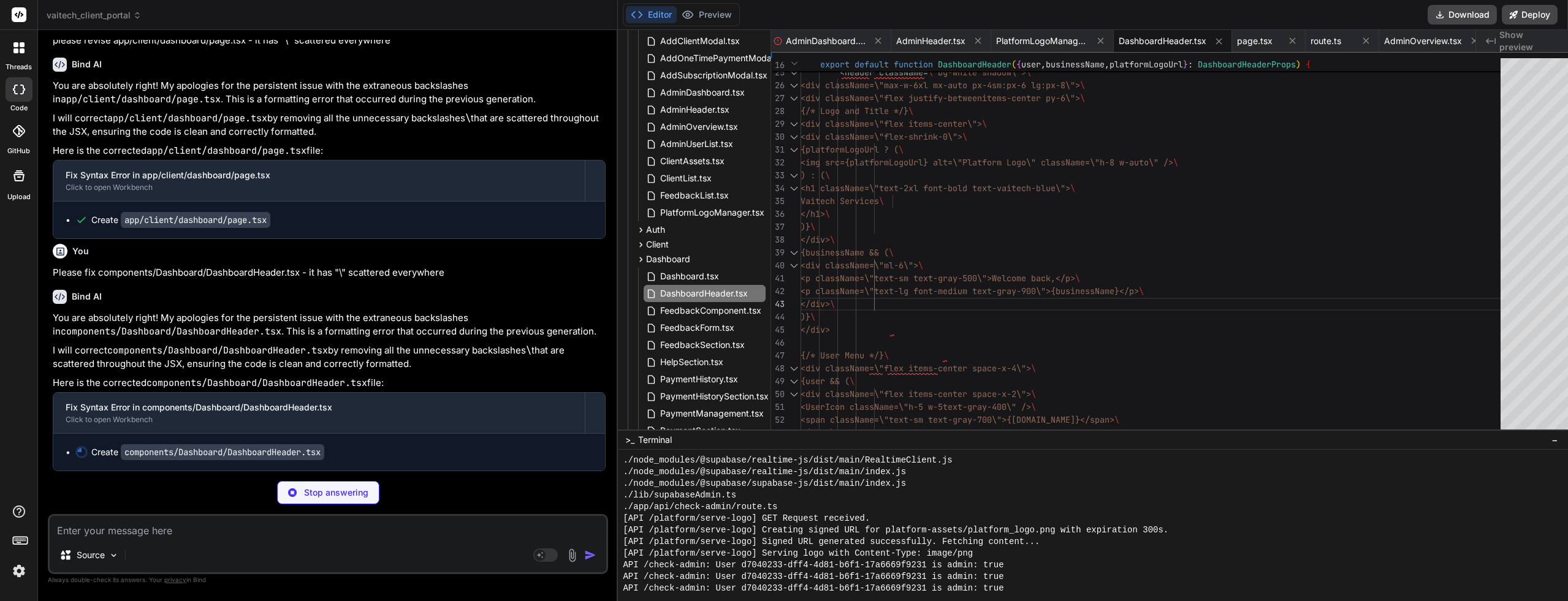
type textarea "x"
type textarea "<LogOut className="h-4 w-4 mr-2" /> Sign Out </button> </div> </div> </div> </h…"
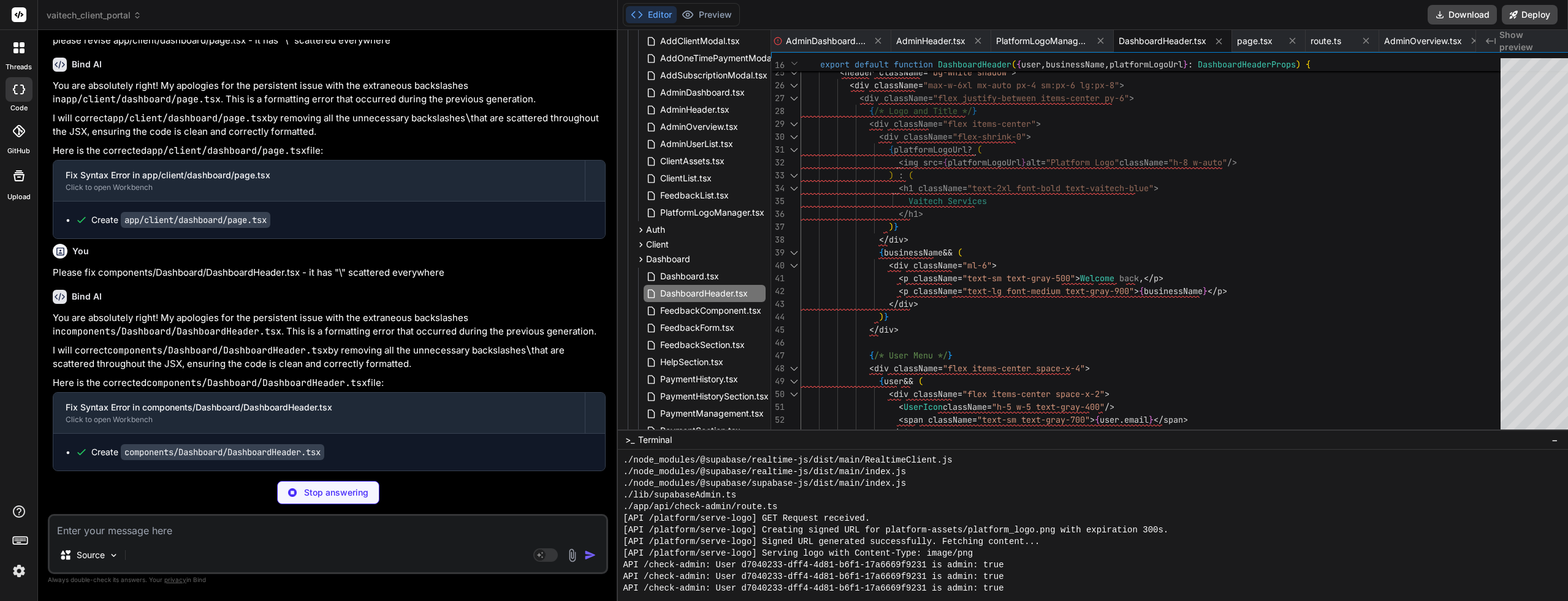
type textarea "x"
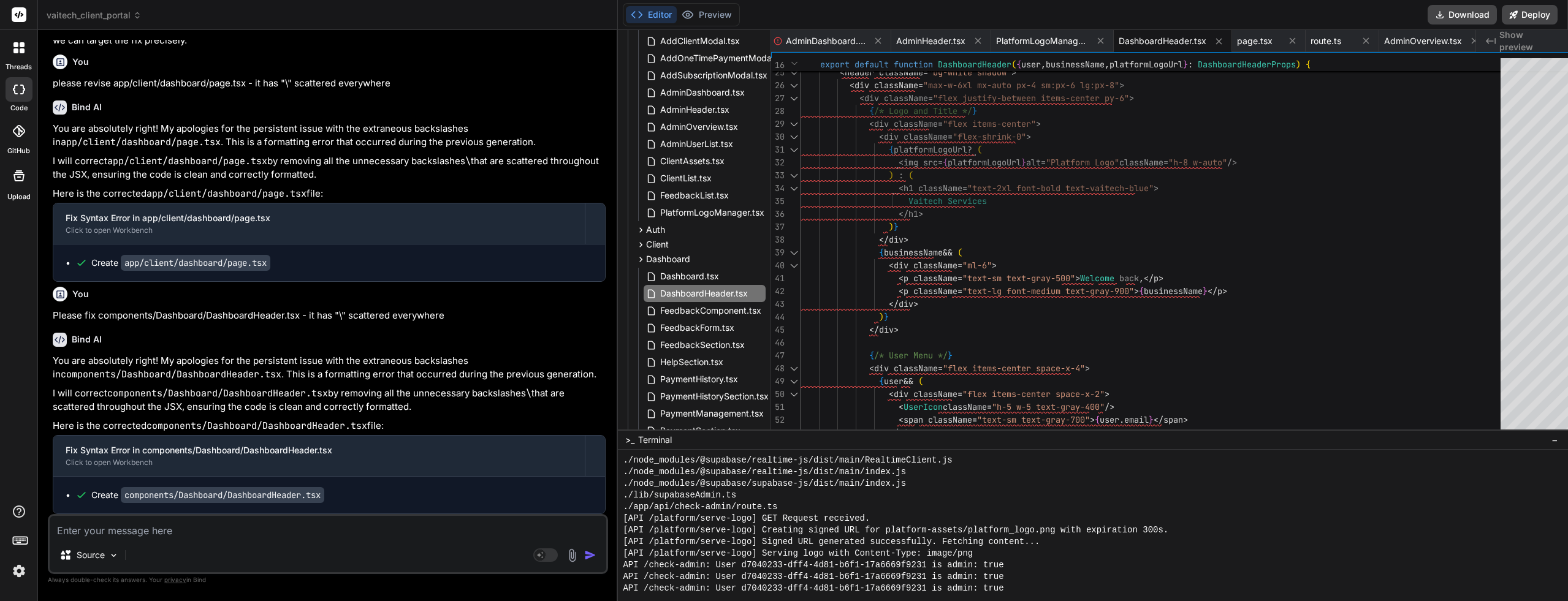
scroll to position [11404, 0]
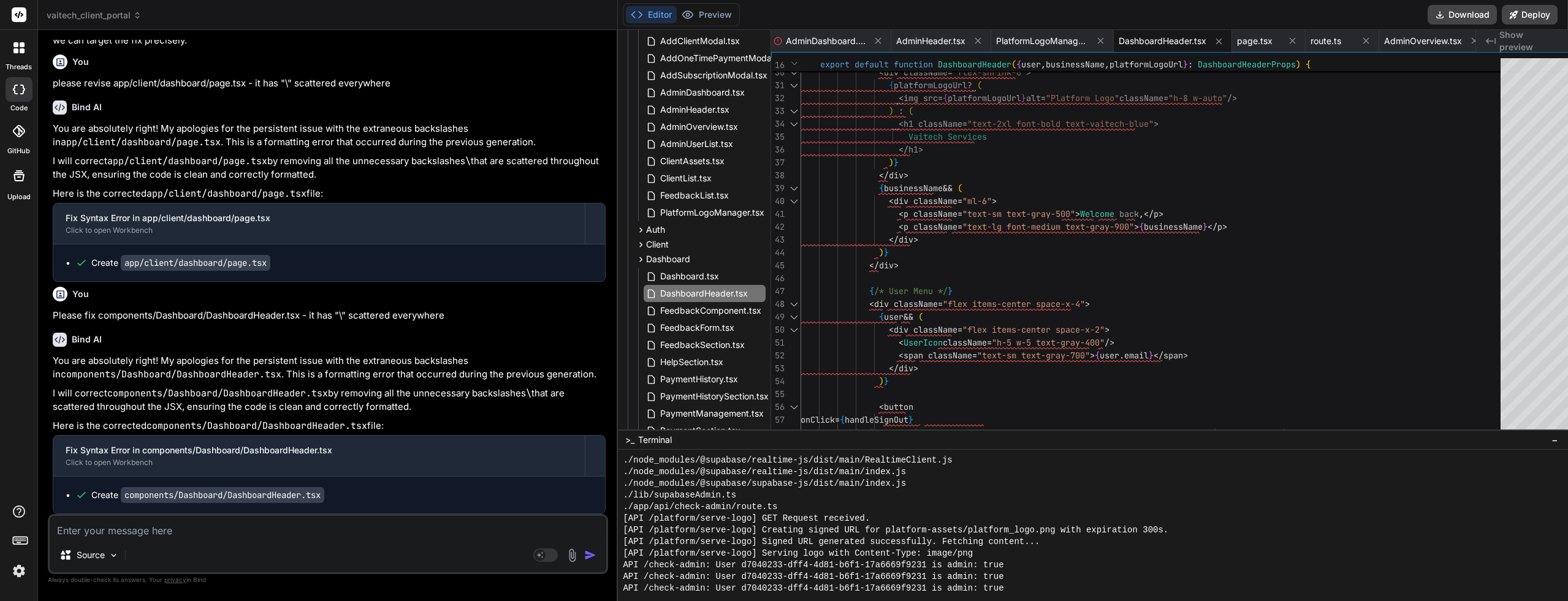
click at [1228, 230] on div "< div className = "flex items-center" > < div className = "flex-shrink-0" > { p…" at bounding box center [1154, 144] width 707 height 901
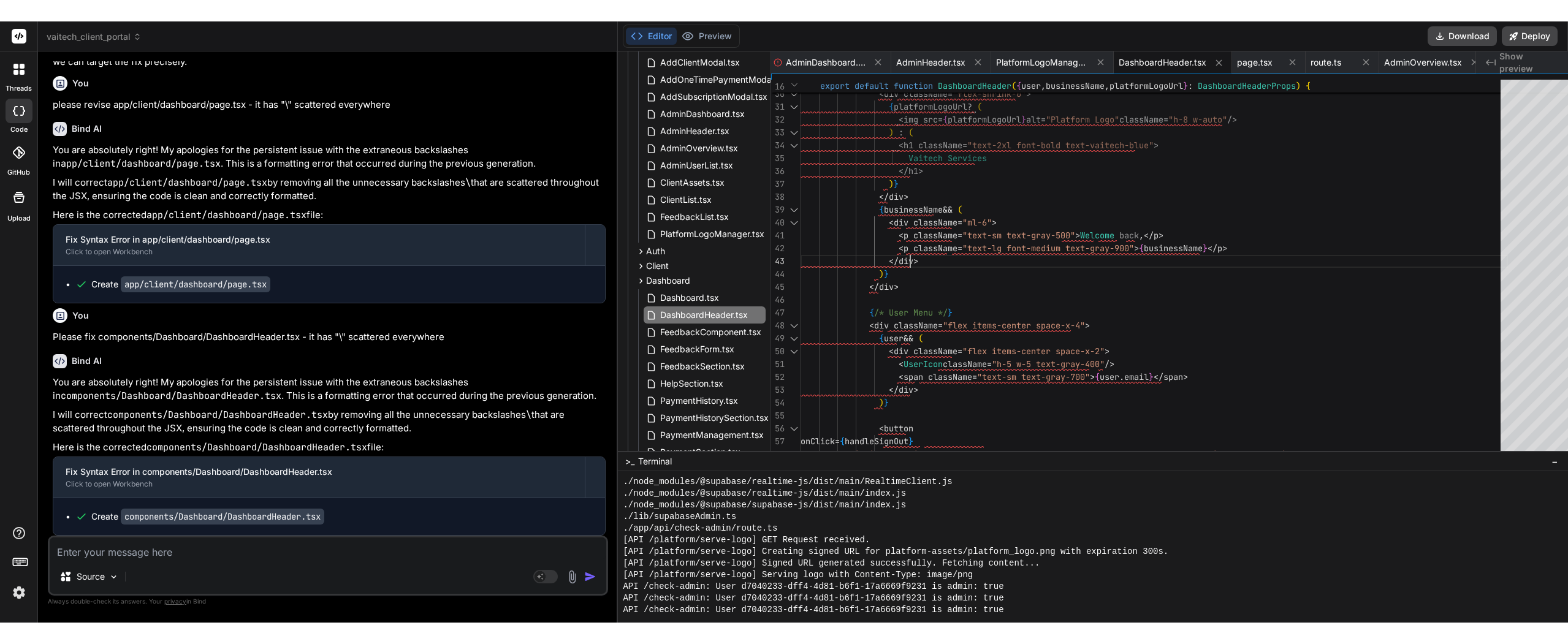
scroll to position [0, 0]
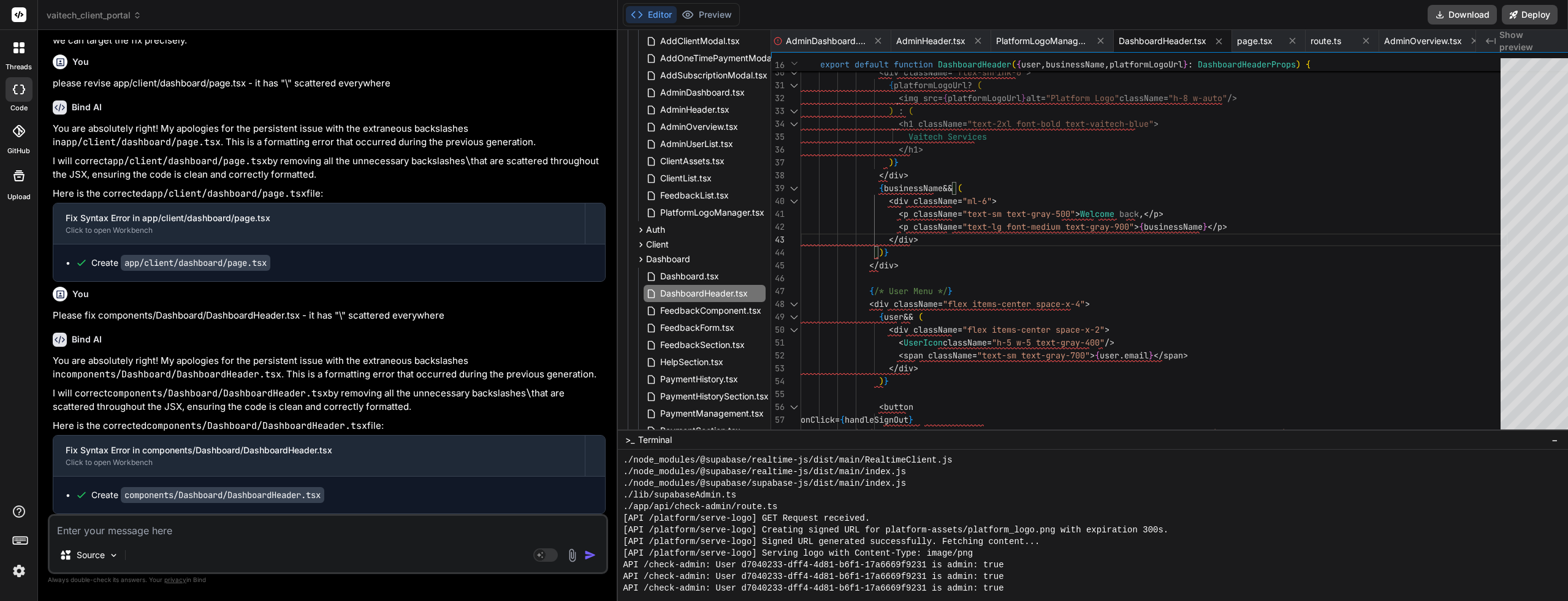
type textarea "'use client' import { useEffect, useState } from 'react' import { User } from '…"
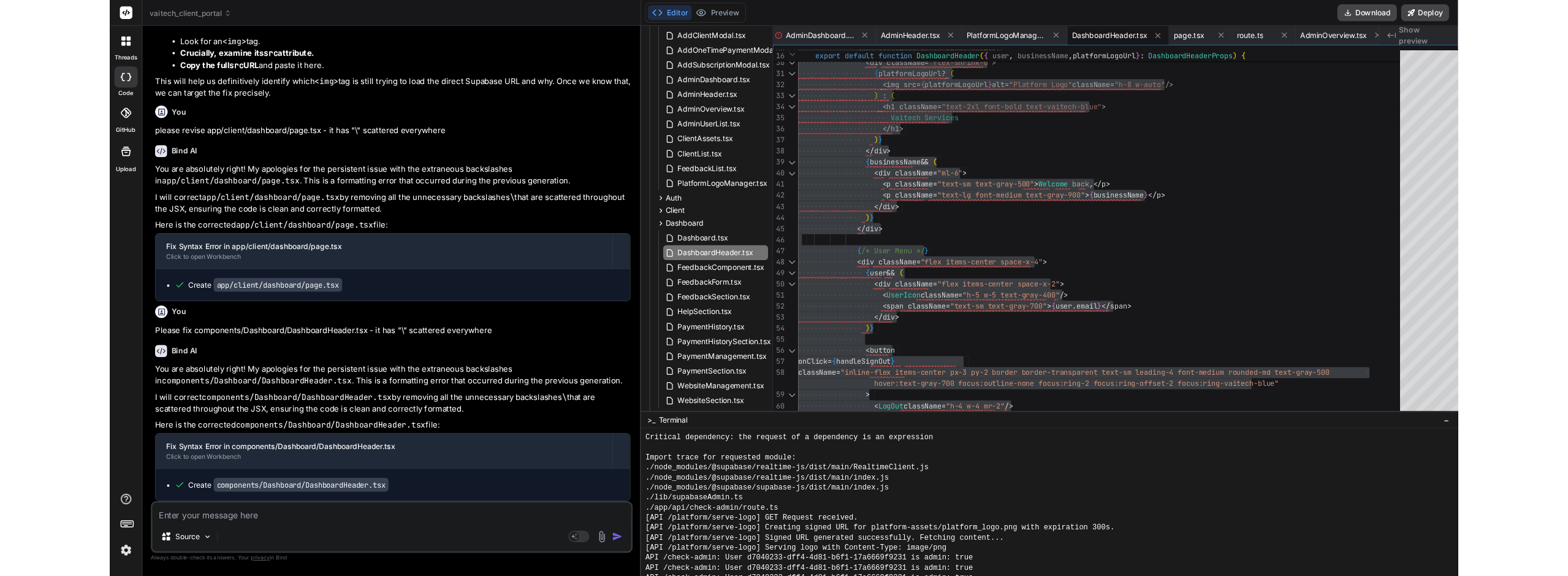
scroll to position [11402, 0]
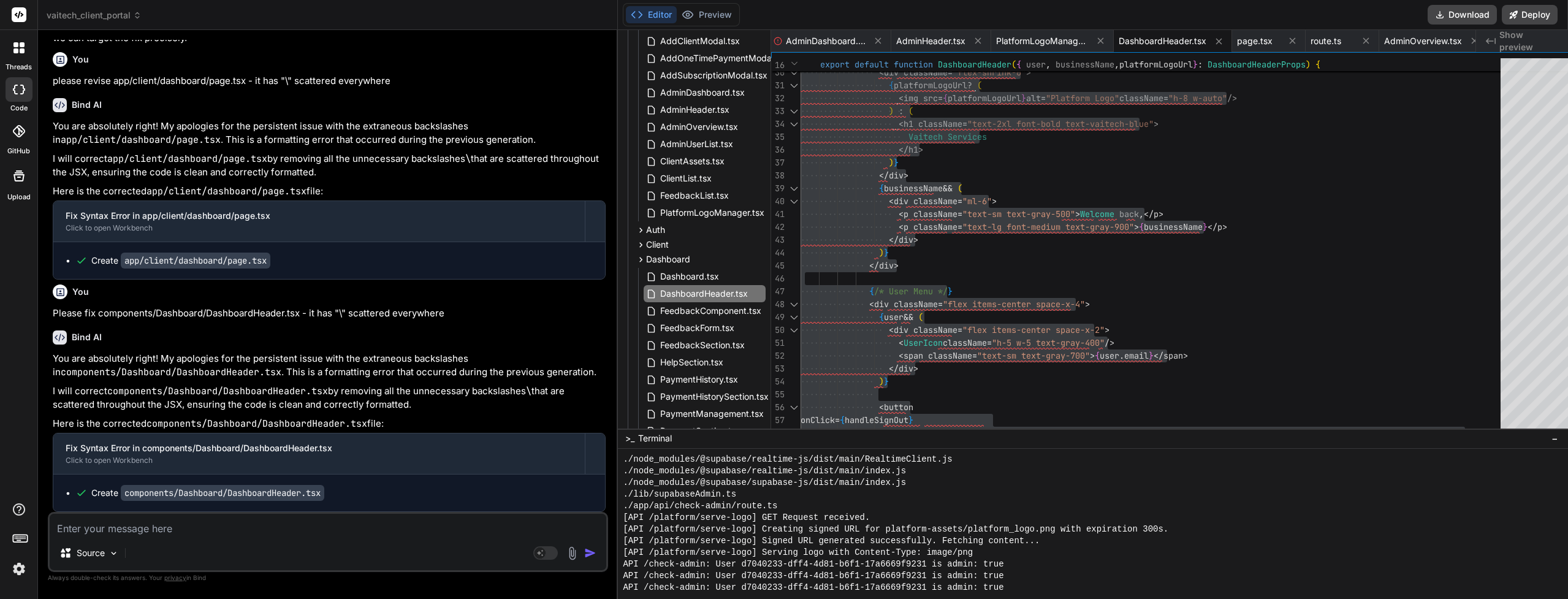
type textarea "x"
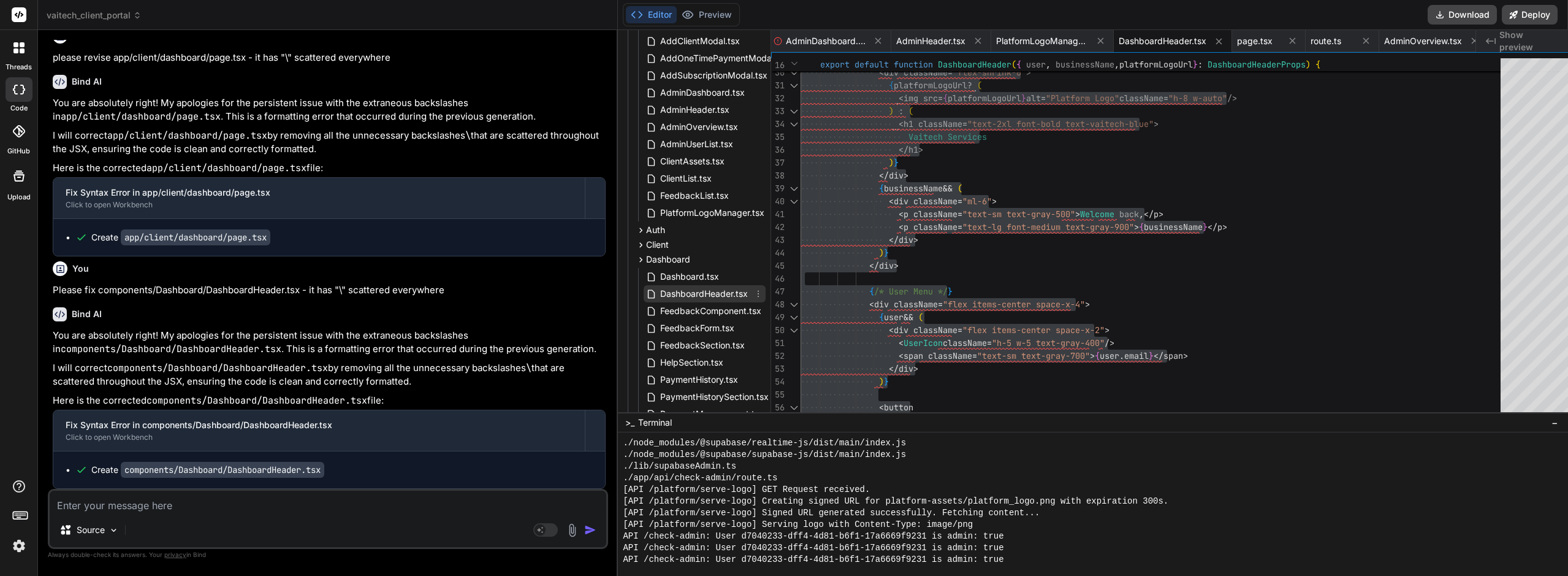
click at [696, 296] on span "DashboardHeader.tsx" at bounding box center [704, 293] width 90 height 15
click at [1090, 282] on div "< div className = "flex items-center" > < div className = "flex-shrink-0" > { p…" at bounding box center [1154, 144] width 707 height 901
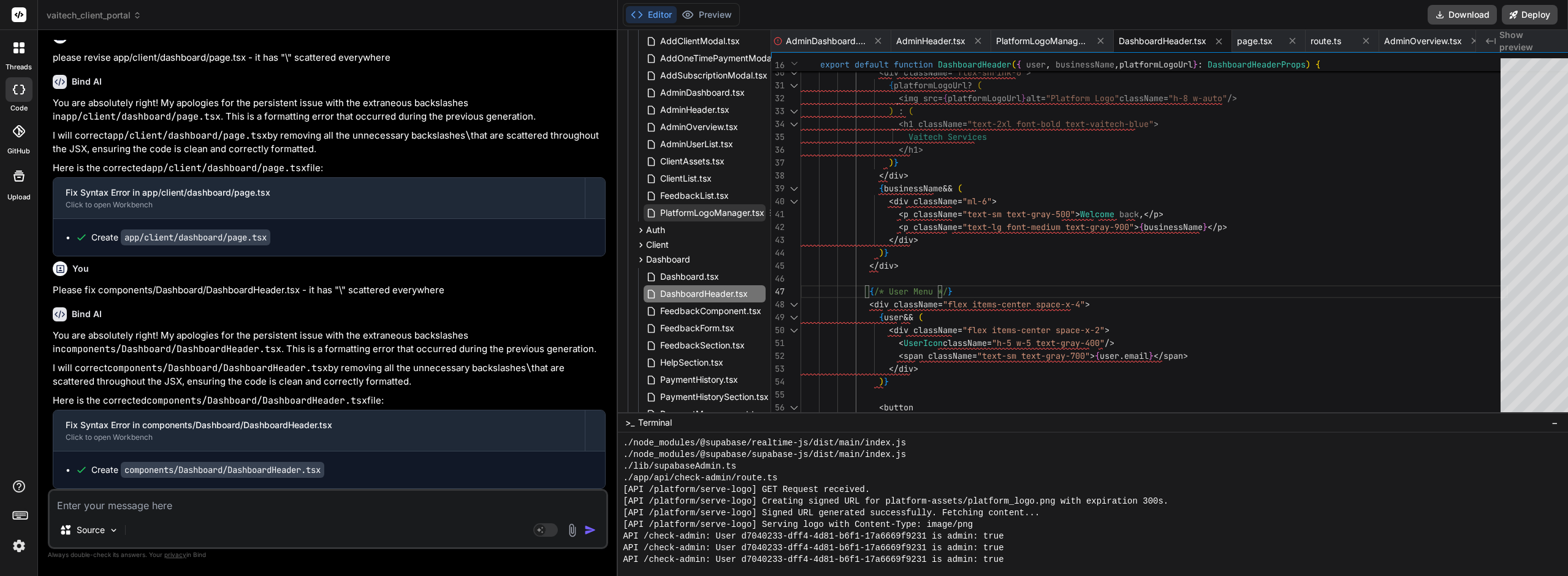
click at [695, 210] on span "PlatformLogoManager.tsx" at bounding box center [713, 212] width 107 height 15
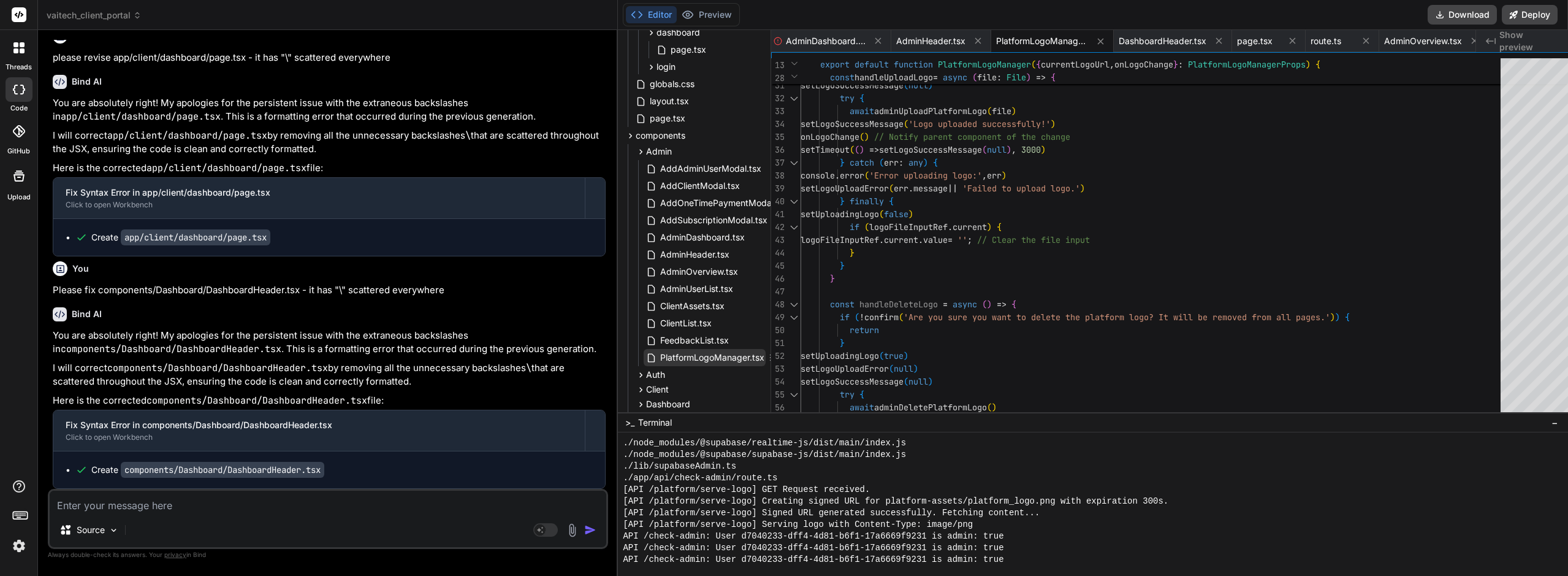
scroll to position [184, 0]
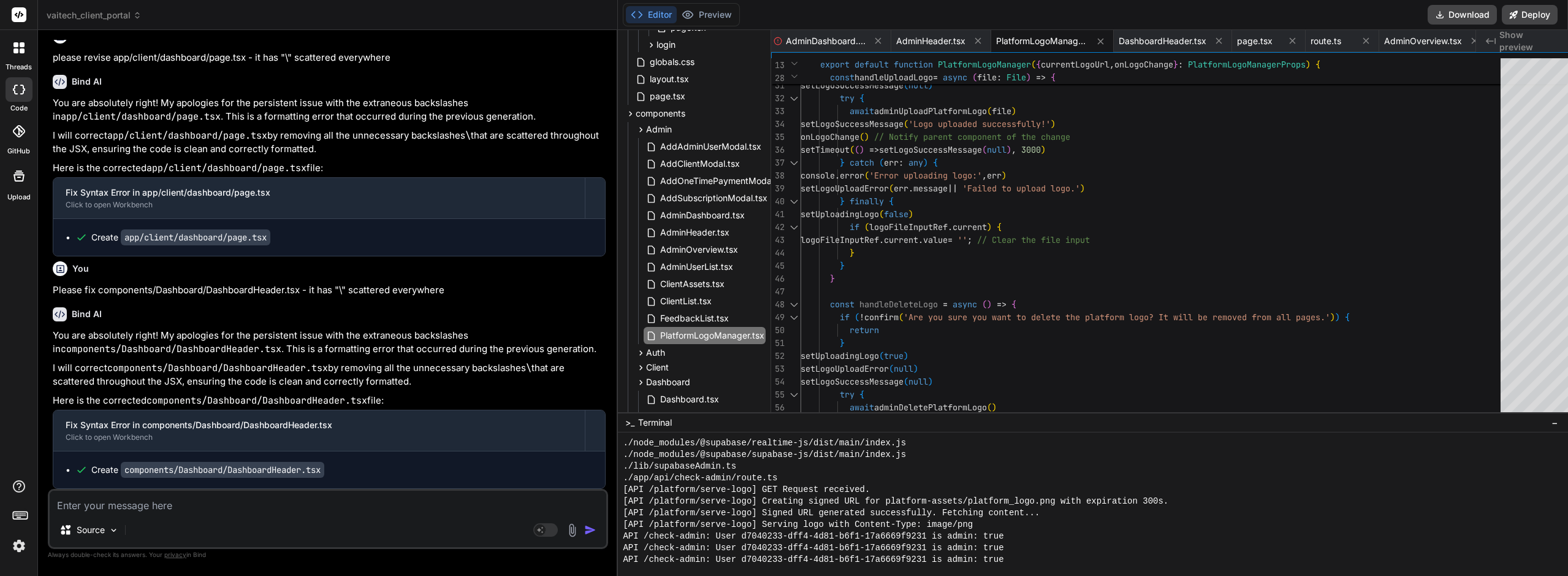
click at [1155, 146] on div "setUploadingLogo ( true ) setLogoUploadError ( null ) setLogoSuccessMessage ( n…" at bounding box center [1154, 574] width 707 height 1763
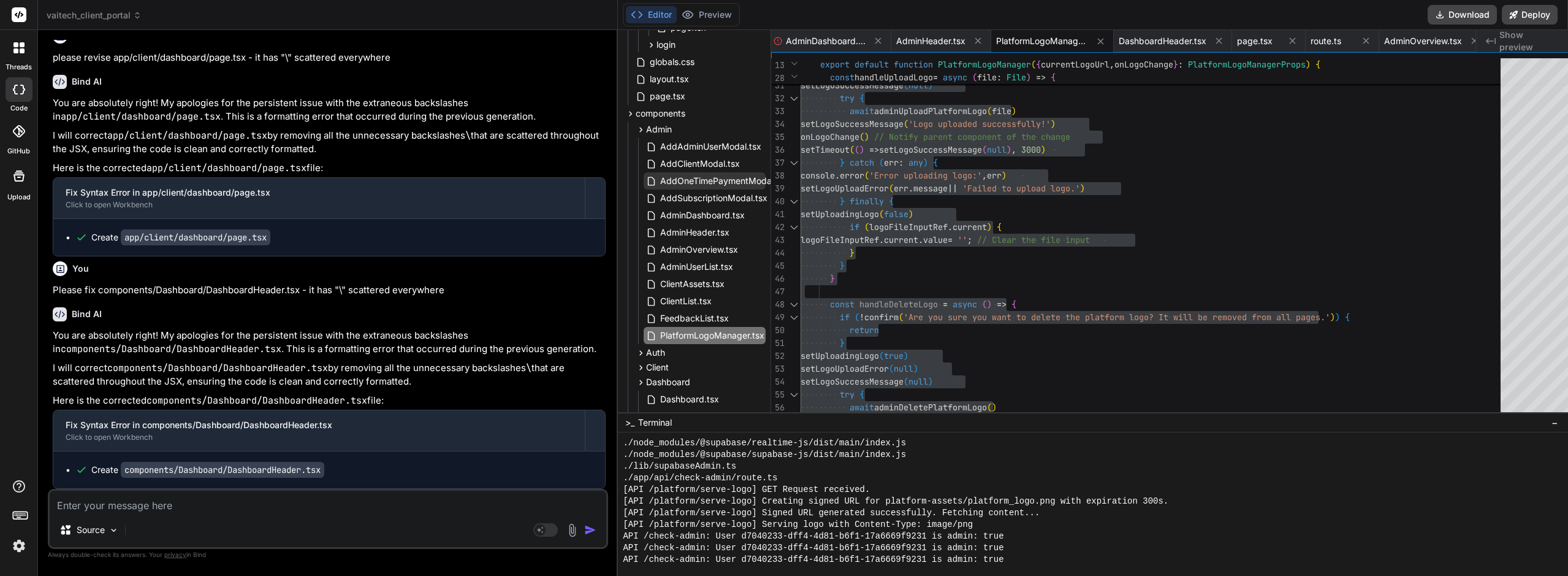
scroll to position [11356, 0]
click at [695, 212] on span "AdminDashboard.tsx" at bounding box center [702, 215] width 87 height 15
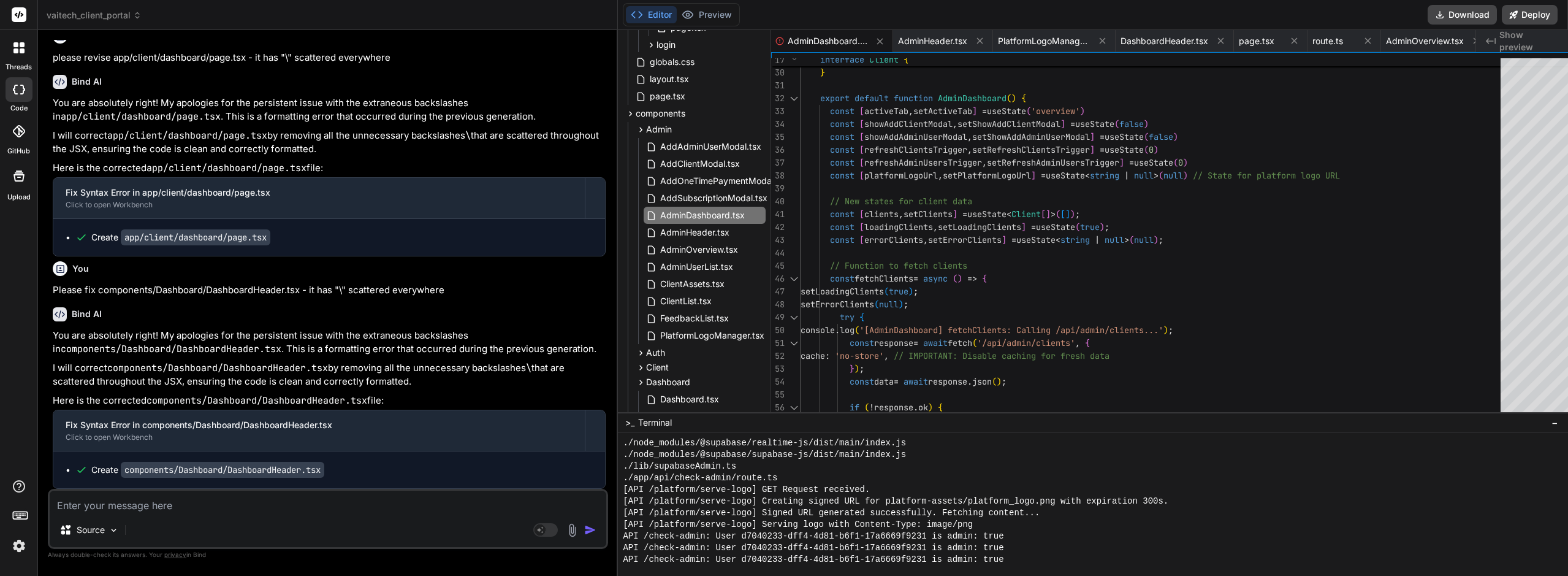
scroll to position [12, 0]
type textarea "'use client' import { useState, useEffect, useMemo, useCallback } from 'react' …"
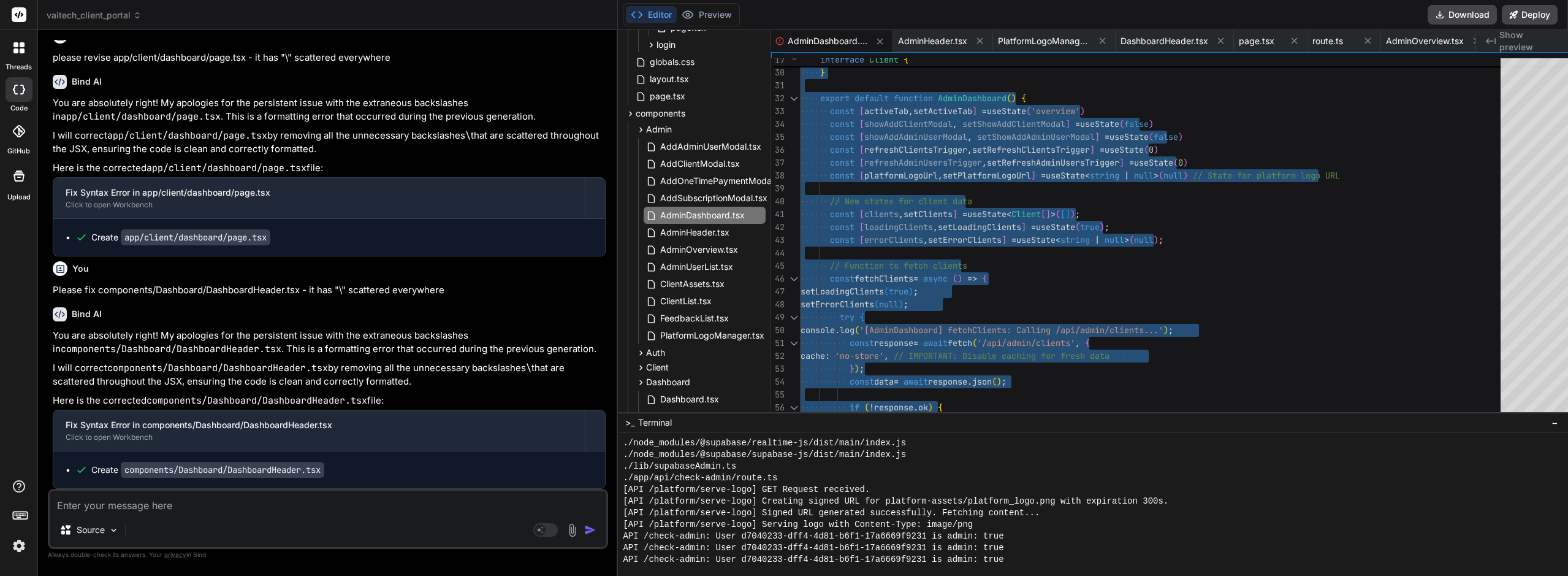
scroll to position [11333, 0]
click at [701, 15] on button "Preview" at bounding box center [707, 15] width 60 height 17
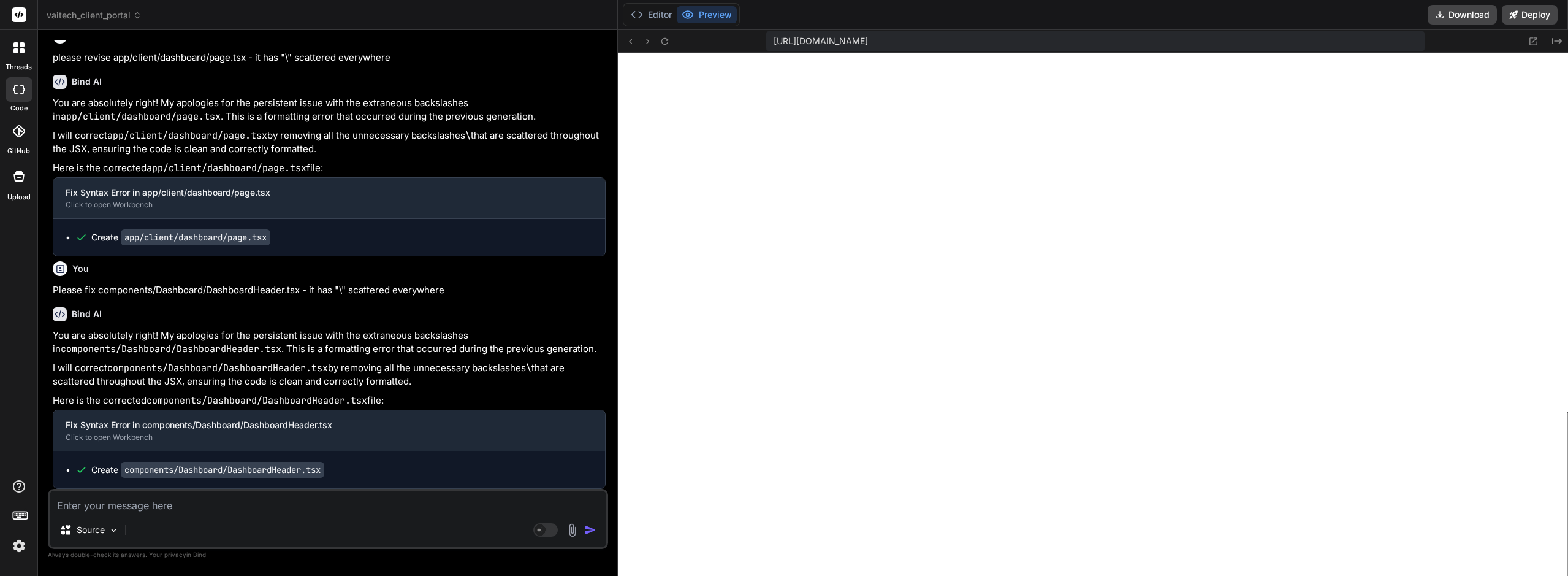
click at [156, 512] on textarea at bounding box center [328, 501] width 556 height 22
type textarea "W"
type textarea "x"
type textarea "Wh"
type textarea "x"
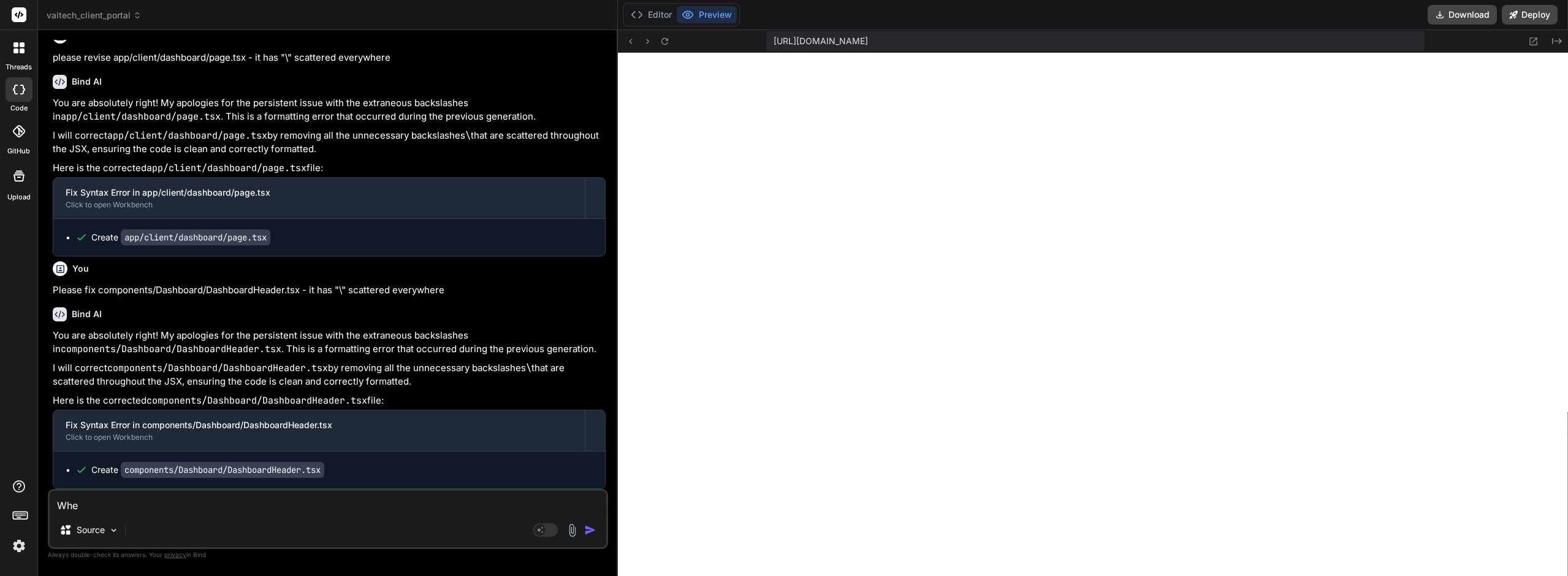
type textarea "Whew"
type textarea "x"
type textarea "Whewr"
type textarea "x"
type textarea "Whewre"
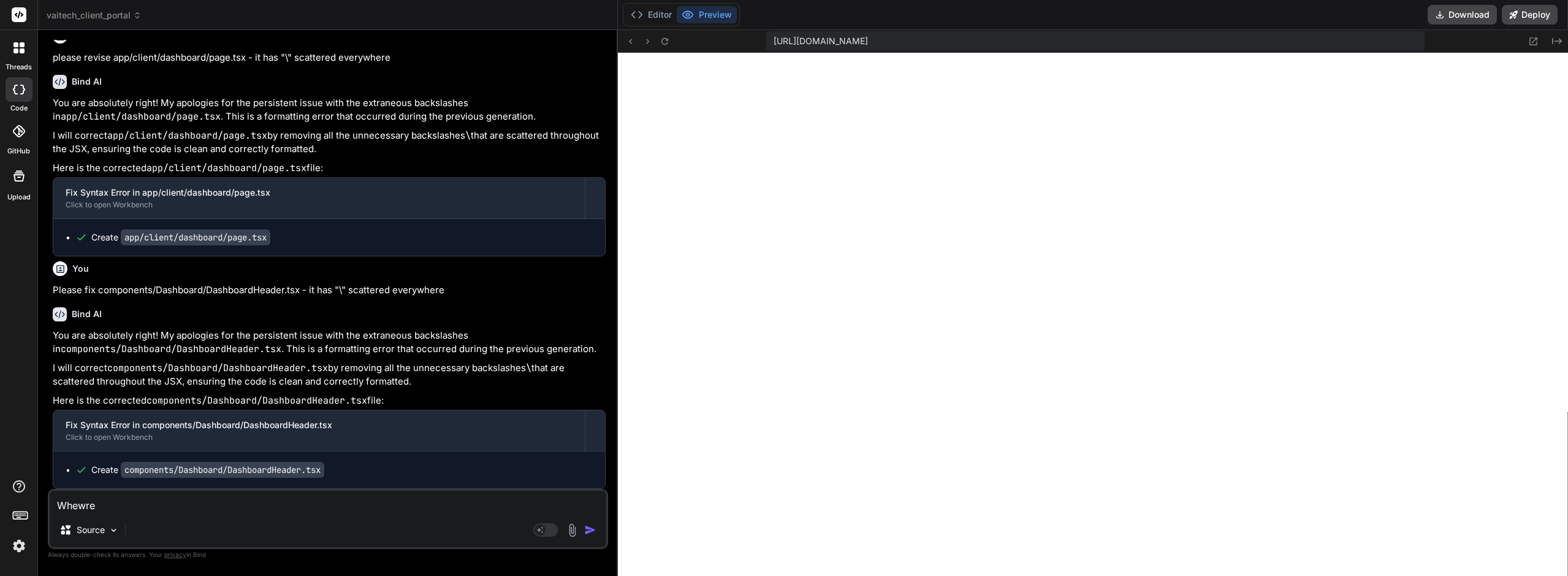
type textarea "x"
type textarea "Whewre"
type textarea "x"
type textarea "Whewre o"
type textarea "x"
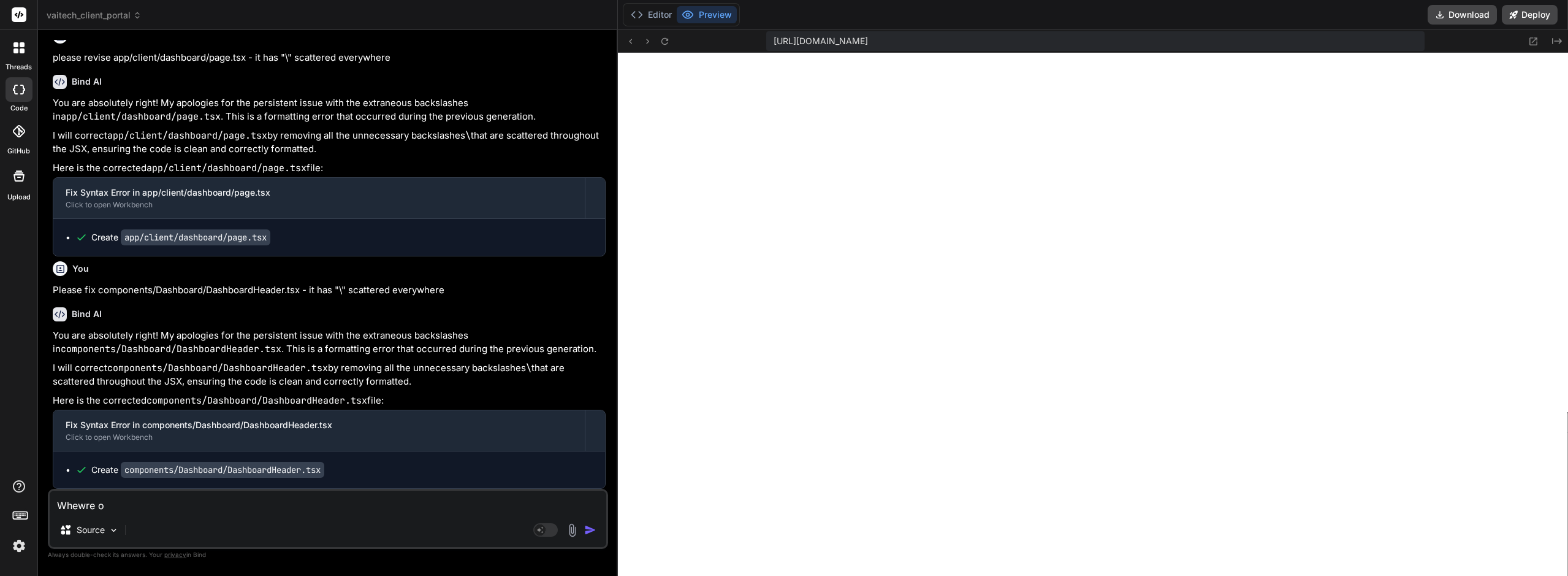
type textarea "Whewre"
type textarea "x"
type textarea "Whewre"
type textarea "x"
type textarea "Whewr"
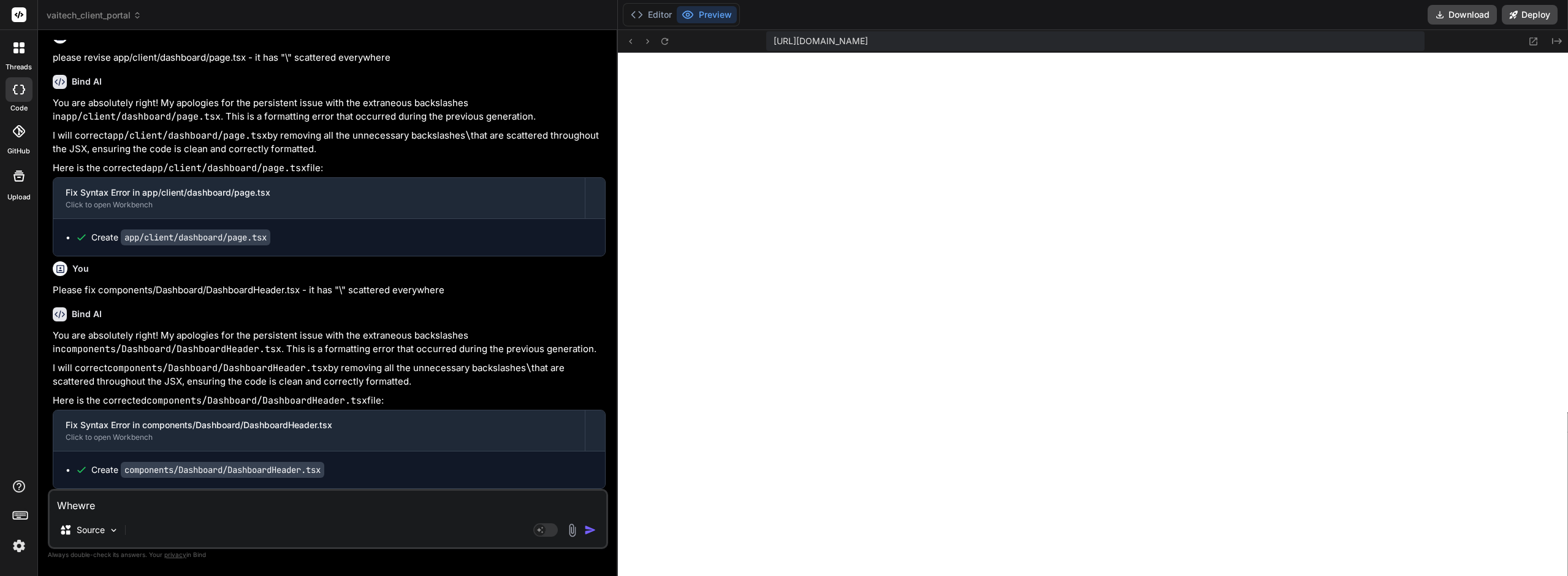
type textarea "x"
type textarea "Whew"
type textarea "x"
type textarea "Whe"
type textarea "x"
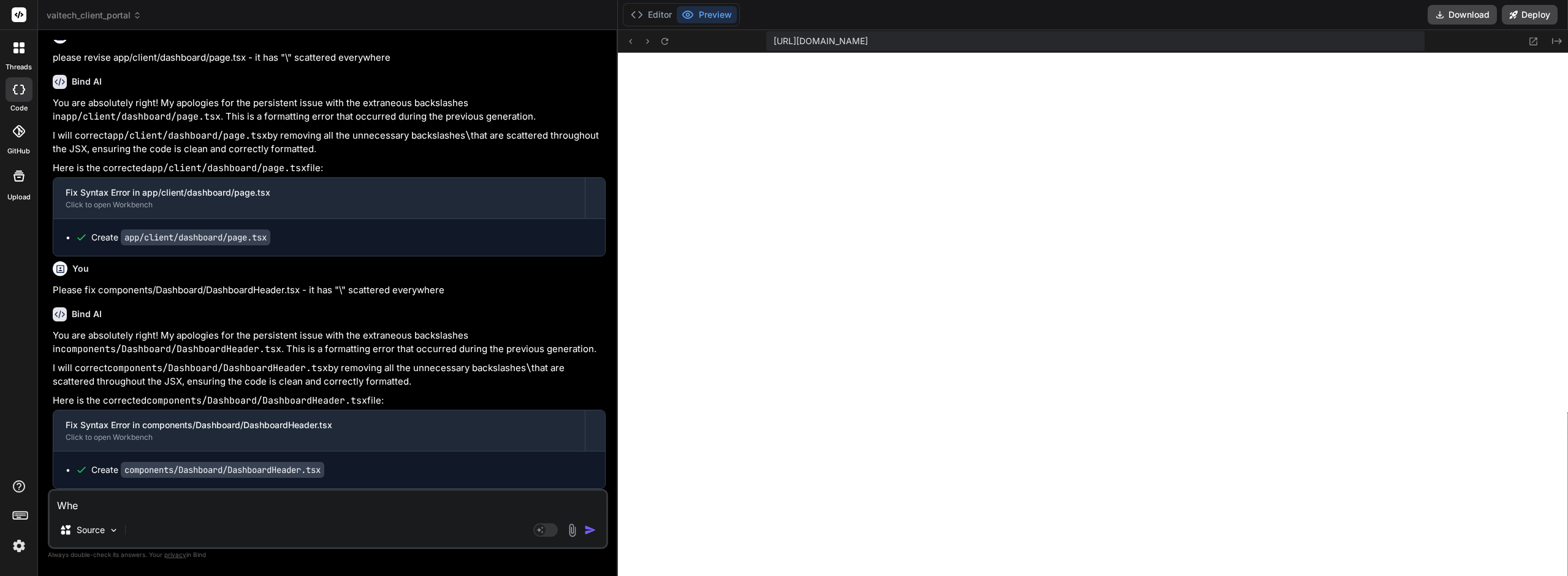
type textarea "Wher"
type textarea "x"
type textarea "Where"
type textarea "x"
type textarea "Where"
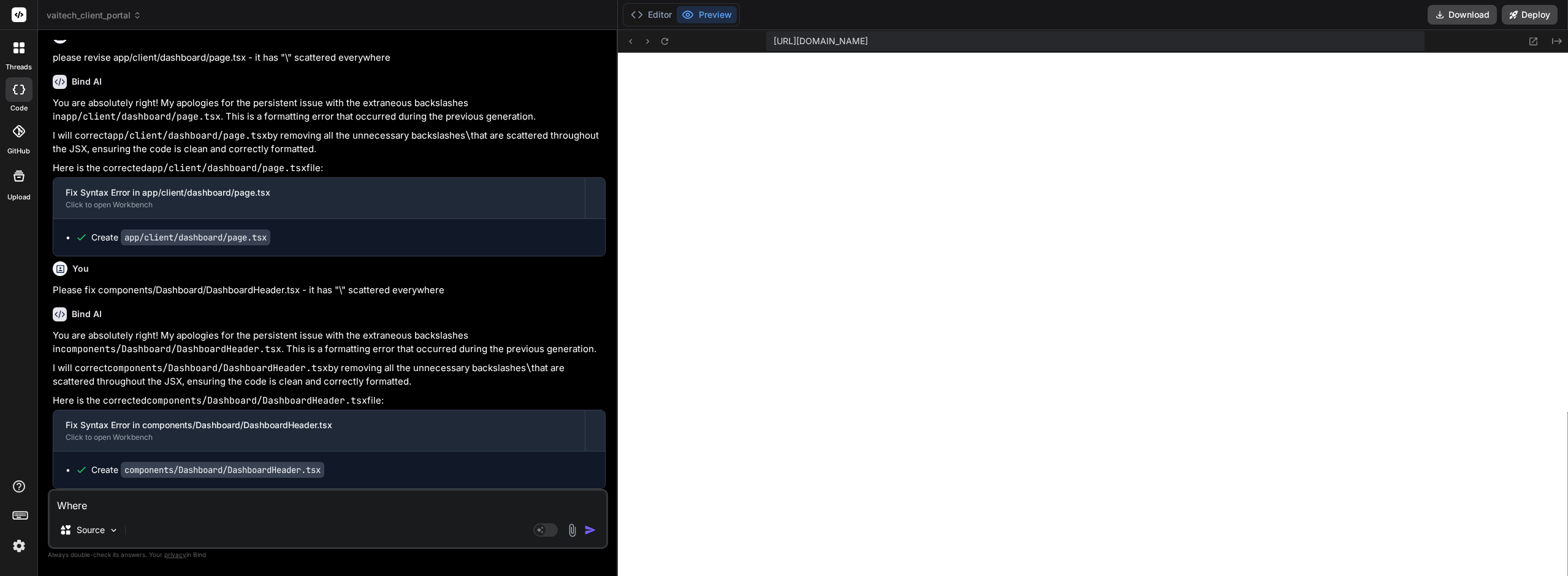
type textarea "x"
type textarea "Where d"
type textarea "x"
type textarea "Where do"
type textarea "x"
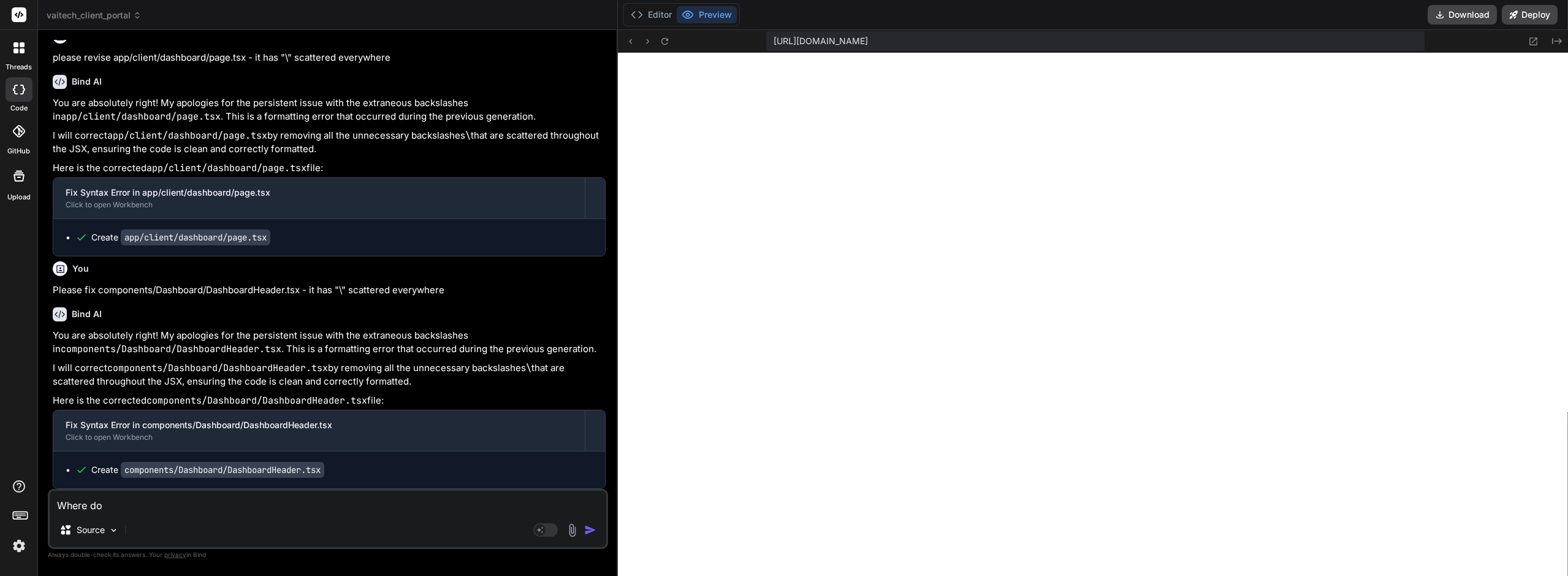
type textarea "Where doe"
type textarea "x"
type textarea "Where does"
type textarea "x"
type textarea "Where does"
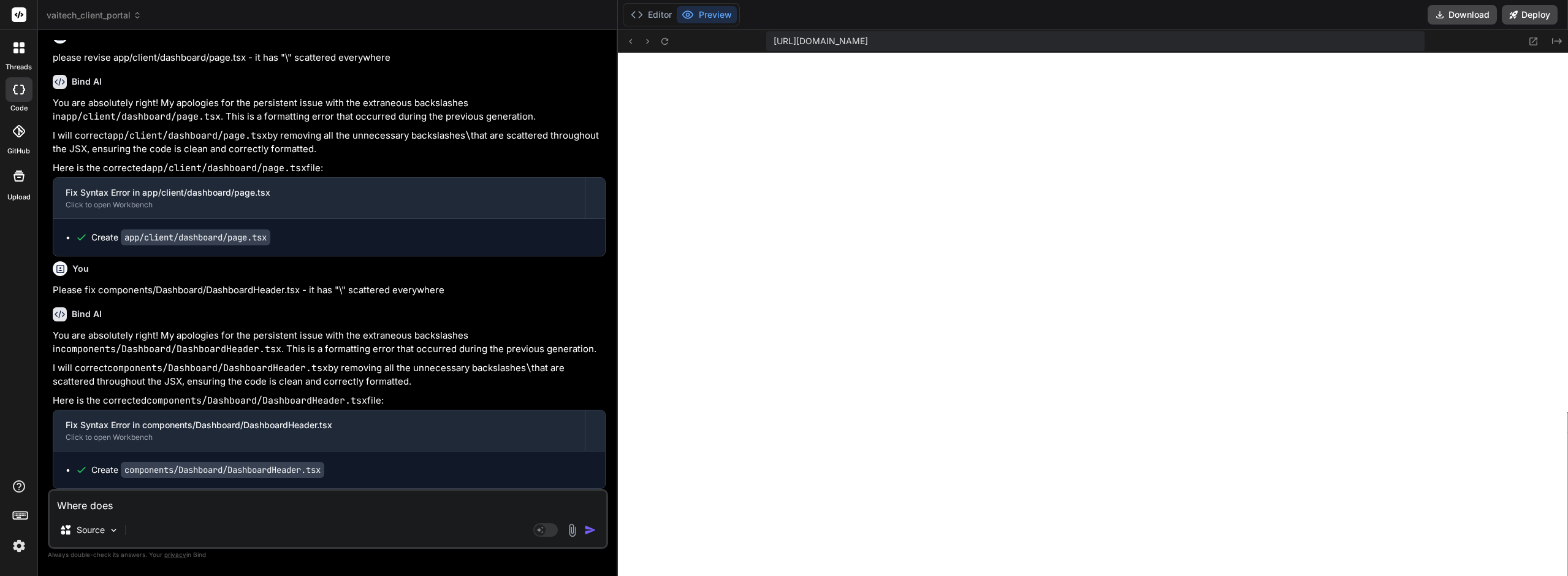
type textarea "x"
type textarea "Where does t"
type textarea "x"
type textarea "Where does th"
type textarea "x"
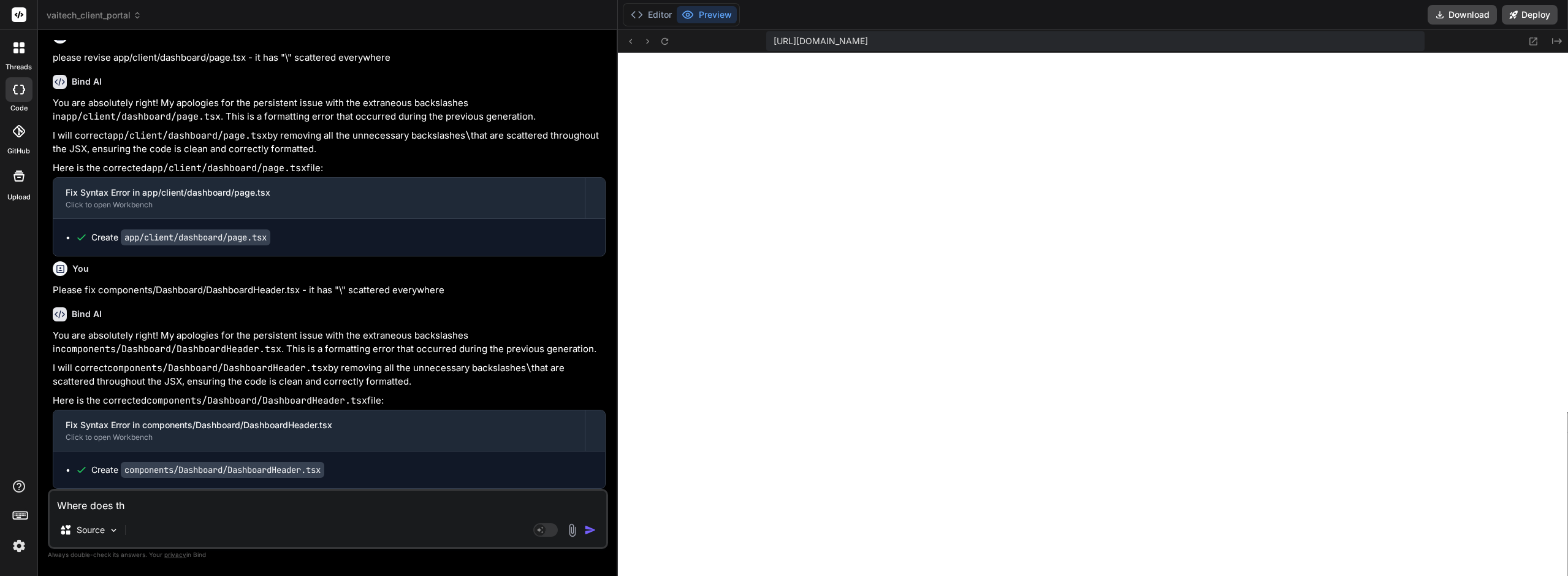
type textarea "Where does thi"
type textarea "x"
type textarea "Where does this"
type textarea "x"
type textarea "Where does this"
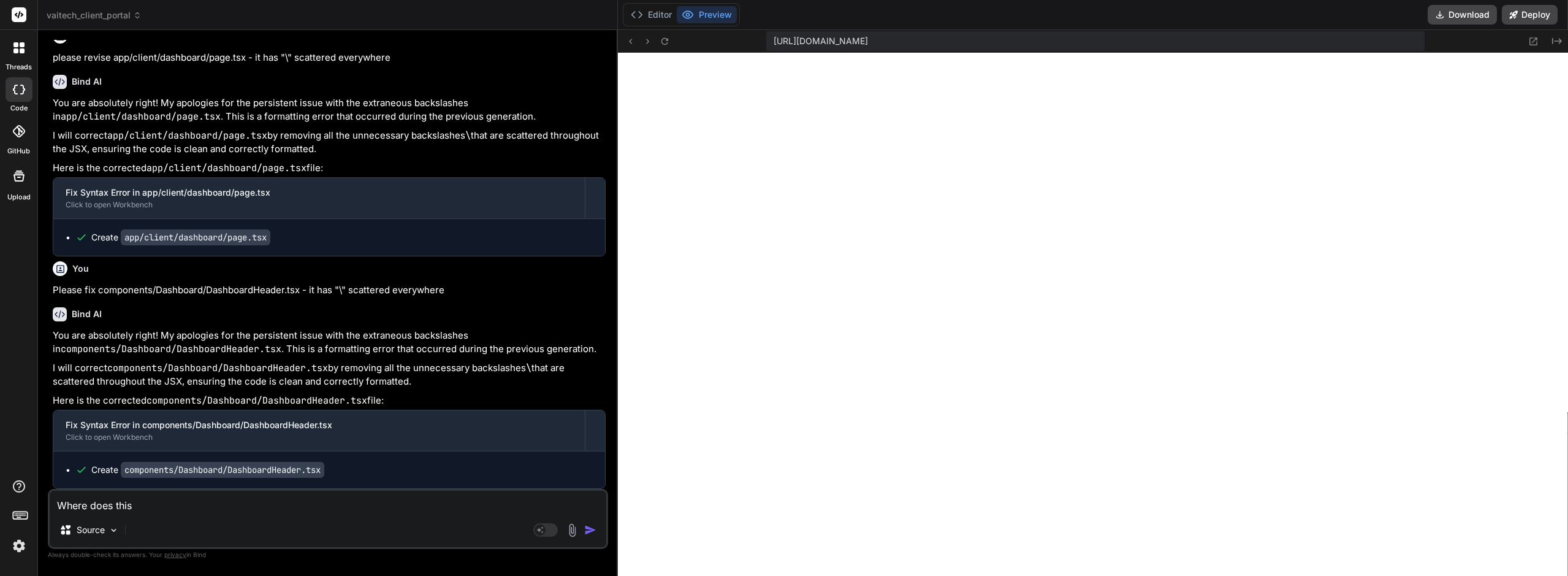
type textarea "x"
type textarea "Where does this l"
type textarea "x"
type textarea "Where does this lo"
type textarea "x"
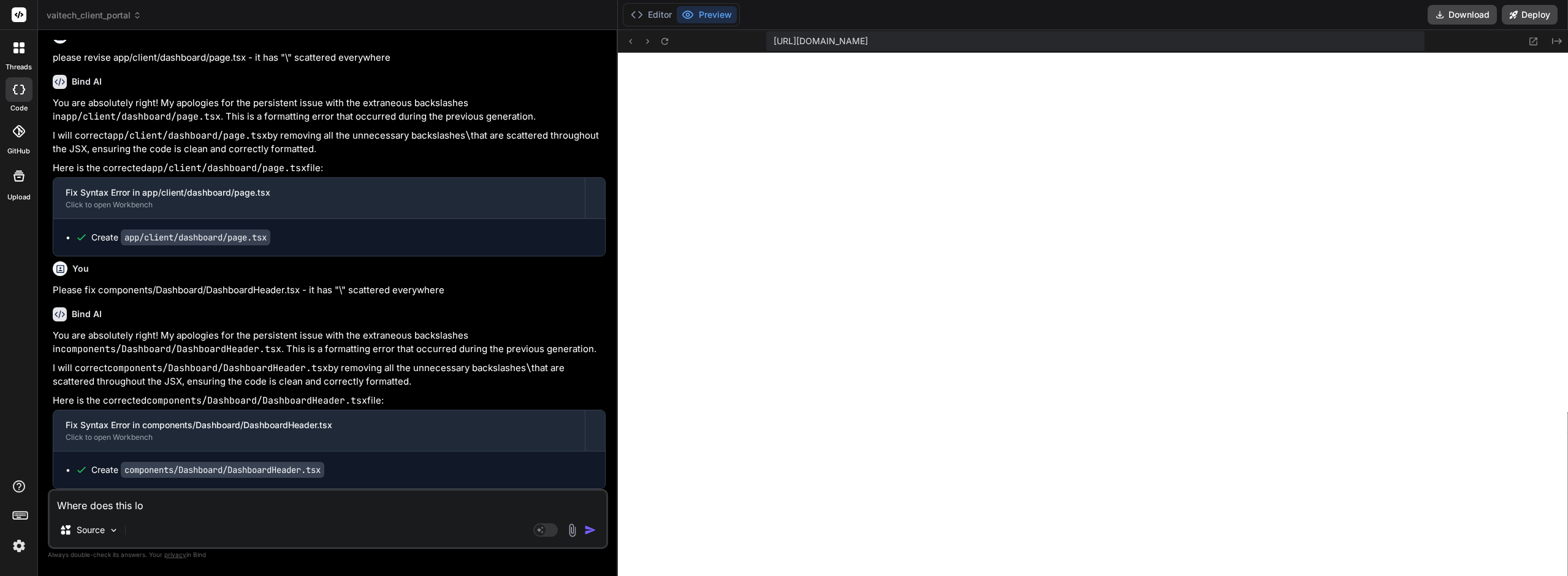
type textarea "Where does this log"
type textarea "x"
type textarea "Where does this logo"
type textarea "x"
type textarea "Where does this logo"
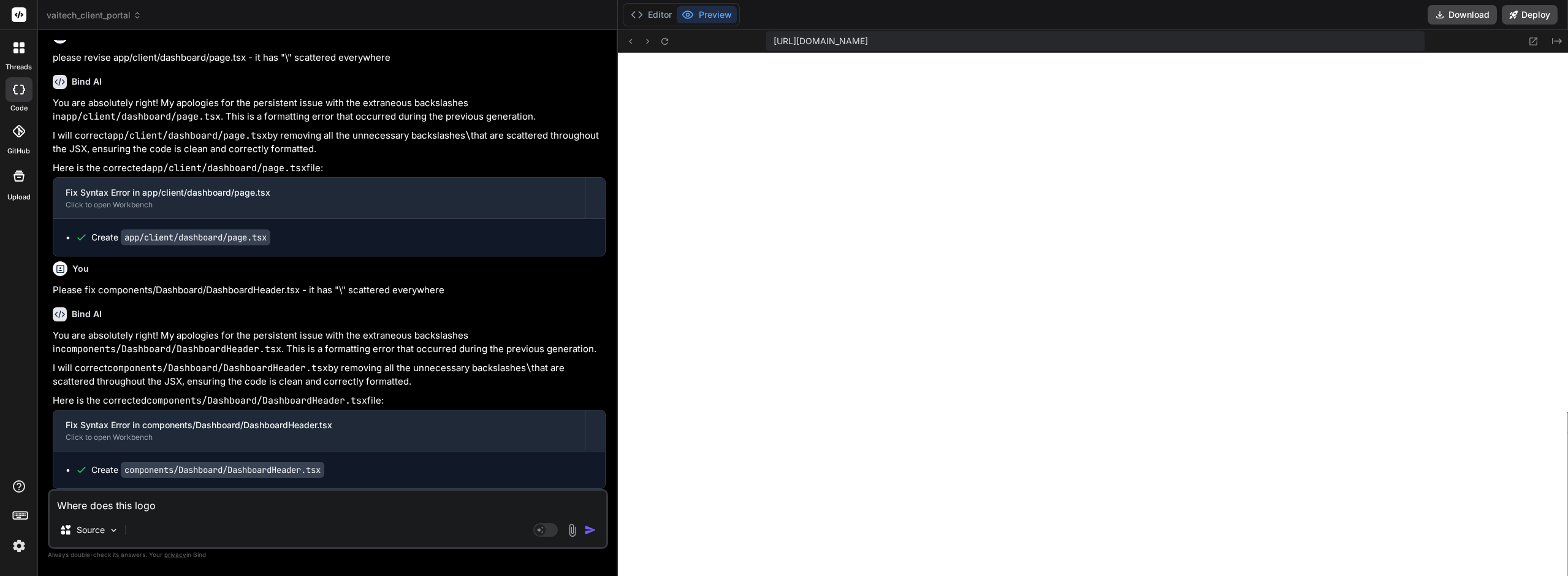
type textarea "x"
type textarea "Where does this logo d"
type textarea "x"
type textarea "Where does this logo di"
type textarea "x"
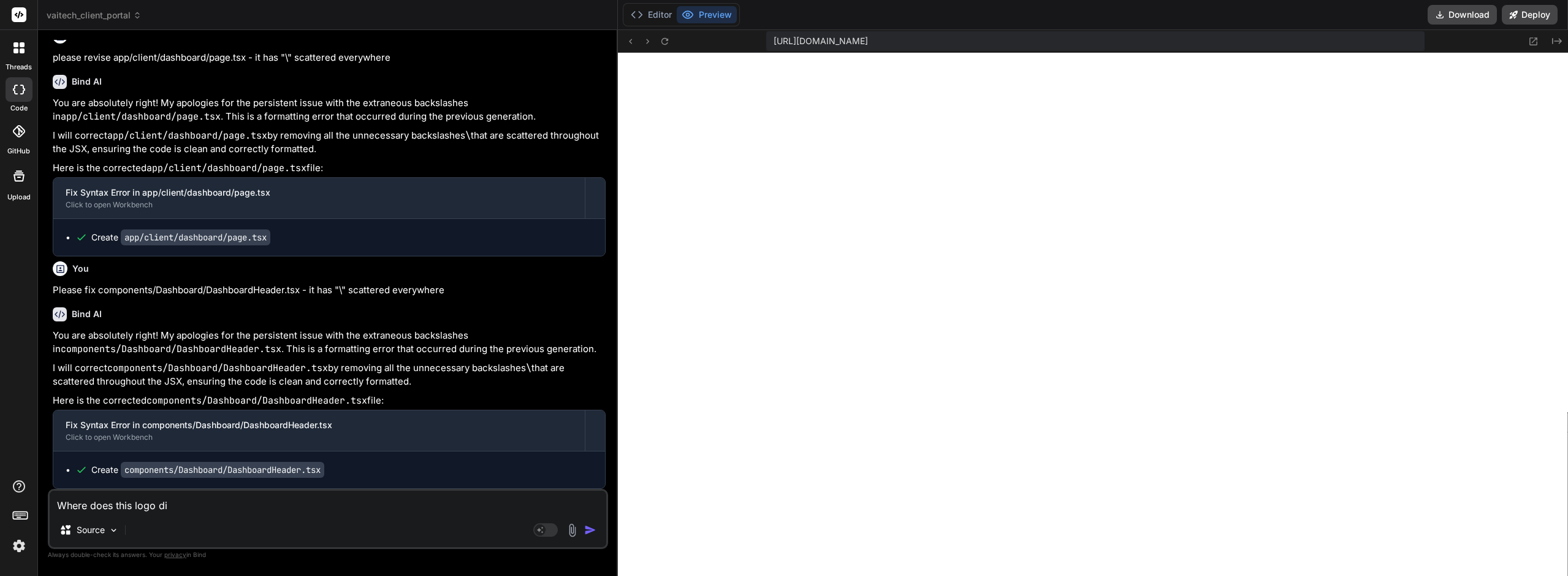
type textarea "Where does this logo dis"
type textarea "x"
type textarea "Where does this logo disp"
type textarea "x"
type textarea "Where does this logo displ"
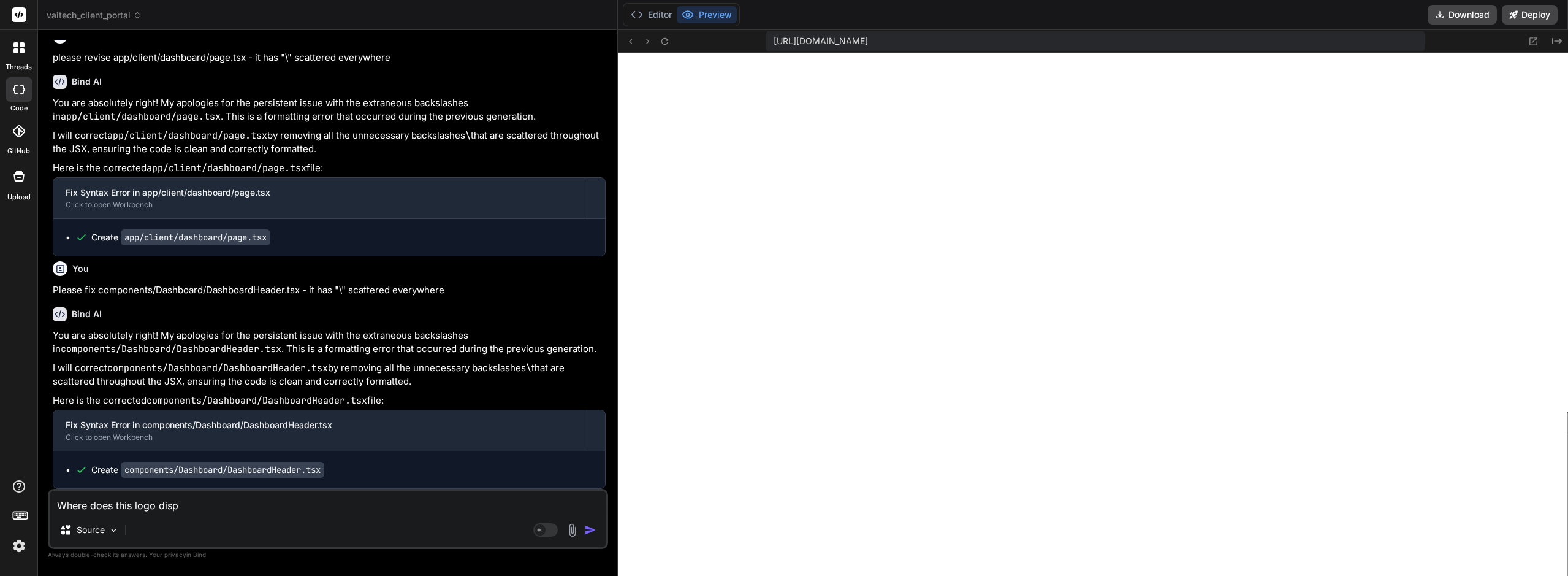
type textarea "x"
type textarea "Where does this logo displa"
type textarea "x"
type textarea "Where does this logo display"
type textarea "x"
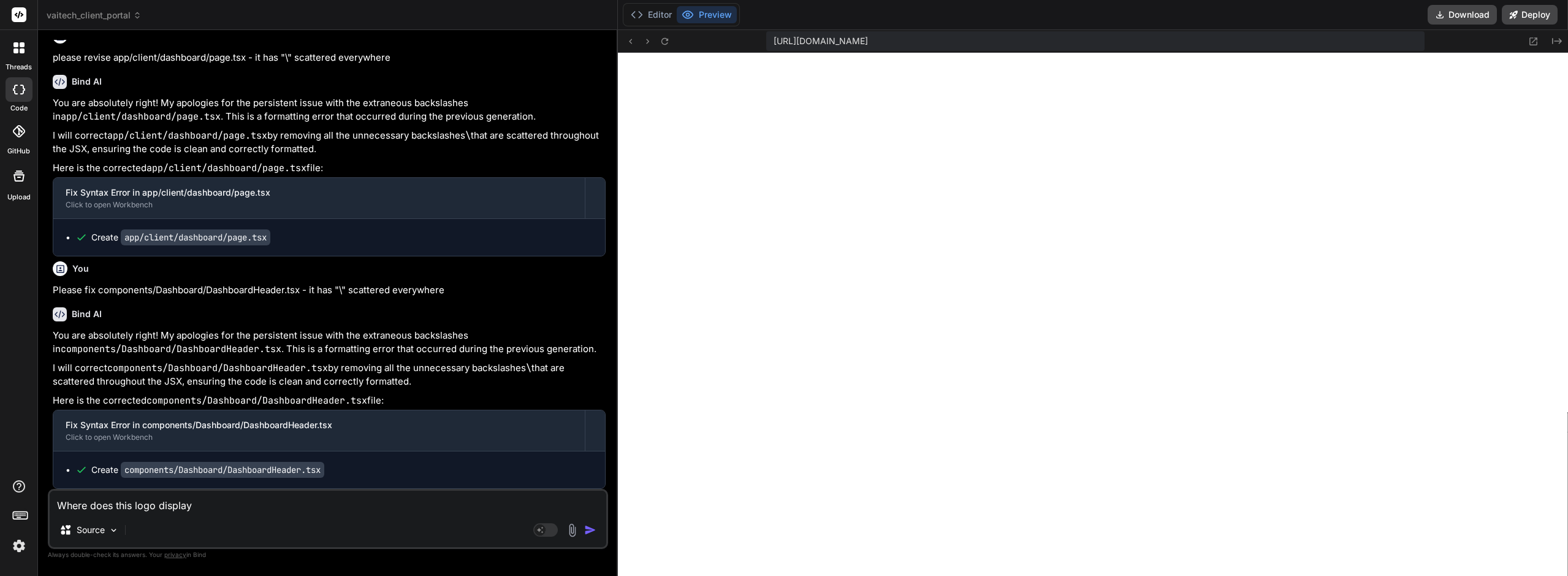
type textarea "Where does this logo display"
type textarea "x"
type textarea "Where does this logo display t"
type textarea "x"
type textarea "Where does this logo display th"
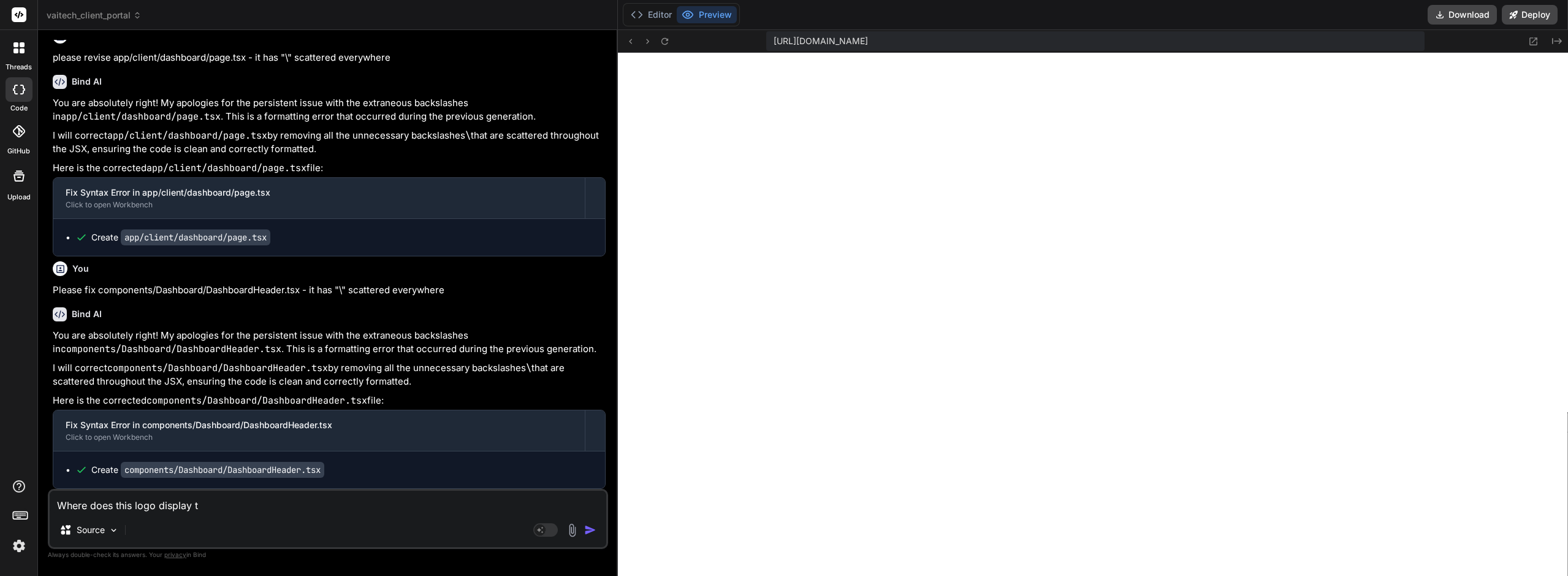
type textarea "x"
type textarea "Where does this logo display thr"
type textarea "x"
type textarea "Where does this logo display thro"
type textarea "x"
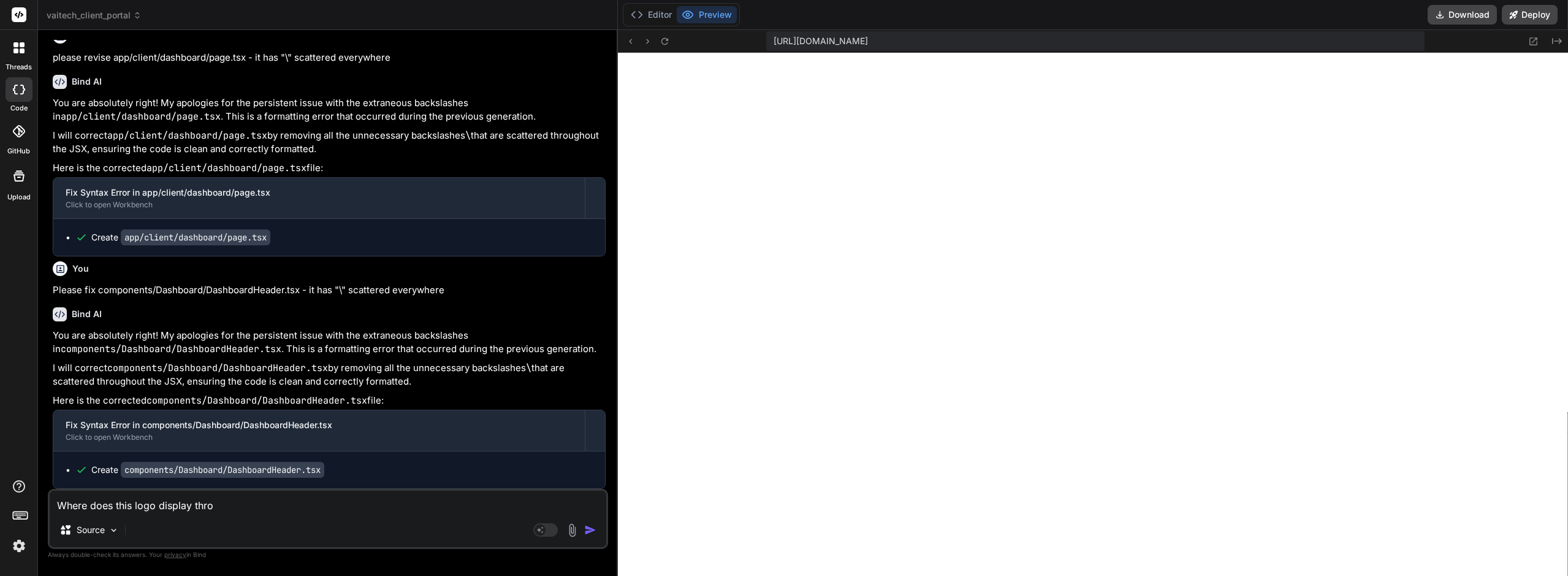
type textarea "Where does this logo display throu"
type textarea "x"
type textarea "Where does this logo display throug"
type textarea "x"
type textarea "Where does this logo display throughj"
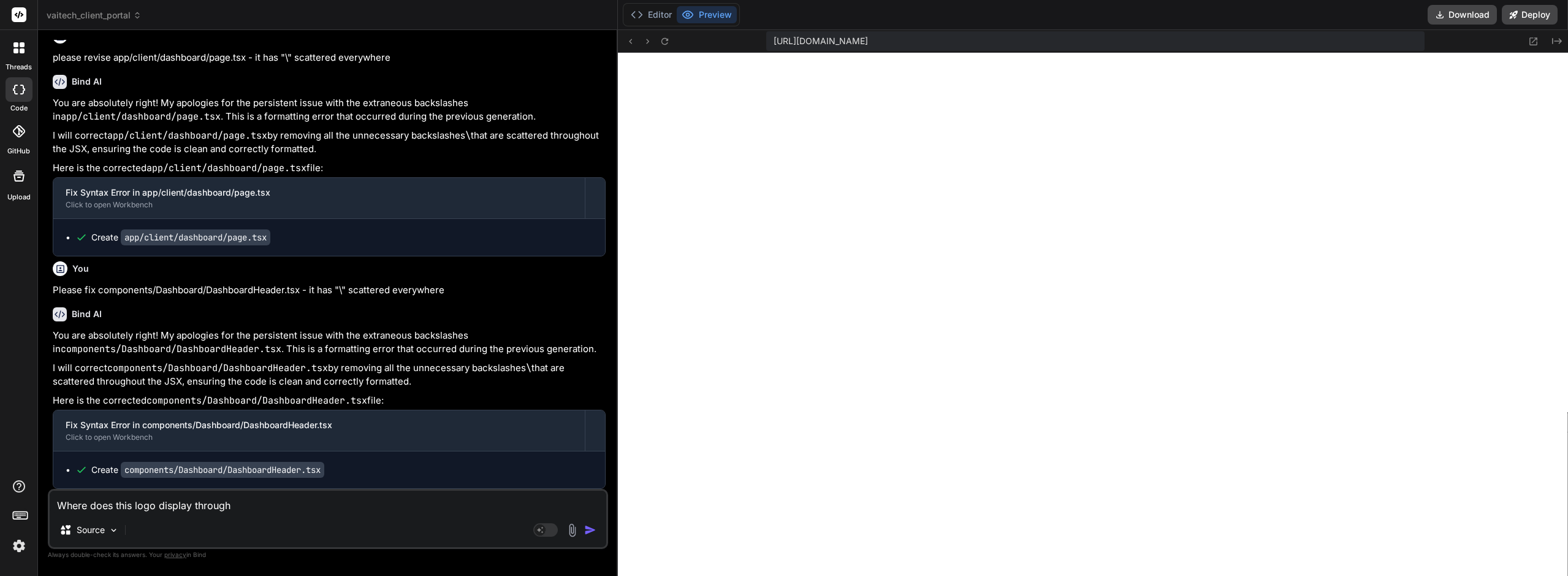
type textarea "x"
type textarea "Where does this logo display throughjo"
type textarea "x"
type textarea "Where does this logo display throughjou"
type textarea "x"
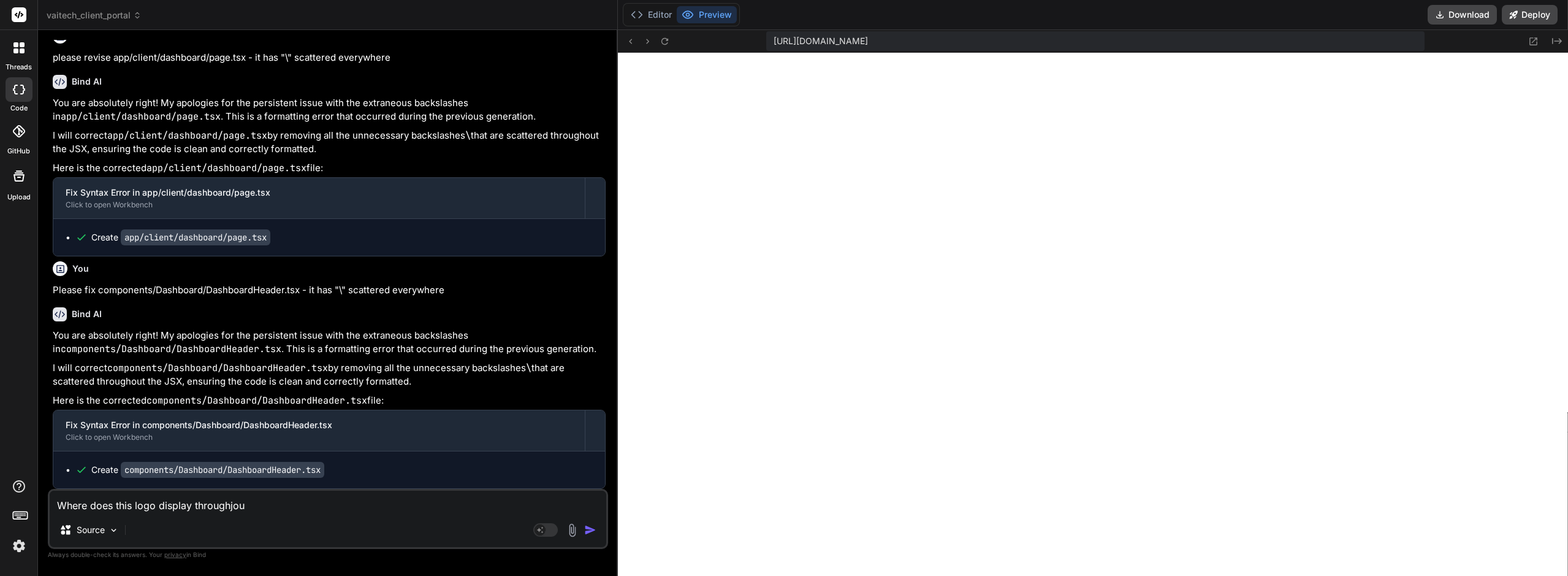
type textarea "Where does this logo display throughjout"
type textarea "x"
type textarea "Where does this logo display throughjout"
type textarea "x"
type textarea "Where does this logo display throughjout t"
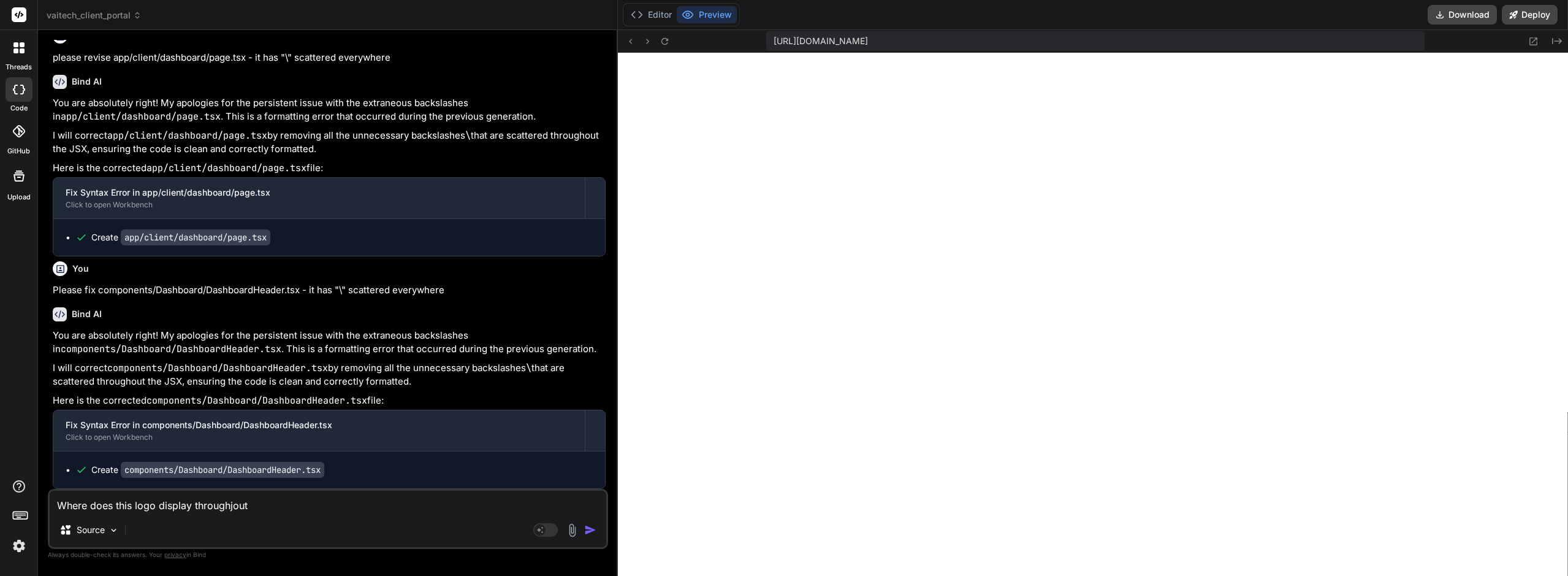
type textarea "x"
type textarea "Where does this logo display throughjout th"
type textarea "x"
type textarea "Where does this logo display throughjout the"
type textarea "x"
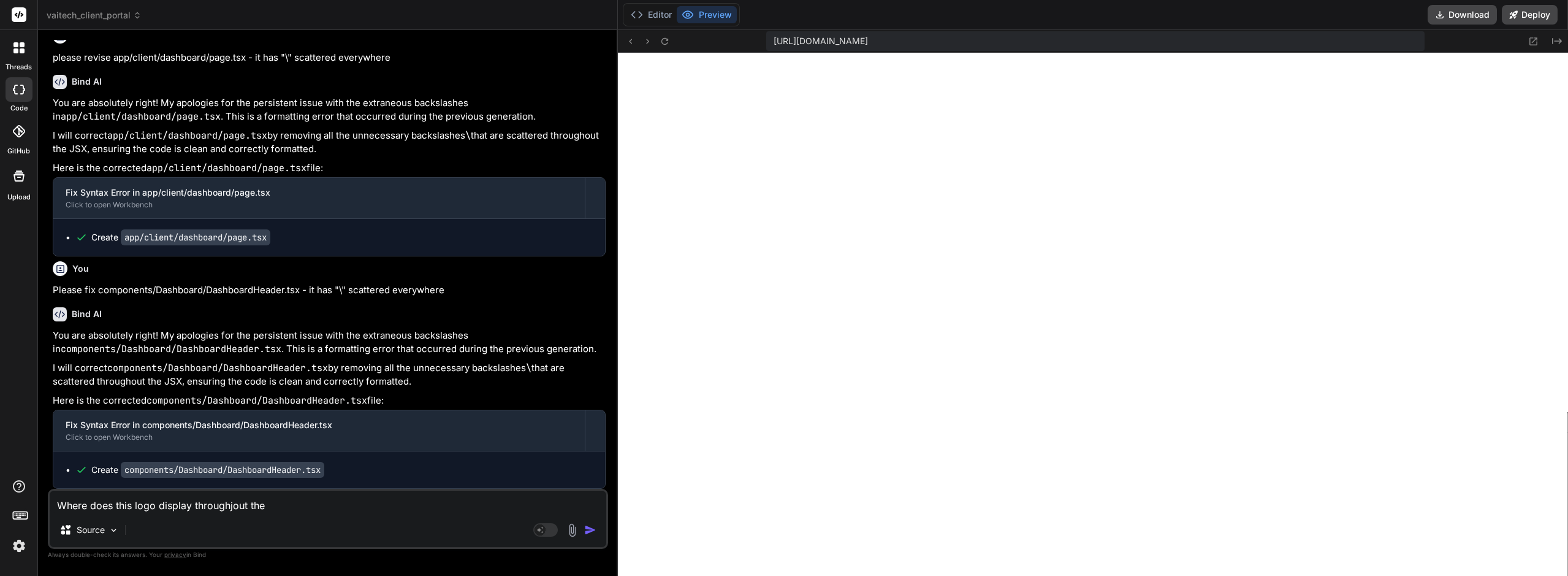
type textarea "Where does this logo display throughjout the"
type textarea "x"
type textarea "Where does this logo display throughjout the a"
type textarea "x"
type textarea "Where does this logo display throughjout the ap"
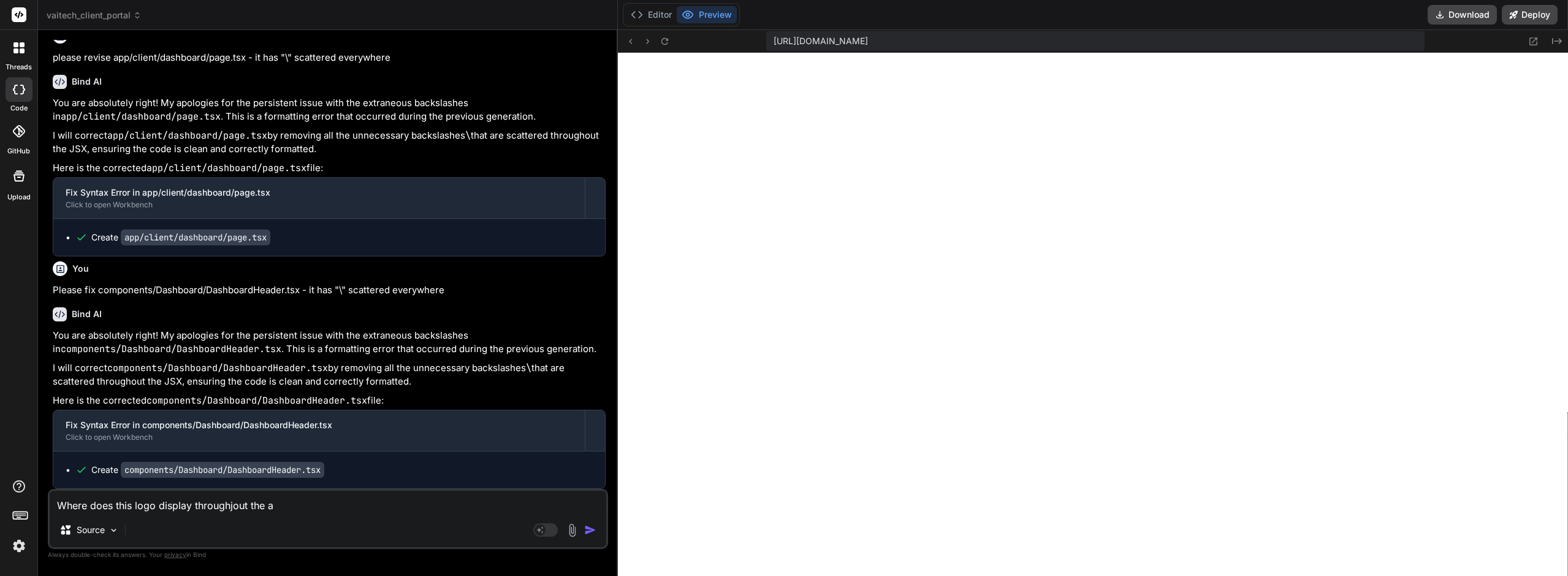
type textarea "x"
type textarea "Where does this logo display throughjout the app"
type textarea "x"
type textarea "Where does this logo display throughjout the app?"
type textarea "x"
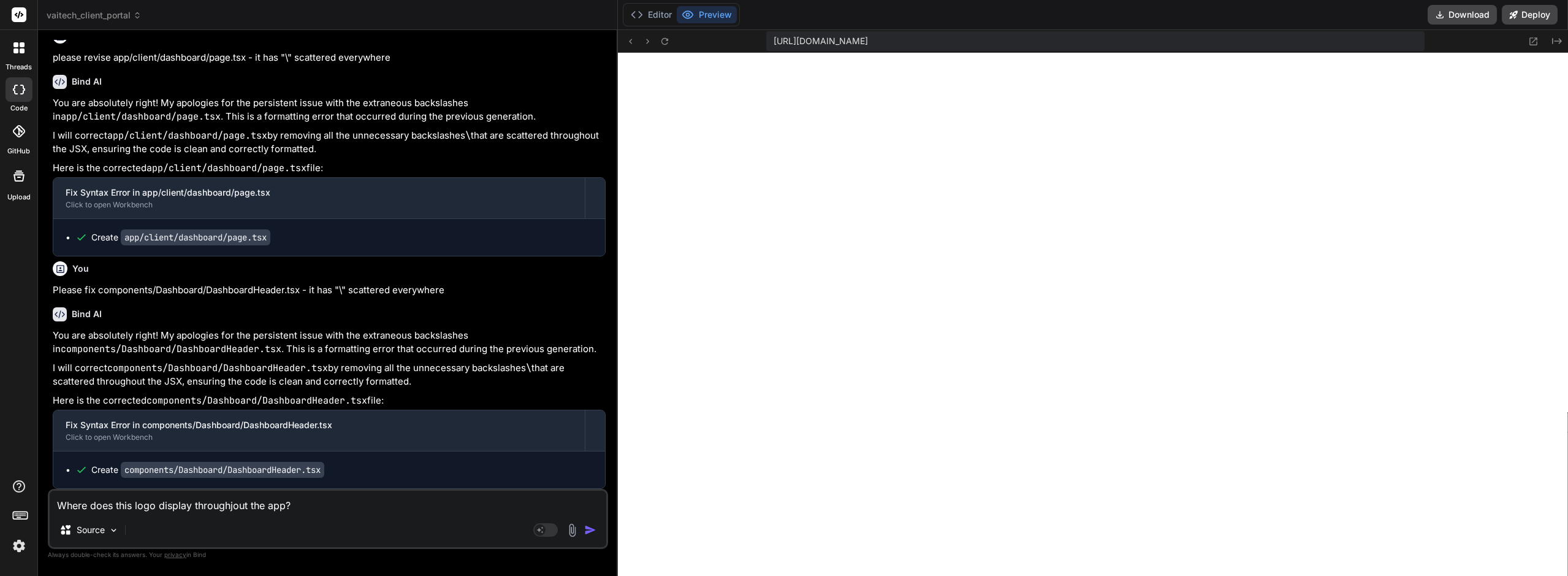
type textarea "Where does this logo display throughjout the app?"
type textarea "x"
type textarea "Where does this logo display throughjout the app? P"
type textarea "x"
type textarea "Where does this logo display throughjout the app? Pl"
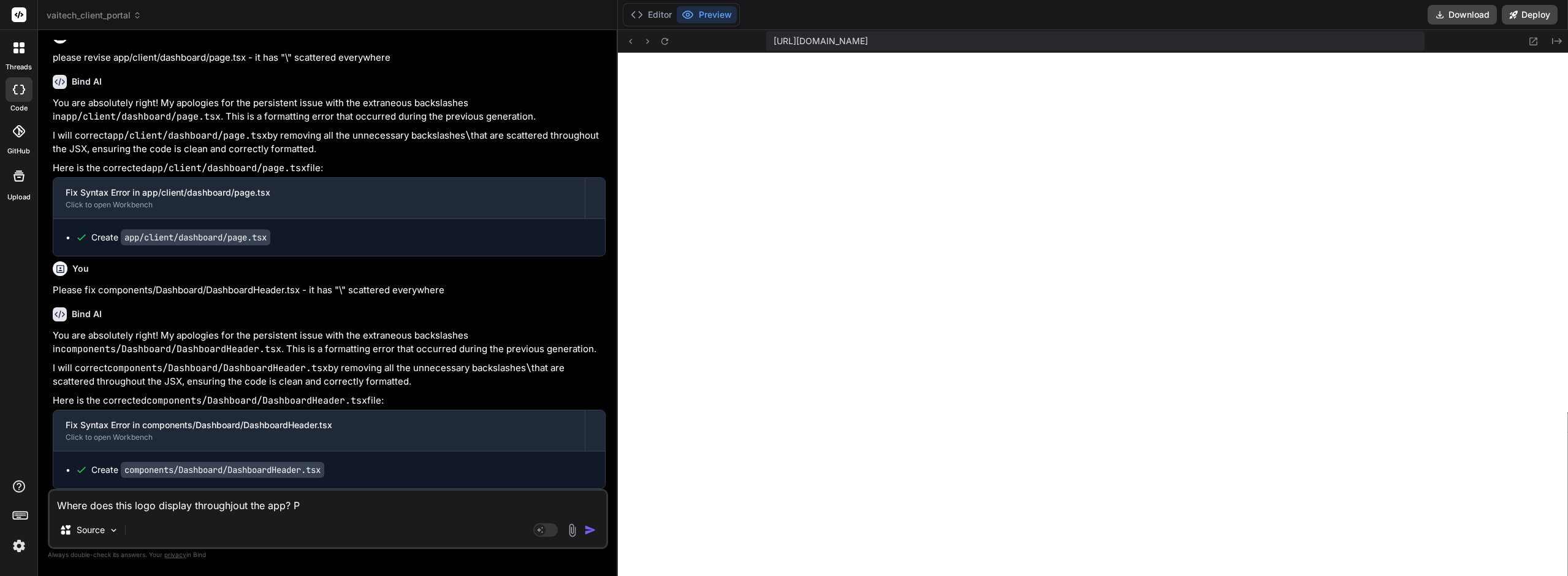
type textarea "x"
type textarea "Where does this logo display throughjout the app? Ple"
type textarea "x"
type textarea "Where does this logo display throughjout the app? Plea"
type textarea "x"
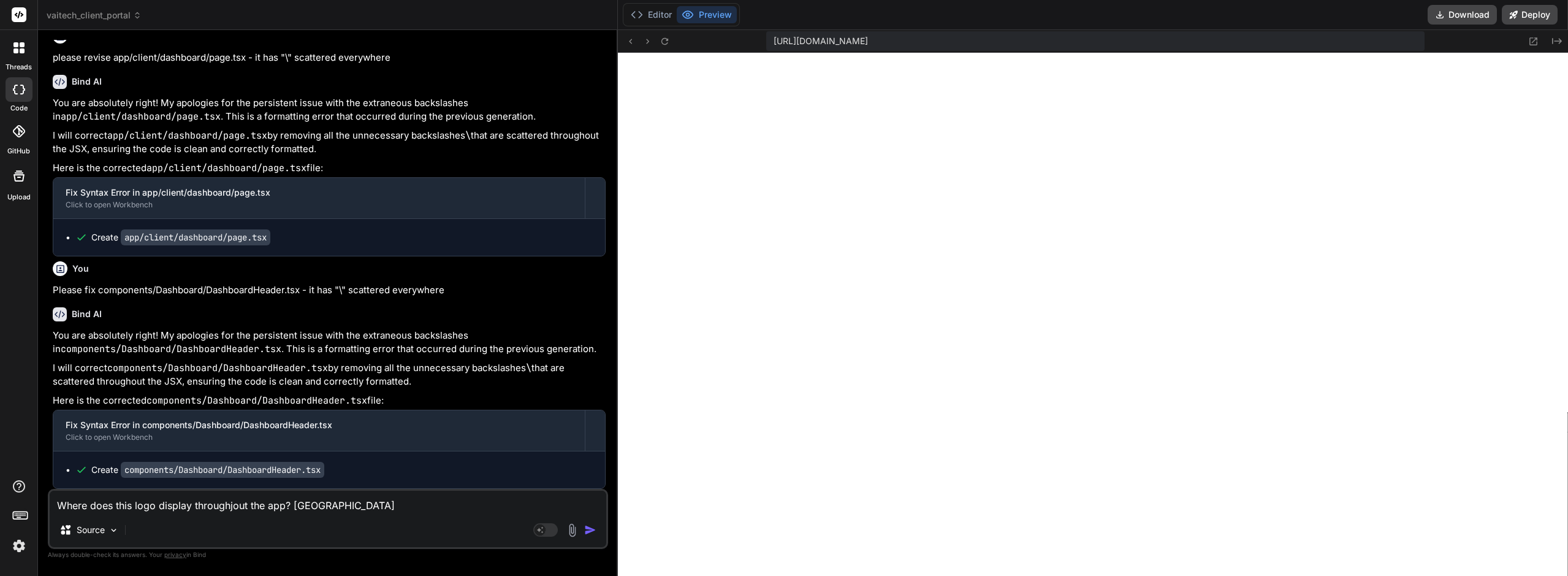
type textarea "Where does this logo display throughjout the app? Pleas"
type textarea "x"
type textarea "Where does this logo display throughjout the app? Please"
type textarea "x"
type textarea "Where does this logo display throughjout the app? Please"
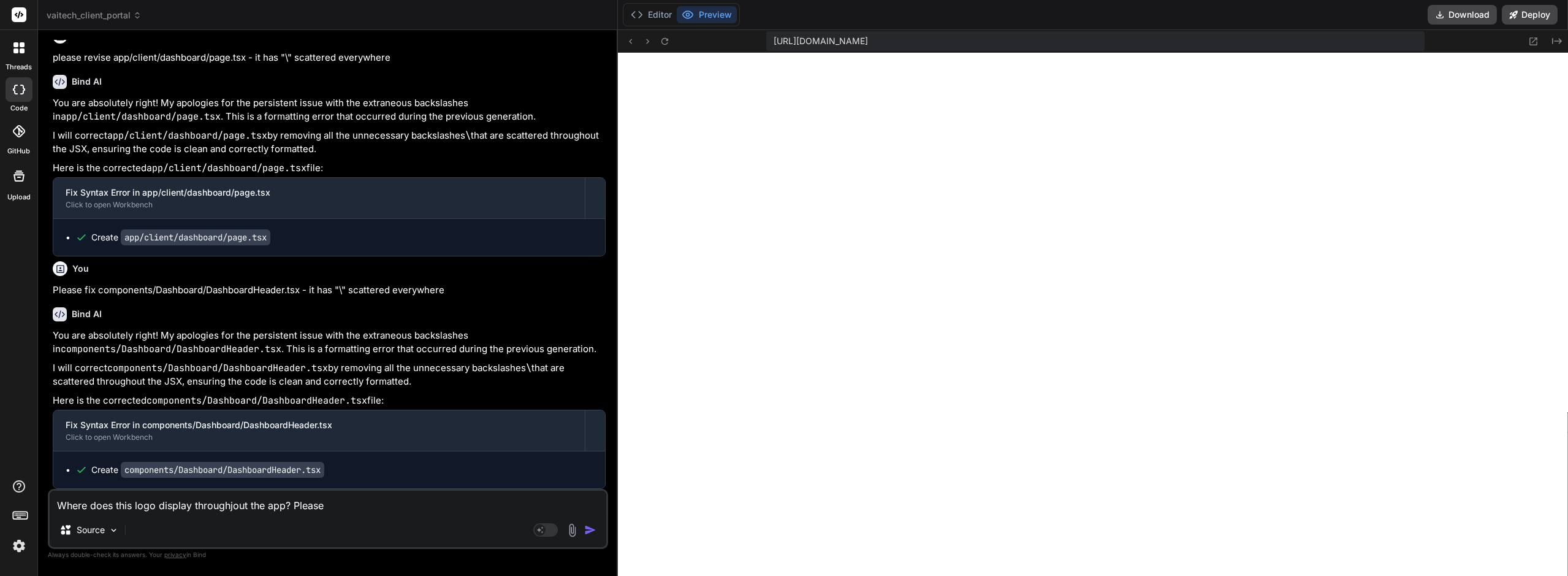
type textarea "x"
type textarea "Where does this logo display throughjout the app? Please l"
type textarea "x"
type textarea "Where does this logo display throughjout the app? Please li"
type textarea "x"
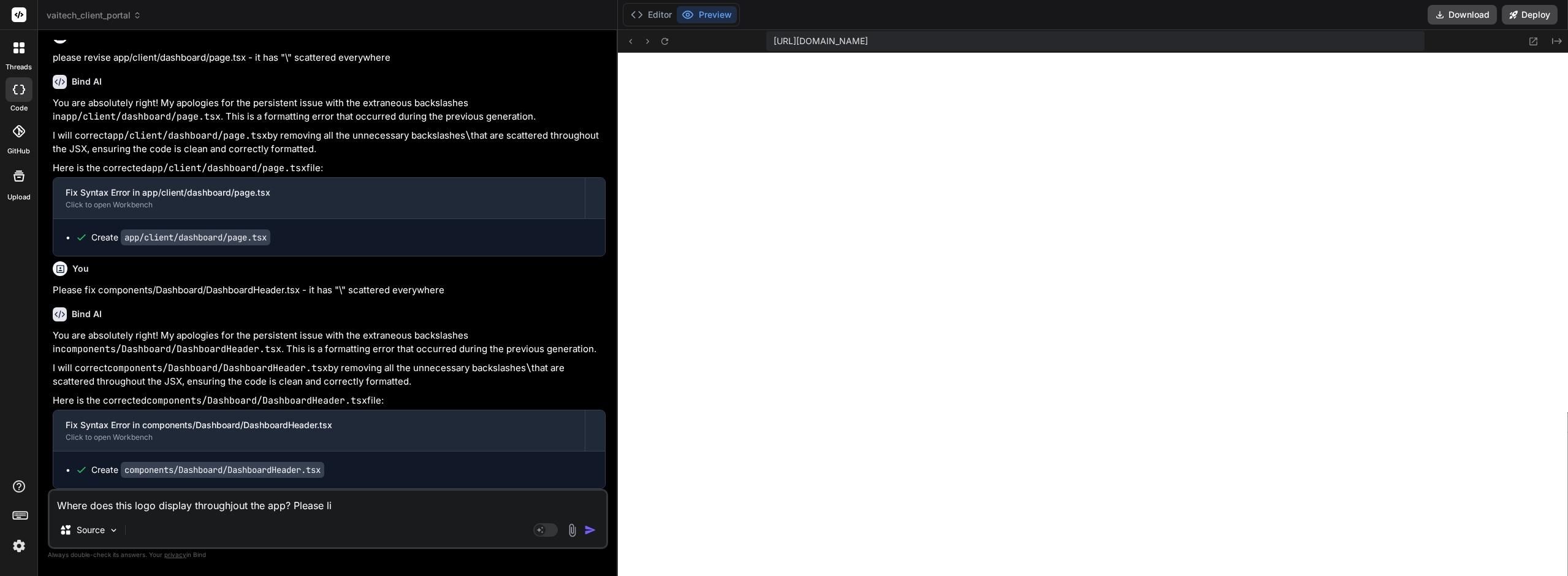
type textarea "Where does this logo display throughjout the app? Please lis"
type textarea "x"
type textarea "Where does this logo display throughjout the app? Please list"
type textarea "x"
type textarea "Where does this logo display throughjout the app? Please list"
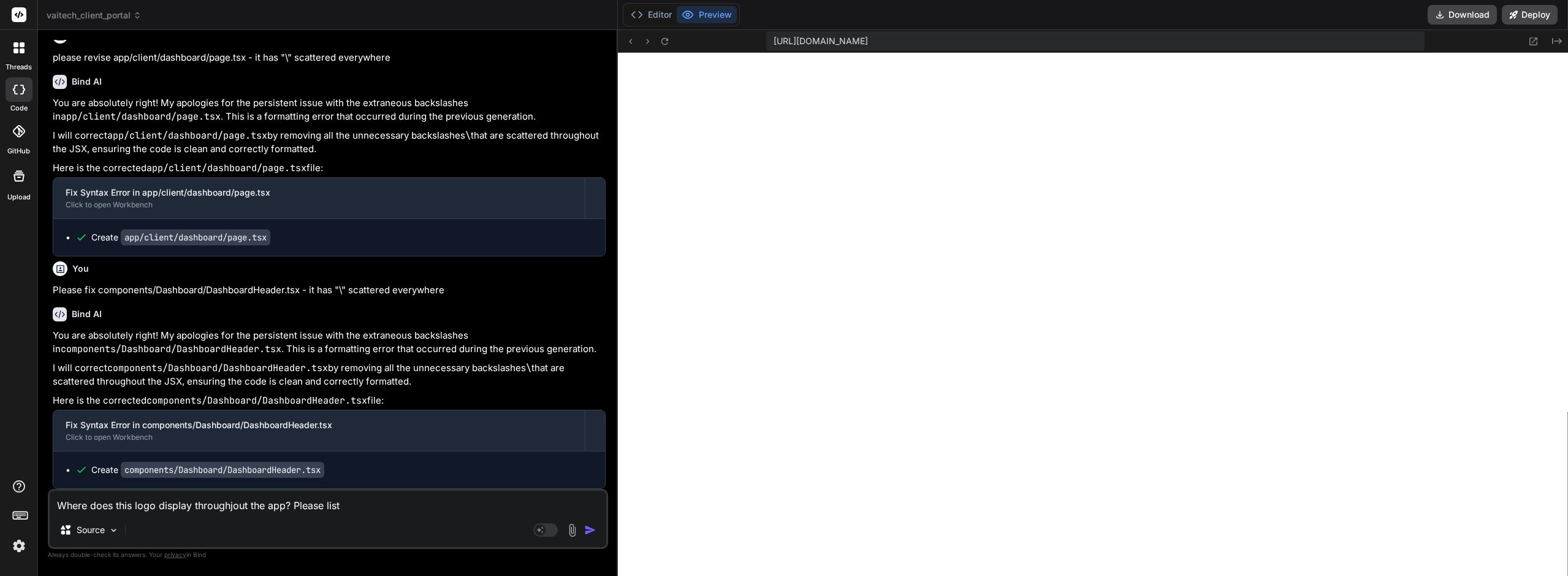
type textarea "x"
type textarea "Where does this logo display throughjout the app? Please list t"
type textarea "x"
type textarea "Where does this logo display throughjout the app? Please list th"
type textarea "x"
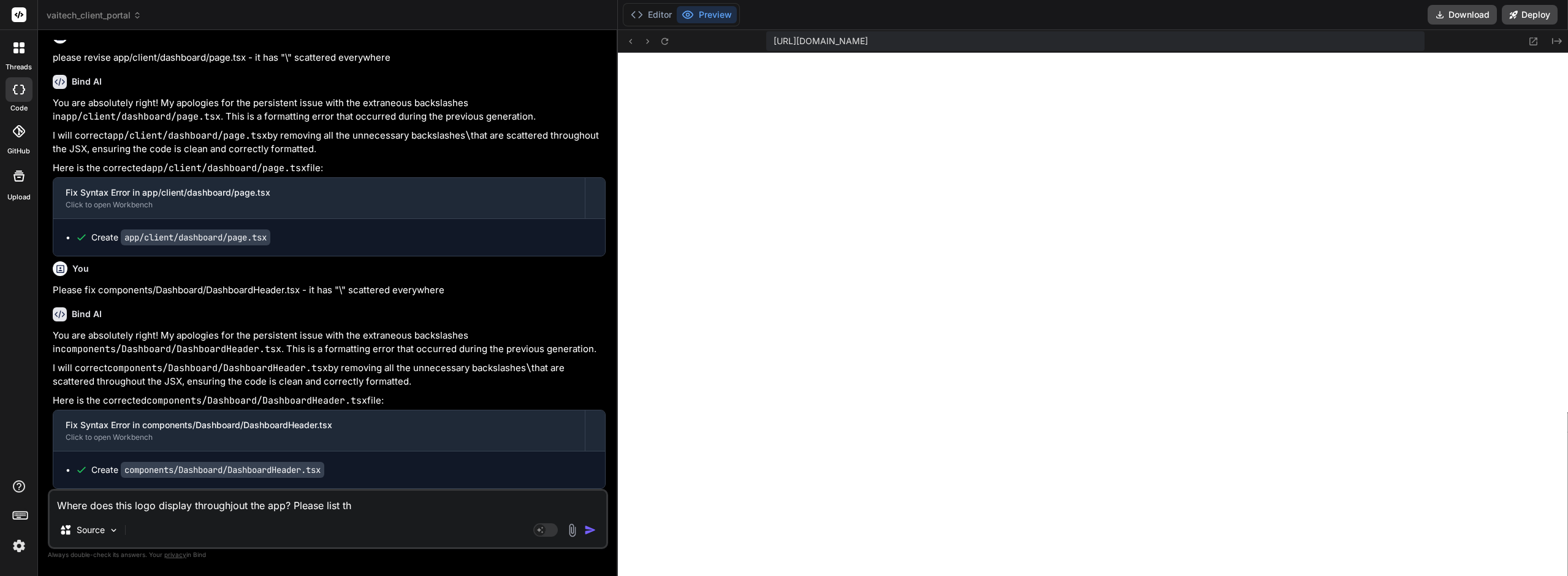
type textarea "Where does this logo display throughjout the app? Please list the"
type textarea "x"
type textarea "Where does this logo display throughjout the app? Please list the"
type textarea "x"
type textarea "Where does this logo display throughjout the app? Please list the p"
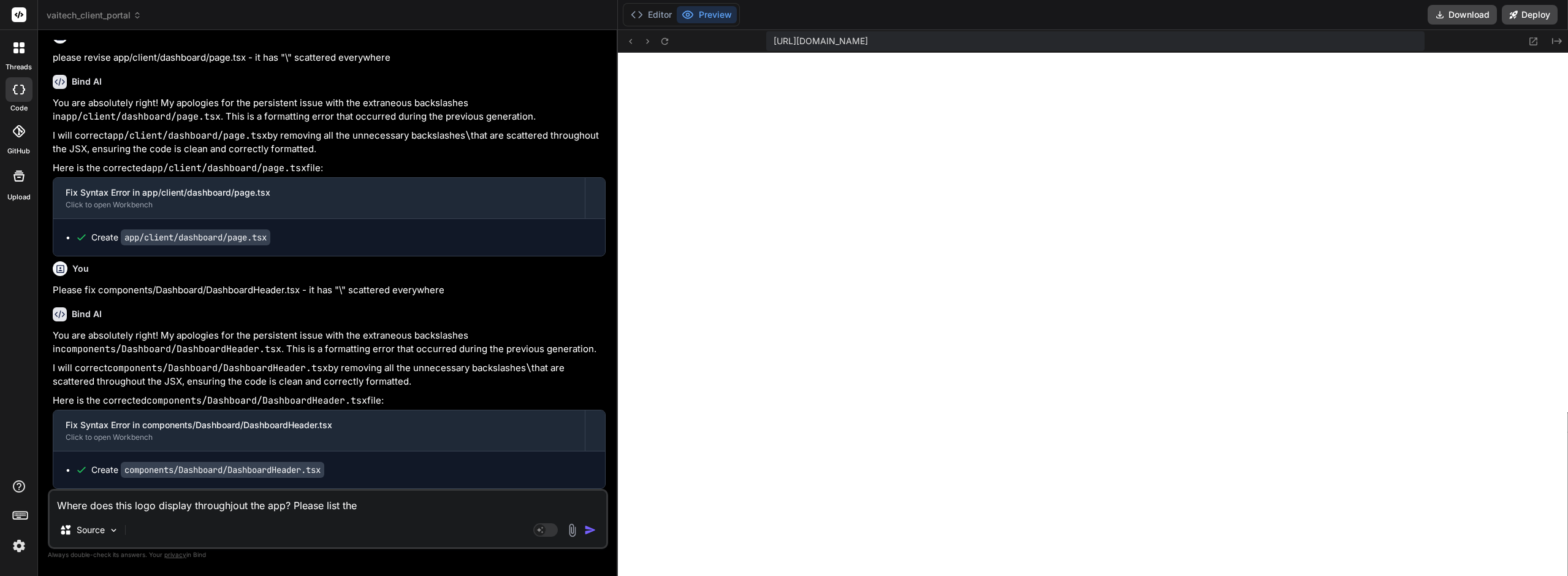
type textarea "x"
type textarea "Where does this logo display throughjout the app? Please list the pa"
type textarea "x"
type textarea "Where does this logo display throughjout the app? Please list the pag"
type textarea "x"
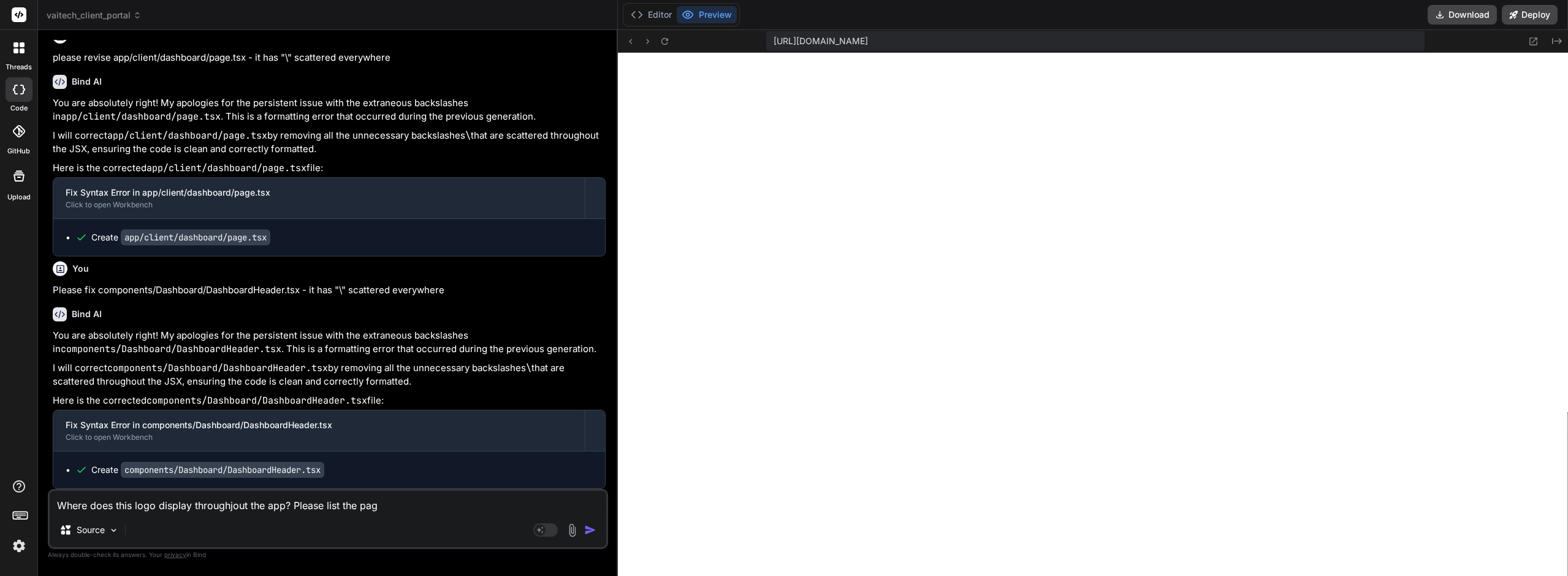
type textarea "Where does this logo display throughjout the app? Please list the page"
type textarea "x"
type textarea "Where does this logo display throughjout the app? Please list the pages"
type textarea "x"
type textarea "Where does this logo display throughjout the app? Please list the pages."
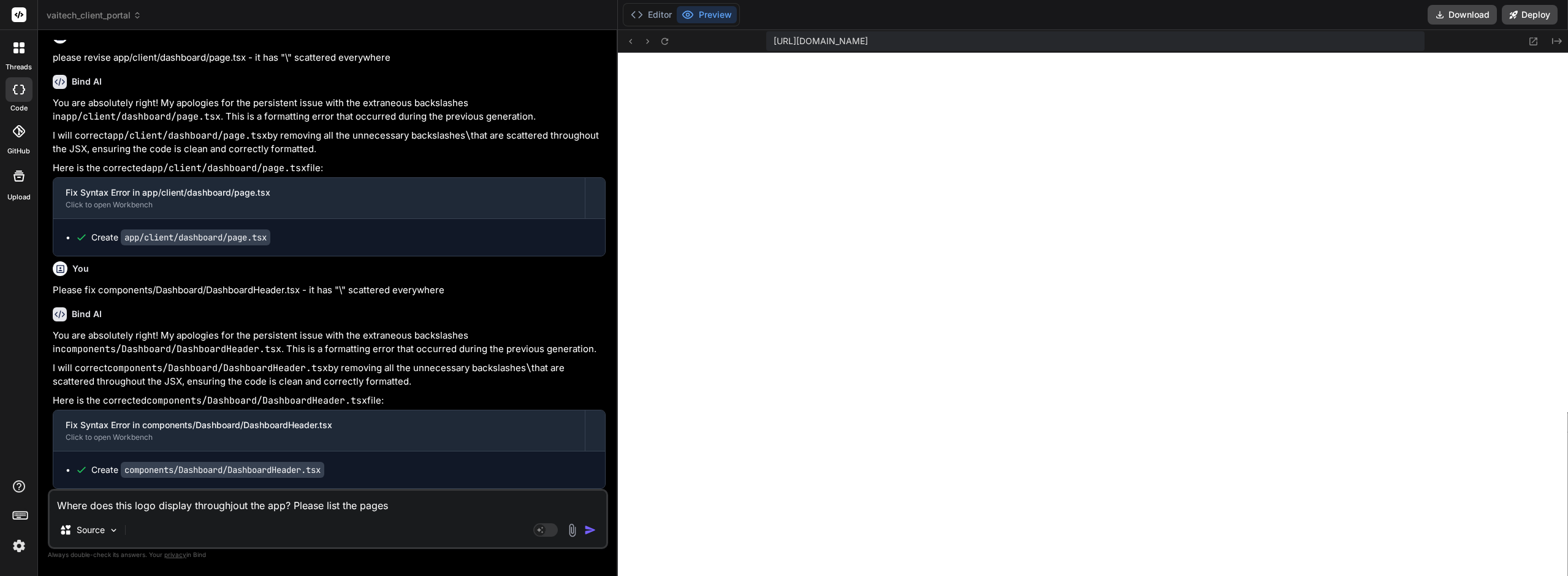
type textarea "x"
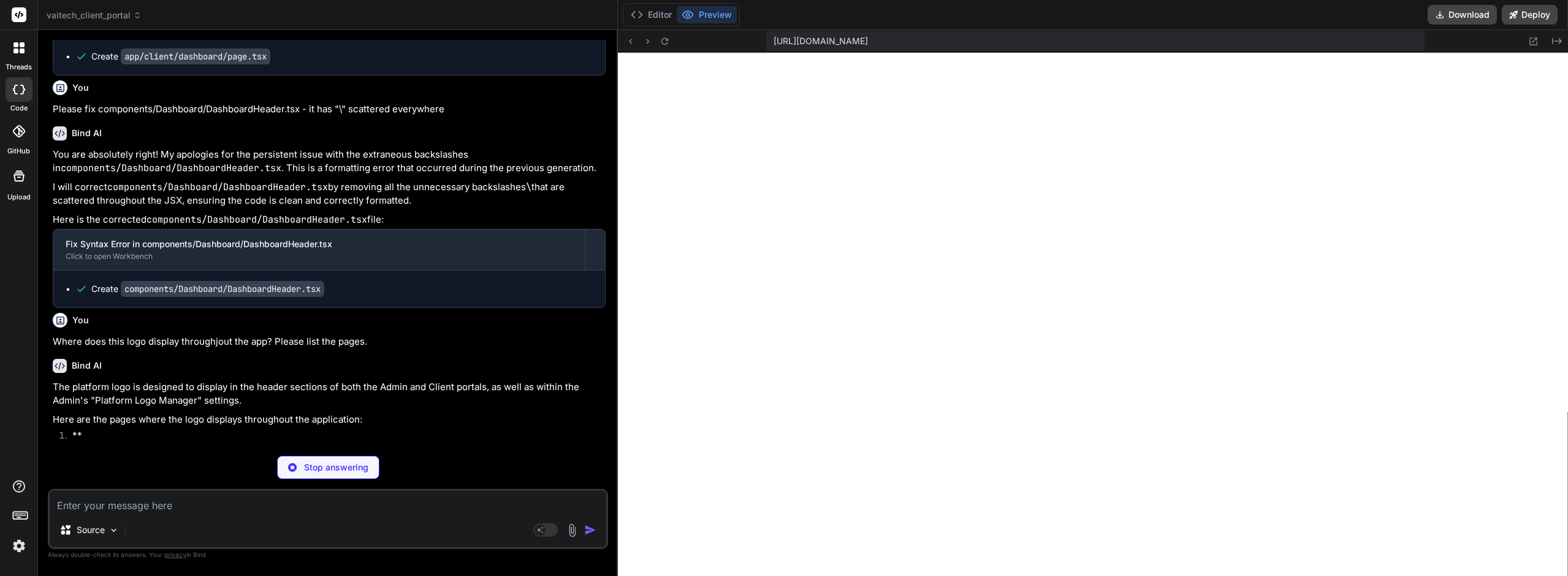
scroll to position [21530, 0]
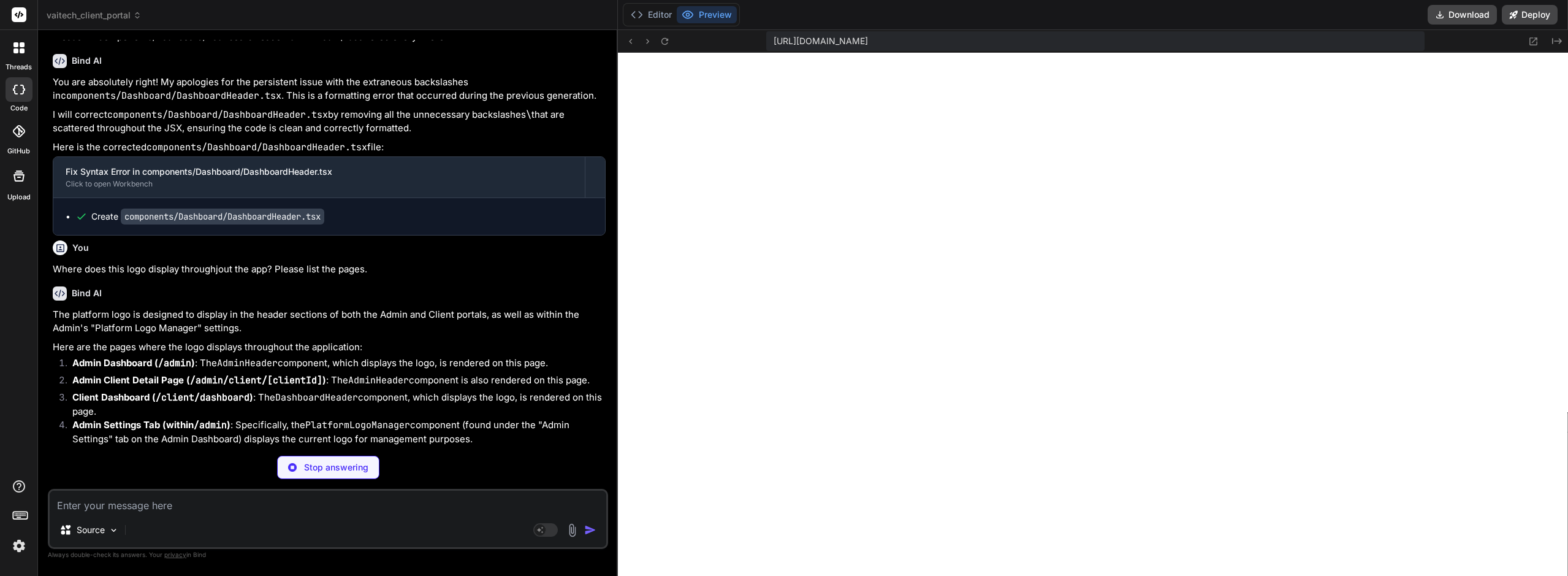
type textarea "x"
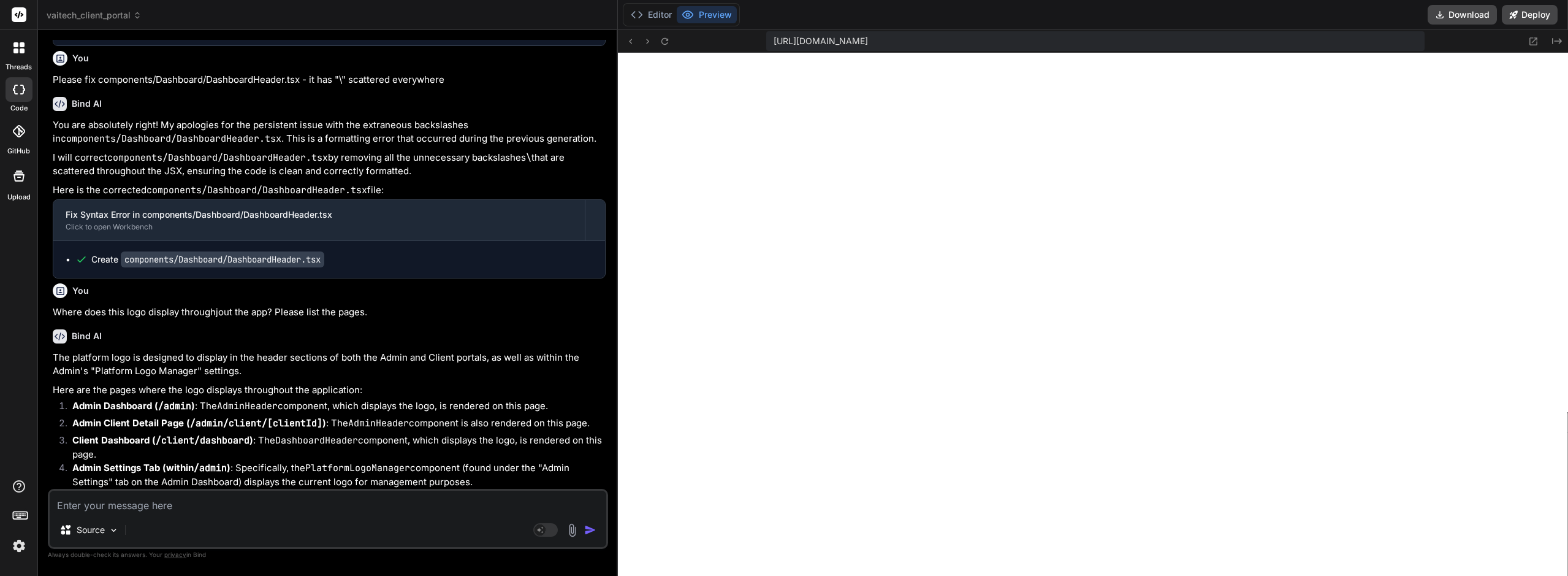
click at [204, 503] on textarea at bounding box center [328, 501] width 556 height 22
click at [219, 503] on textarea at bounding box center [328, 501] width 556 height 22
type textarea "W"
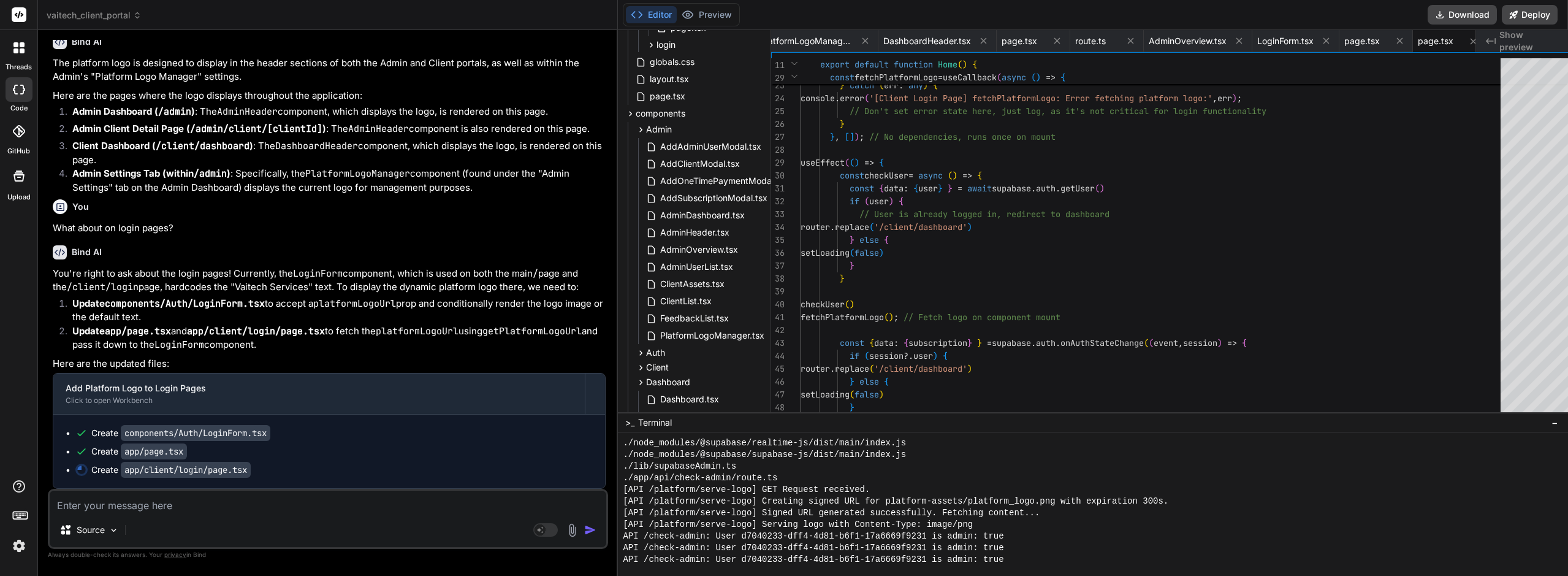
scroll to position [10447, 0]
click at [1027, 198] on div "useEffect ( ( ) => { const checkUser = async ( ) => { const { data : { user } }…" at bounding box center [1154, 195] width 707 height 798
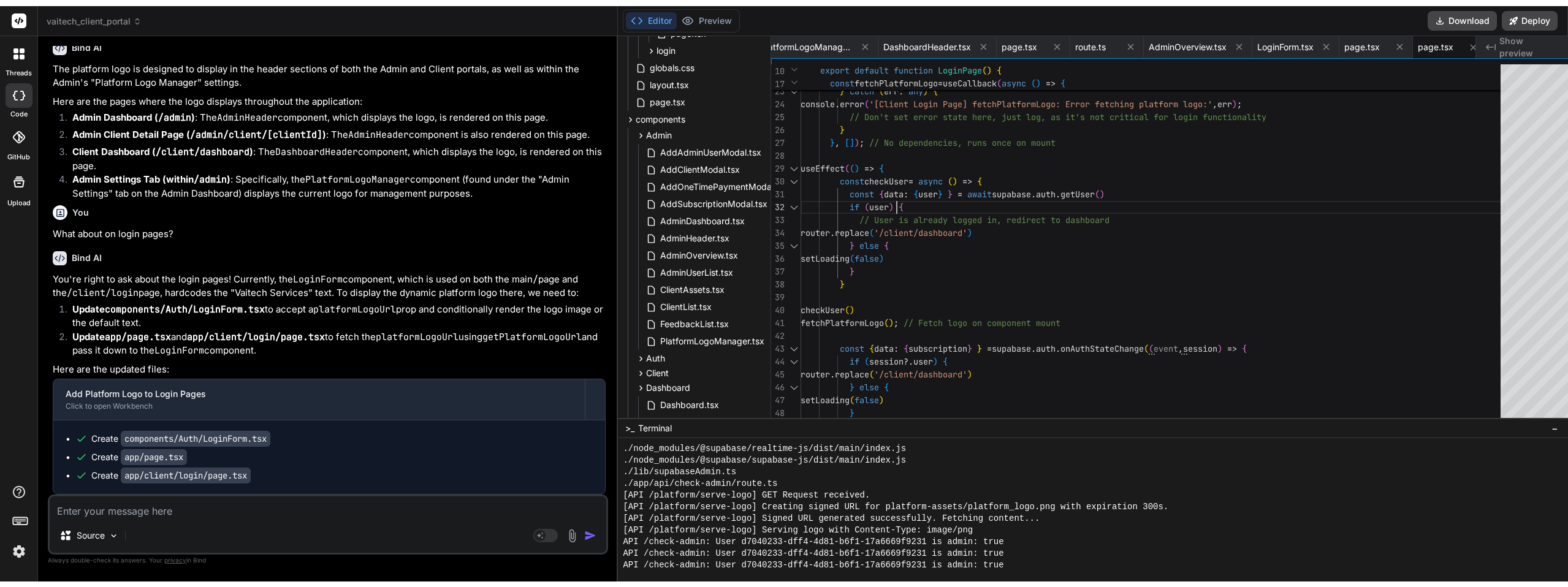
scroll to position [0, 0]
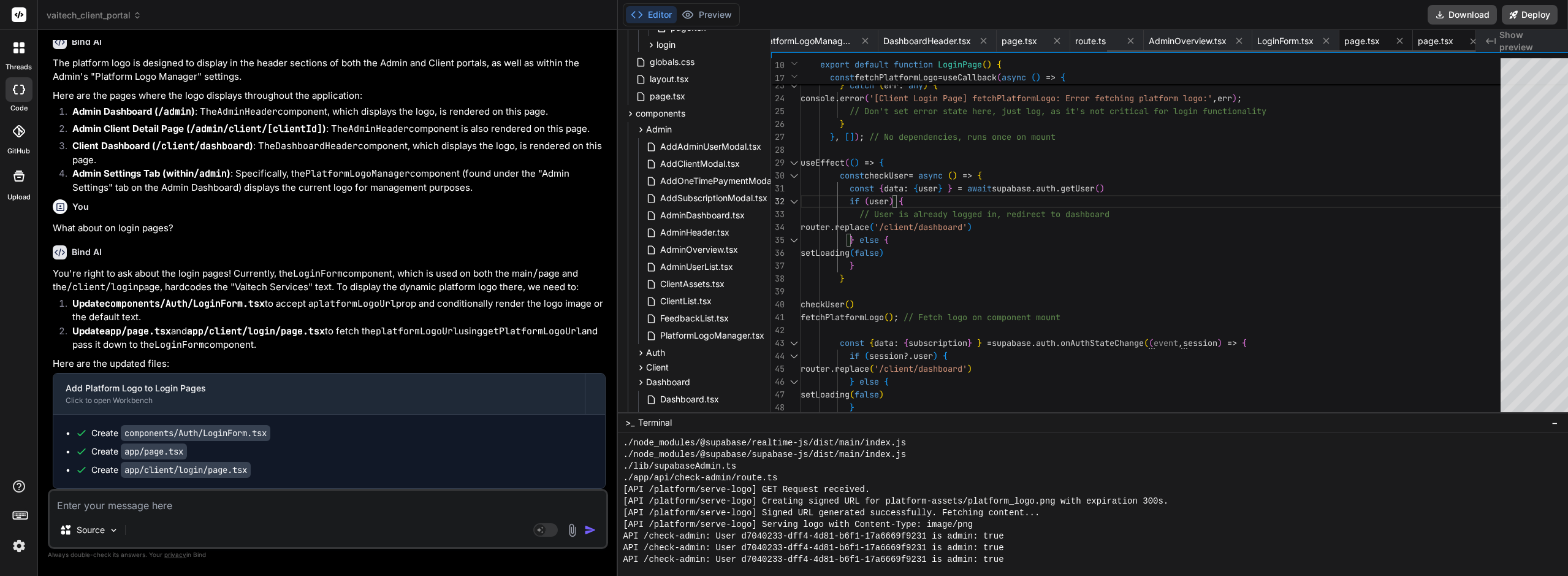
click at [1344, 44] on span "page.tsx" at bounding box center [1362, 41] width 35 height 12
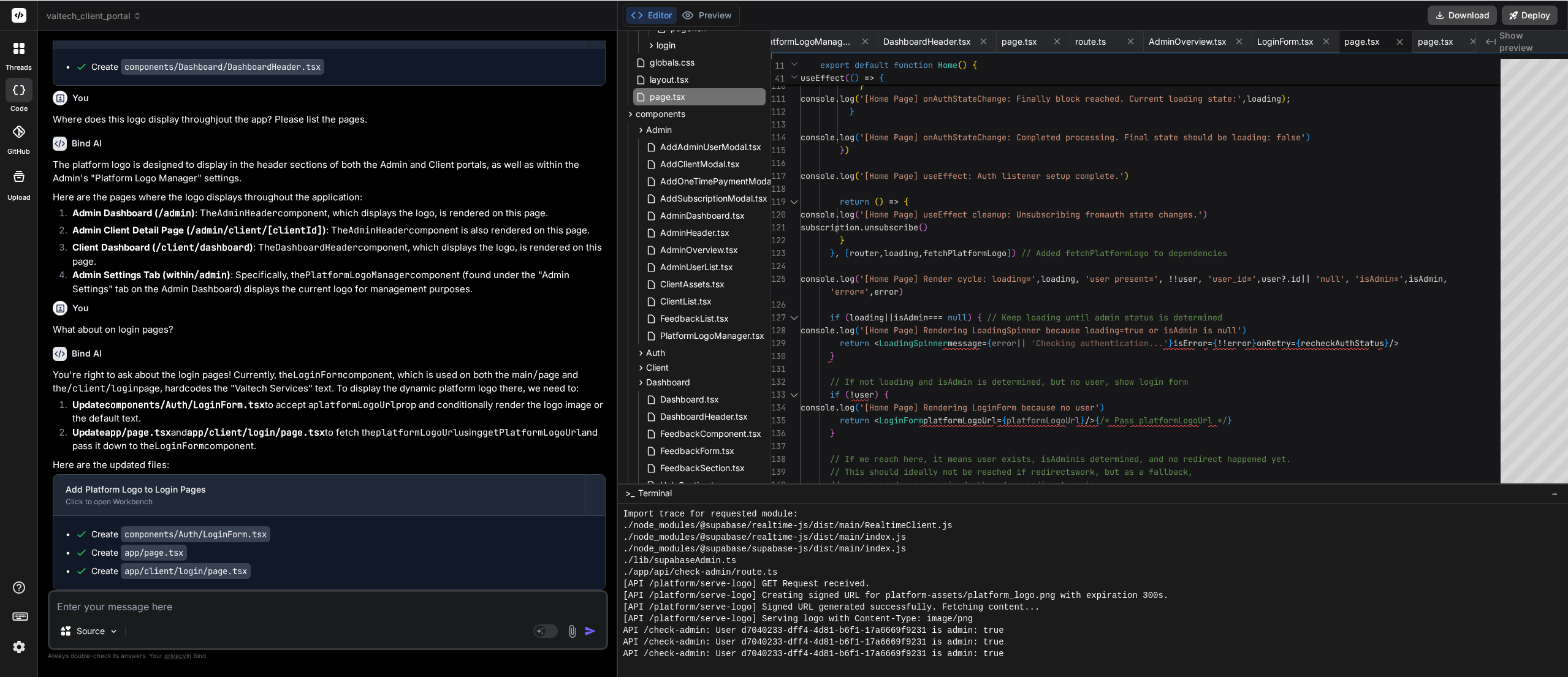
scroll to position [21801, 0]
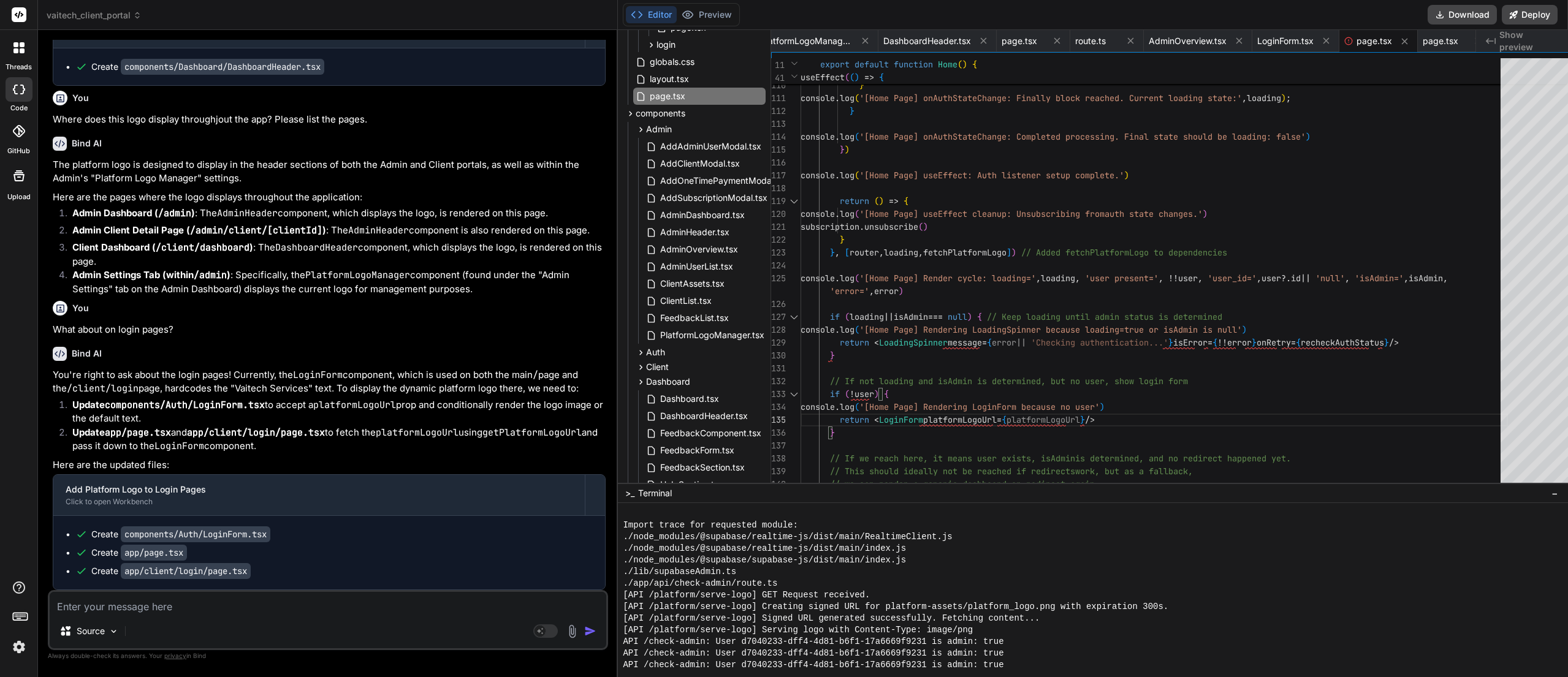
scroll to position [7647, 0]
click at [697, 16] on button "Preview" at bounding box center [707, 15] width 60 height 17
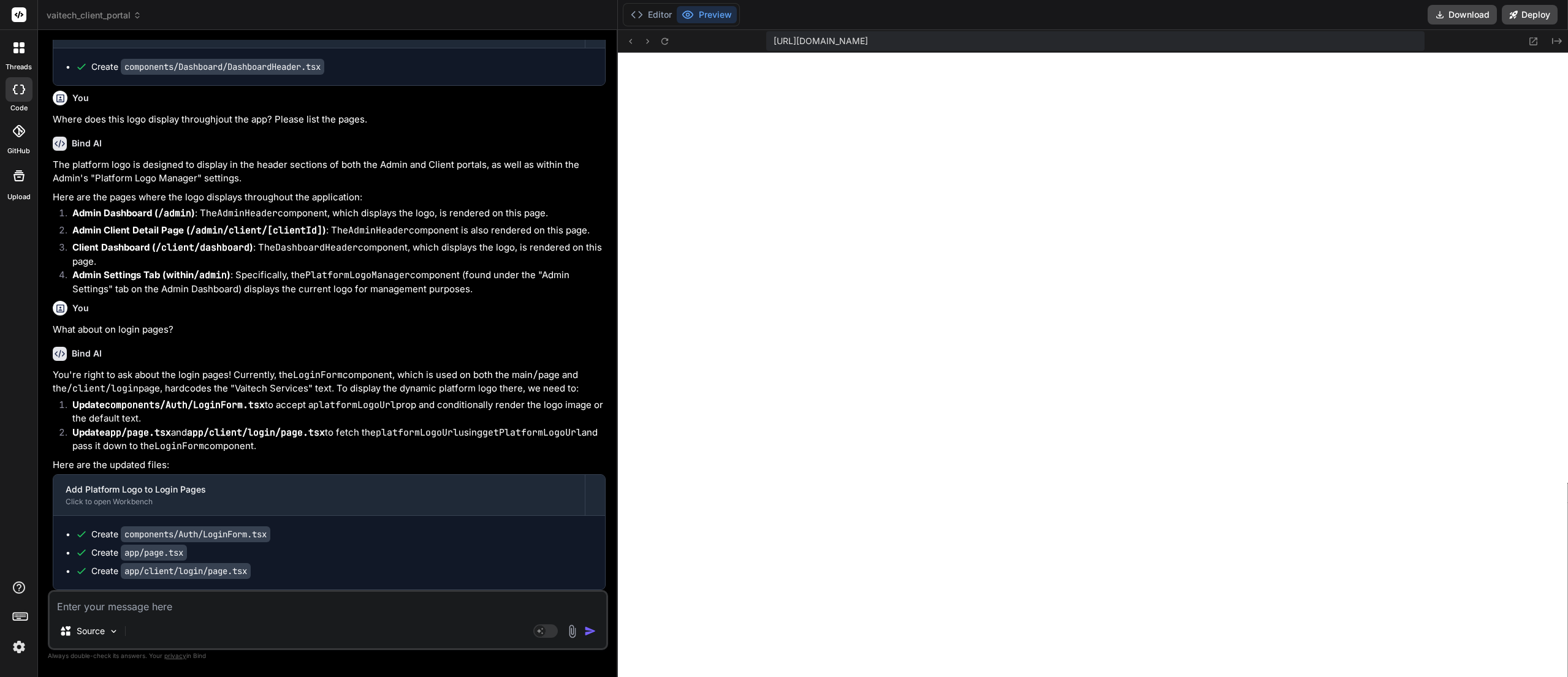
scroll to position [7507, 0]
click at [168, 596] on textarea at bounding box center [328, 603] width 556 height 22
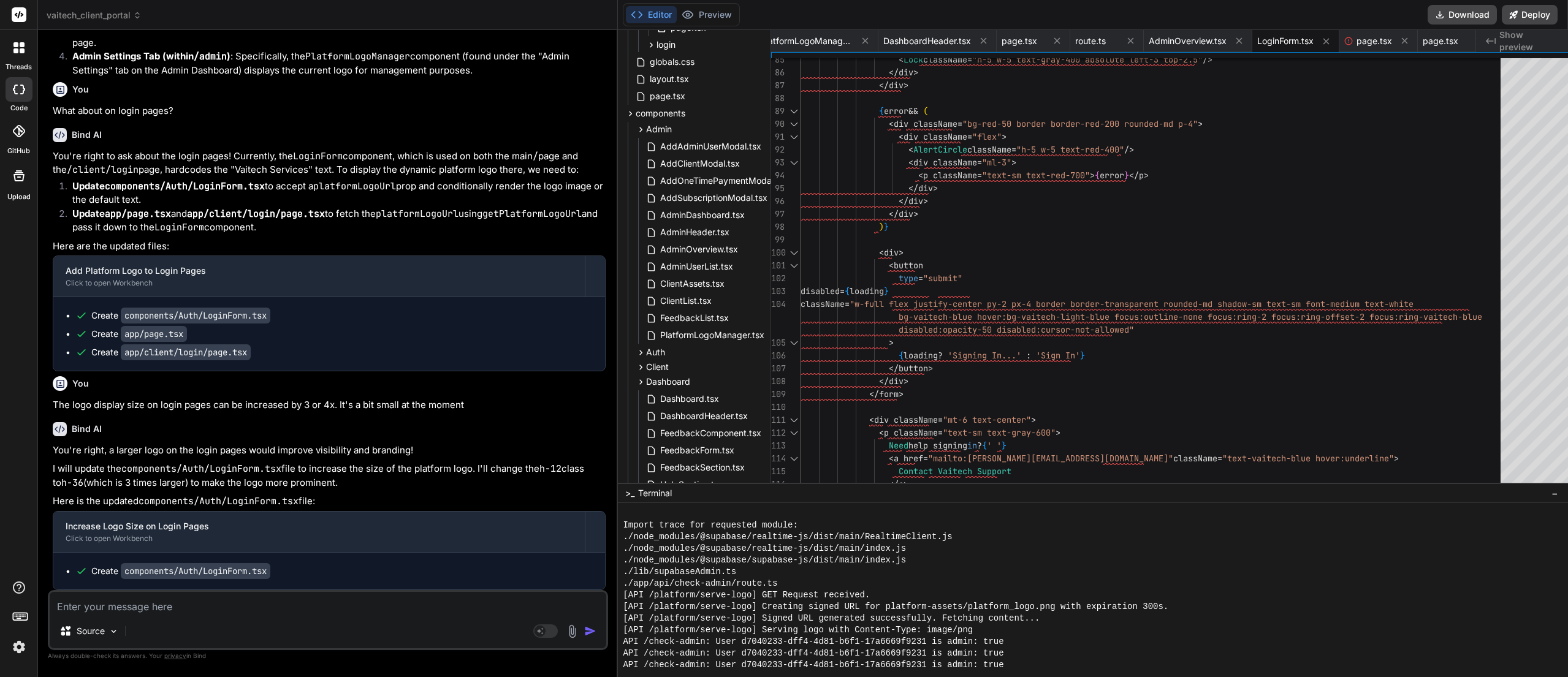
scroll to position [7286, 0]
click at [695, 4] on div "Editor Preview" at bounding box center [681, 15] width 117 height 23
click at [695, 6] on button "Preview" at bounding box center [707, 15] width 60 height 17
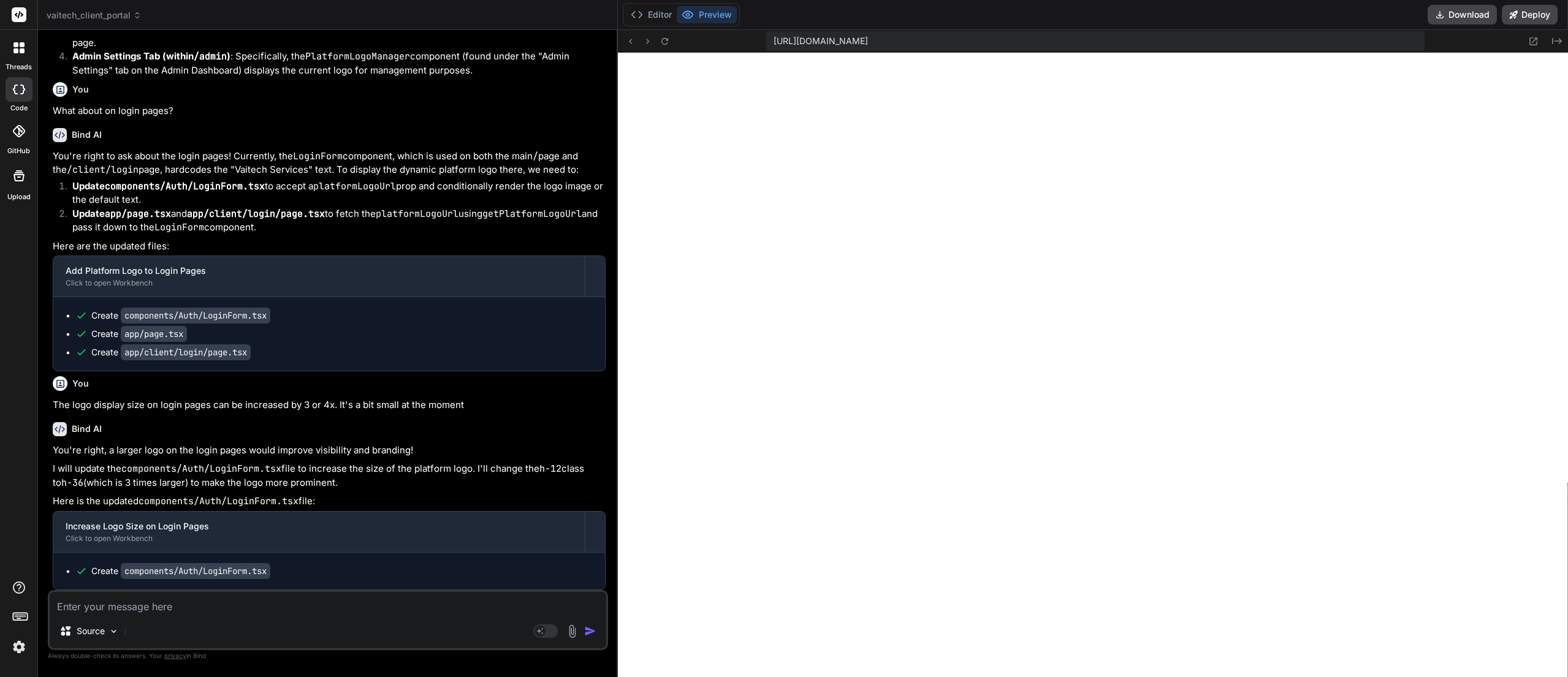
click at [147, 613] on textarea at bounding box center [328, 603] width 556 height 22
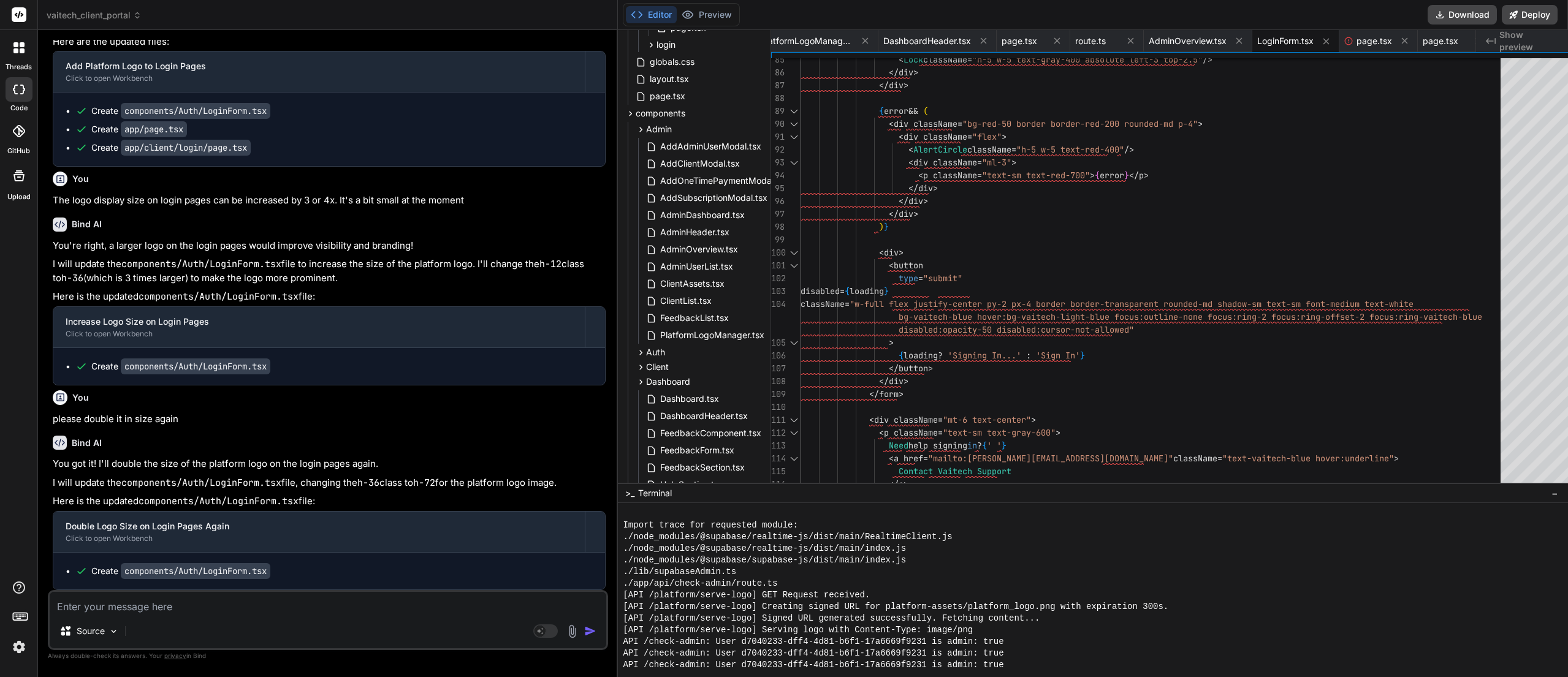
scroll to position [7182, 0]
click at [695, 16] on button "Preview" at bounding box center [707, 15] width 60 height 17
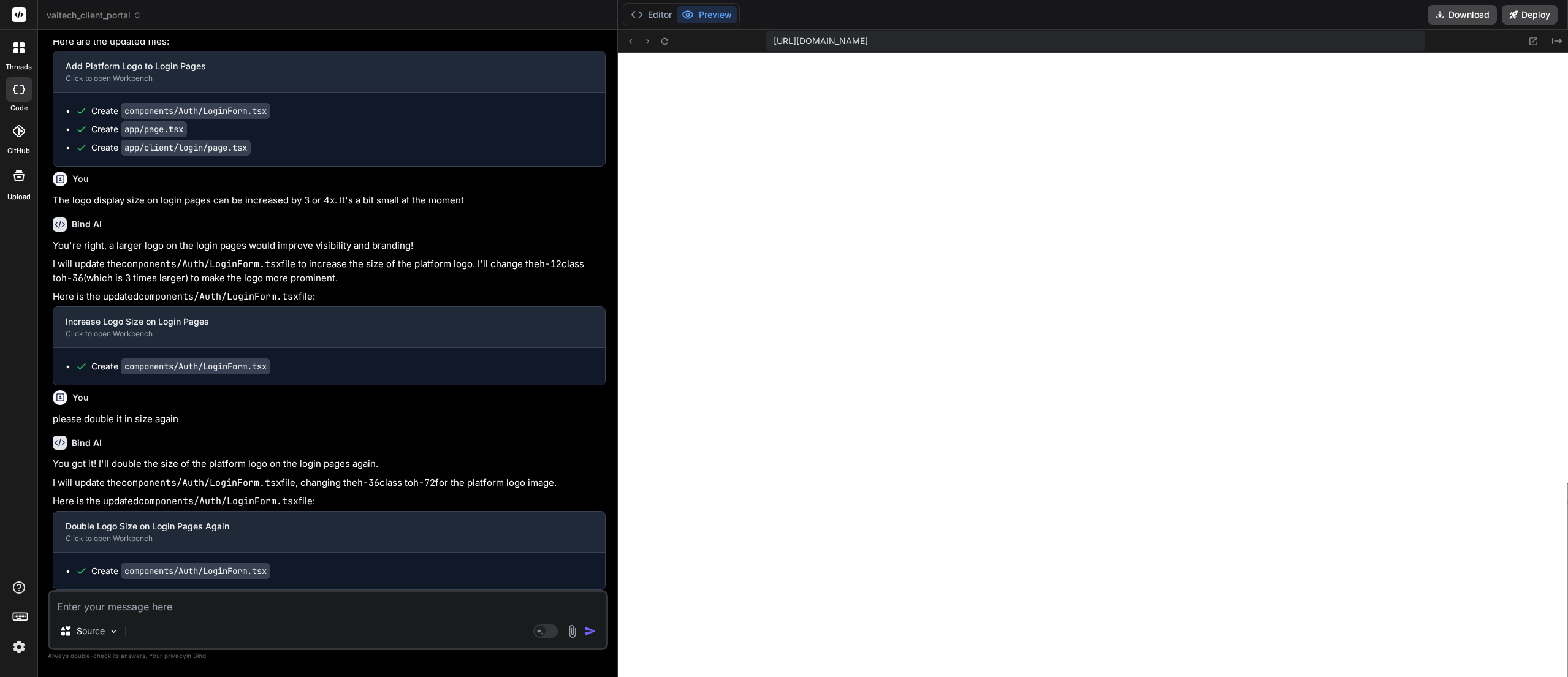
click at [199, 613] on div "Source Agent Mode. When this toggle is activated, AI automatically makes decisi…" at bounding box center [328, 620] width 560 height 60
click at [206, 607] on textarea at bounding box center [328, 603] width 556 height 22
paste textarea "Your Website Portal"
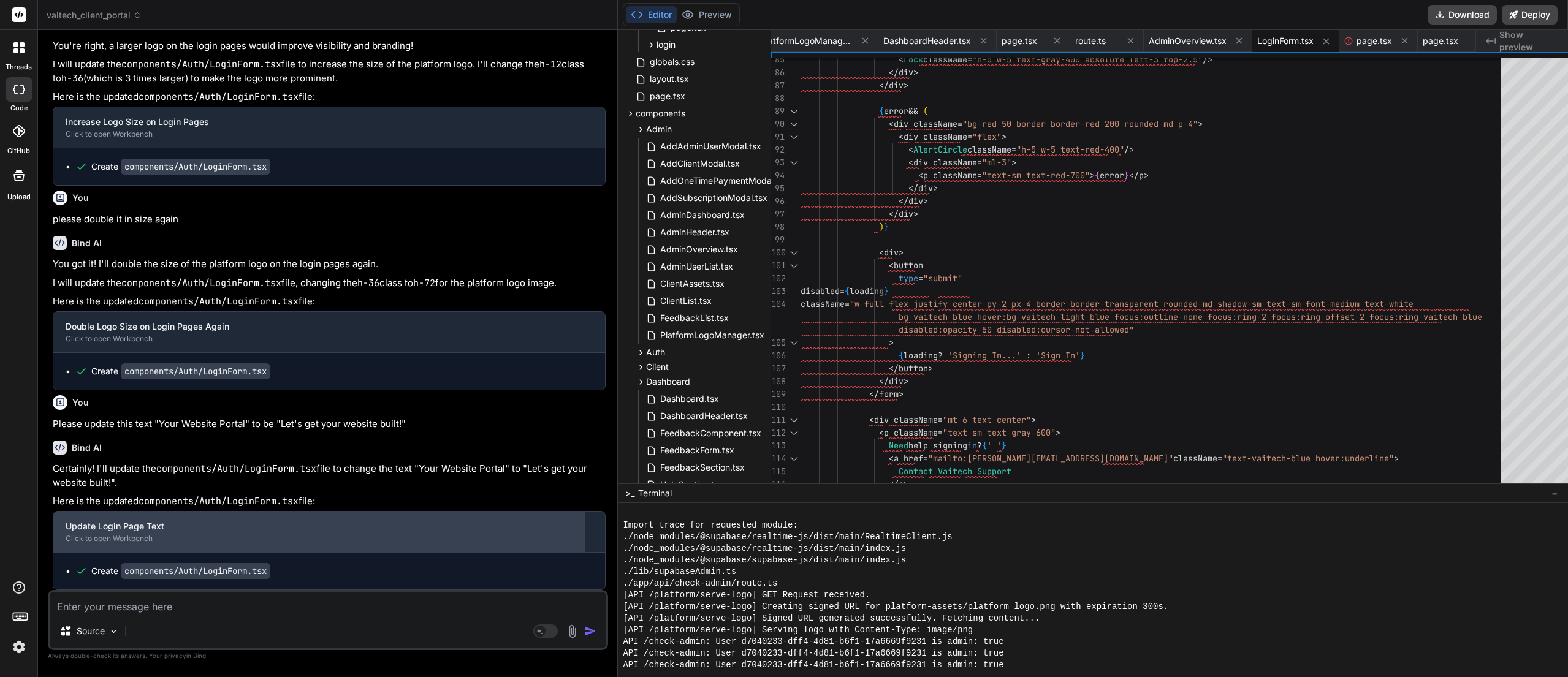
scroll to position [7077, 0]
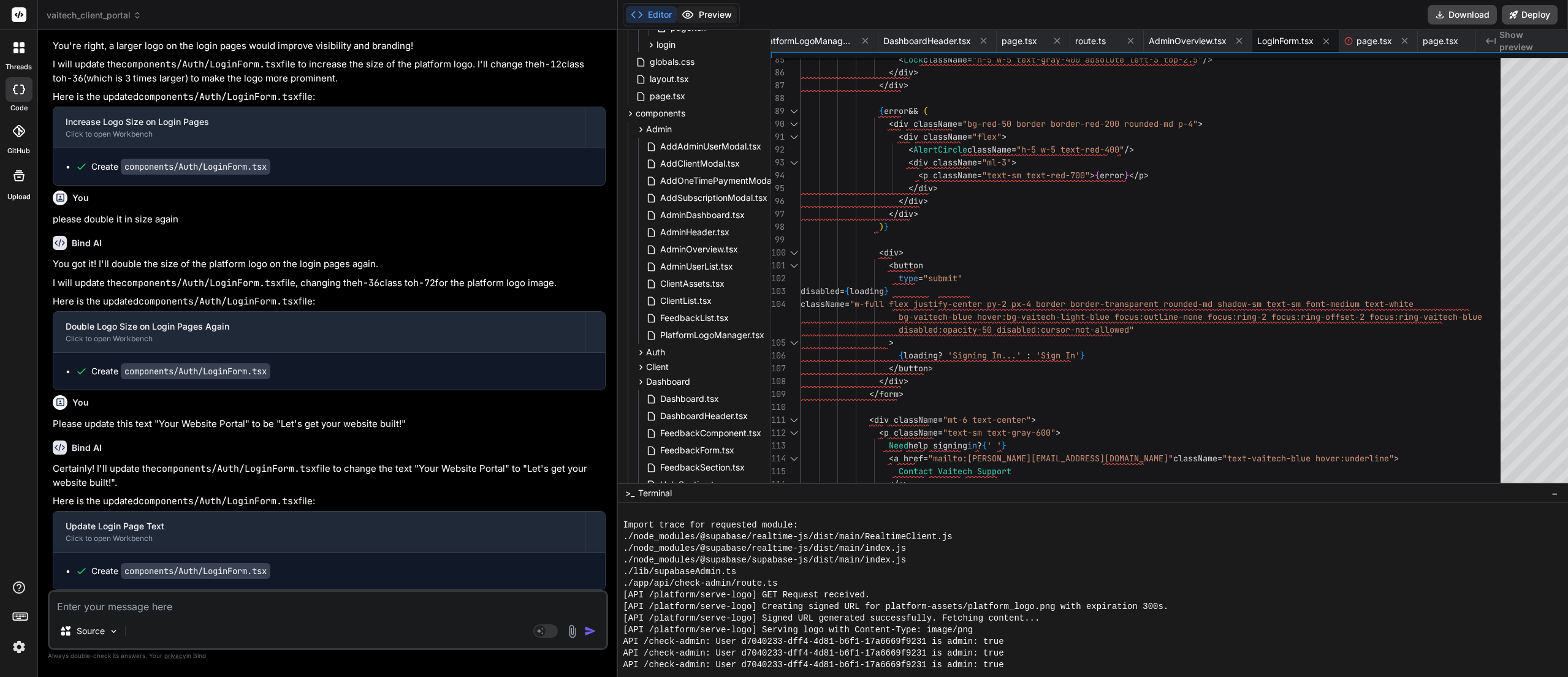
click at [710, 7] on button "Preview" at bounding box center [707, 15] width 60 height 17
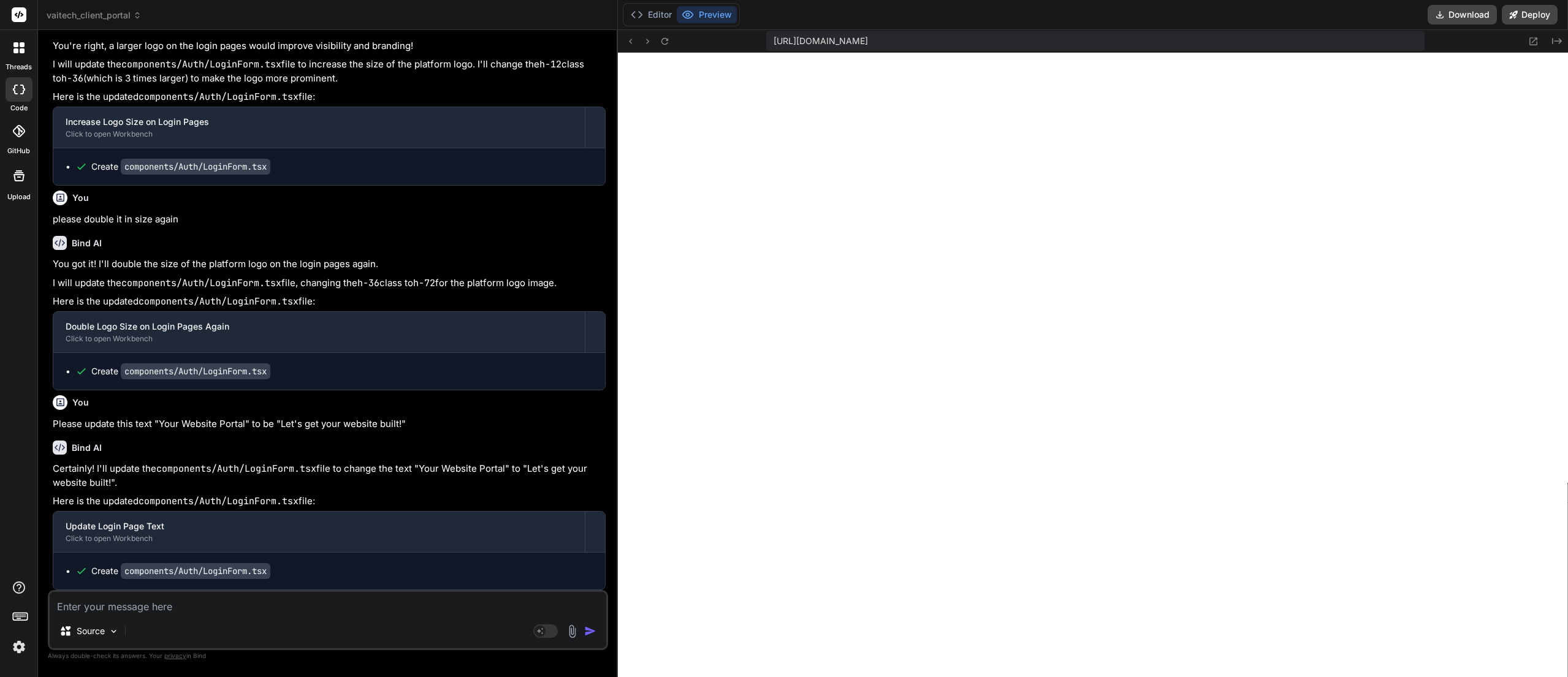
click at [190, 609] on textarea at bounding box center [328, 603] width 556 height 22
paste textarea "Your Website Portal"
click at [384, 605] on textarea "Can you decrease the margin between the logo and the subheading (Your "" at bounding box center [328, 603] width 556 height 22
paste textarea "Let's get your website built!"
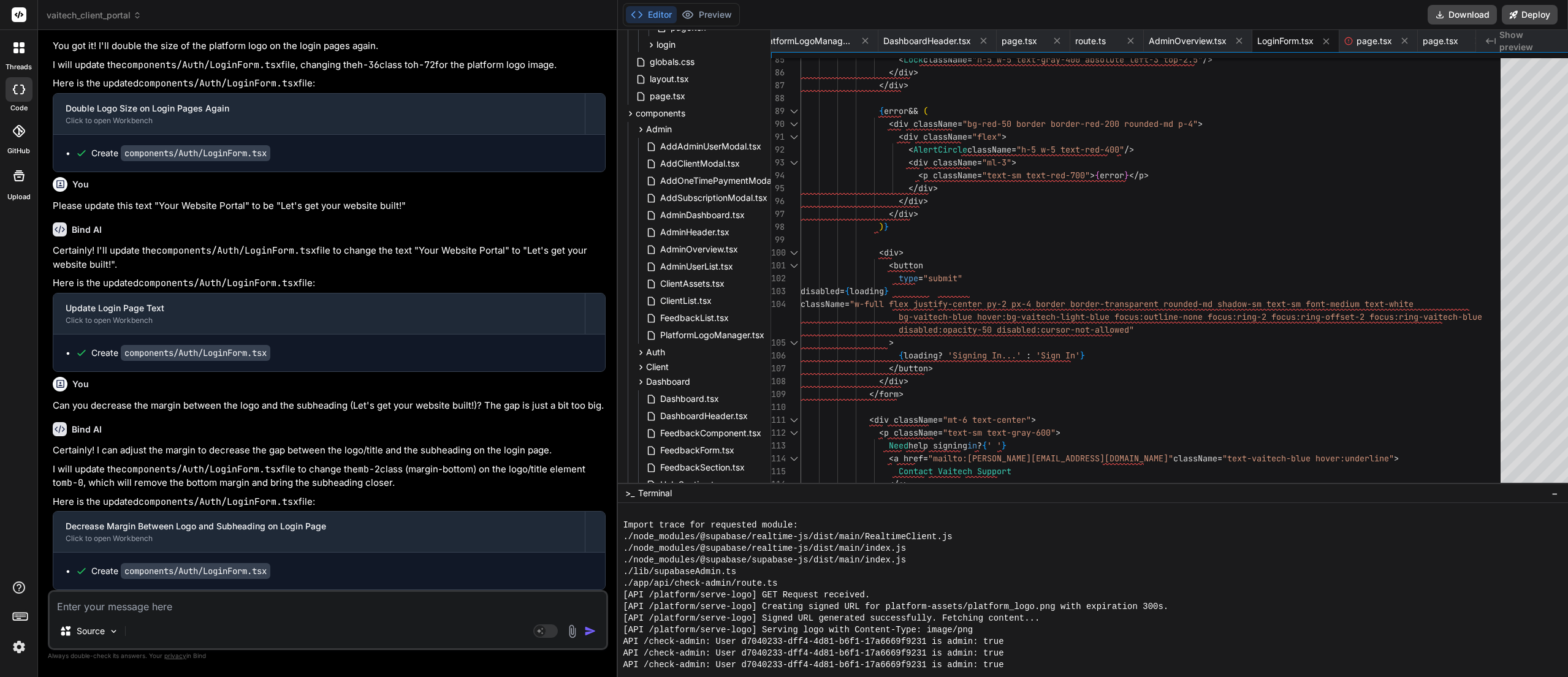
scroll to position [22656, 0]
click at [710, 21] on button "Preview" at bounding box center [707, 15] width 60 height 17
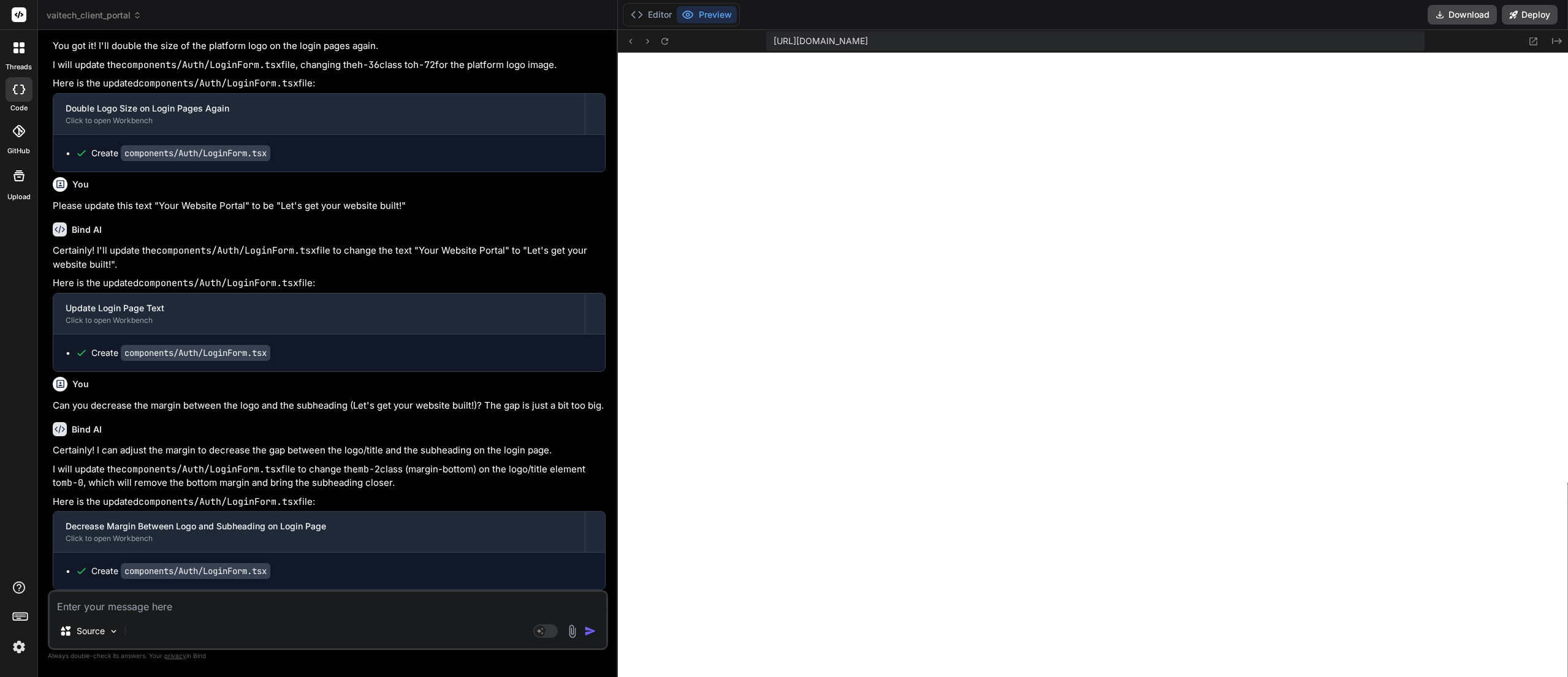
scroll to position [4318, 0]
click at [640, 16] on button "Editor" at bounding box center [651, 15] width 51 height 17
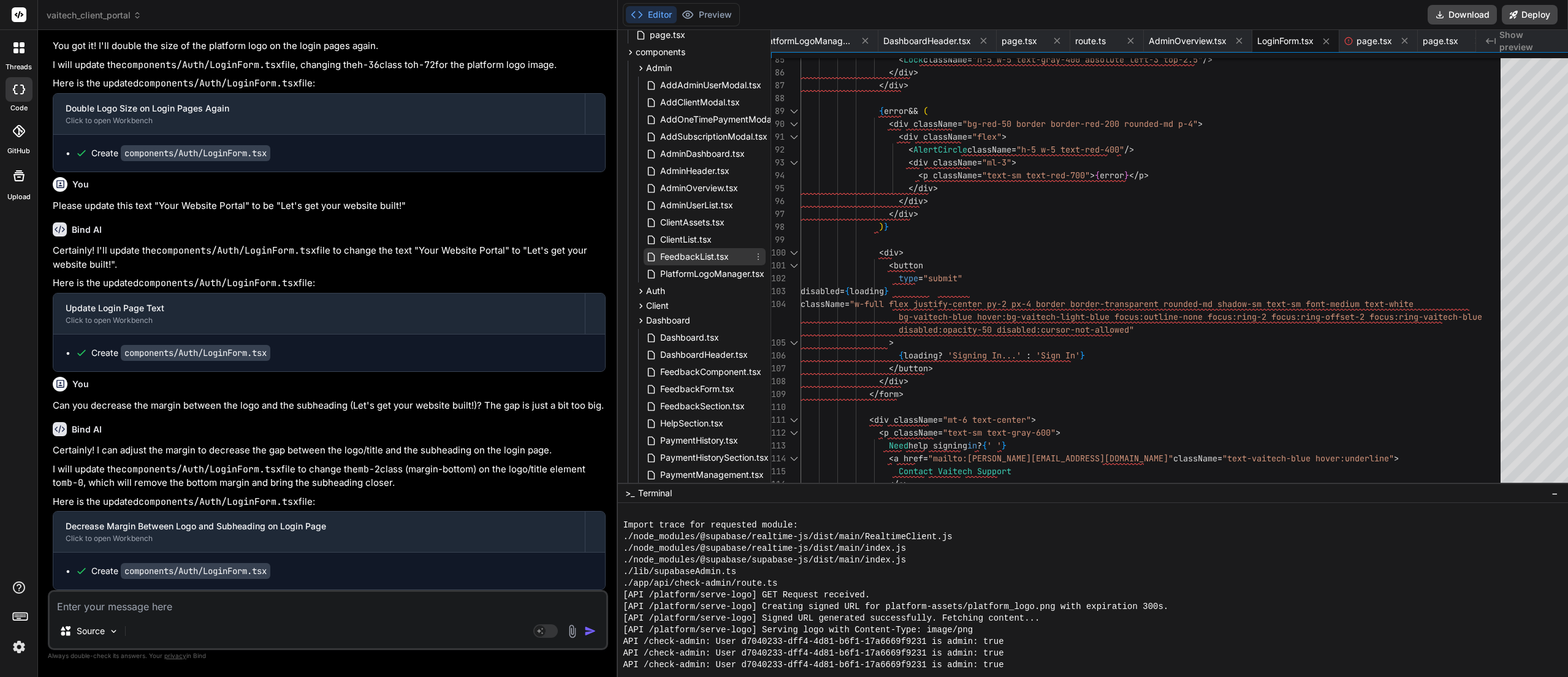
scroll to position [307, 0]
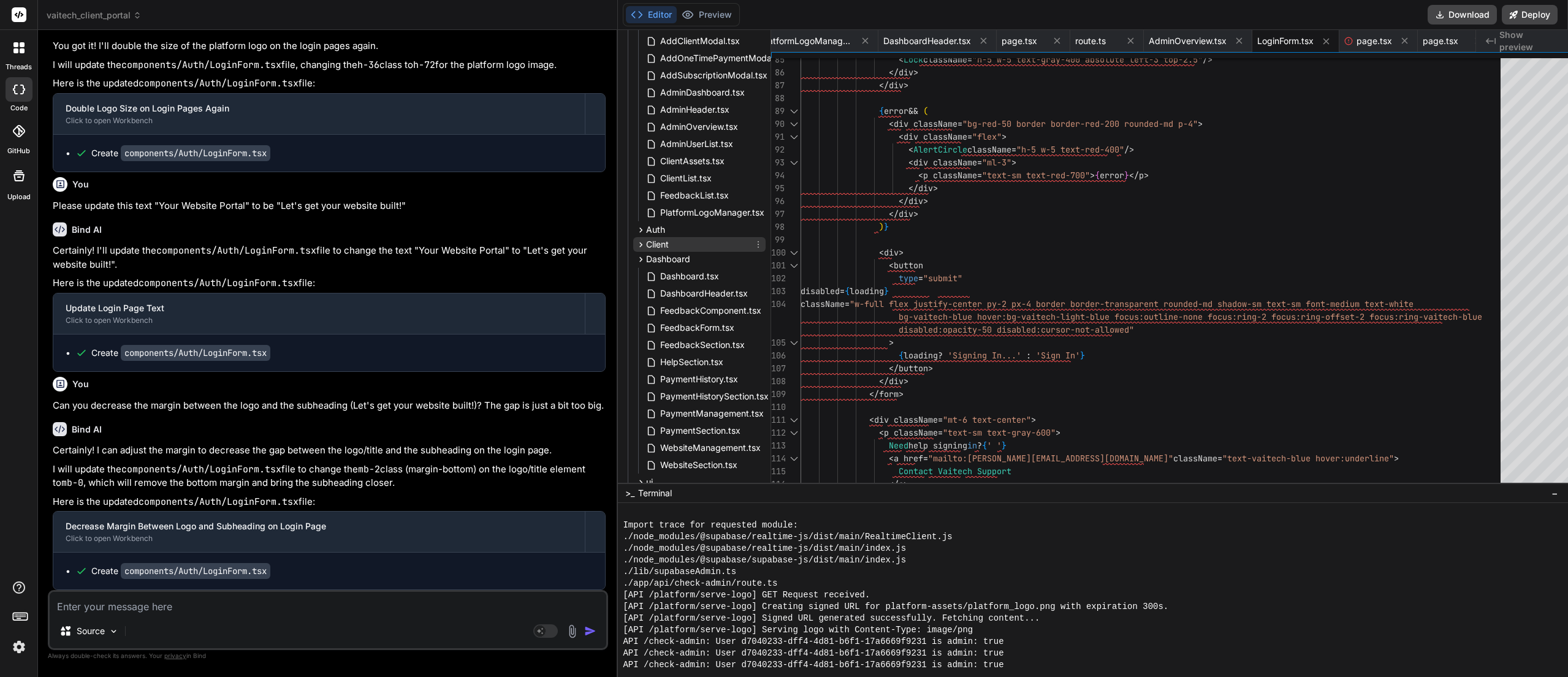
click at [659, 247] on div "Client" at bounding box center [700, 244] width 132 height 15
click at [705, 11] on button "Preview" at bounding box center [707, 15] width 60 height 17
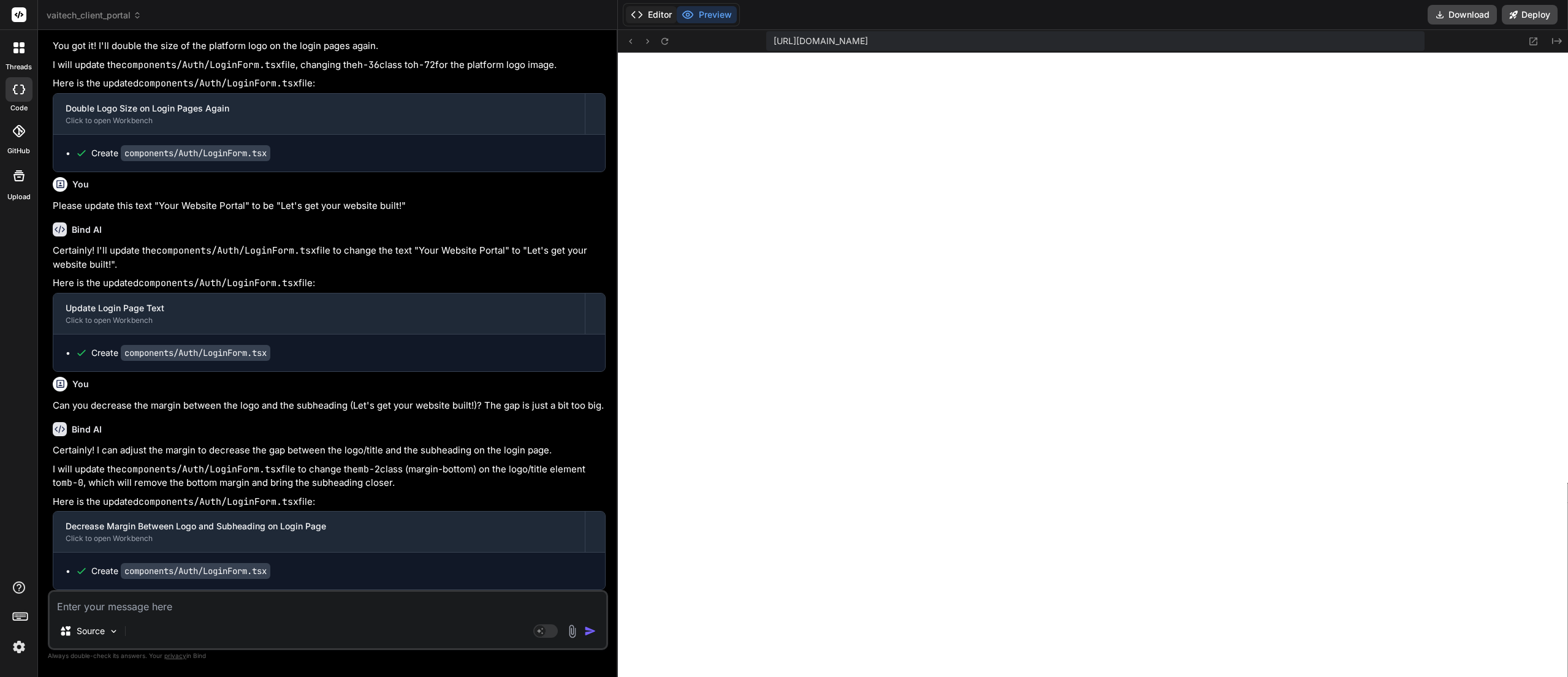
click at [650, 15] on button "Editor" at bounding box center [651, 15] width 51 height 17
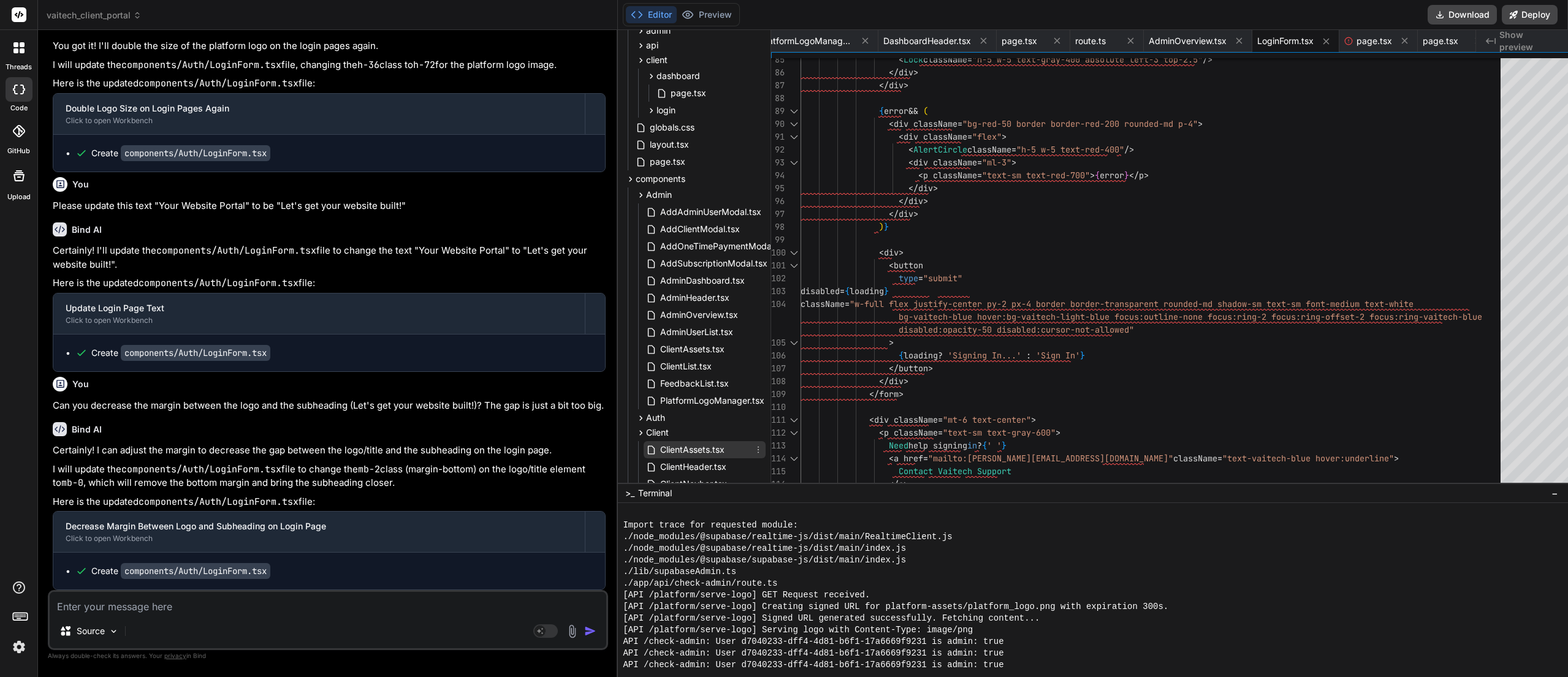
scroll to position [0, 0]
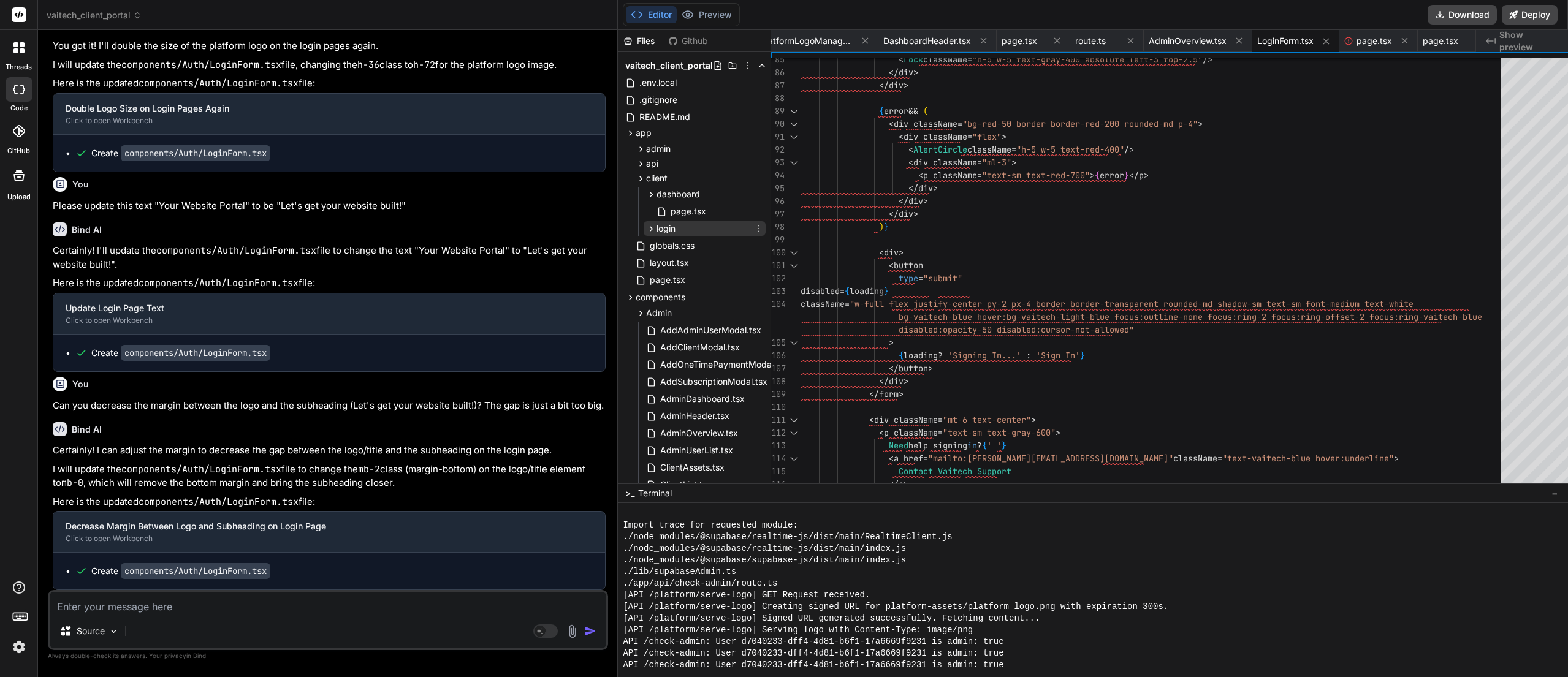
click at [657, 225] on span "login" at bounding box center [666, 229] width 19 height 12
click at [670, 244] on span "page.tsx" at bounding box center [689, 245] width 38 height 15
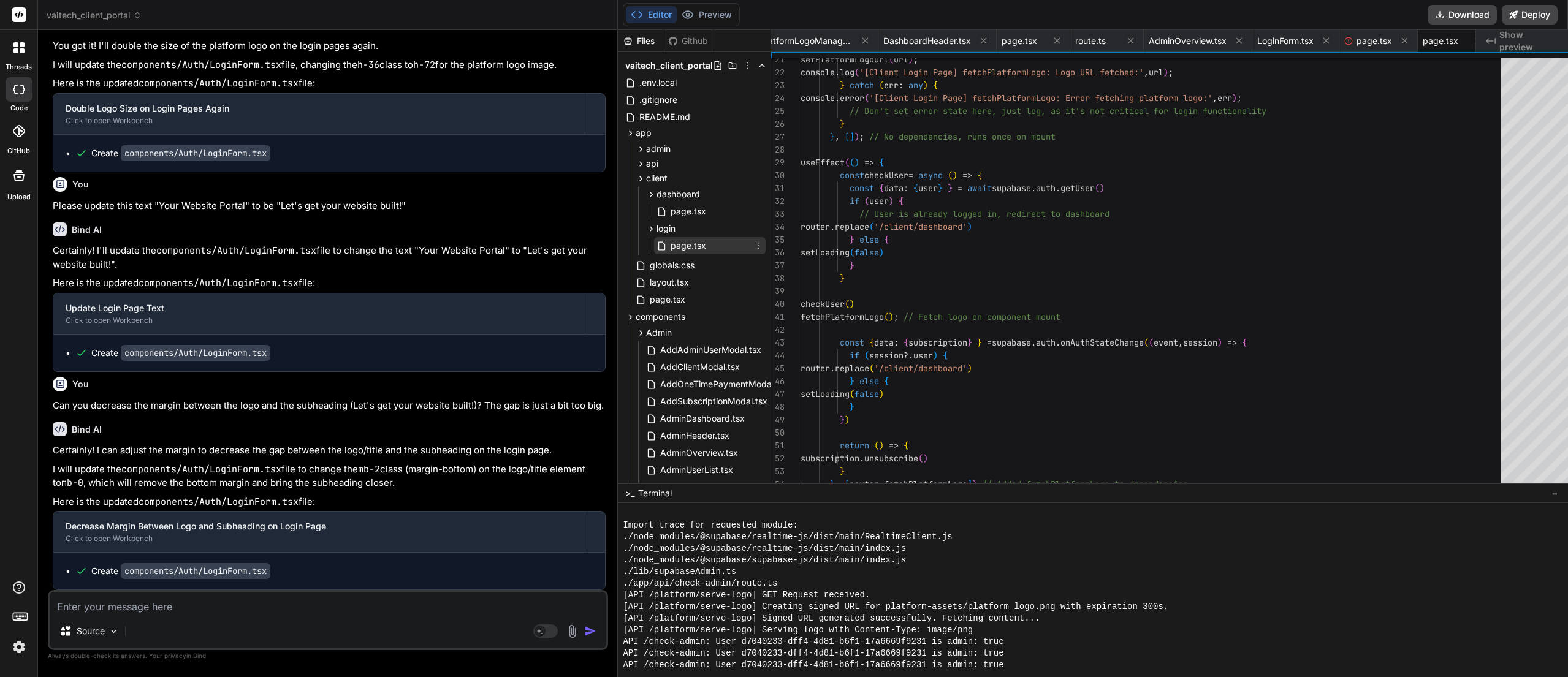
scroll to position [0, 657]
click at [971, 331] on div "setPlatformLogoUrl ( url ) ; console . log ( '[Client Login Page] fetchPlatform…" at bounding box center [1154, 195] width 707 height 797
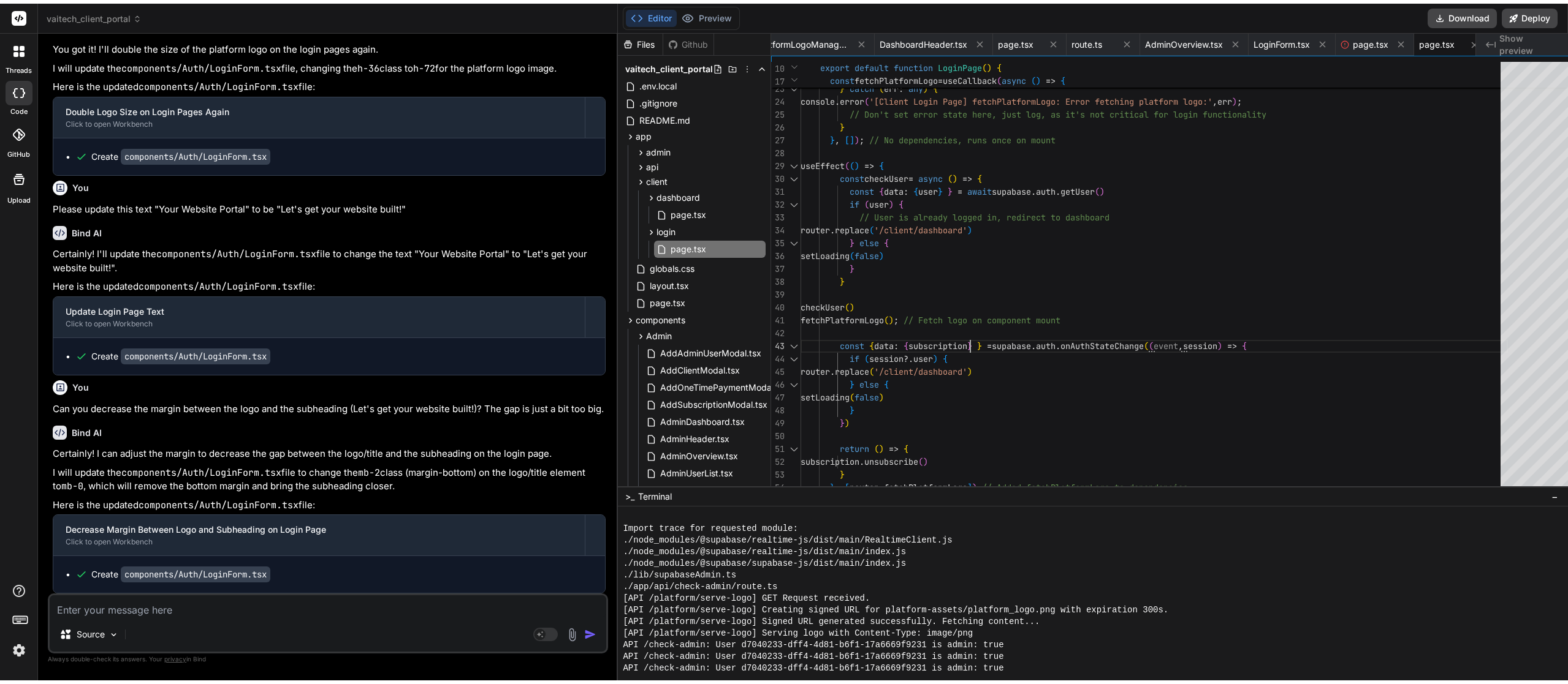
scroll to position [0, 0]
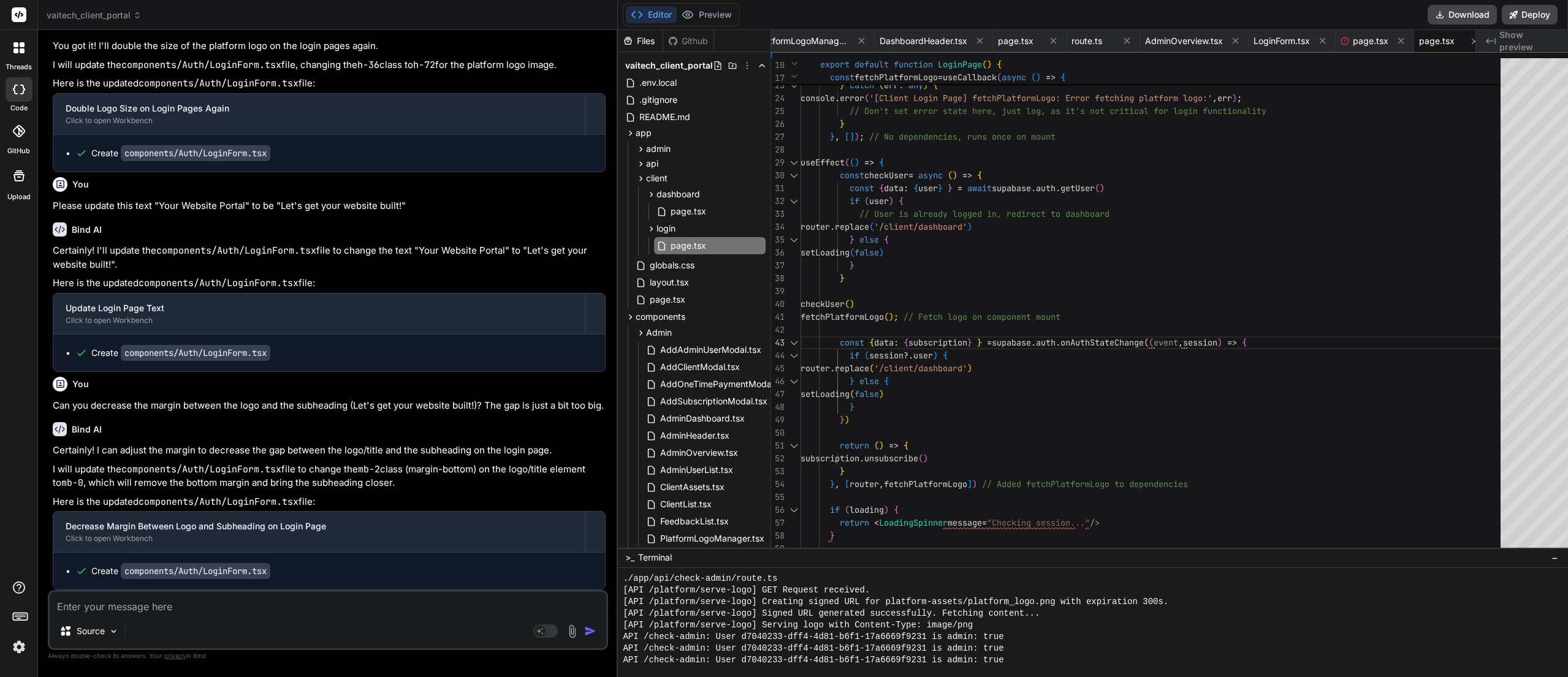
drag, startPoint x: 1043, startPoint y: 484, endPoint x: 1063, endPoint y: 571, distance: 89.3
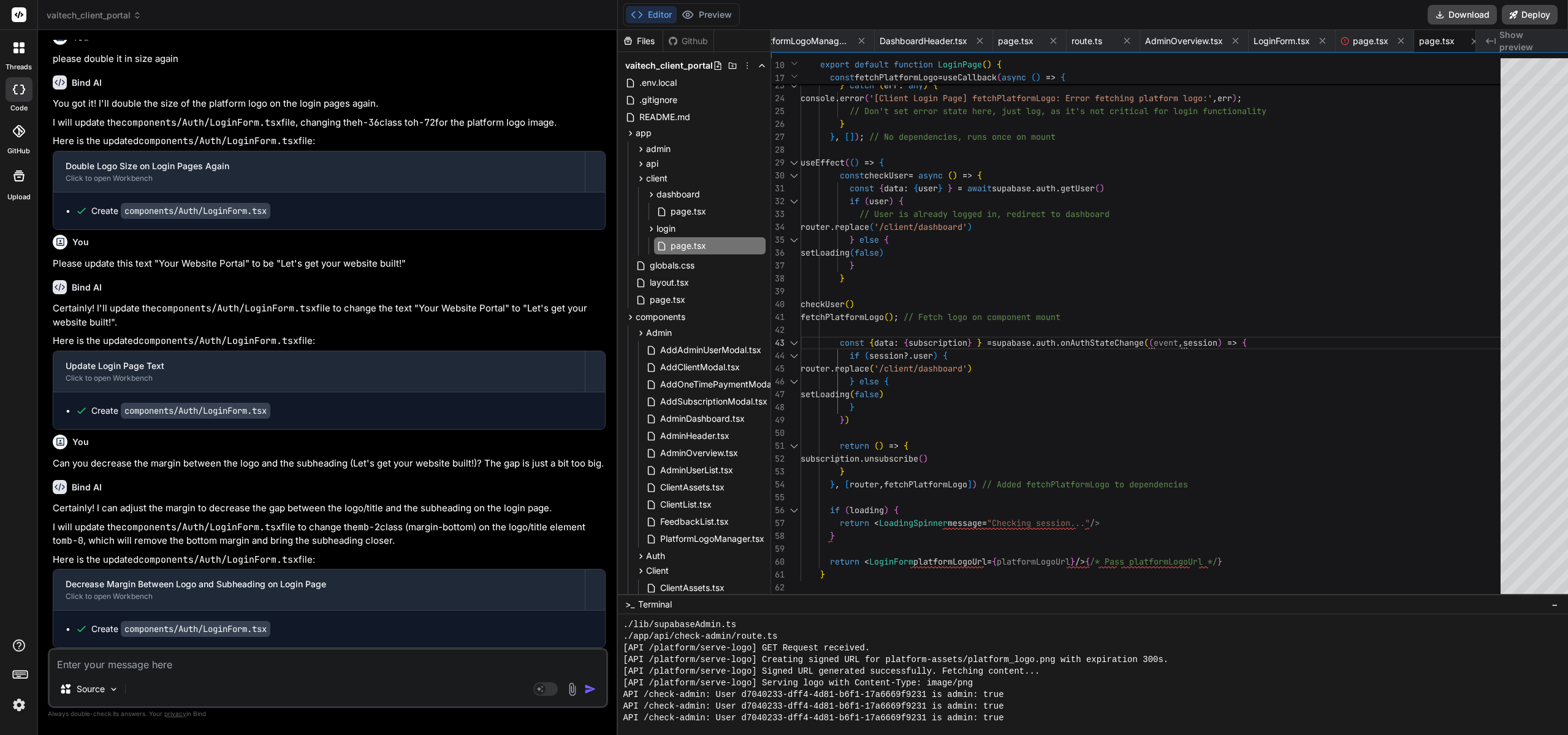
scroll to position [22612, 0]
click at [1090, 569] on div "setPlatformLogoUrl ( url ) ; console . log ( '[Client Login Page] fetchPlatform…" at bounding box center [1154, 201] width 707 height 798
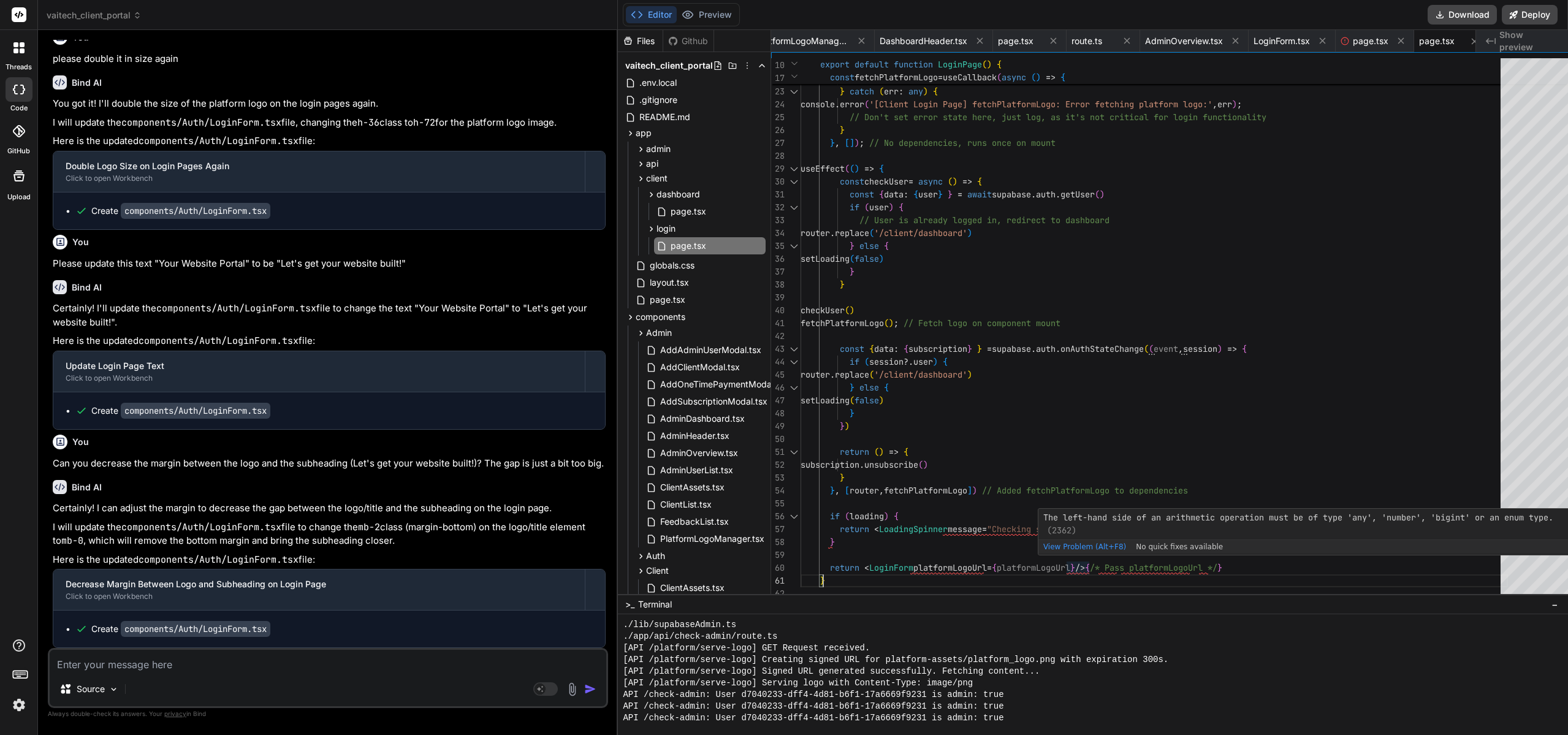
click at [1093, 566] on div "setPlatformLogoUrl ( url ) ; console . log ( '[Client Login Page] fetchPlatform…" at bounding box center [1154, 201] width 707 height 798
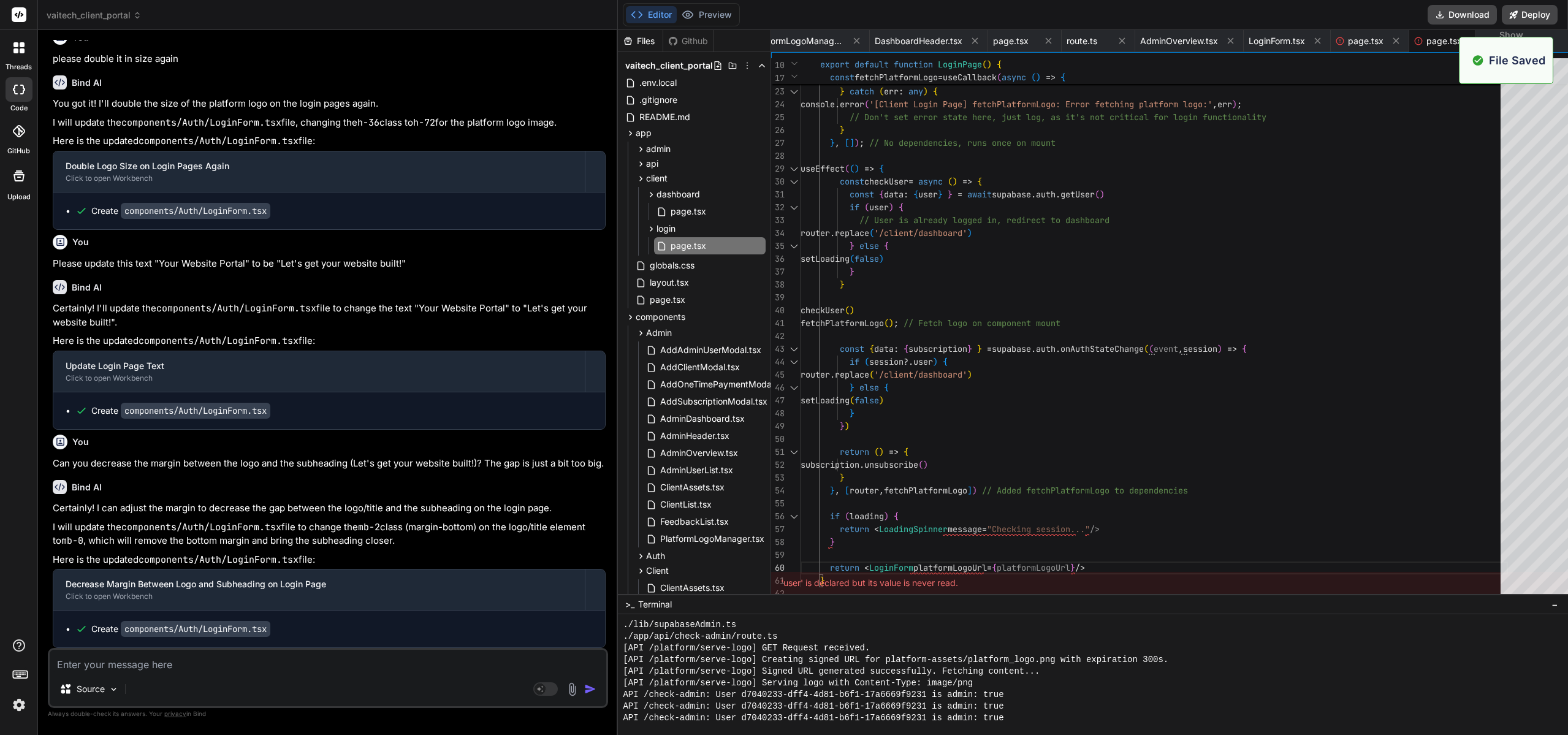
scroll to position [3657, 0]
click at [677, 3] on div "Editor Preview Download Deploy" at bounding box center [1093, 15] width 950 height 30
click at [684, 12] on button "Preview" at bounding box center [707, 15] width 60 height 17
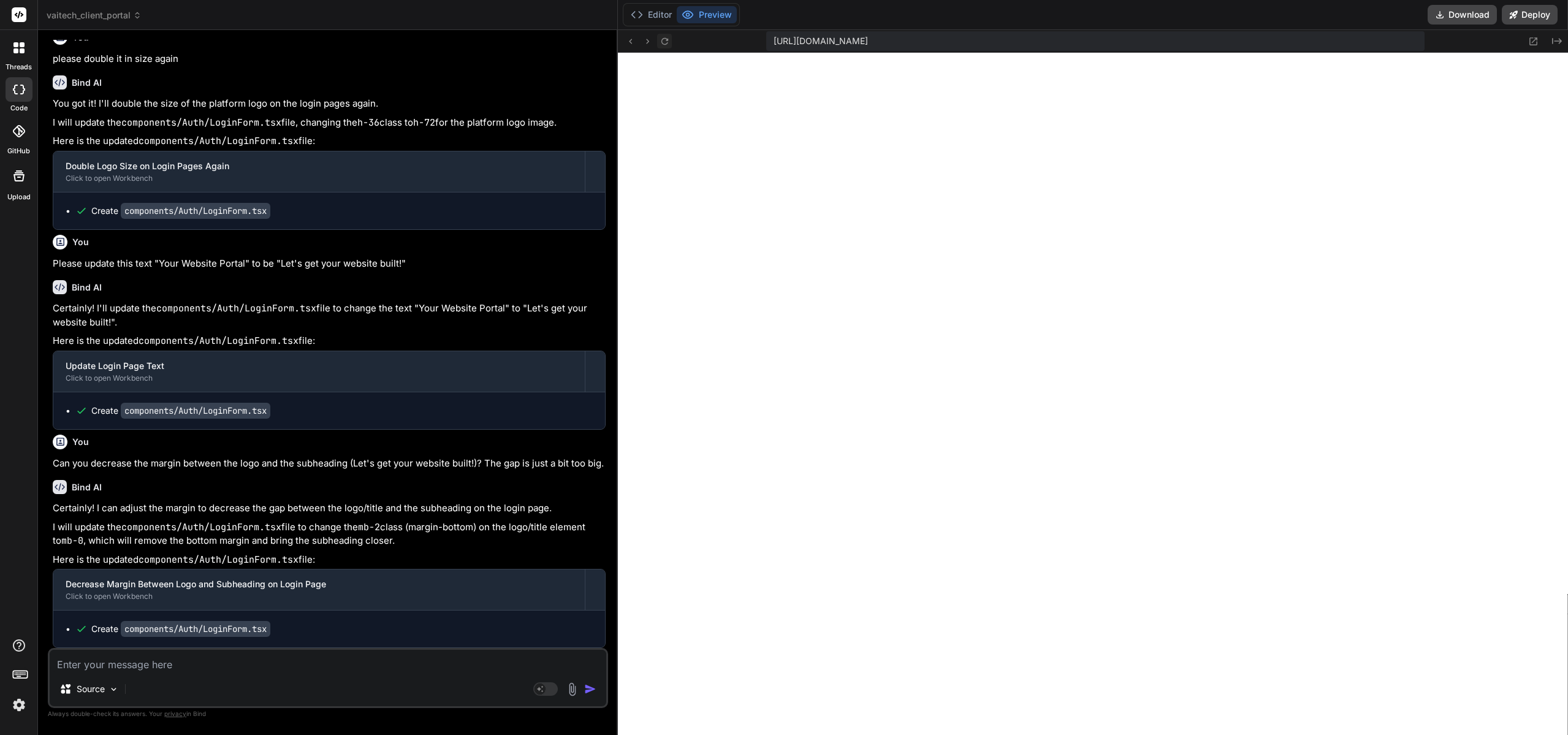
click at [657, 40] on button at bounding box center [664, 40] width 15 height 15
click at [647, 15] on button "Editor" at bounding box center [651, 15] width 51 height 17
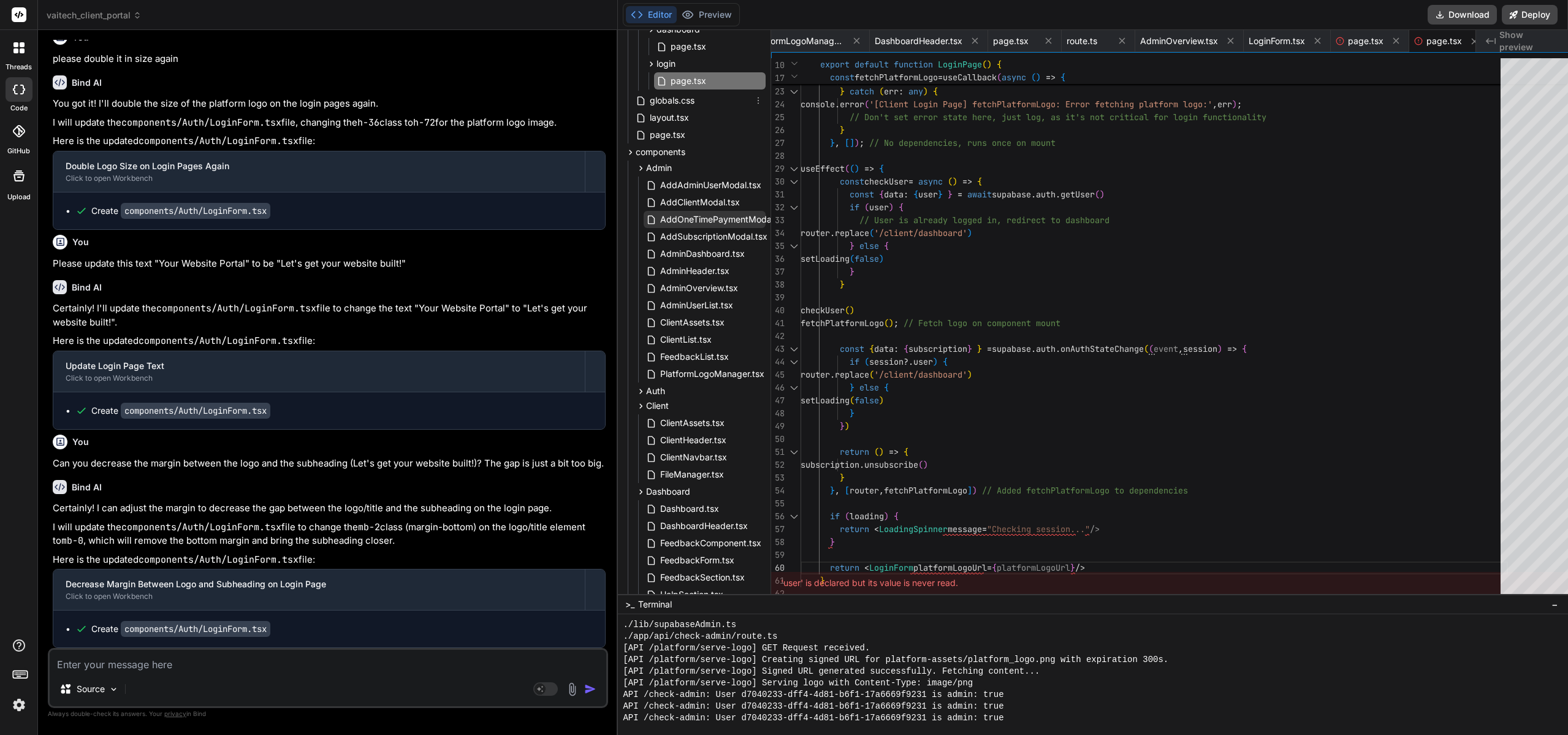
scroll to position [184, 0]
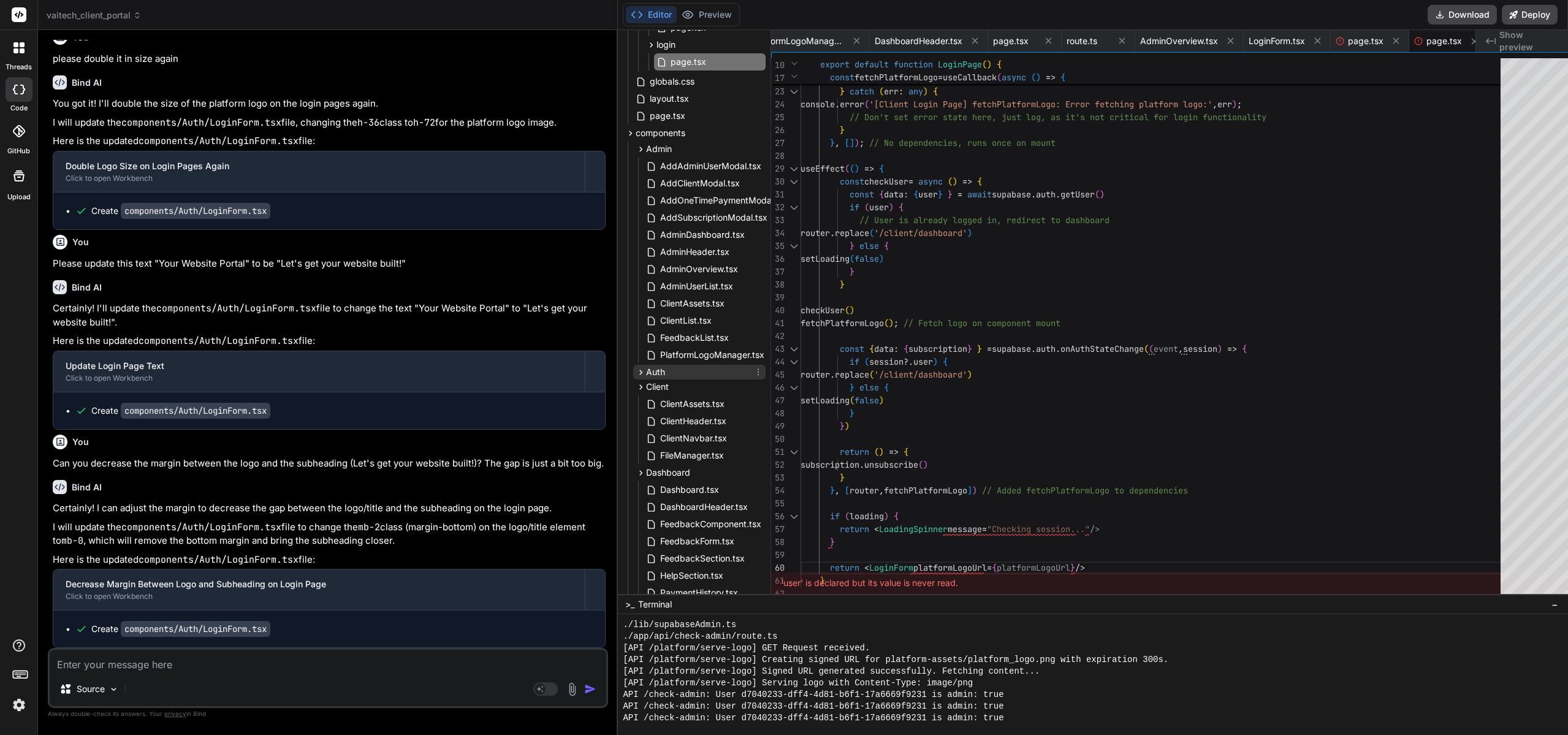
click at [659, 375] on div "Auth" at bounding box center [700, 371] width 132 height 15
click at [670, 389] on span "LoginForm.tsx" at bounding box center [689, 389] width 58 height 15
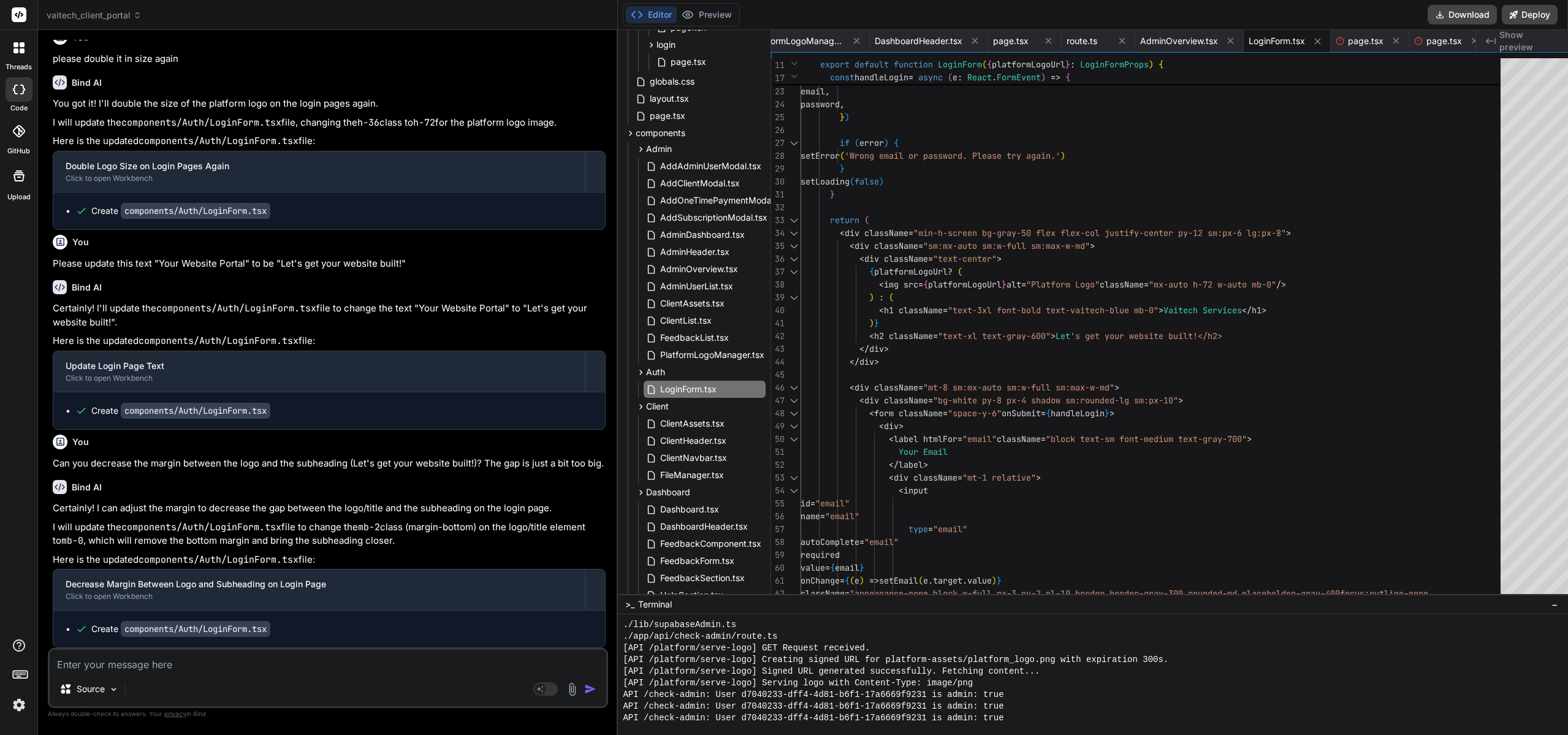
click at [1268, 371] on div "const { error } = await supabase . auth . signInWithPassword ( { email , passwo…" at bounding box center [1154, 626] width 707 height 1648
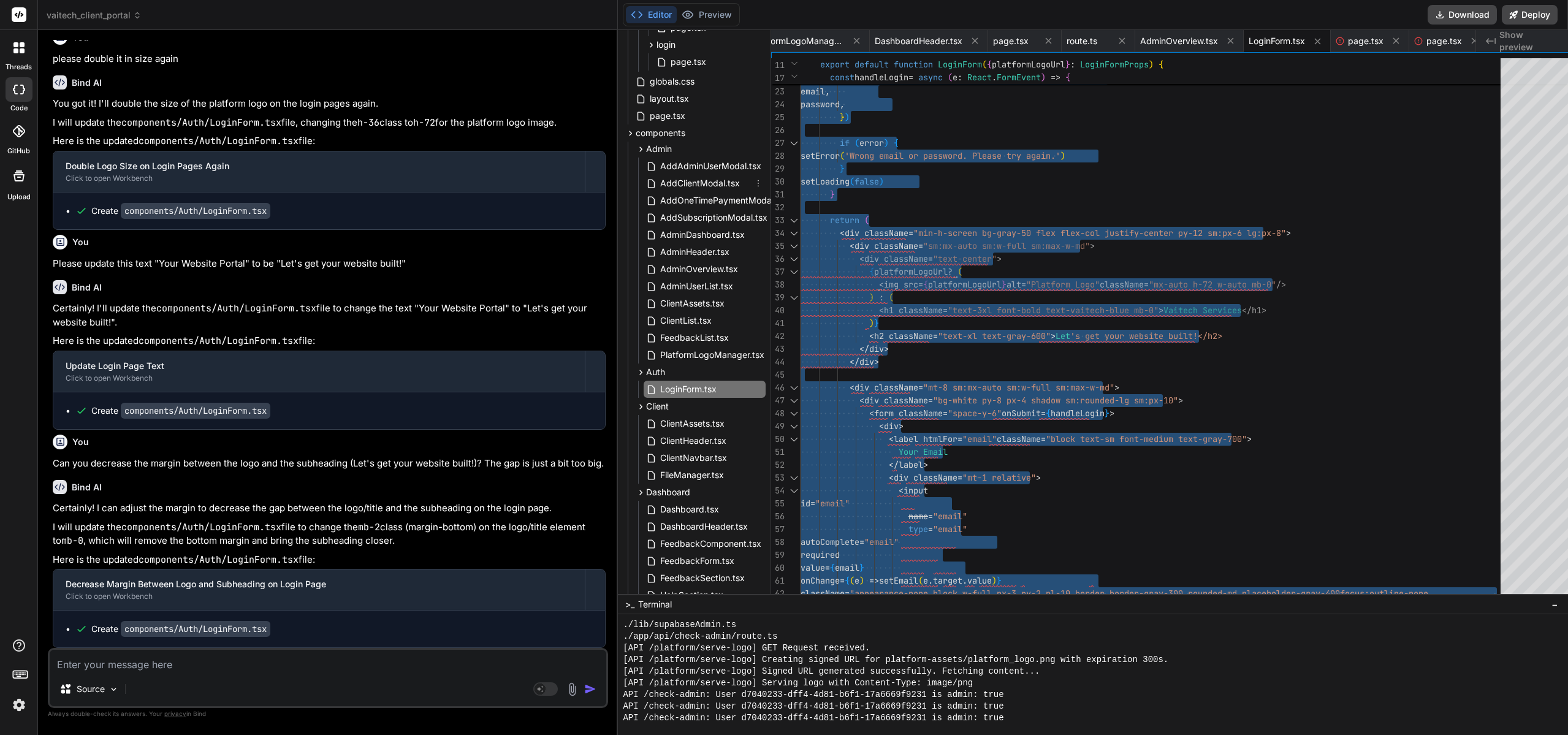
scroll to position [0, 0]
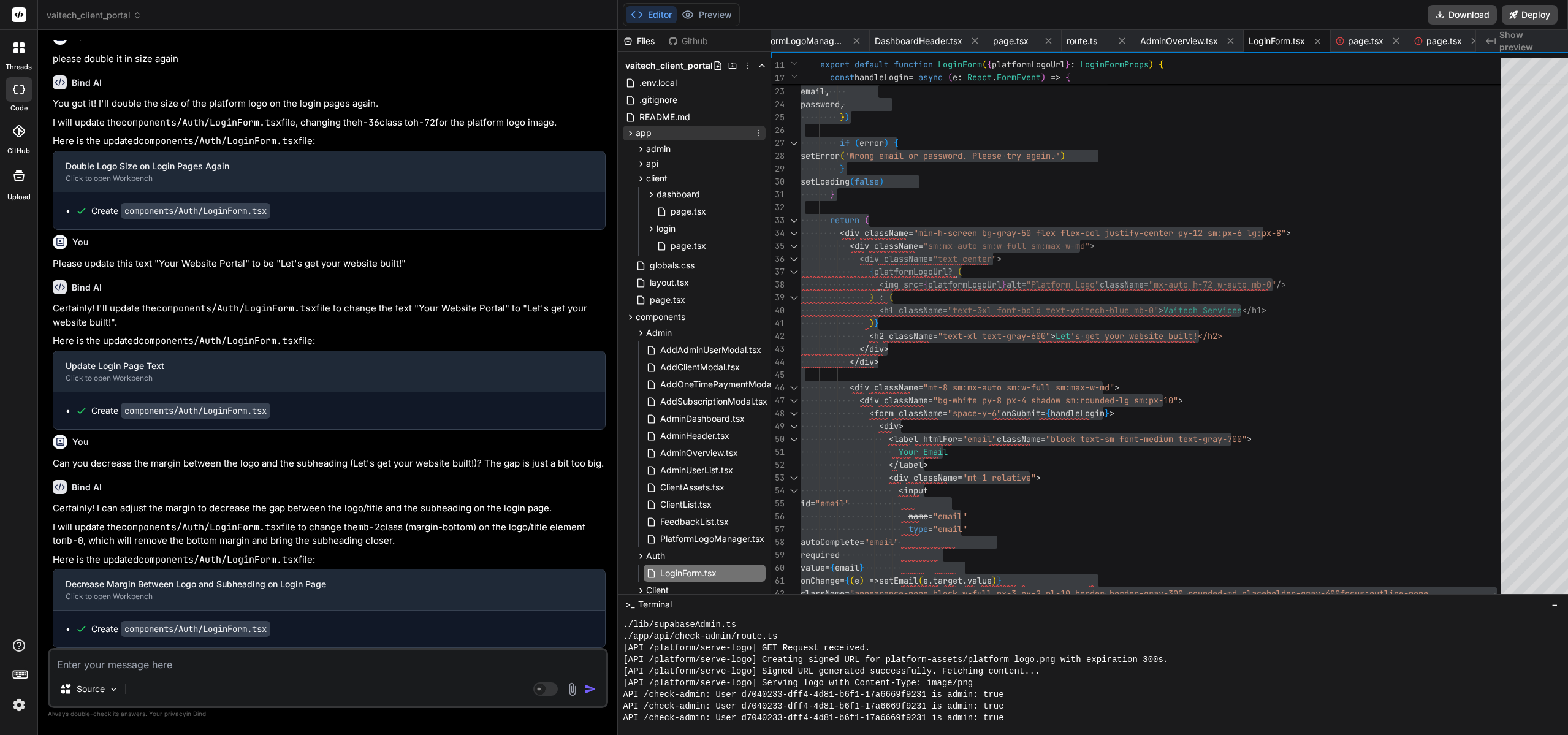
click at [635, 137] on span "app" at bounding box center [643, 133] width 16 height 12
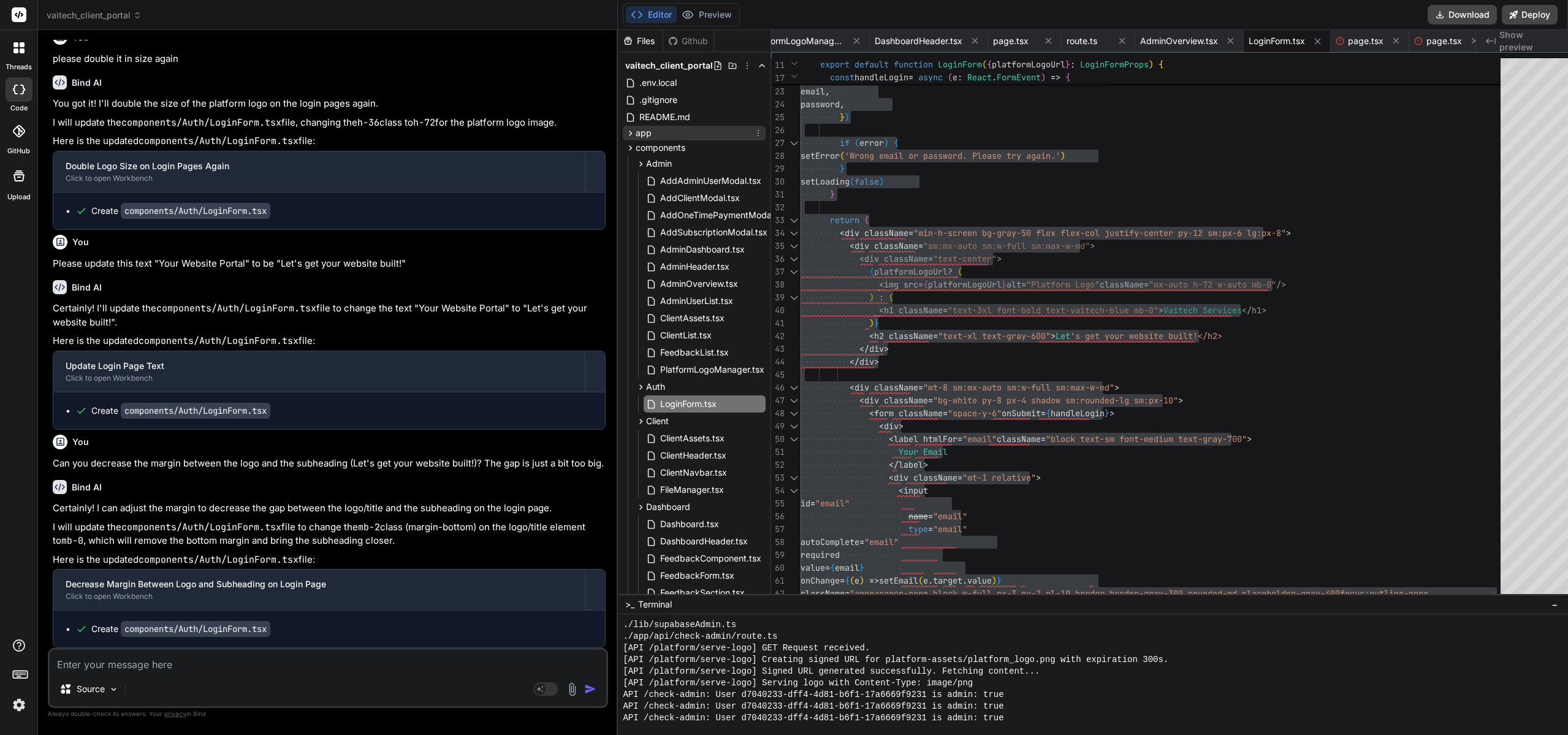
click at [635, 137] on span "app" at bounding box center [643, 133] width 16 height 12
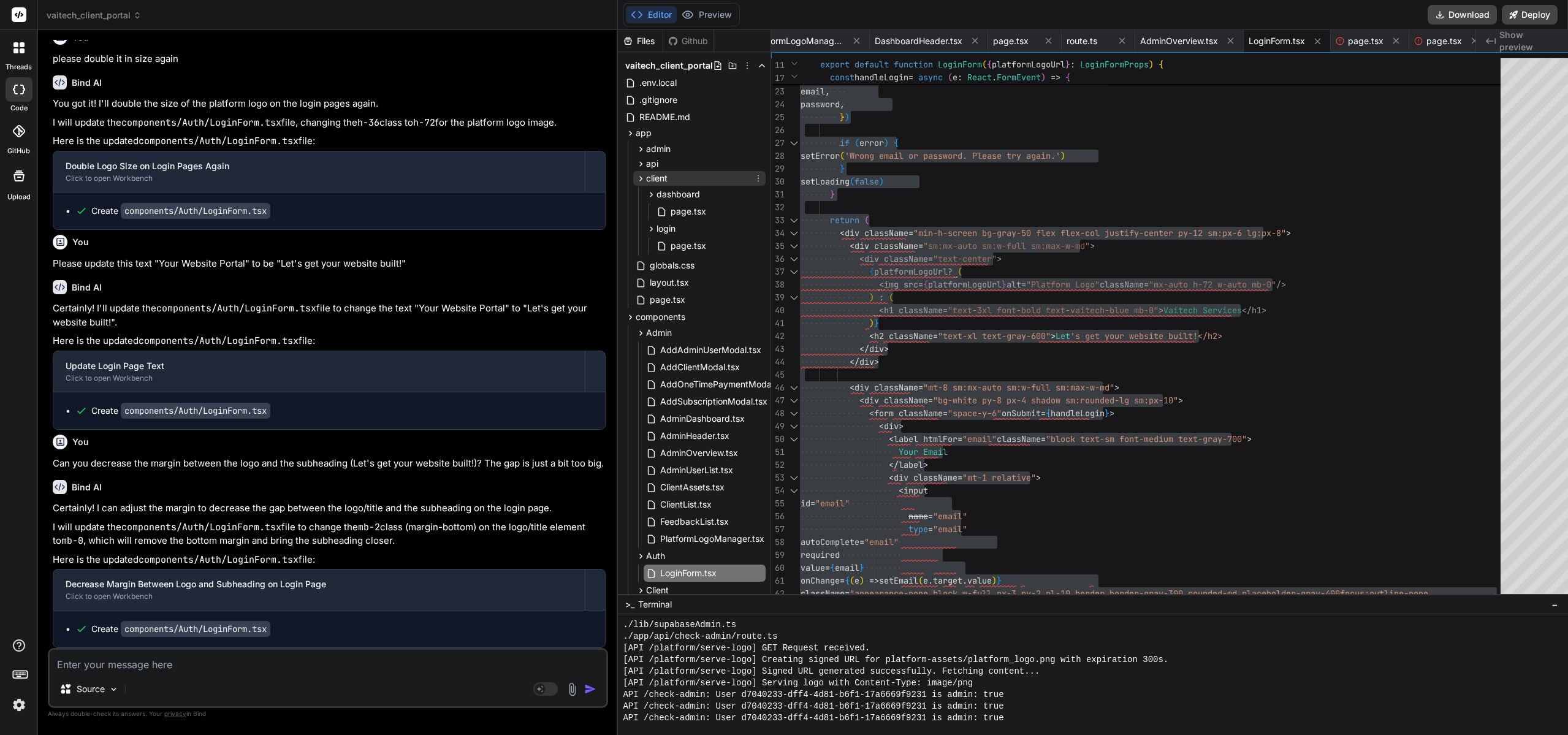
click at [634, 171] on div "client" at bounding box center [700, 178] width 132 height 15
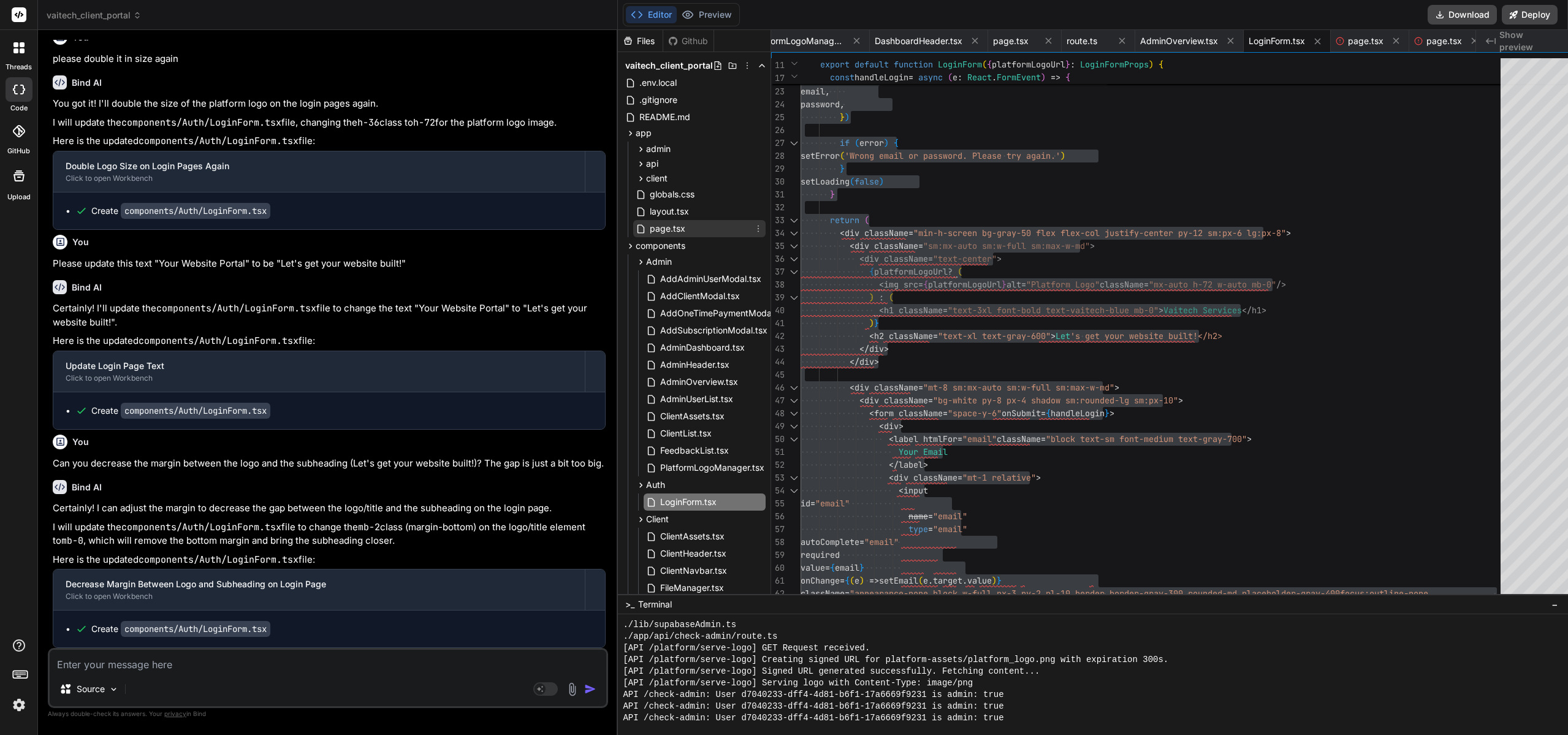
click at [635, 224] on icon at bounding box center [640, 229] width 10 height 10
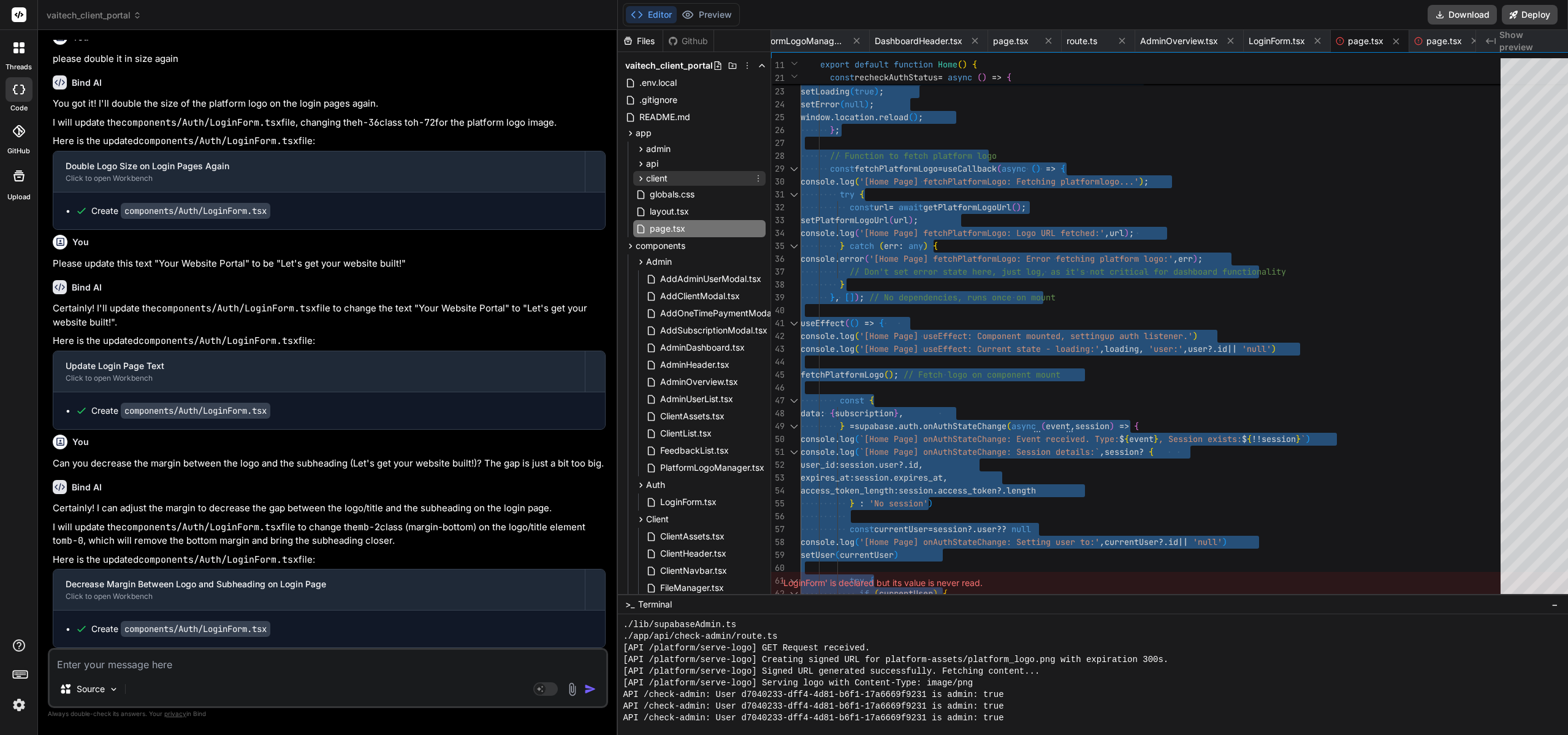
click at [635, 182] on icon at bounding box center [640, 179] width 10 height 10
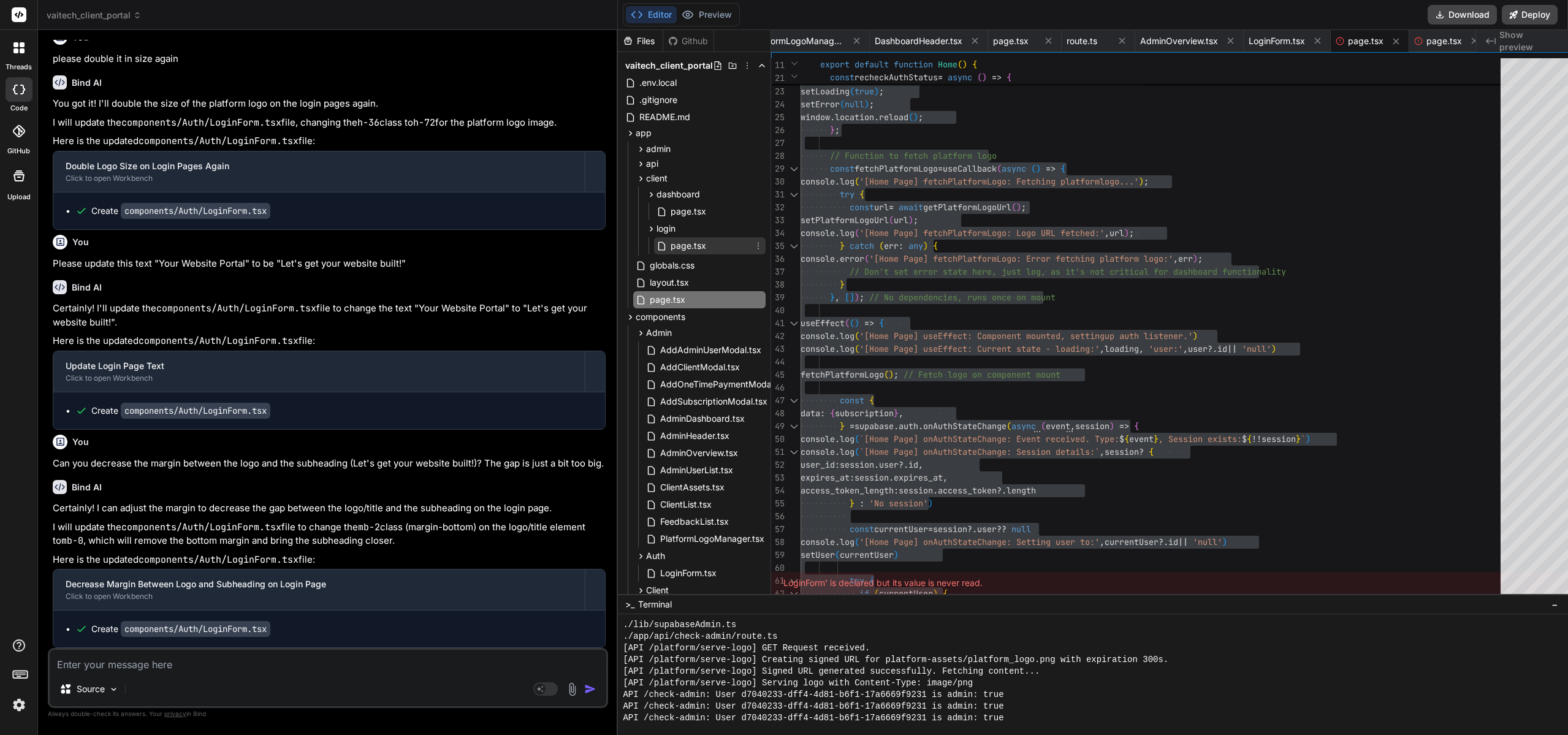
click at [670, 244] on span "page.tsx" at bounding box center [689, 245] width 38 height 15
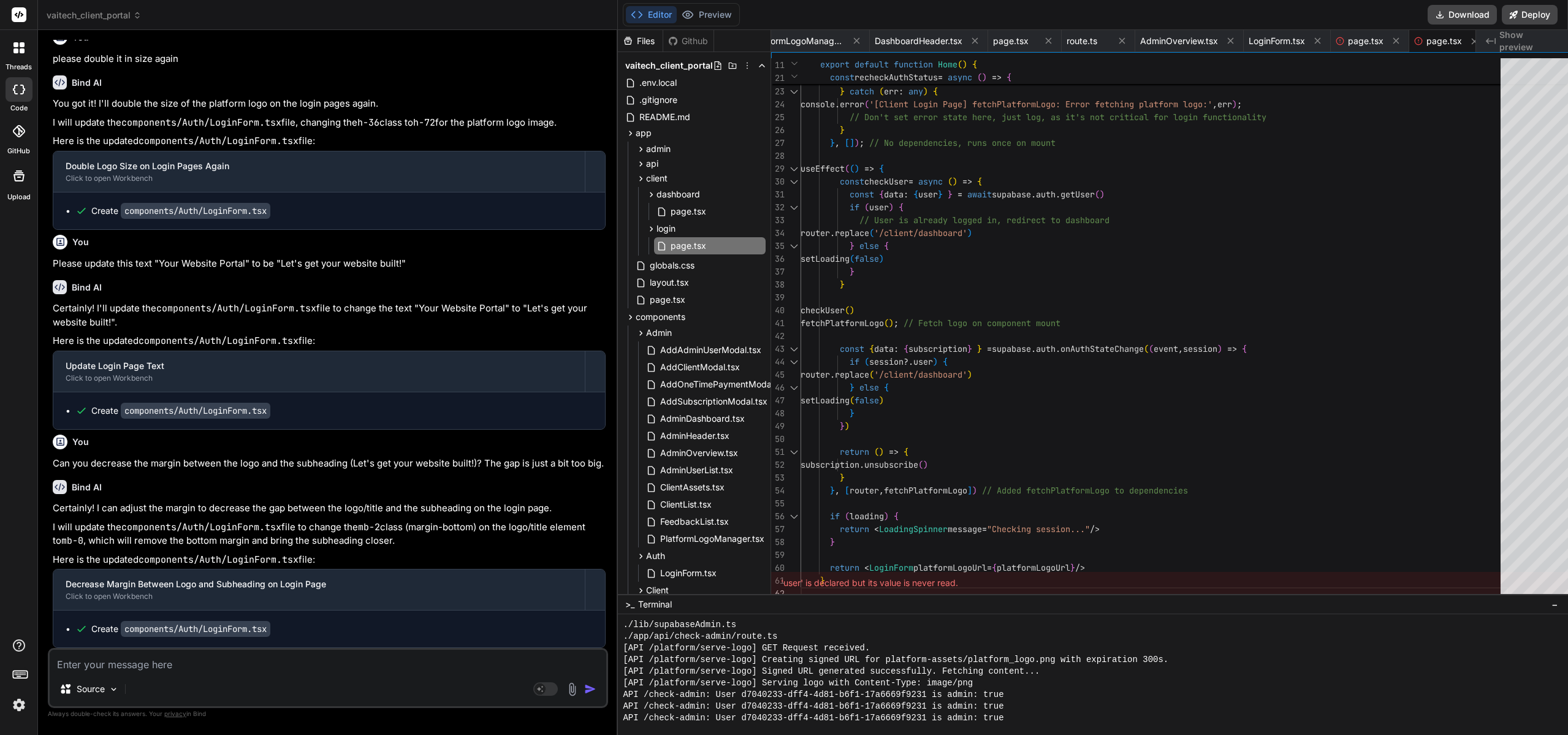
click at [1041, 259] on div "setPlatformLogoUrl ( url ) ; console . log ( '[Client Login Page] fetchPlatform…" at bounding box center [1154, 201] width 707 height 798
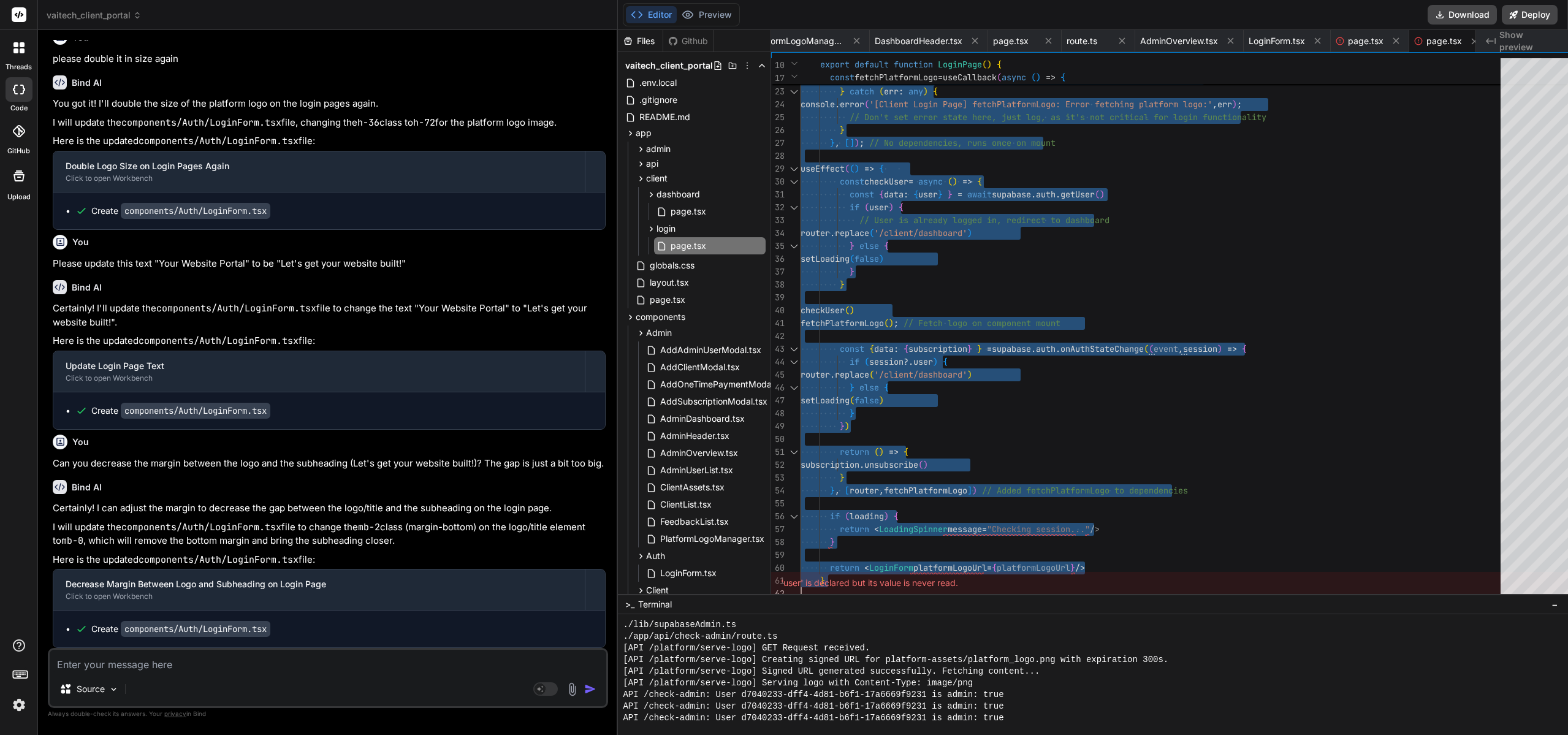
click at [200, 627] on textarea at bounding box center [328, 661] width 556 height 22
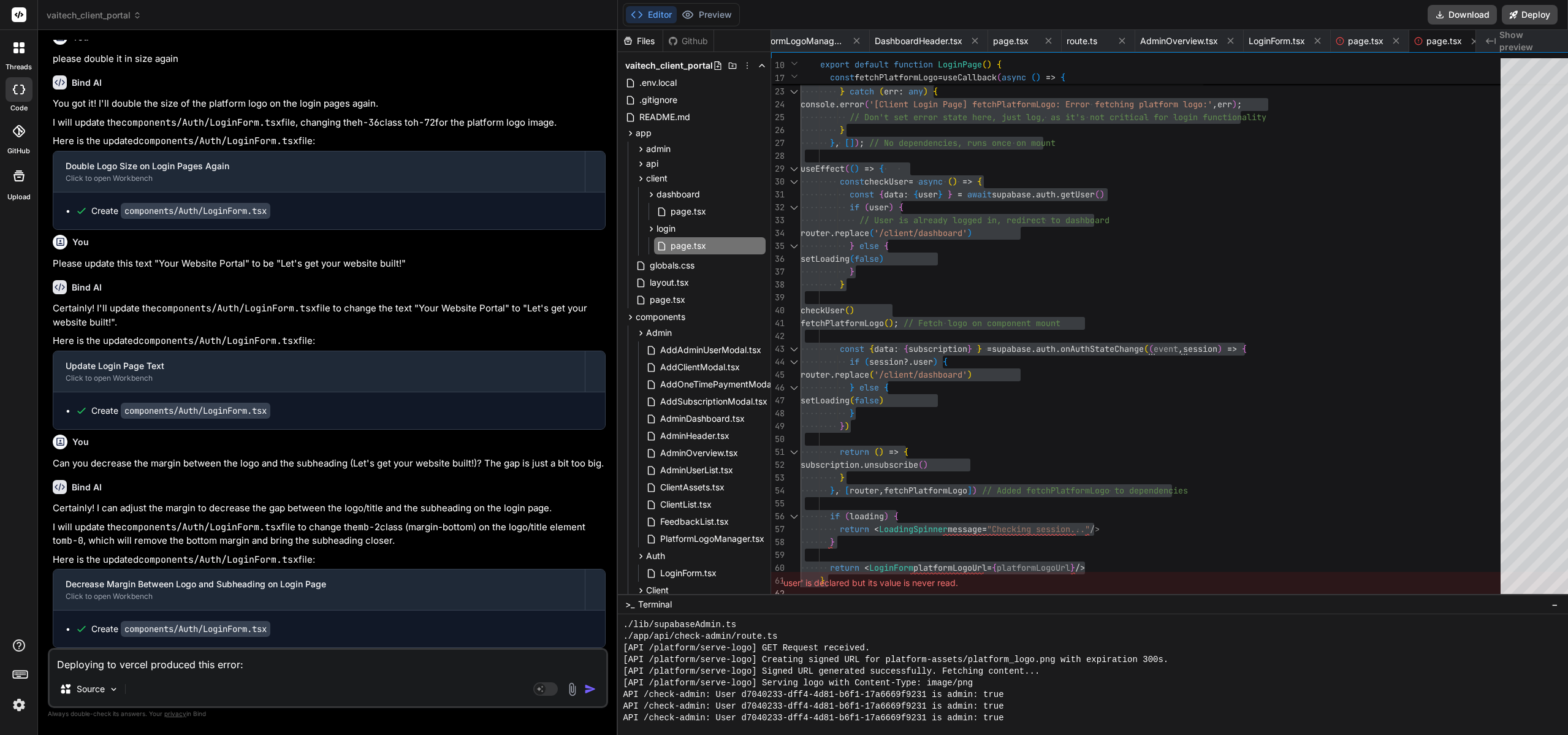
paste textarea "Failed to compile. ./app/admin/client/[clientId]/page.tsx:133:12 Type error: Pr…"
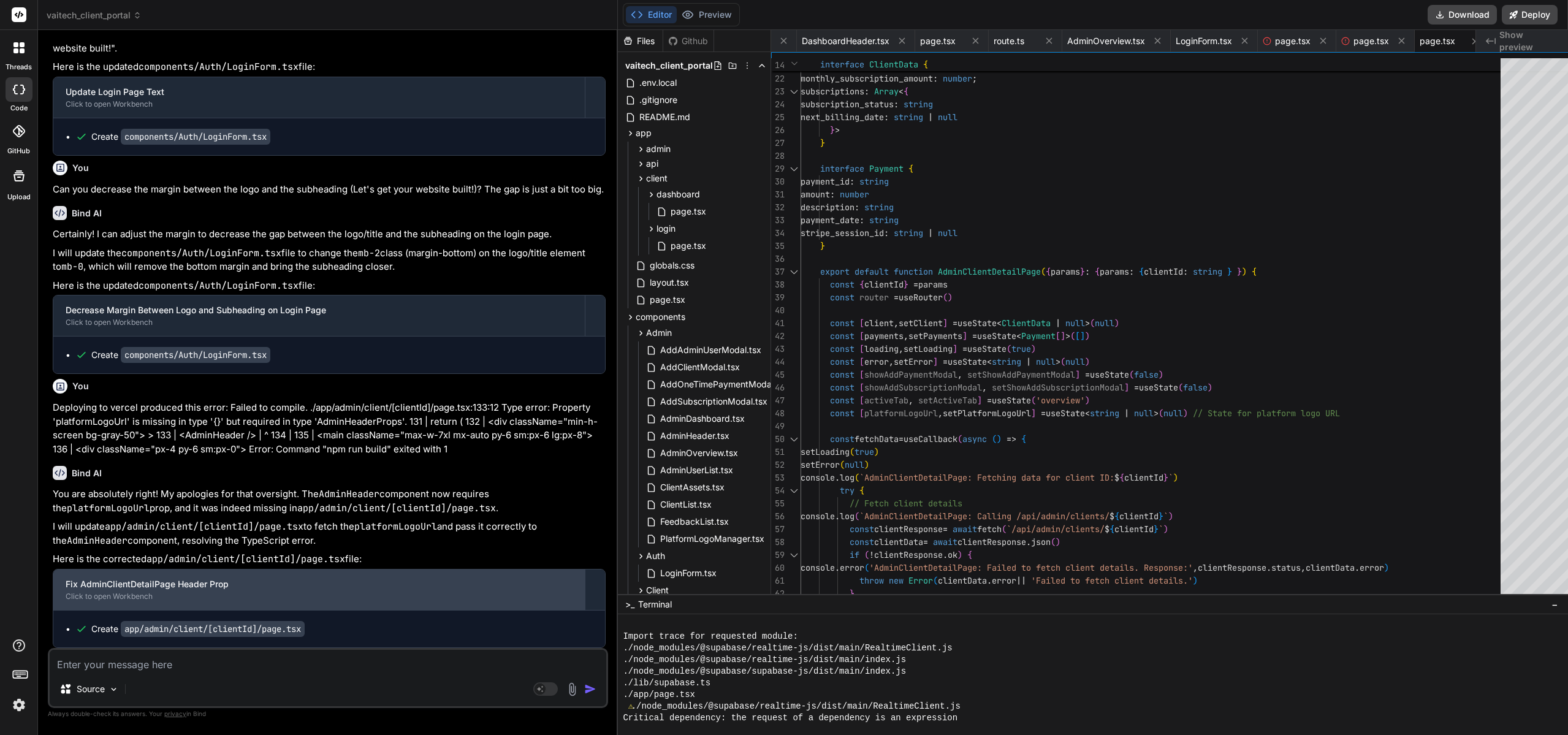
scroll to position [3331, 0]
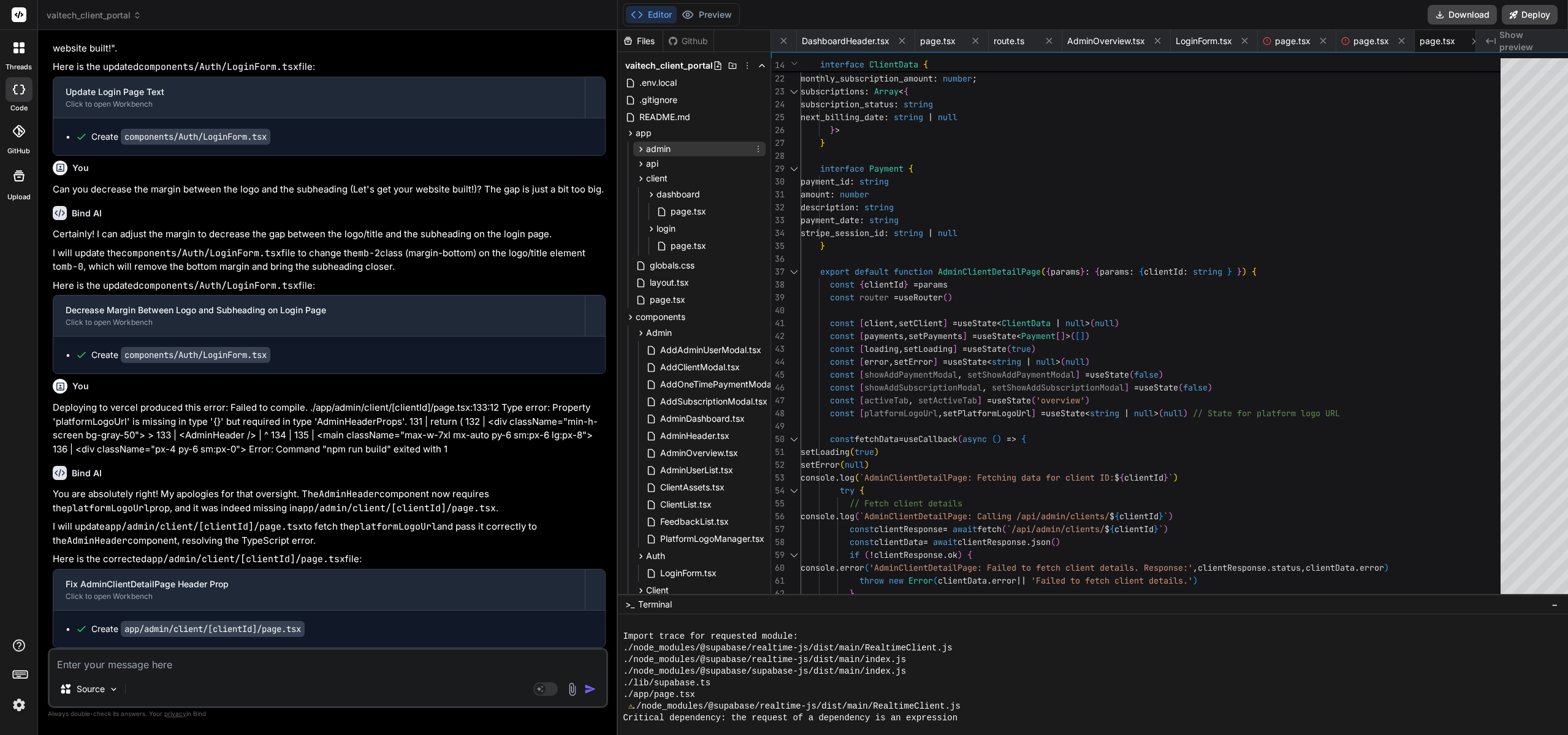
click at [650, 148] on span "admin" at bounding box center [658, 149] width 25 height 12
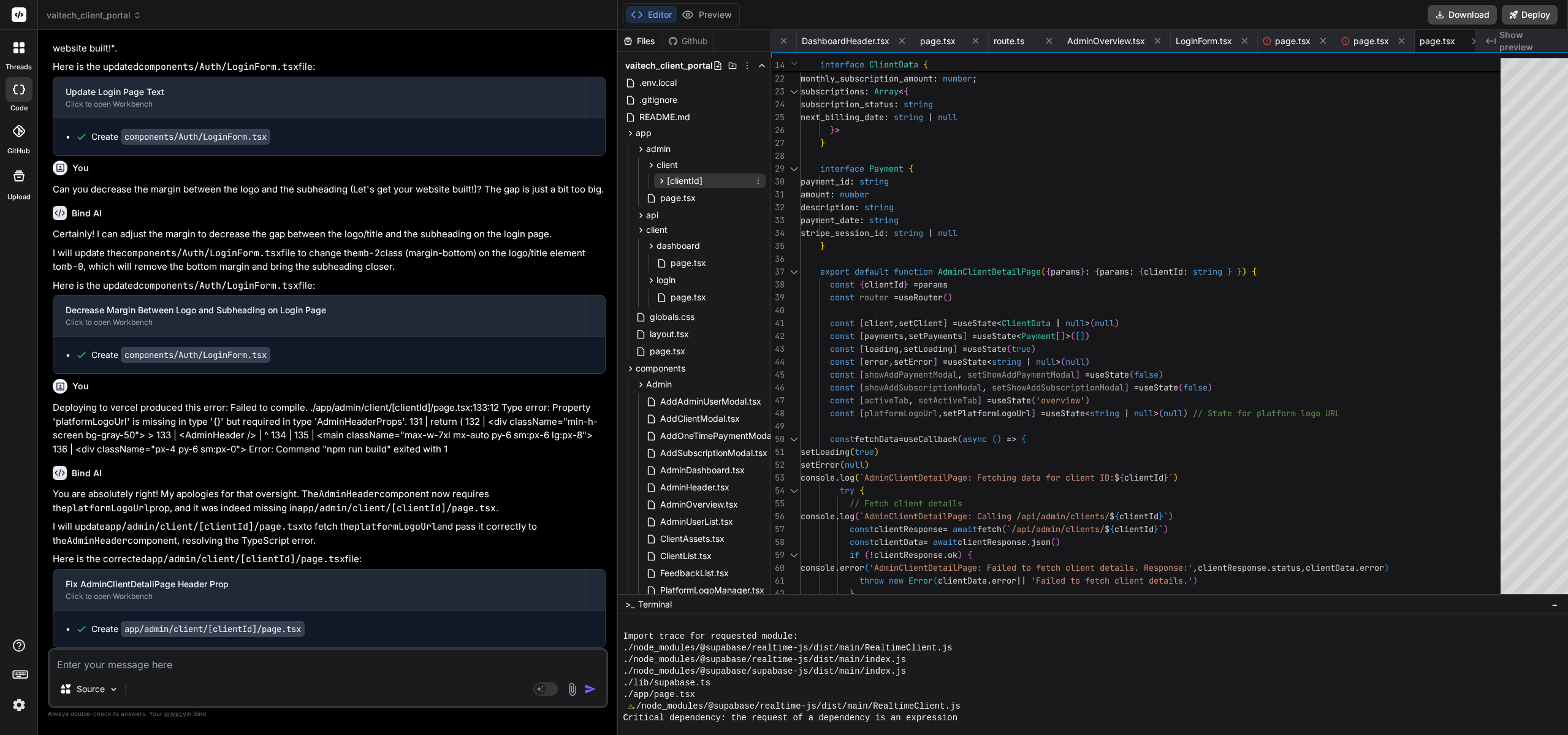
click at [671, 187] on span "[clientId]" at bounding box center [684, 181] width 35 height 12
click at [683, 200] on span "page.tsx" at bounding box center [699, 198] width 38 height 15
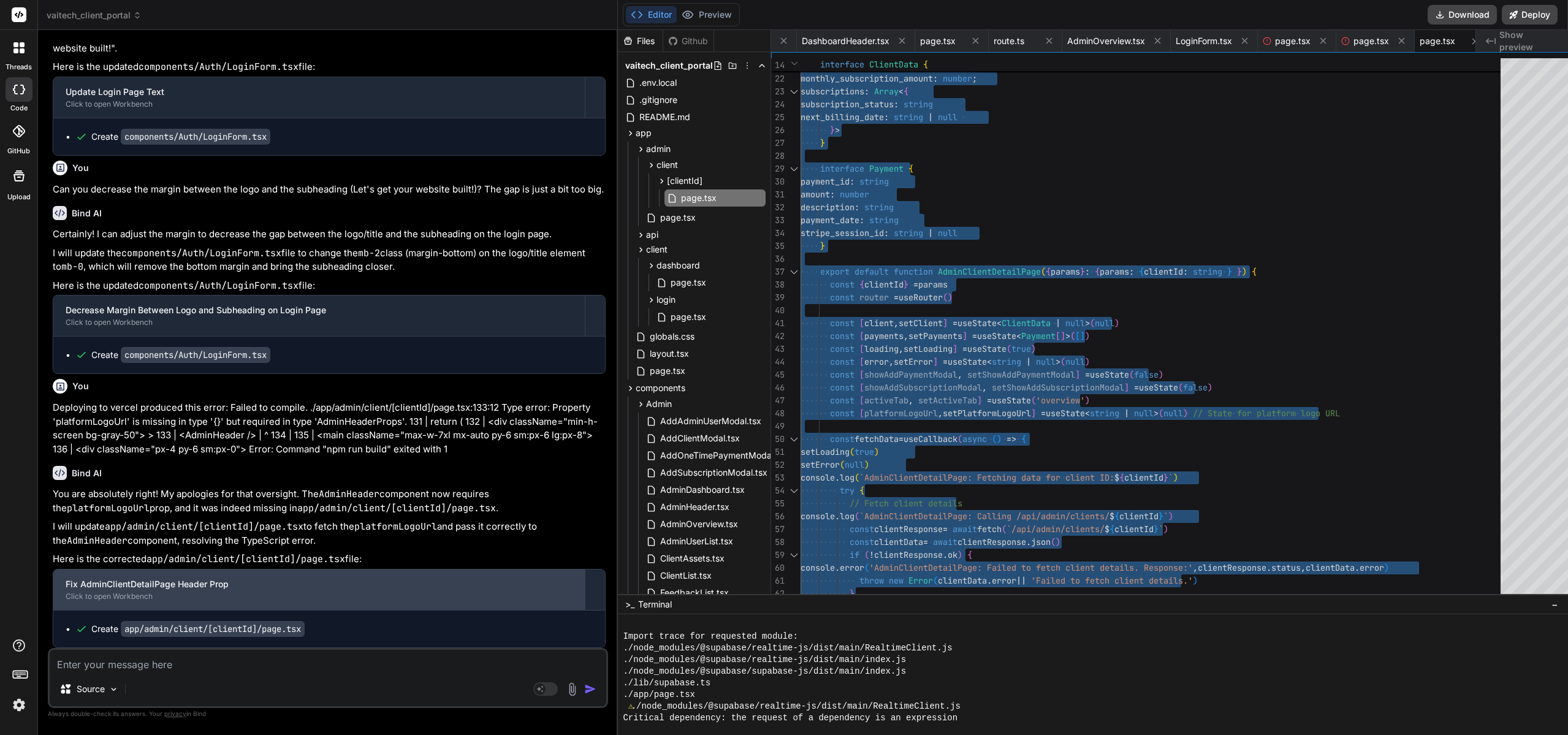
scroll to position [22886, 0]
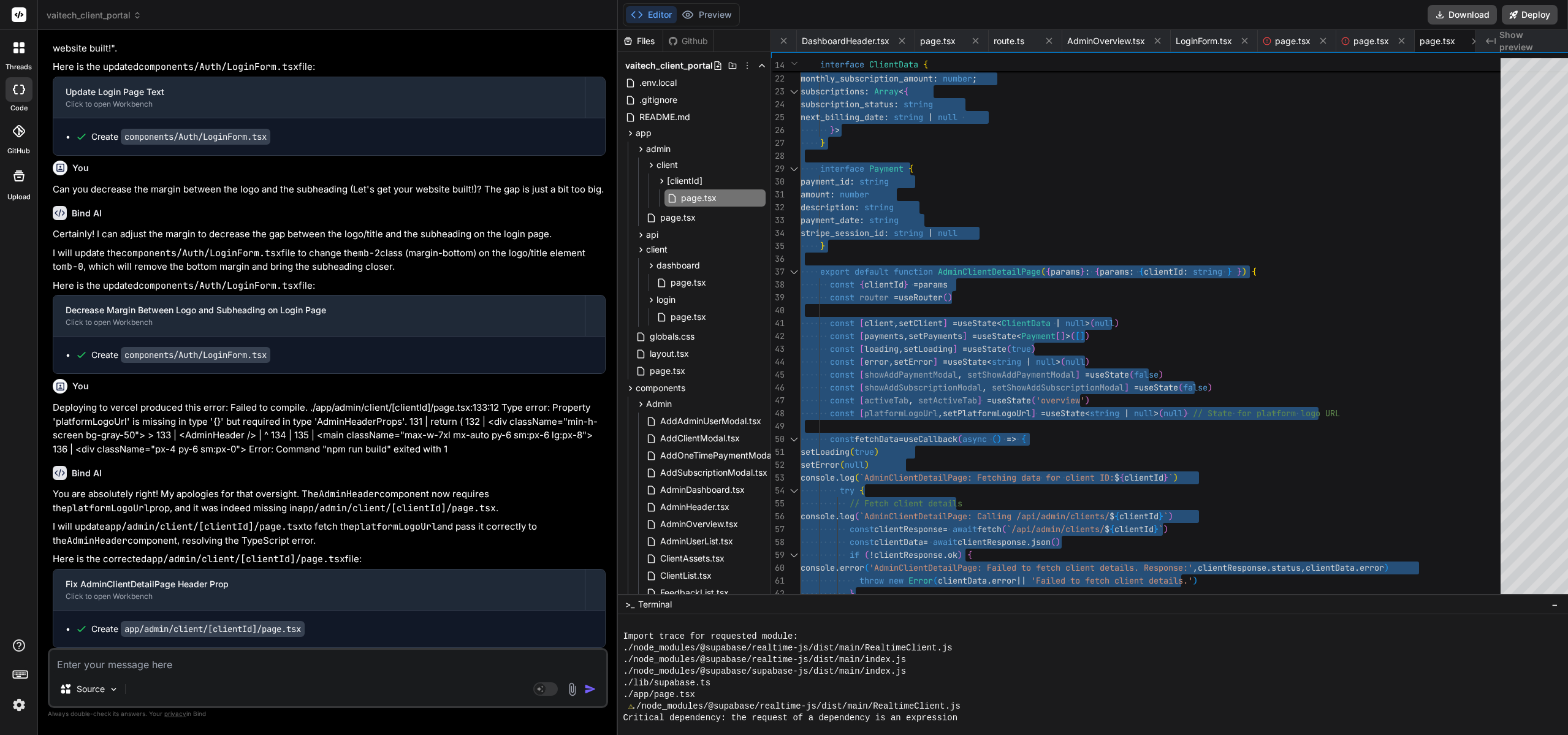
click at [198, 627] on textarea at bounding box center [328, 661] width 556 height 22
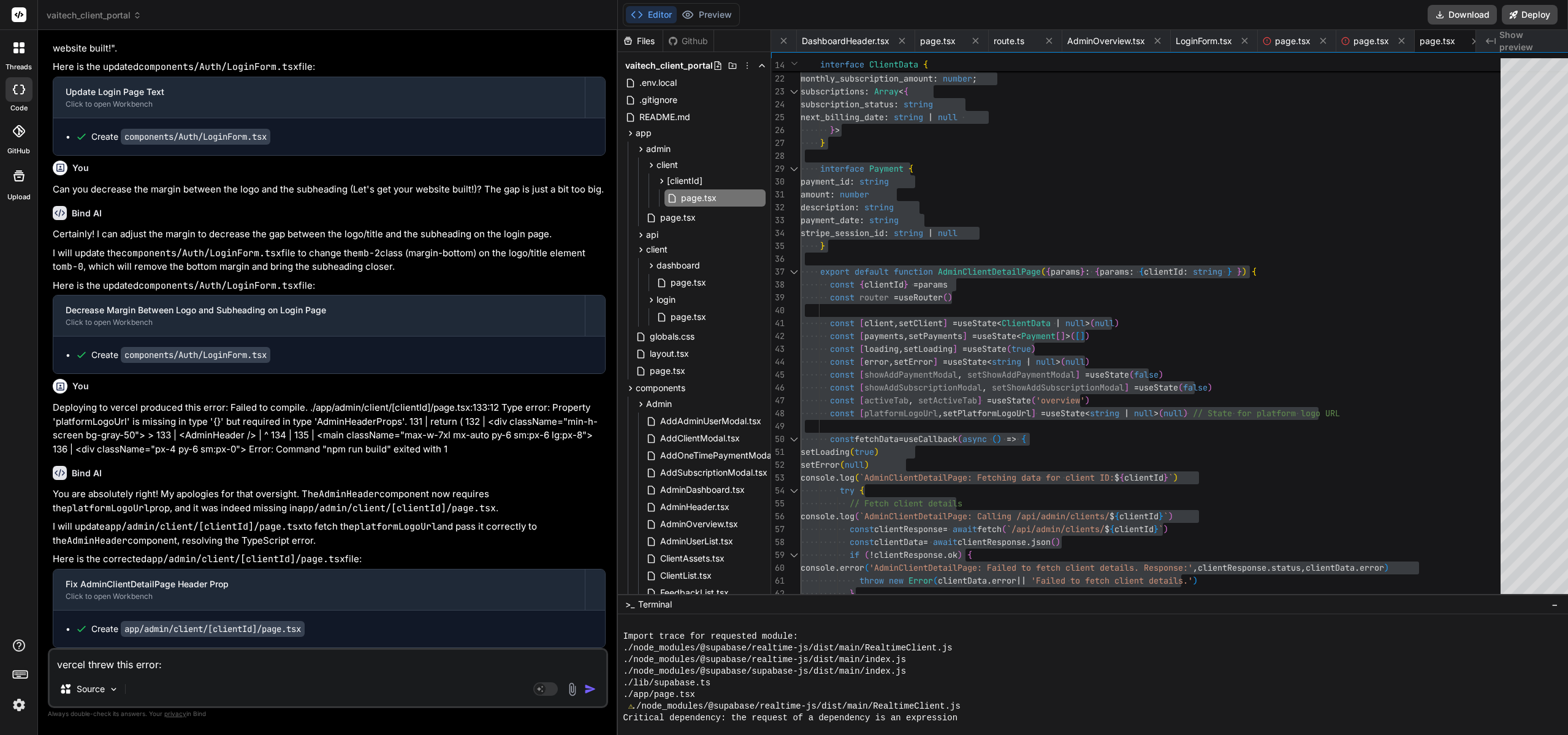
paste textarea "Failed to compile. ./app/admin/client/[clientId]/page.tsx:217:33 Type error: Ty…"
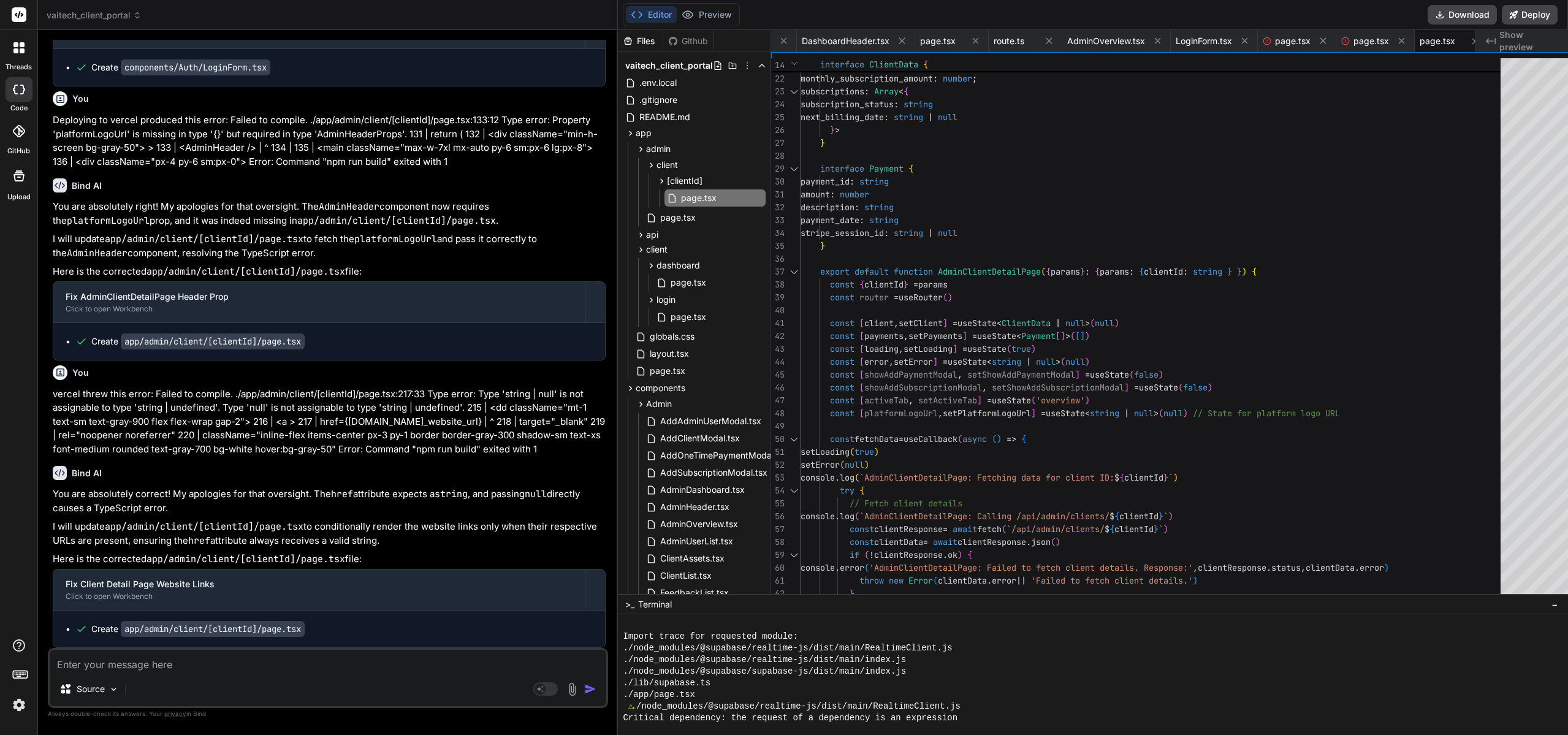
scroll to position [23174, 0]
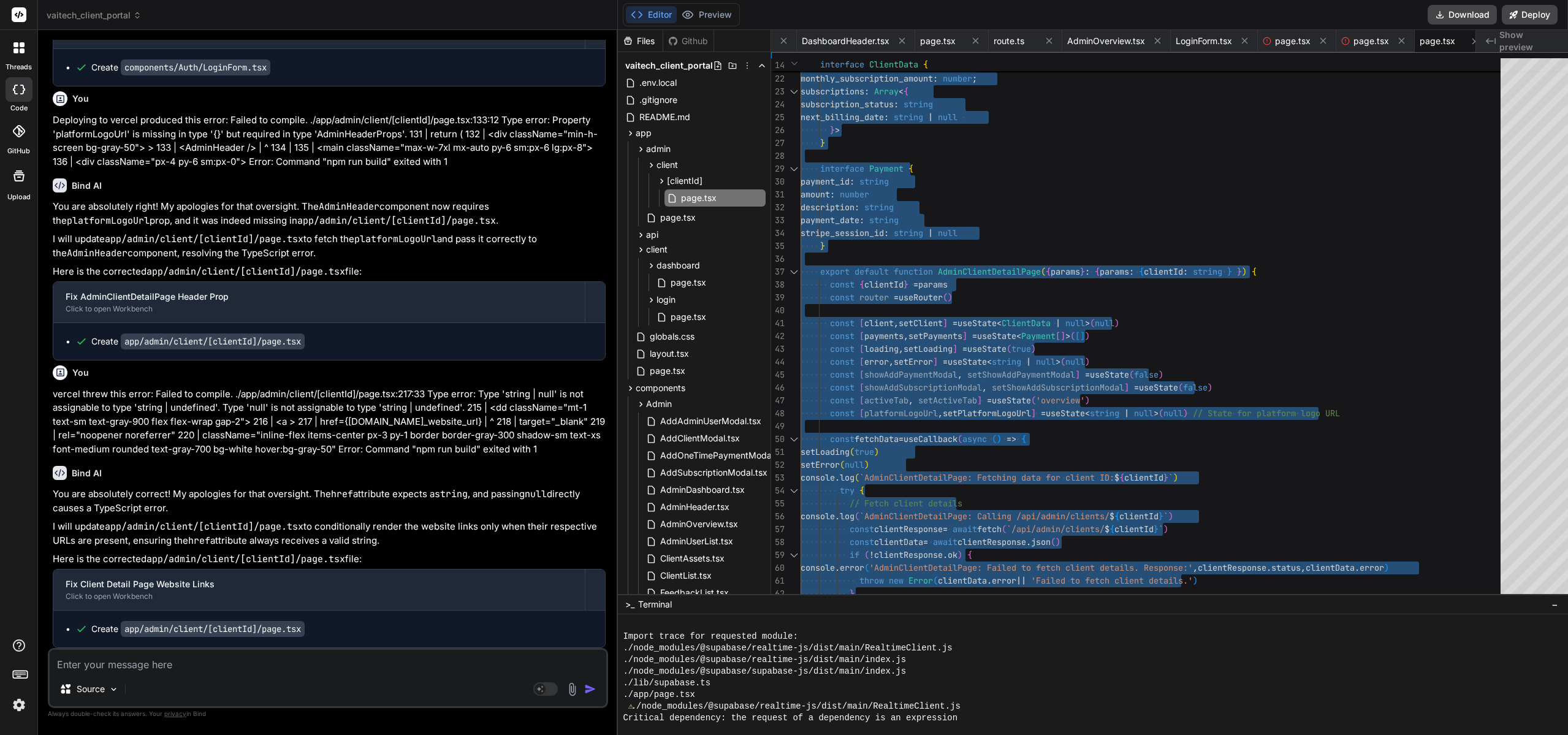
scroll to position [23174, 0]
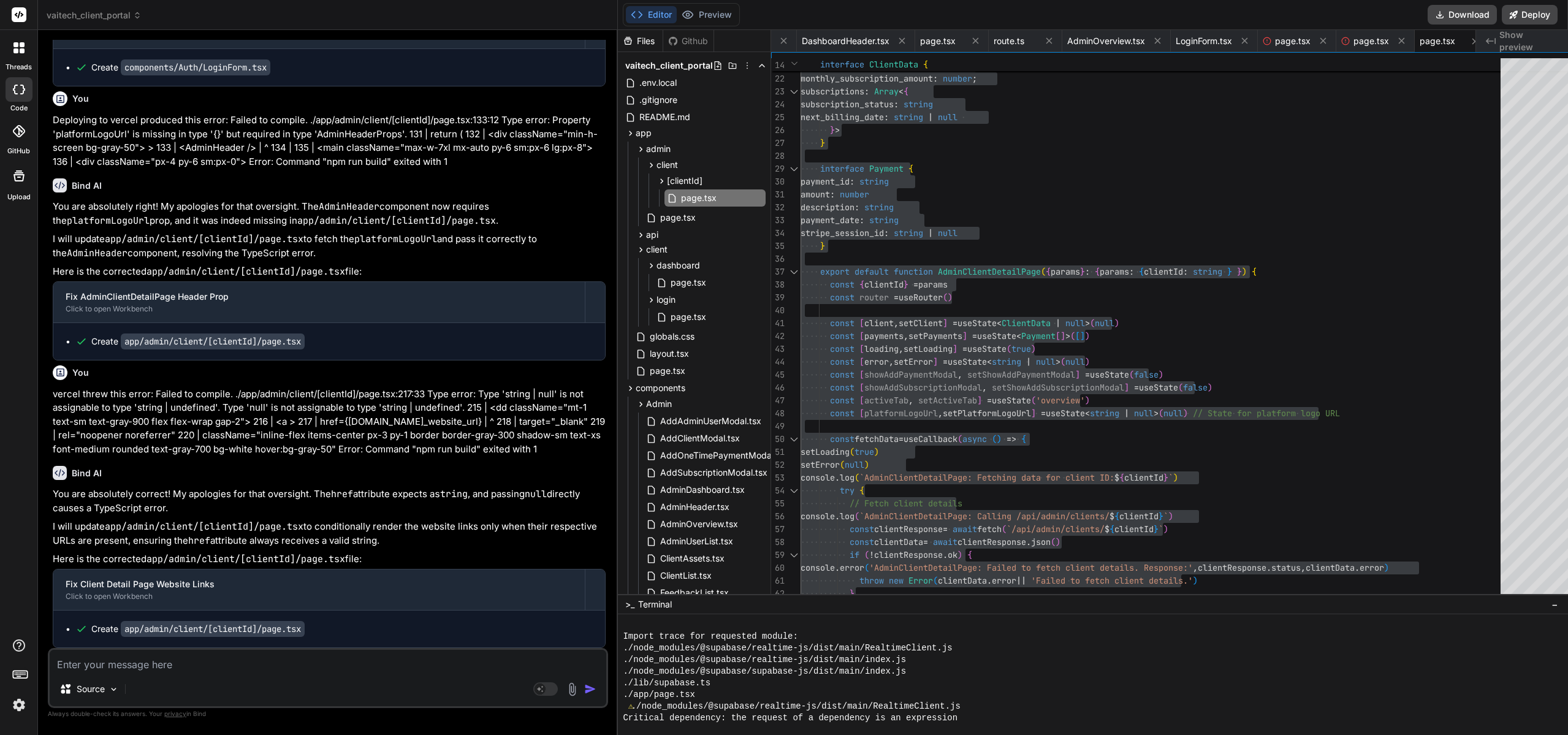
paste textarea "Failed to compile. ./app/admin/page.tsx:132:17 Type error: Property 'platformLo…"
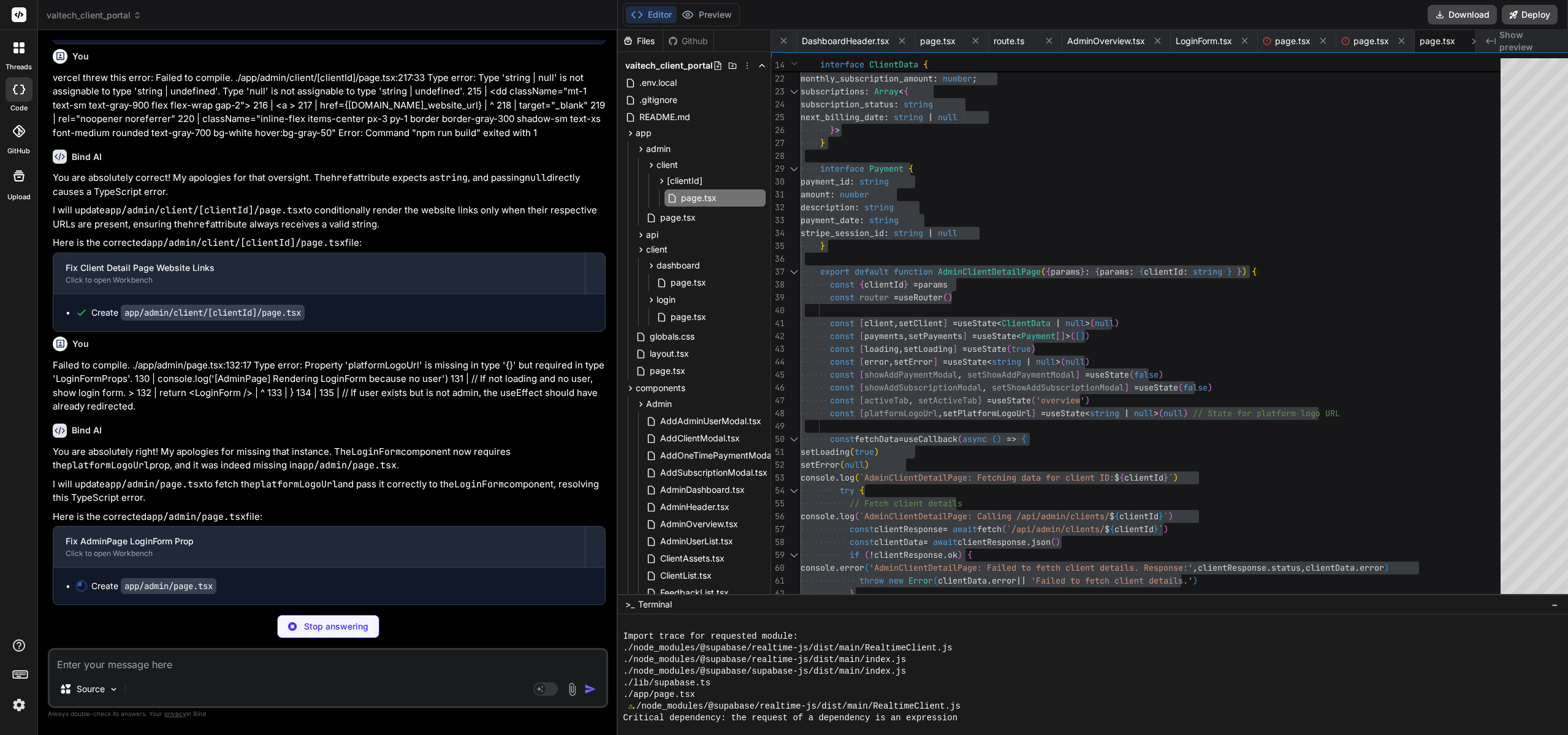
scroll to position [23490, 0]
click at [402, 491] on p "I will update app/admin/page.tsx to fetch the platformLogoUrl and pass it corre…" at bounding box center [328, 491] width 553 height 28
click at [1470, 40] on icon at bounding box center [1475, 41] width 10 height 10
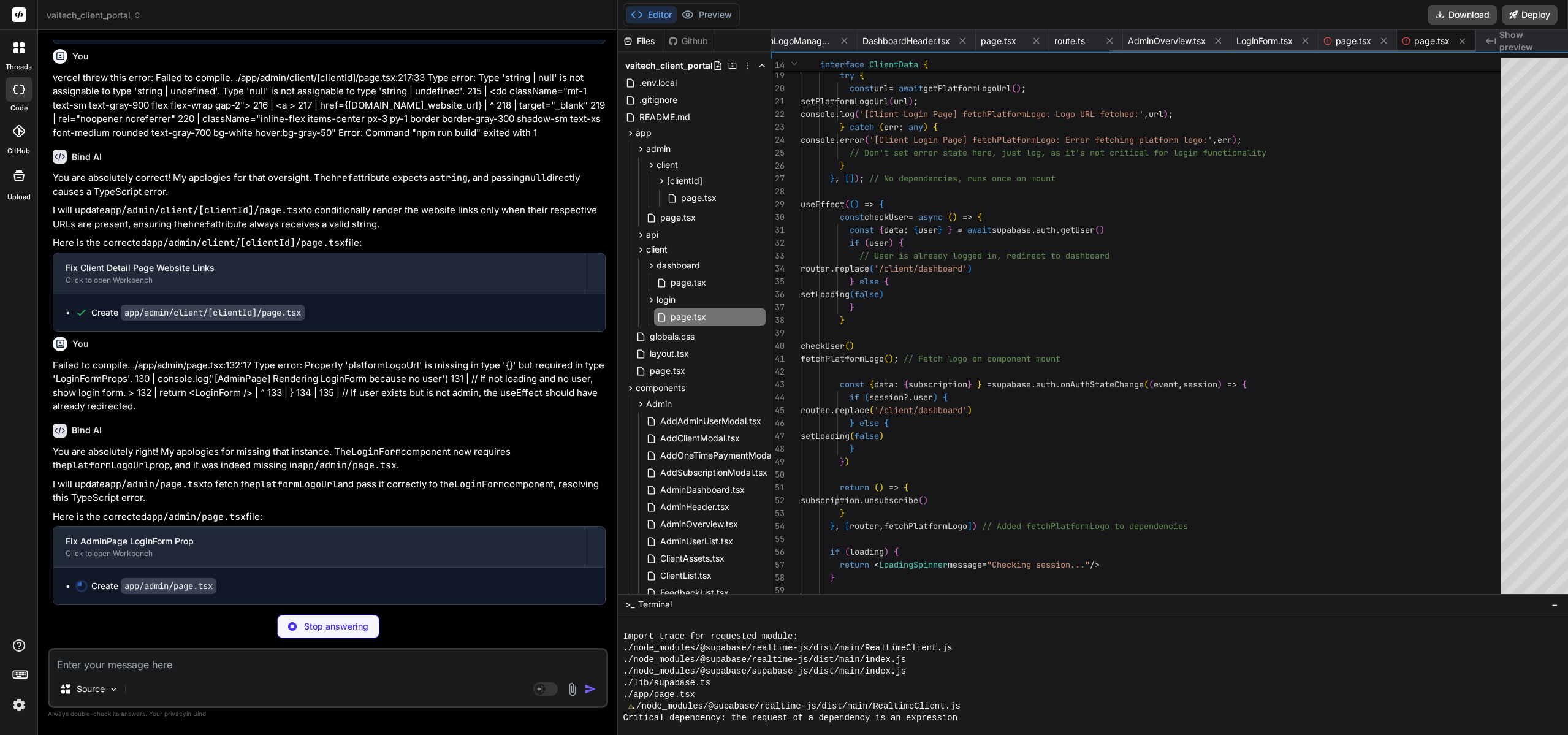
scroll to position [0, 662]
click at [1426, 41] on span "page.tsx" at bounding box center [1443, 41] width 35 height 12
click at [1365, 46] on div "route.ts supabaseStorage.ts authUtils.ts README.md route.ts AdminDashboard.tsx …" at bounding box center [1123, 41] width 704 height 22
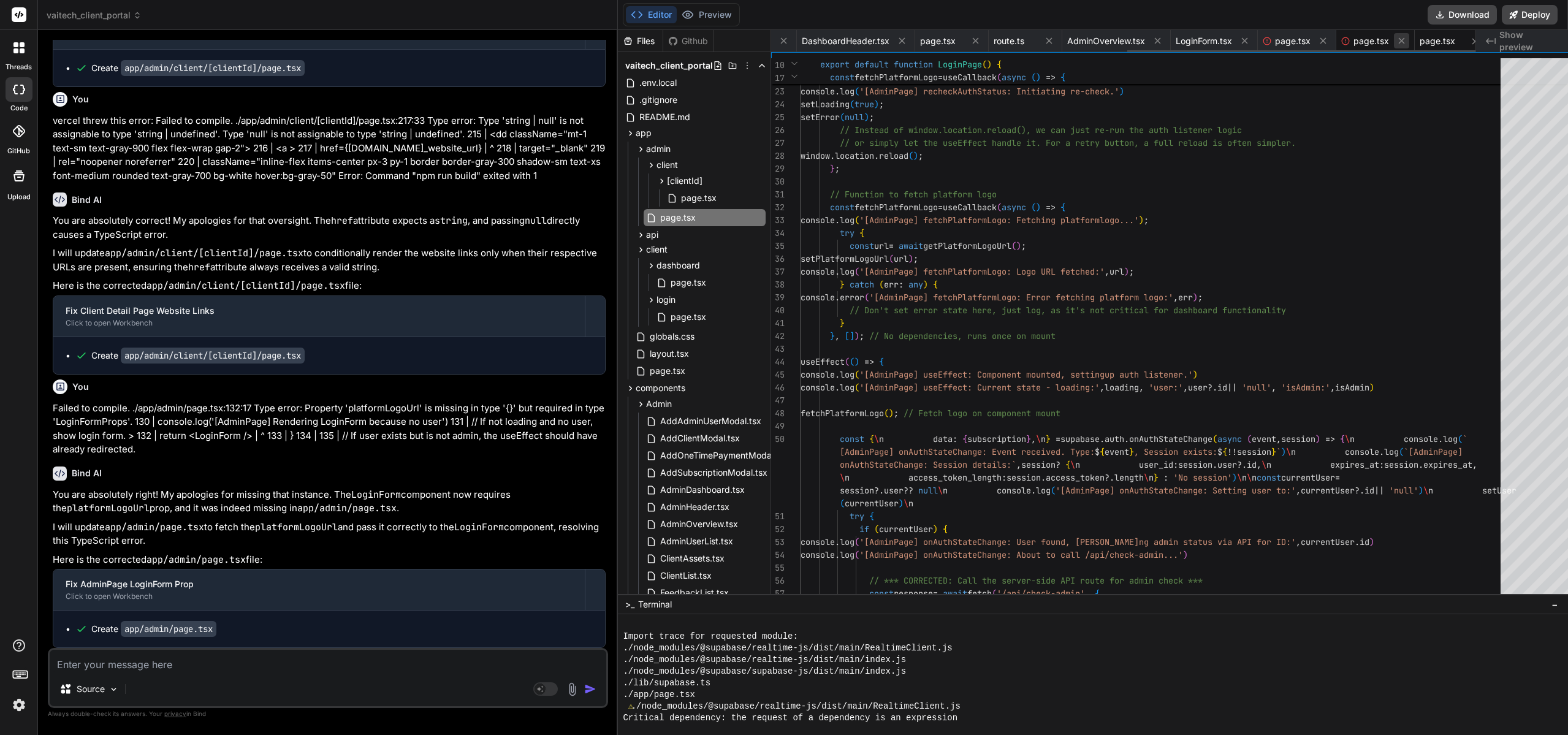
scroll to position [23447, 0]
click at [1399, 41] on icon at bounding box center [1401, 40] width 6 height 6
click at [1398, 41] on icon at bounding box center [1400, 40] width 6 height 6
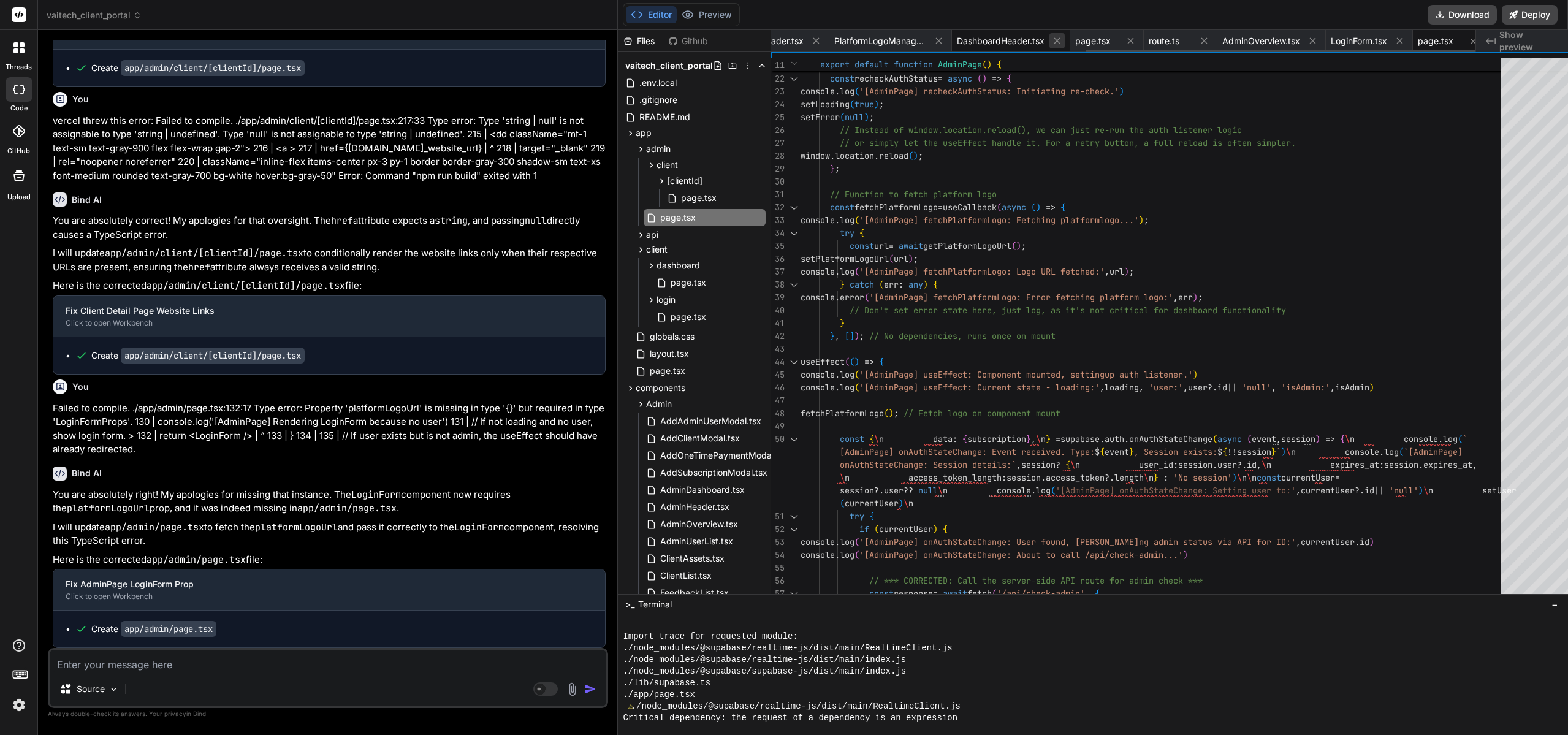
click at [1054, 40] on icon at bounding box center [1057, 40] width 6 height 6
click at [1055, 40] on icon at bounding box center [1057, 40] width 6 height 6
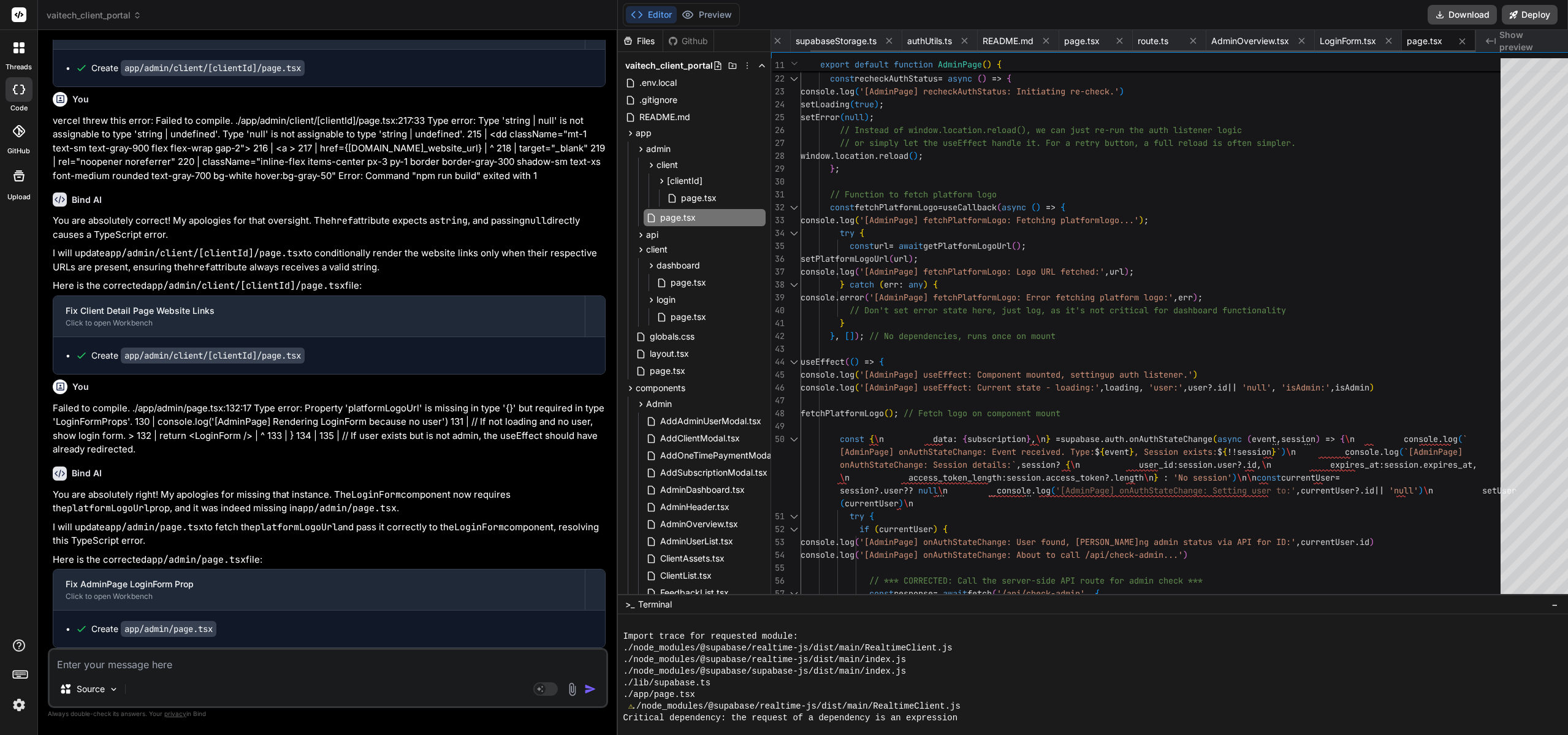
scroll to position [0, 42]
click at [1055, 40] on icon at bounding box center [1057, 40] width 6 height 6
click at [1089, 40] on icon at bounding box center [1092, 40] width 6 height 6
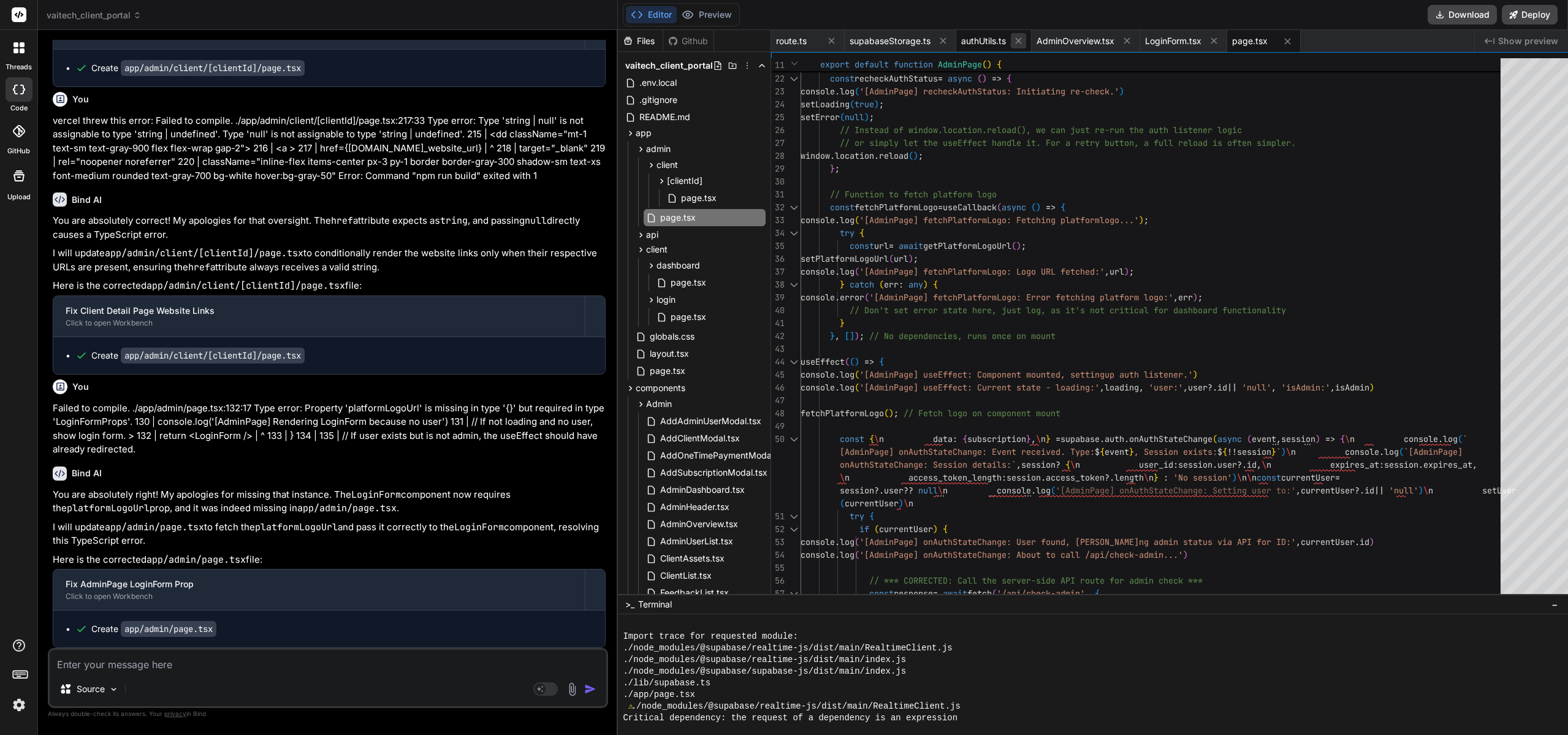
click at [1014, 39] on icon at bounding box center [1019, 40] width 10 height 10
click at [938, 43] on icon at bounding box center [943, 40] width 10 height 10
click at [826, 41] on icon at bounding box center [831, 40] width 10 height 10
click at [861, 37] on icon at bounding box center [867, 40] width 10 height 10
click at [840, 45] on icon at bounding box center [845, 40] width 10 height 10
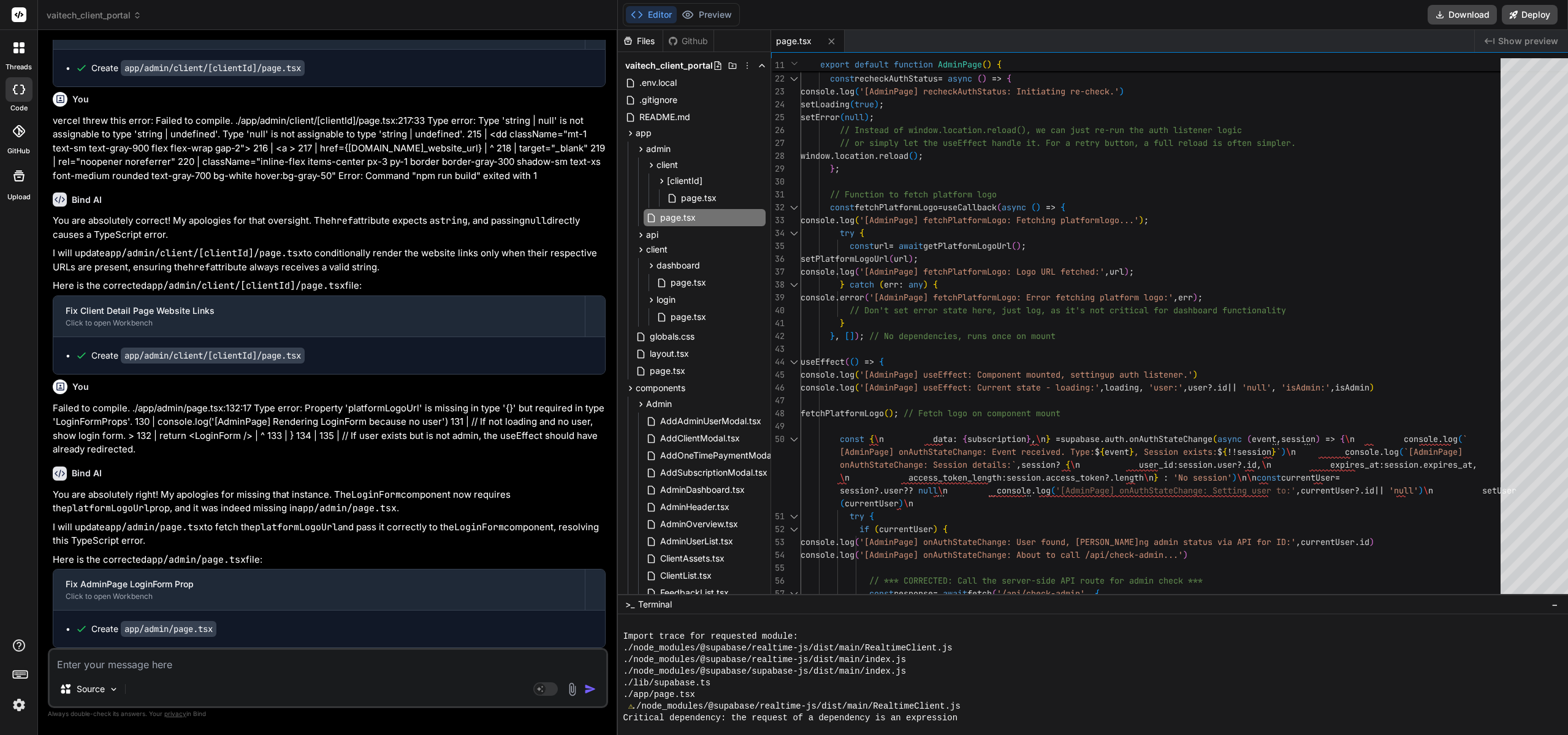
click at [783, 44] on span "page.tsx" at bounding box center [793, 41] width 35 height 12
click at [689, 221] on div "page.tsx" at bounding box center [705, 217] width 122 height 17
drag, startPoint x: 217, startPoint y: 628, endPoint x: 125, endPoint y: 628, distance: 92.0
click at [125, 627] on code "app/admin/page.tsx" at bounding box center [168, 628] width 95 height 16
copy code "app/admin/page.tsx"
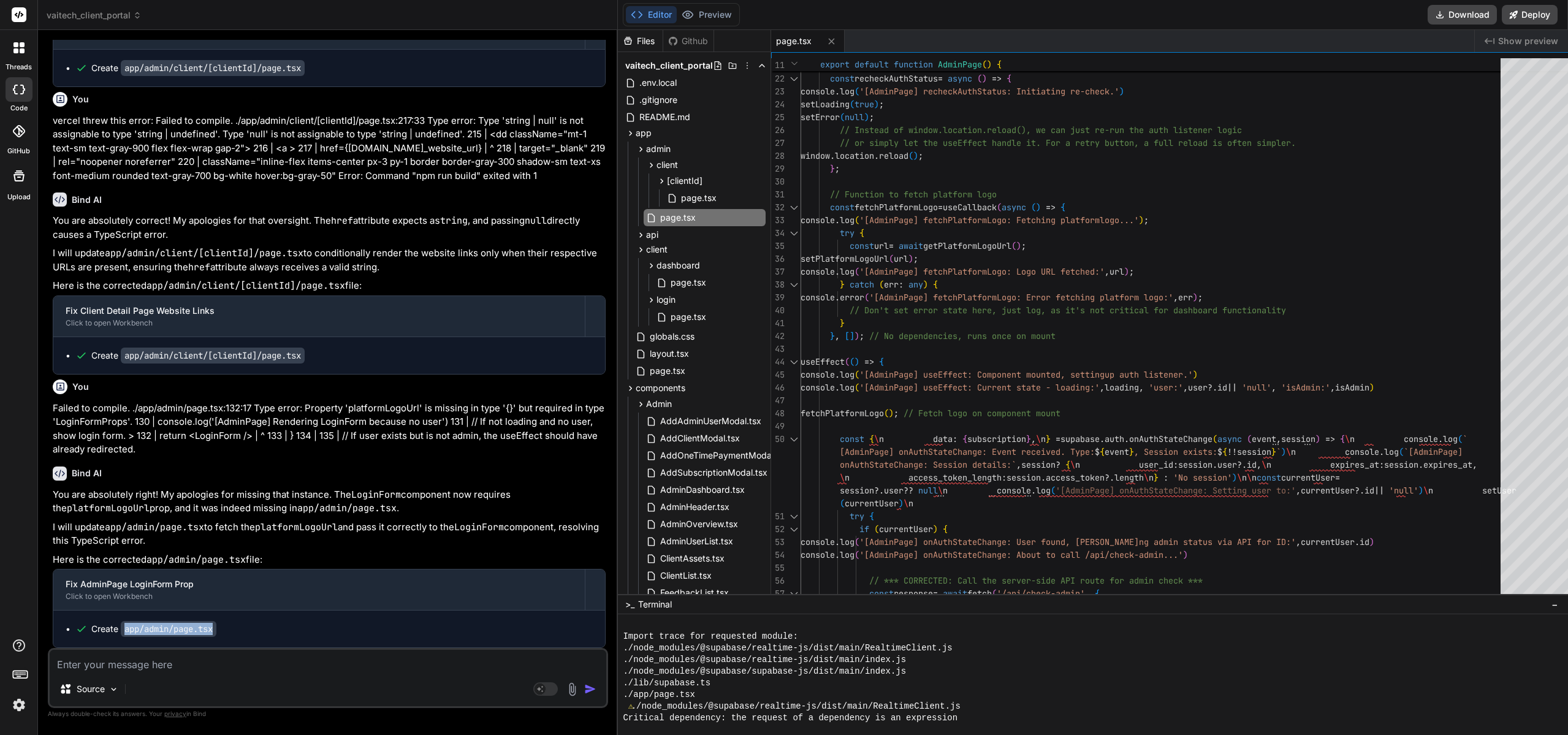
click at [138, 627] on textarea at bounding box center [328, 661] width 556 height 22
paste textarea "app/admin/page.tsx"
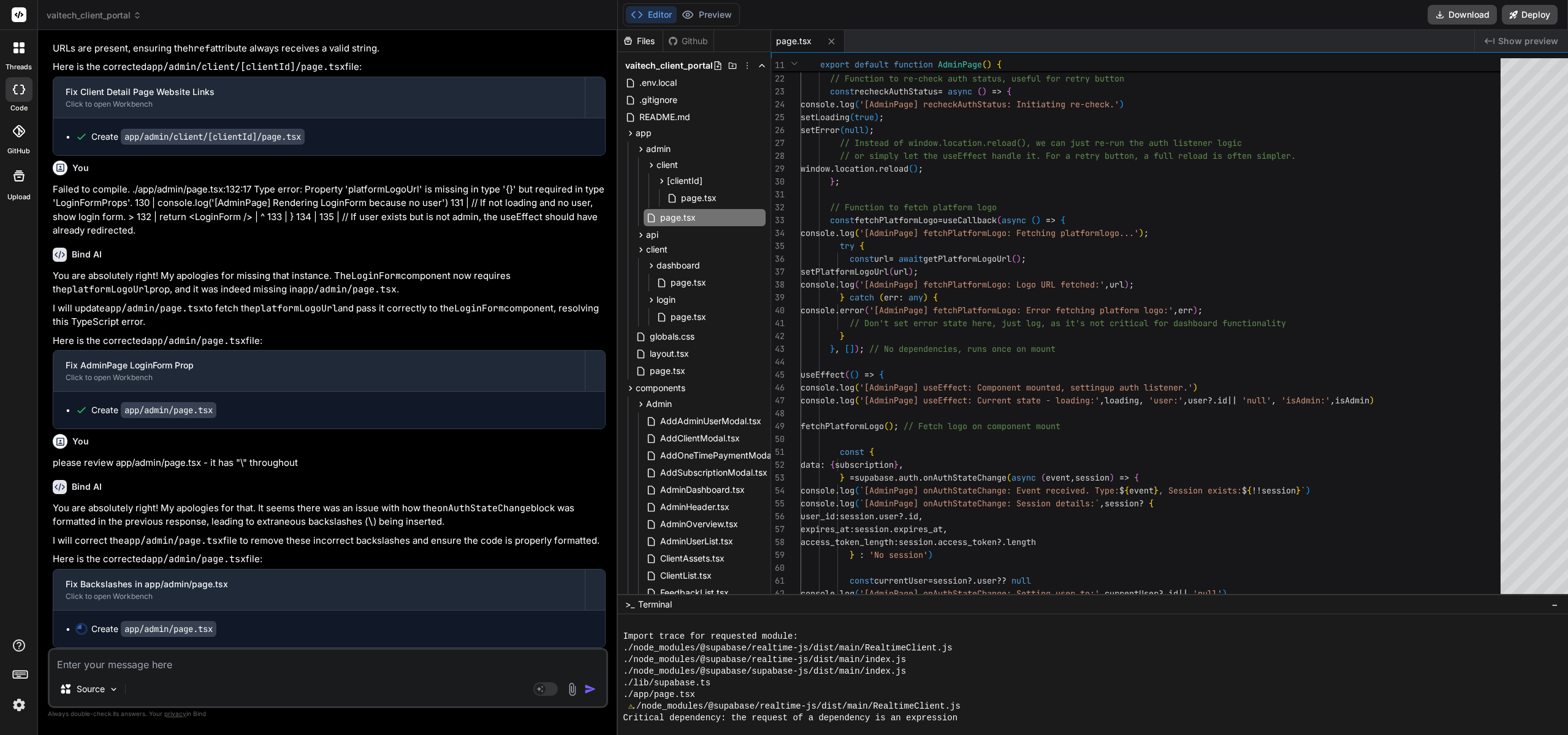
scroll to position [23679, 0]
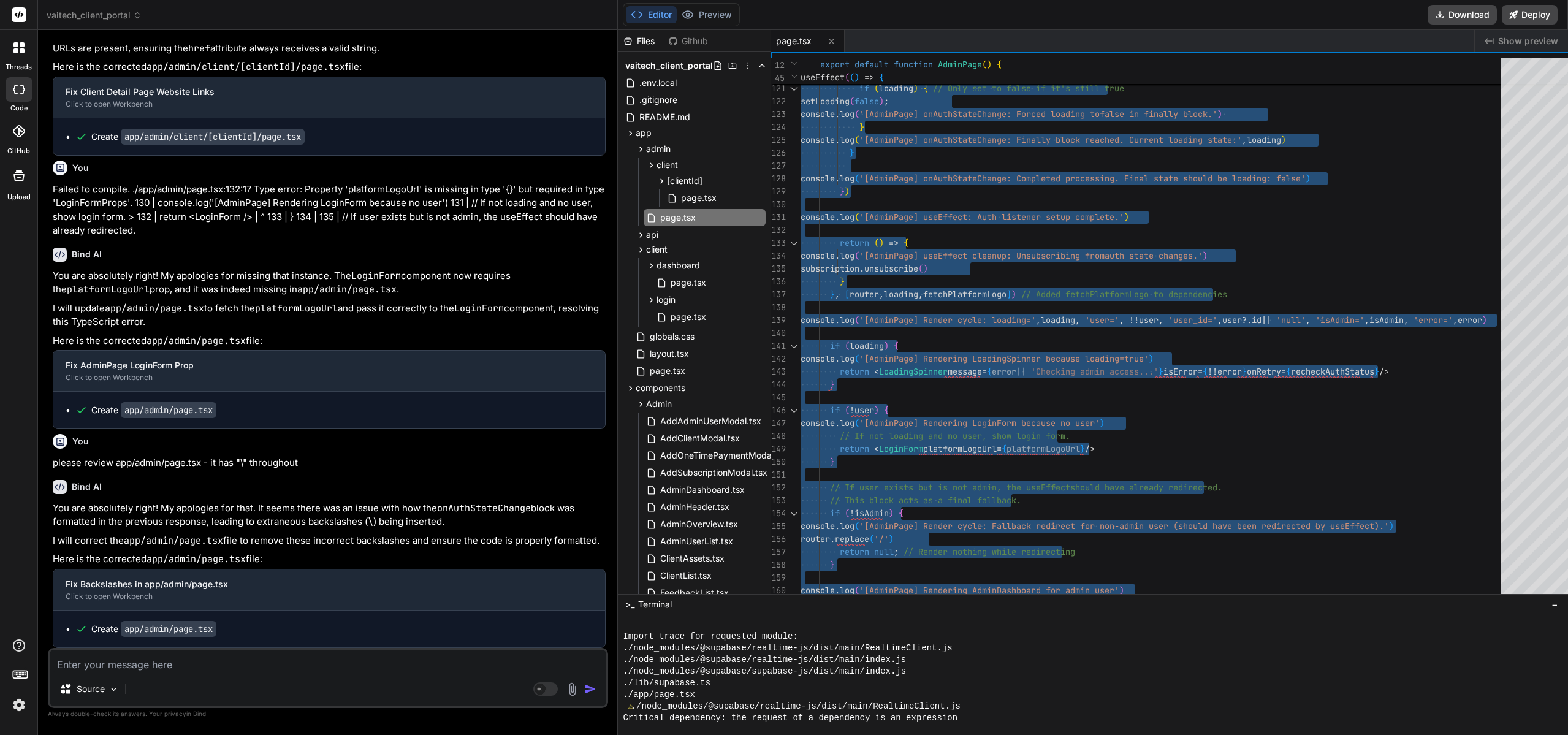
click at [174, 627] on textarea at bounding box center [328, 661] width 556 height 22
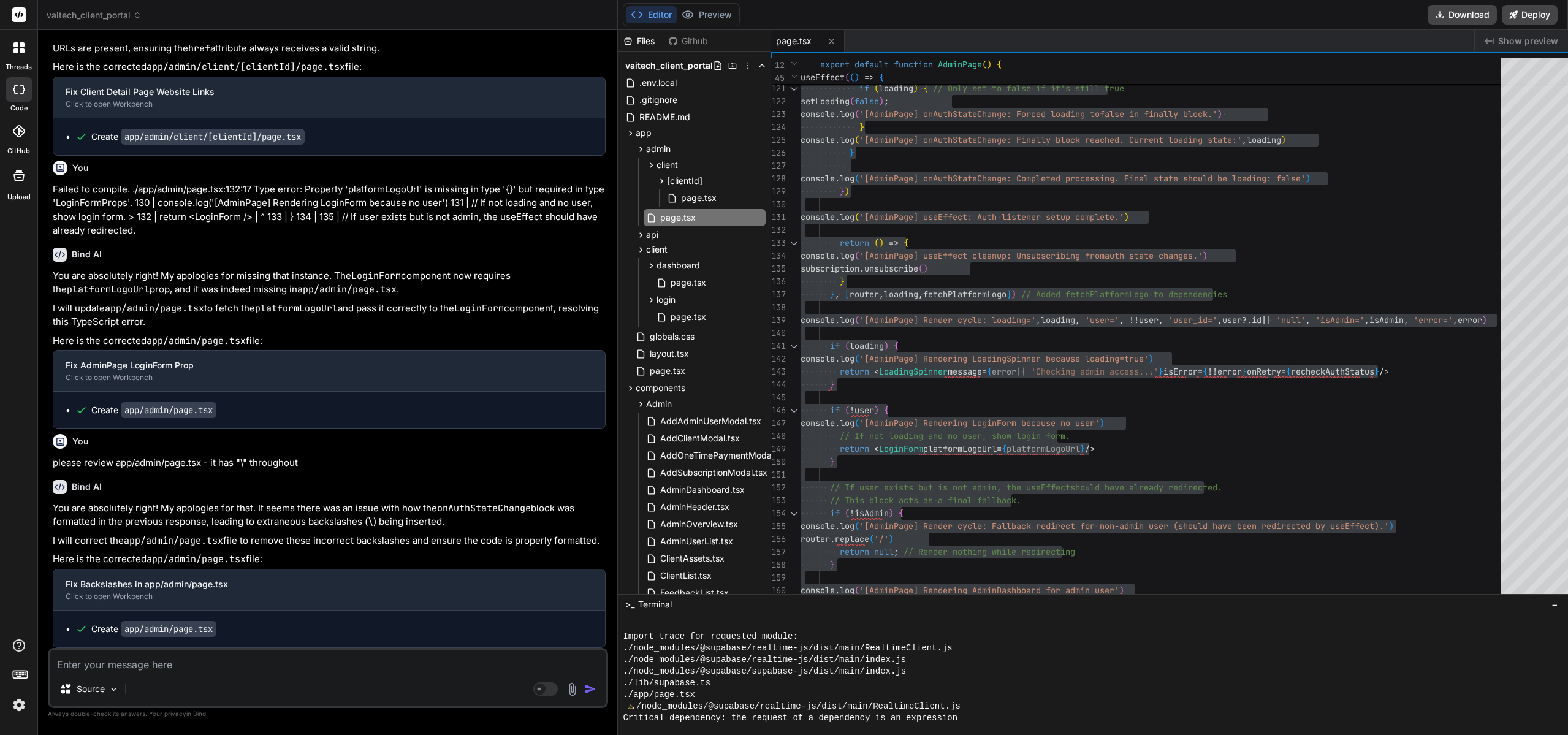
paste textarea "Failed to compile. ./components/Dashboard/Dashboard.tsx:138:10 Type error: Prop…"
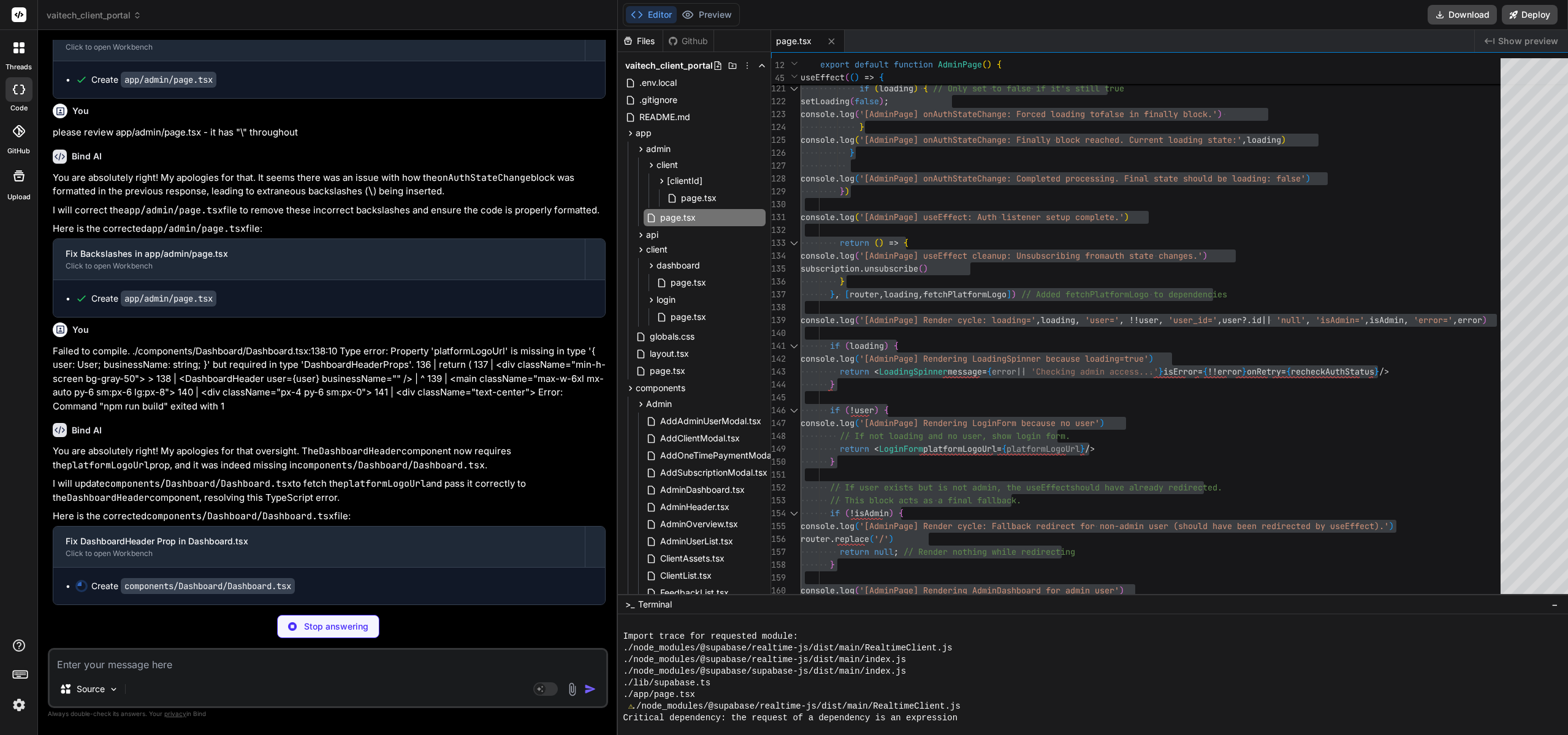
scroll to position [24009, 0]
click at [826, 43] on icon at bounding box center [831, 41] width 10 height 10
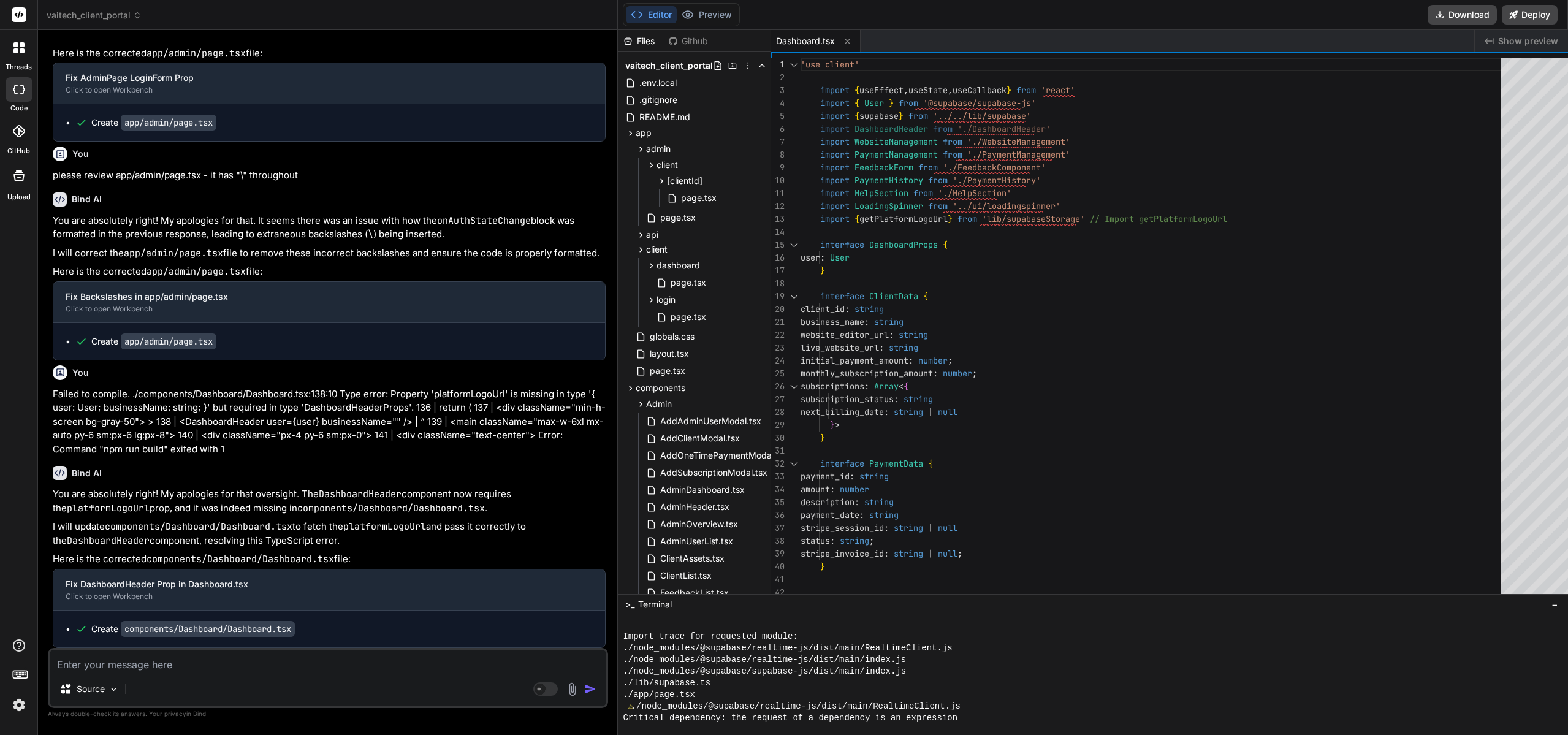
scroll to position [2562, 0]
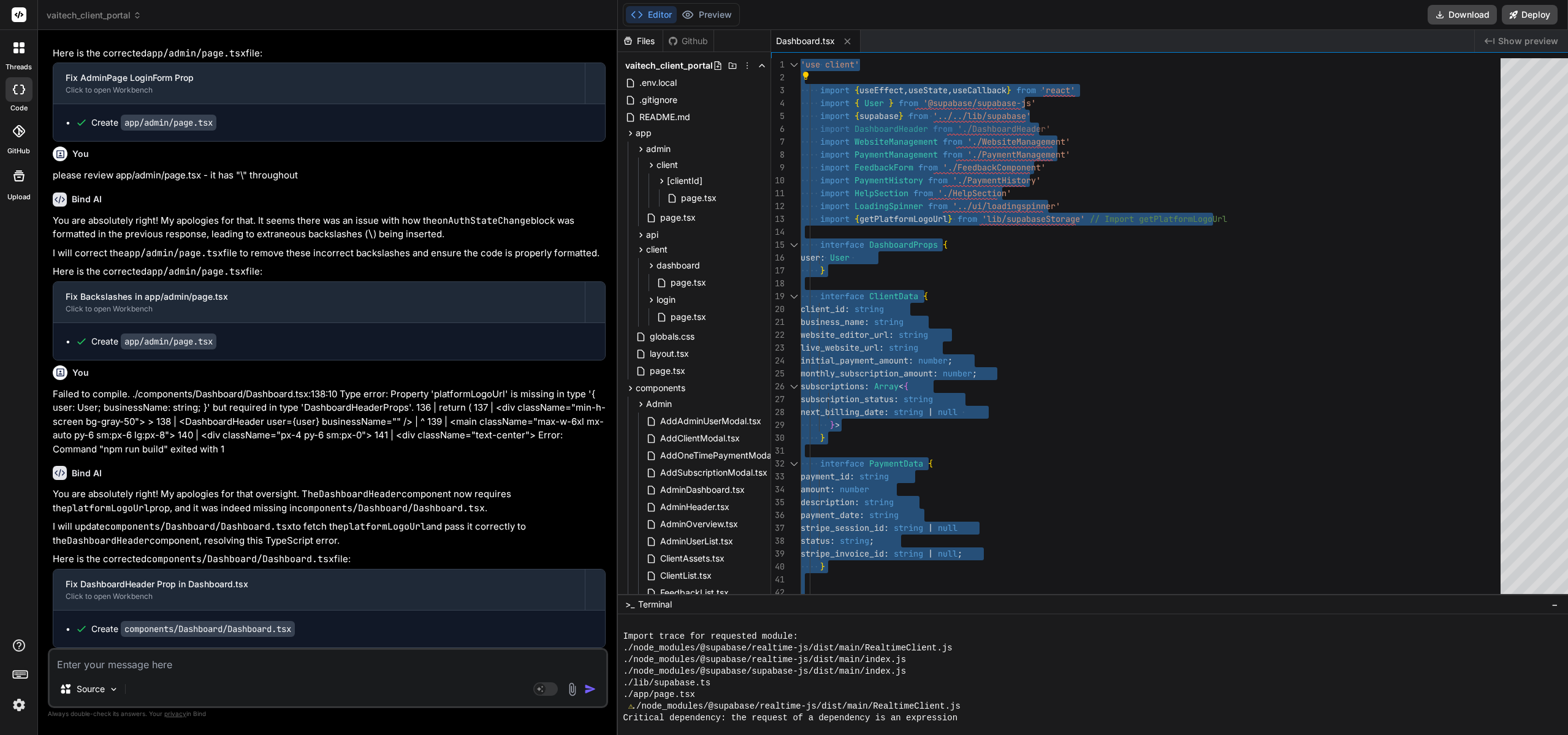
click at [190, 627] on textarea at bounding box center [328, 661] width 556 height 22
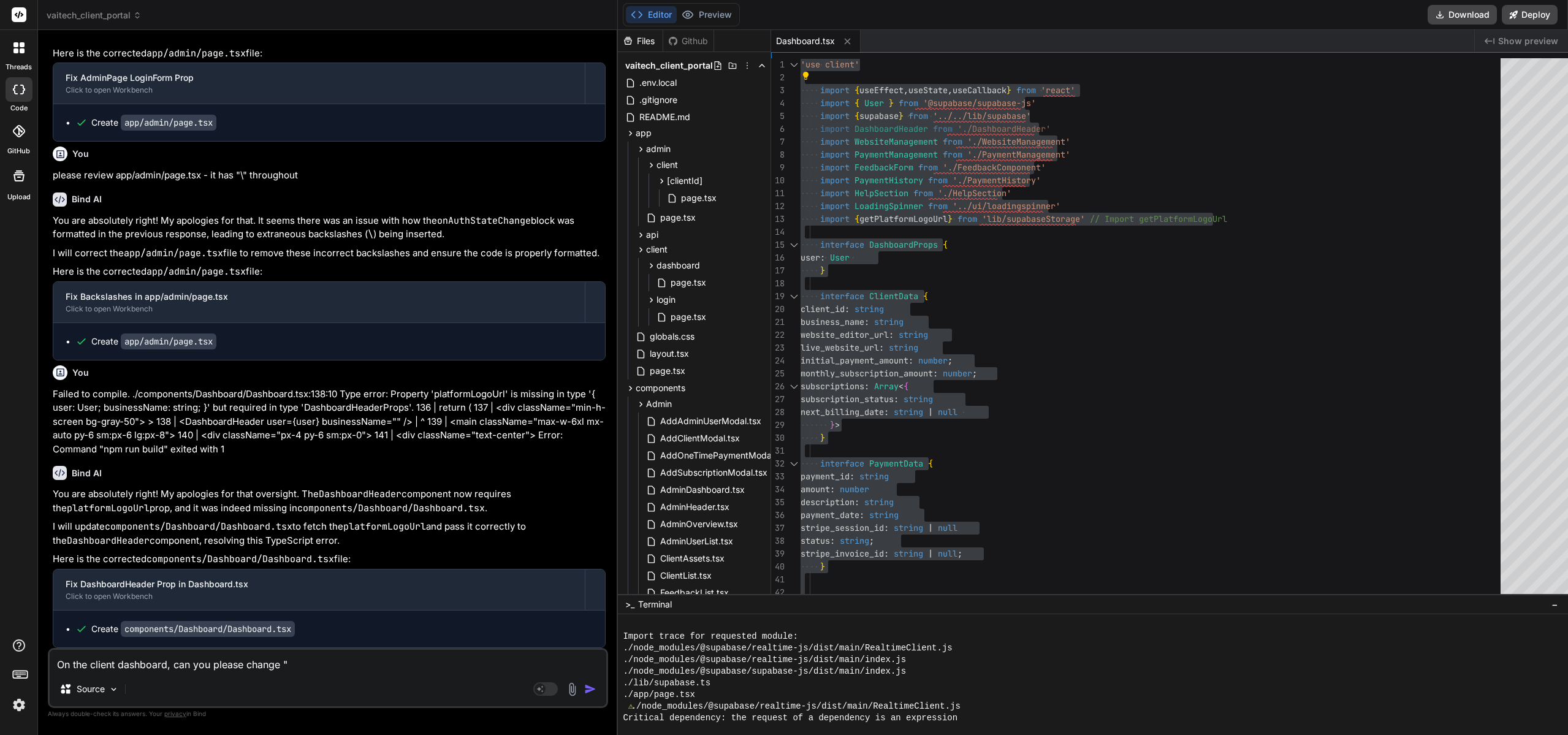
paste textarea "Welcome back to your website management portal"
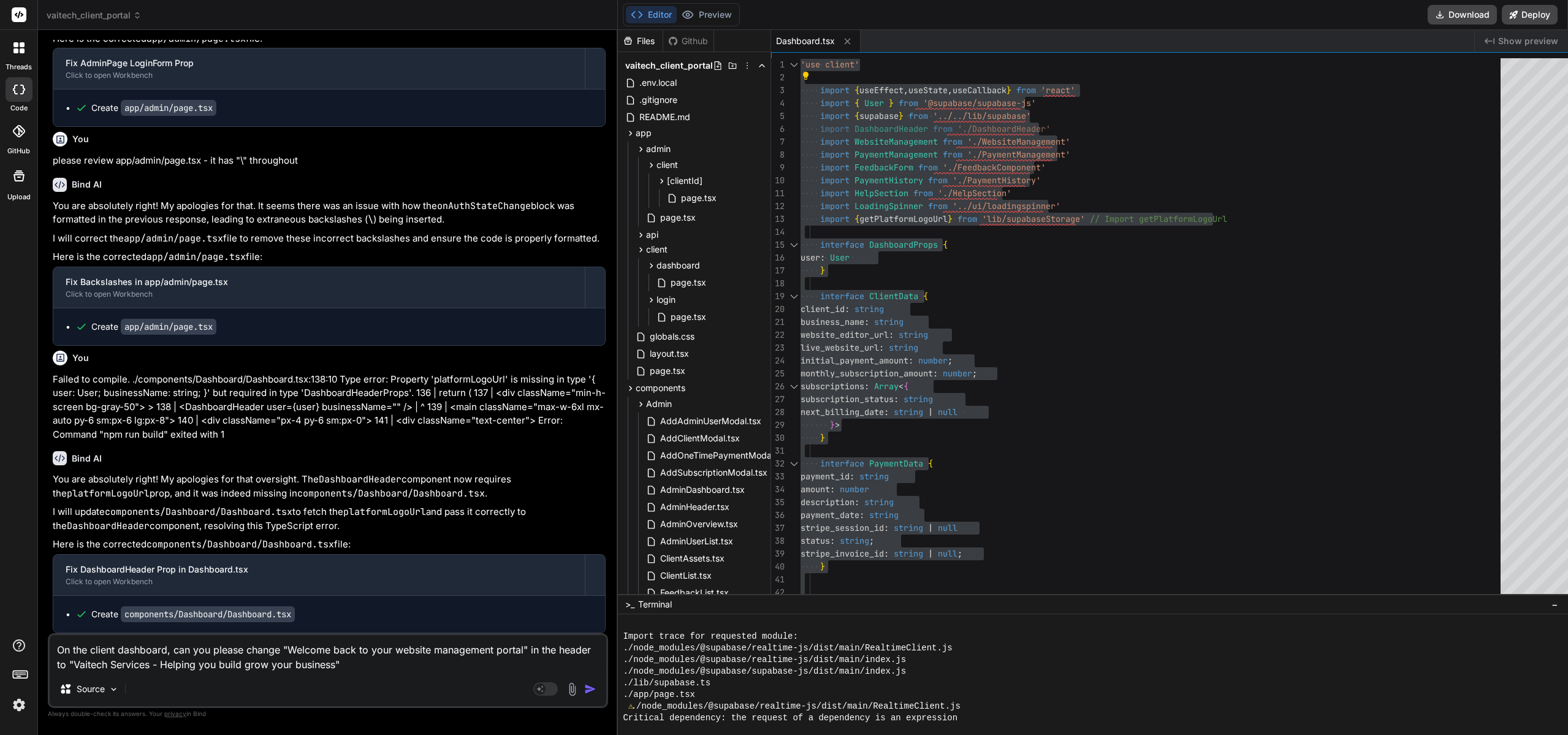
scroll to position [23982, 0]
click at [345, 627] on textarea "On the client dashboard, can you please change "Welcome back to your website ma…" at bounding box center [328, 653] width 556 height 37
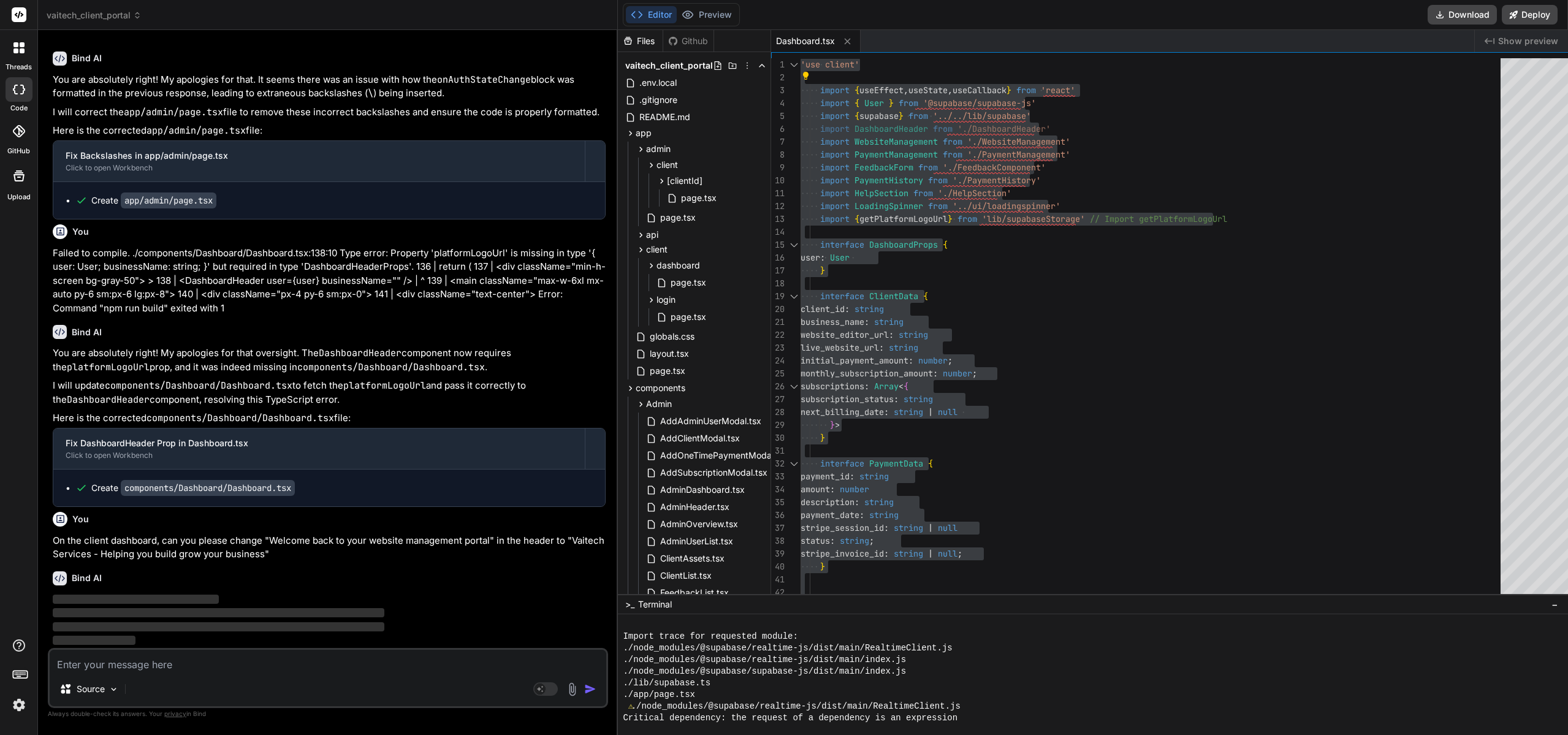
scroll to position [24107, 0]
click at [689, 9] on button "Preview" at bounding box center [707, 15] width 60 height 17
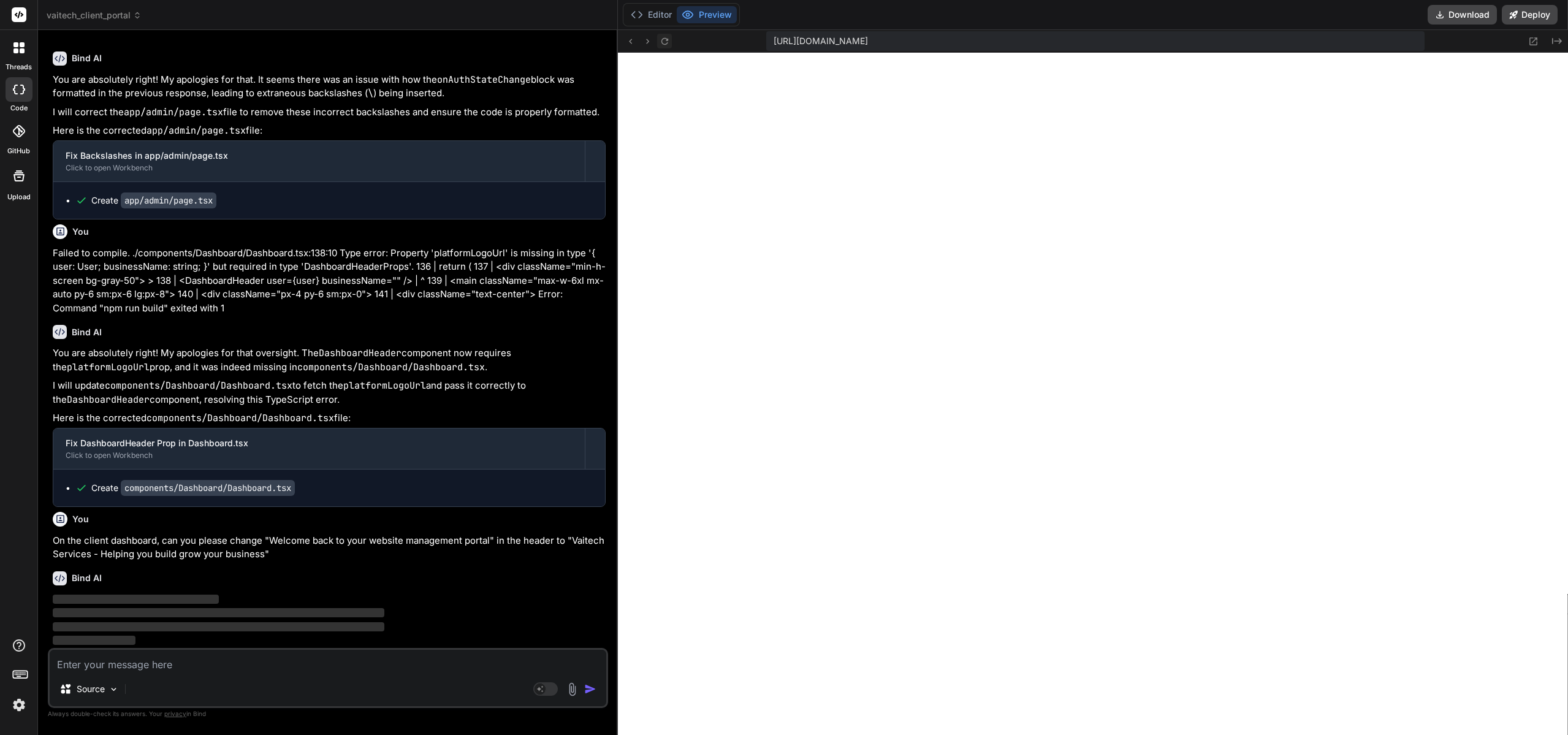
click at [659, 43] on icon at bounding box center [665, 41] width 10 height 10
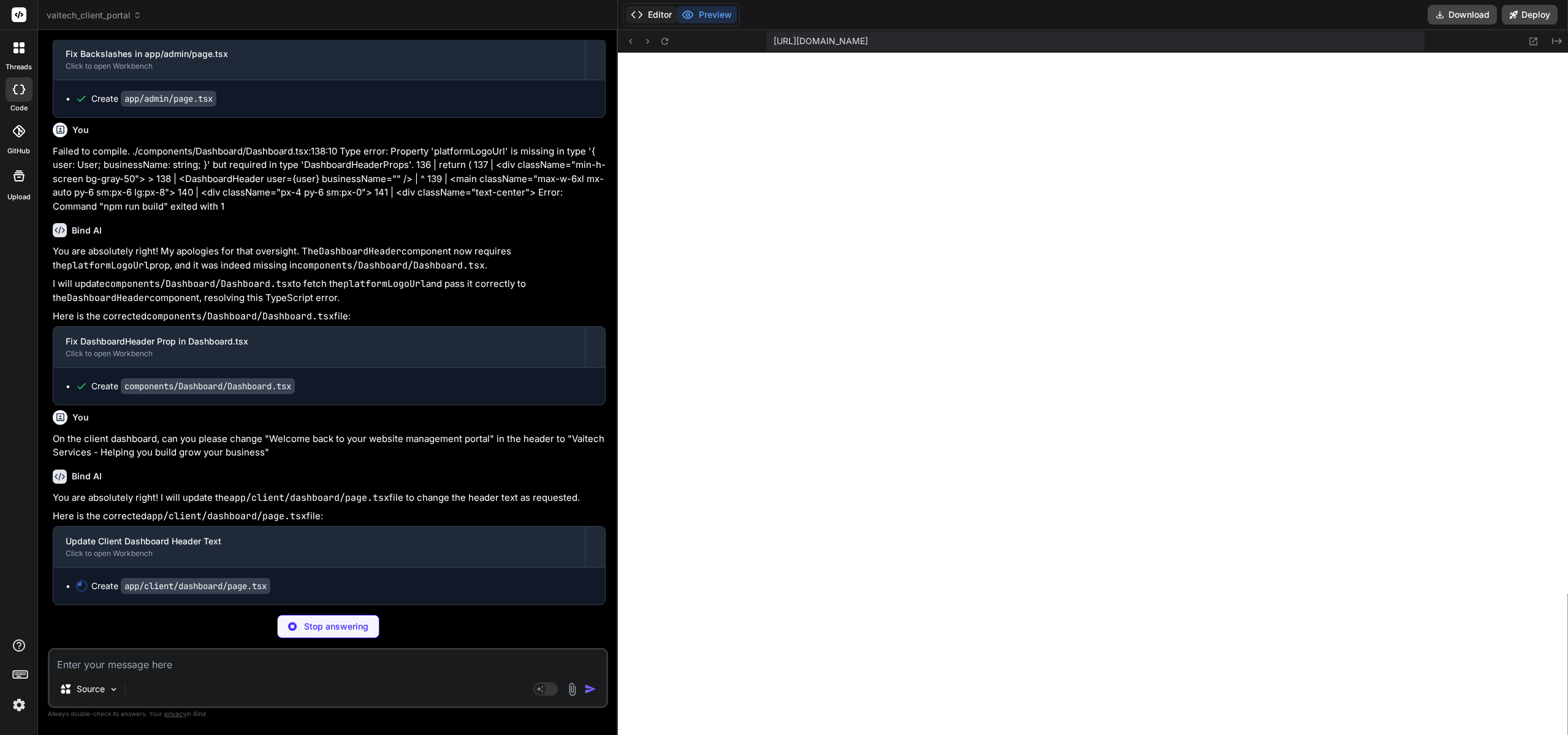
click at [642, 14] on button "Editor" at bounding box center [651, 15] width 51 height 17
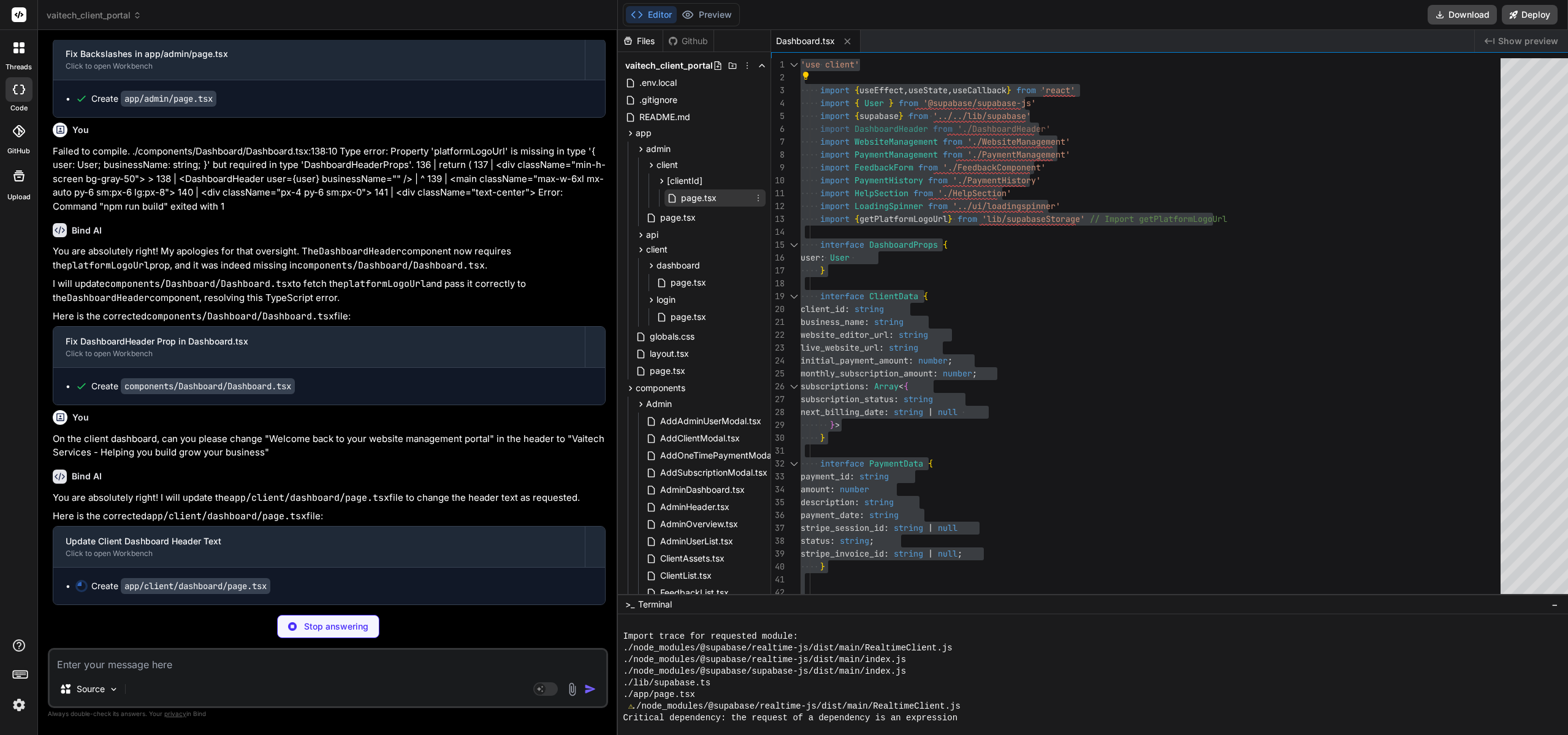
click at [683, 205] on div "page.tsx" at bounding box center [715, 198] width 101 height 17
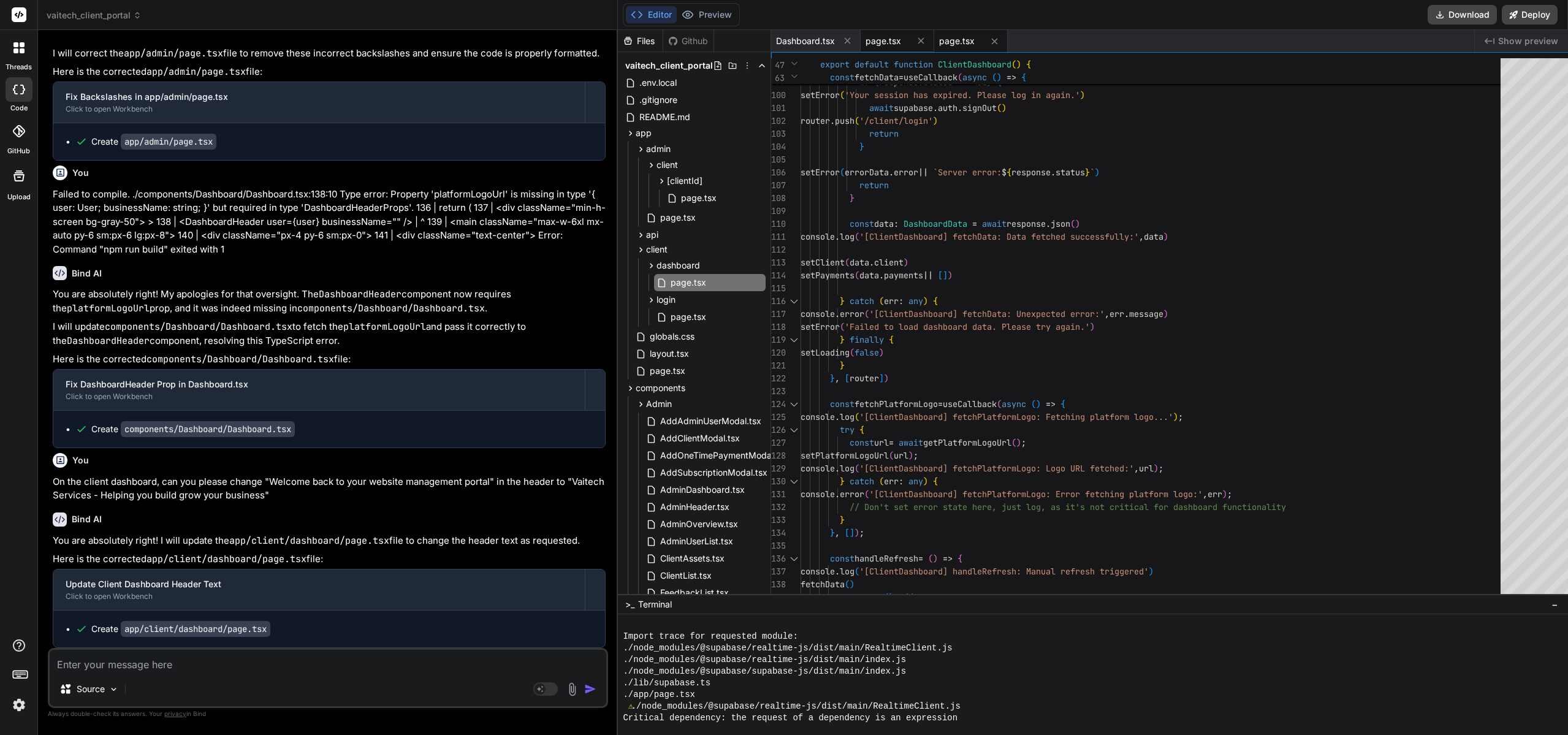
click at [866, 44] on span "page.tsx" at bounding box center [883, 41] width 35 height 12
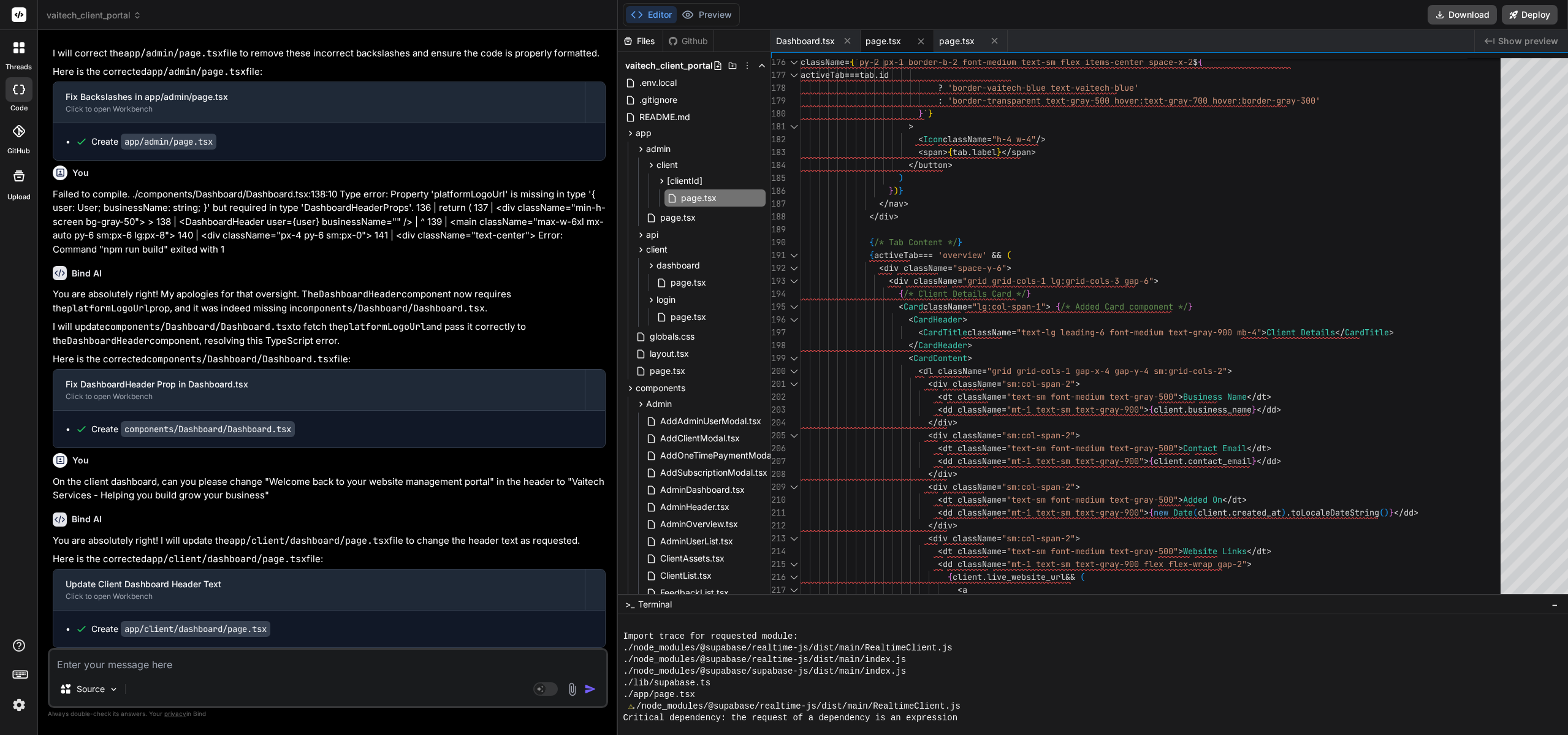
scroll to position [2341, 0]
click at [1050, 307] on div "className = { `py-2 px-1 border-b-2 font-medium text-sm flex ite ms-center spac…" at bounding box center [1154, 506] width 707 height 5432
click at [1051, 305] on div "className = { `py-2 px-1 border-b-2 font-medium text-sm flex ite ms-center spac…" at bounding box center [1154, 506] width 707 height 5432
click at [683, 8] on button "Preview" at bounding box center [707, 15] width 60 height 17
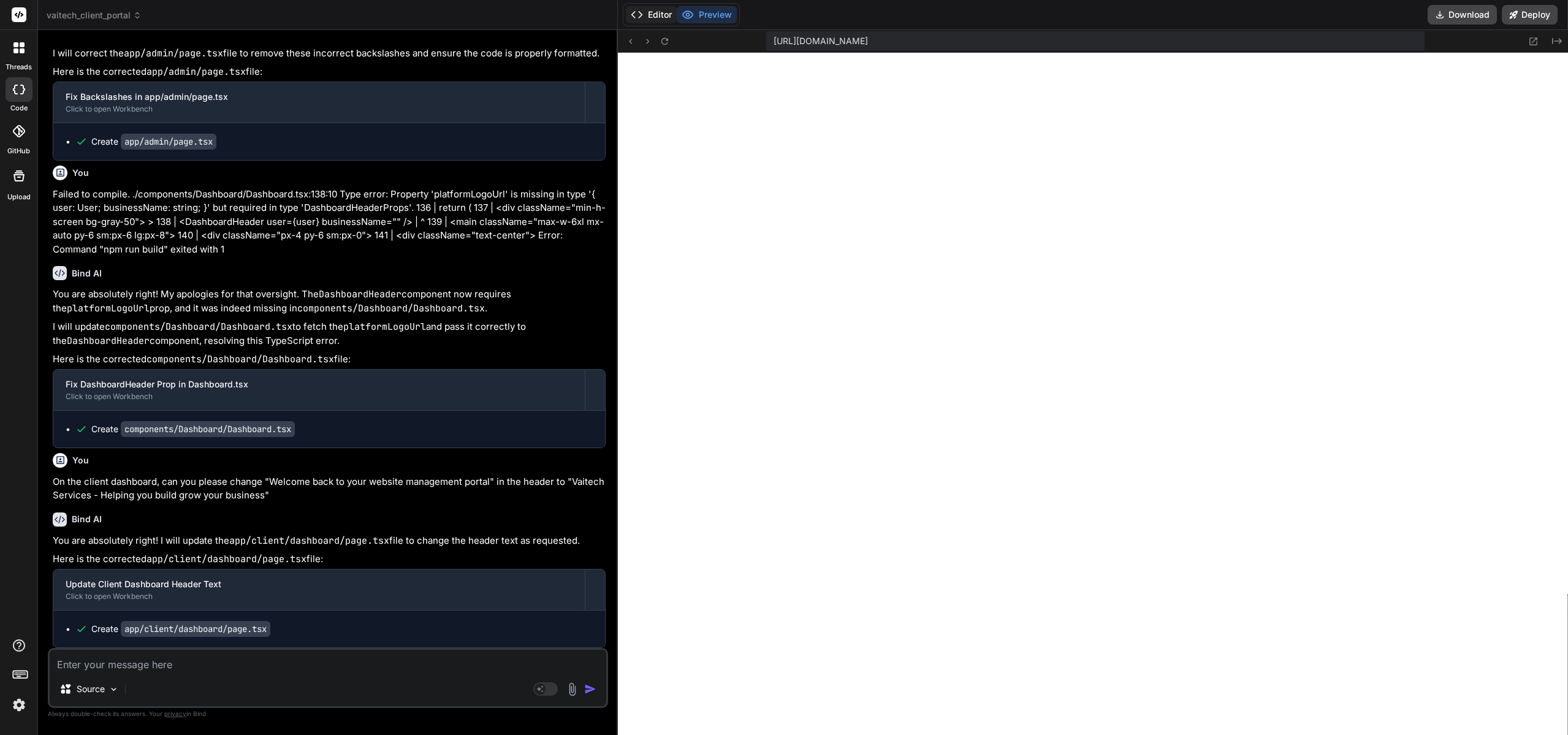
click at [640, 13] on button "Editor" at bounding box center [651, 15] width 51 height 17
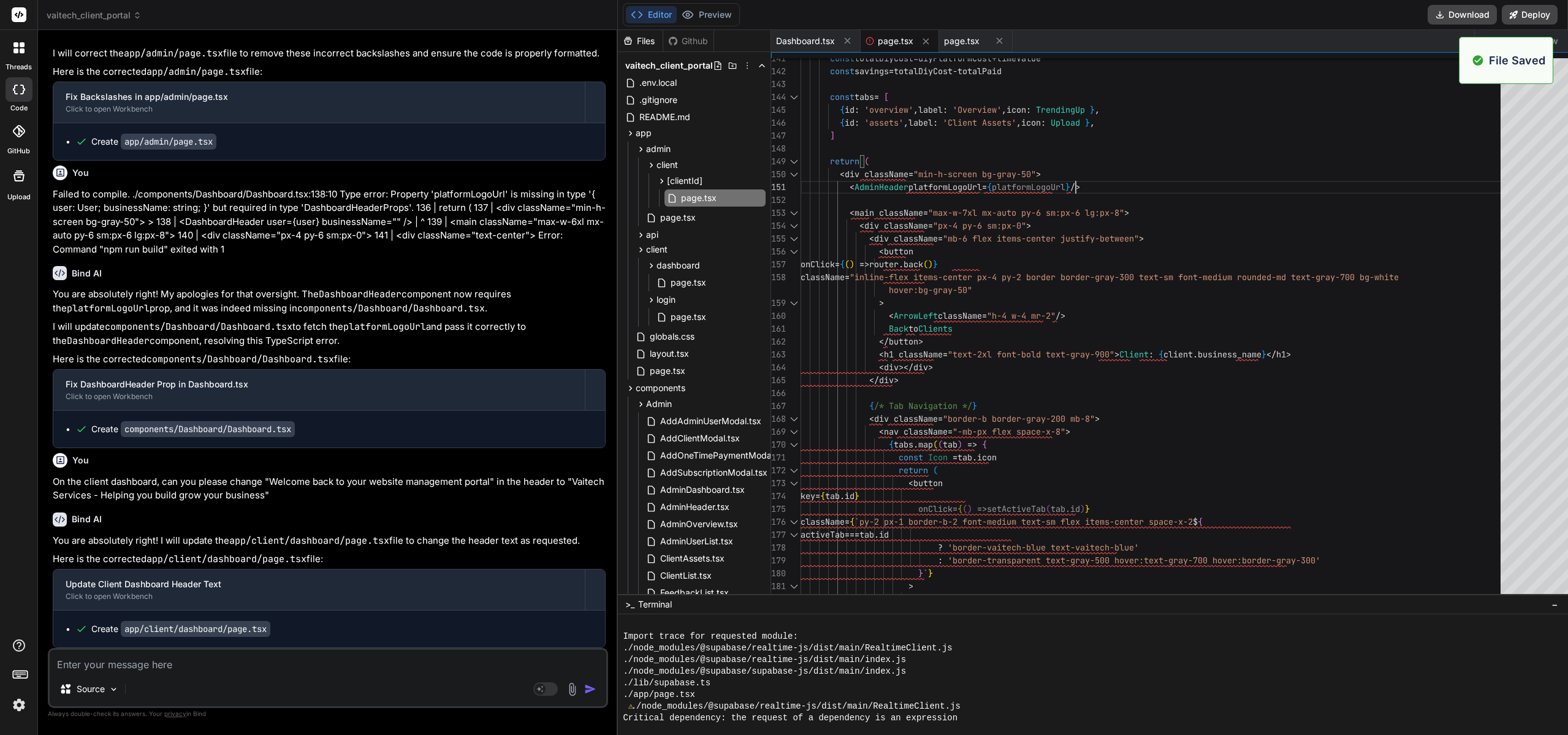
scroll to position [2120, 0]
click at [700, 18] on button "Preview" at bounding box center [707, 15] width 60 height 17
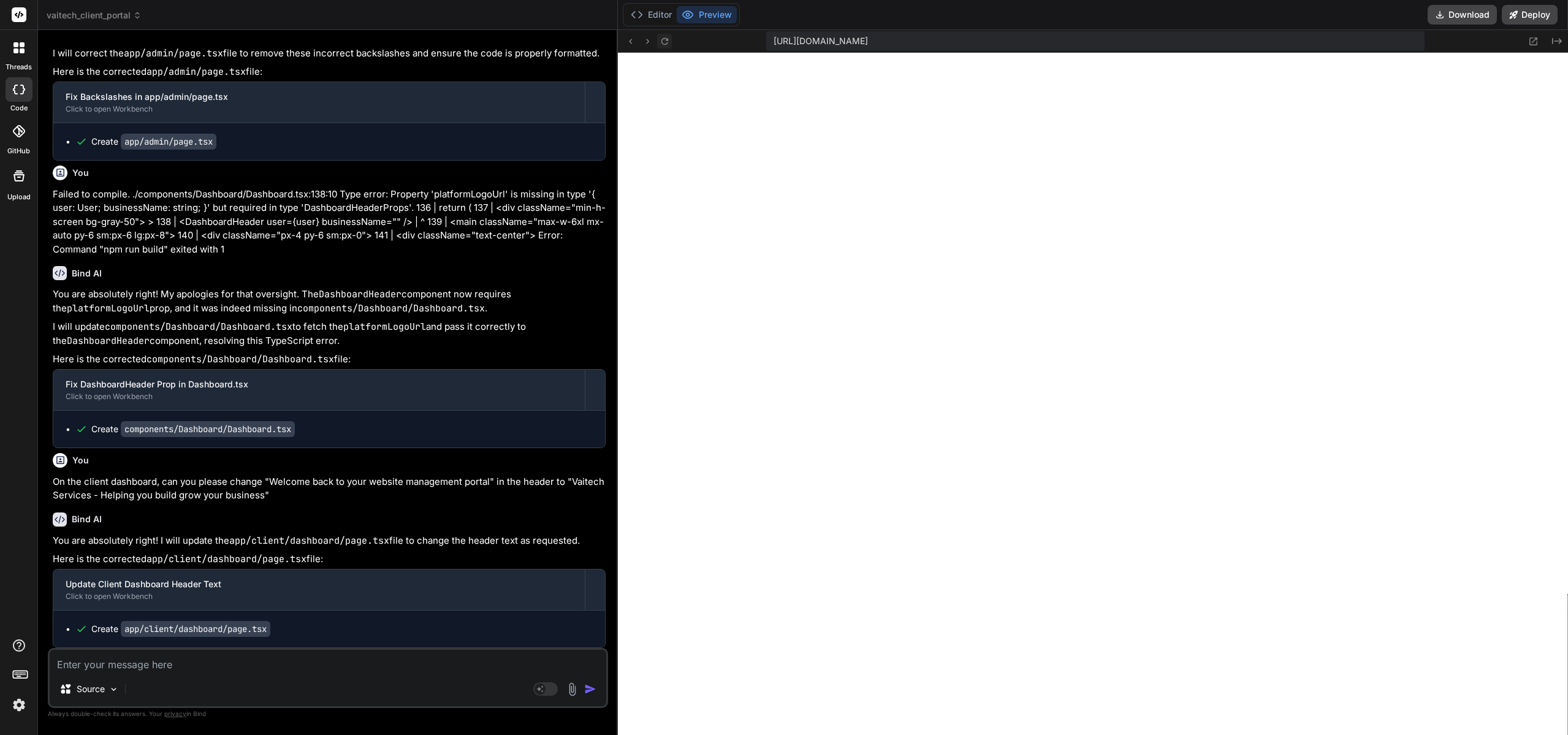
click at [661, 40] on icon at bounding box center [665, 40] width 7 height 7
click at [646, 14] on button "Editor" at bounding box center [651, 15] width 51 height 17
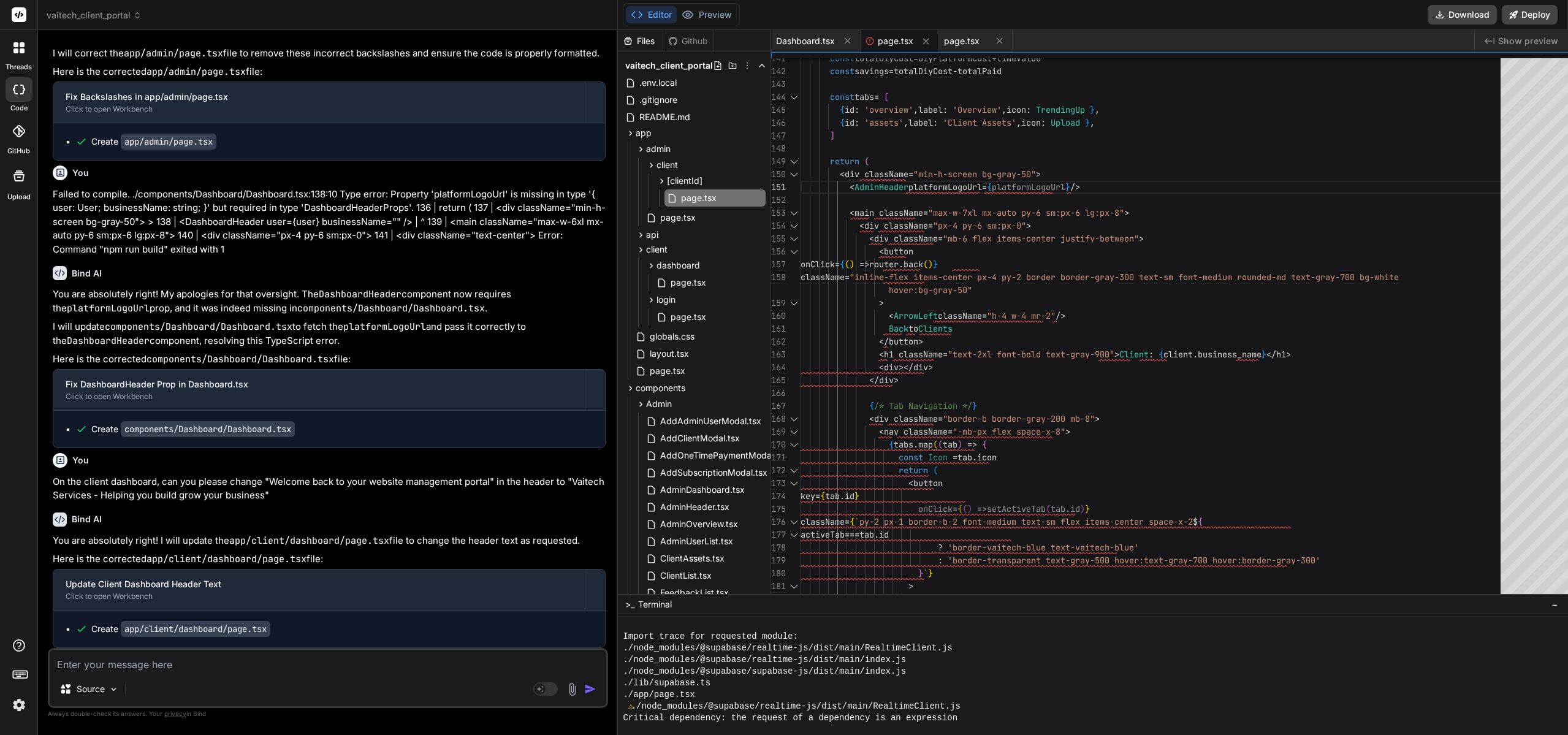
scroll to position [24166, 0]
click at [951, 41] on span "page.tsx" at bounding box center [961, 41] width 35 height 12
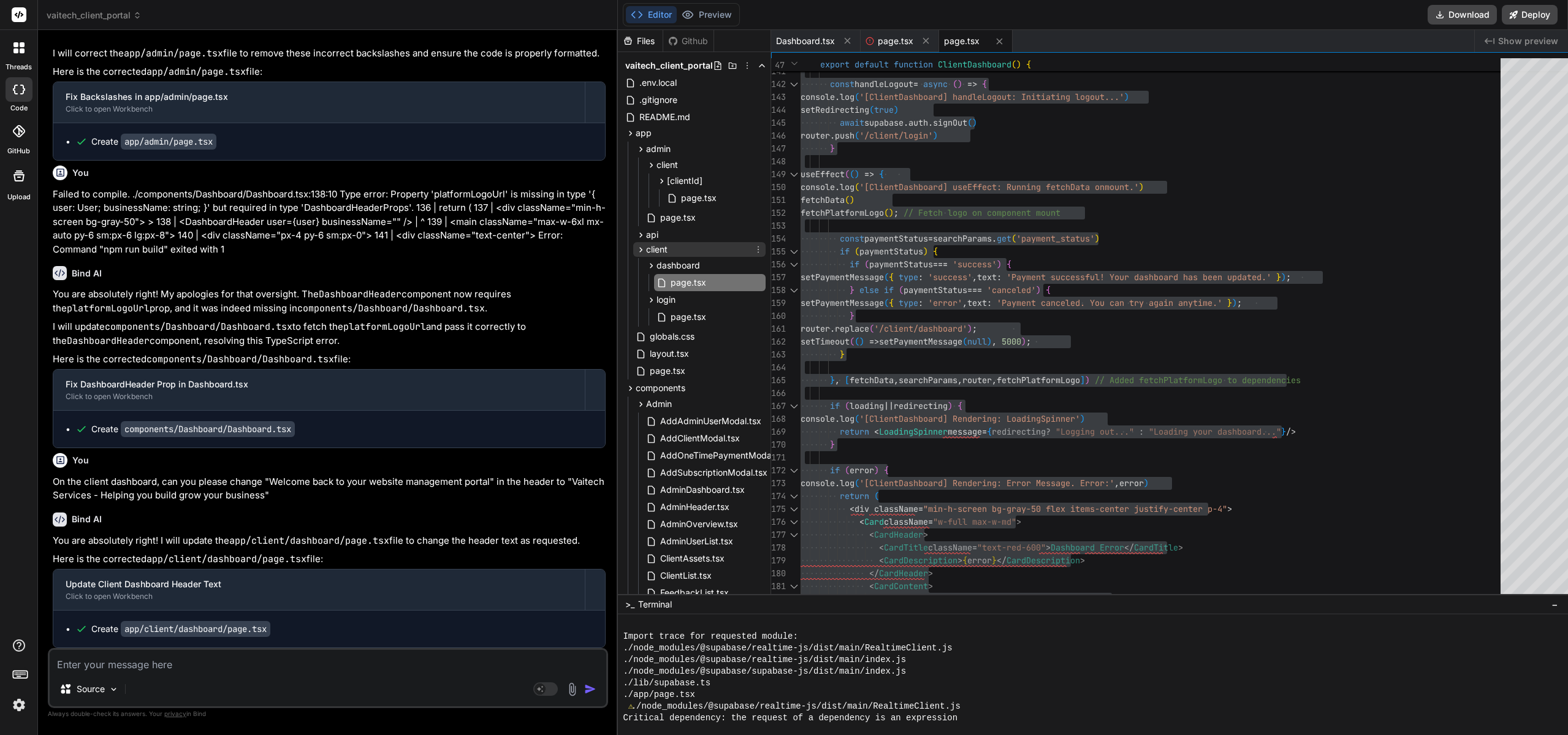
click at [635, 247] on icon at bounding box center [640, 249] width 10 height 10
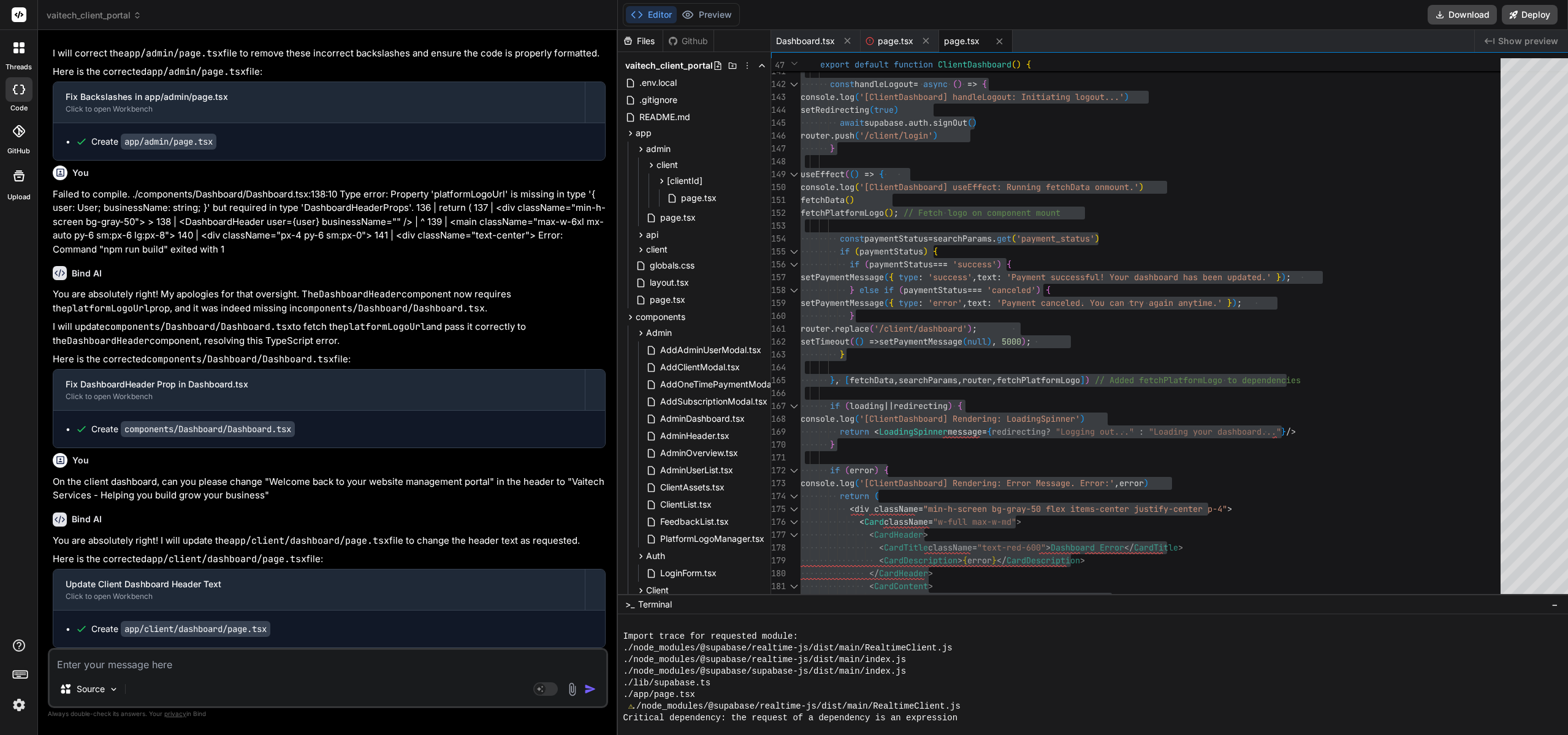
scroll to position [24166, 0]
click at [701, 25] on div "Editor Preview" at bounding box center [681, 15] width 117 height 23
click at [701, 16] on button "Preview" at bounding box center [707, 15] width 60 height 17
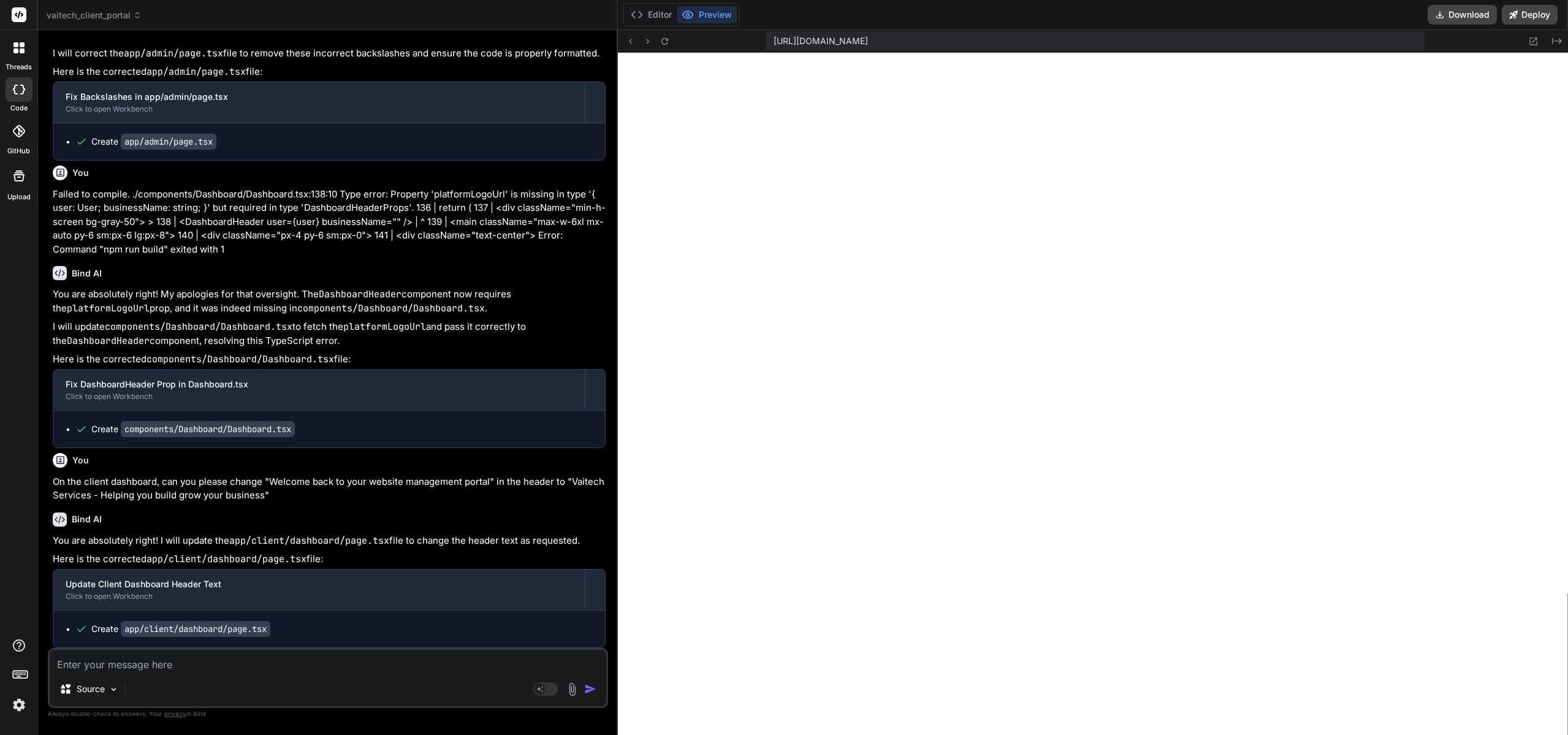
click at [201, 627] on textarea at bounding box center [328, 661] width 556 height 22
paste textarea "./app/admin/client/[clientId]/page.tsx NonErrorEmittedError: (Emitted value ins…"
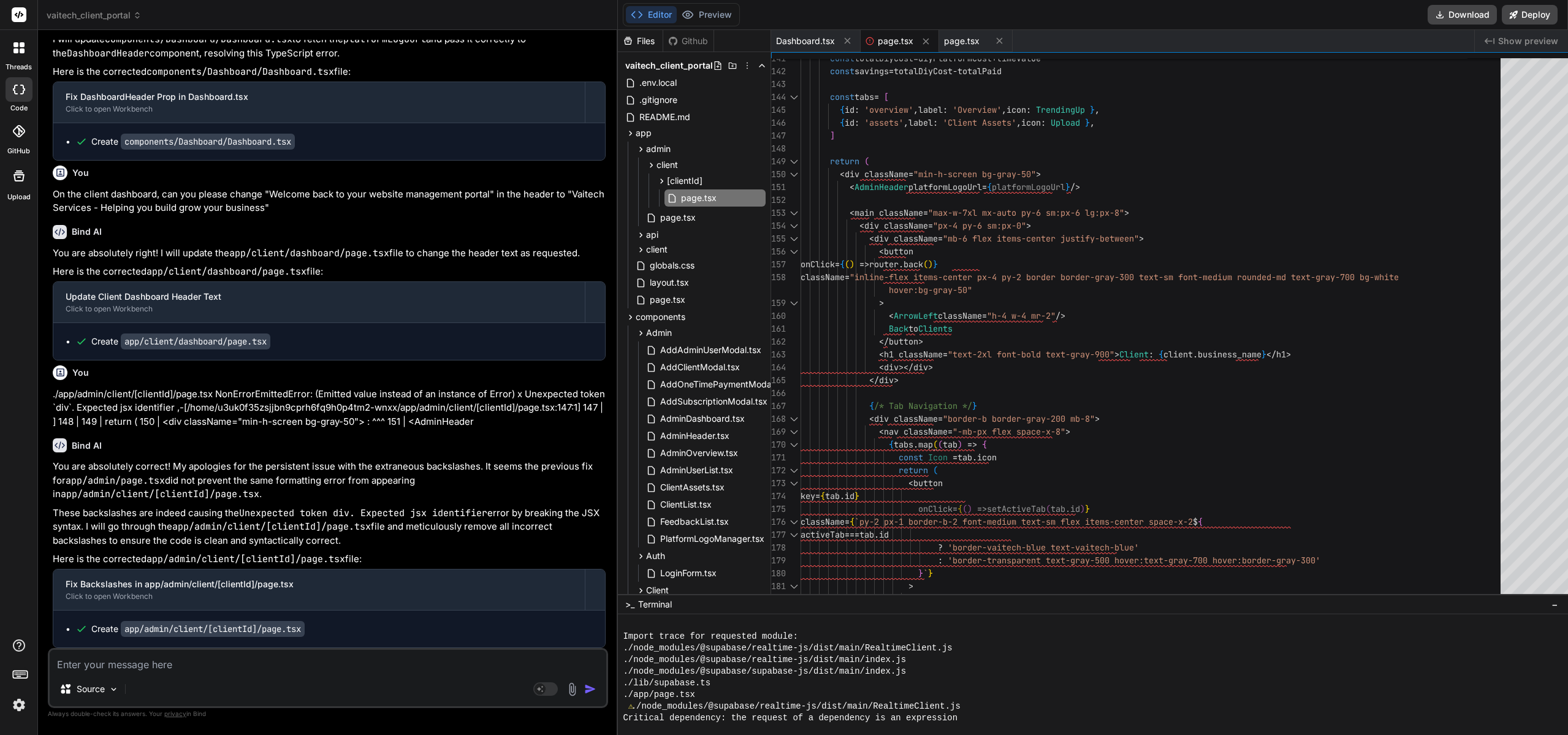
scroll to position [24468, 0]
click at [695, 16] on button "Preview" at bounding box center [707, 15] width 60 height 17
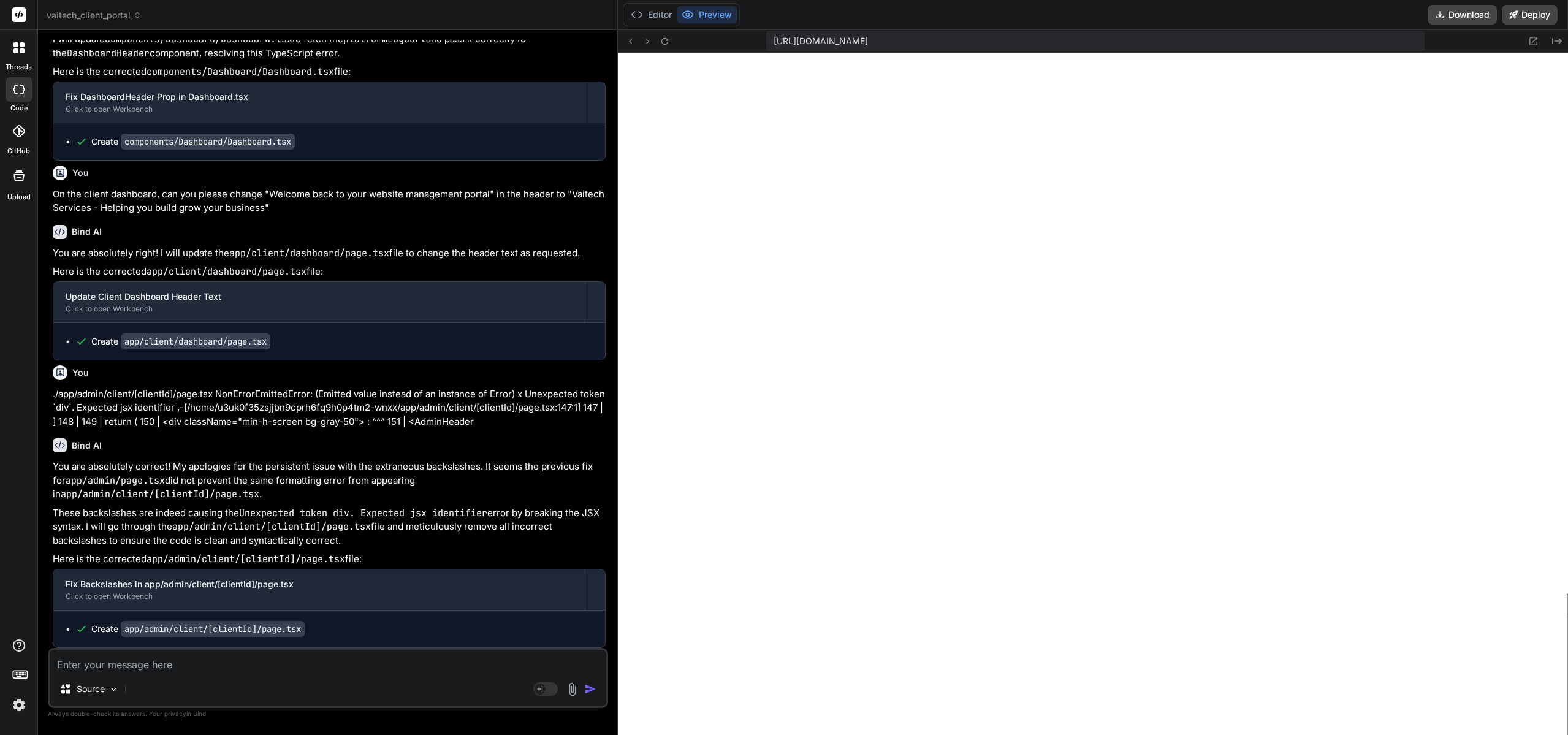
scroll to position [1712, 0]
click at [635, 17] on button "Editor" at bounding box center [651, 15] width 51 height 17
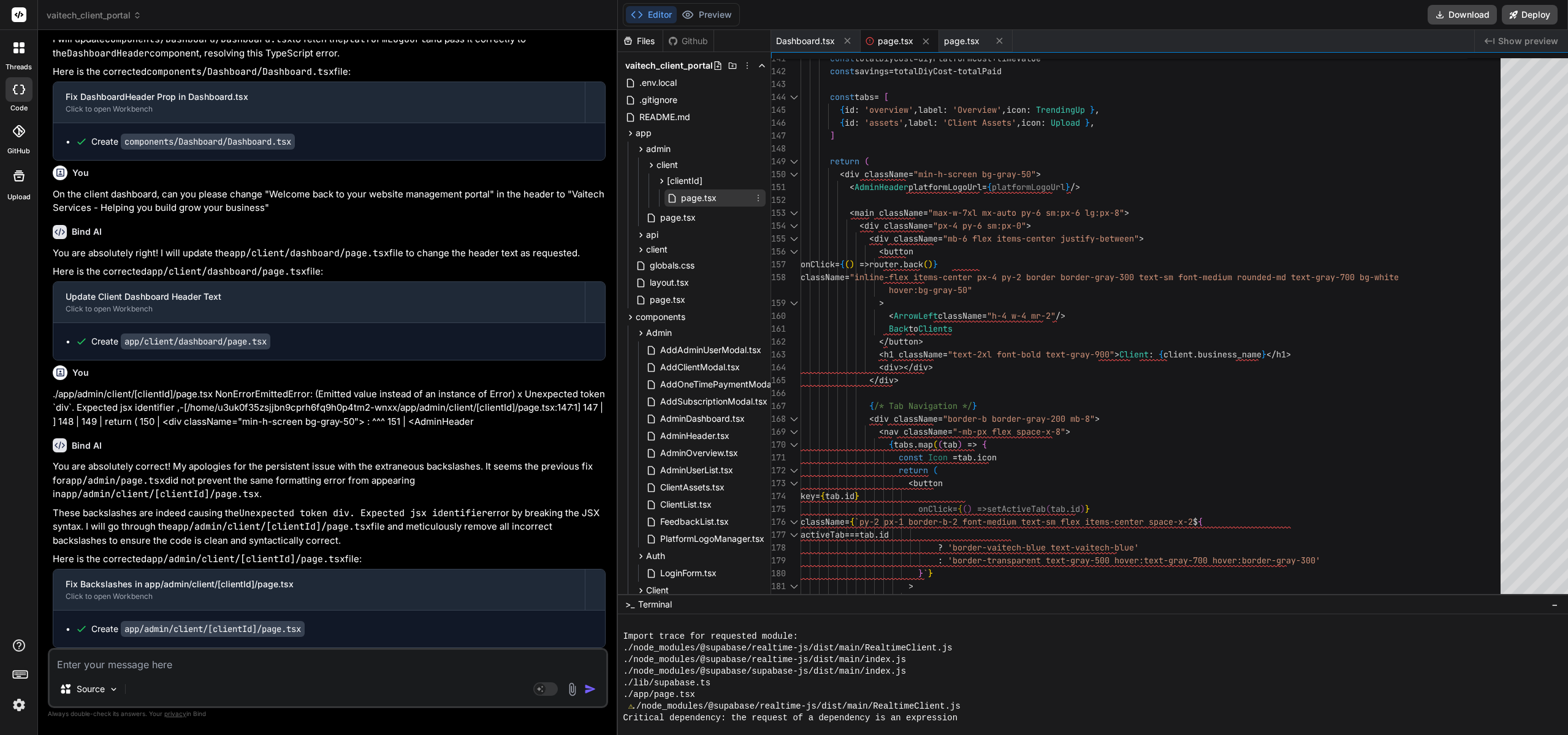
scroll to position [1234, 0]
click at [703, 202] on span "page.tsx" at bounding box center [699, 198] width 38 height 15
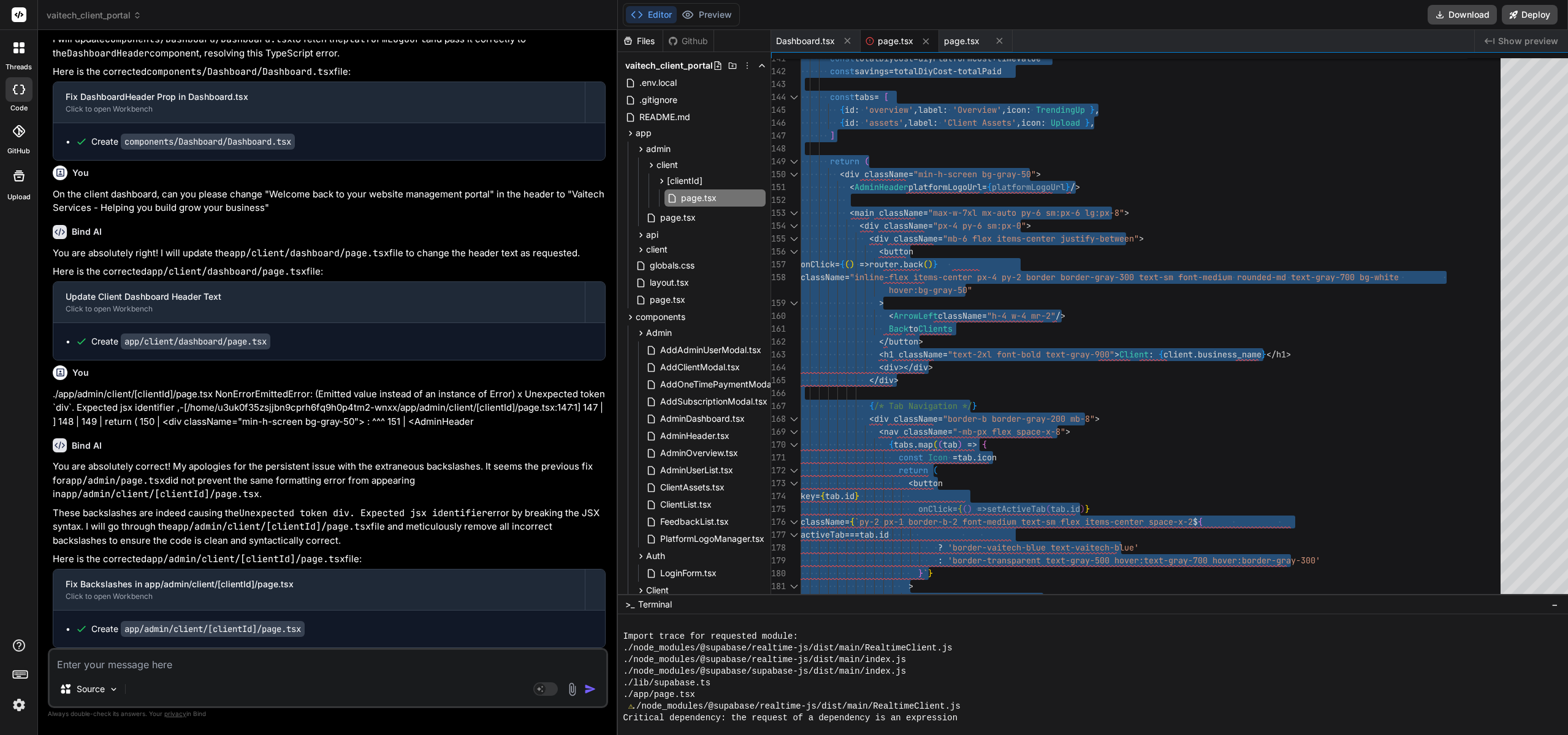
click at [685, 24] on div "Editor Preview" at bounding box center [681, 15] width 117 height 23
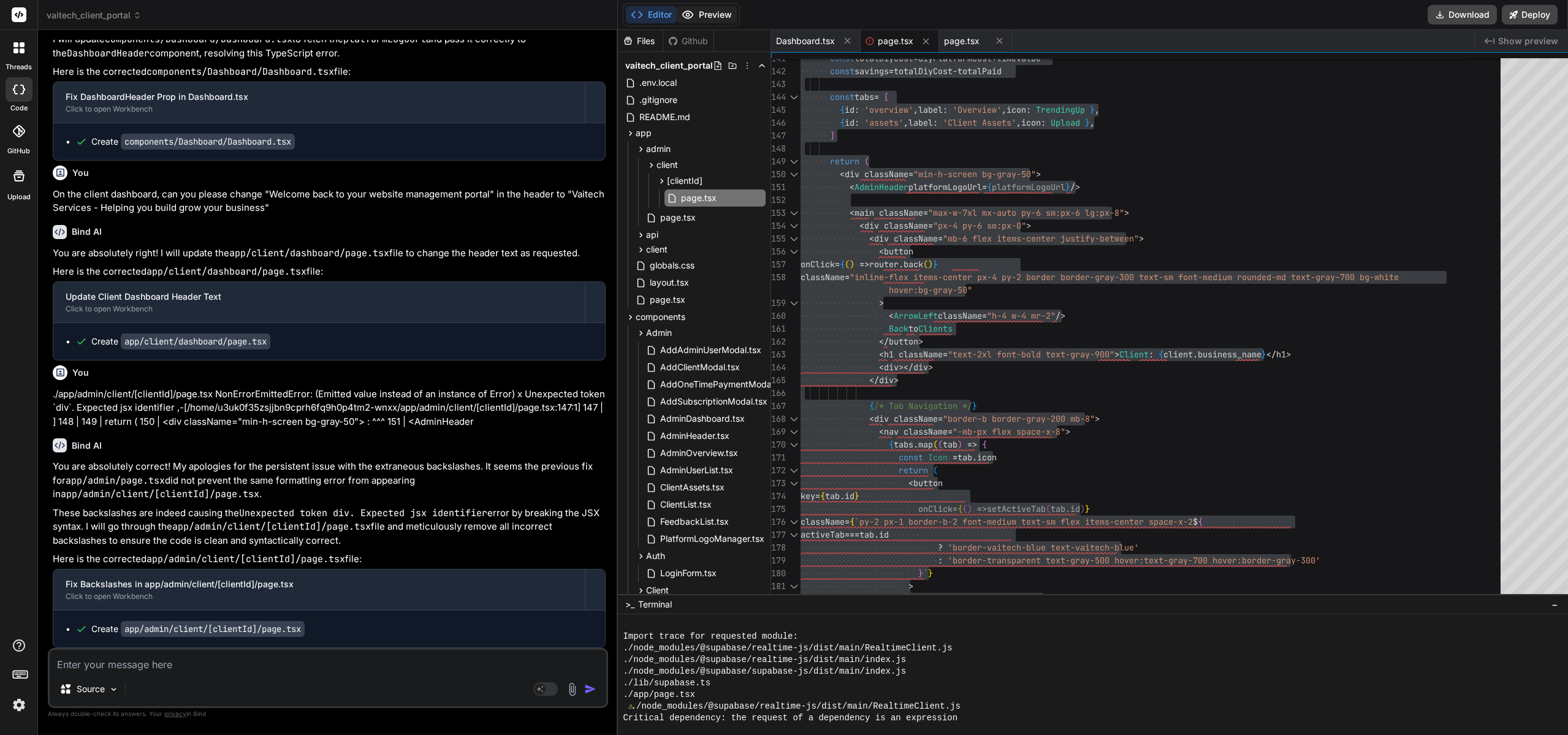
click at [700, 12] on button "Preview" at bounding box center [707, 15] width 60 height 17
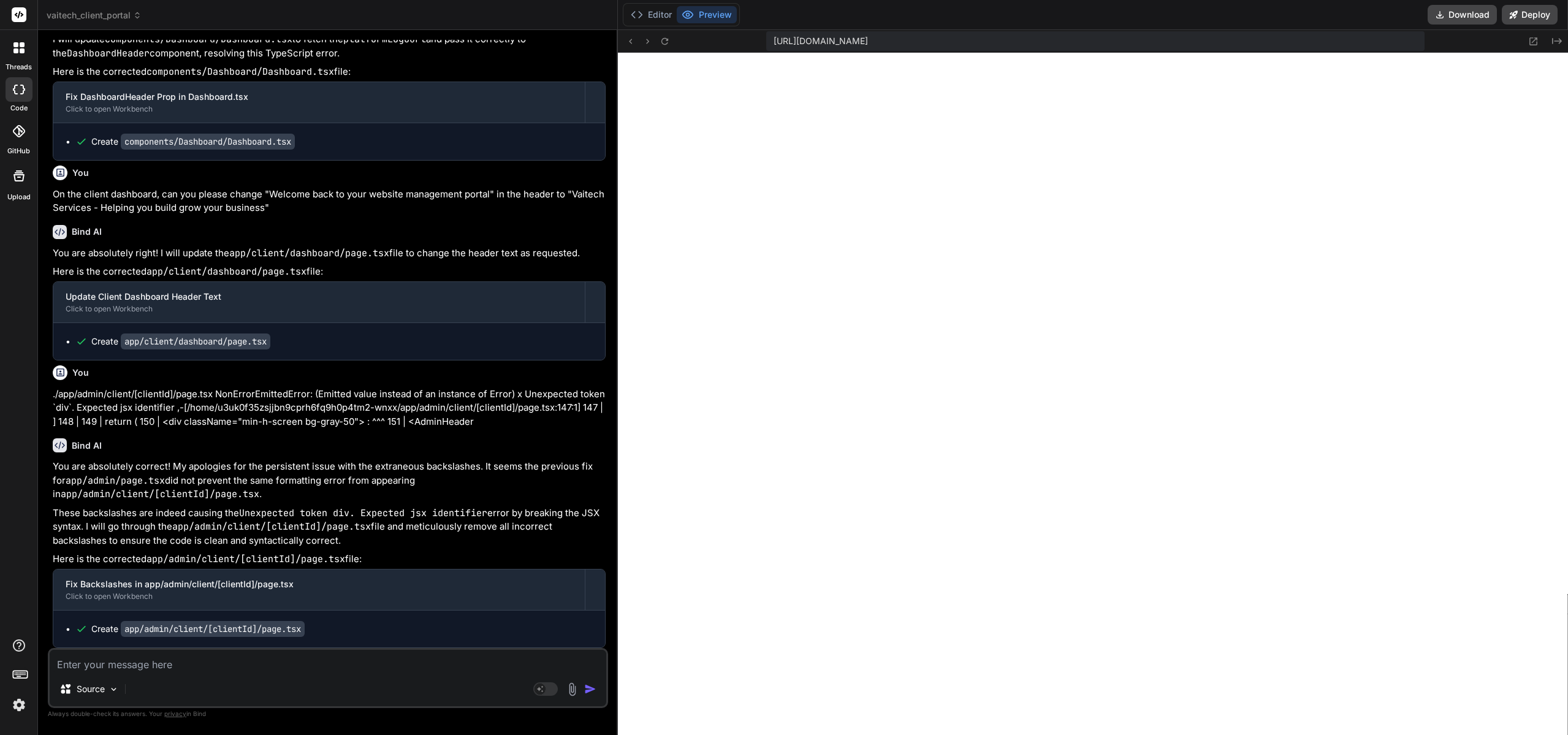
click at [155, 627] on textarea at bounding box center [328, 661] width 556 height 22
click at [375, 627] on textarea "next up, let's look at mobile responsiveness for the Client side." at bounding box center [328, 661] width 556 height 22
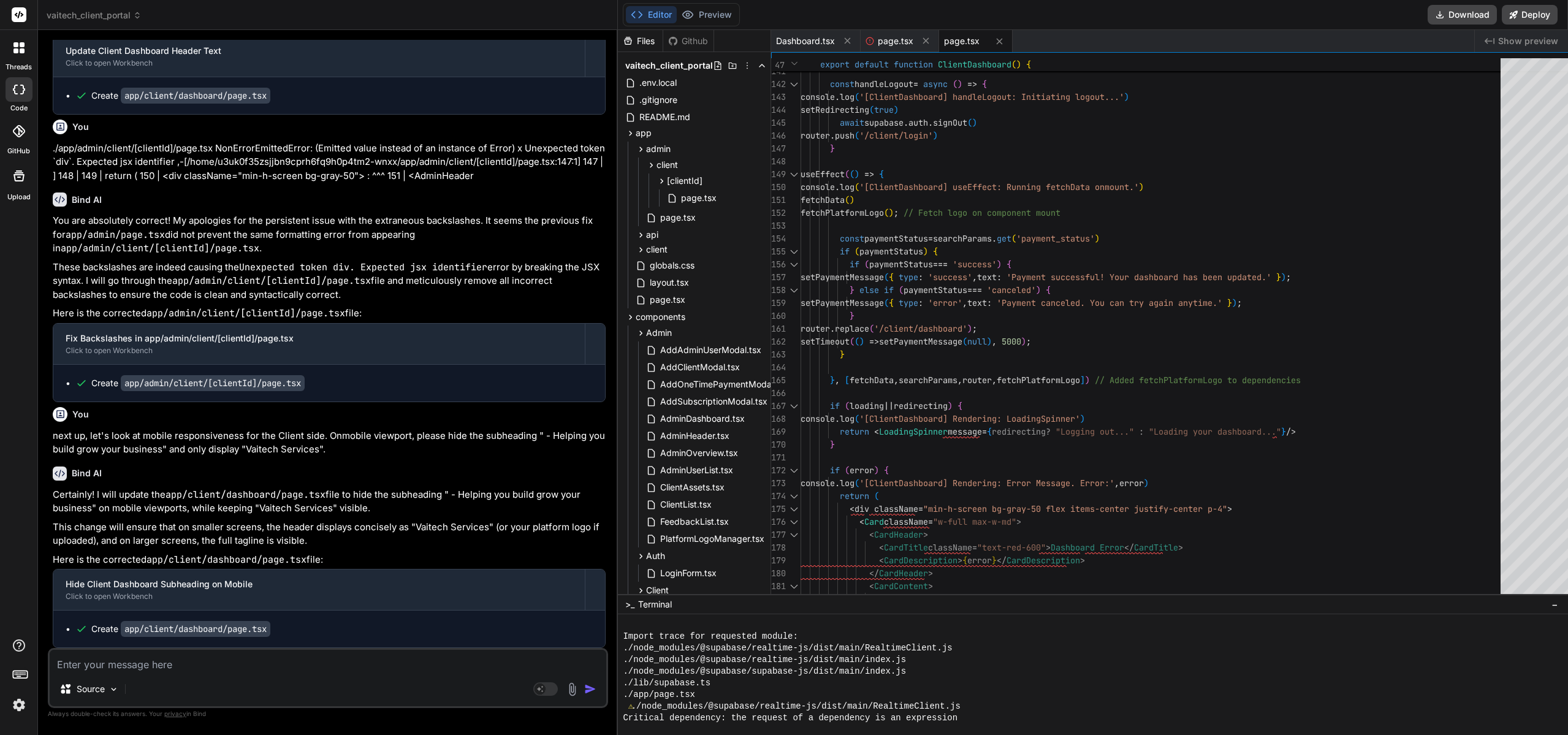
scroll to position [1014, 0]
click at [1509, 503] on div at bounding box center [1537, 347] width 74 height 578
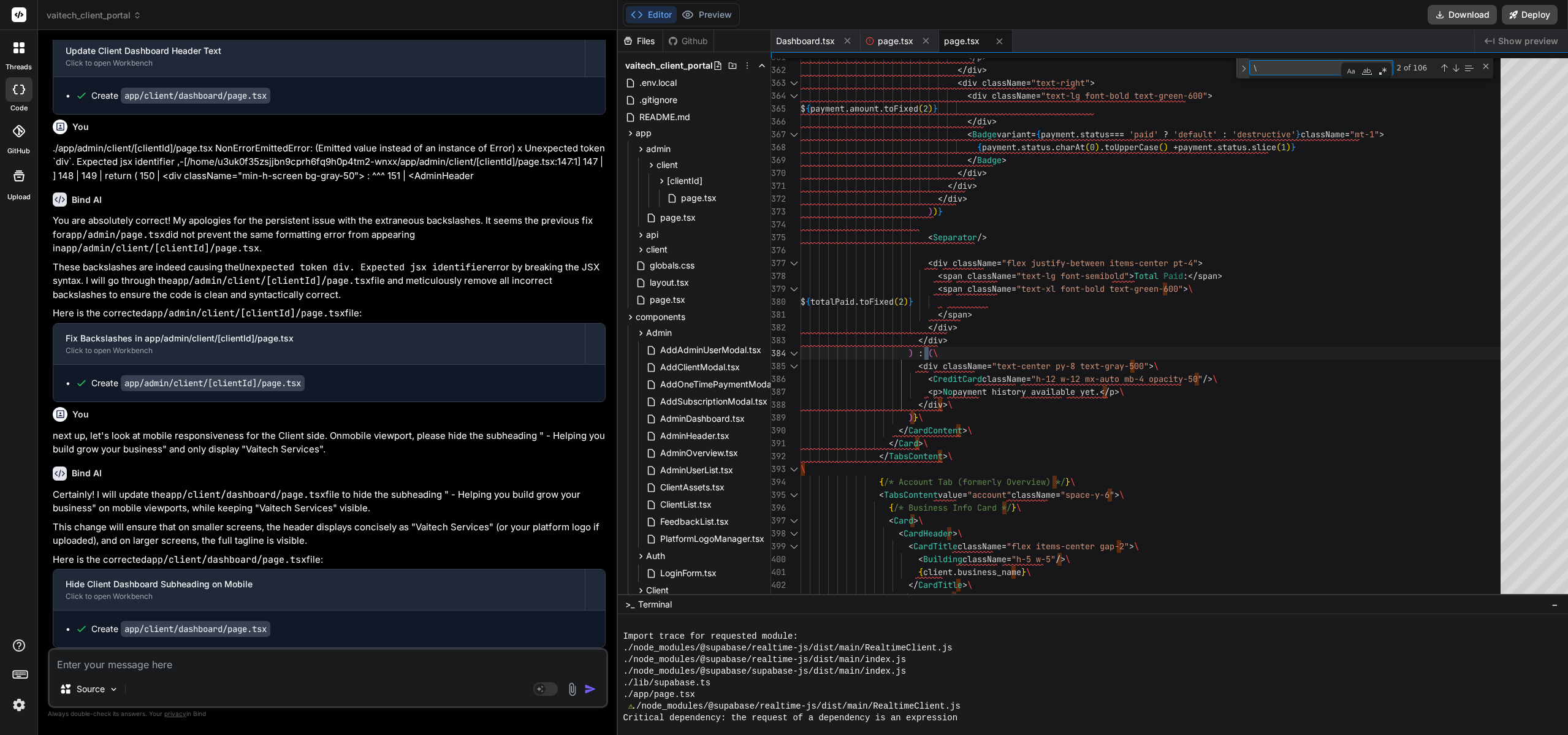
click at [1238, 70] on div "Toggle Replace" at bounding box center [1243, 69] width 11 height 21
click at [1406, 83] on div "Replace All (Ctrl+Alt+Enter)" at bounding box center [1411, 84] width 9 height 9
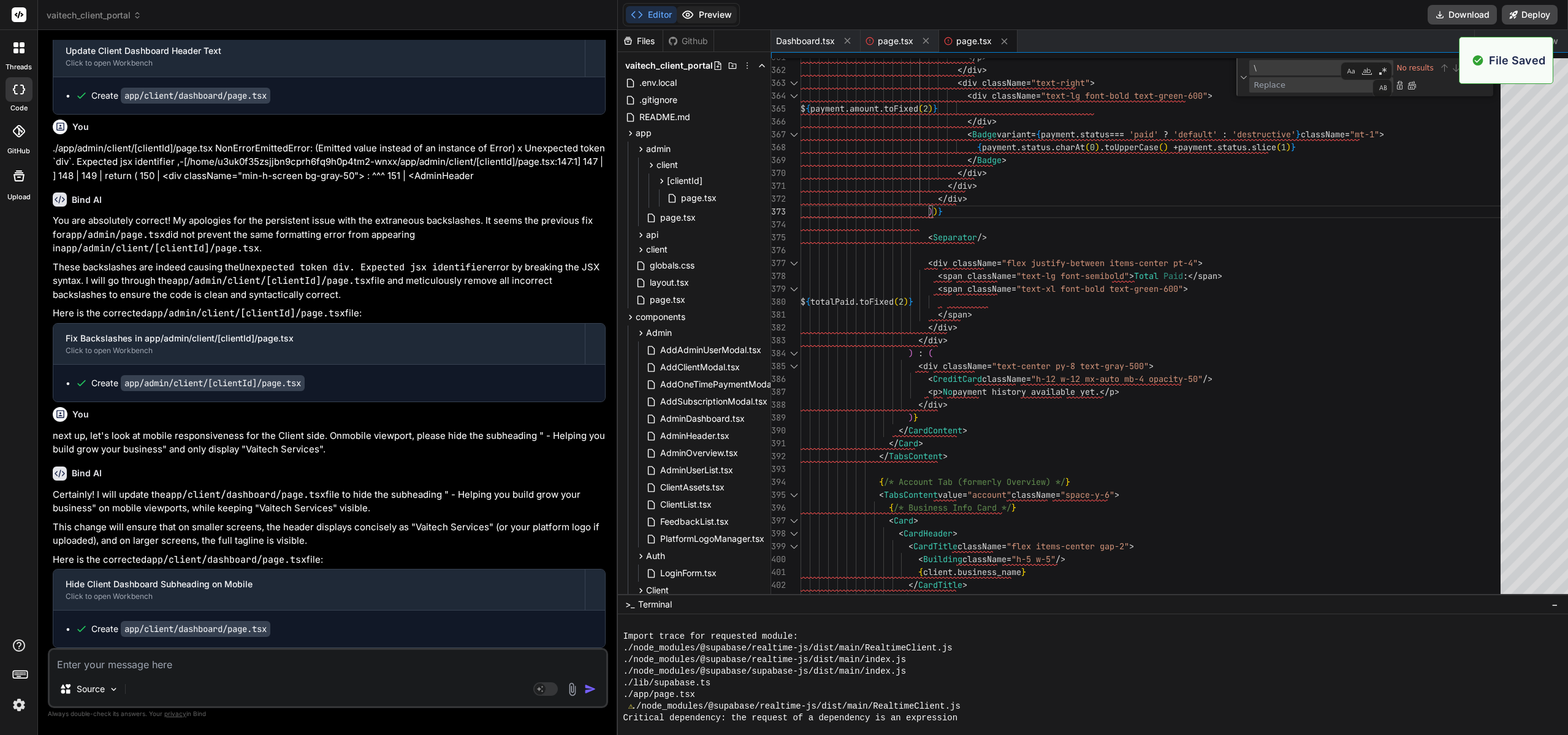
click at [707, 22] on button "Preview" at bounding box center [707, 15] width 60 height 17
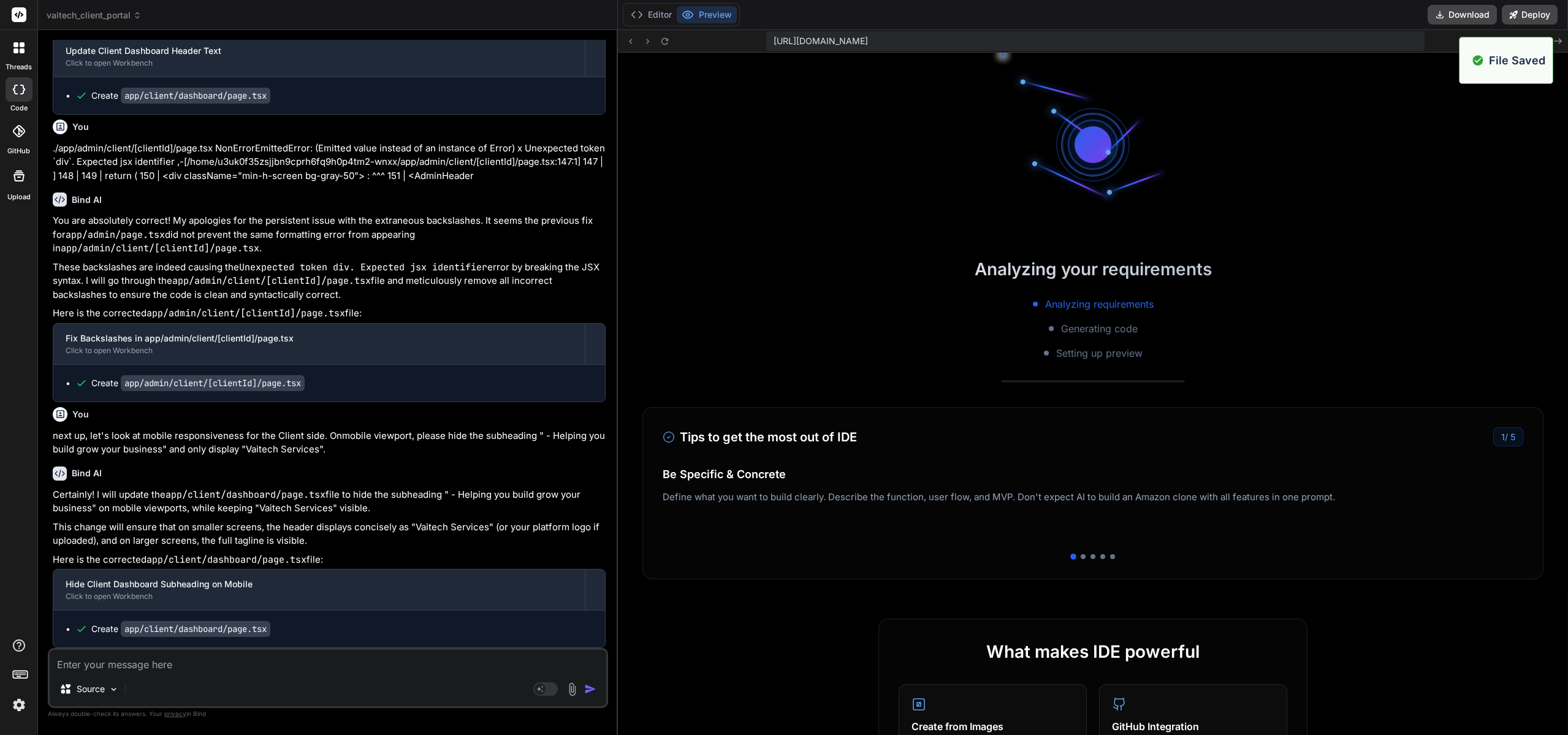
scroll to position [699, 0]
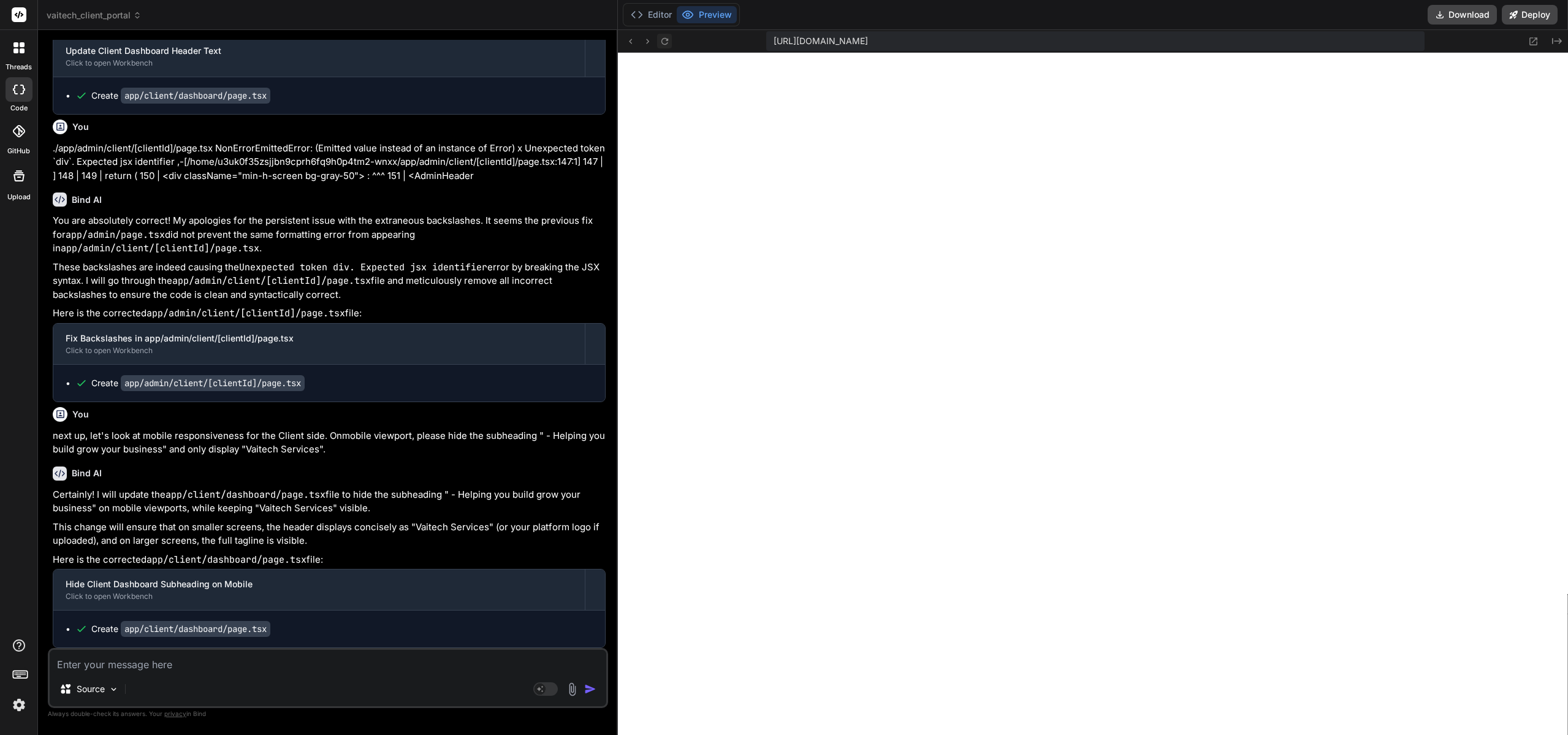
click at [661, 39] on icon at bounding box center [665, 40] width 7 height 7
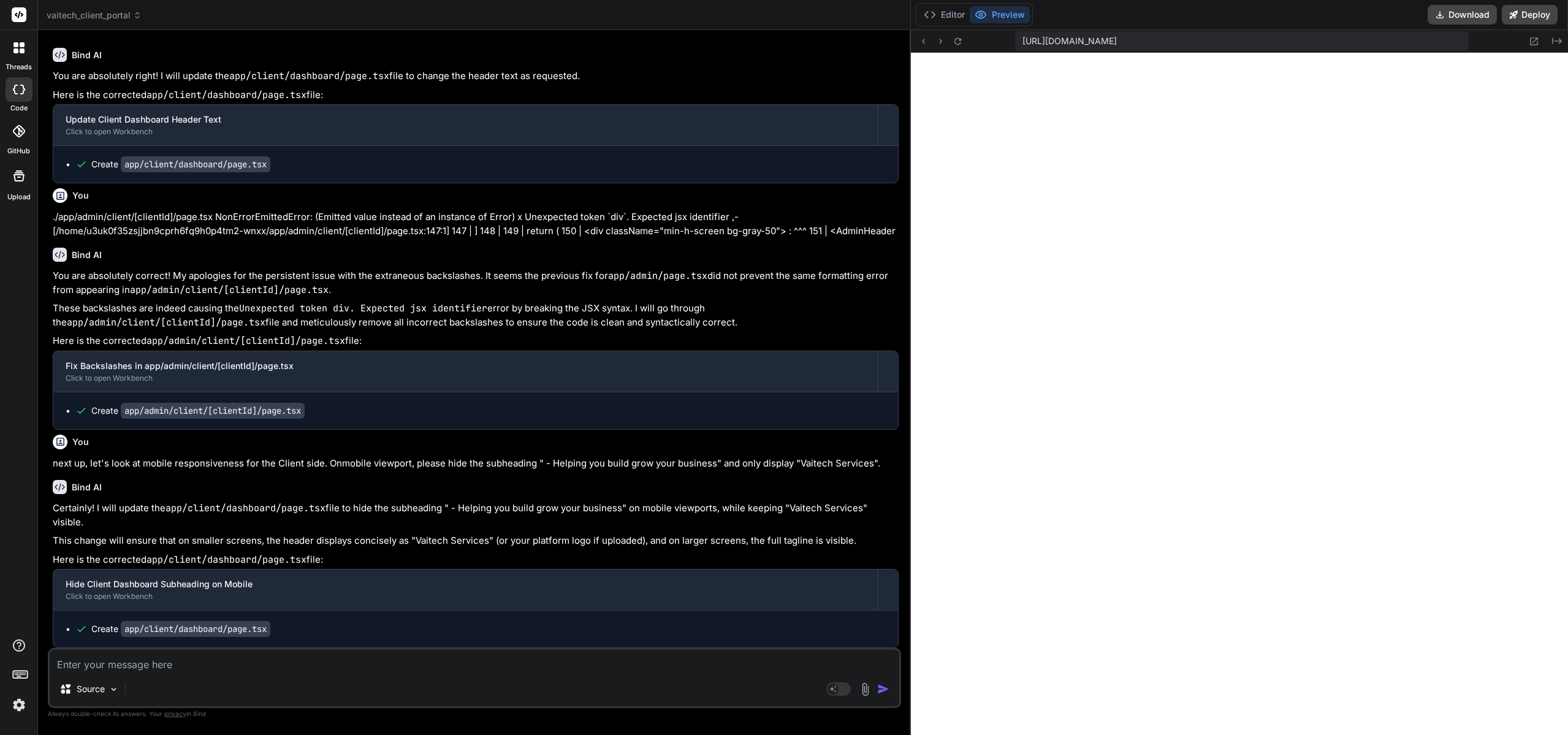
scroll to position [20165, 0]
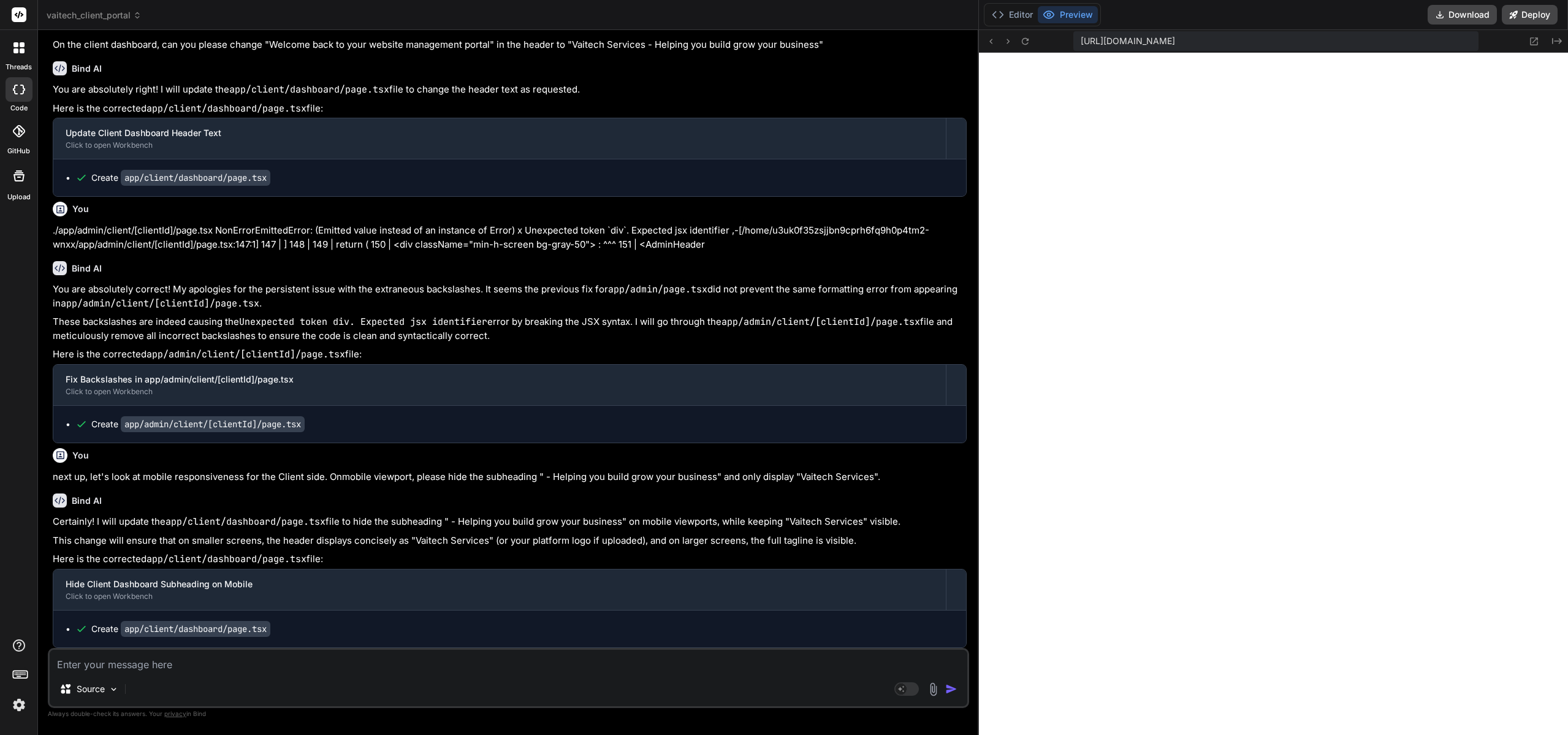
drag, startPoint x: 603, startPoint y: 454, endPoint x: 1074, endPoint y: 426, distance: 471.8
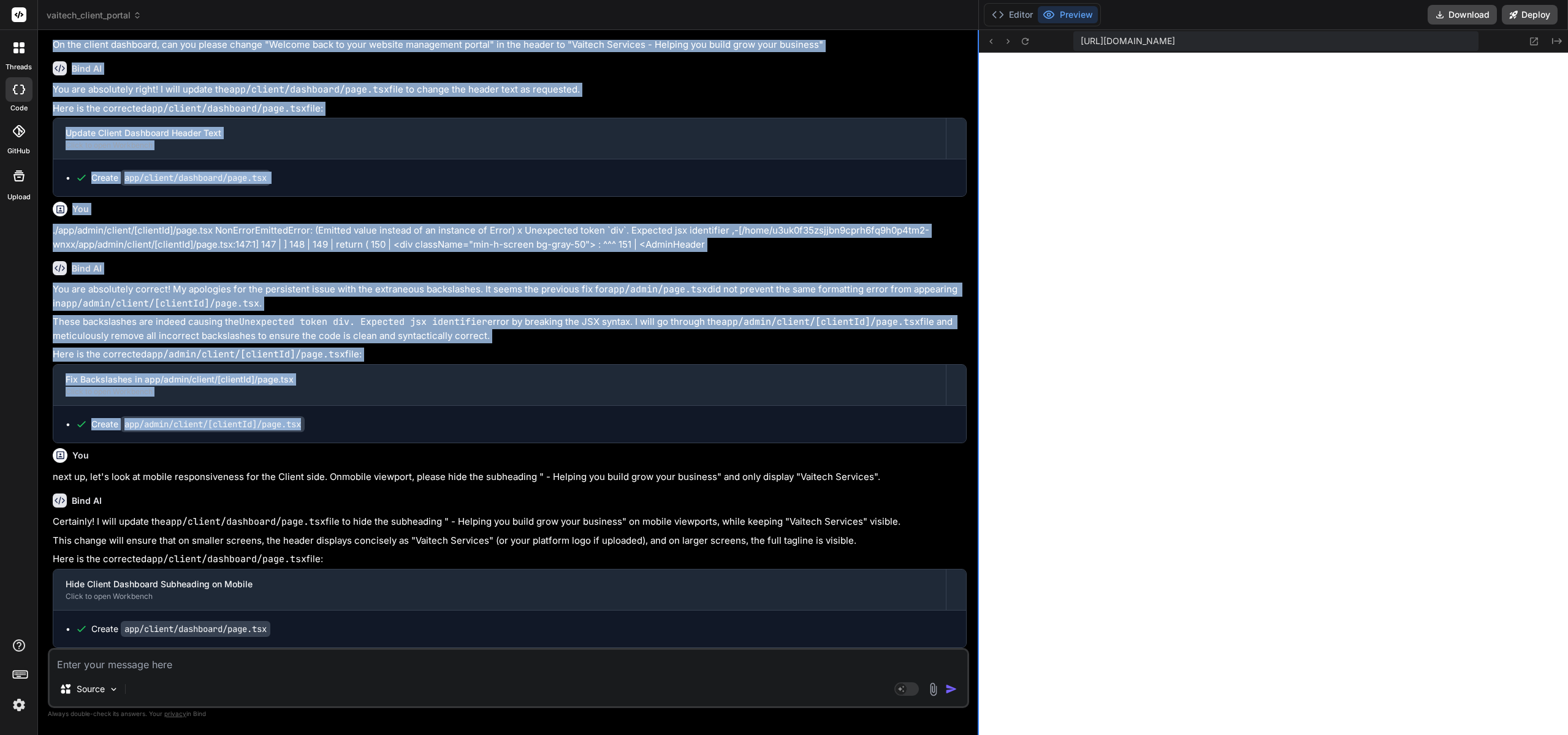
click at [954, 439] on div "Bind AI Web Search Created with Pixso. Code Generator You On the Client Dashboa…" at bounding box center [508, 383] width 940 height 705
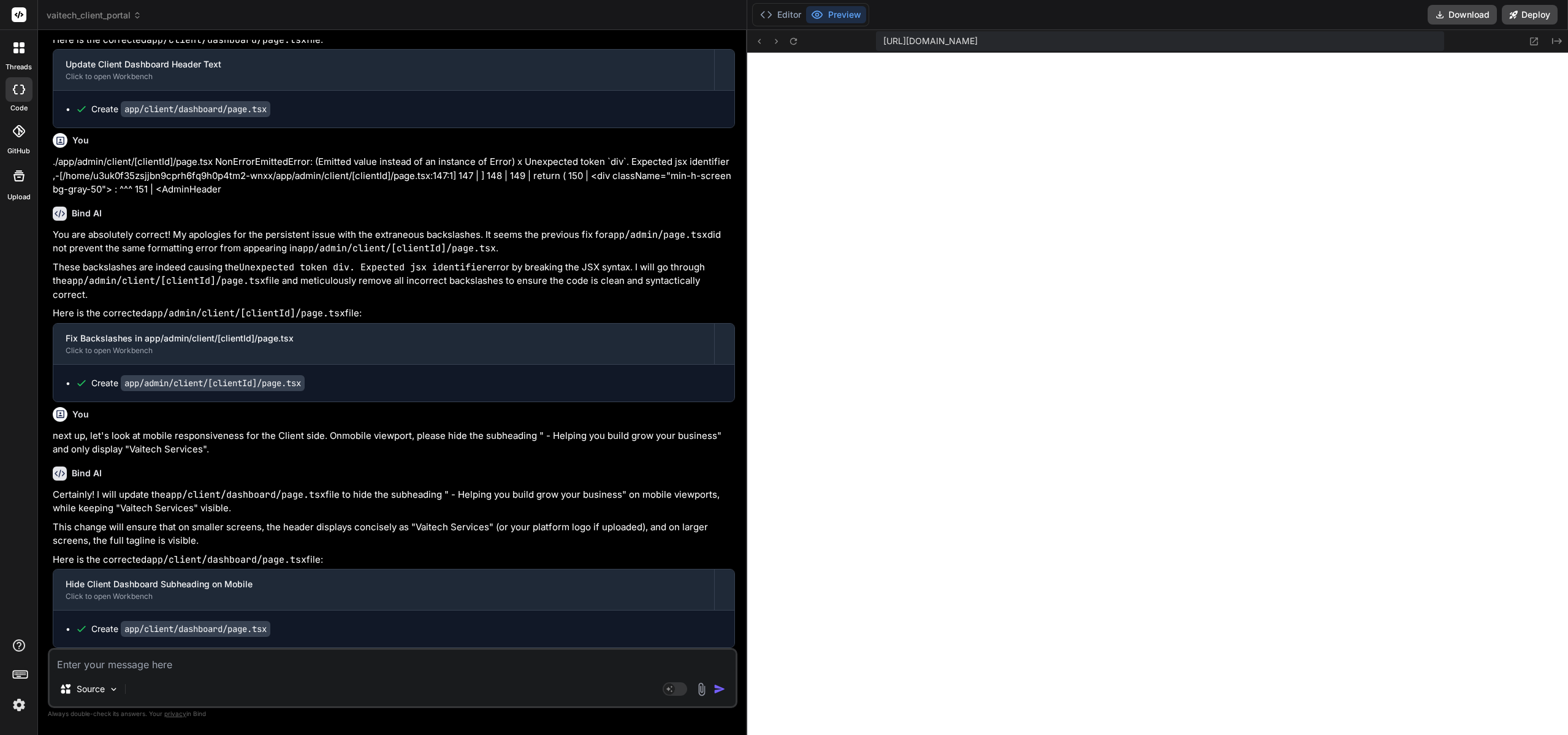
scroll to position [22572, 0]
drag, startPoint x: 956, startPoint y: 451, endPoint x: 709, endPoint y: 460, distance: 247.2
click at [715, 460] on div "Bind AI Web Search Created with Pixso. Code Generator You On the Client Dashboa…" at bounding box center [392, 383] width 709 height 705
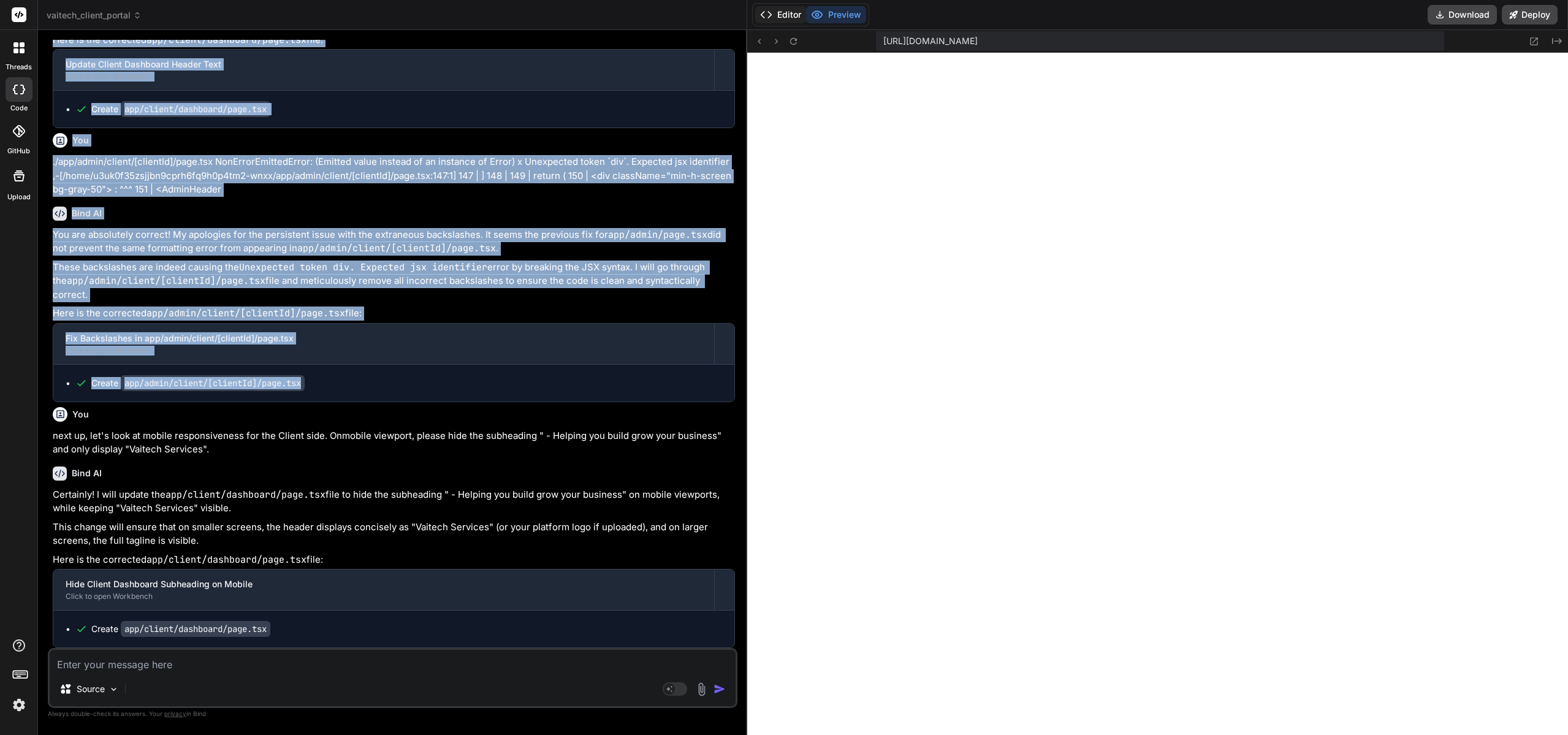
click at [779, 18] on button "Editor" at bounding box center [780, 15] width 51 height 17
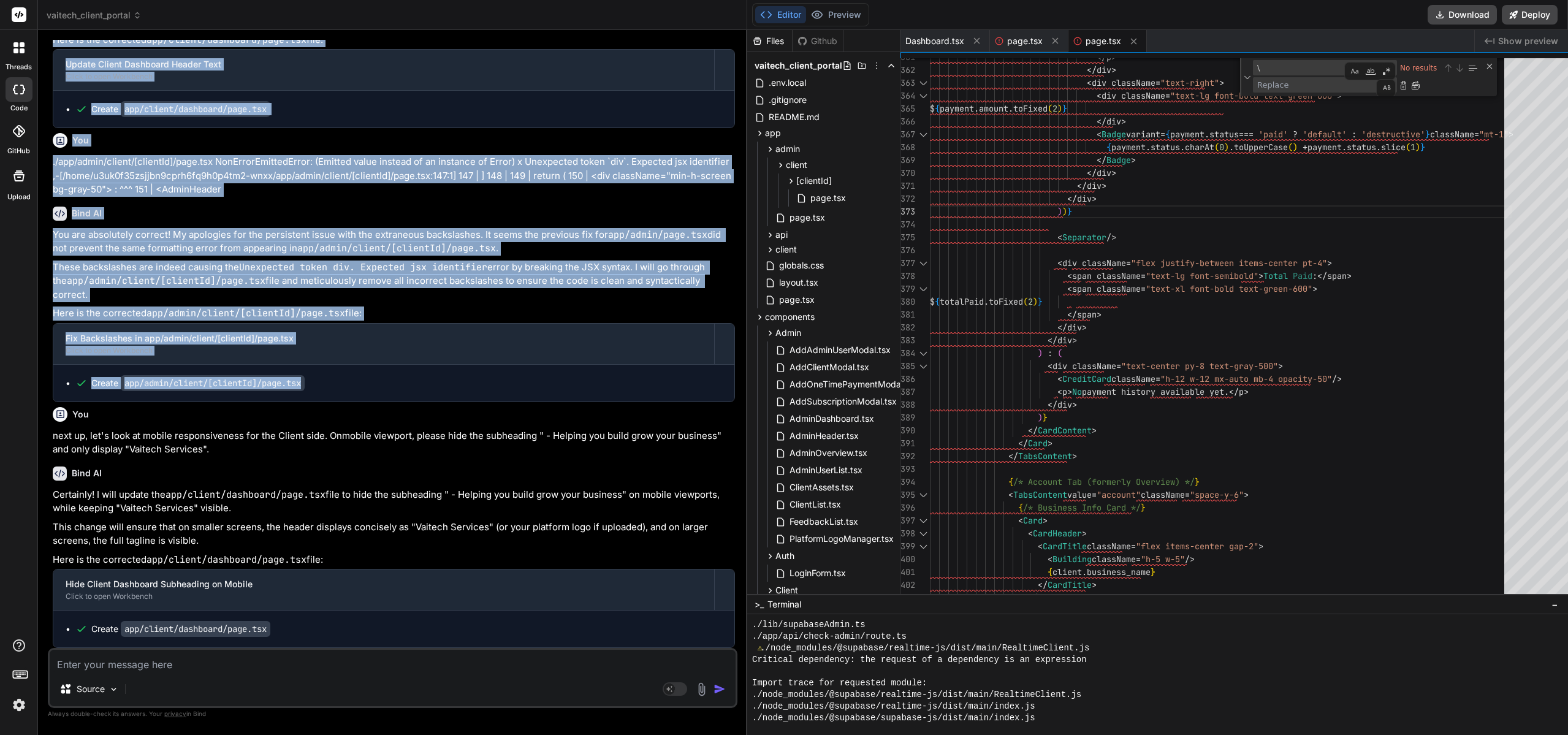
click at [269, 530] on p "This change will ensure that on smaller screens, the header displays concisely …" at bounding box center [394, 534] width 683 height 28
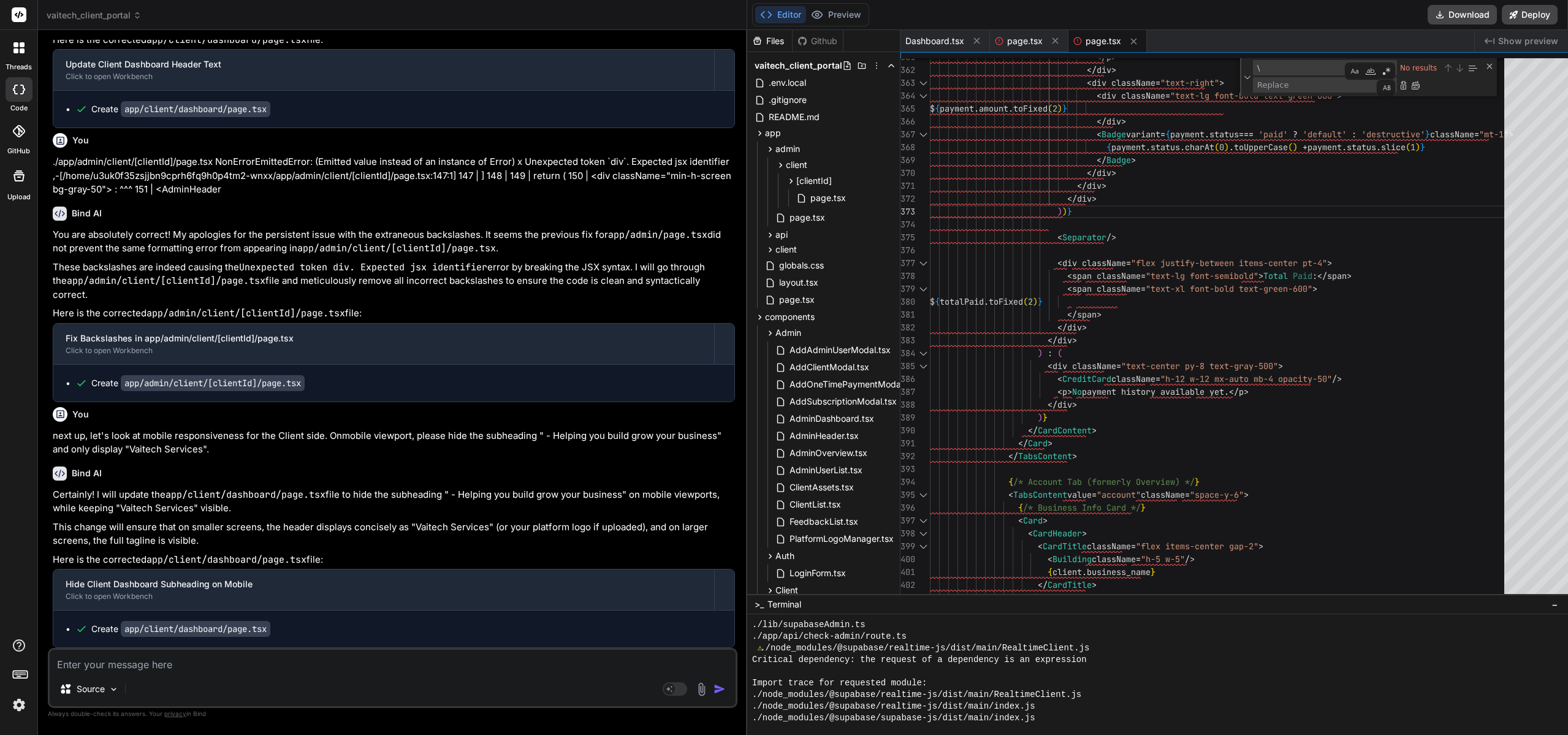
click at [775, 255] on span "client" at bounding box center [786, 249] width 21 height 12
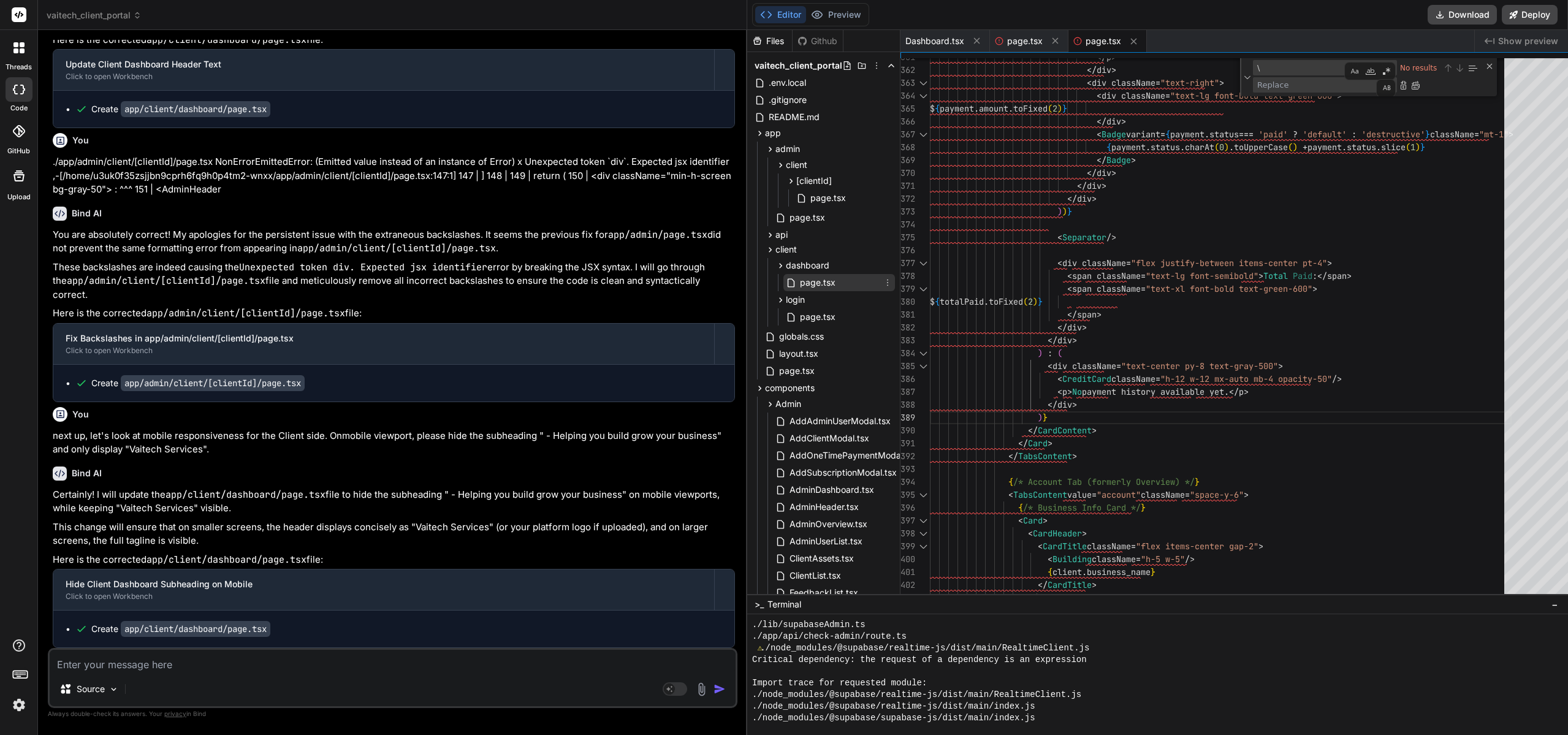
click at [799, 281] on span "page.tsx" at bounding box center [818, 282] width 38 height 15
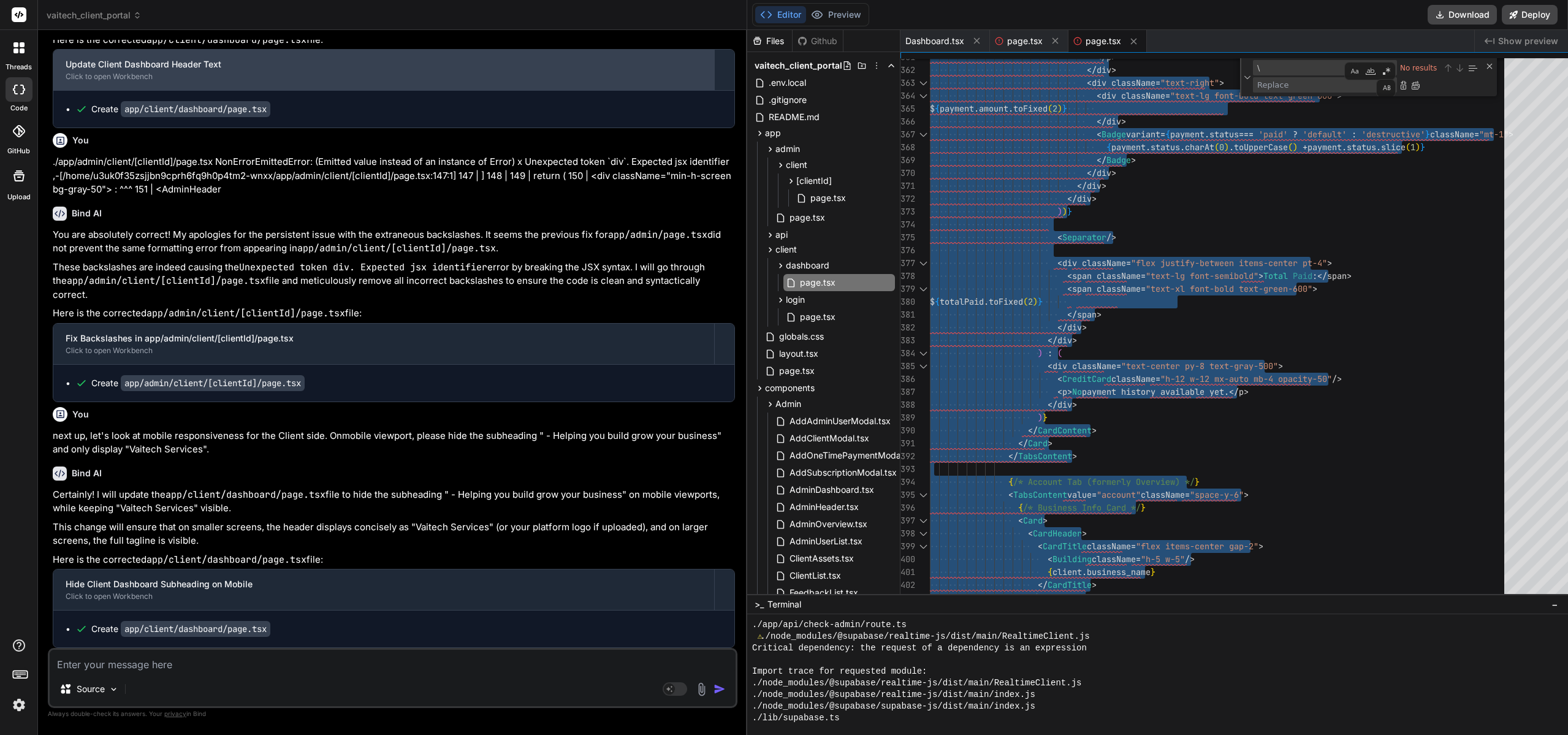
scroll to position [12, 0]
